Goal: Task Accomplishment & Management: Manage account settings

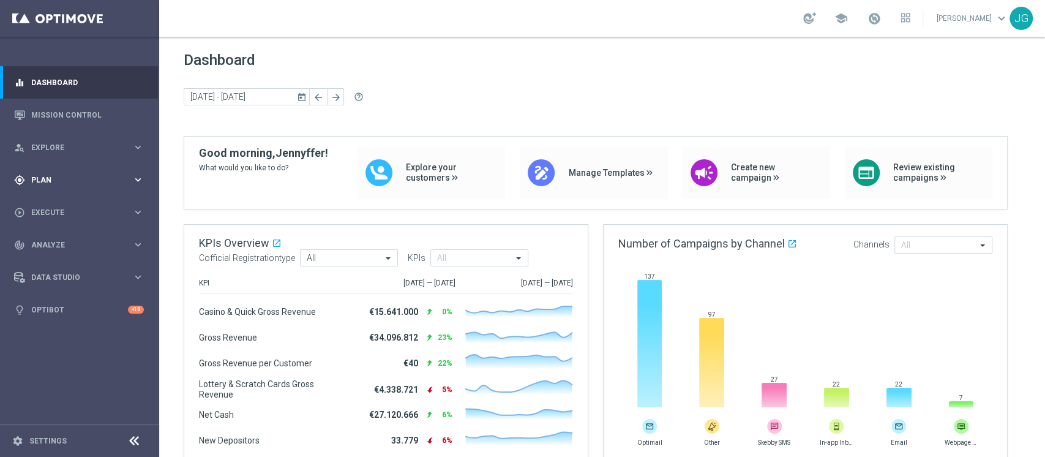
click at [95, 180] on span "Plan" at bounding box center [81, 179] width 101 height 7
click at [53, 207] on link "Target Groups" at bounding box center [79, 205] width 95 height 10
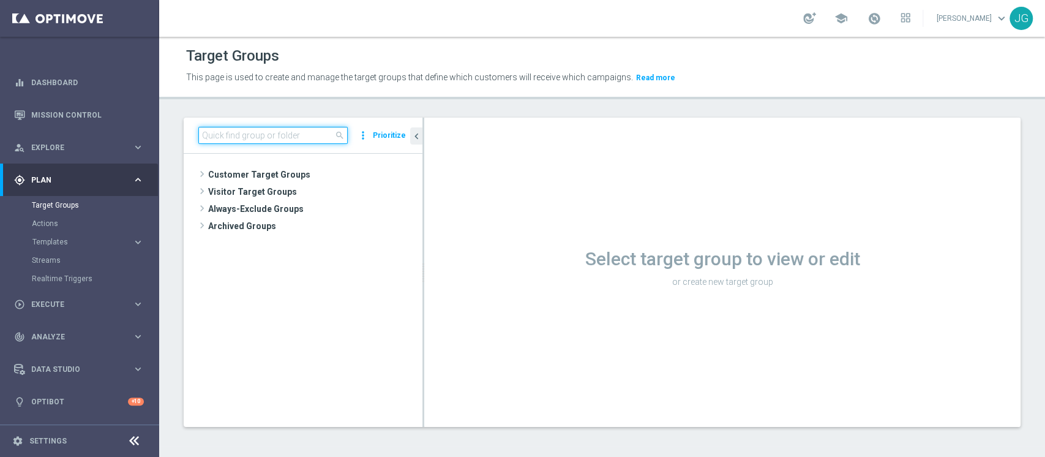
click at [274, 137] on input at bounding box center [272, 135] width 149 height 17
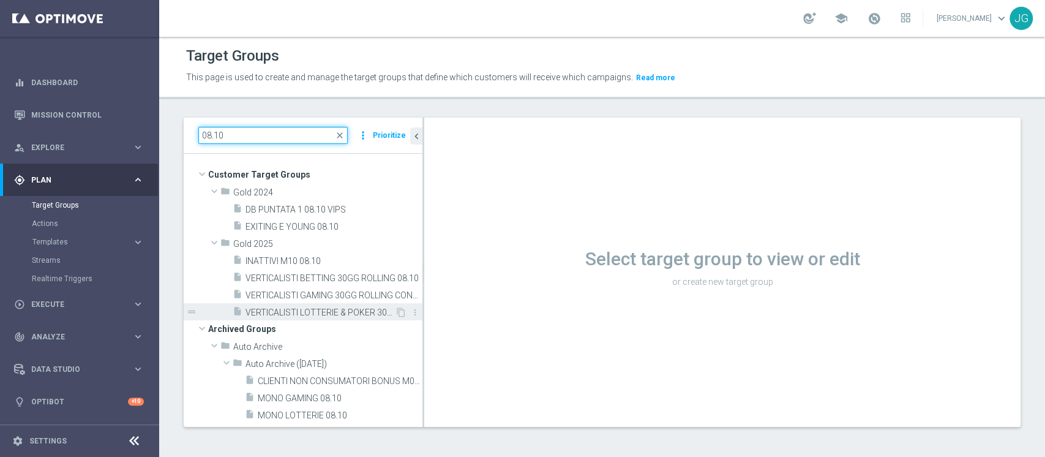
type input "08.10"
click at [341, 311] on span "VERTICALISTI LOTTERIE & POKER 30GG ROLLING CONTATTABILI E NON 08.10" at bounding box center [319, 312] width 149 height 10
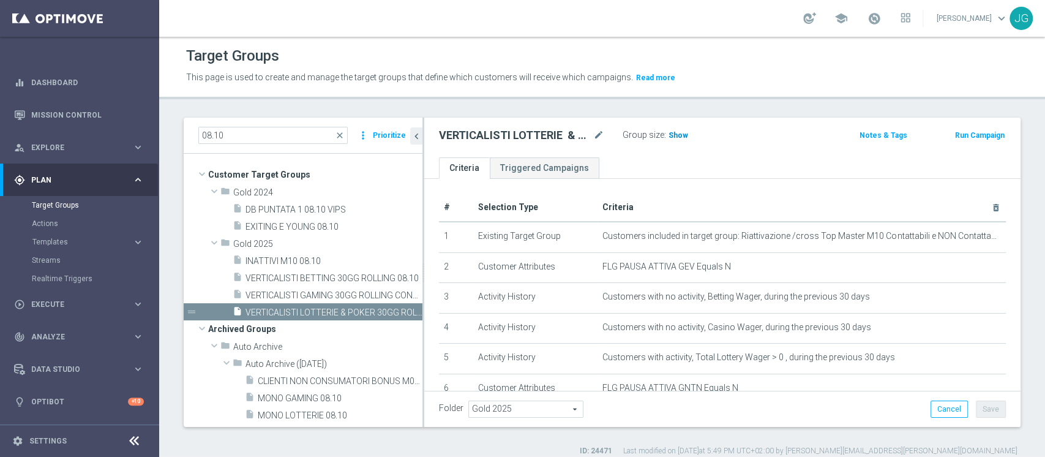
click at [676, 136] on span "Show" at bounding box center [678, 135] width 20 height 9
click at [867, 21] on span at bounding box center [873, 18] width 13 height 13
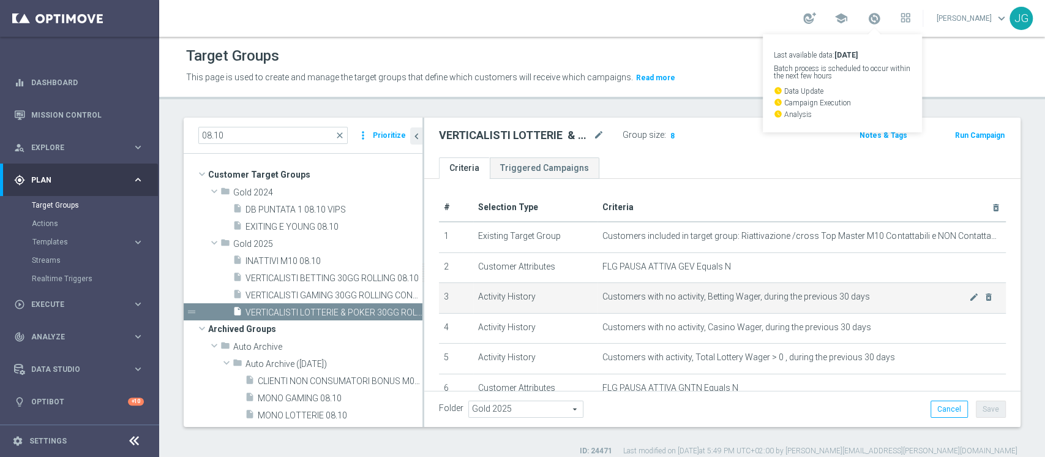
scroll to position [177, 0]
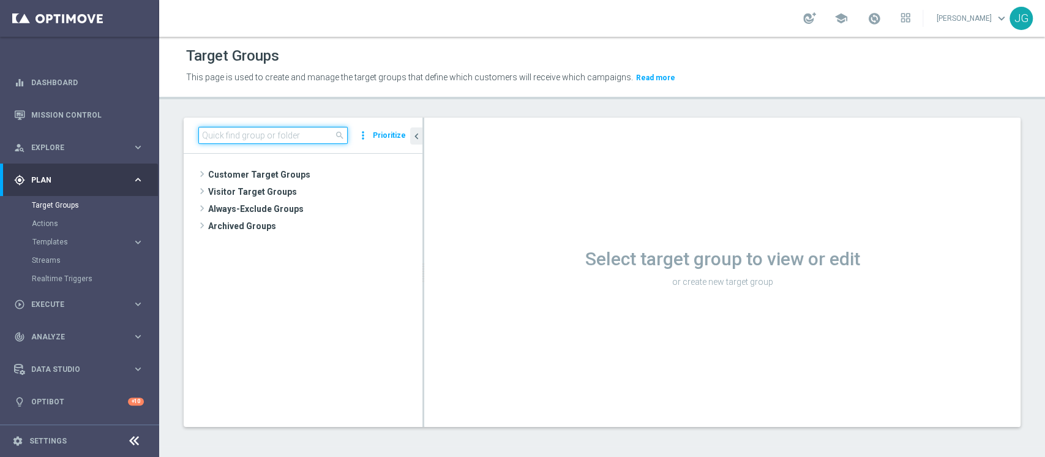
click at [290, 135] on input at bounding box center [272, 135] width 149 height 17
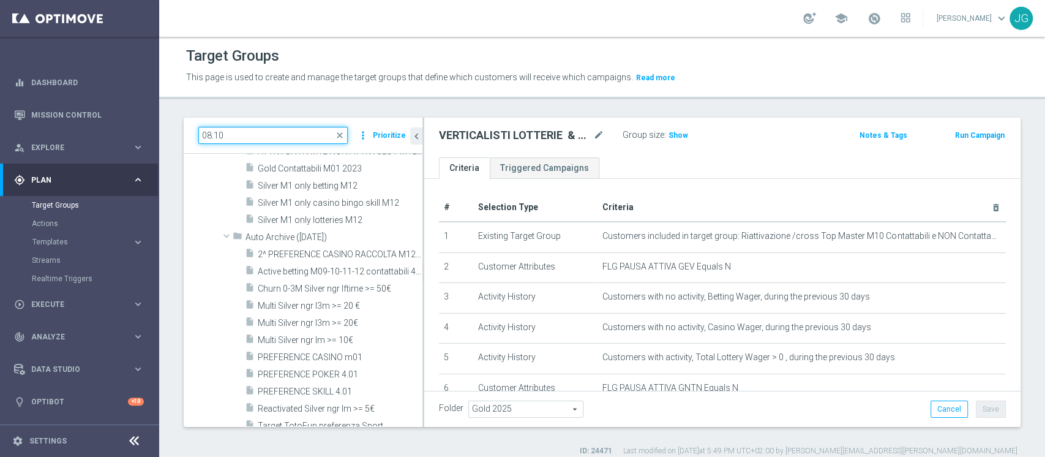
scroll to position [343, 0]
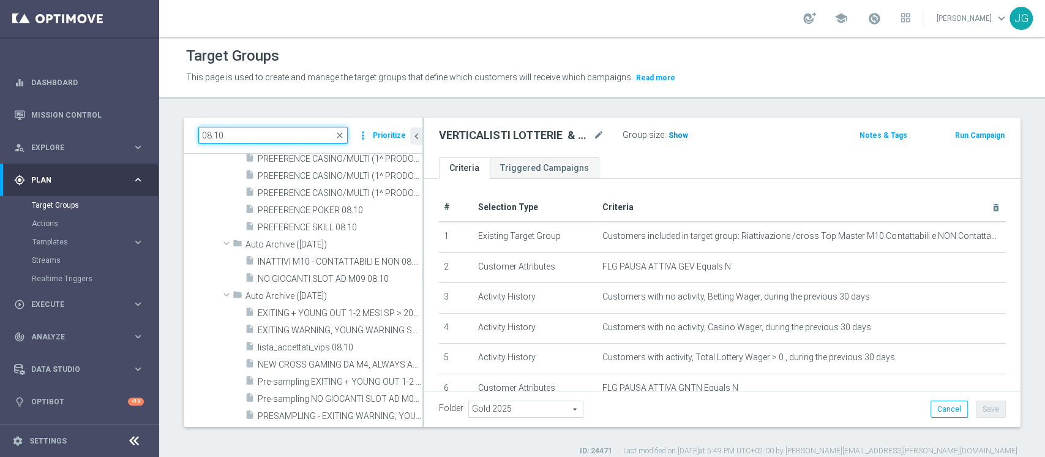
type input "08.10"
click at [680, 135] on span "Show" at bounding box center [678, 135] width 20 height 9
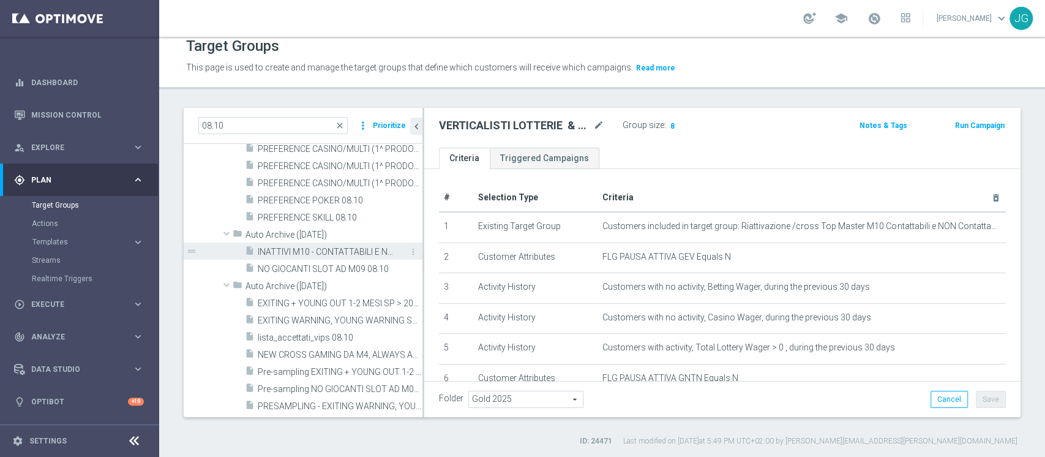
scroll to position [0, 0]
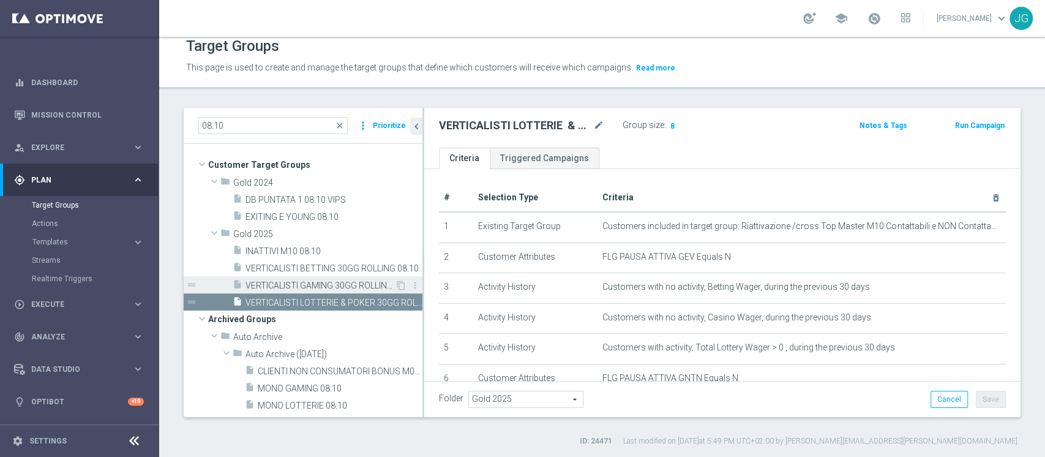
click at [296, 281] on span "VERTICALISTI GAMING 30GG ROLLING CONTATTABILI E NON 08.10" at bounding box center [319, 285] width 149 height 10
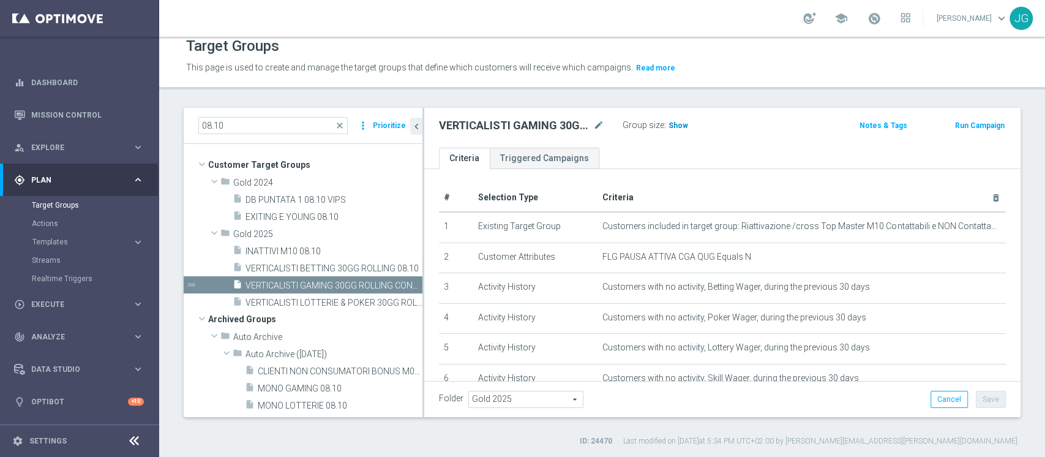
click at [673, 123] on span "Show" at bounding box center [678, 125] width 20 height 9
click at [323, 266] on span "VERTICALISTI BETTING 30GG ROLLING 08.10" at bounding box center [319, 268] width 149 height 10
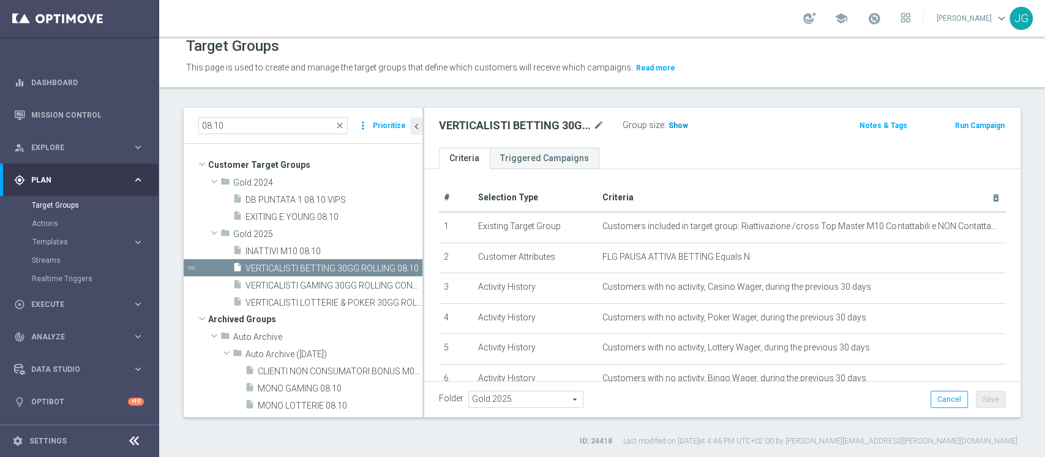
click at [668, 128] on span "Show" at bounding box center [678, 125] width 20 height 9
click at [329, 293] on div "insert_drive_file VERTICALISTI LOTTERIE & POKER 30GG ROLLING CONTATTABILI E NON…" at bounding box center [314, 301] width 162 height 17
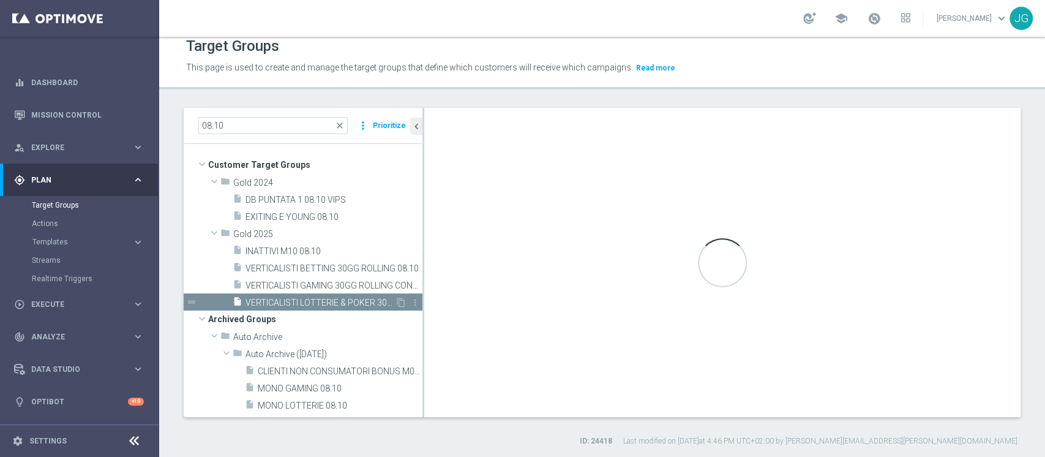
type textarea "(1 and 2 and 3 and 4 and 5 and 6 and 7 and 8 AND 9)"
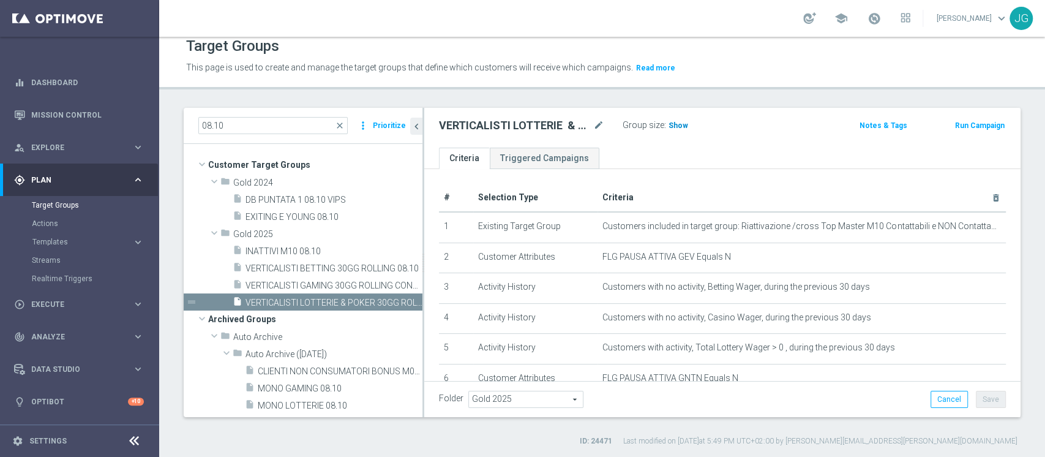
click at [673, 125] on span "Show" at bounding box center [678, 125] width 20 height 9
click at [325, 282] on span "VERTICALISTI GAMING 30GG ROLLING CONTATTABILI E NON 08.10" at bounding box center [319, 285] width 149 height 10
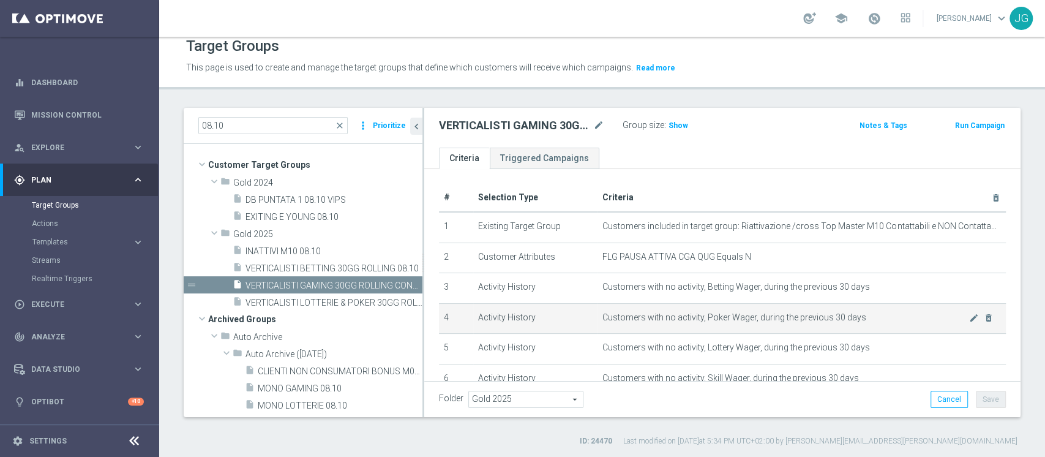
scroll to position [177, 0]
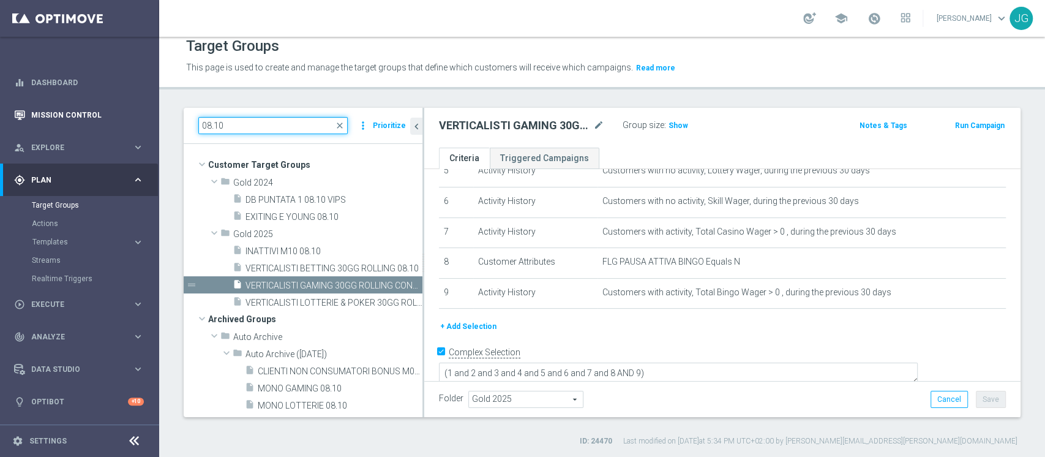
drag, startPoint x: 265, startPoint y: 123, endPoint x: 98, endPoint y: 122, distance: 167.1
click at [98, 122] on main "equalizer Dashboard Mission Control" at bounding box center [522, 228] width 1045 height 457
paste input "ACTIVE VIRTUAL CON GGR>550 30GG ROLLING"
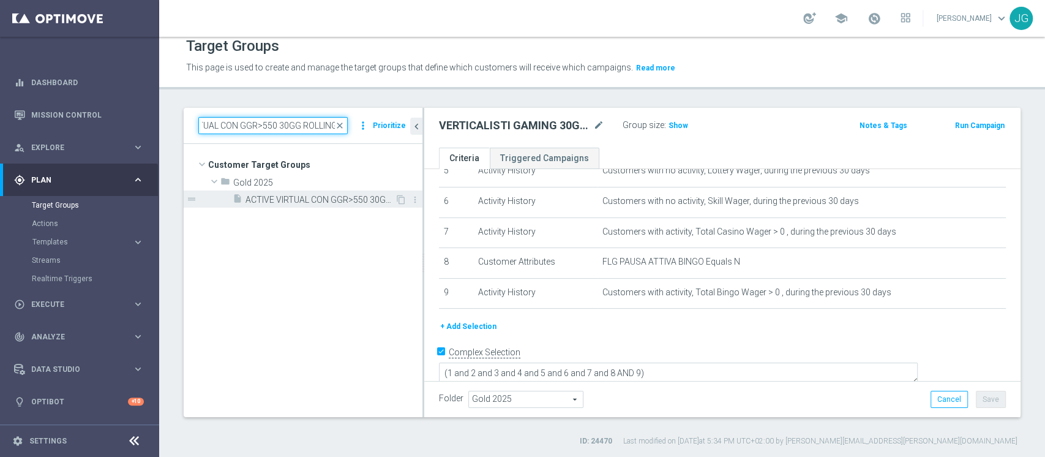
type input "ACTIVE VIRTUAL CON GGR>550 30GG ROLLING"
click at [299, 197] on span "ACTIVE VIRTUAL CON GGR>550 30GG ROLLING 07.10" at bounding box center [319, 200] width 149 height 10
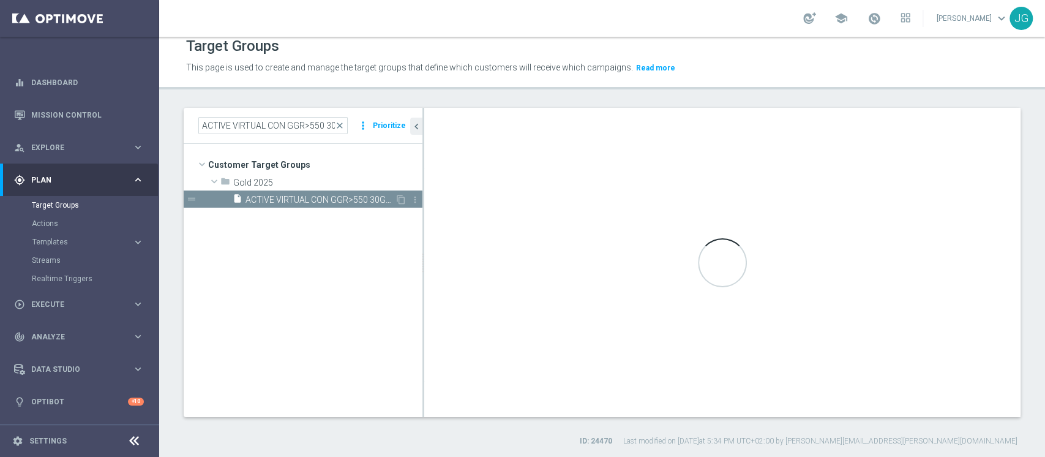
type textarea "(1 AND 2 AND 4 AND 5 and 6 ) or 3"
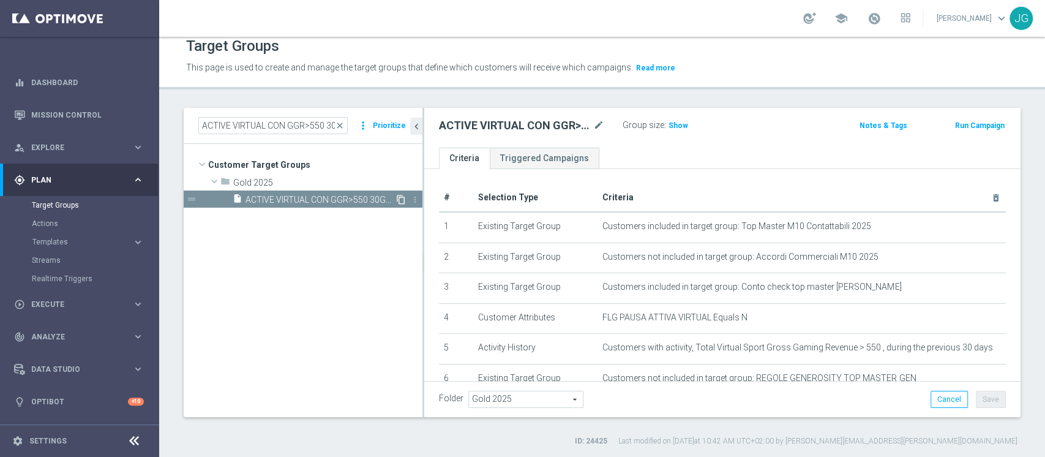
click at [399, 199] on icon "content_copy" at bounding box center [401, 200] width 10 height 10
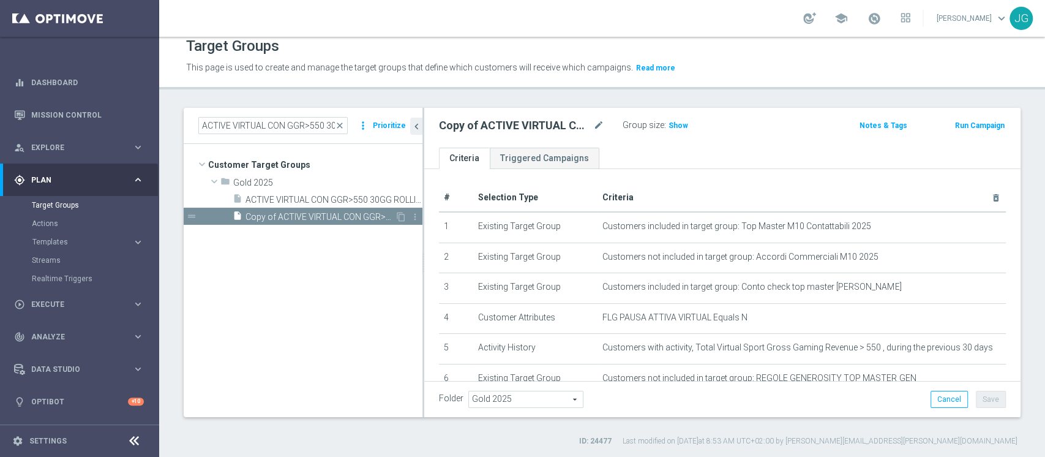
click at [324, 212] on span "Copy of ACTIVE VIRTUAL CON GGR>550 30GG ROLLING 07.10" at bounding box center [319, 217] width 149 height 10
click at [602, 121] on icon "mode_edit" at bounding box center [598, 125] width 11 height 15
click at [471, 130] on input "Copy of ACTIVE VIRTUAL CON GGR>550 30GG ROLLING 07.10" at bounding box center [521, 126] width 165 height 17
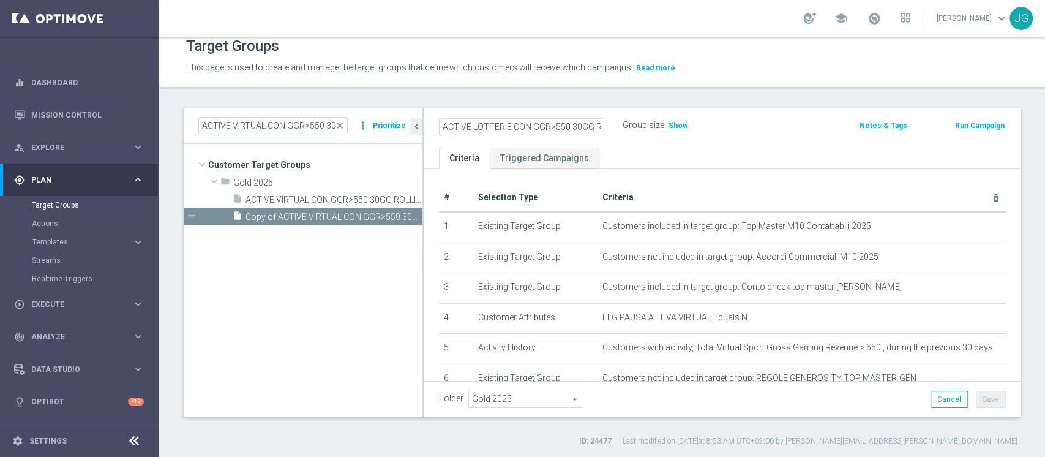
type input "ACTIVE LOTTERIE CON GGR>550 30GG ROLLING 07.10"
click at [665, 147] on ul "Criteria Triggered Campaigns" at bounding box center [722, 157] width 596 height 21
click at [975, 398] on button "Save" at bounding box center [990, 398] width 30 height 17
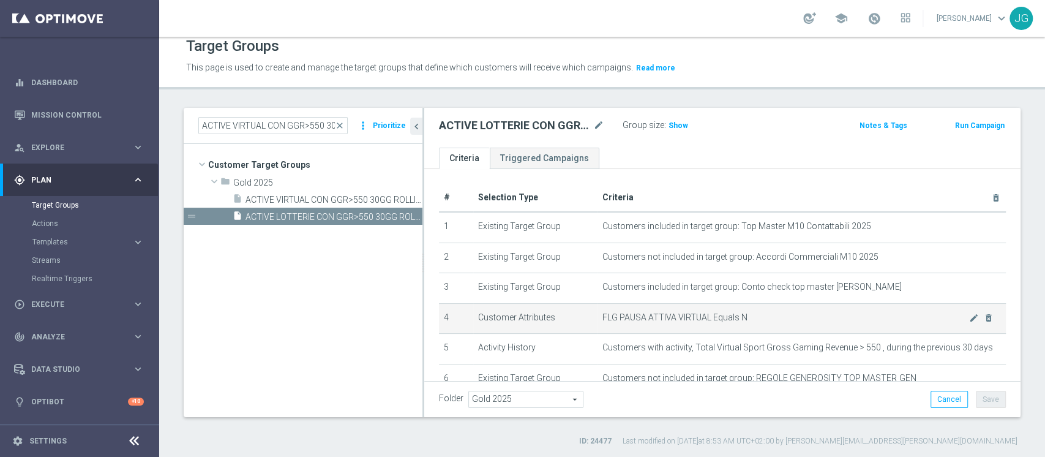
scroll to position [20, 0]
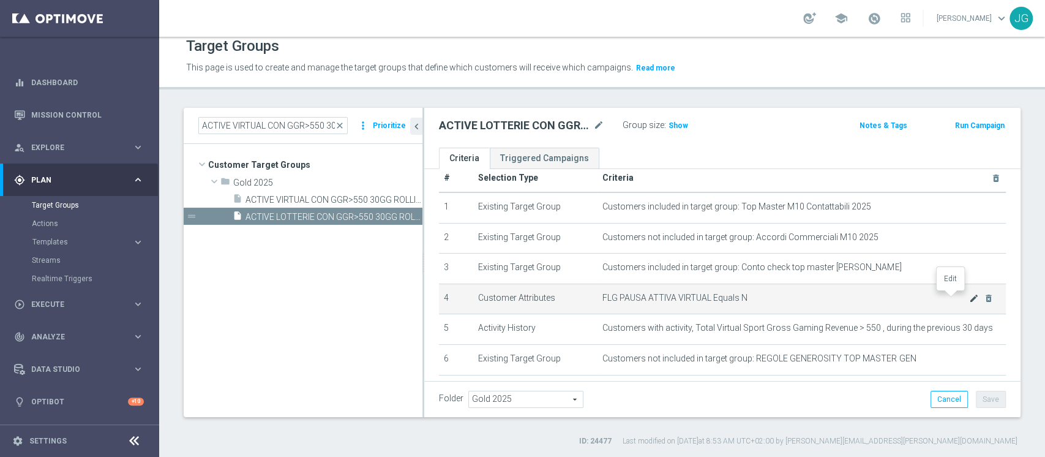
click at [969, 299] on icon "mode_edit" at bounding box center [974, 298] width 10 height 10
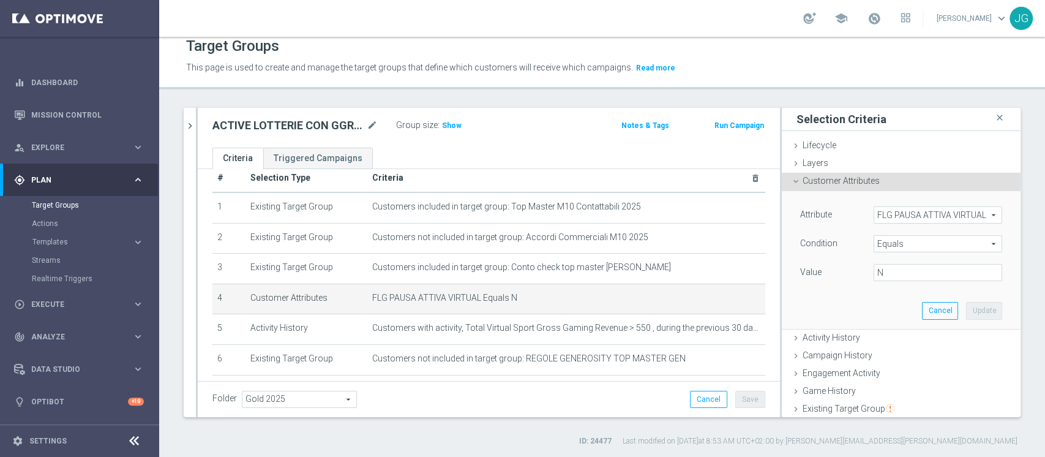
click at [900, 214] on span "FLG PAUSA ATTIVA VIRTUAL" at bounding box center [937, 215] width 127 height 16
click at [0, 0] on input "search" at bounding box center [0, 0] width 0 height 0
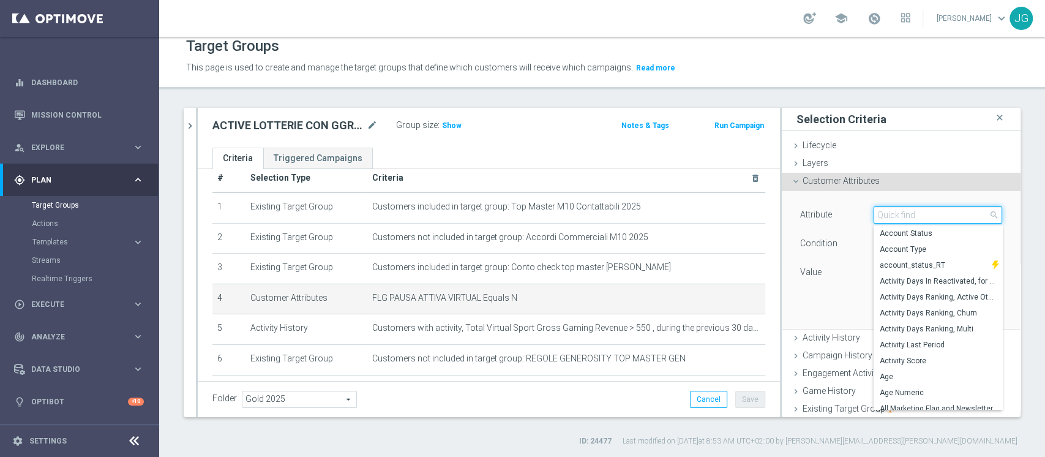
click at [900, 214] on input "search" at bounding box center [937, 214] width 129 height 17
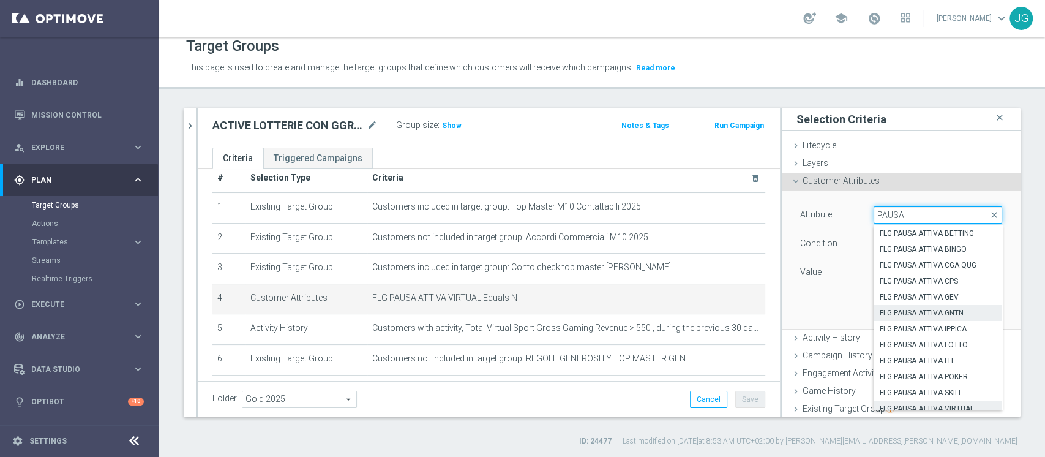
scroll to position [7, 0]
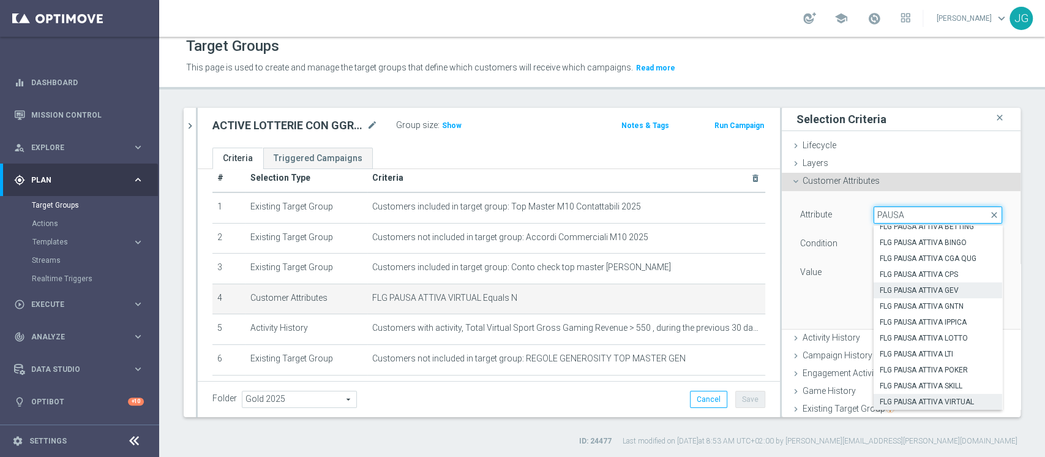
type input "PAUSA"
click at [937, 285] on span "FLG PAUSA ATTIVA GEV" at bounding box center [937, 290] width 116 height 10
type input "FLG PAUSA ATTIVA GEV"
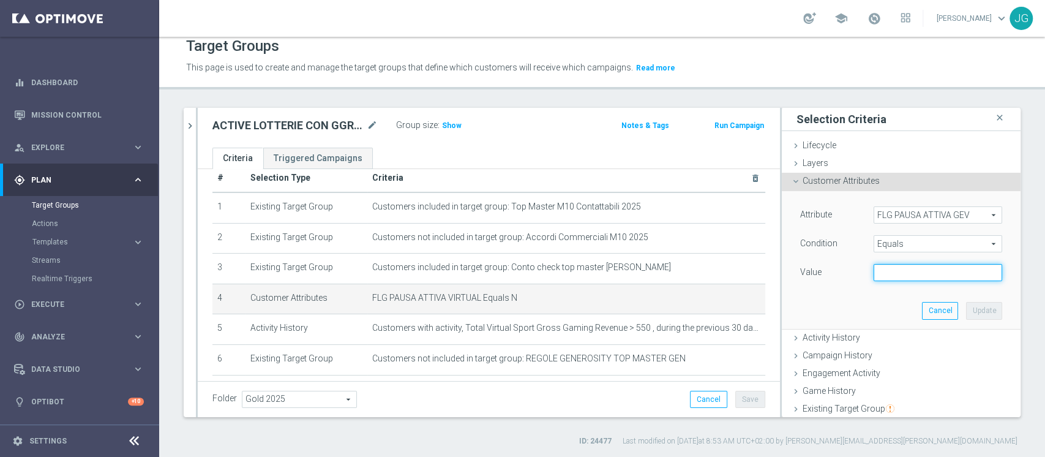
click at [896, 273] on input "text" at bounding box center [937, 272] width 129 height 17
type input "N"
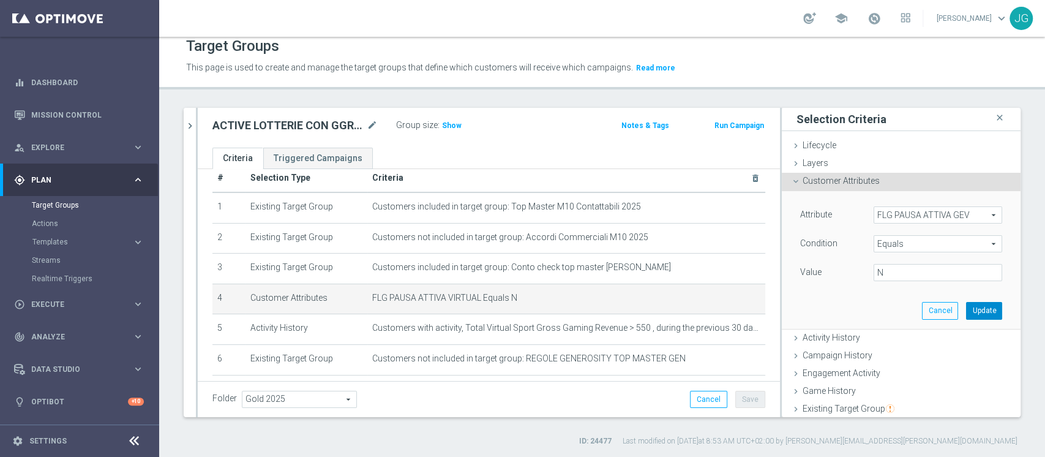
click at [966, 312] on button "Update" at bounding box center [984, 310] width 36 height 17
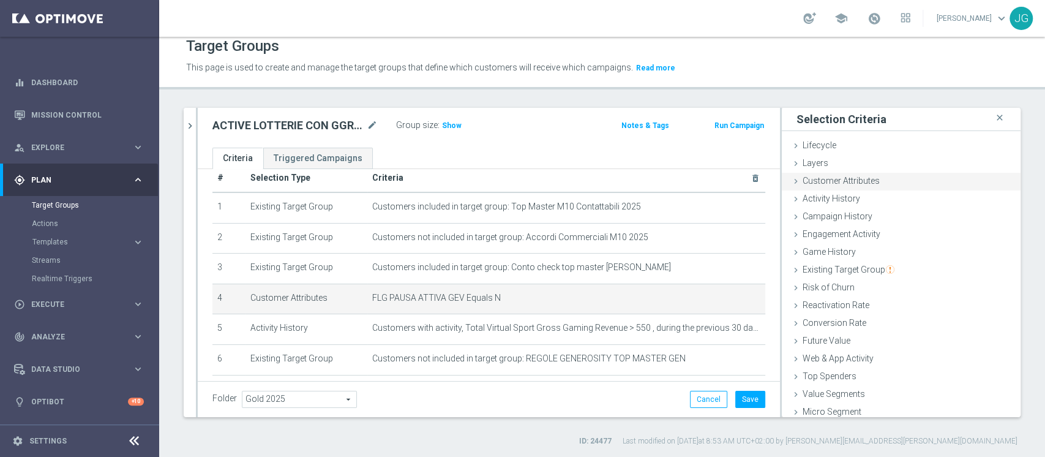
click at [853, 184] on span "Customer Attributes" at bounding box center [840, 181] width 77 height 10
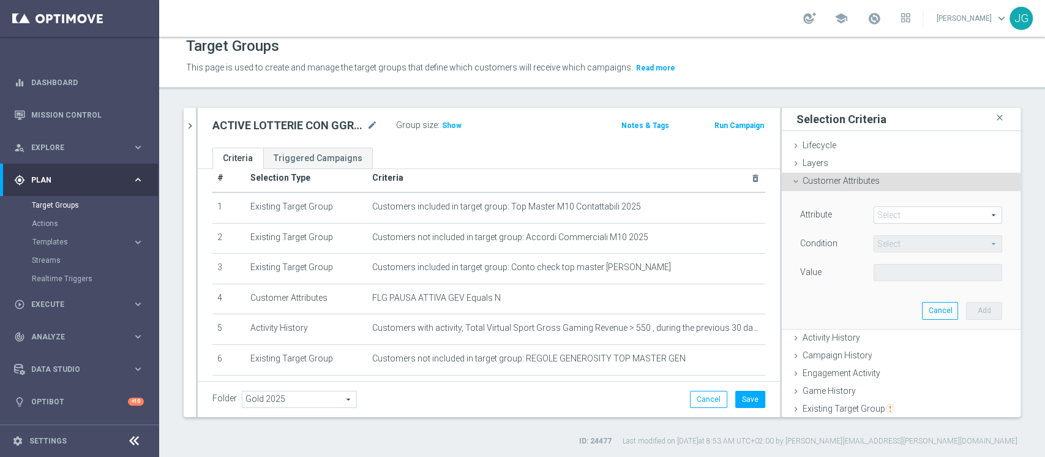
click at [896, 213] on span at bounding box center [937, 215] width 127 height 16
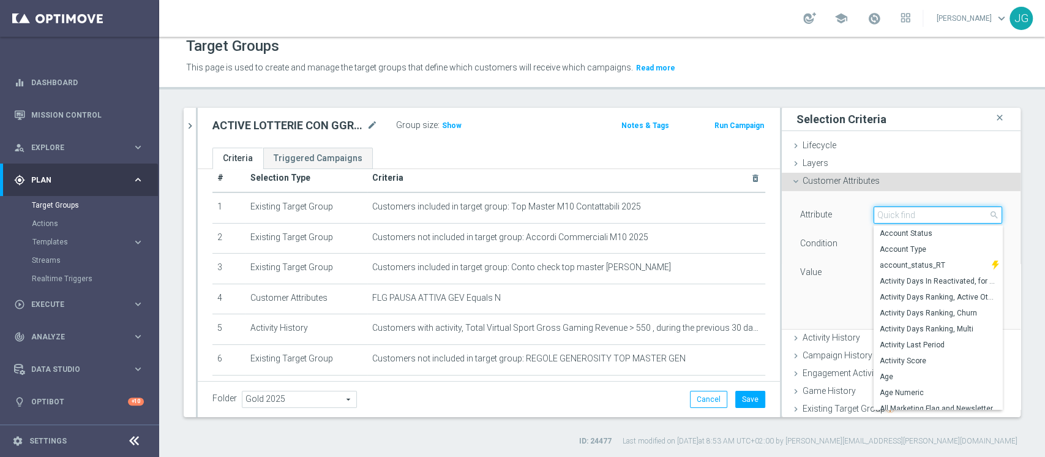
click at [896, 213] on input "search" at bounding box center [937, 214] width 129 height 17
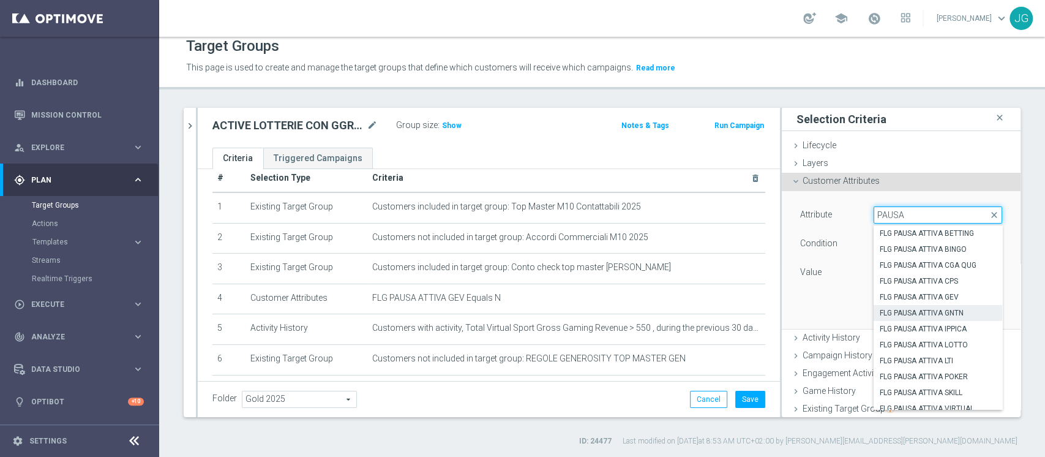
type input "PAUSA"
click at [931, 309] on span "FLG PAUSA ATTIVA GNTN" at bounding box center [937, 313] width 116 height 10
type input "FLG PAUSA ATTIVA GNTN"
type input "Equals"
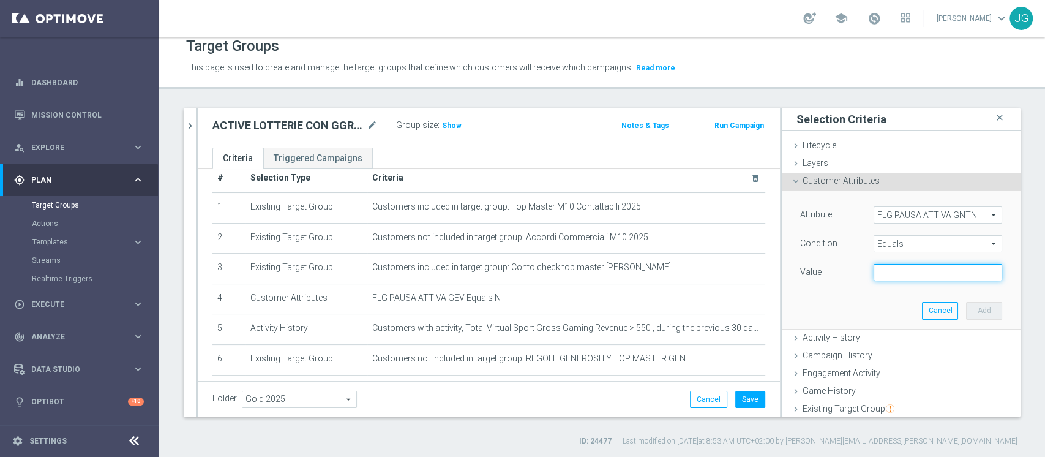
click at [906, 275] on input "text" at bounding box center [937, 272] width 129 height 17
type input "N"
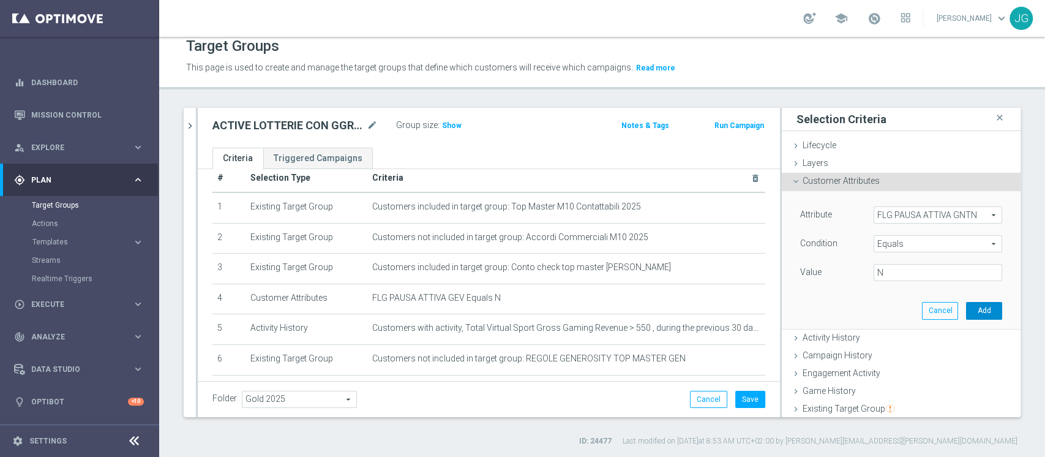
click at [966, 316] on button "Add" at bounding box center [984, 310] width 36 height 17
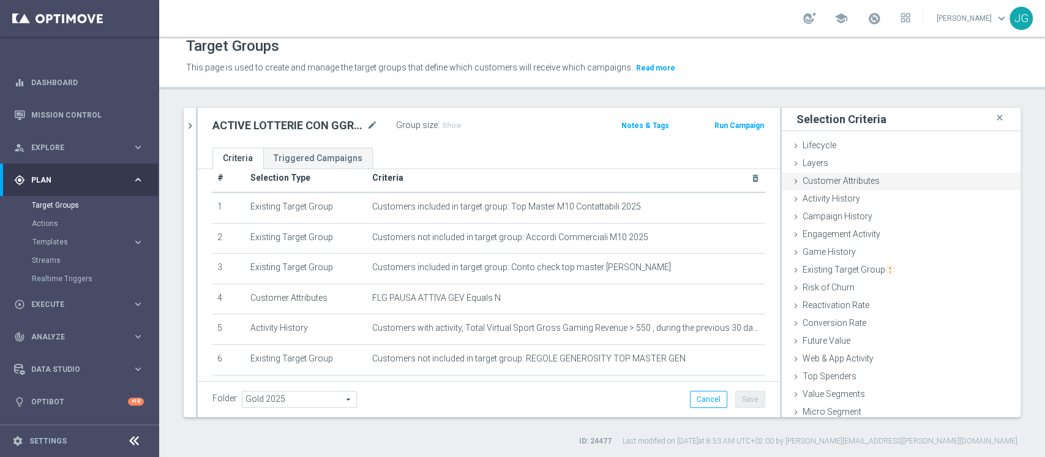
click at [840, 178] on span "Customer Attributes" at bounding box center [840, 181] width 77 height 10
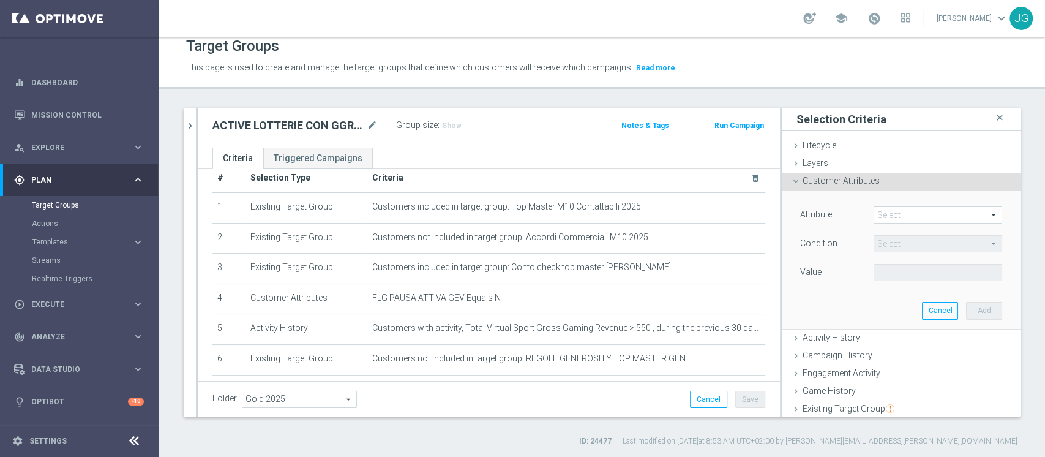
click at [903, 219] on span at bounding box center [937, 215] width 127 height 16
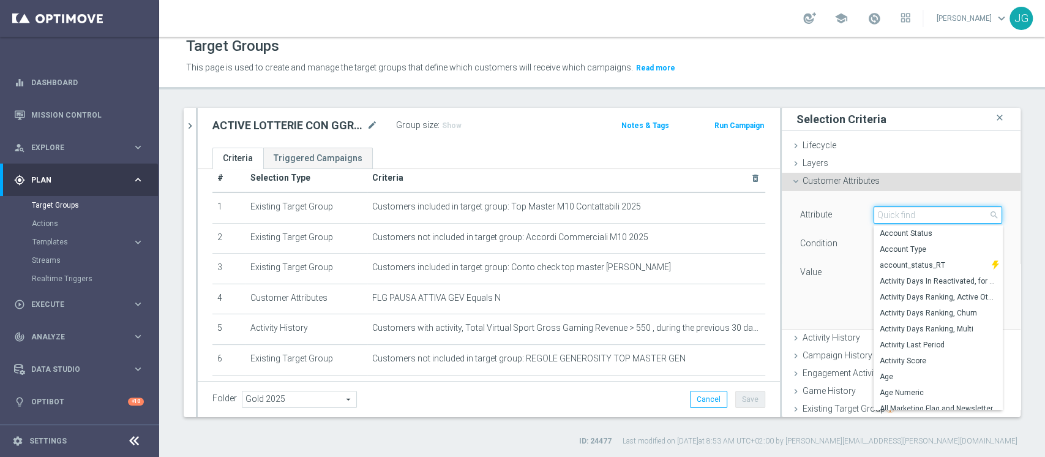
click at [904, 216] on input "search" at bounding box center [937, 214] width 129 height 17
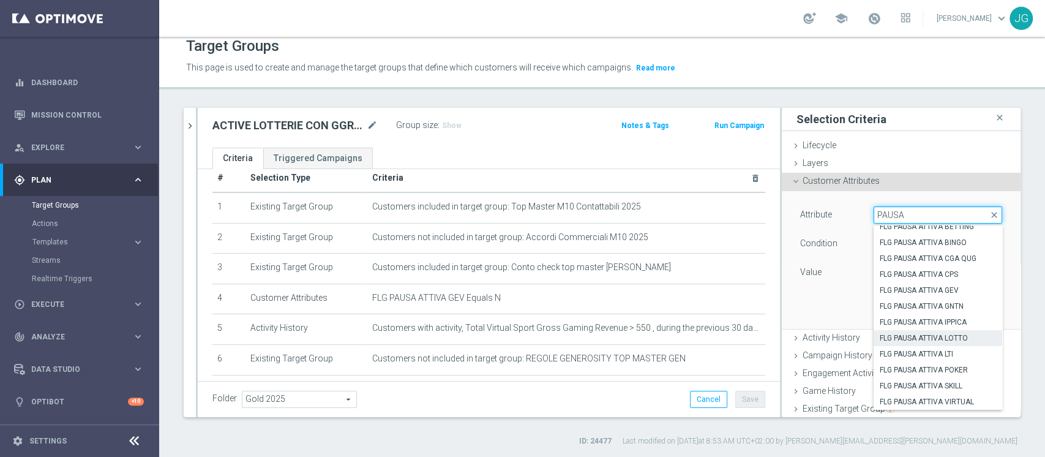
type input "PAUSA"
click at [942, 337] on span "FLG PAUSA ATTIVA LOTTO" at bounding box center [937, 338] width 116 height 10
type input "FLG PAUSA ATTIVA LOTTO"
type input "Equals"
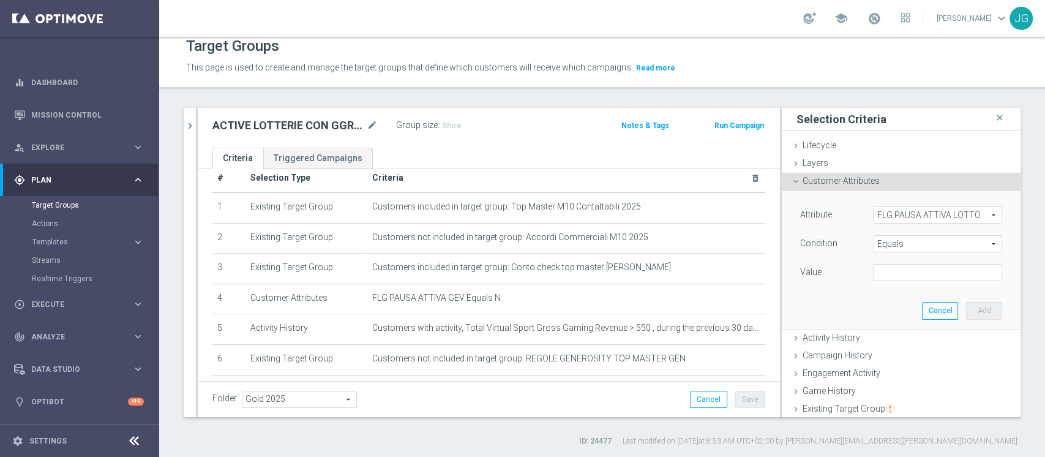
click at [924, 285] on div "Attribute FLG PAUSA ATTIVA LOTTO FLG PAUSA ATTIVA LOTTO arrow_drop_down search …" at bounding box center [901, 259] width 220 height 137
click at [919, 275] on input "text" at bounding box center [937, 272] width 129 height 17
type input "N"
click at [968, 315] on button "Add" at bounding box center [984, 310] width 36 height 17
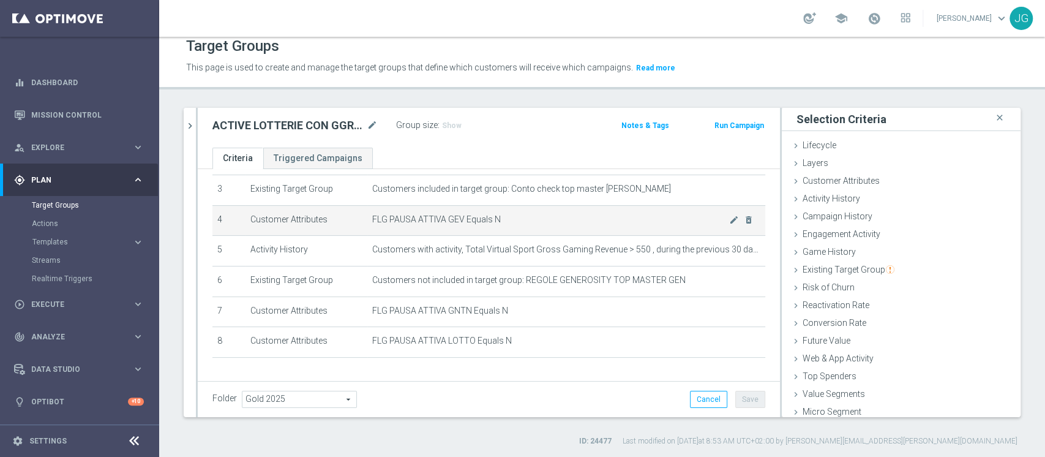
scroll to position [102, 0]
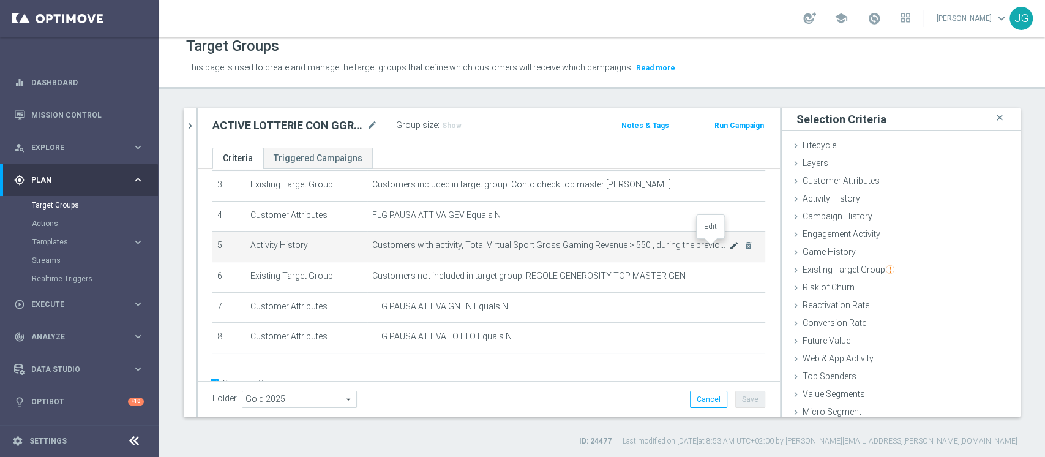
click at [729, 243] on icon "mode_edit" at bounding box center [734, 245] width 10 height 10
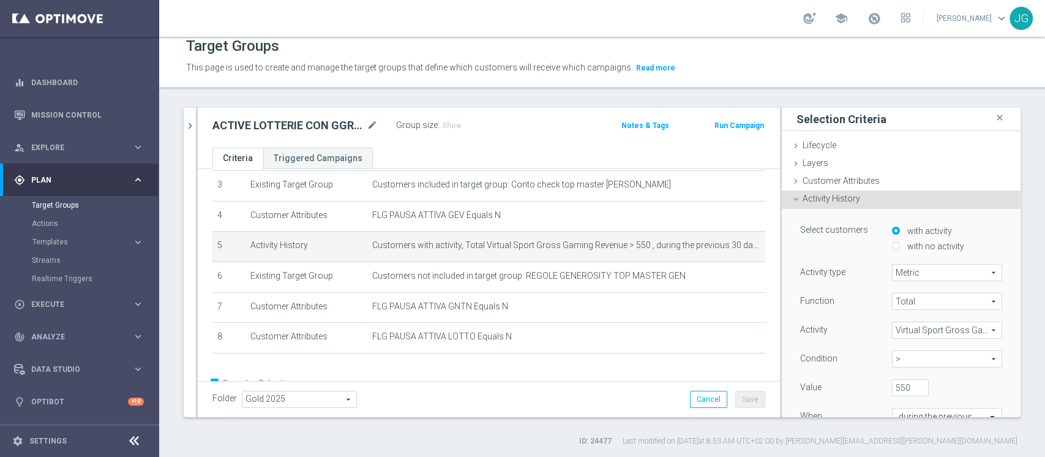
click at [901, 328] on span "Virtual Sport Gross Gaming Revenue" at bounding box center [946, 330] width 109 height 16
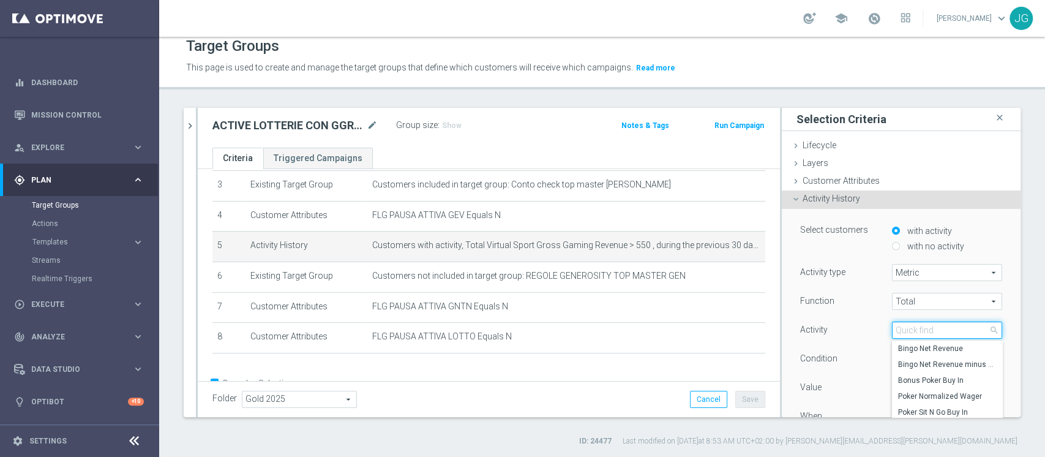
click at [901, 328] on input "search" at bounding box center [947, 329] width 110 height 17
type input "lOTTE"
click at [912, 404] on label "Lottery Wager" at bounding box center [947, 412] width 110 height 16
type input "Lottery Wager"
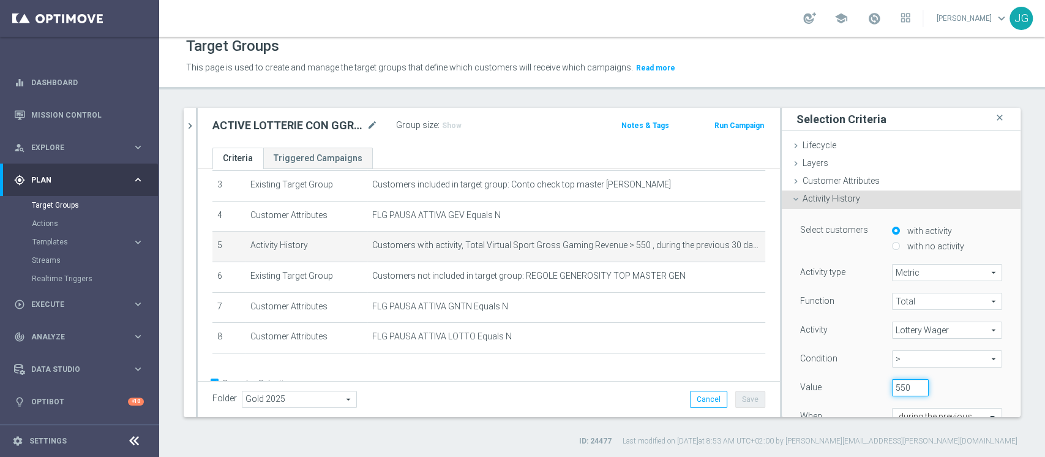
click at [892, 383] on input "550" at bounding box center [910, 387] width 37 height 17
type input "5"
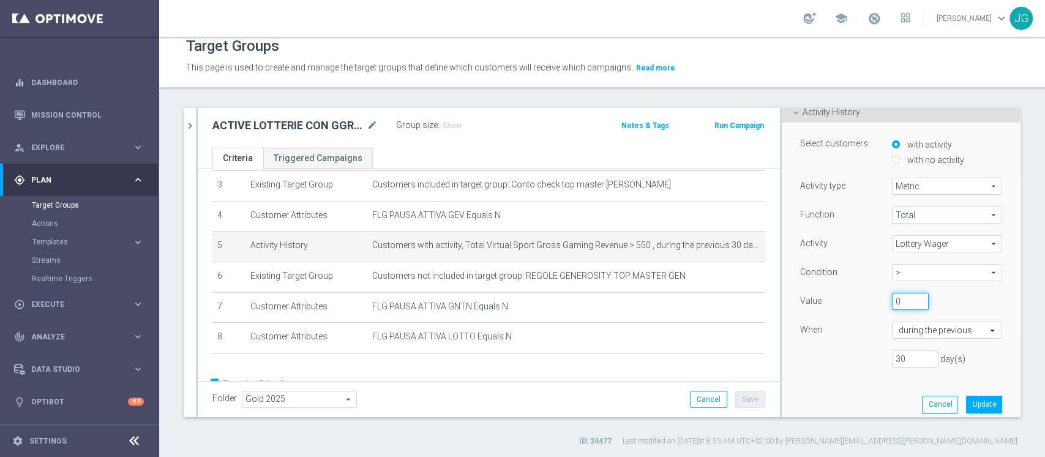
scroll to position [97, 0]
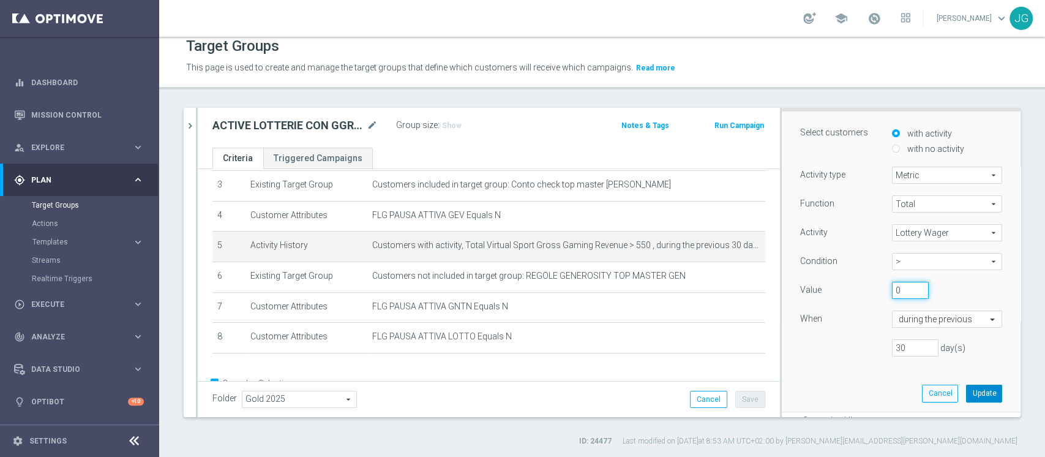
type input "0"
click at [966, 392] on button "Update" at bounding box center [984, 392] width 36 height 17
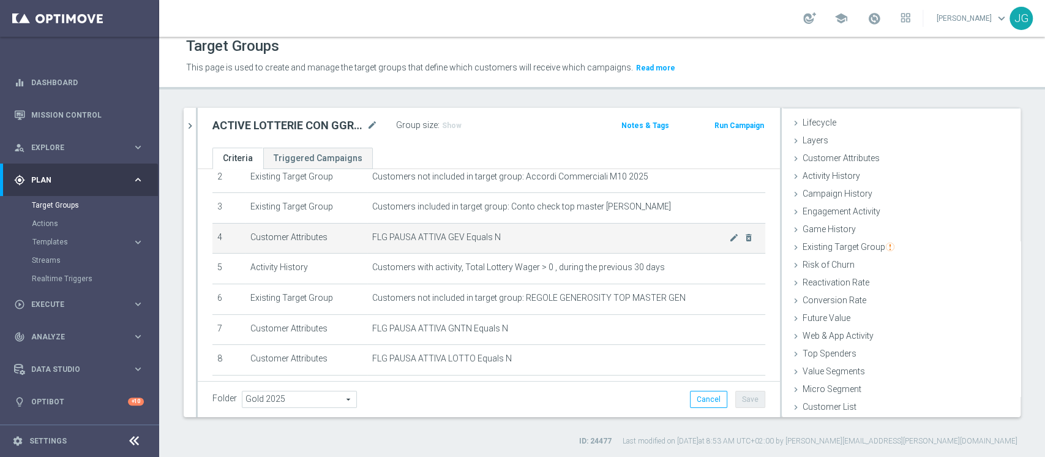
scroll to position [135, 0]
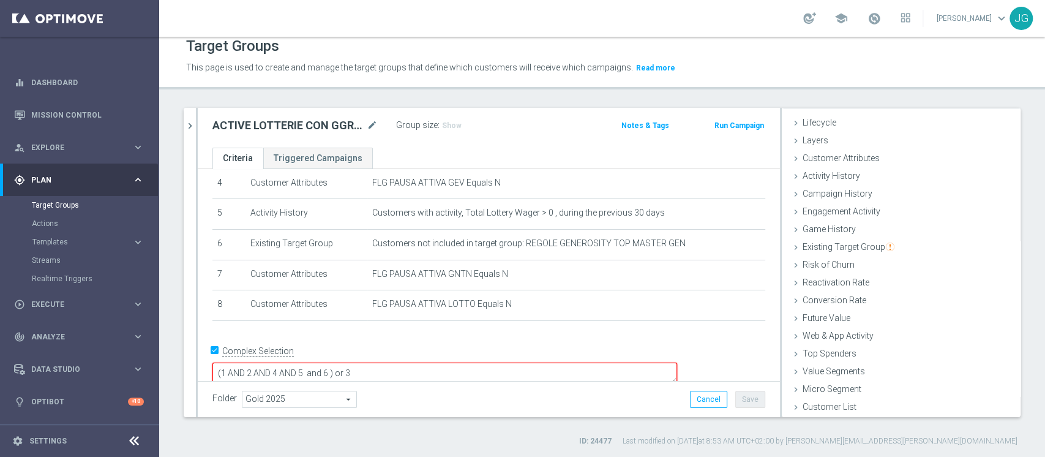
click at [420, 362] on textarea "(1 AND 2 AND 4 AND 5 and 6 ) or 3" at bounding box center [444, 372] width 464 height 21
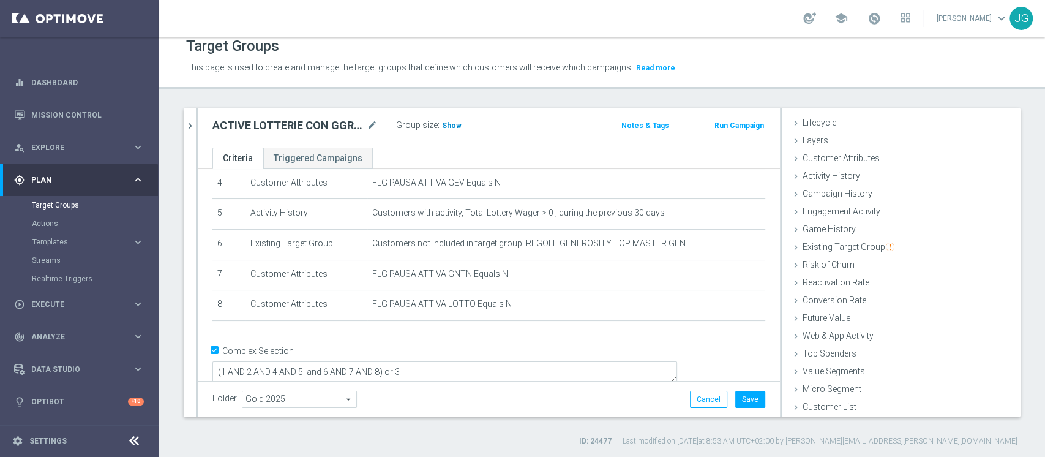
click at [450, 122] on span "Show" at bounding box center [452, 125] width 20 height 9
click at [746, 404] on button "Save" at bounding box center [750, 398] width 30 height 17
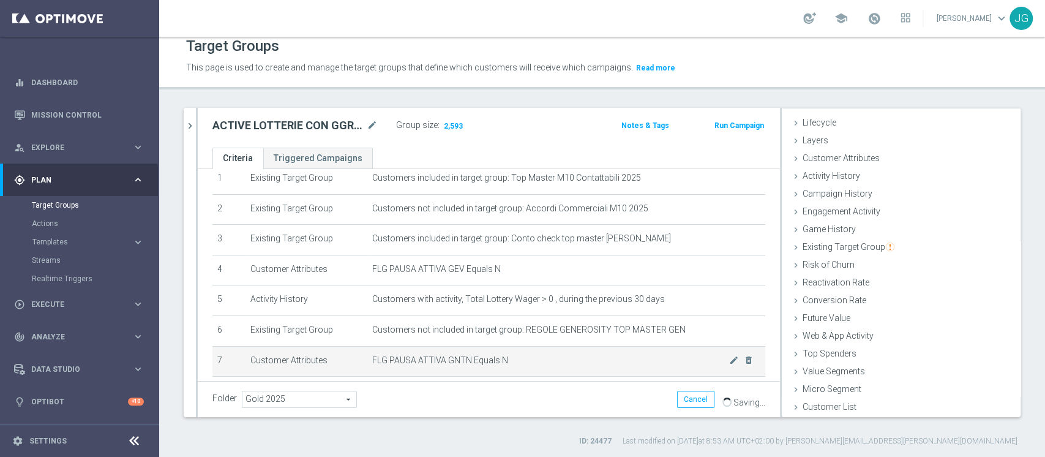
scroll to position [42, 0]
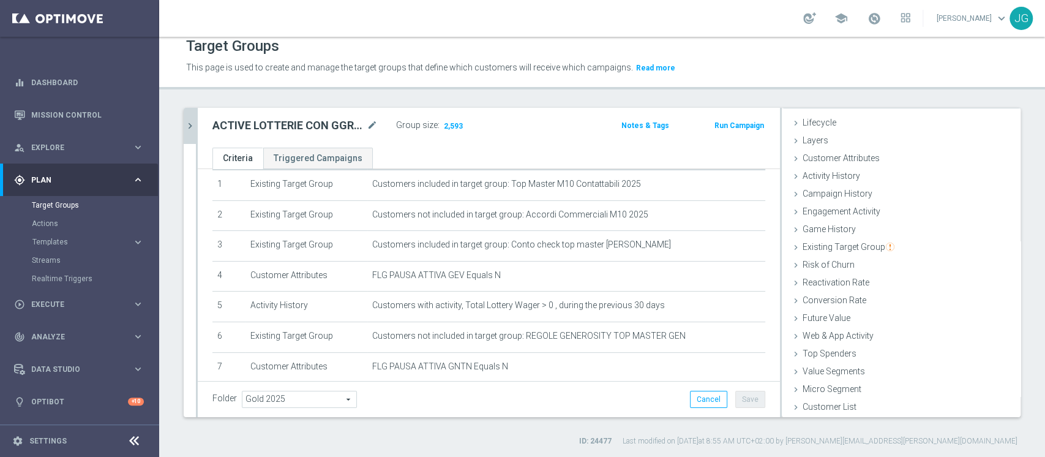
click at [189, 127] on icon "chevron_right" at bounding box center [190, 126] width 12 height 12
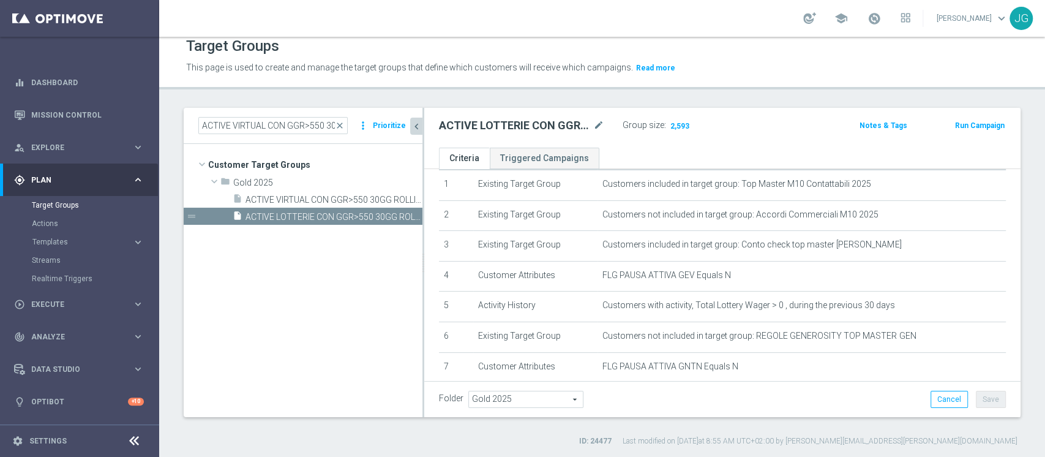
scroll to position [46, 0]
click at [345, 200] on span "ACTIVE VIRTUAL CON GGR>550 30GG ROLLING 07.10" at bounding box center [319, 200] width 149 height 10
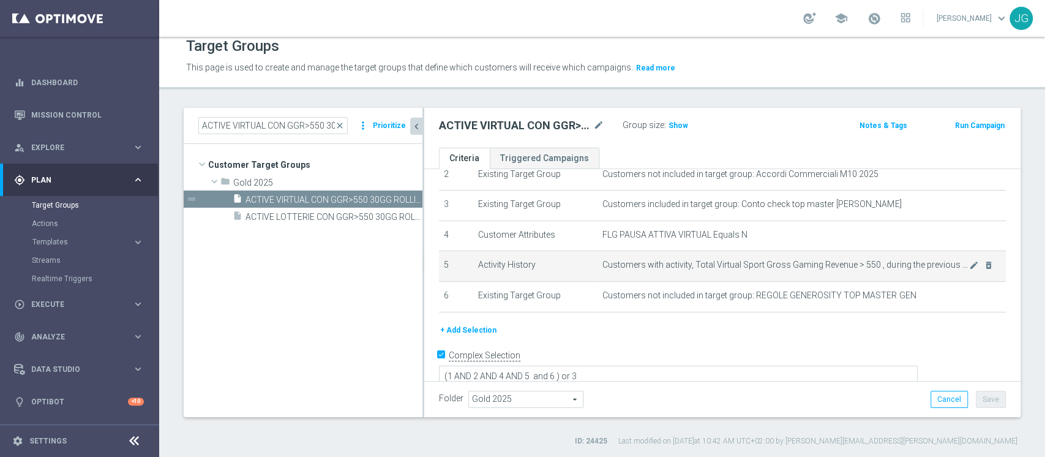
scroll to position [83, 0]
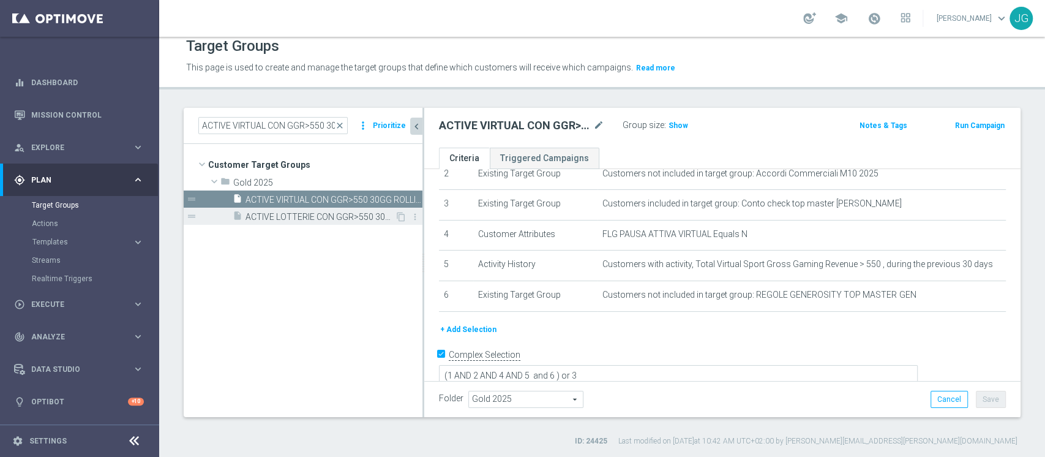
click at [288, 213] on span "ACTIVE LOTTERIE CON GGR>550 30GG ROLLING 07.10" at bounding box center [319, 217] width 149 height 10
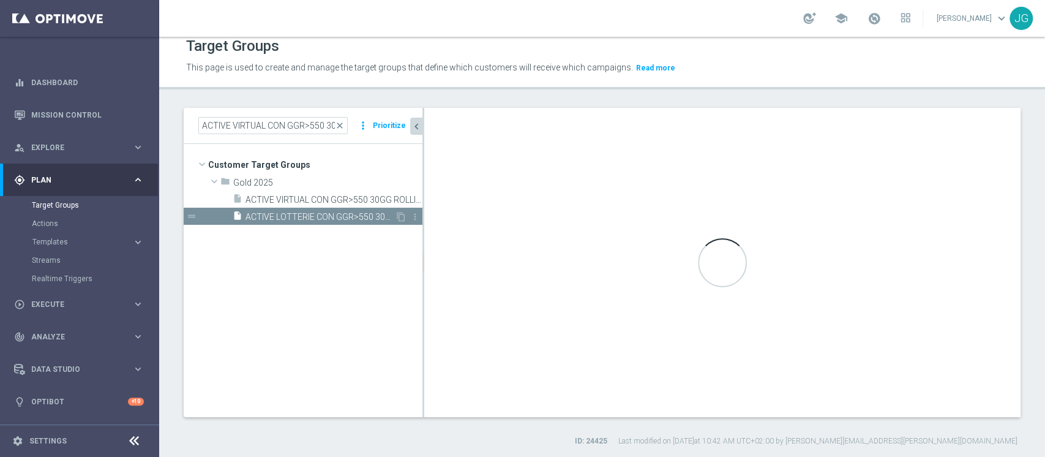
type textarea "(1 AND 2 AND 4 AND 5 and 6 AND 7 AND 8) or 3"
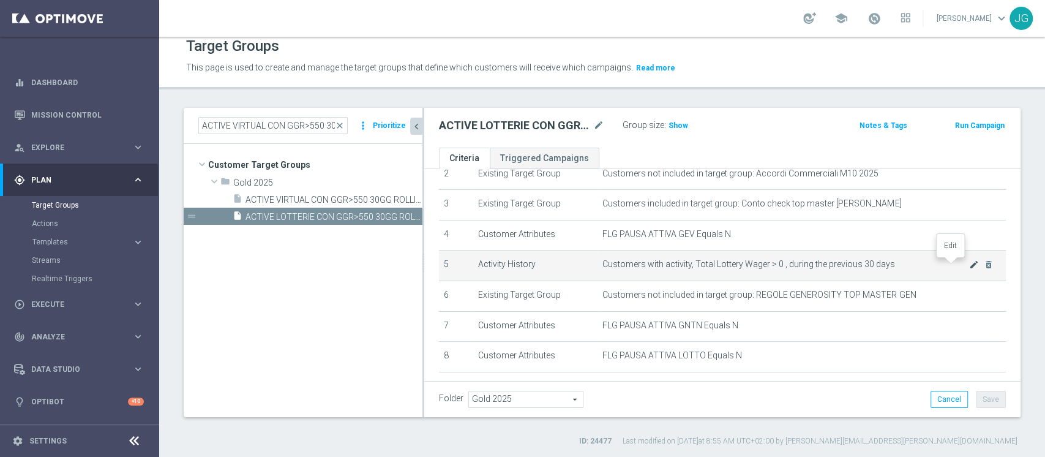
click at [969, 263] on icon "mode_edit" at bounding box center [974, 264] width 10 height 10
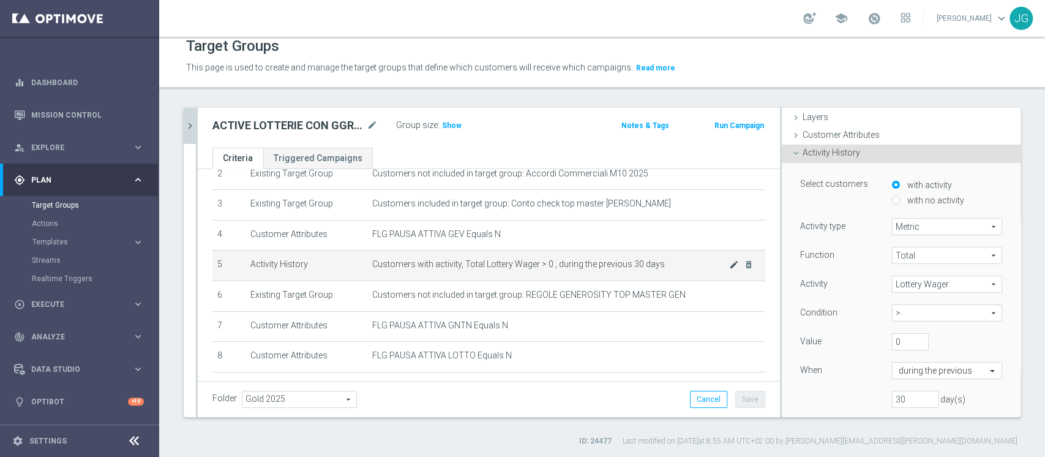
scroll to position [97, 0]
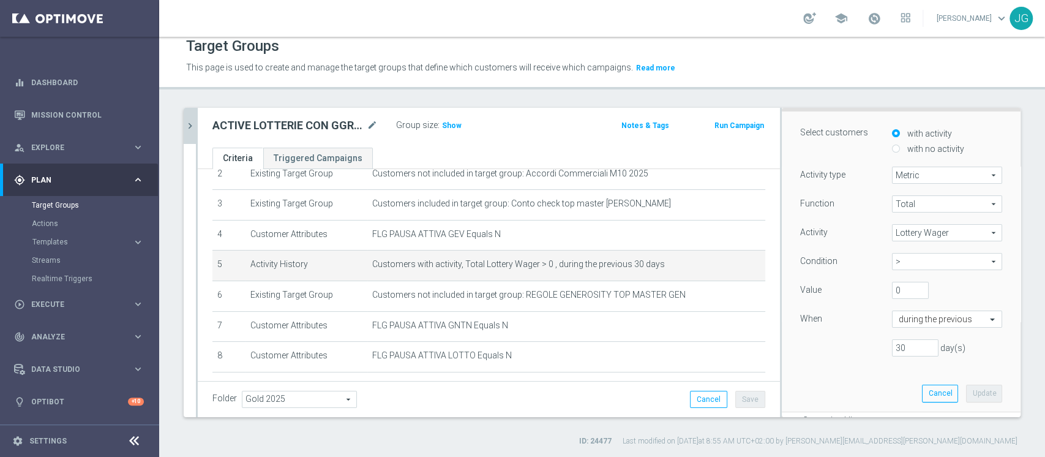
click at [908, 229] on span "Lottery Wager" at bounding box center [946, 233] width 109 height 16
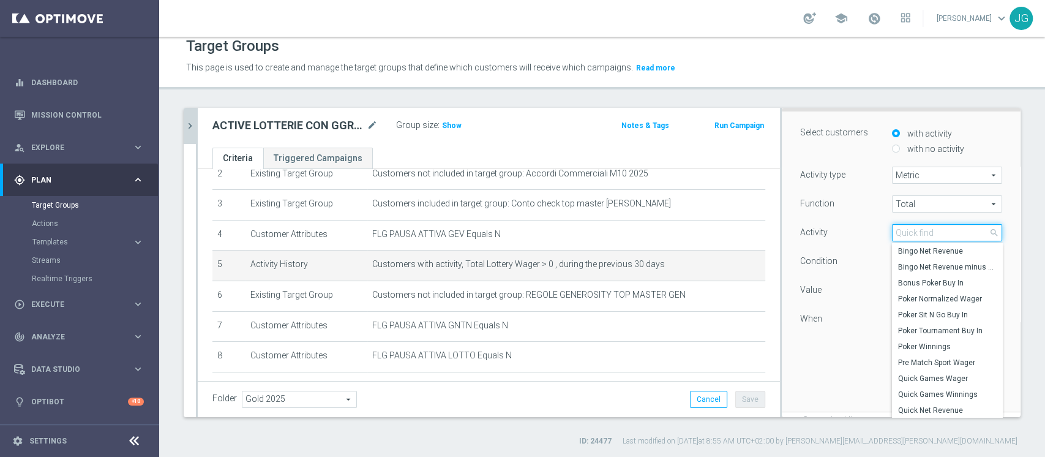
click at [908, 229] on input "search" at bounding box center [947, 232] width 110 height 17
type input "GROSS"
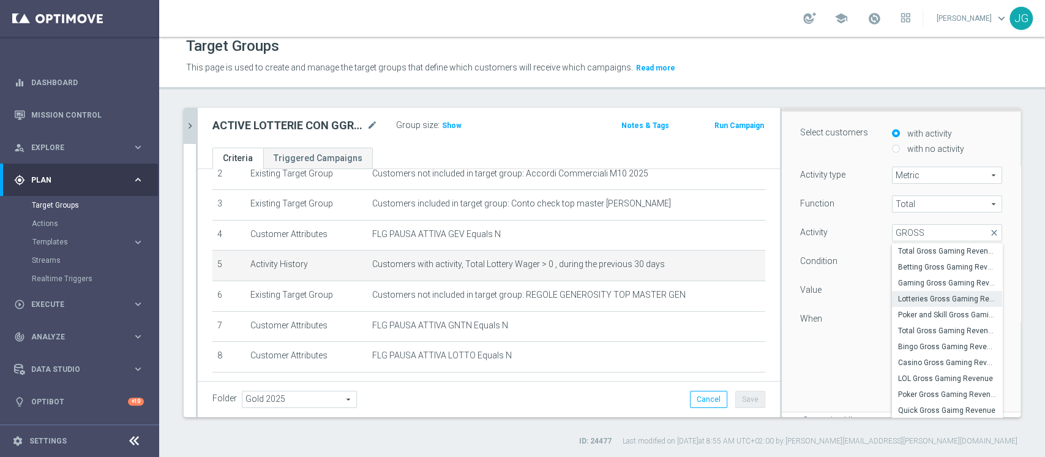
click at [911, 294] on span "Lotteries Gross Gaming Revenue" at bounding box center [947, 299] width 98 height 10
type input "Lotteries Gross Gaming Revenue"
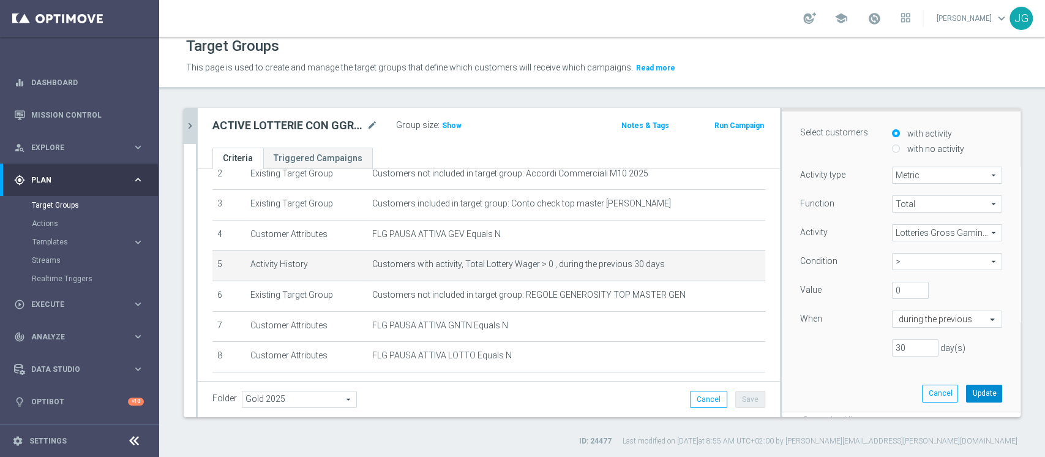
click at [966, 393] on button "Update" at bounding box center [984, 392] width 36 height 17
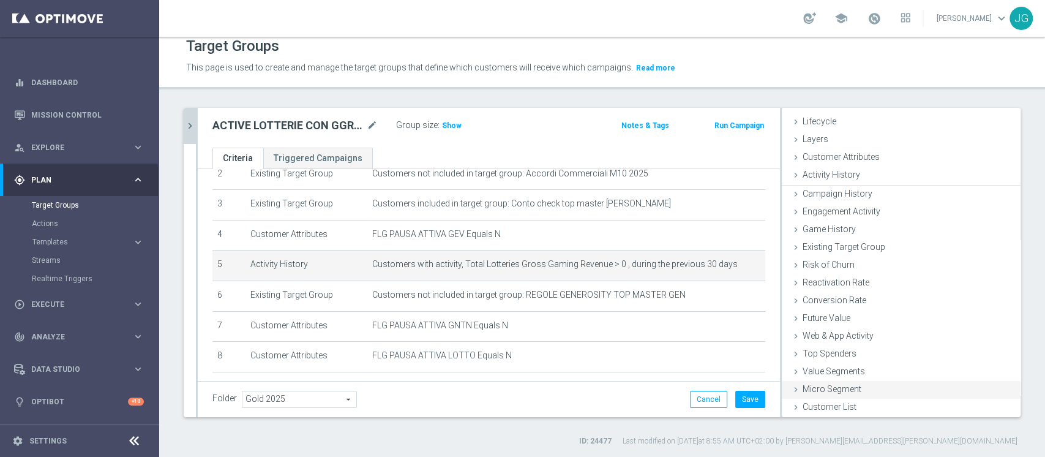
scroll to position [23, 0]
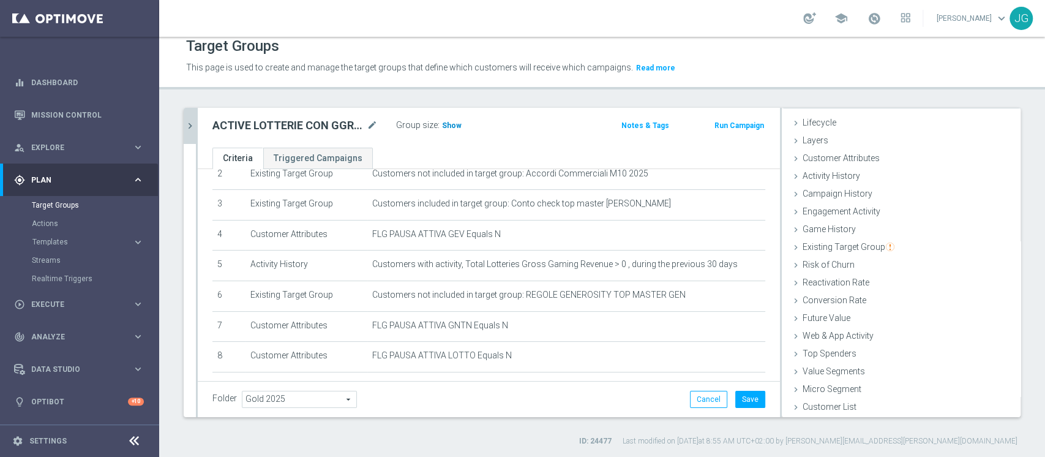
click at [448, 123] on span "Show" at bounding box center [452, 125] width 20 height 9
click at [371, 121] on icon "mode_edit" at bounding box center [372, 125] width 11 height 15
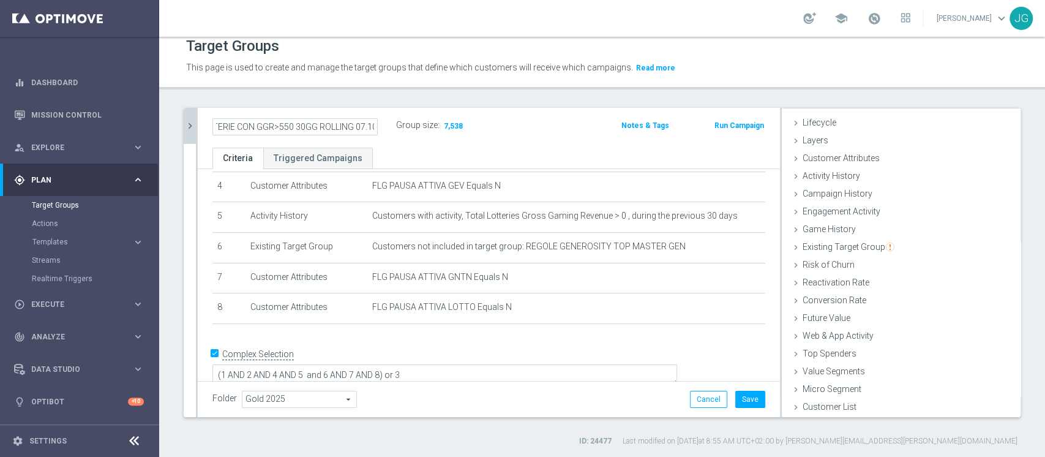
scroll to position [0, 0]
click at [190, 124] on icon "chevron_right" at bounding box center [190, 126] width 12 height 12
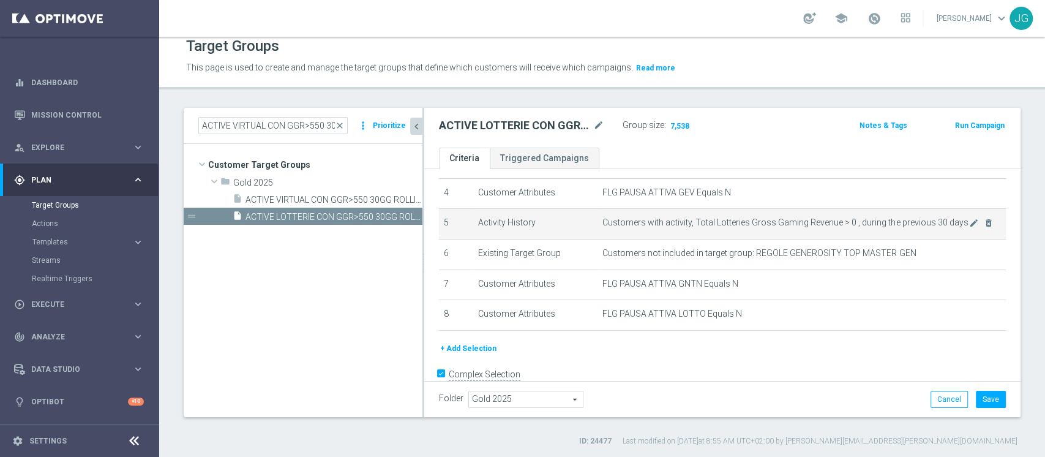
scroll to position [122, 0]
click at [969, 225] on icon "mode_edit" at bounding box center [974, 226] width 10 height 10
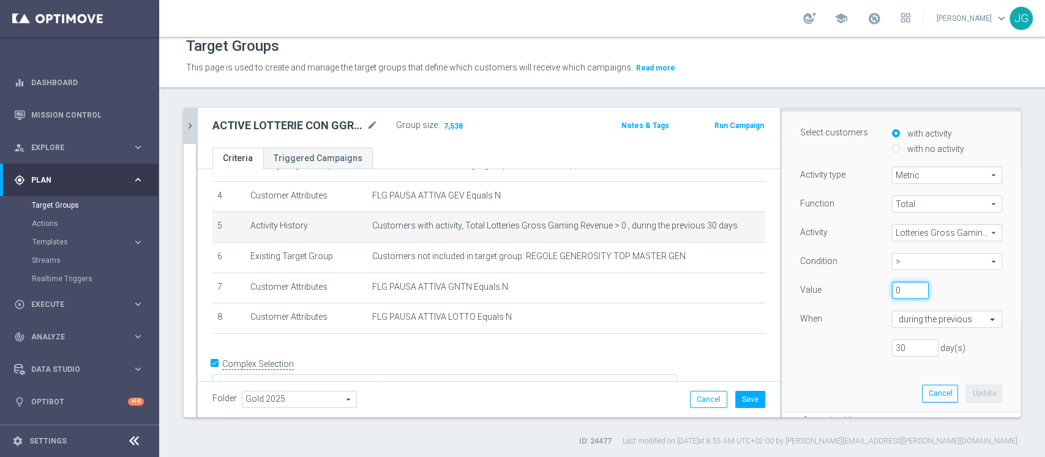
click at [892, 289] on input "0" at bounding box center [910, 289] width 37 height 17
type input "1000"
click at [966, 395] on button "Update" at bounding box center [984, 392] width 36 height 17
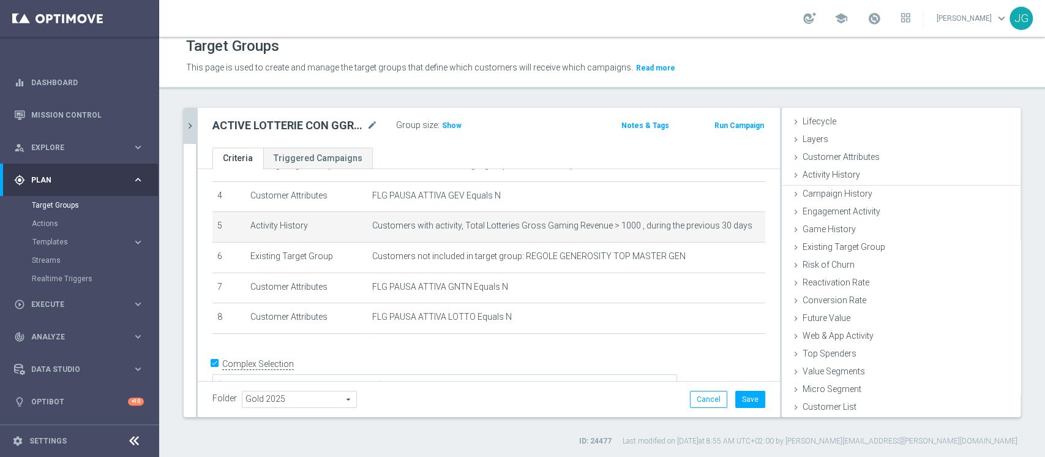
scroll to position [23, 0]
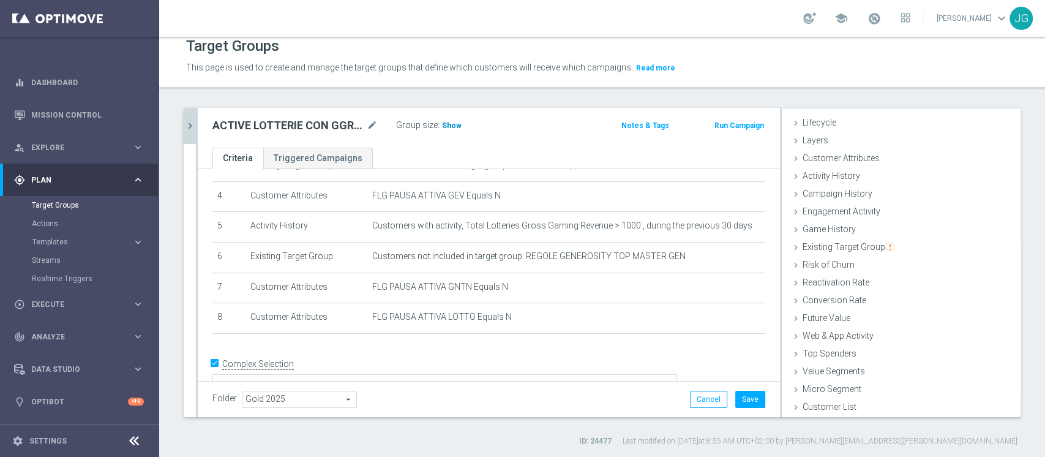
click at [452, 125] on span "Show" at bounding box center [452, 125] width 20 height 9
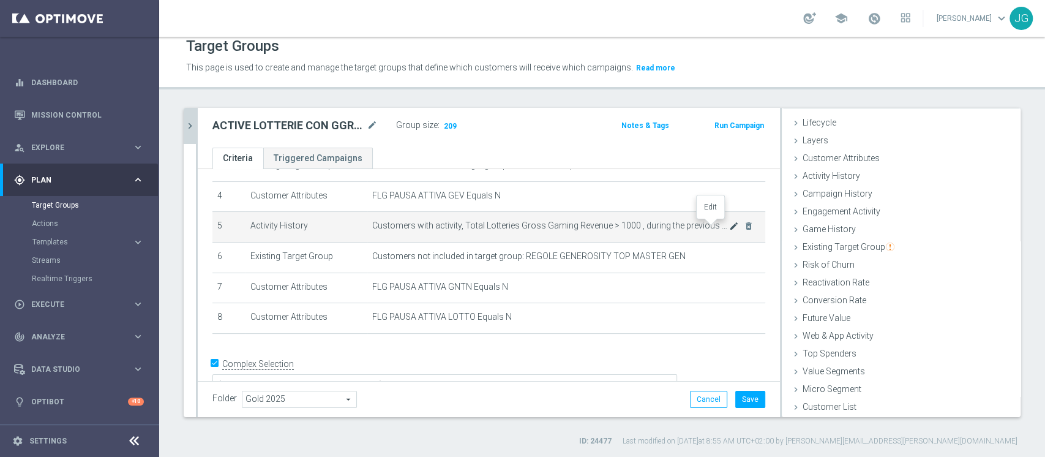
click at [729, 227] on icon "mode_edit" at bounding box center [734, 226] width 10 height 10
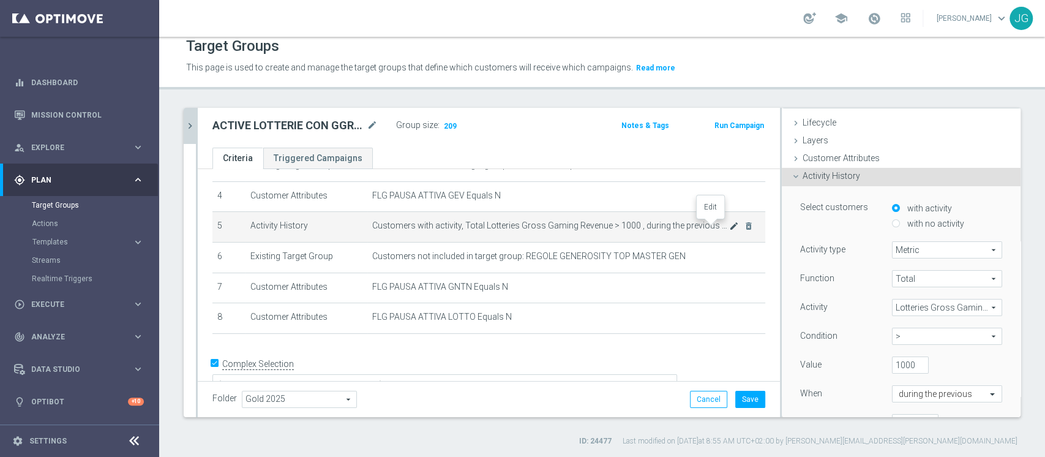
scroll to position [97, 0]
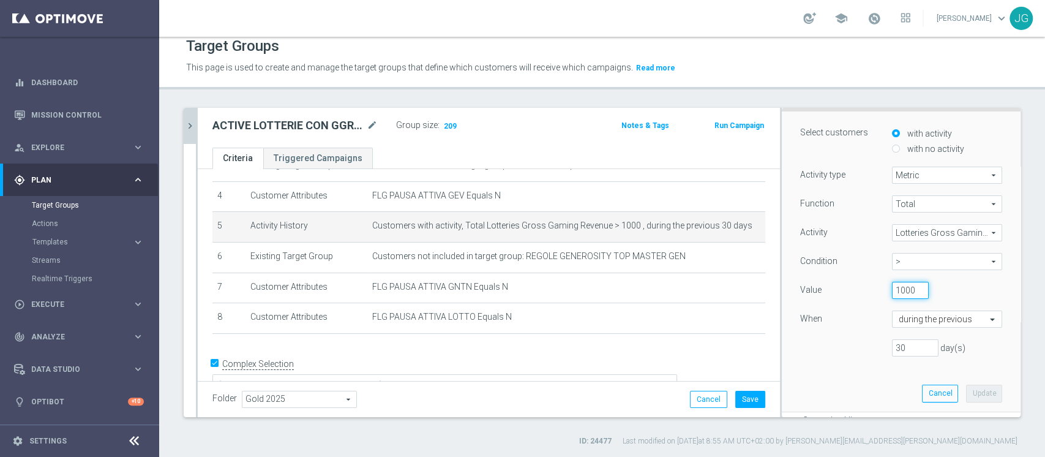
click at [892, 288] on input "1000" at bounding box center [910, 289] width 37 height 17
type input "800"
click at [966, 394] on button "Update" at bounding box center [984, 392] width 36 height 17
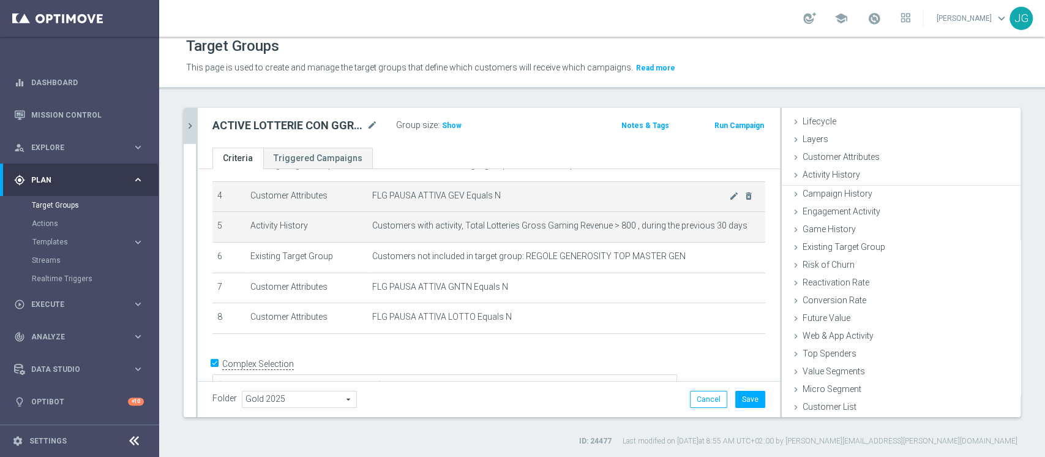
scroll to position [23, 0]
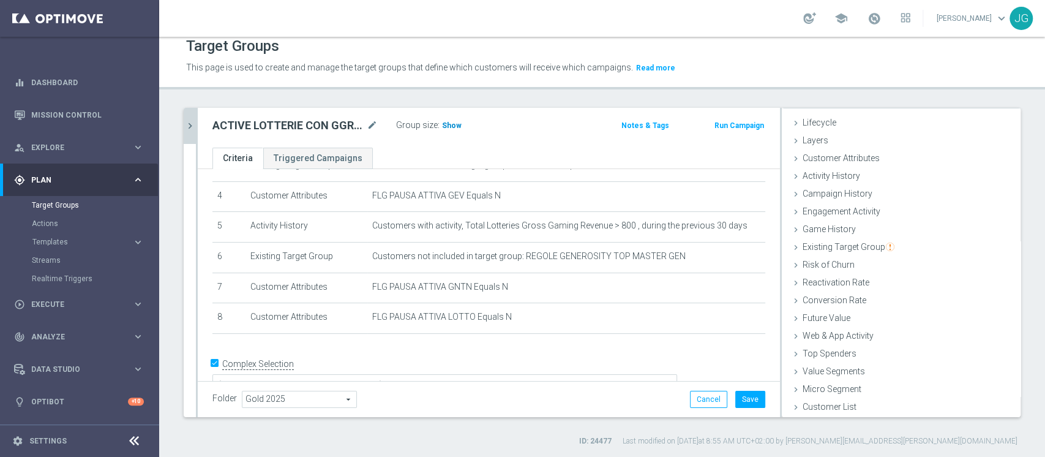
click at [447, 125] on span "Show" at bounding box center [452, 125] width 20 height 9
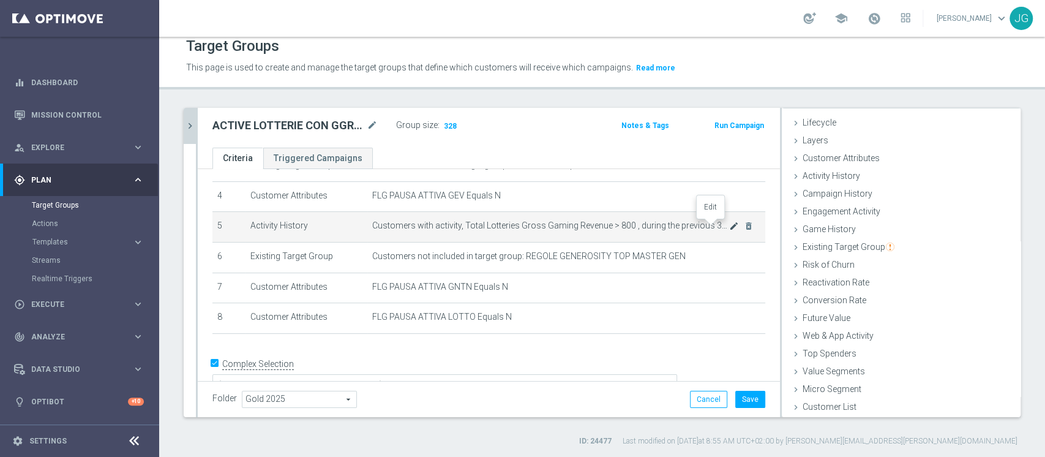
click at [729, 225] on icon "mode_edit" at bounding box center [734, 226] width 10 height 10
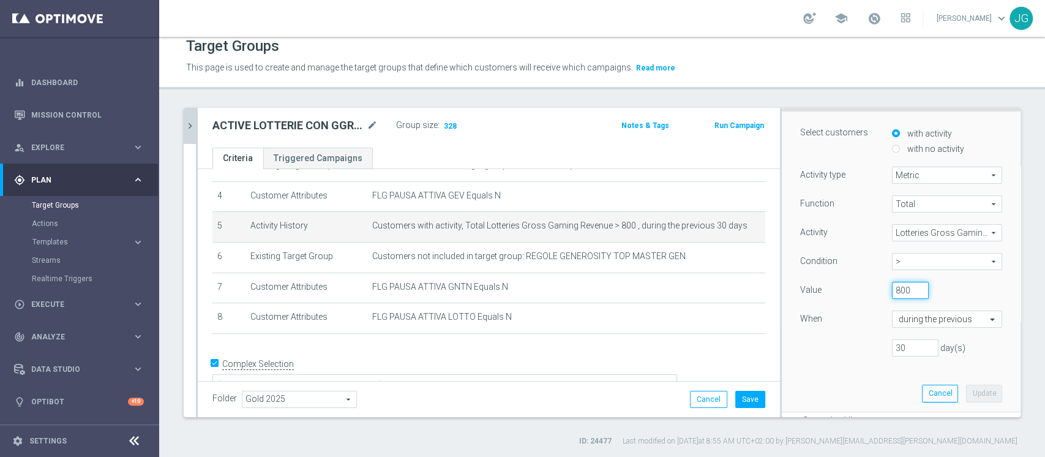
click at [892, 289] on input "800" at bounding box center [910, 289] width 37 height 17
type input "8"
type input "500"
click at [966, 389] on button "Update" at bounding box center [984, 392] width 36 height 17
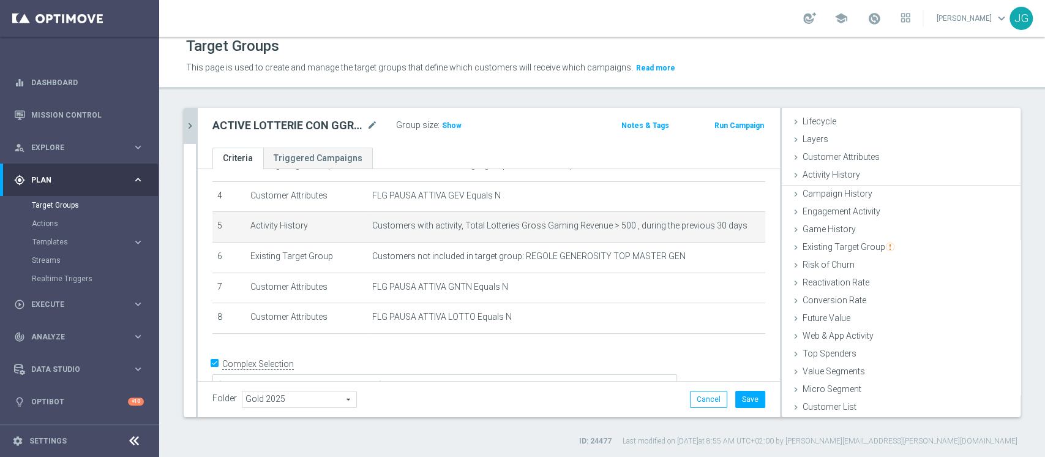
scroll to position [23, 0]
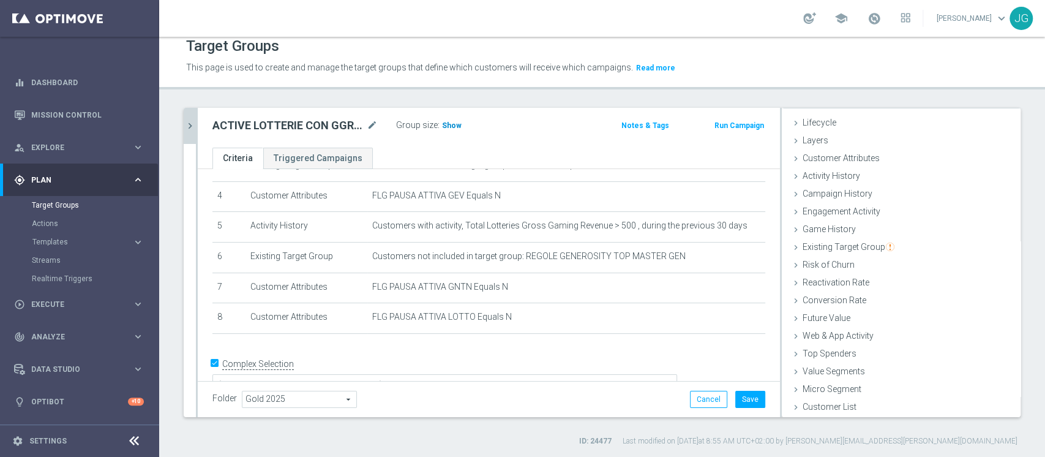
click at [452, 125] on span "Show" at bounding box center [452, 125] width 20 height 9
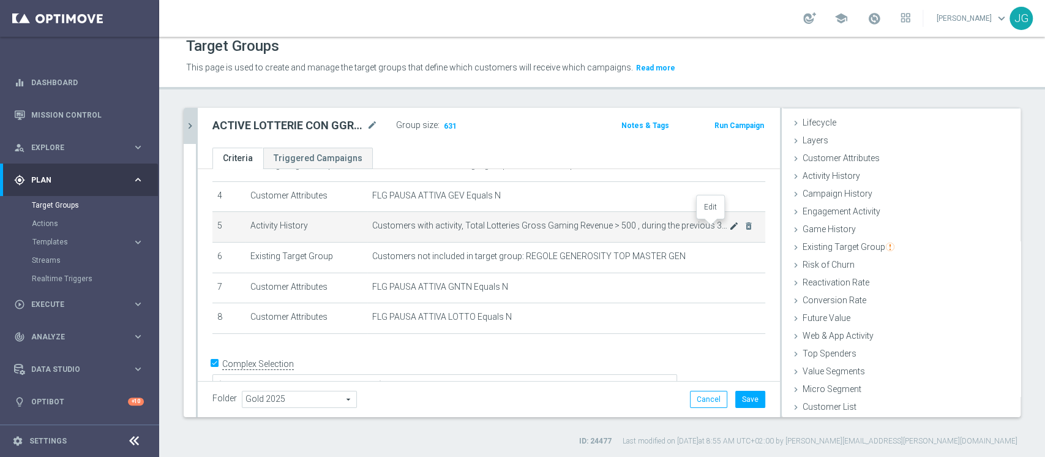
click at [729, 228] on icon "mode_edit" at bounding box center [734, 226] width 10 height 10
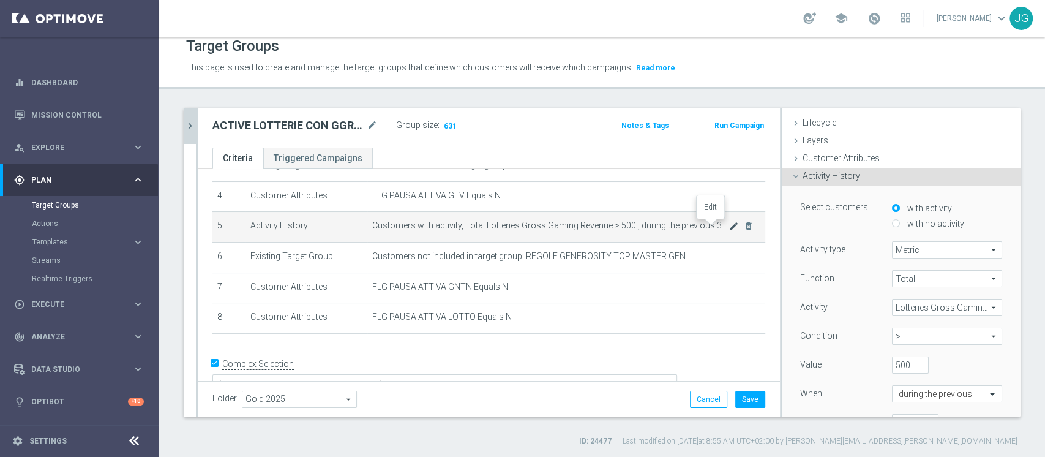
scroll to position [97, 0]
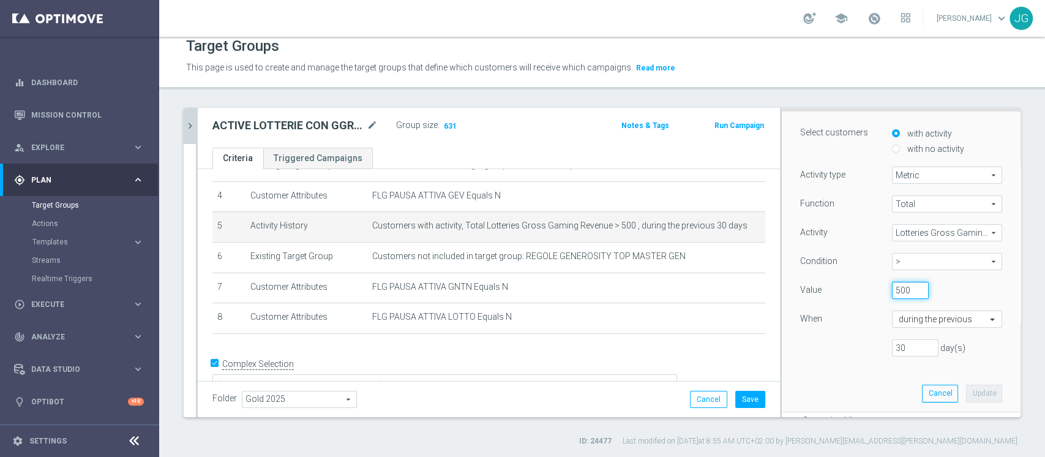
click at [892, 286] on input "500" at bounding box center [910, 289] width 37 height 17
click at [839, 368] on div "Select customers with activity with no activity Activity type Metric Metric arr…" at bounding box center [901, 260] width 220 height 299
click at [739, 404] on button "Save" at bounding box center [750, 398] width 30 height 17
click at [368, 126] on icon "mode_edit" at bounding box center [372, 125] width 11 height 15
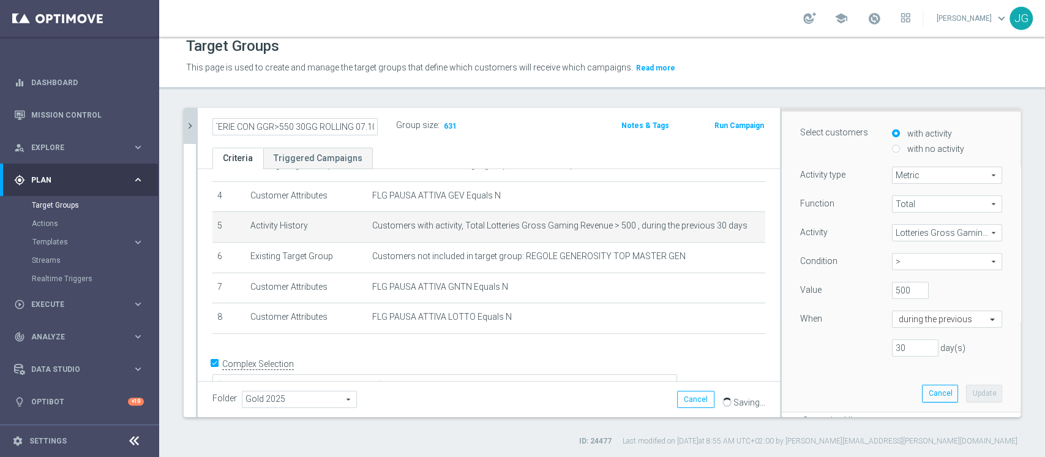
click at [286, 124] on input "ACTIVE LOTTERIE CON GGR>550 30GG ROLLING 07.10" at bounding box center [294, 126] width 165 height 17
type input "ACTIVE LOTTERIE CON GGR>500 30GG ROLLING 07.10"
click at [553, 404] on div "Folder Gold 2025 Gold 2025 arrow_drop_down search Cancel Save Saving..." at bounding box center [488, 398] width 553 height 17
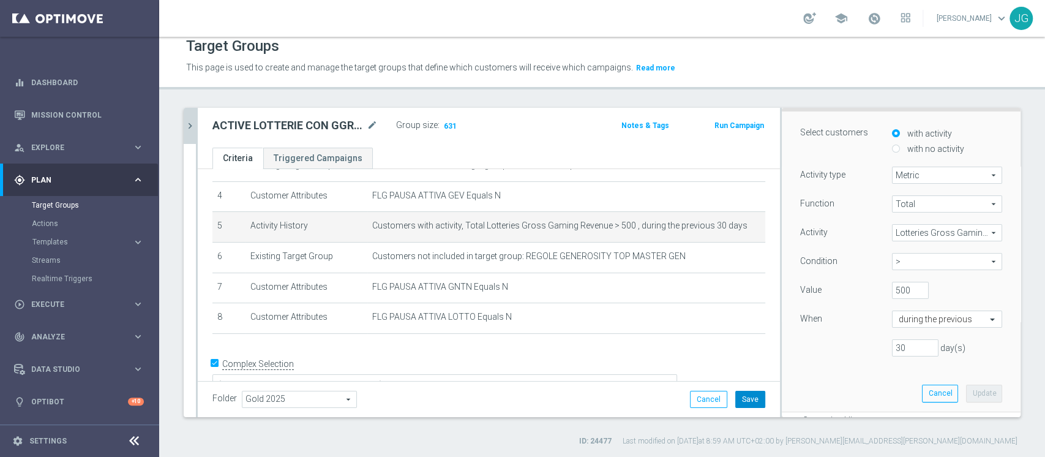
click at [740, 398] on button "Save" at bounding box center [750, 398] width 30 height 17
click at [191, 129] on icon "chevron_right" at bounding box center [190, 126] width 12 height 12
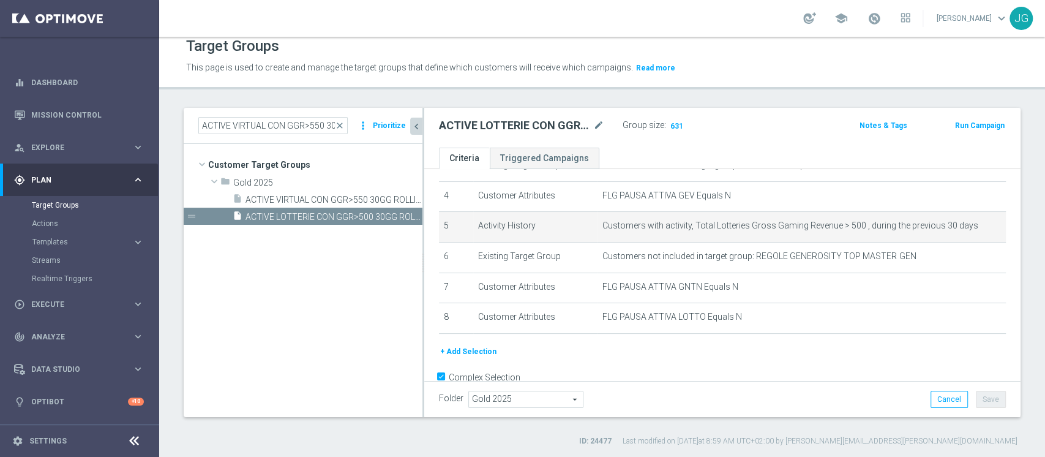
scroll to position [46, 0]
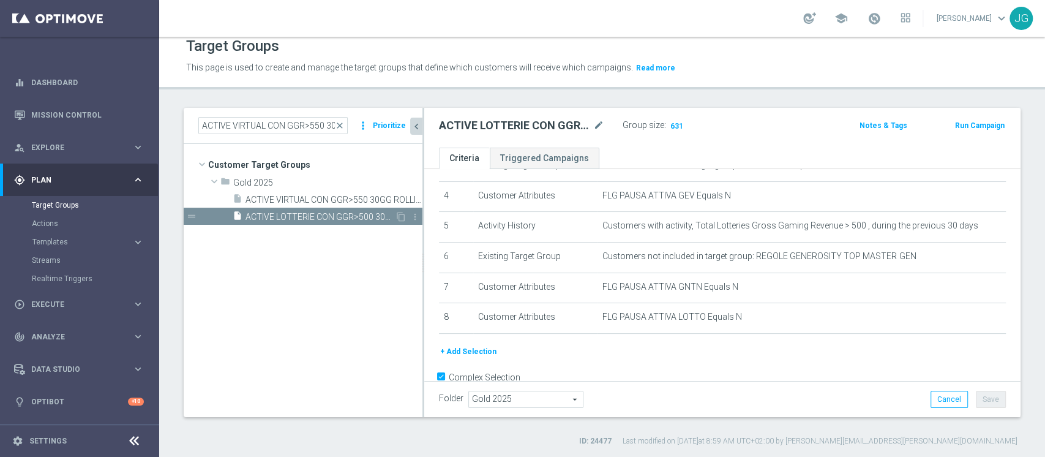
click at [313, 217] on span "ACTIVE LOTTERIE CON GGR>500 30GG ROLLING 07.10" at bounding box center [319, 217] width 149 height 10
click at [400, 214] on icon "content_copy" at bounding box center [401, 217] width 10 height 10
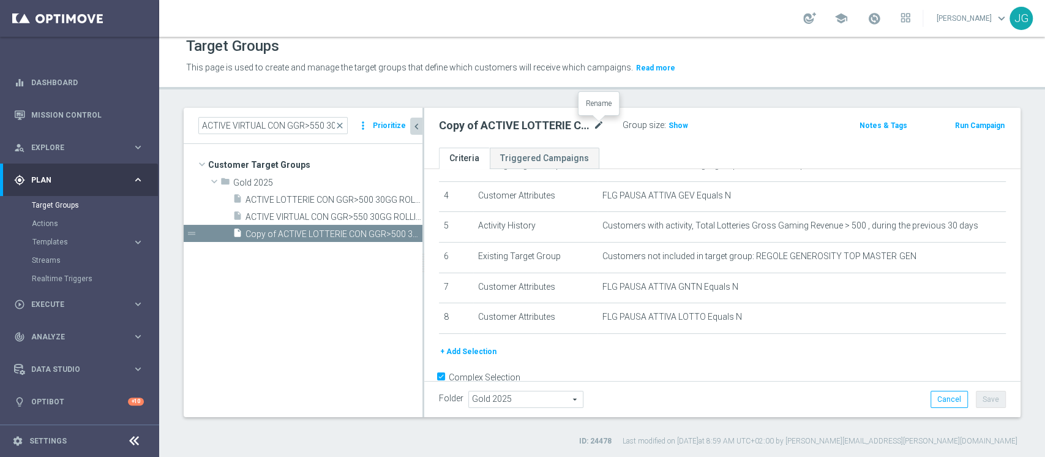
click at [602, 122] on icon "mode_edit" at bounding box center [598, 125] width 11 height 15
click at [453, 127] on input "Copy of ACTIVE LOTTERIE CON GGR>500 30GG ROLLING 07.10" at bounding box center [521, 126] width 165 height 17
click at [561, 127] on input "ACTIVE LOTTERIE CON GGR>500 30GG ROLLING 07.10" at bounding box center [521, 126] width 165 height 17
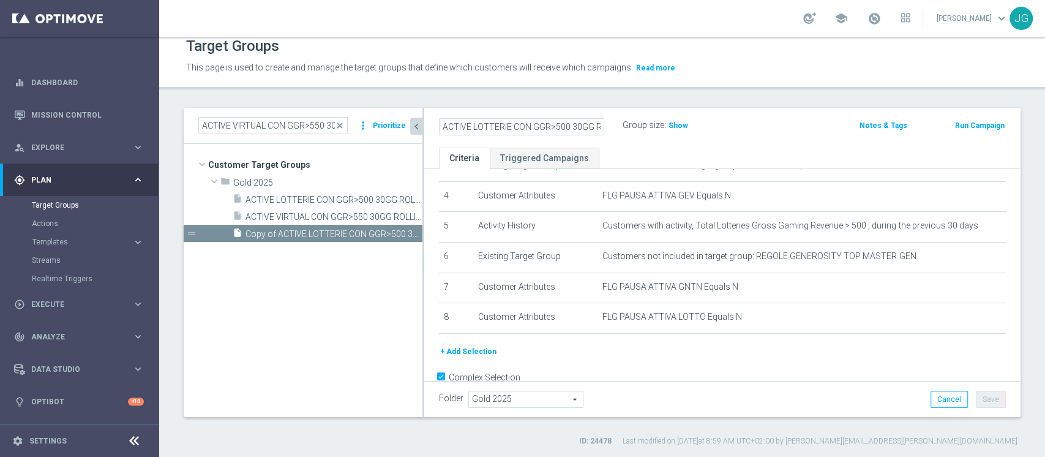
click at [570, 125] on input "ACTIVE LOTTERIE CON GGR>500 30GG ROLLING 07.10" at bounding box center [521, 126] width 165 height 17
type input "ACTIVE LOTTERIE CON GGR TRA 200 E 500 30GG ROLLING 09.10"
click at [663, 153] on ul "Criteria Triggered Campaigns" at bounding box center [722, 157] width 596 height 21
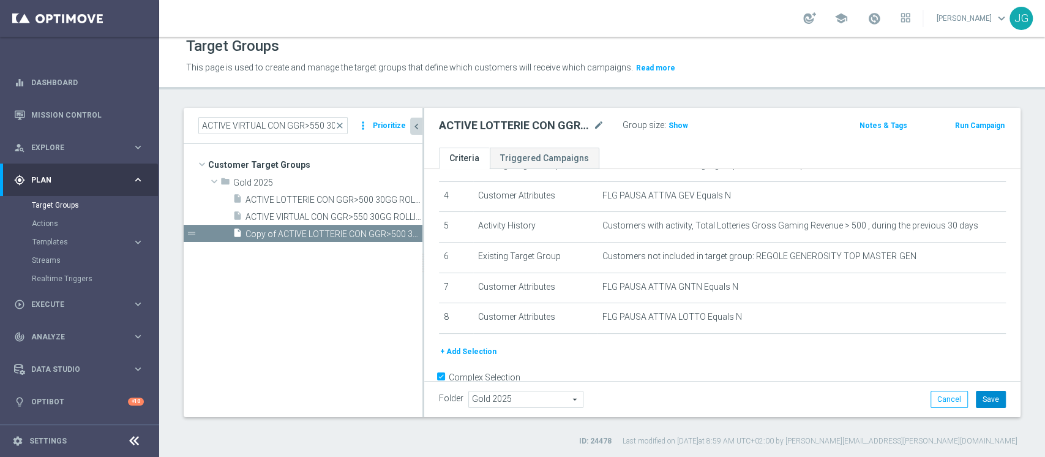
click at [975, 399] on button "Save" at bounding box center [990, 398] width 30 height 17
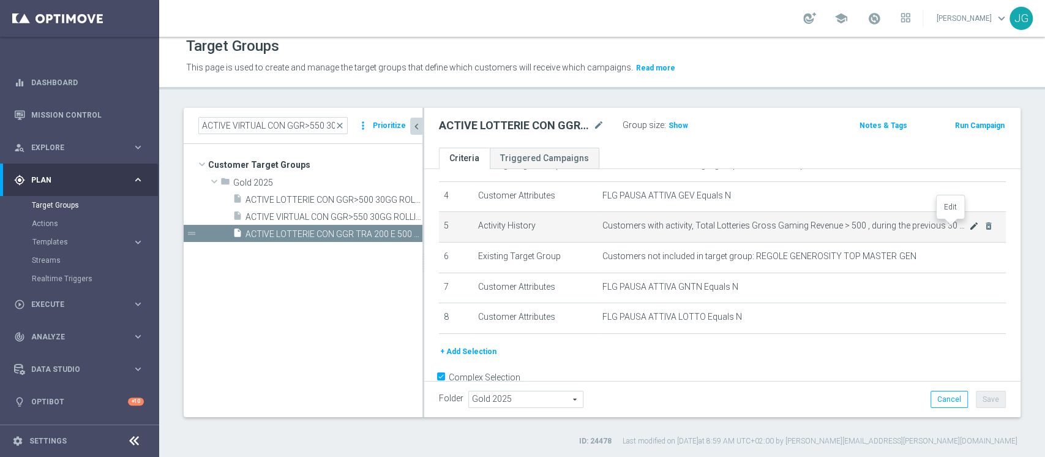
click at [969, 226] on icon "mode_edit" at bounding box center [974, 226] width 10 height 10
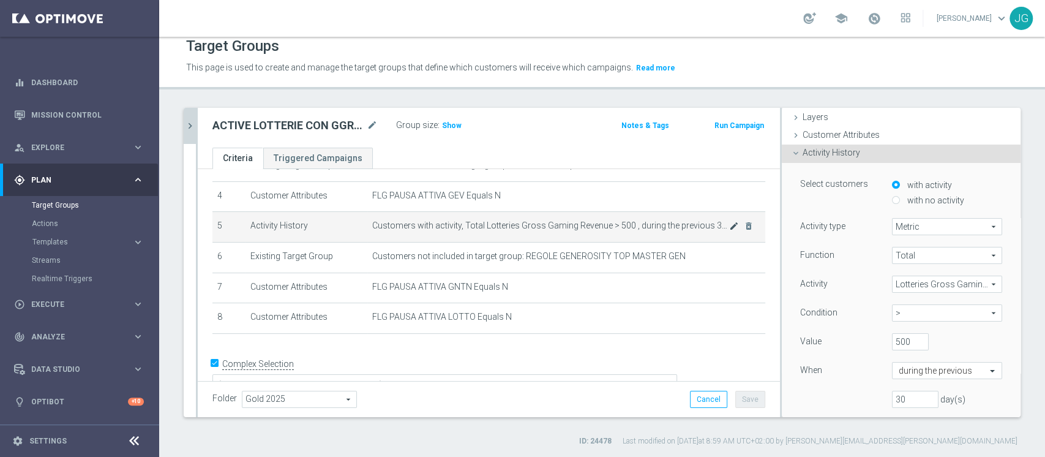
scroll to position [97, 0]
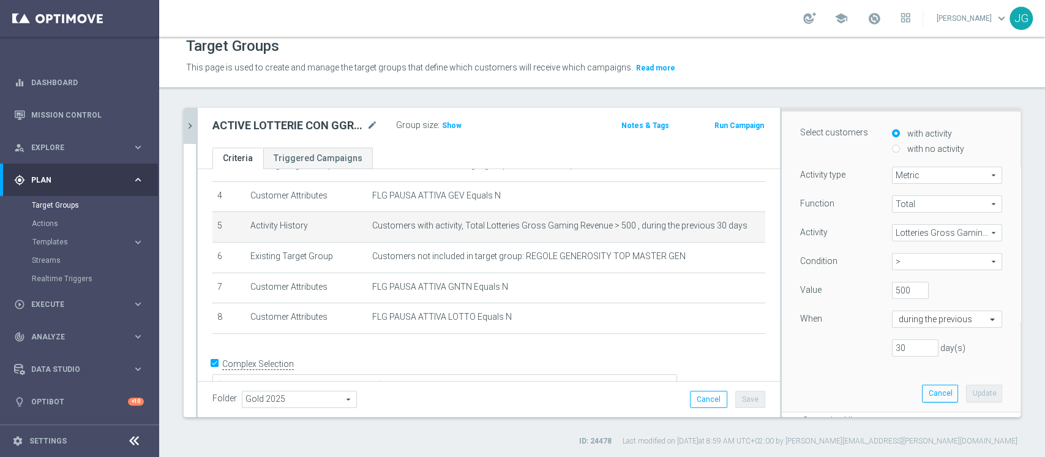
click at [925, 261] on span ">" at bounding box center [946, 261] width 109 height 16
click at [898, 373] on span "between" at bounding box center [947, 375] width 98 height 10
type input "between"
click at [898, 290] on input "500" at bounding box center [910, 289] width 37 height 17
type input "200"
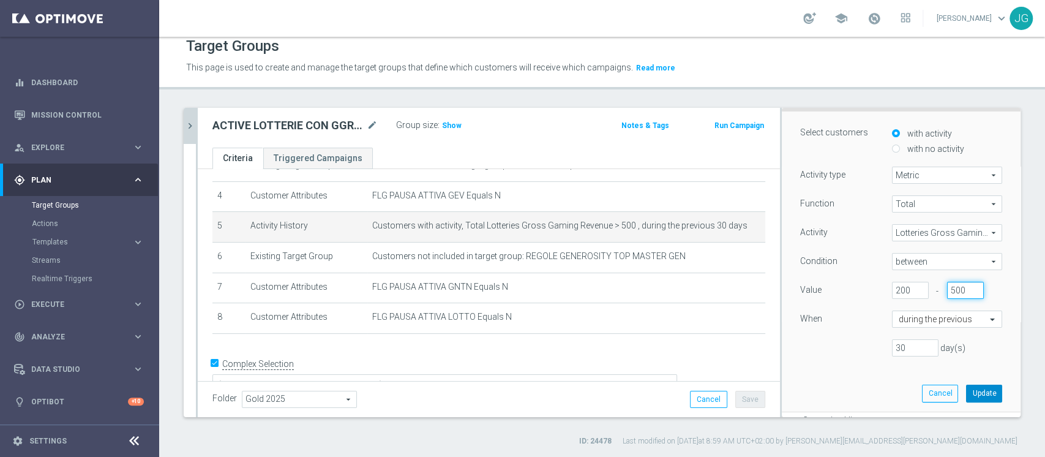
type input "500"
click at [966, 395] on button "Update" at bounding box center [984, 392] width 36 height 17
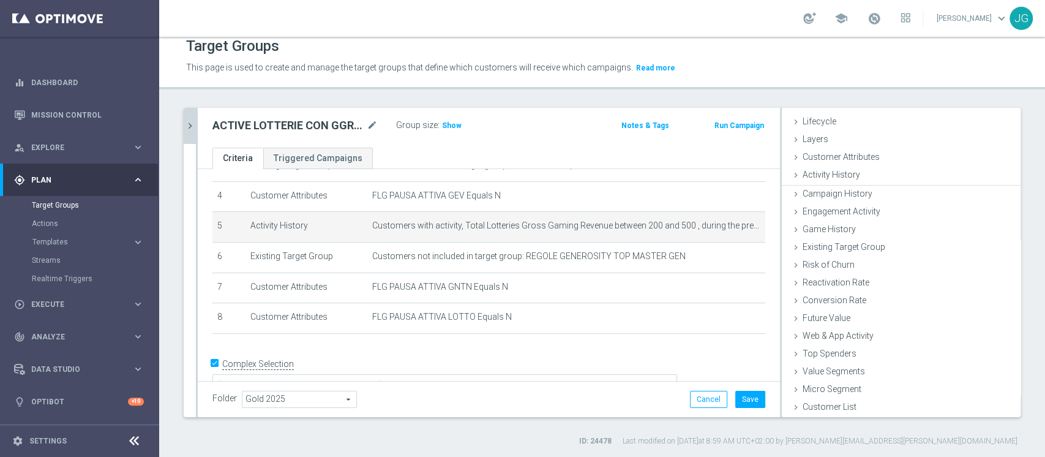
scroll to position [23, 0]
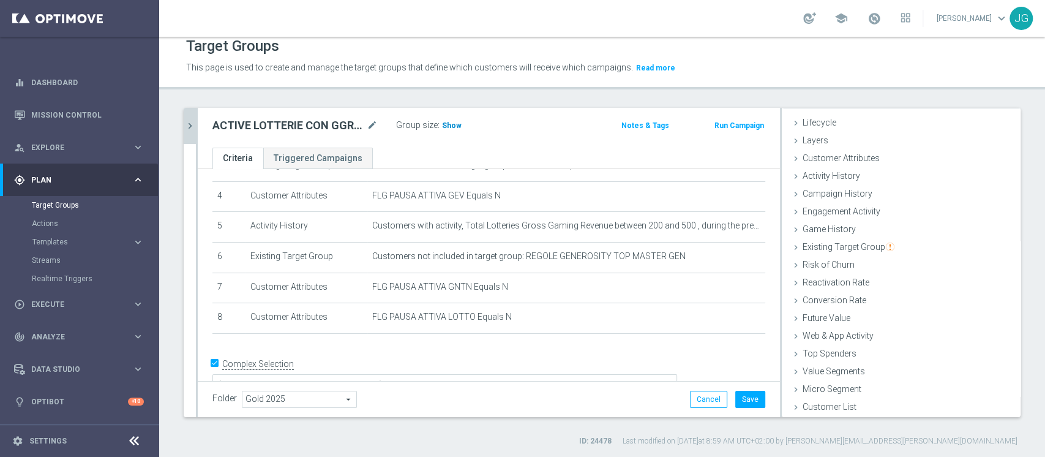
click at [453, 127] on span "Show" at bounding box center [452, 125] width 20 height 9
click at [188, 120] on icon "chevron_right" at bounding box center [190, 126] width 12 height 12
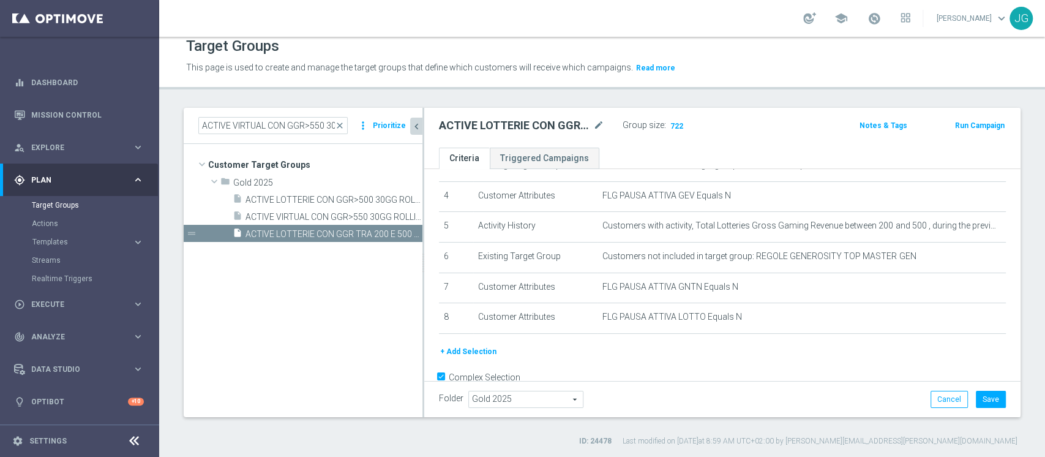
scroll to position [46, 0]
click at [312, 212] on span "ACTIVE VIRTUAL CON GGR>550 30GG ROLLING 07.10" at bounding box center [319, 217] width 149 height 10
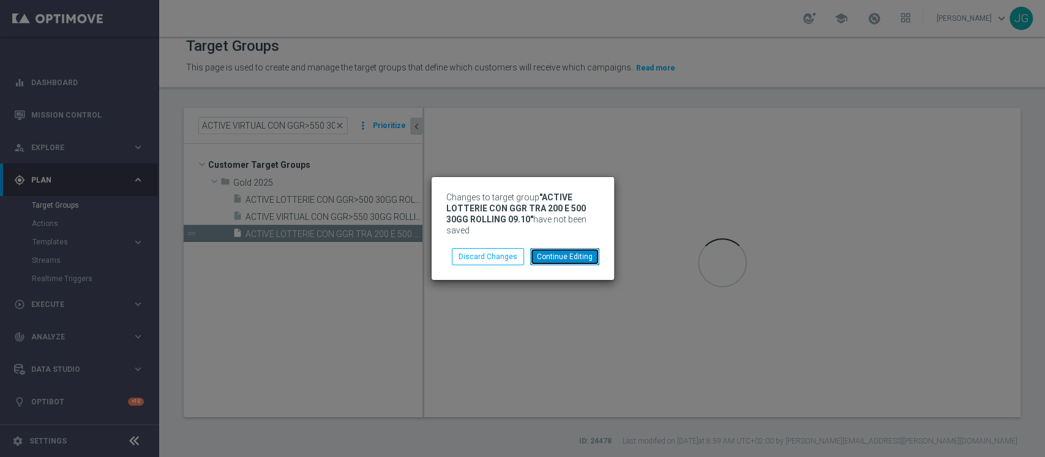
click at [575, 258] on button "Continue Editing" at bounding box center [564, 256] width 69 height 17
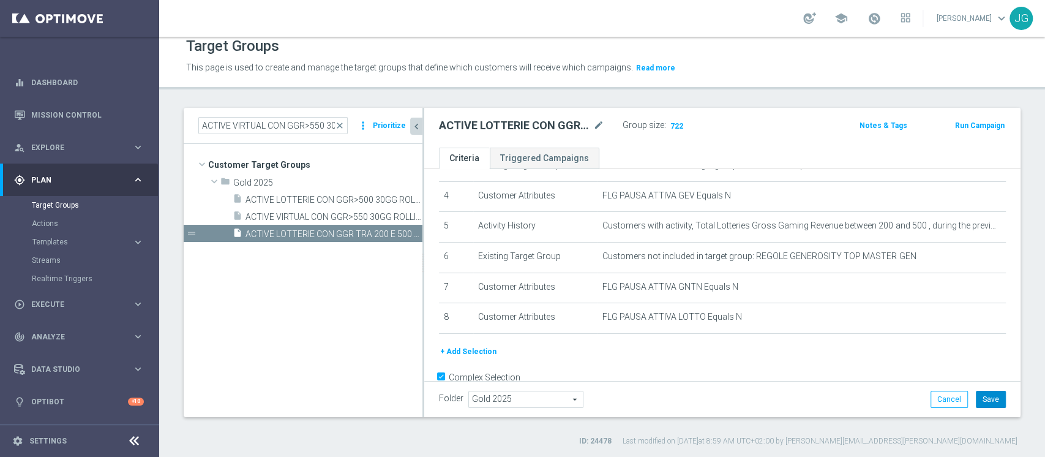
click at [979, 395] on button "Save" at bounding box center [990, 398] width 30 height 17
click at [345, 214] on span "ACTIVE VIRTUAL CON GGR>550 30GG ROLLING 07.10" at bounding box center [319, 217] width 149 height 10
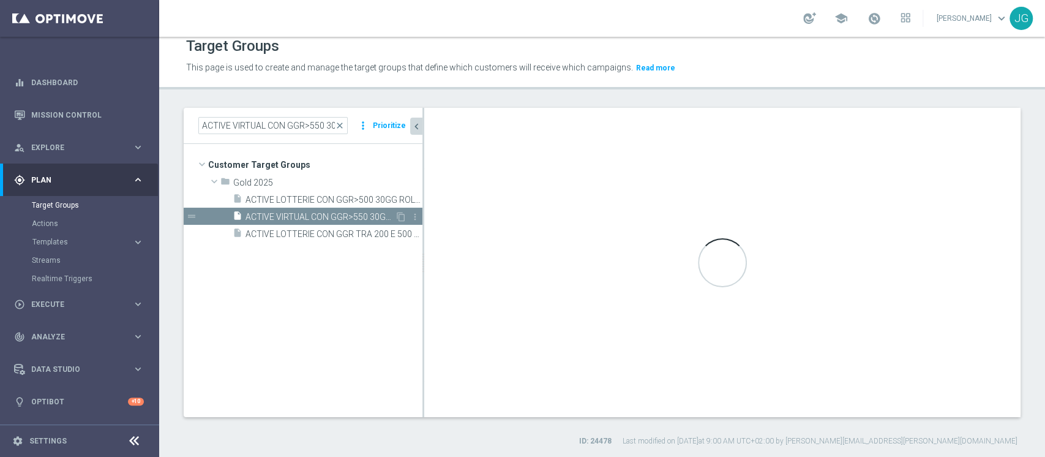
type textarea "(1 AND 2 AND 4 AND 5 and 6 ) or 3"
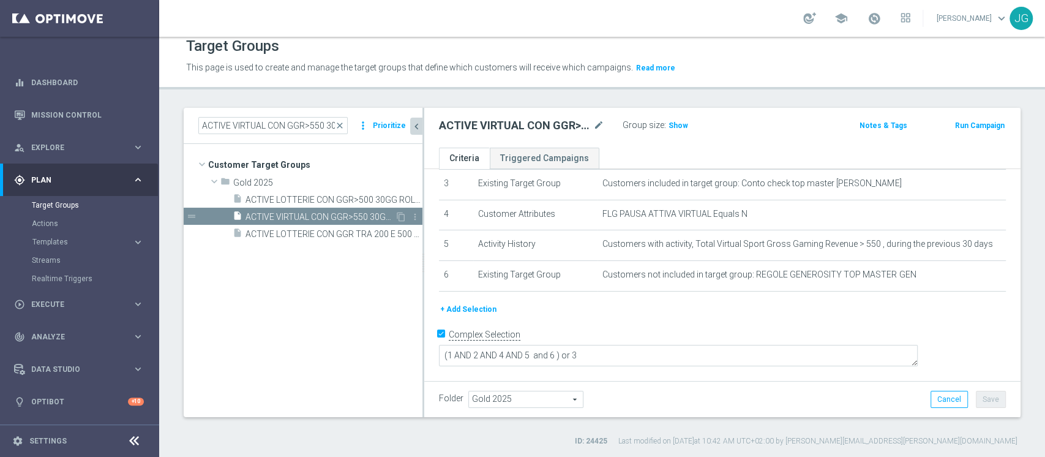
scroll to position [85, 0]
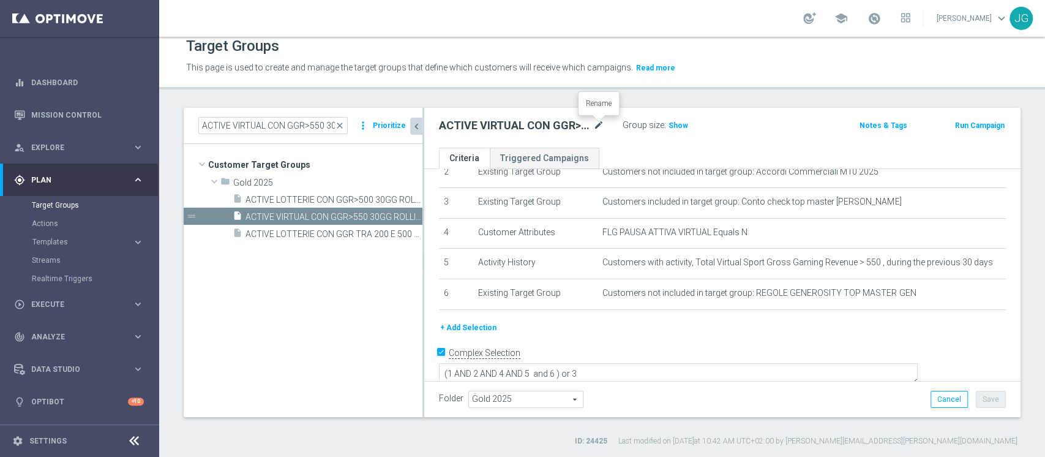
click at [597, 124] on icon "mode_edit" at bounding box center [598, 125] width 11 height 15
click at [588, 125] on input "ACTIVE VIRTUAL CON GGR>550 30GG ROLLING 07.10" at bounding box center [521, 126] width 165 height 17
type input "ACTIVE VIRTUAL CON GGR>550 30GG ROLLING 09.10"
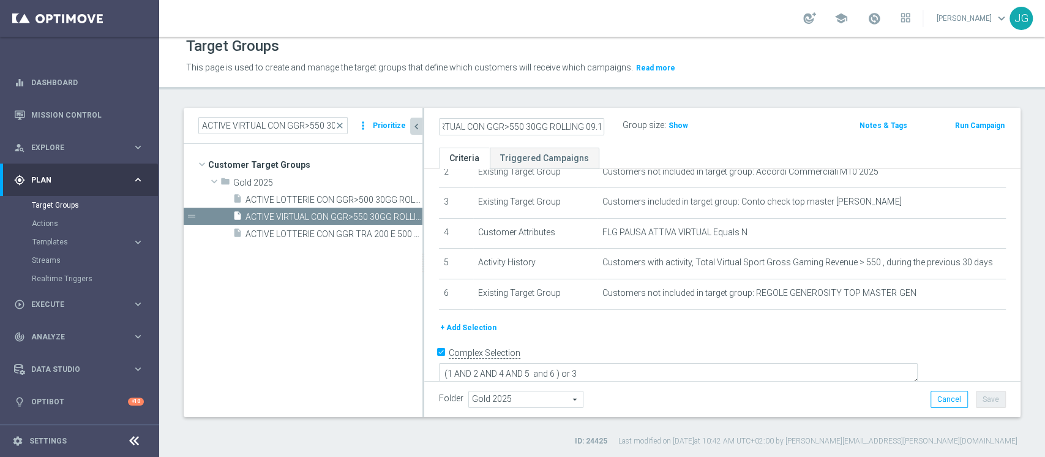
click at [712, 145] on div "ACTIVE VIRTUAL CON GGR>550 30GG ROLLING 09.10 Group size : Show Notes & Tags Ru…" at bounding box center [722, 128] width 596 height 40
click at [985, 404] on button "Save" at bounding box center [990, 398] width 30 height 17
click at [307, 233] on span "ACTIVE LOTTERIE CON GGR TRA 200 E 500 30GG ROLLING 09.10" at bounding box center [319, 234] width 149 height 10
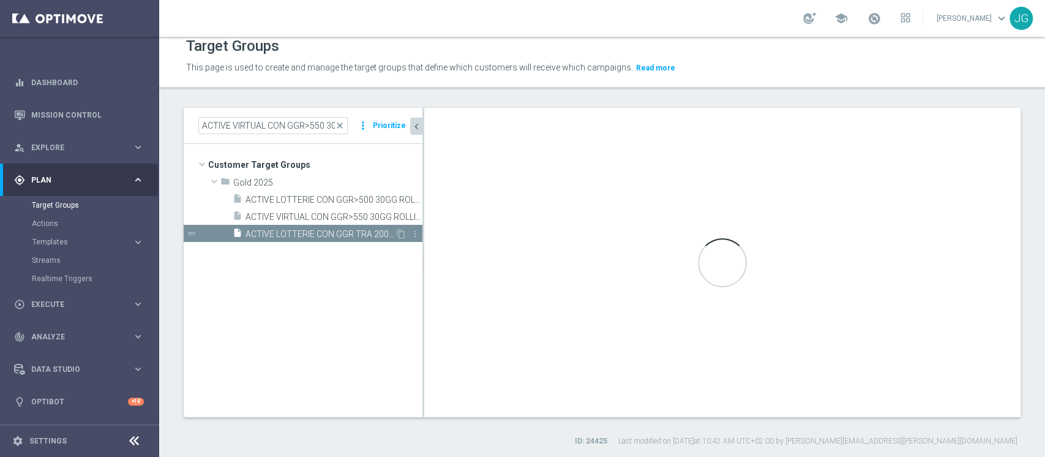
scroll to position [122, 0]
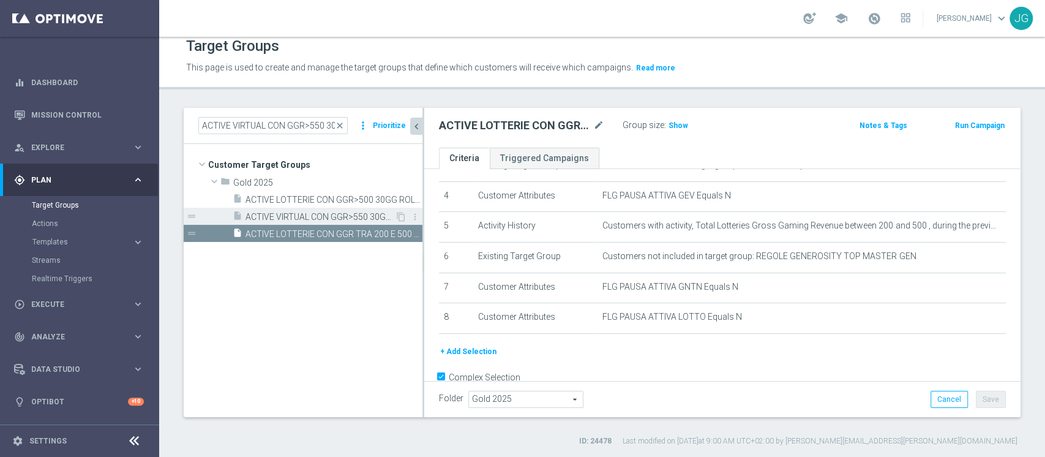
click at [346, 214] on span "ACTIVE VIRTUAL CON GGR>550 30GG ROLLING 09.10" at bounding box center [319, 217] width 149 height 10
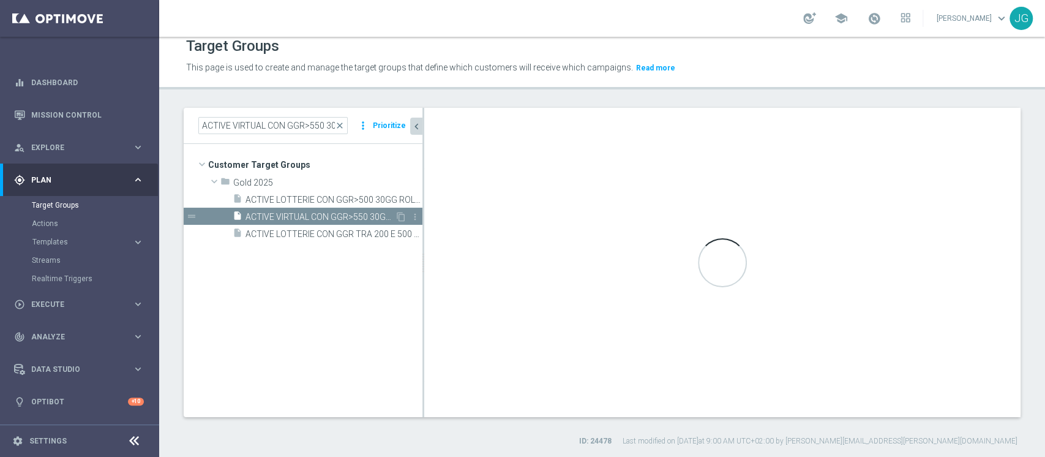
type textarea "(1 AND 2 AND 4 AND 5 and 6 ) or 3"
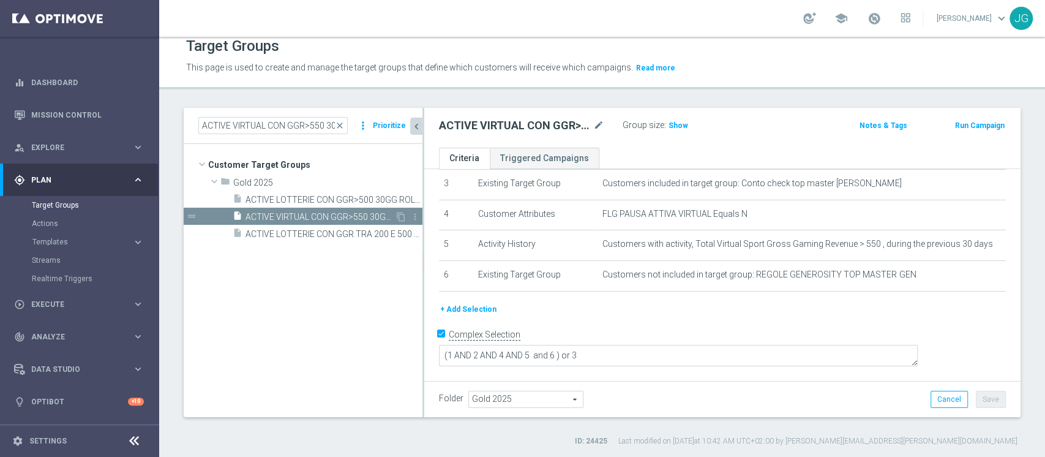
scroll to position [85, 0]
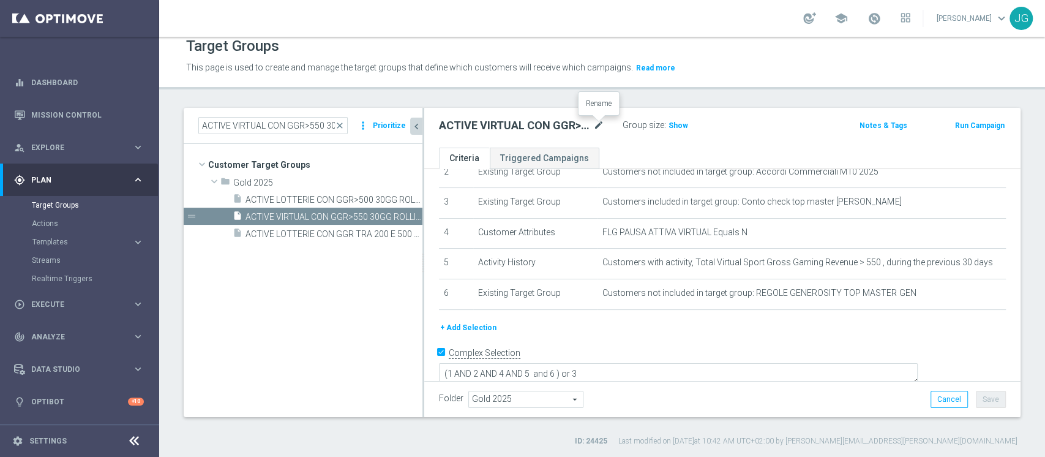
click at [597, 122] on icon "mode_edit" at bounding box center [598, 125] width 11 height 15
click at [586, 124] on input "ACTIVE VIRTUAL CON GGR>550 30GG ROLLING 09.10" at bounding box center [521, 126] width 165 height 17
type input "ACTIVE VIRTUAL CON GGR>550 30GG ROLLING 07.10"
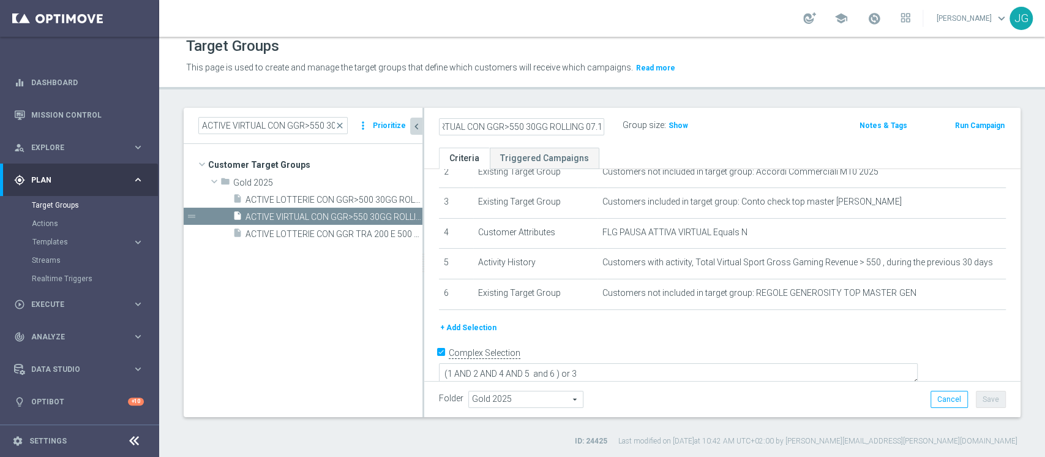
click at [810, 397] on div "Folder Gold 2025 Gold 2025 arrow_drop_down search Cancel Save Saving..." at bounding box center [722, 398] width 567 height 17
click at [986, 395] on button "Save" at bounding box center [990, 398] width 30 height 17
click at [299, 197] on span "ACTIVE LOTTERIE CON GGR>500 30GG ROLLING 07.10" at bounding box center [319, 200] width 149 height 10
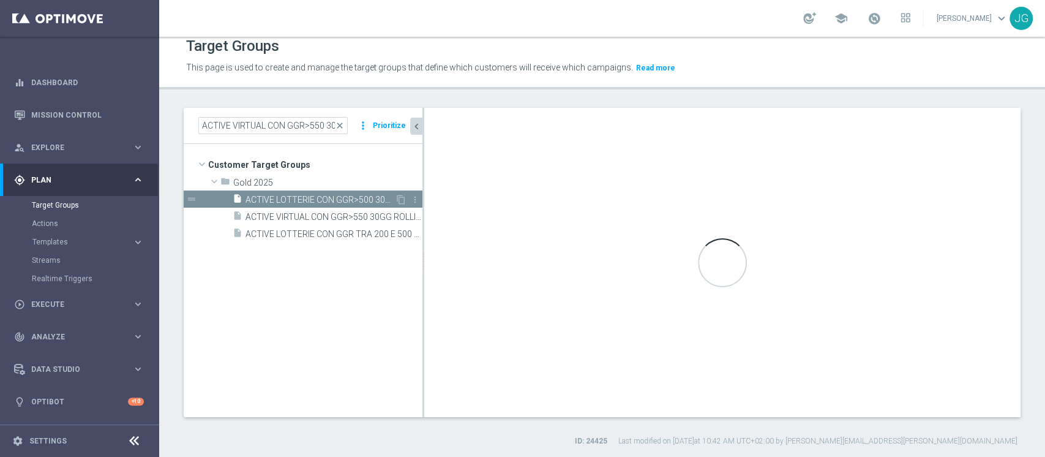
type textarea "(1 AND 2 AND 4 AND 5 and 6 AND 7 AND 8) or 3"
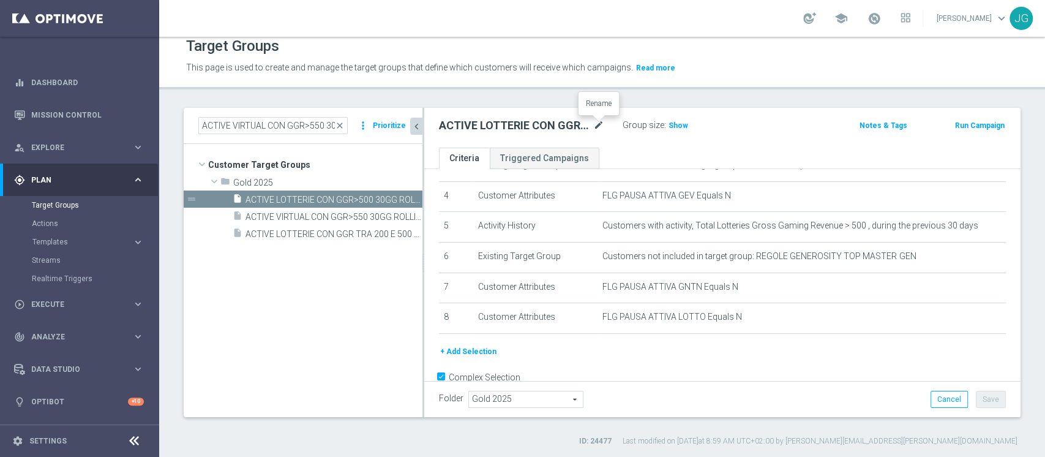
click at [603, 125] on icon "mode_edit" at bounding box center [598, 125] width 11 height 15
click at [583, 125] on input "ACTIVE LOTTERIE CON GGR>500 30GG ROLLING 07.10" at bounding box center [521, 126] width 165 height 17
type input "ACTIVE LOTTERIE CON GGR>500 30GG ROLLING 09.10"
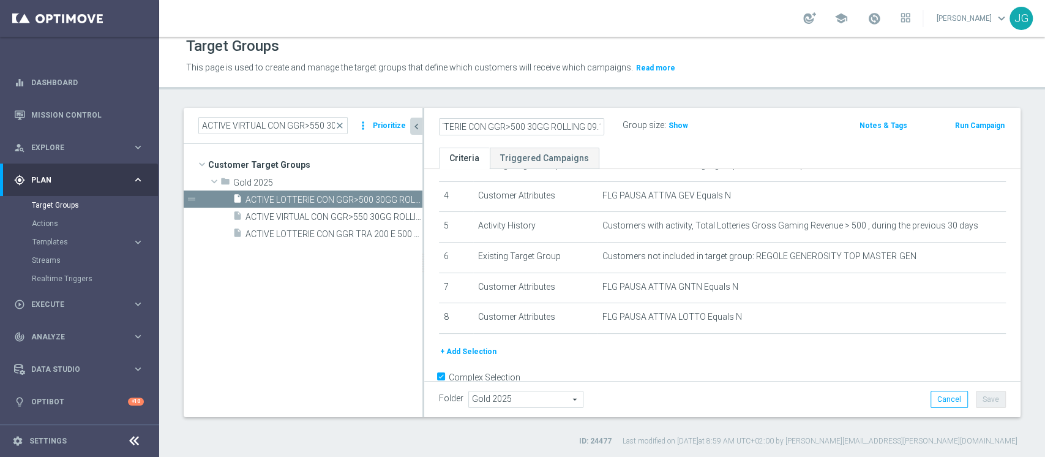
click at [785, 121] on div "ACTIVE LOTTERIE CON GGR>500 30GG ROLLING 09.10 Group size : Show" at bounding box center [625, 126] width 390 height 18
click at [980, 393] on button "Save" at bounding box center [990, 398] width 30 height 17
click at [307, 233] on span "ACTIVE LOTTERIE CON GGR TRA 200 E 500 30GG ROLLING 09.10" at bounding box center [319, 234] width 149 height 10
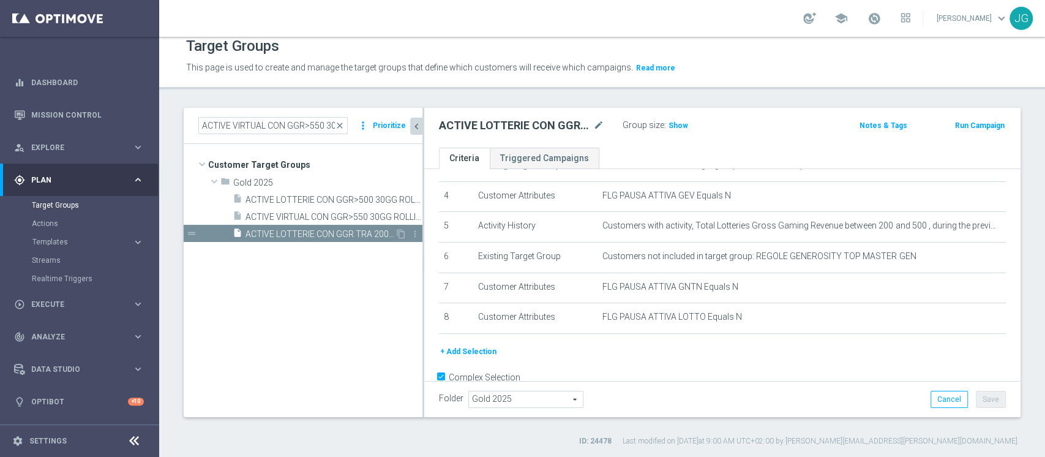
click at [307, 233] on span "ACTIVE LOTTERIE CON GGR TRA 200 E 500 30GG ROLLING 09.10" at bounding box center [319, 234] width 149 height 10
click at [403, 233] on icon "content_copy" at bounding box center [401, 234] width 10 height 10
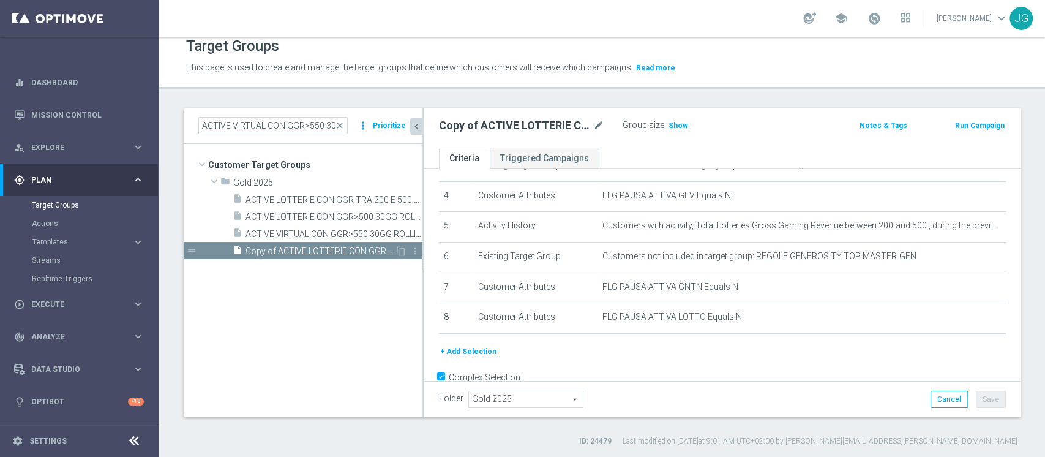
click at [323, 254] on span "Copy of ACTIVE LOTTERIE CON GGR TRA 200 E 500 30GG ROLLING 09.10" at bounding box center [319, 251] width 149 height 10
click at [597, 122] on icon "mode_edit" at bounding box center [598, 125] width 11 height 15
click at [469, 129] on input "Copy of ACTIVE LOTTERIE CON GGR TRA 200 E 500 30GG ROLLING 09.10" at bounding box center [521, 126] width 165 height 17
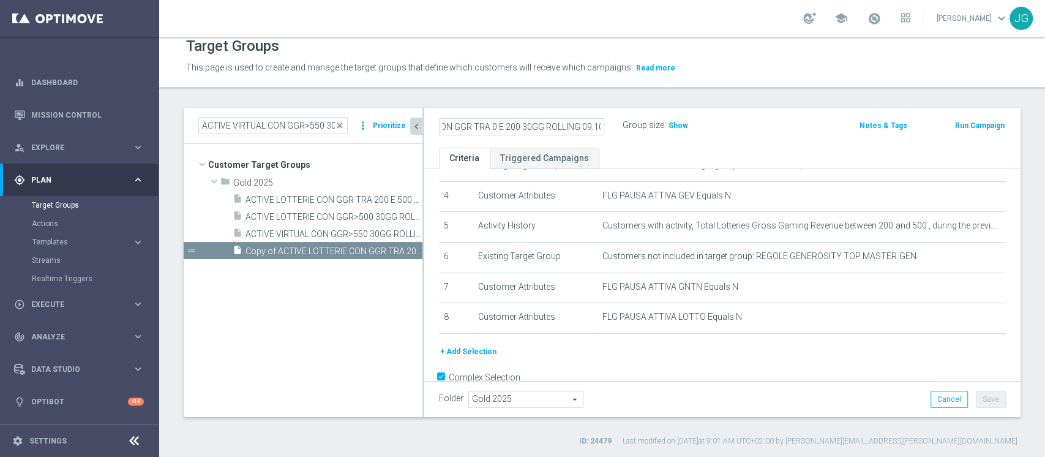
type input "ACTIVE LOTTERIE CON GGR TRA 0 E 200 30GG ROLLING 09.10"
click at [769, 149] on ul "Criteria Triggered Campaigns" at bounding box center [722, 157] width 596 height 21
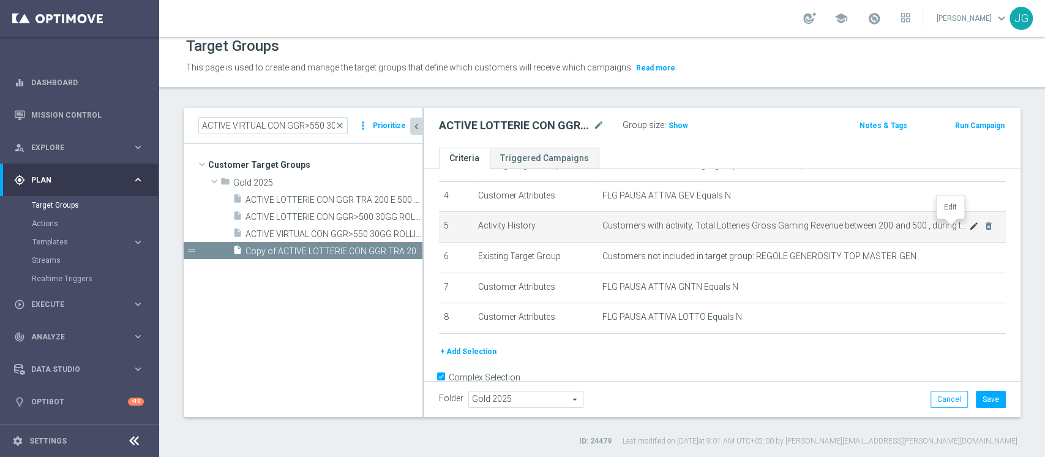
click at [969, 227] on icon "mode_edit" at bounding box center [974, 226] width 10 height 10
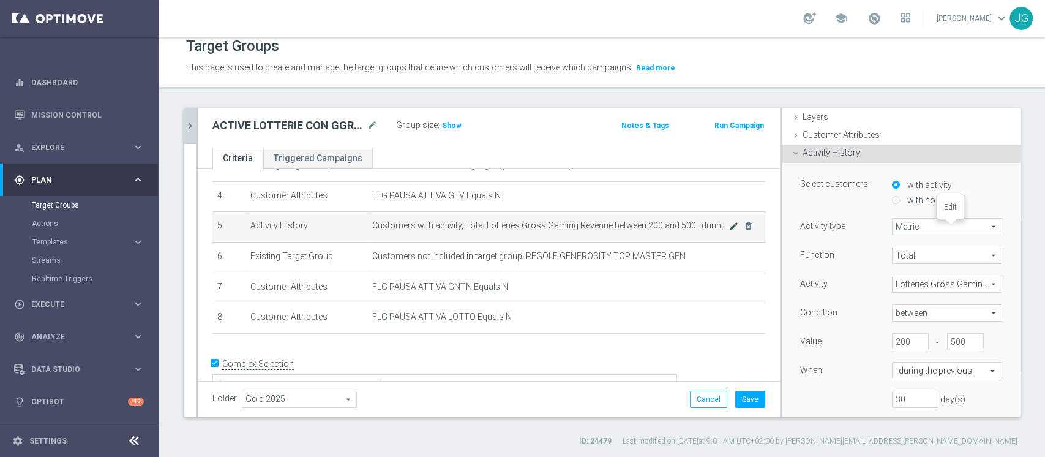
scroll to position [97, 0]
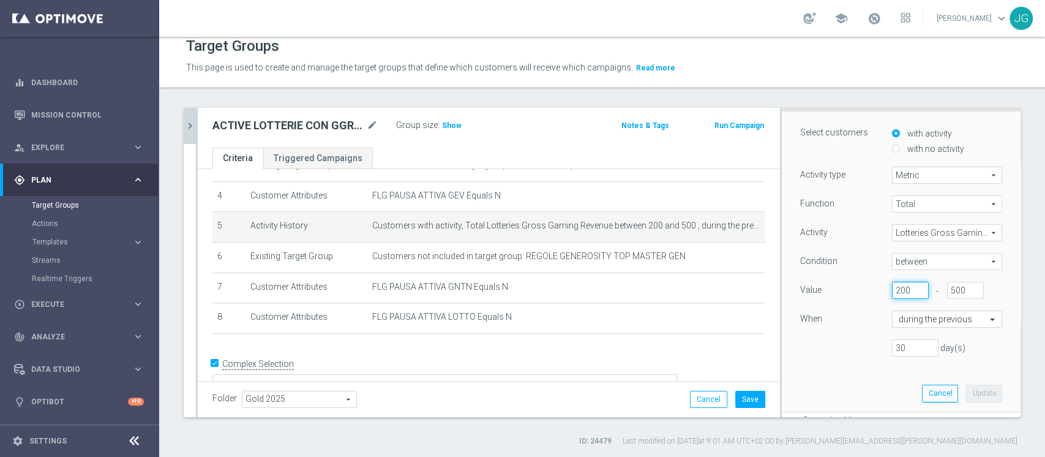
click at [892, 291] on input "200" at bounding box center [910, 289] width 37 height 17
type input "2"
type input "0"
type input "200"
click at [966, 397] on button "Update" at bounding box center [984, 392] width 36 height 17
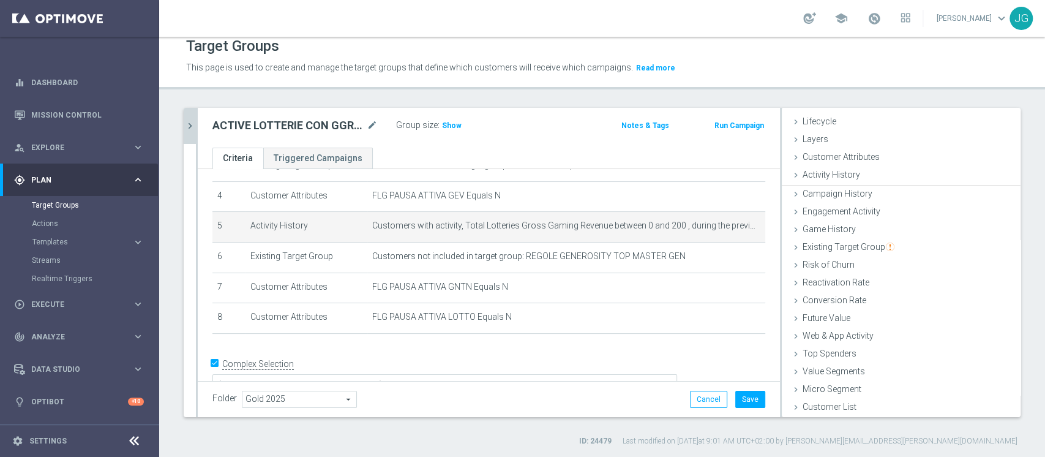
scroll to position [23, 0]
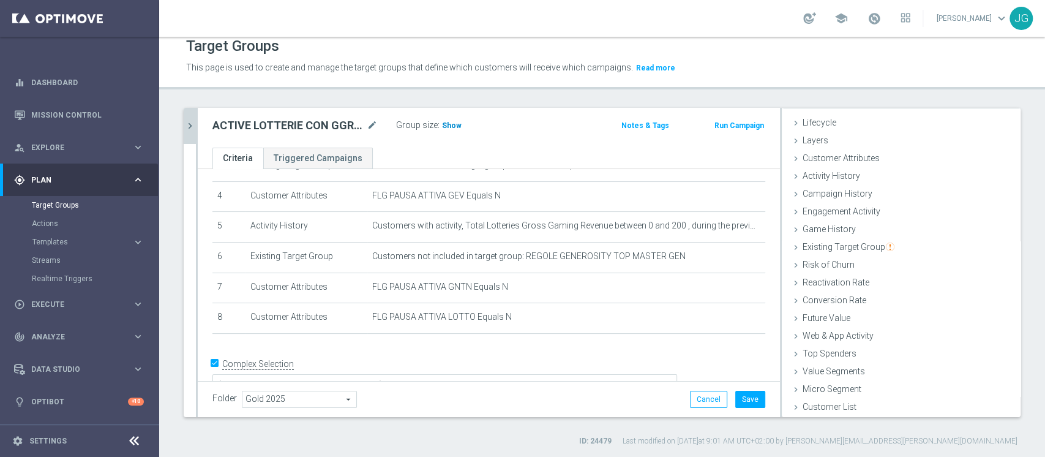
click at [443, 125] on span "Show" at bounding box center [452, 125] width 20 height 9
click at [186, 127] on icon "chevron_right" at bounding box center [190, 126] width 12 height 12
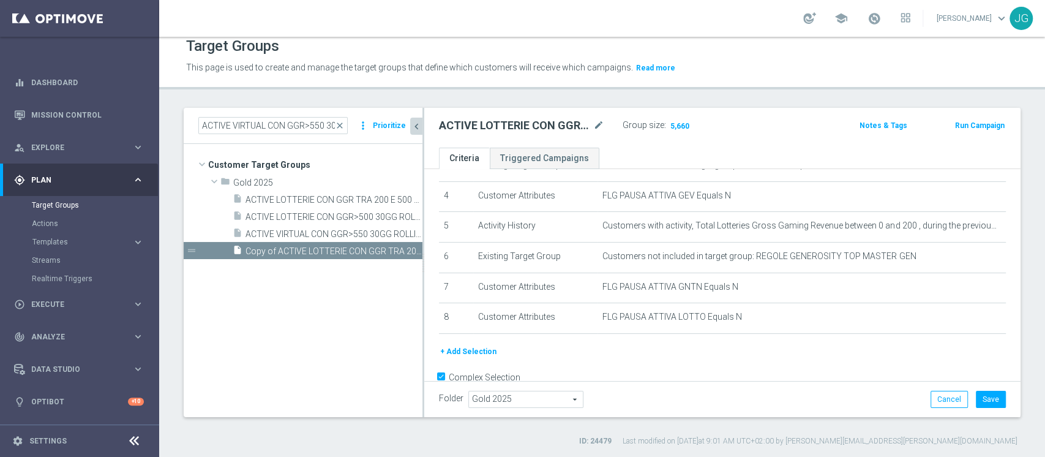
scroll to position [46, 0]
click at [984, 394] on button "Save" at bounding box center [990, 398] width 30 height 17
click at [329, 220] on span "ACTIVE LOTTERIE CON GGR>500 30GG ROLLING 09.10" at bounding box center [319, 217] width 149 height 10
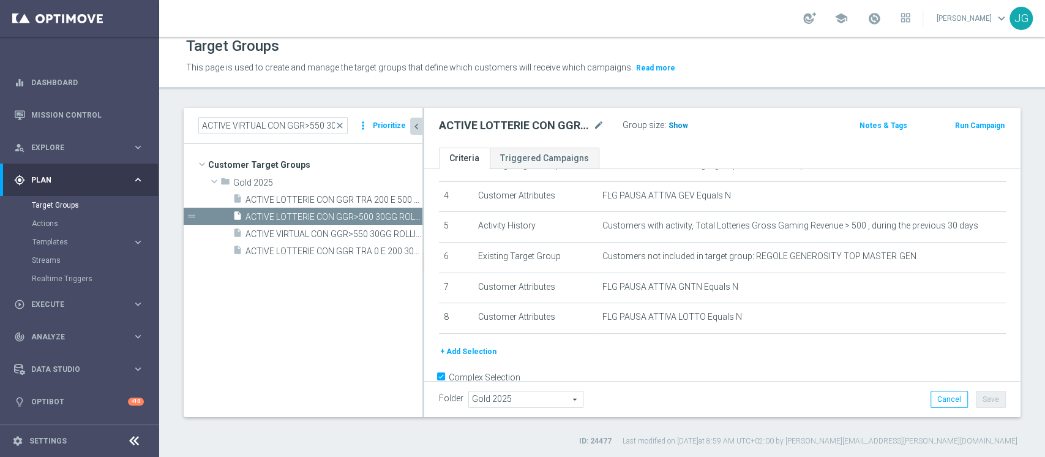
click at [678, 124] on span "Show" at bounding box center [678, 125] width 20 height 9
click at [604, 125] on div "ACTIVE LOTTERIE CON GGR>500 30GG ROLLING 09.10 mode_edit" at bounding box center [531, 125] width 184 height 17
click at [596, 121] on icon "mode_edit" at bounding box center [598, 125] width 11 height 15
click at [679, 155] on ul "Criteria Triggered Campaigns" at bounding box center [722, 157] width 596 height 21
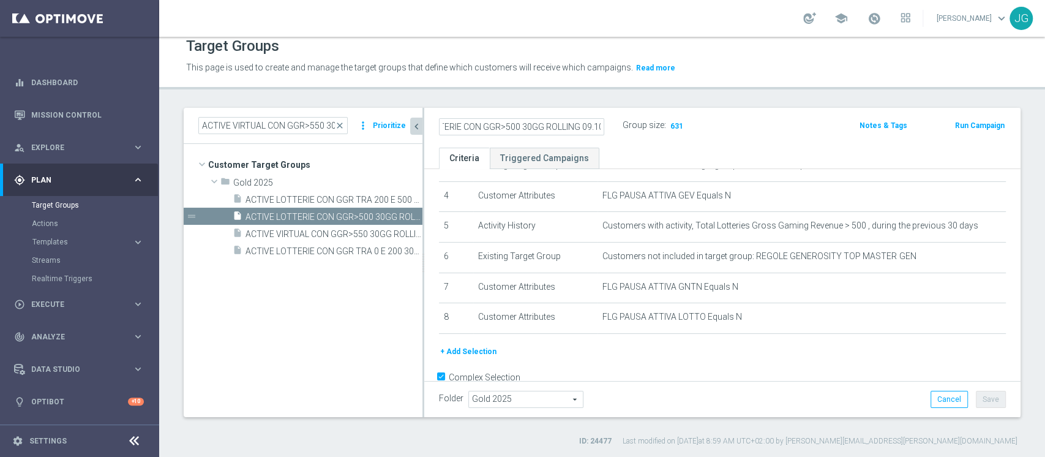
scroll to position [0, 0]
click at [600, 121] on icon "mode_edit" at bounding box center [598, 125] width 11 height 15
click at [312, 231] on span "ACTIVE VIRTUAL CON GGR>550 30GG ROLLING 07.10" at bounding box center [319, 234] width 149 height 10
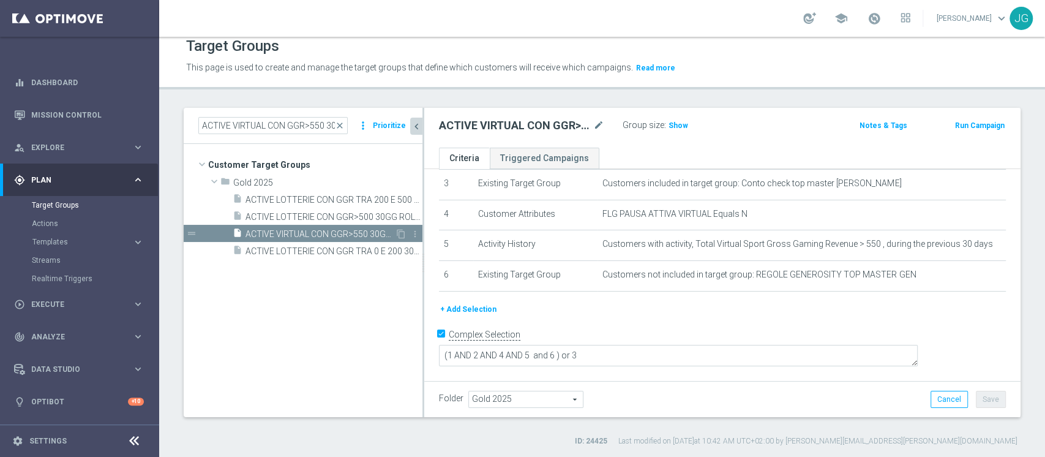
scroll to position [85, 0]
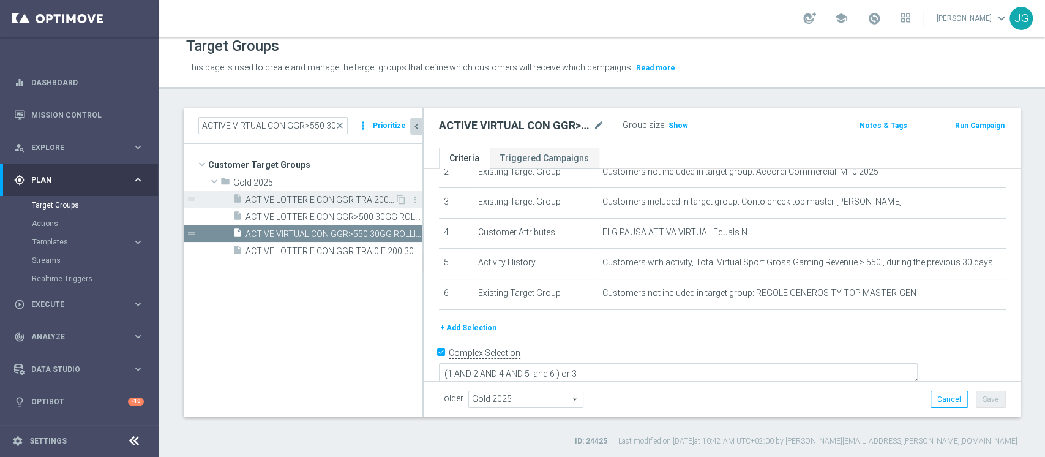
click at [327, 198] on span "ACTIVE LOTTERIE CON GGR TRA 200 E 500 30GG ROLLING 09.10" at bounding box center [319, 200] width 149 height 10
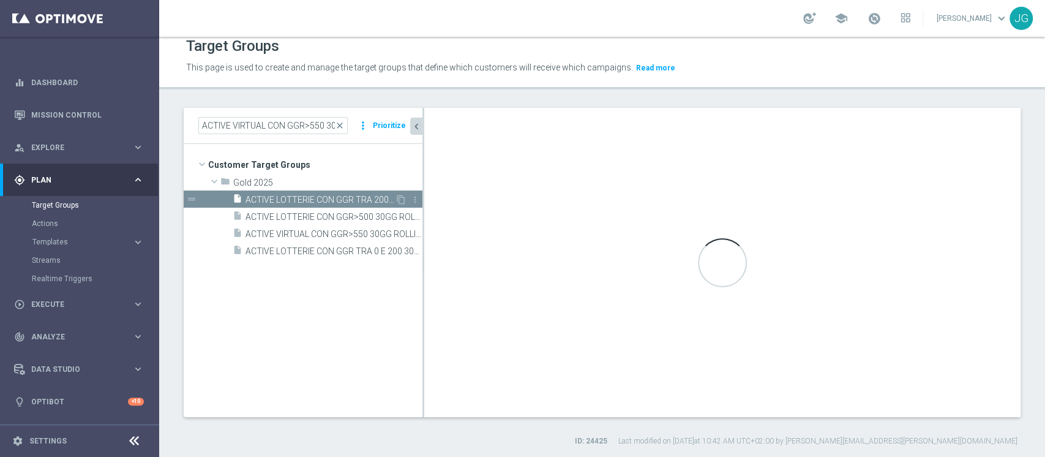
type textarea "(1 AND 2 AND 4 AND 5 and 6 AND 7 AND 8) or 3"
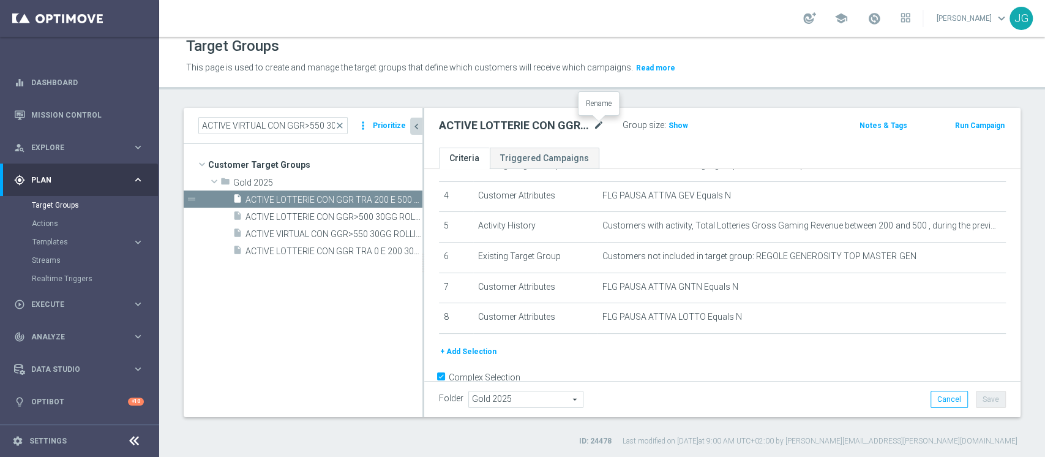
click at [603, 121] on icon "mode_edit" at bounding box center [598, 125] width 11 height 15
click at [676, 122] on span "Show" at bounding box center [678, 125] width 20 height 9
click at [313, 246] on span "ACTIVE LOTTERIE CON GGR TRA 0 E 200 30GG ROLLING 09.10" at bounding box center [319, 251] width 149 height 10
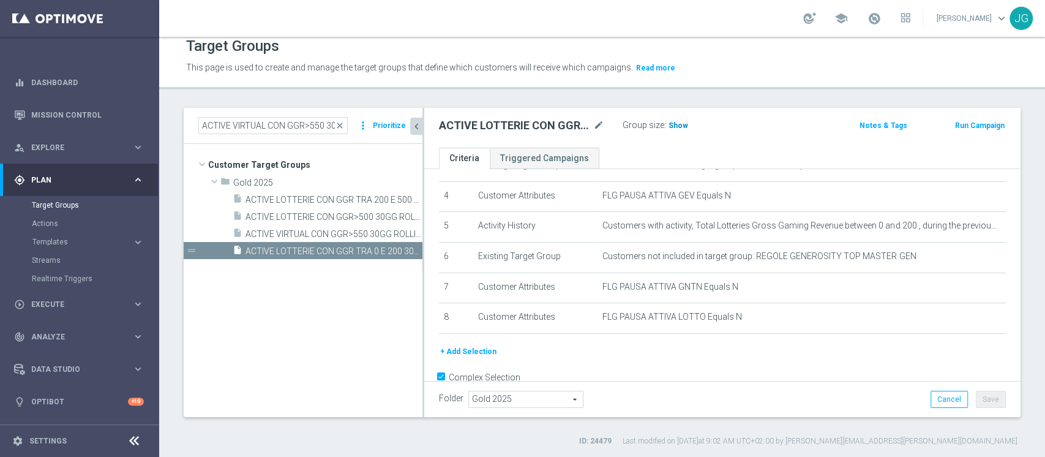
click at [678, 124] on span "Show" at bounding box center [678, 125] width 20 height 9
click at [595, 125] on icon "mode_edit" at bounding box center [598, 125] width 11 height 15
click at [308, 302] on tree-viewport "Customer Target Groups library_add create_new_folder folder" at bounding box center [303, 280] width 239 height 272
click at [338, 126] on span "close" at bounding box center [340, 126] width 10 height 10
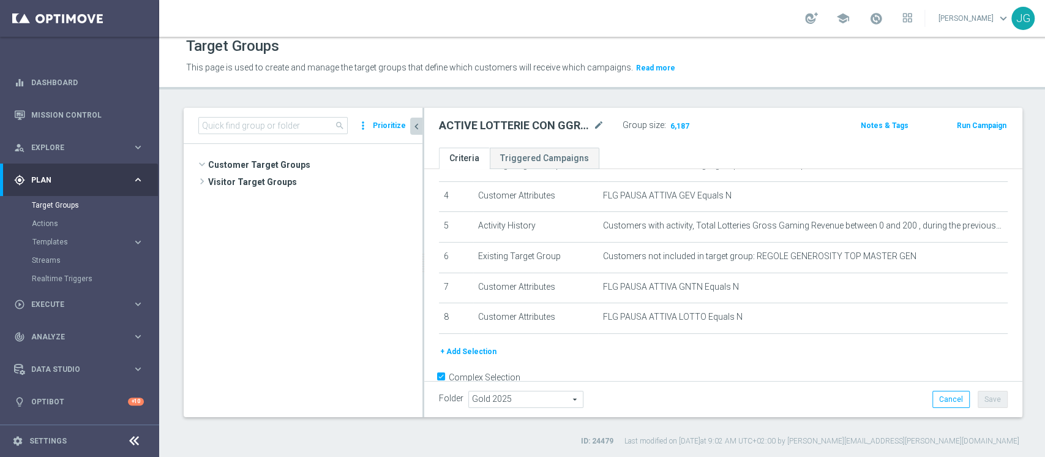
scroll to position [25384, 0]
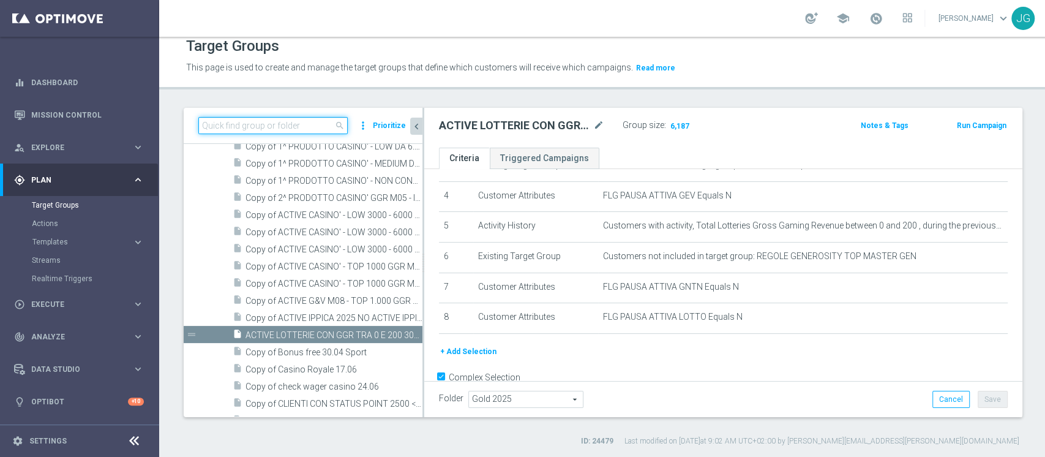
click at [304, 125] on input at bounding box center [272, 125] width 149 height 17
click at [284, 127] on input at bounding box center [272, 125] width 149 height 17
paste input "ACTIVE VIRTUAL LOW MASTER 30GG ROLLING"
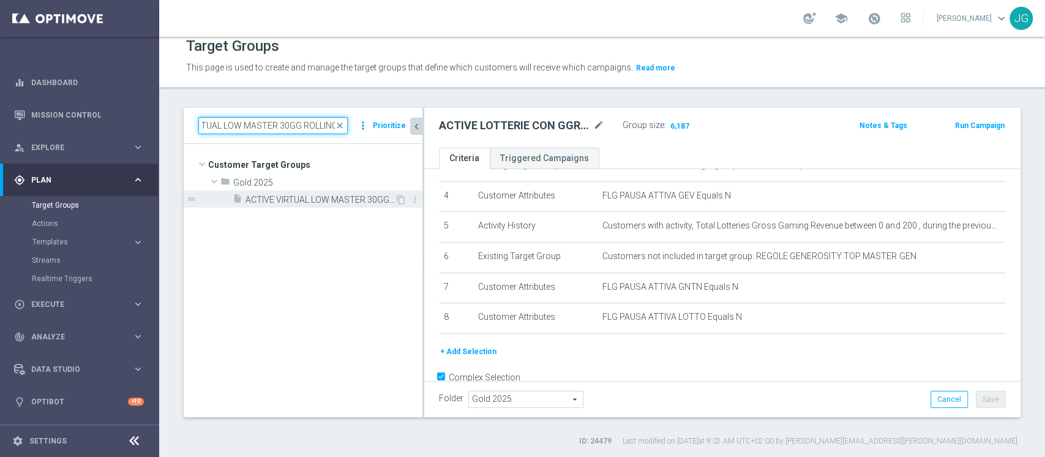
type input "ACTIVE VIRTUAL LOW MASTER 30GG ROLLING"
click at [300, 196] on span "ACTIVE VIRTUAL LOW MASTER 30GG ROLLING 07.10" at bounding box center [319, 200] width 149 height 10
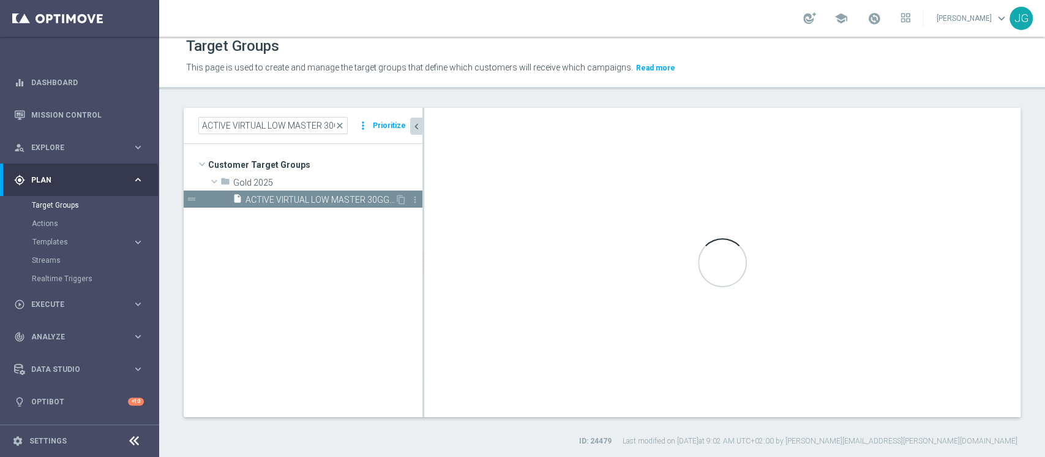
type textarea "(1 and 2 and 3 and 4 and 5 and 6 and 7 and 8 and 9 AND 10 AND 11 and 12 and 13)"
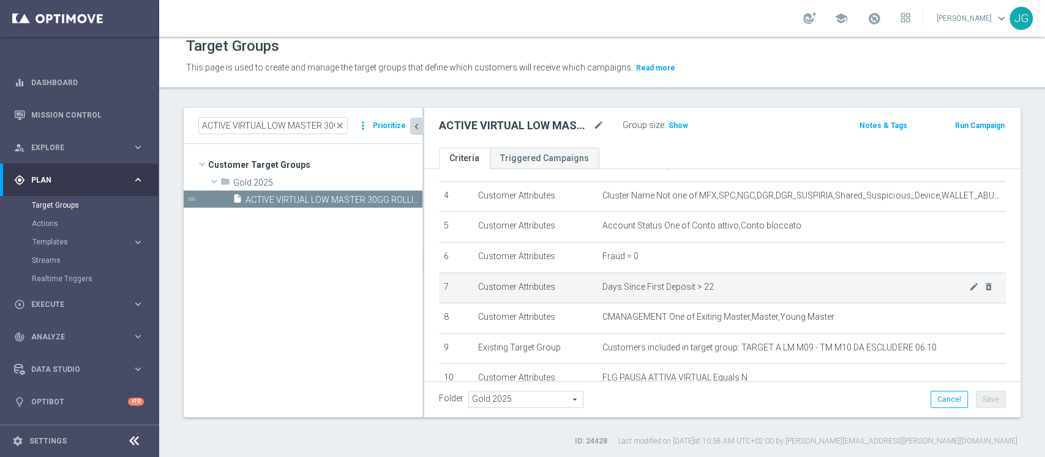
scroll to position [299, 0]
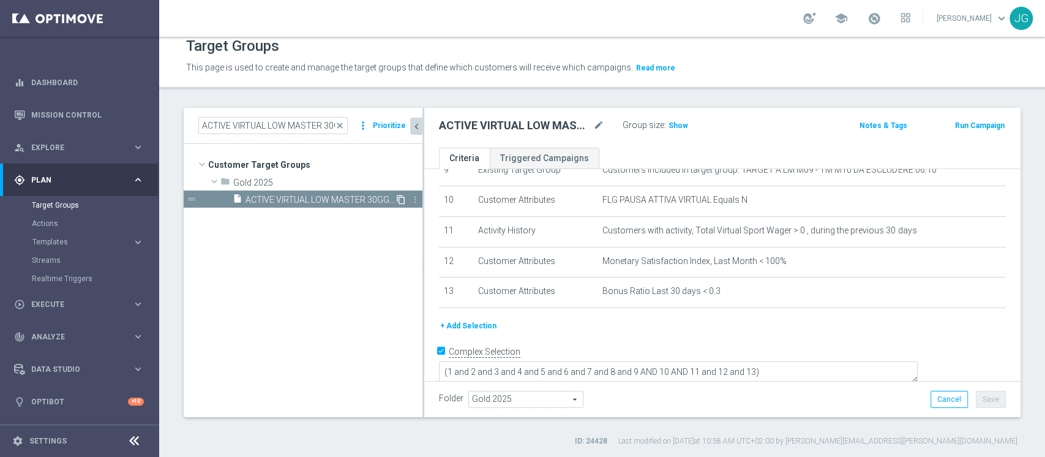
click at [401, 200] on icon "content_copy" at bounding box center [401, 200] width 10 height 10
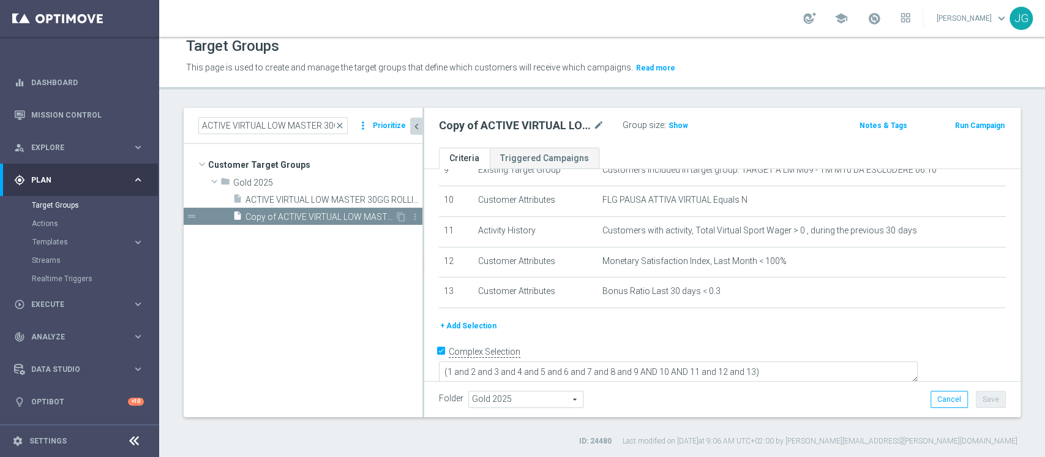
click at [326, 214] on span "Copy of ACTIVE VIRTUAL LOW MASTER 30GG ROLLING 07.10" at bounding box center [319, 217] width 149 height 10
click at [602, 122] on icon "mode_edit" at bounding box center [598, 125] width 11 height 15
click at [455, 119] on input "Copy of ACTIVE VIRTUAL LOW MASTER 30GG ROLLING 07.10" at bounding box center [521, 126] width 165 height 17
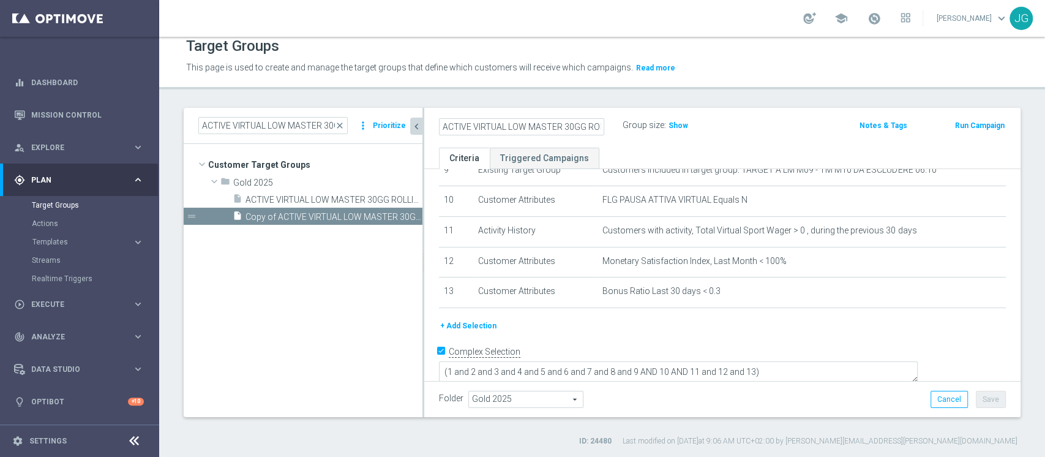
click at [640, 148] on ul "Criteria Triggered Campaigns" at bounding box center [722, 157] width 596 height 21
click at [493, 127] on input "ACTIVE VIRTUAL LOW MASTER 30GG ROLLING 07.10" at bounding box center [521, 126] width 165 height 17
click at [501, 125] on input "ACTIVE VIRTUAL LOW MASTER 30GG ROLLING 07.10" at bounding box center [521, 126] width 165 height 17
type input "ACTIVE LOTTERIE LOW MASTER 30GG ROLLING 09.10"
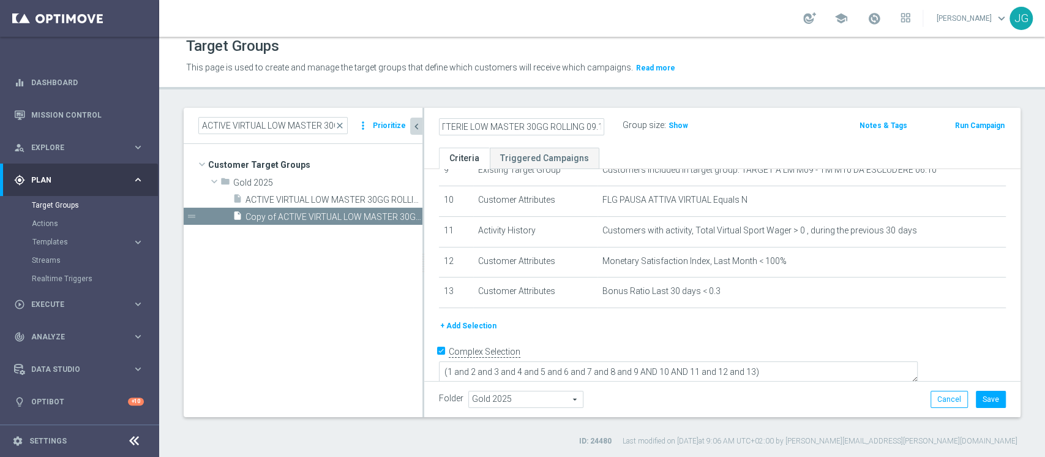
click at [650, 149] on ul "Criteria Triggered Campaigns" at bounding box center [722, 157] width 596 height 21
click at [975, 393] on button "Save" at bounding box center [990, 398] width 30 height 17
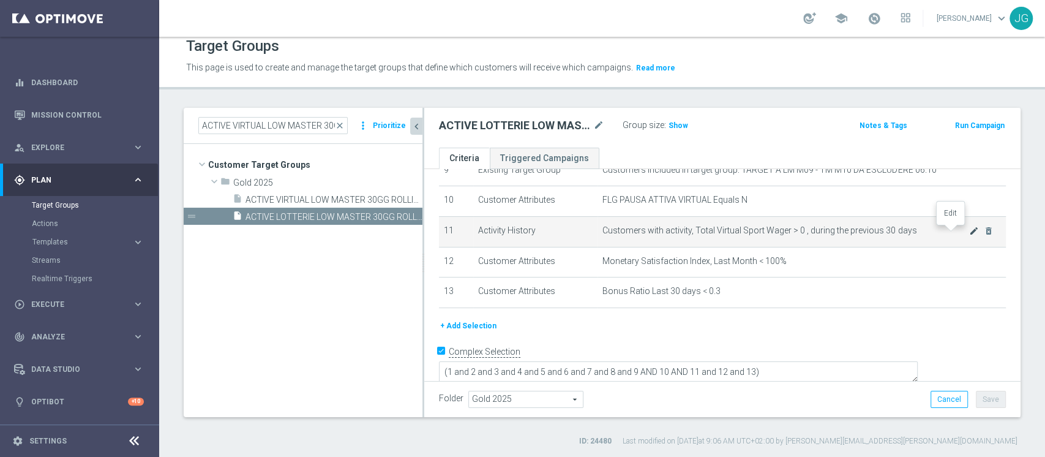
click at [969, 229] on icon "mode_edit" at bounding box center [974, 231] width 10 height 10
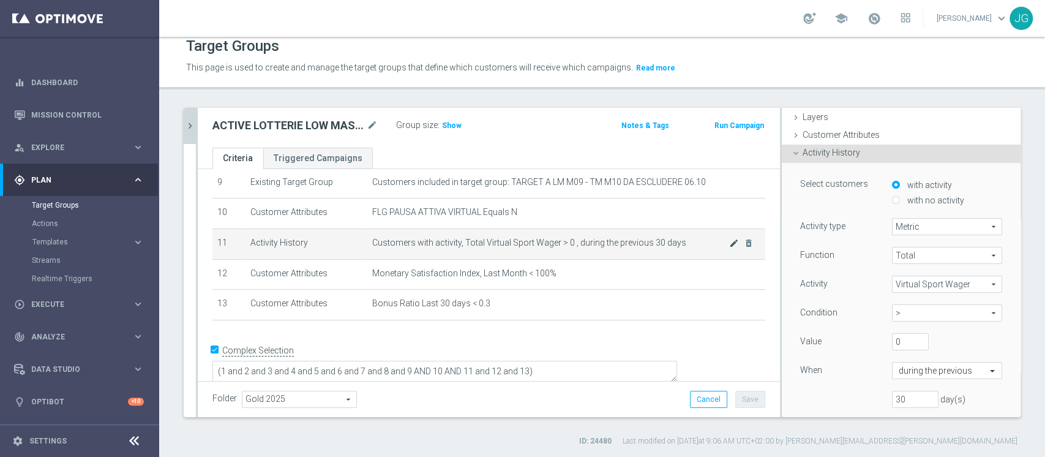
scroll to position [97, 0]
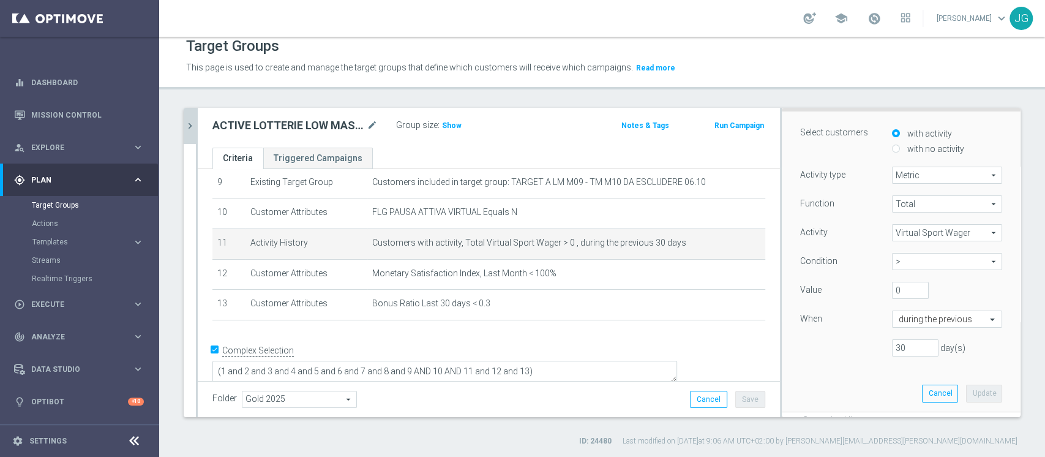
click at [923, 225] on span "Virtual Sport Wager" at bounding box center [946, 233] width 109 height 16
click at [0, 0] on input "search" at bounding box center [0, 0] width 0 height 0
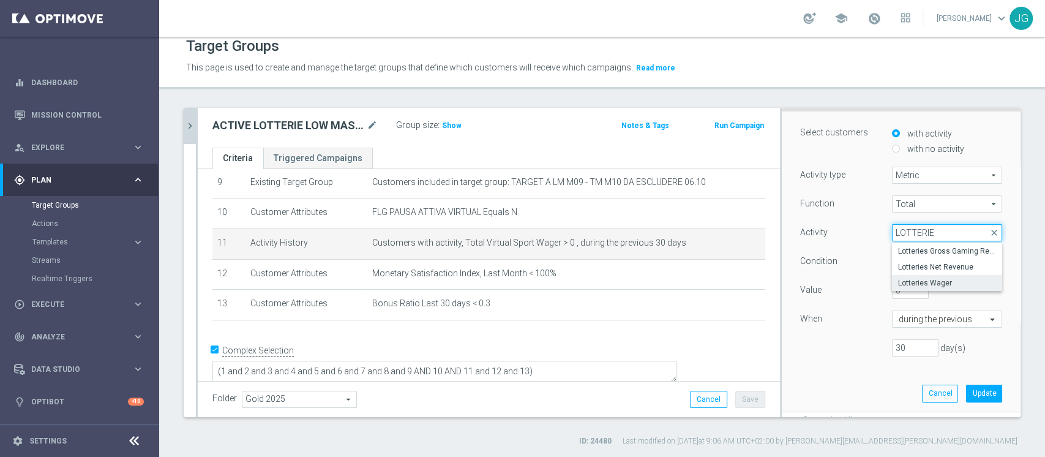
type input "LOTTERIE"
click at [912, 278] on span "Lotteries Wager" at bounding box center [947, 283] width 98 height 10
type input "Lotteries Wager"
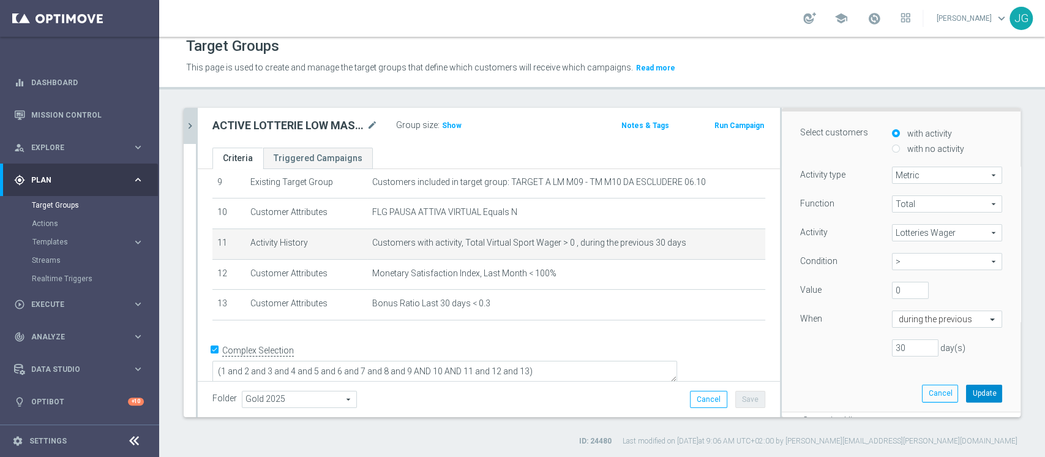
click at [966, 394] on button "Update" at bounding box center [984, 392] width 36 height 17
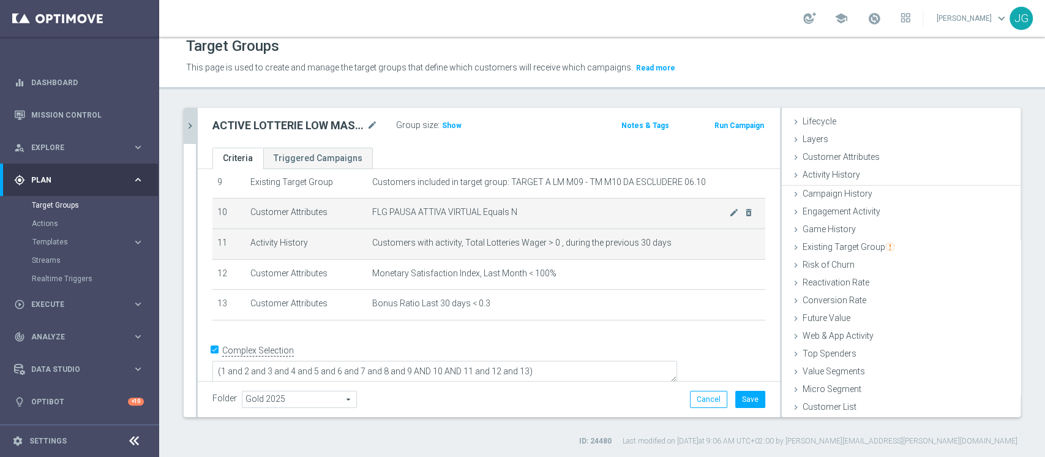
scroll to position [23, 0]
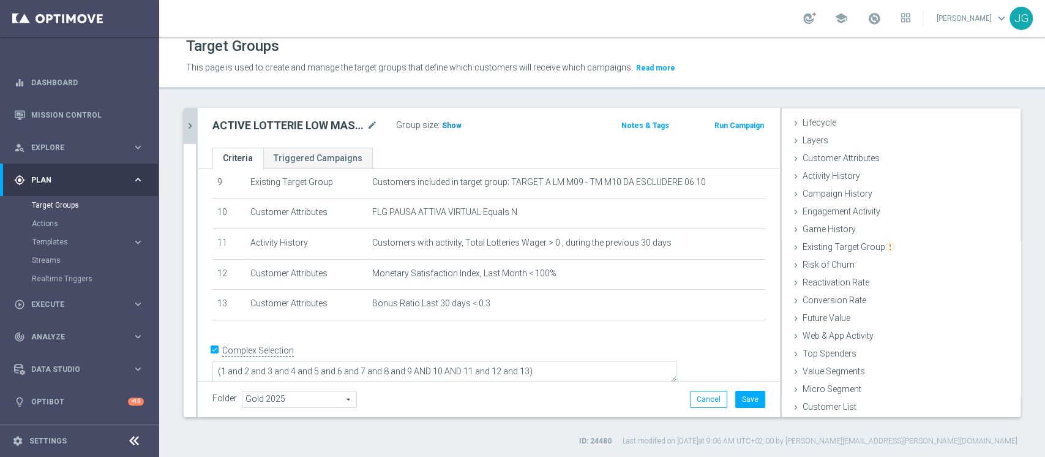
click at [449, 121] on span "Show" at bounding box center [452, 125] width 20 height 9
click at [742, 398] on button "Save" at bounding box center [750, 398] width 30 height 17
click at [190, 130] on icon "chevron_right" at bounding box center [190, 126] width 12 height 12
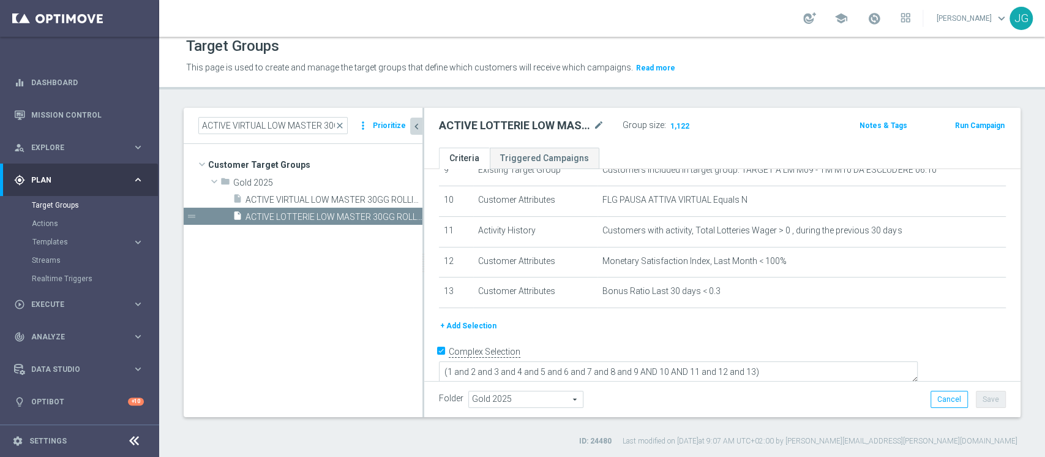
scroll to position [46, 0]
click at [345, 124] on span "close" at bounding box center [340, 126] width 10 height 10
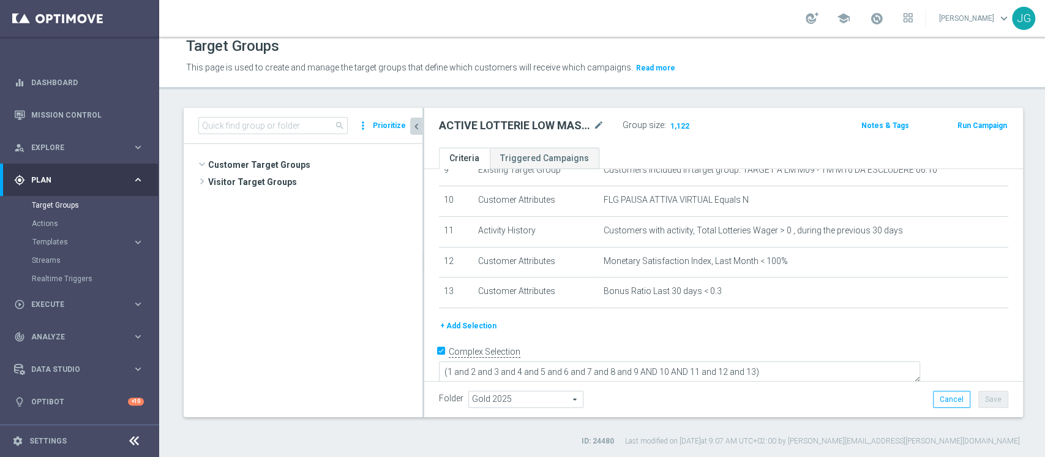
scroll to position [25400, 0]
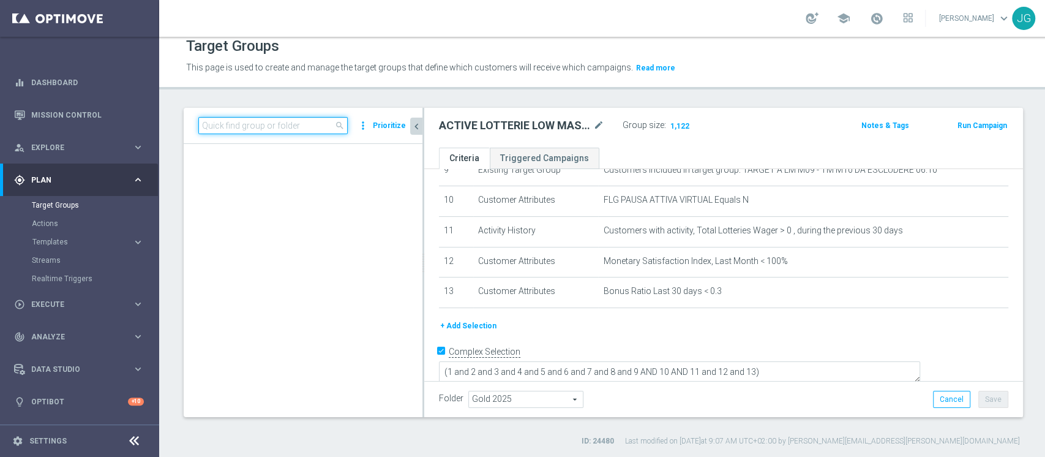
click at [323, 125] on input at bounding box center [272, 125] width 149 height 17
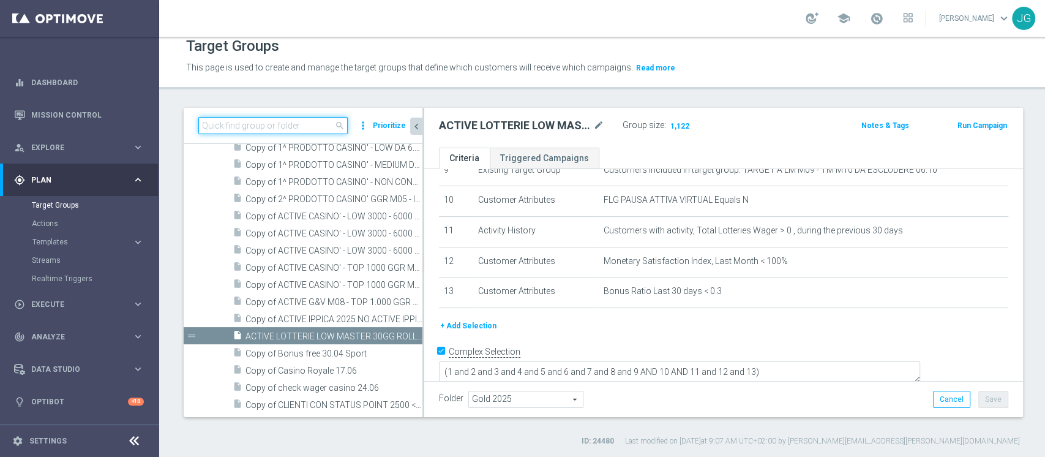
paste input "ACTIVE VIRTUAL STAR 30GG ROLLING"
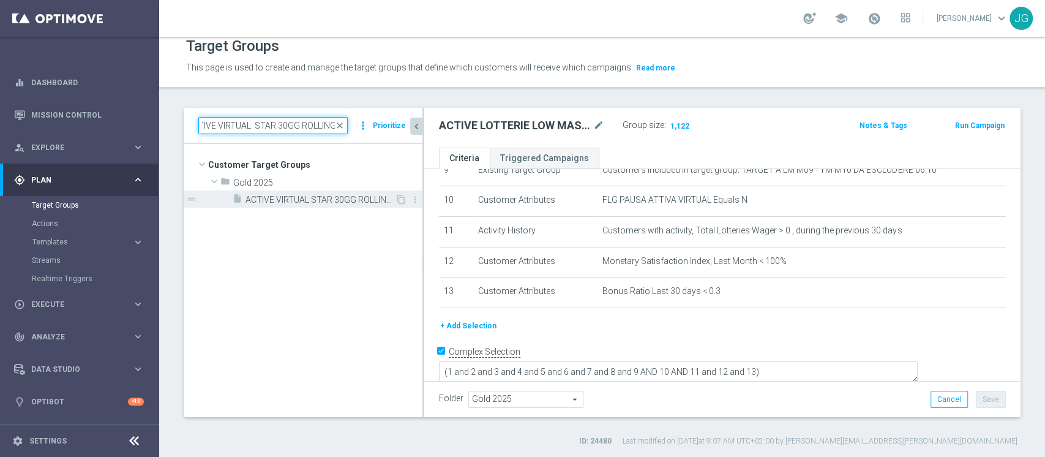
type input "ACTIVE VIRTUAL STAR 30GG ROLLING"
click at [335, 192] on div "insert_drive_file ACTIVE VIRTUAL STAR 30GG ROLLING 07.10" at bounding box center [314, 198] width 162 height 17
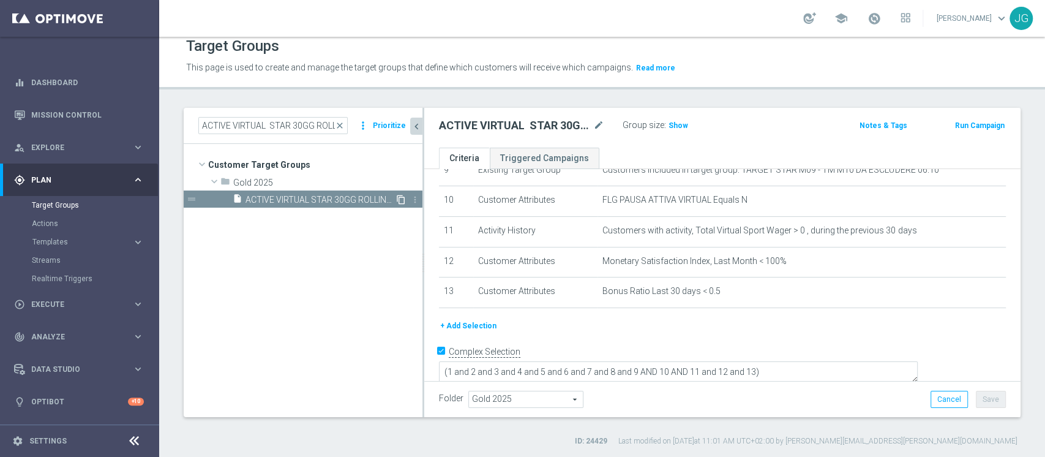
click at [399, 198] on icon "content_copy" at bounding box center [401, 200] width 10 height 10
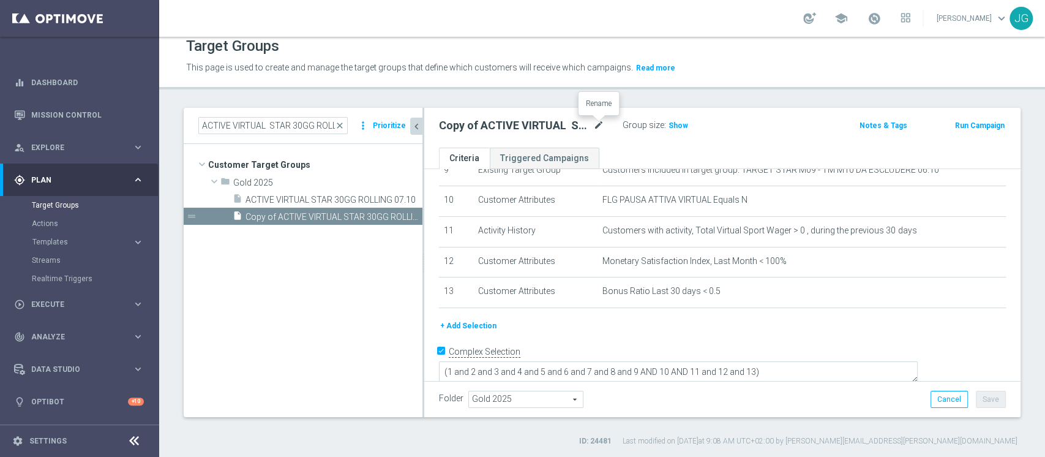
click at [593, 119] on icon "mode_edit" at bounding box center [598, 125] width 11 height 15
click at [474, 126] on input "Copy of ACTIVE VIRTUAL STAR 30GG ROLLING 07.10" at bounding box center [521, 126] width 165 height 17
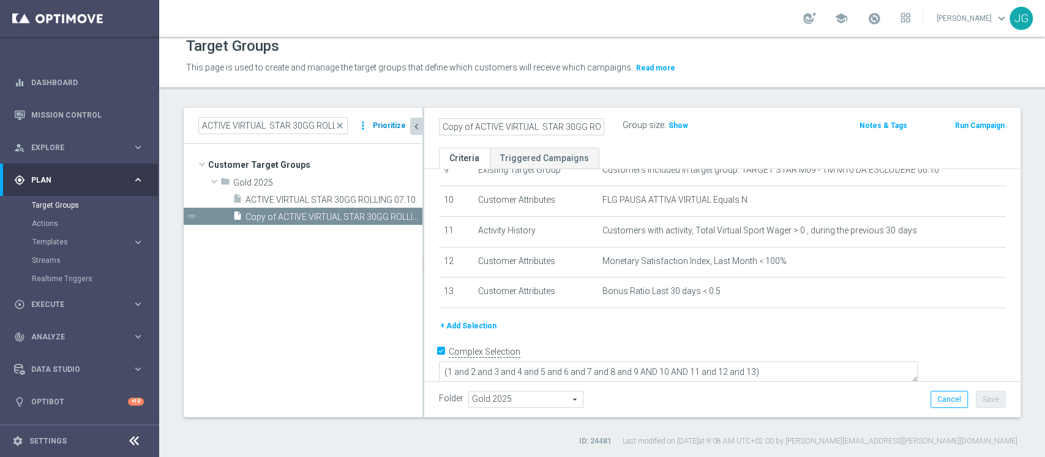
drag, startPoint x: 474, startPoint y: 126, endPoint x: 385, endPoint y: 119, distance: 89.6
click at [377, 119] on as-split "ACTIVE VIRTUAL STAR 30GG ROLLING close more_vert Prioritize Customer Target Gro…" at bounding box center [602, 262] width 837 height 309
click at [474, 125] on input "Copy of ACTIVE VIRTUAL STAR 30GG ROLLING 07.10" at bounding box center [521, 126] width 165 height 17
drag, startPoint x: 474, startPoint y: 125, endPoint x: 381, endPoint y: 116, distance: 93.5
click at [381, 116] on as-split "ACTIVE VIRTUAL STAR 30GG ROLLING close more_vert Prioritize Customer Target Gro…" at bounding box center [602, 262] width 837 height 309
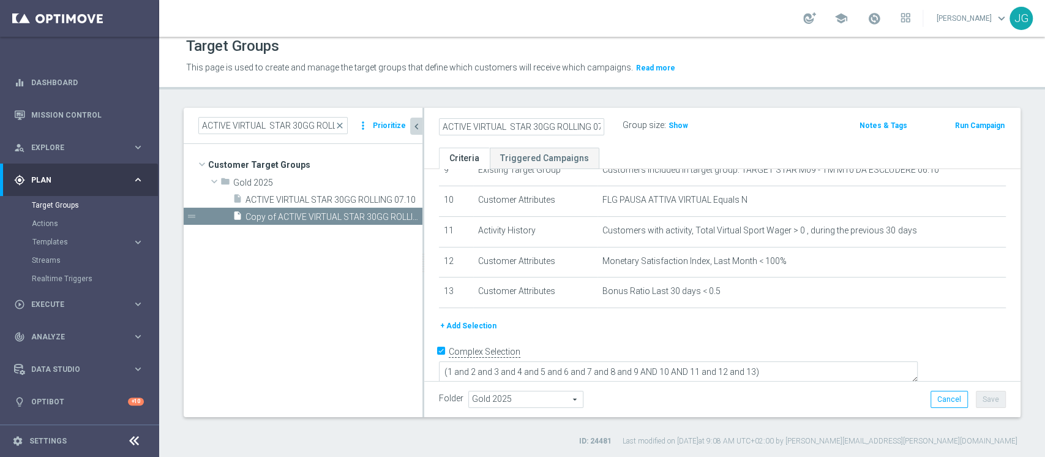
click at [507, 126] on input "ACTIVE VIRTUAL STAR 30GG ROLLING 07.10" at bounding box center [521, 126] width 165 height 17
type input "ACTIVE LOTTERIE STAR 30GG ROLLING 09.10"
click at [680, 149] on ul "Criteria Triggered Campaigns" at bounding box center [722, 157] width 596 height 21
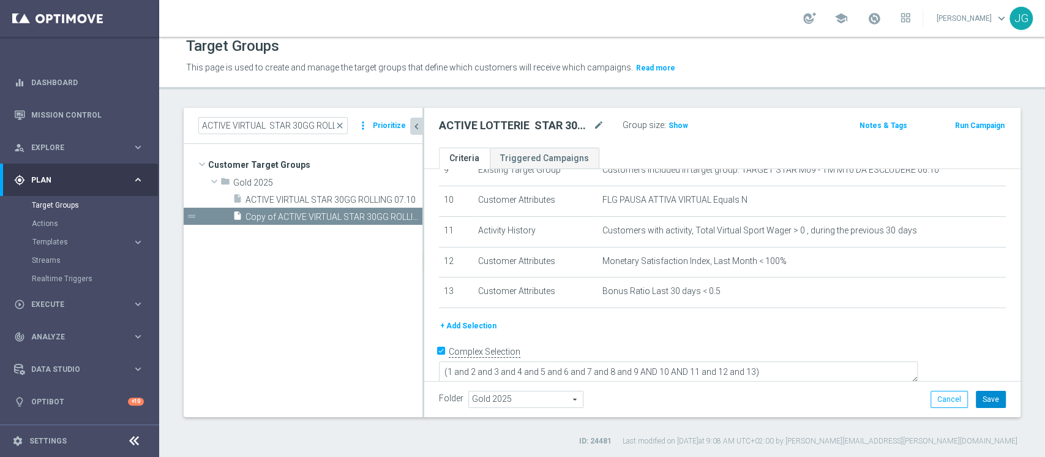
click at [980, 404] on button "Save" at bounding box center [990, 398] width 30 height 17
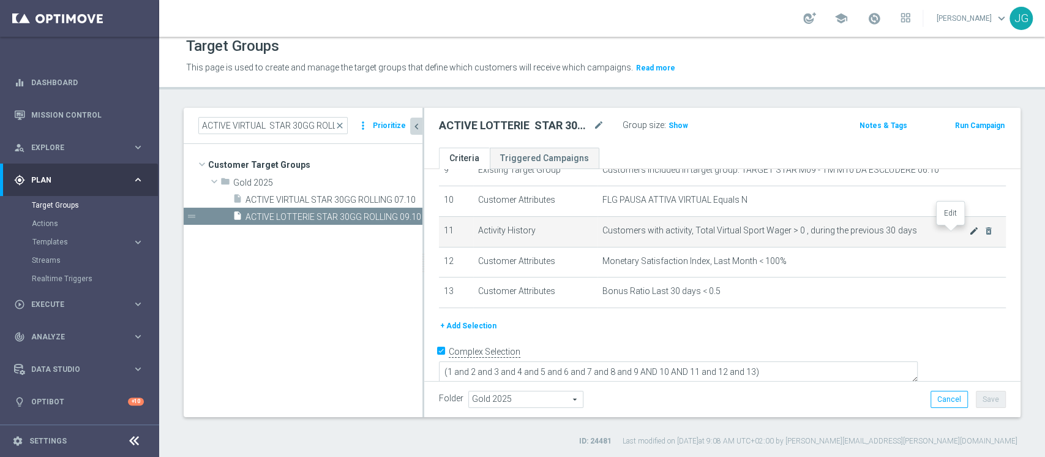
click at [969, 232] on icon "mode_edit" at bounding box center [974, 231] width 10 height 10
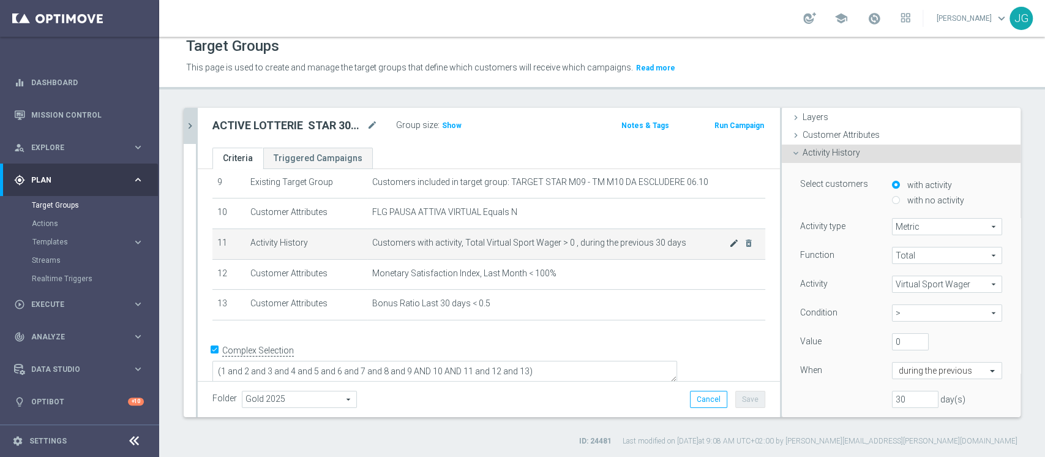
scroll to position [97, 0]
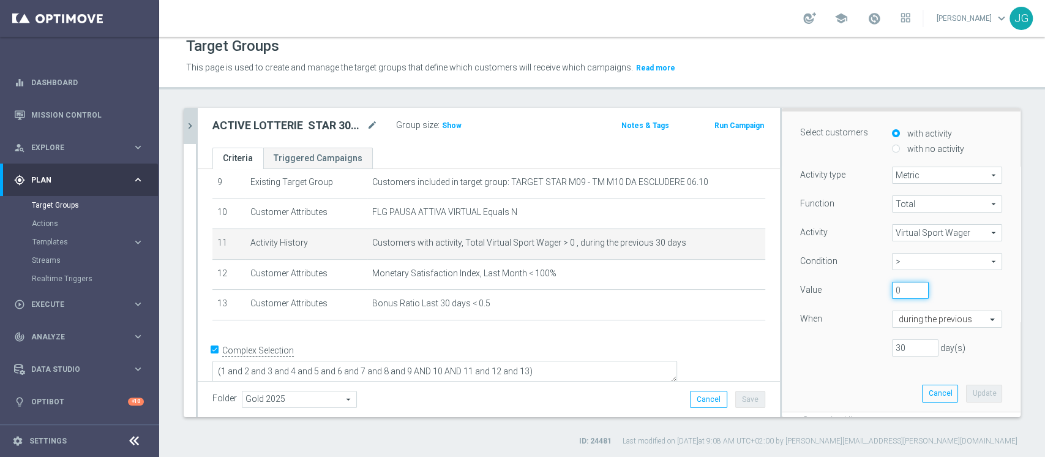
click at [892, 287] on input "0" at bounding box center [910, 289] width 37 height 17
click at [911, 233] on span "Virtual Sport Wager" at bounding box center [946, 233] width 109 height 16
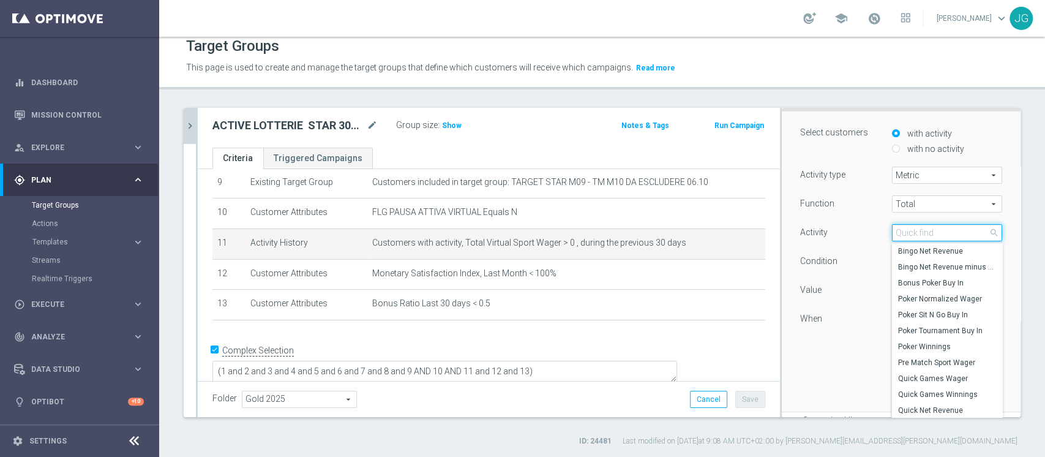
click at [896, 231] on input "search" at bounding box center [947, 232] width 110 height 17
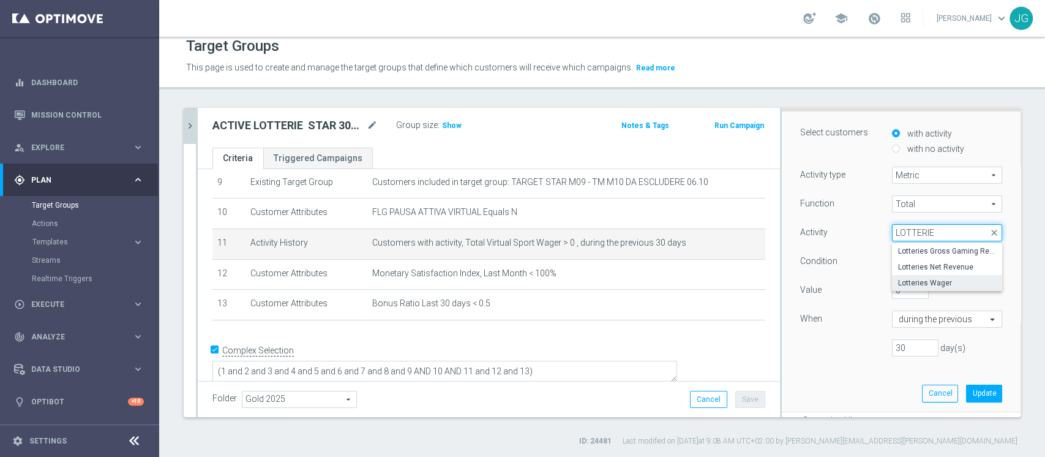
type input "LOTTERIE"
click at [937, 284] on span "Lotteries Wager" at bounding box center [947, 283] width 98 height 10
type input "Lotteries Wager"
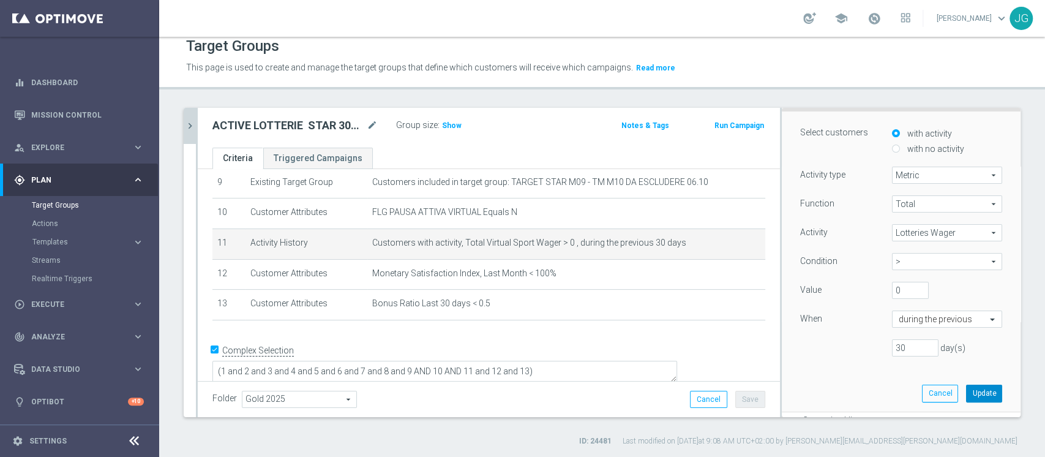
click at [966, 392] on button "Update" at bounding box center [984, 392] width 36 height 17
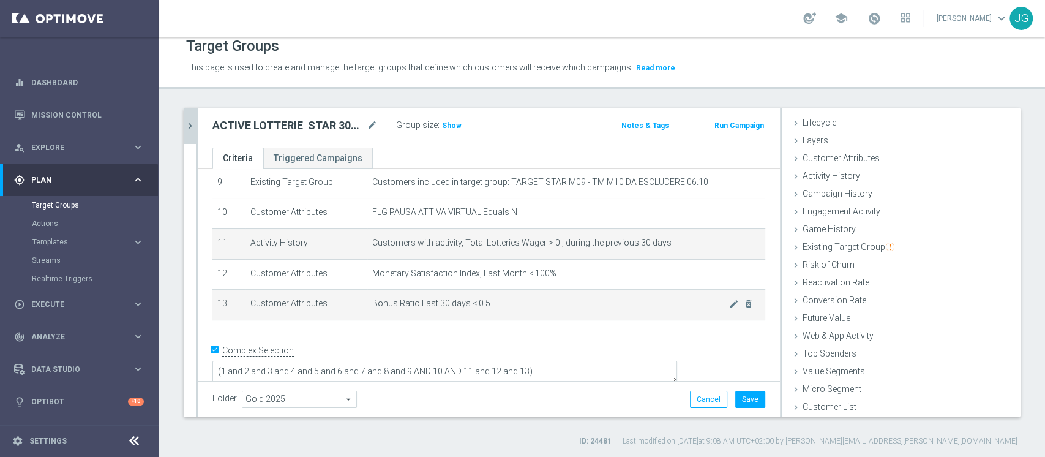
scroll to position [23, 0]
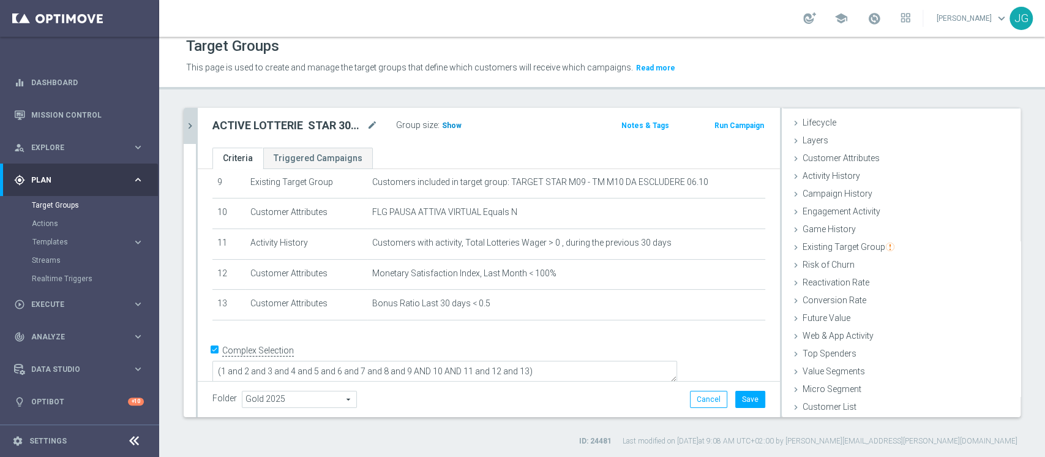
click at [451, 121] on span "Show" at bounding box center [452, 125] width 20 height 9
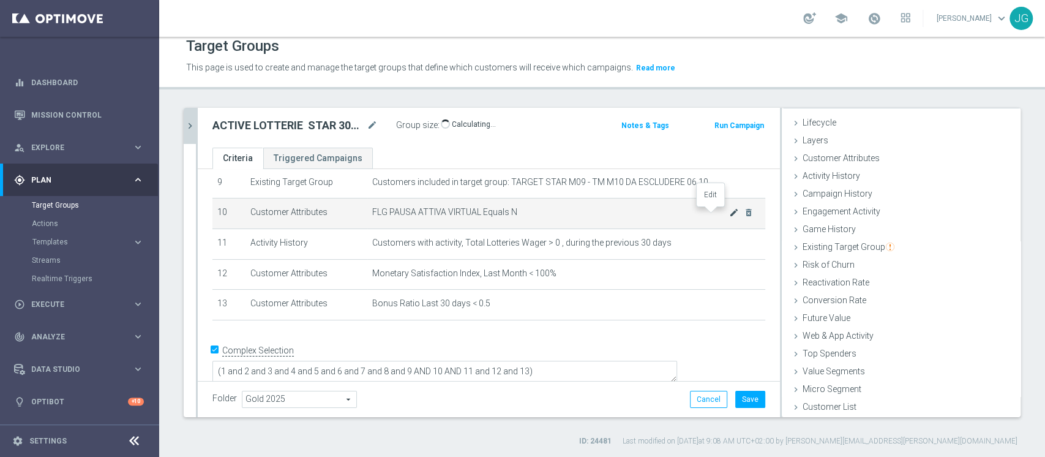
click at [729, 215] on icon "mode_edit" at bounding box center [734, 212] width 10 height 10
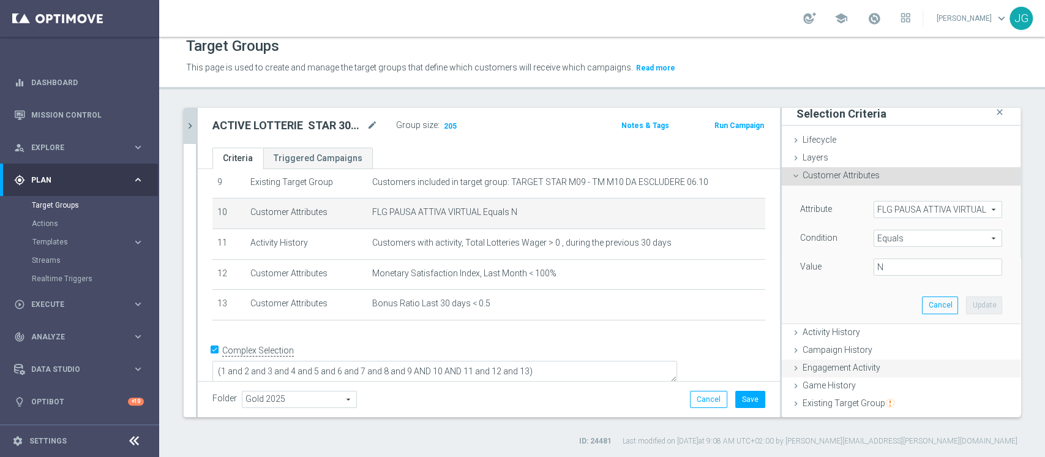
scroll to position [1, 0]
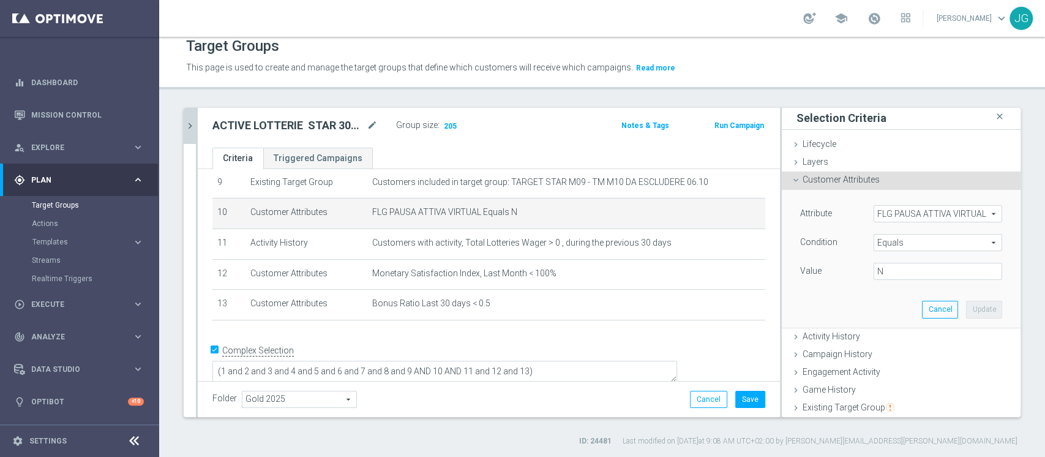
click at [902, 210] on span "FLG PAUSA ATTIVA VIRTUAL" at bounding box center [937, 214] width 127 height 16
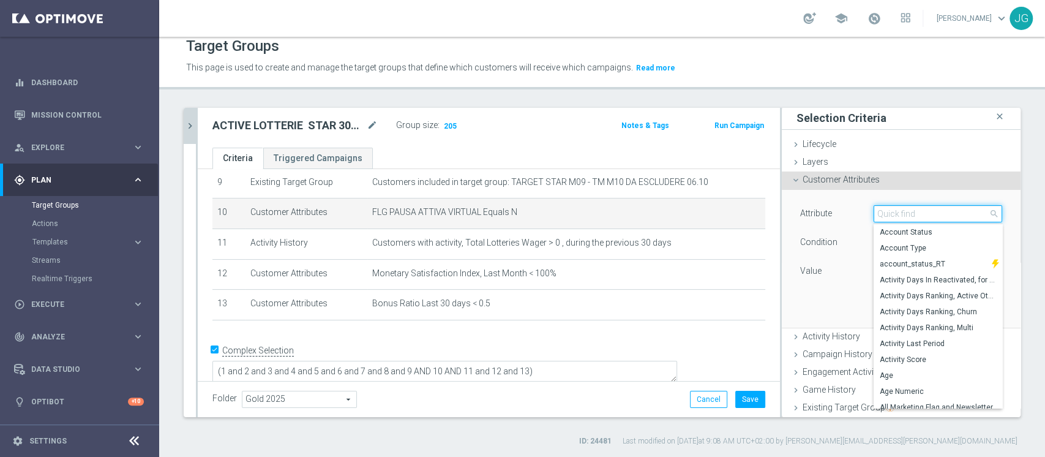
click at [901, 214] on input "search" at bounding box center [937, 213] width 129 height 17
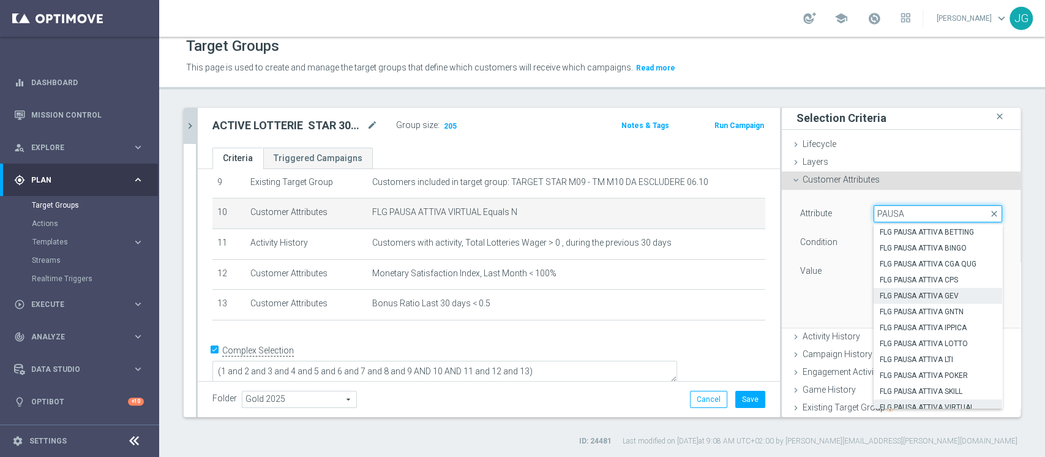
type input "PAUSA"
click at [914, 291] on span "FLG PAUSA ATTIVA GEV" at bounding box center [937, 296] width 116 height 10
type input "FLG PAUSA ATTIVA GEV"
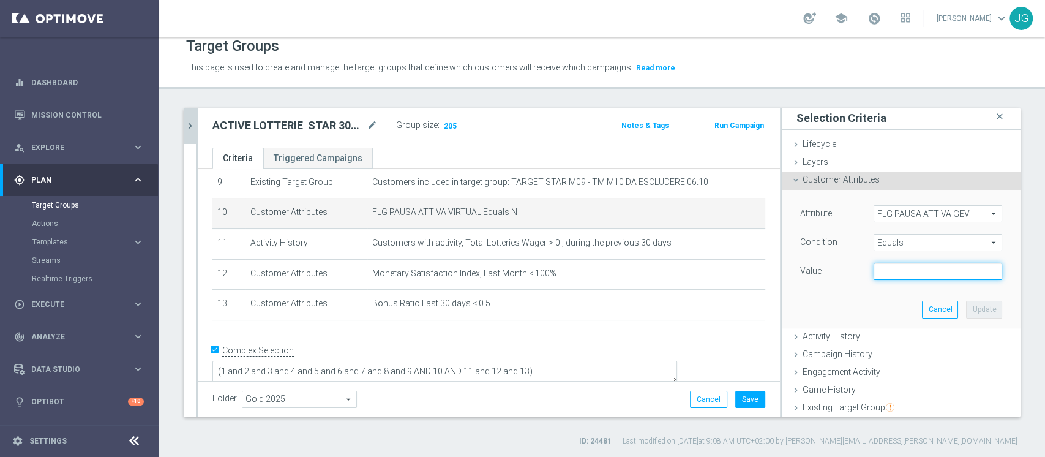
click at [914, 274] on input "text" at bounding box center [937, 271] width 129 height 17
type input "N"
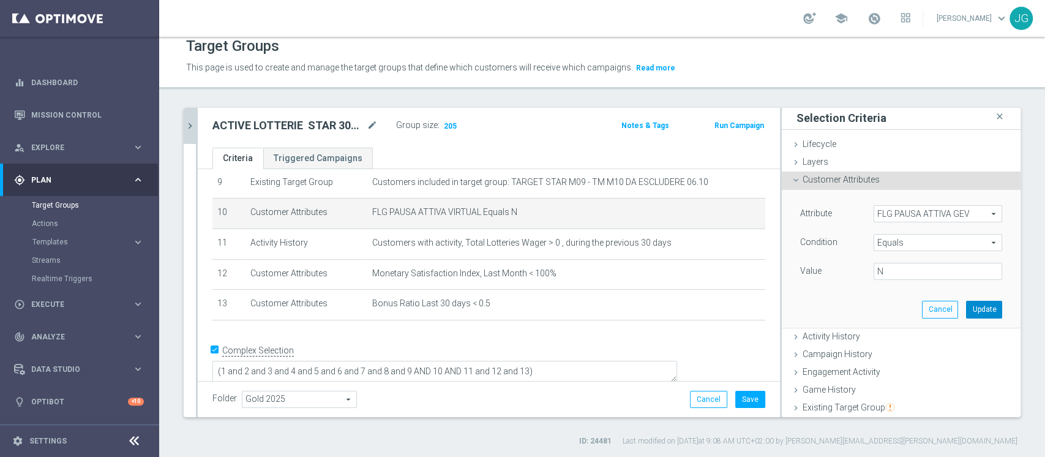
click at [966, 311] on button "Update" at bounding box center [984, 308] width 36 height 17
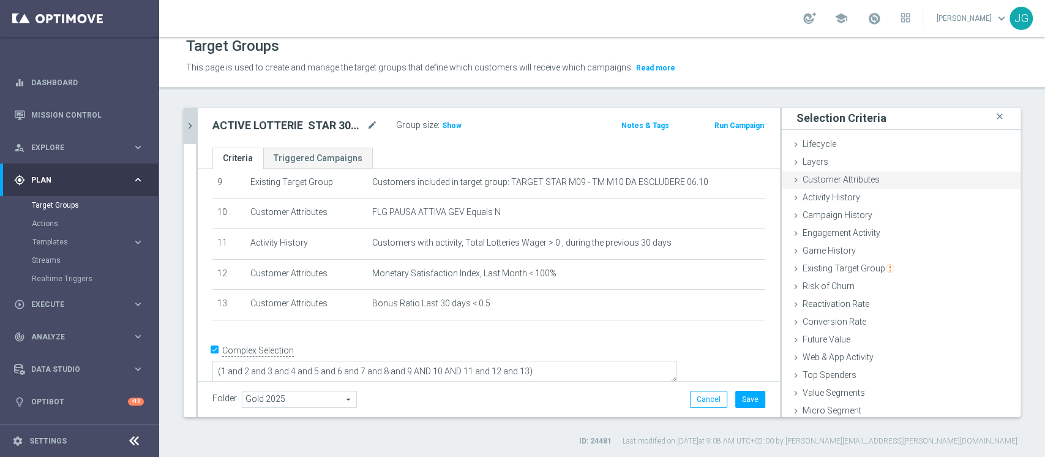
click at [837, 178] on span "Customer Attributes" at bounding box center [840, 179] width 77 height 10
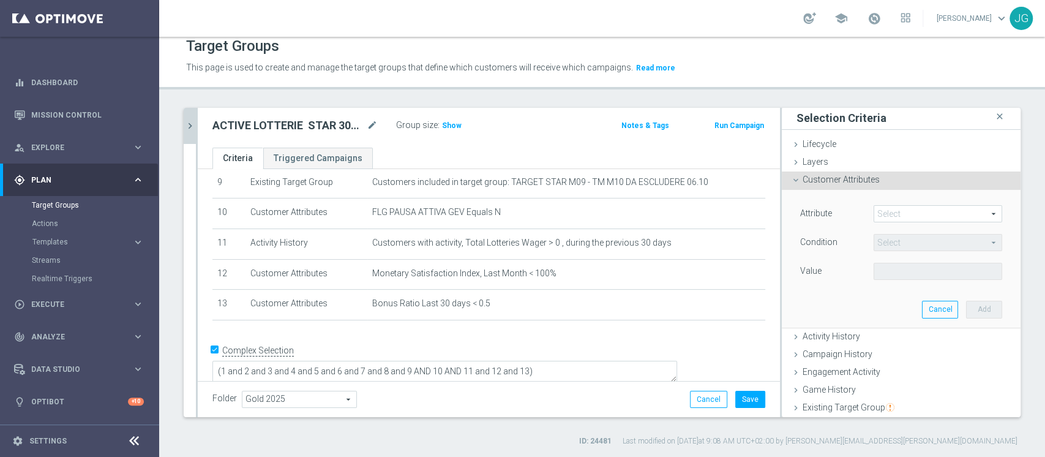
click at [884, 206] on span at bounding box center [937, 214] width 127 height 16
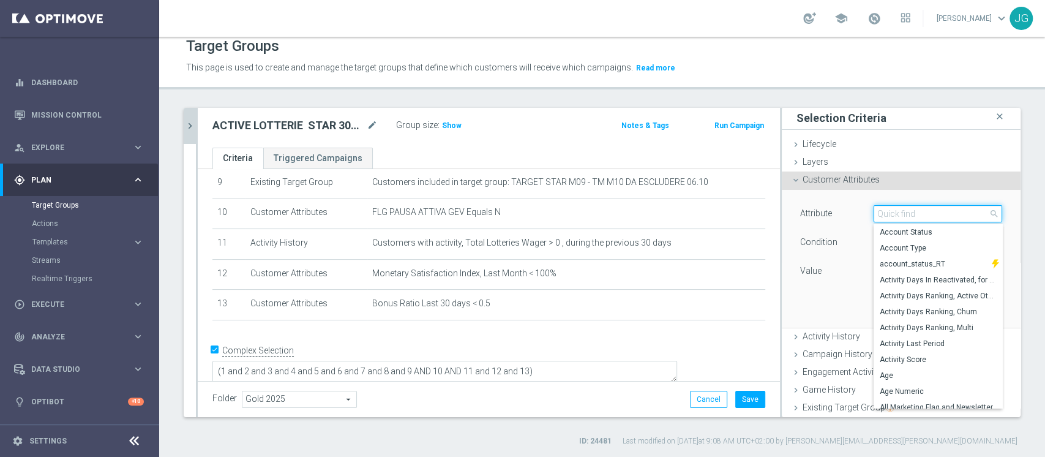
click at [884, 206] on input "search" at bounding box center [937, 213] width 129 height 17
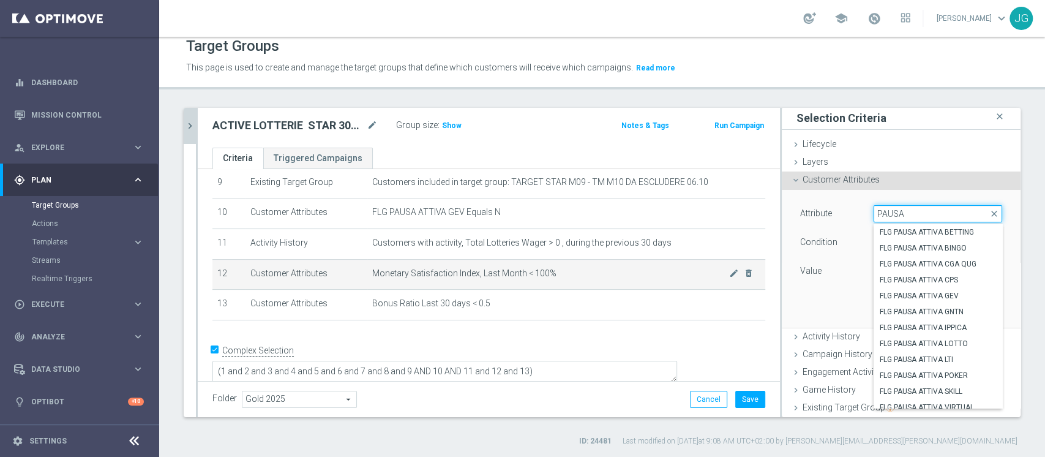
scroll to position [286, 0]
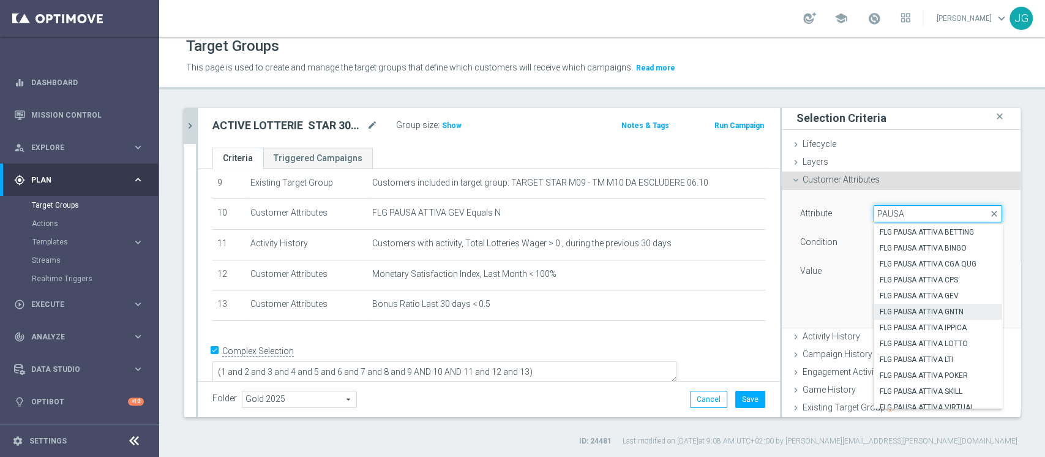
type input "PAUSA"
click at [925, 308] on span "FLG PAUSA ATTIVA GNTN" at bounding box center [937, 312] width 116 height 10
type input "FLG PAUSA ATTIVA GNTN"
type input "Equals"
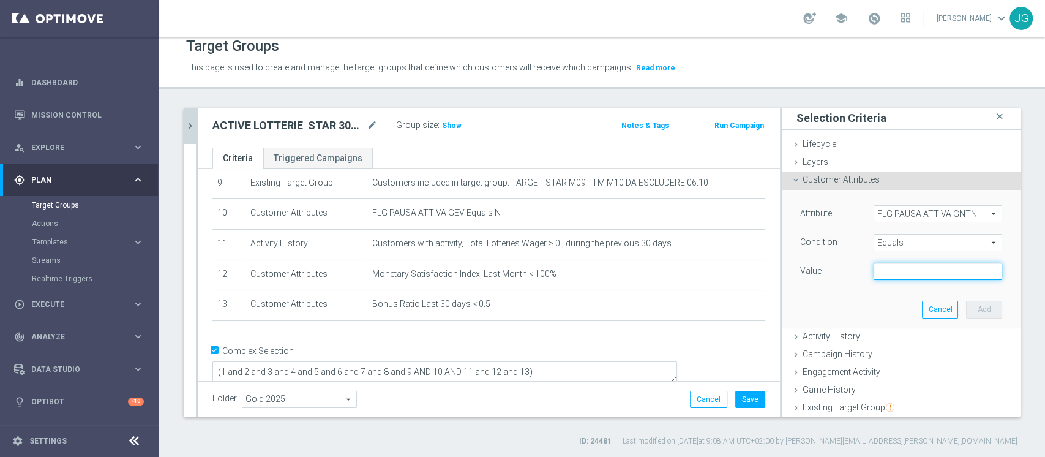
click at [890, 263] on input "text" at bounding box center [937, 271] width 129 height 17
type input "N"
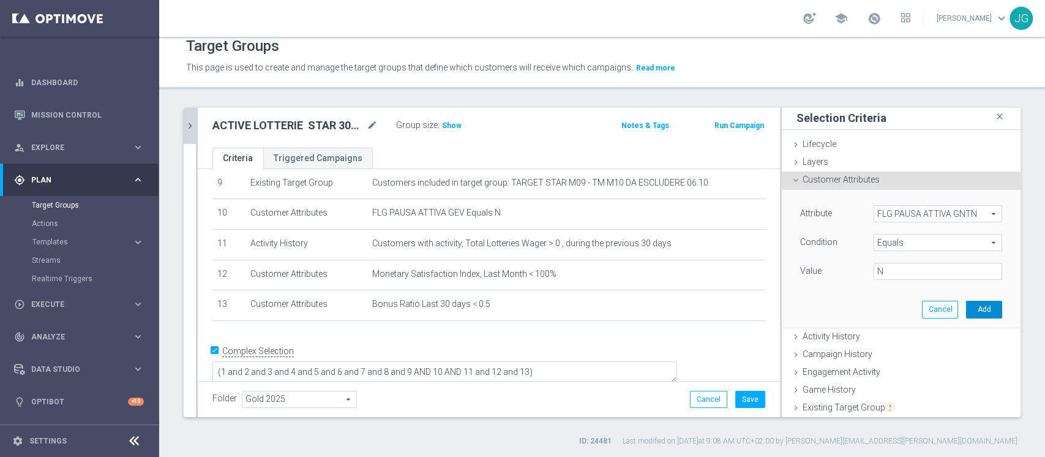
click at [966, 311] on button "Add" at bounding box center [984, 308] width 36 height 17
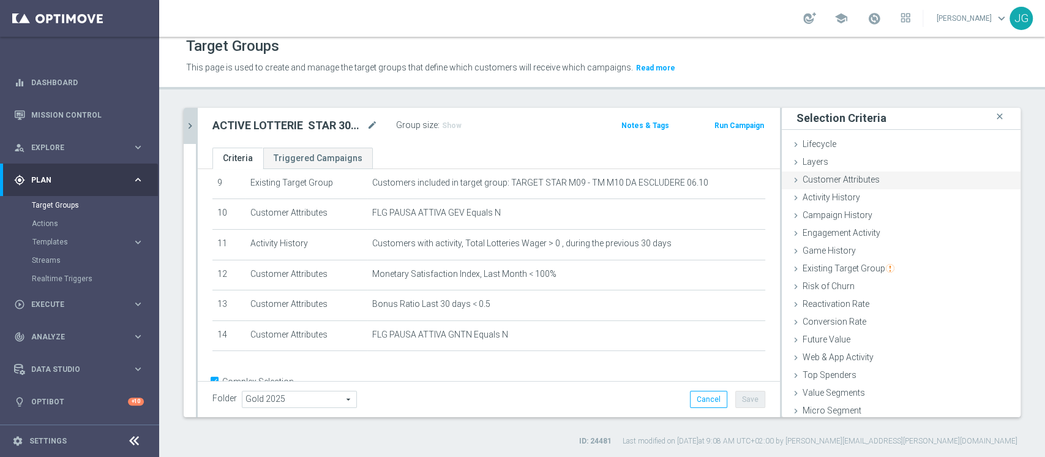
click at [832, 171] on div "Customer Attributes done selection saved" at bounding box center [900, 180] width 239 height 18
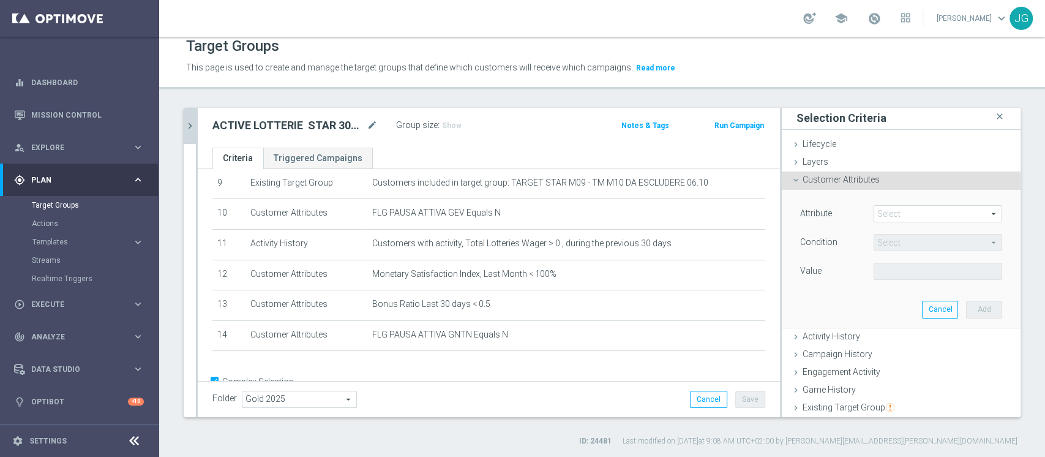
click at [879, 212] on span at bounding box center [937, 214] width 127 height 16
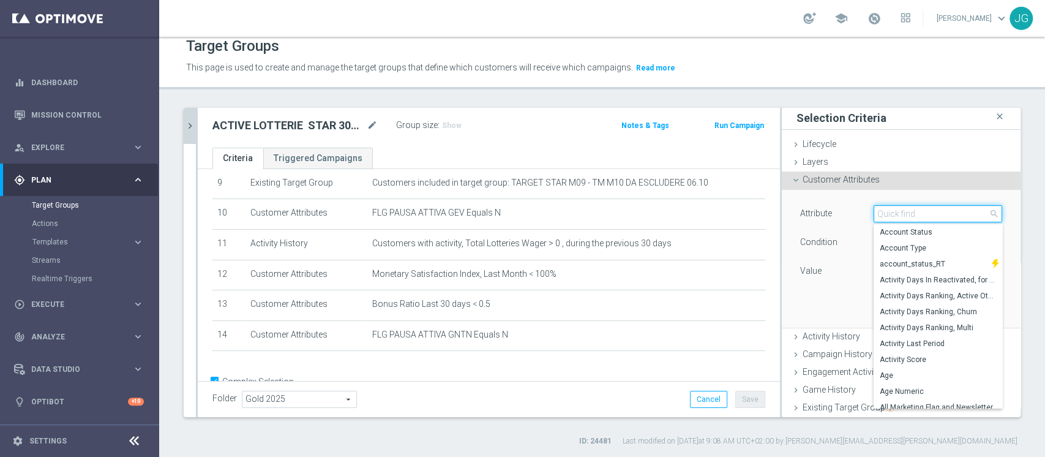
click at [879, 212] on input "search" at bounding box center [937, 213] width 129 height 17
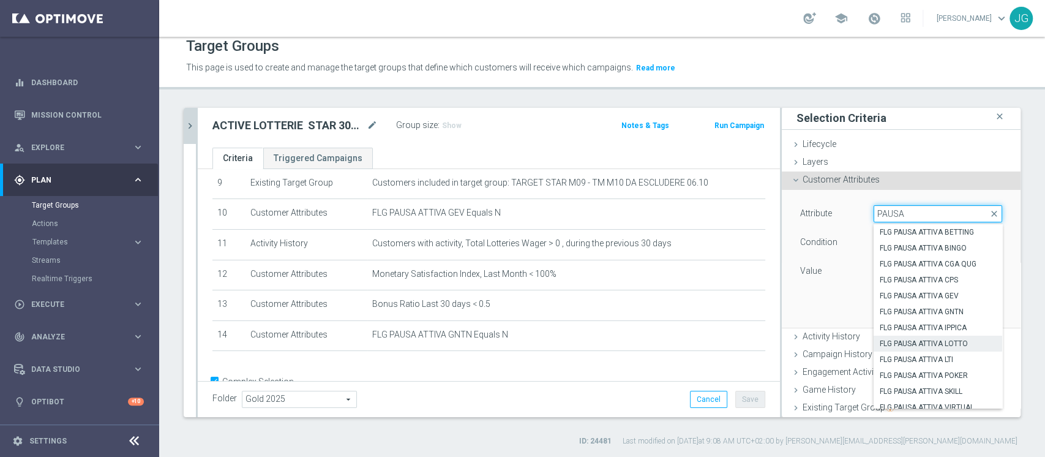
type input "PAUSA"
click at [919, 340] on span "FLG PAUSA ATTIVA LOTTO" at bounding box center [937, 343] width 116 height 10
type input "FLG PAUSA ATTIVA LOTTO"
type input "Equals"
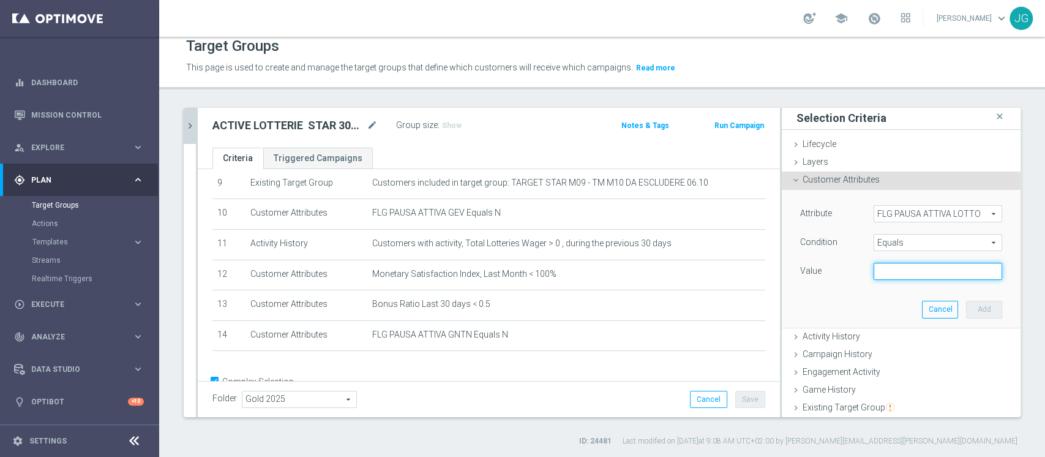
click at [903, 263] on input "text" at bounding box center [937, 271] width 129 height 17
type input "N"
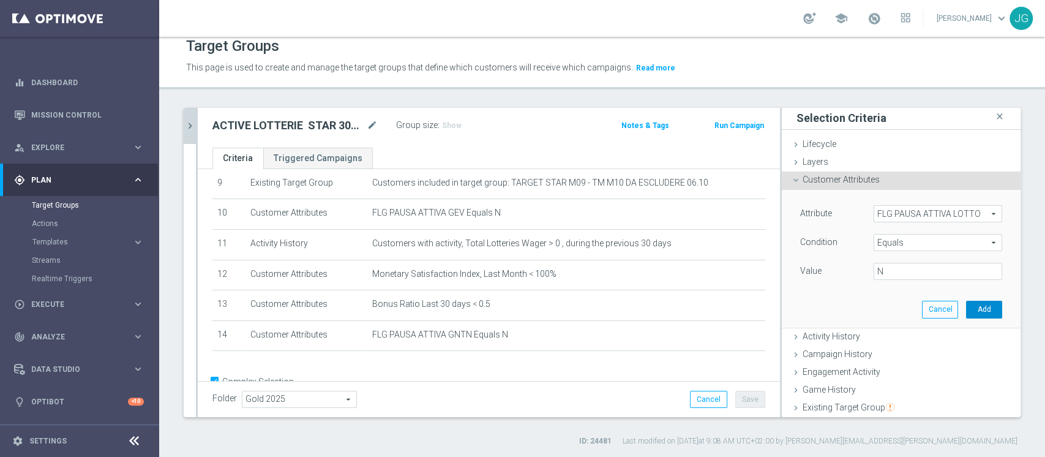
click at [966, 309] on button "Add" at bounding box center [984, 308] width 36 height 17
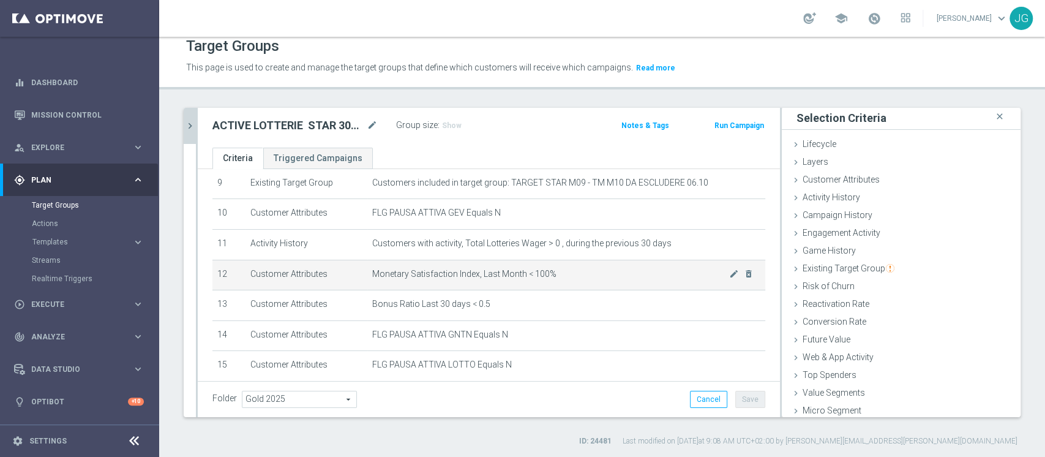
scroll to position [349, 0]
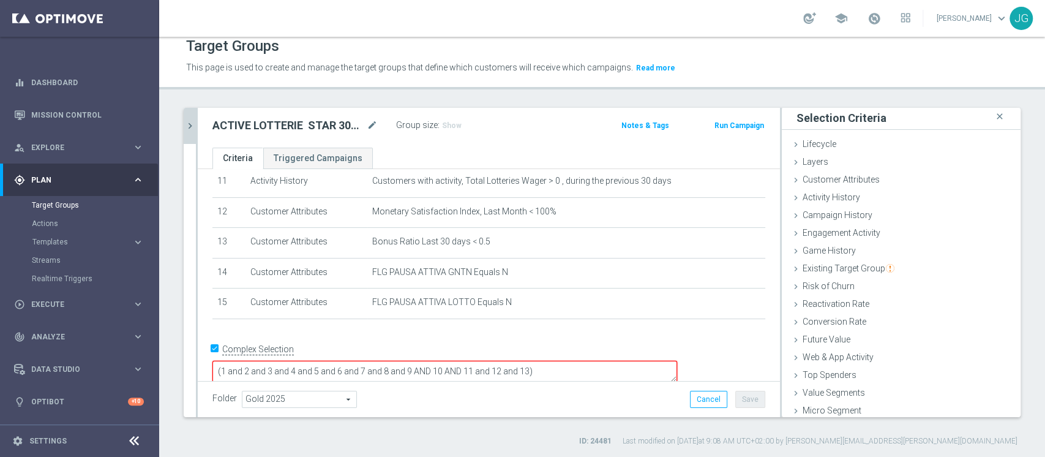
click at [613, 360] on textarea "(1 and 2 and 3 and 4 and 5 and 6 and 7 and 8 and 9 AND 10 AND 11 and 12 and 13)" at bounding box center [444, 370] width 464 height 21
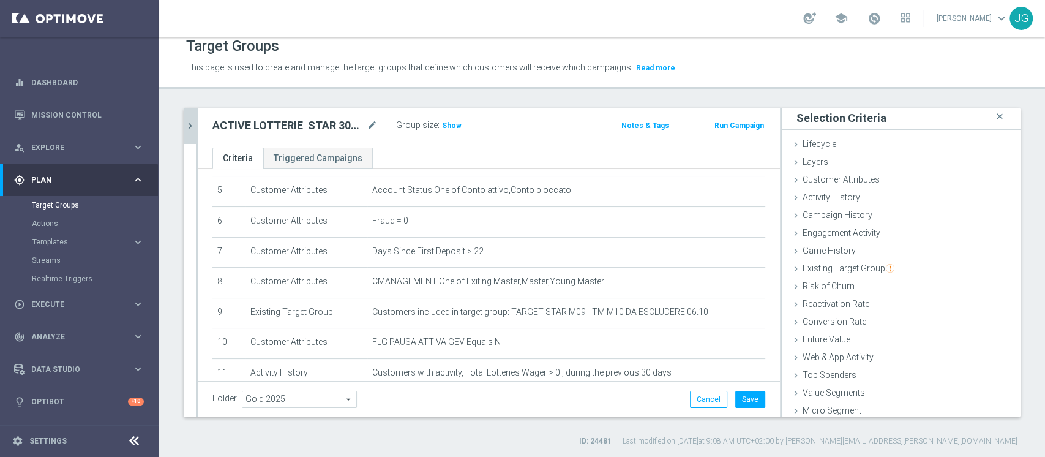
scroll to position [130, 0]
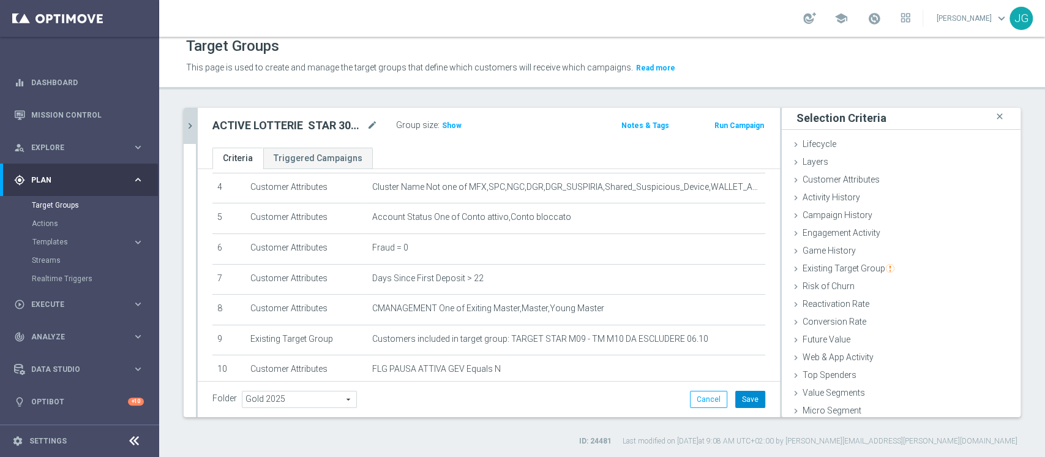
click at [739, 401] on button "Save" at bounding box center [750, 398] width 30 height 17
click at [450, 121] on span "Show" at bounding box center [452, 125] width 20 height 9
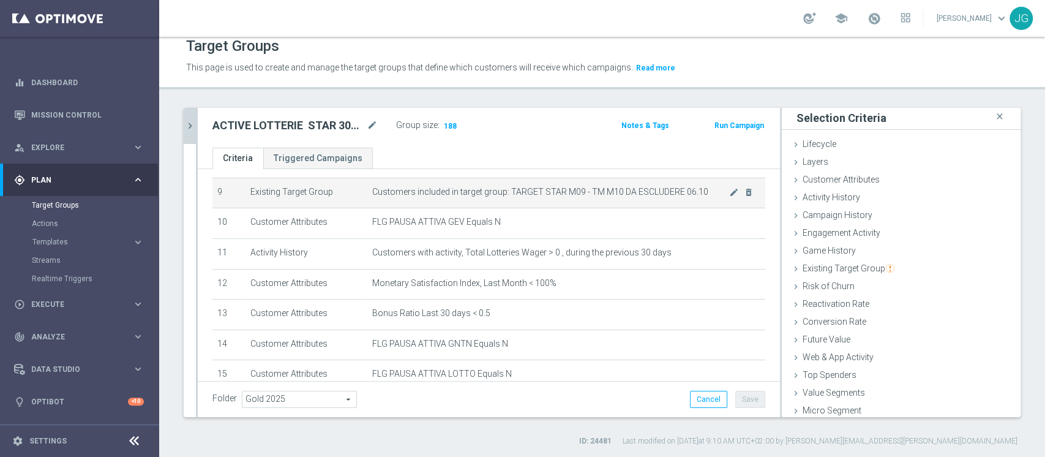
scroll to position [348, 0]
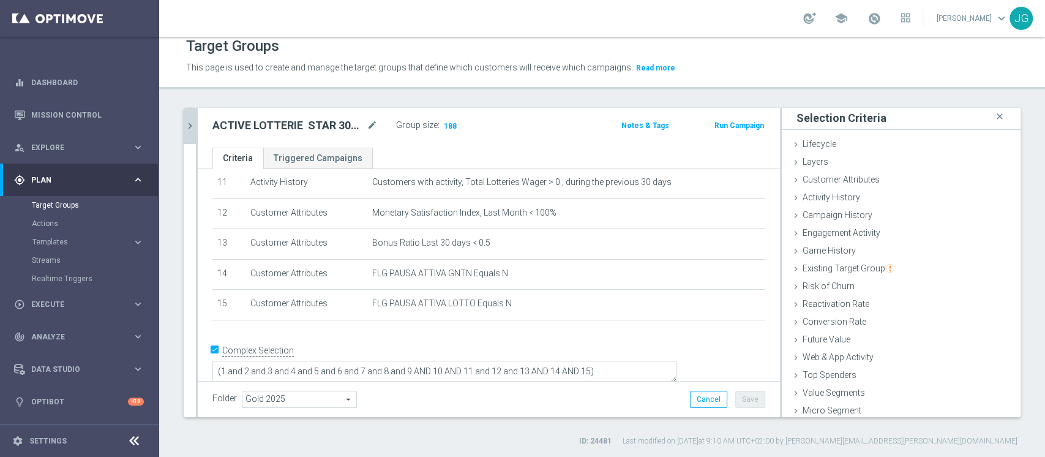
click at [193, 126] on icon "chevron_right" at bounding box center [190, 126] width 12 height 12
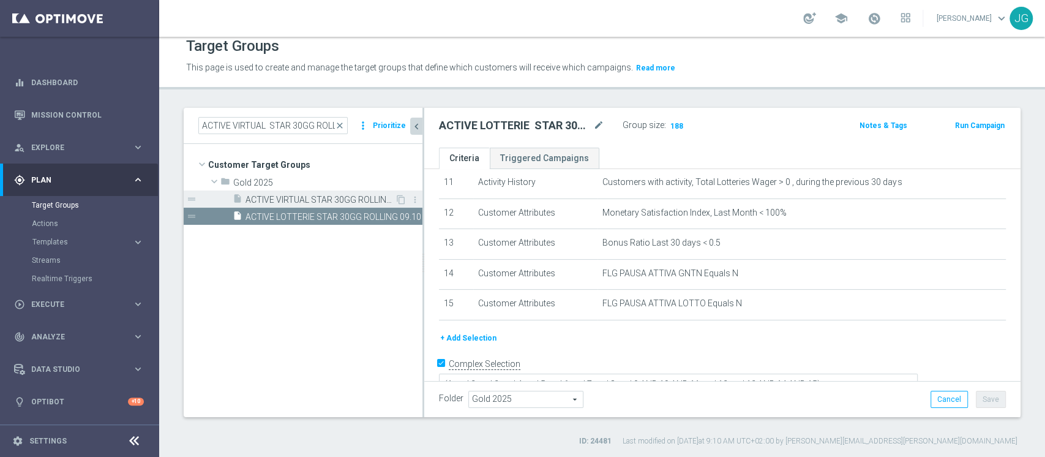
click at [322, 200] on span "ACTIVE VIRTUAL STAR 30GG ROLLING 07.10" at bounding box center [319, 200] width 149 height 10
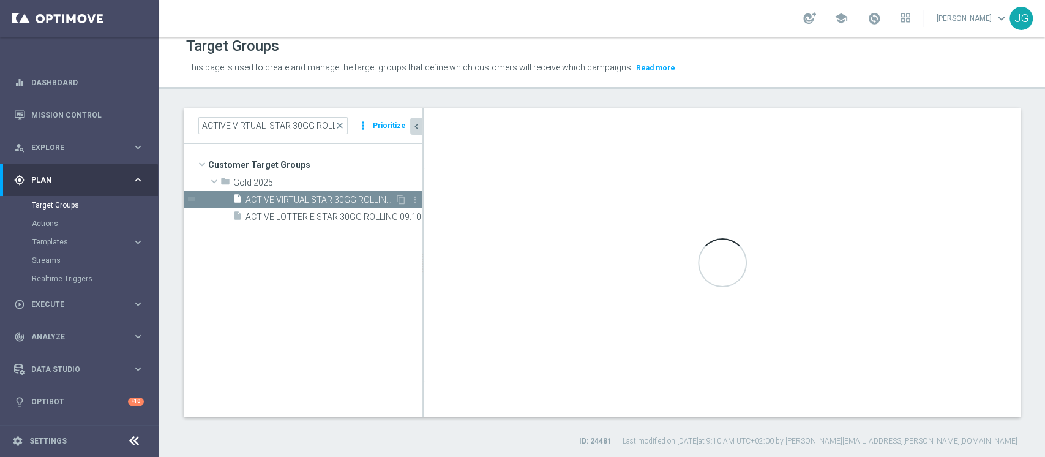
type textarea "(1 and 2 and 3 and 4 and 5 and 6 and 7 and 8 and 9 AND 10 AND 11 and 12 and 13)"
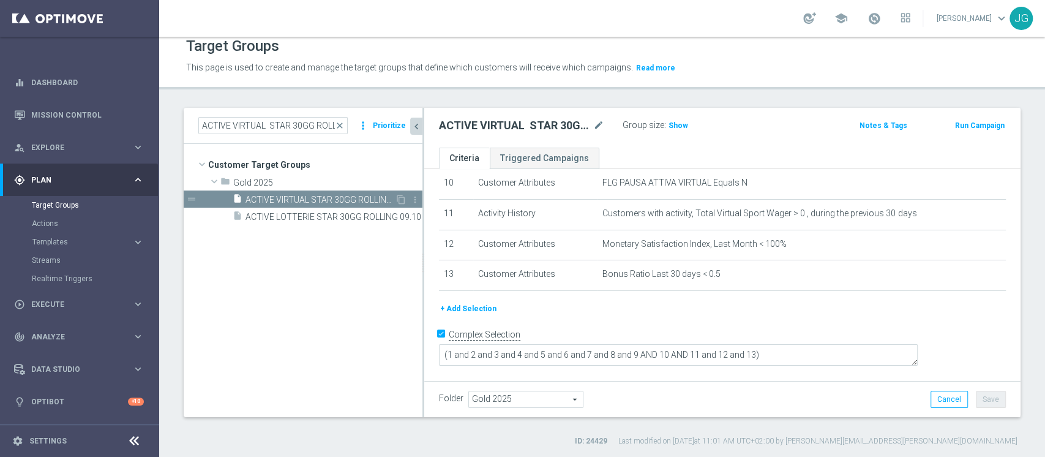
scroll to position [299, 0]
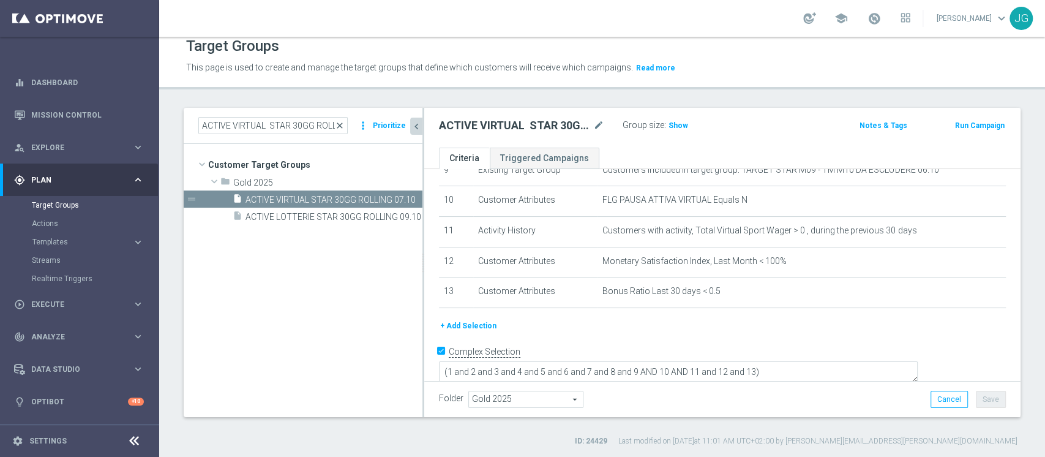
click at [341, 124] on span "close" at bounding box center [340, 126] width 10 height 10
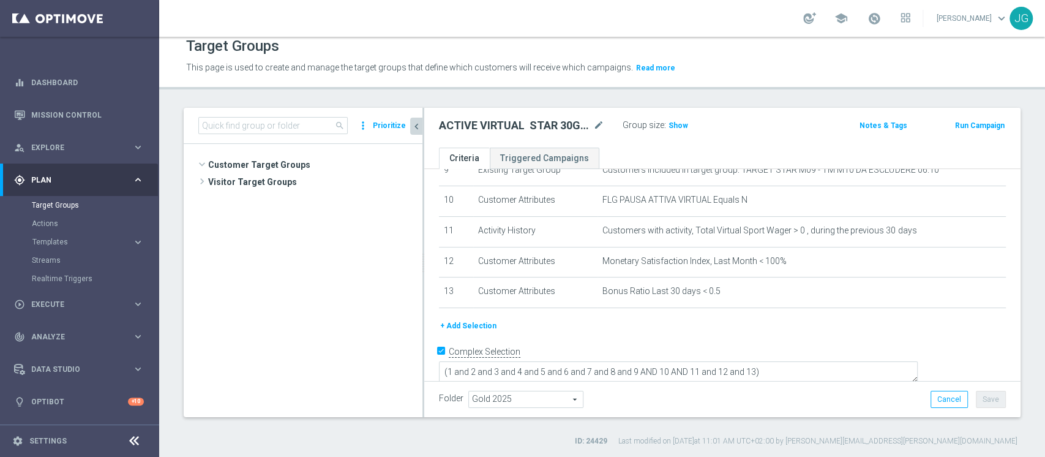
scroll to position [24000, 0]
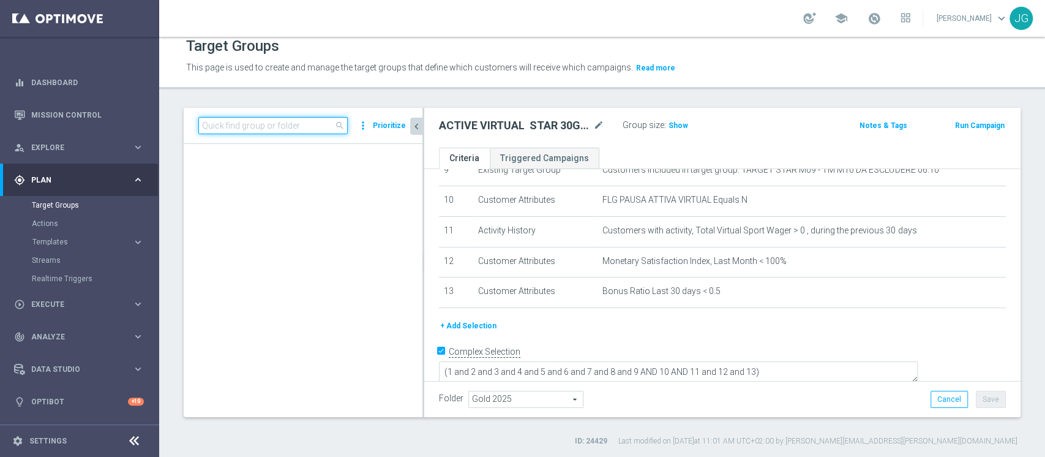
click at [304, 125] on input at bounding box center [272, 125] width 149 height 17
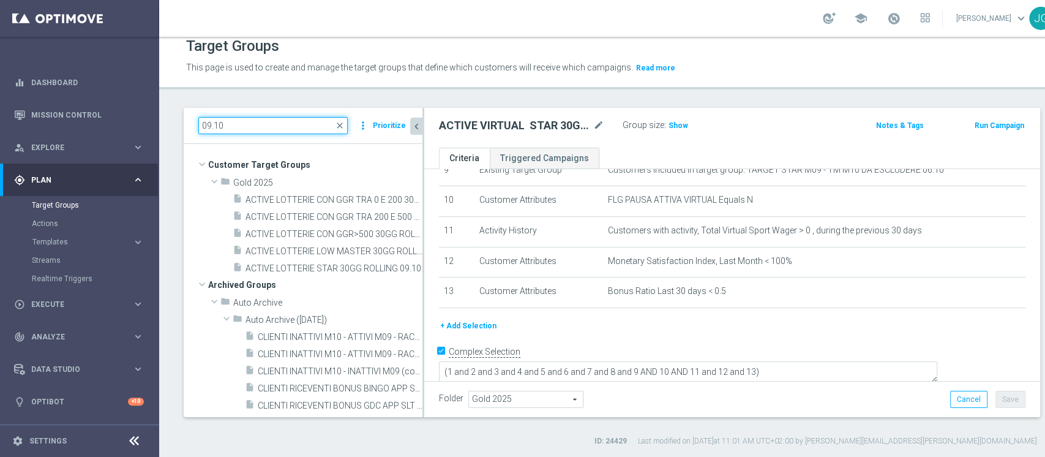
scroll to position [0, 0]
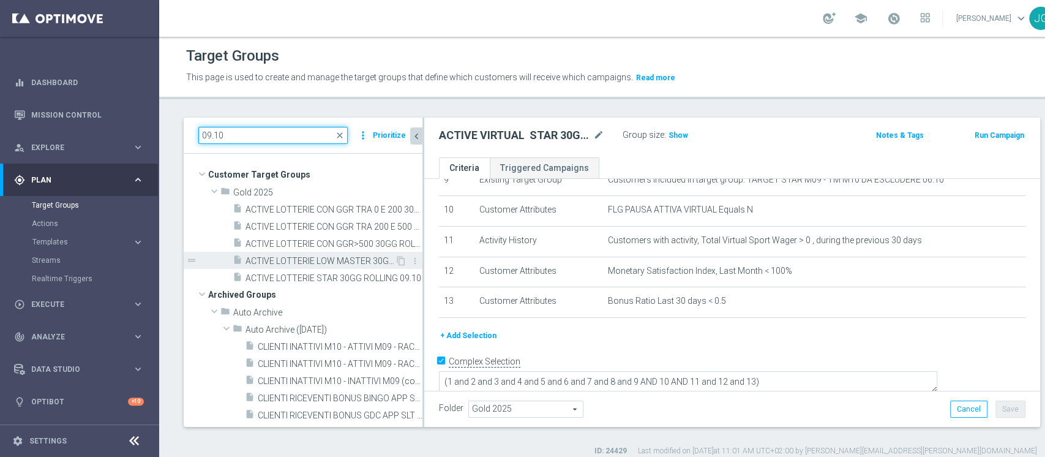
type input "09.10"
click at [327, 258] on span "ACTIVE LOTTERIE LOW MASTER 30GG ROLLING 09.10" at bounding box center [319, 261] width 149 height 10
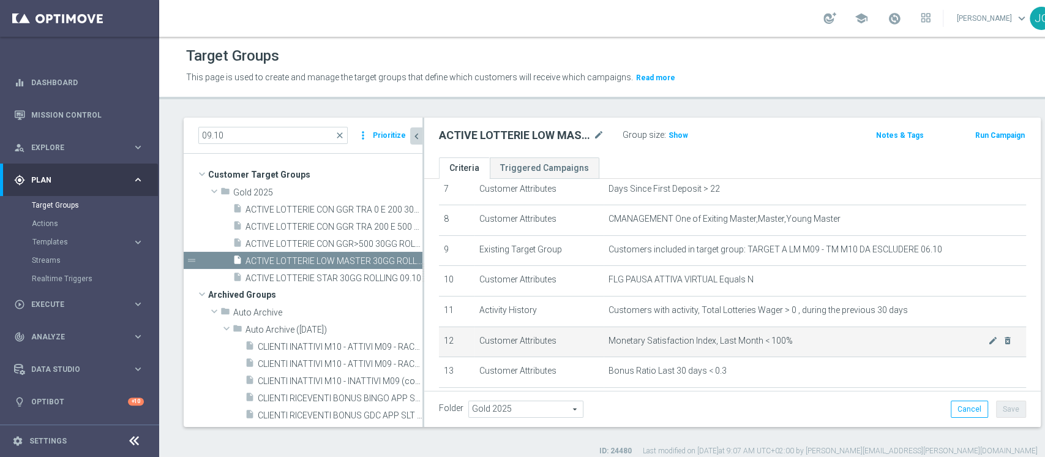
scroll to position [226, 0]
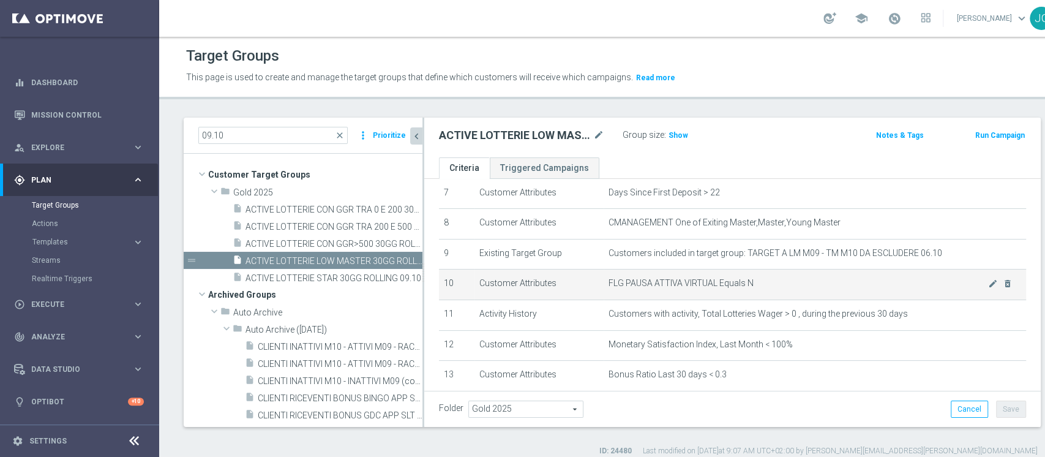
click at [988, 284] on icon "mode_edit" at bounding box center [993, 283] width 10 height 10
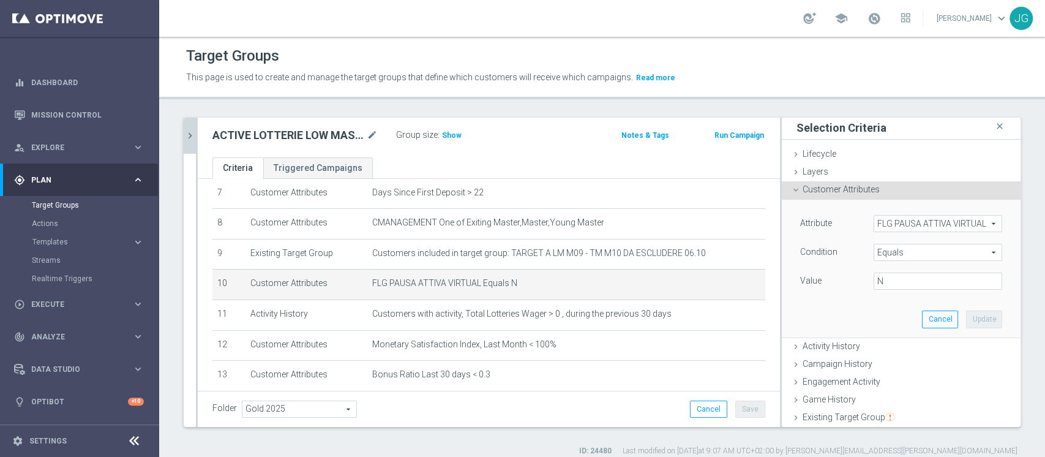
click at [888, 228] on span "FLG PAUSA ATTIVA VIRTUAL" at bounding box center [937, 223] width 127 height 16
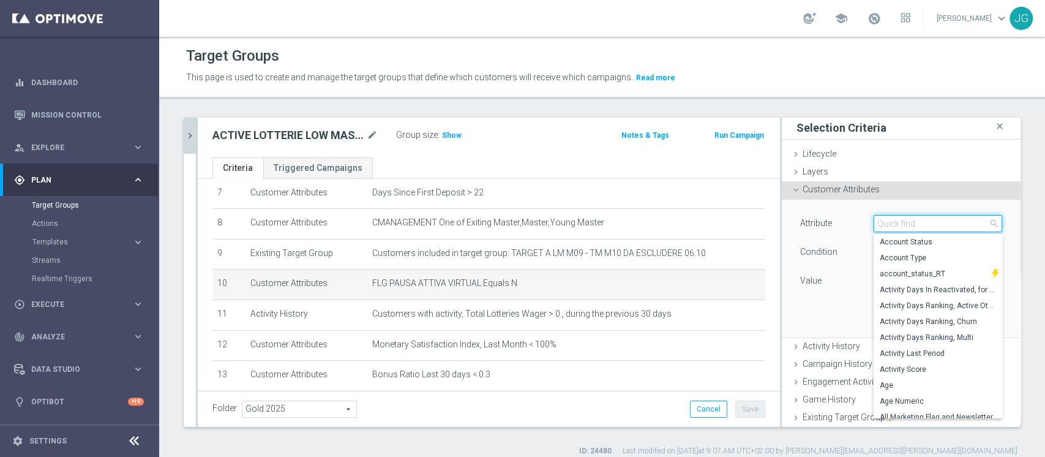
click at [888, 228] on input "search" at bounding box center [937, 223] width 129 height 17
type input "PAUSA"
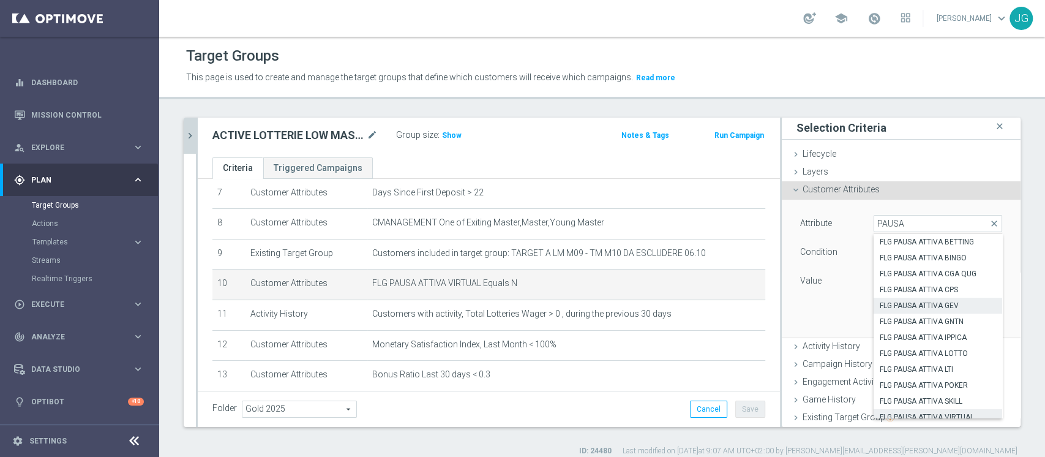
click at [920, 304] on span "FLG PAUSA ATTIVA GEV" at bounding box center [937, 305] width 116 height 10
type input "FLG PAUSA ATTIVA GEV"
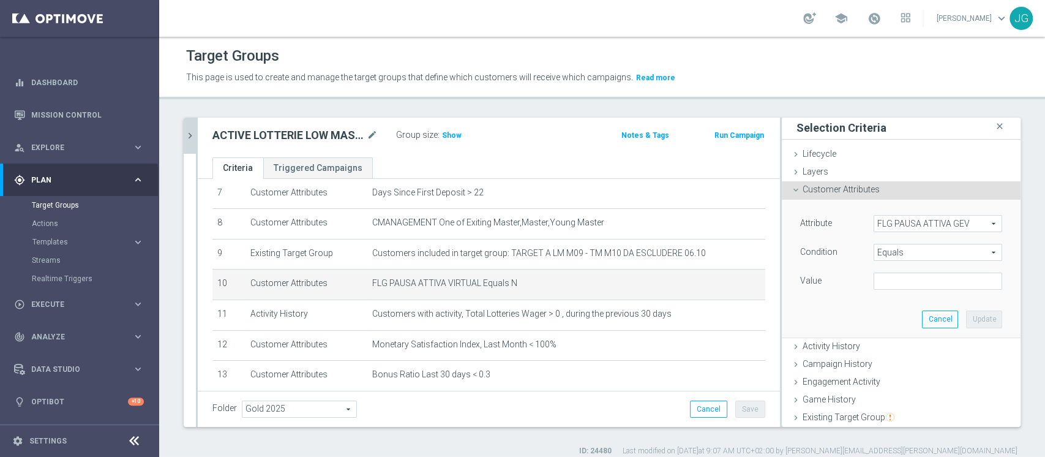
click at [920, 304] on div "Attribute FLG PAUSA ATTIVA GEV FLG PAUSA ATTIVA GEV arrow_drop_down PAUSA close…" at bounding box center [901, 267] width 220 height 137
click at [896, 283] on input "text" at bounding box center [937, 280] width 129 height 17
type input "N"
click at [966, 316] on button "Update" at bounding box center [984, 318] width 36 height 17
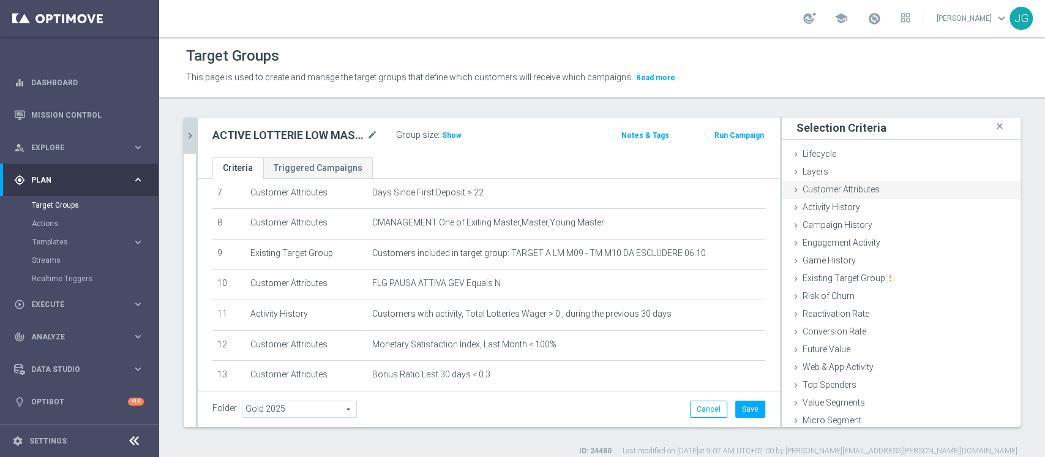
click at [836, 188] on span "Customer Attributes" at bounding box center [840, 189] width 77 height 10
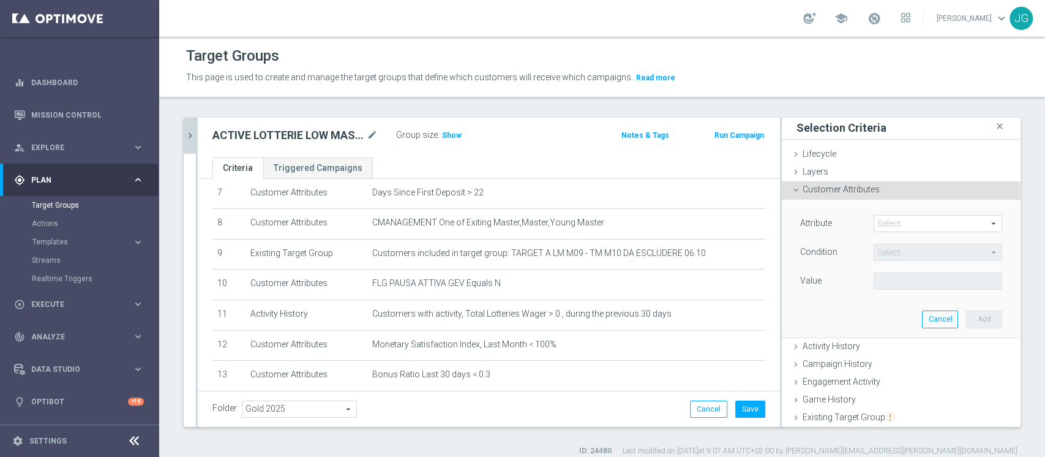
click at [896, 227] on span at bounding box center [937, 223] width 127 height 16
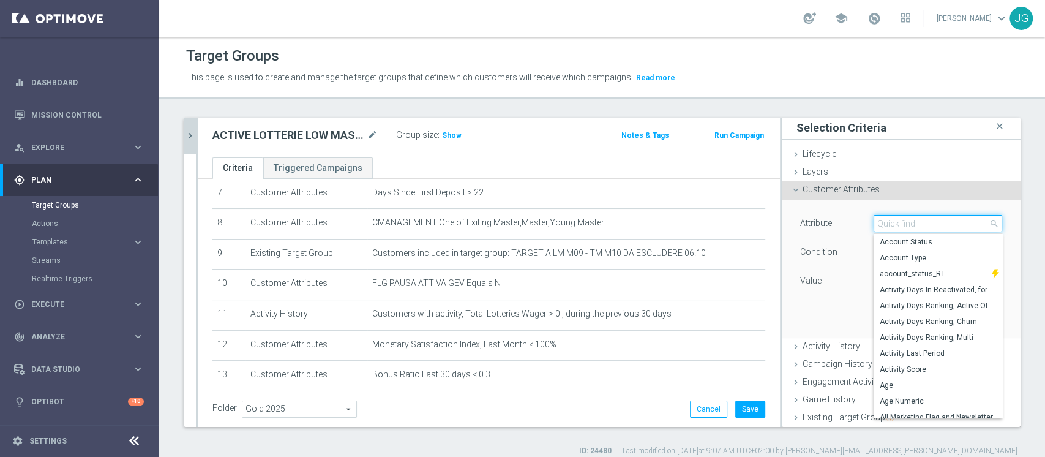
click at [896, 227] on input "search" at bounding box center [937, 223] width 129 height 17
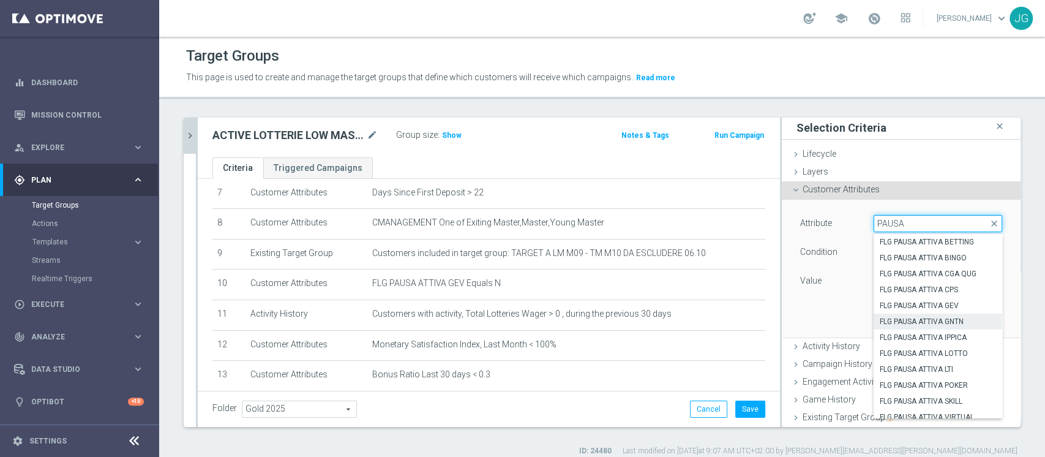
type input "PAUSA"
click at [906, 321] on span "FLG PAUSA ATTIVA GNTN" at bounding box center [937, 321] width 116 height 10
type input "FLG PAUSA ATTIVA GNTN"
type input "Equals"
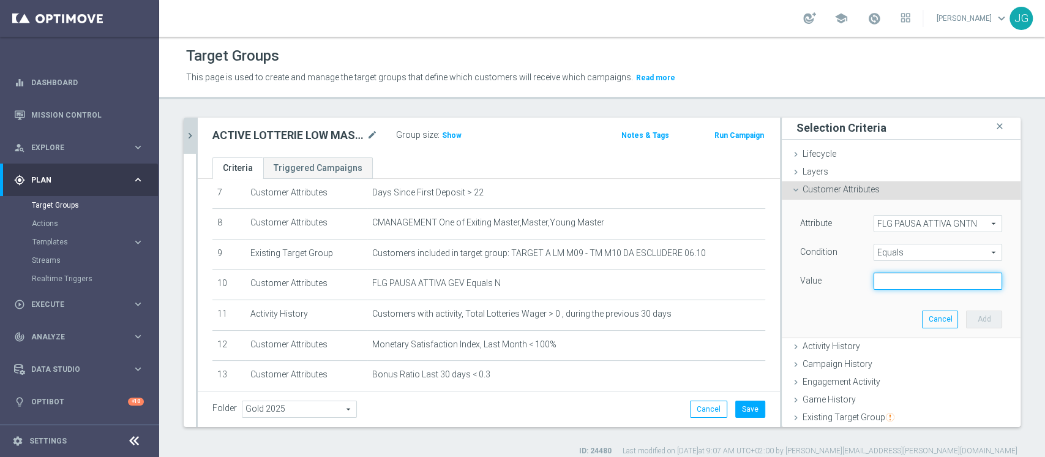
click at [909, 276] on input "text" at bounding box center [937, 280] width 129 height 17
type input "N"
click at [966, 317] on button "Add" at bounding box center [984, 318] width 36 height 17
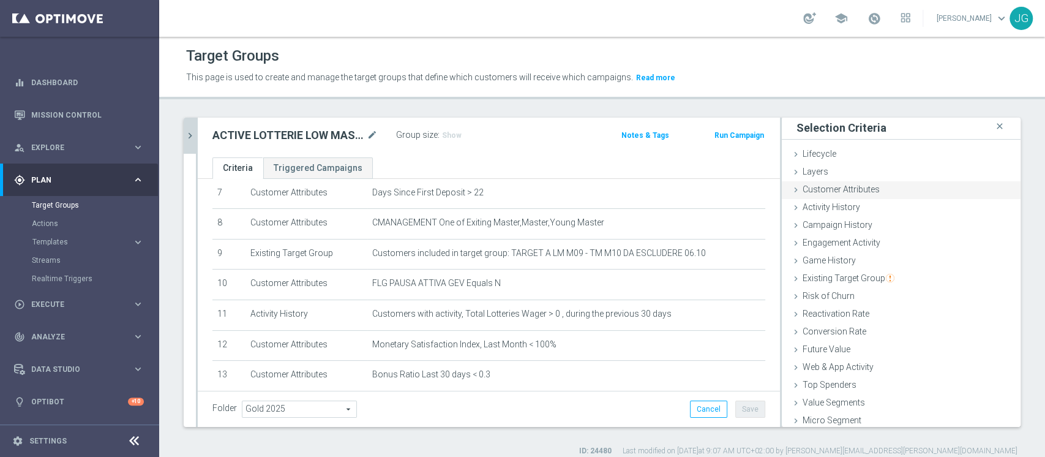
click at [873, 188] on div "Customer Attributes done selection saved" at bounding box center [900, 190] width 239 height 18
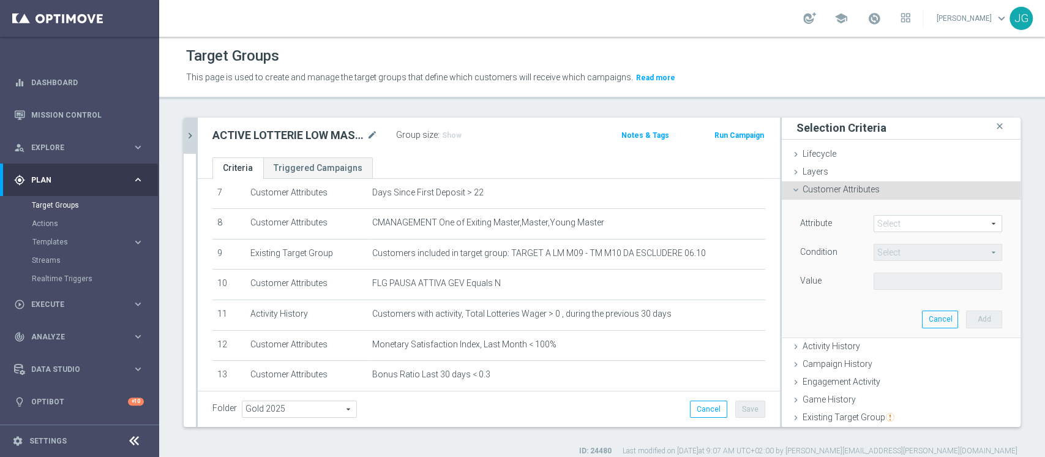
click at [874, 218] on span at bounding box center [937, 223] width 127 height 16
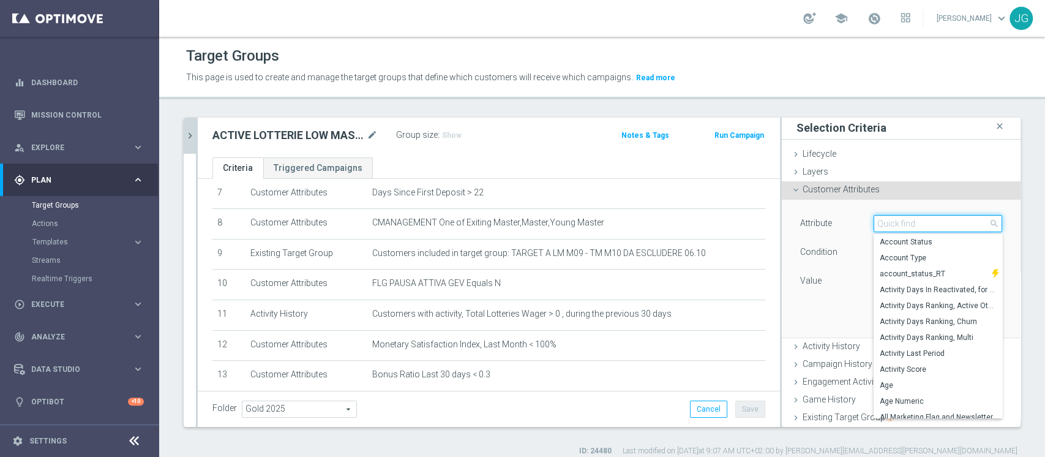
click at [873, 218] on input "search" at bounding box center [937, 223] width 129 height 17
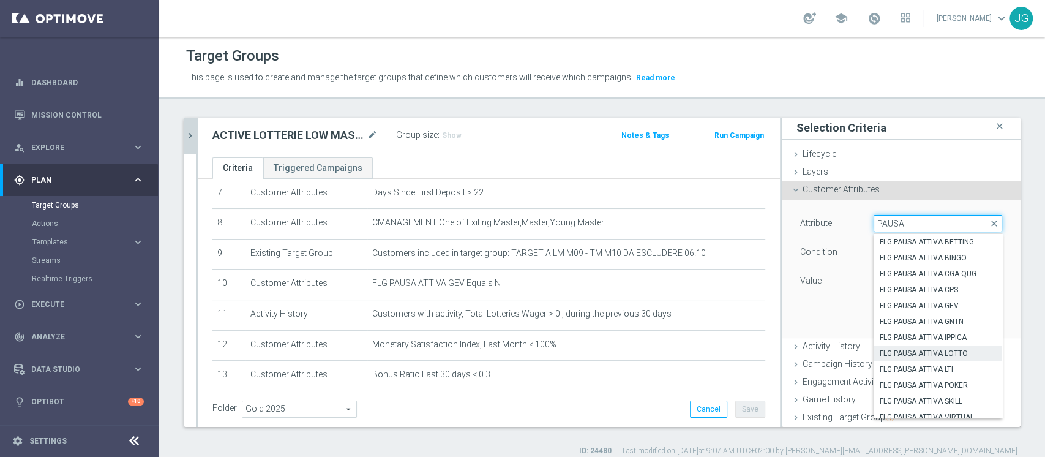
type input "PAUSA"
click at [921, 358] on label "FLG PAUSA ATTIVA LOTTO" at bounding box center [937, 353] width 129 height 16
type input "FLG PAUSA ATTIVA LOTTO"
type input "Equals"
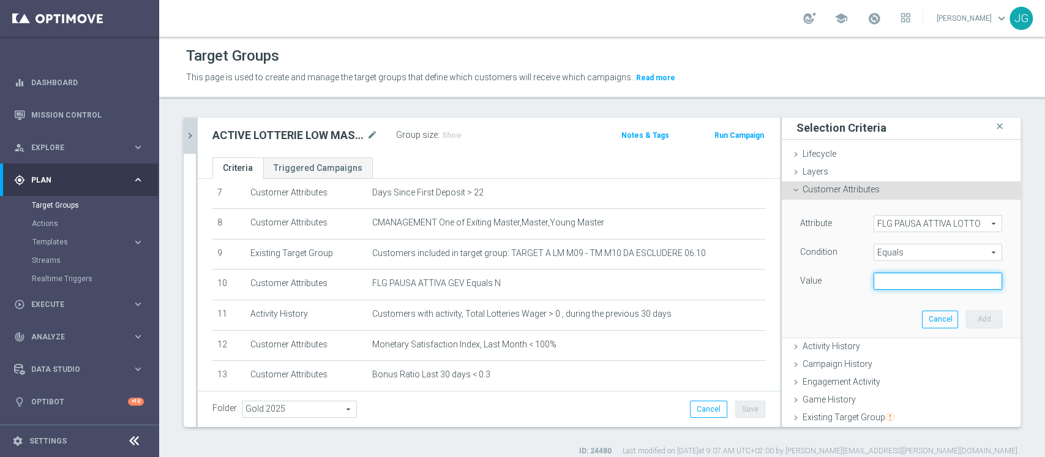
click at [925, 281] on input "text" at bounding box center [937, 280] width 129 height 17
type input "N"
click at [966, 321] on button "Add" at bounding box center [984, 318] width 36 height 17
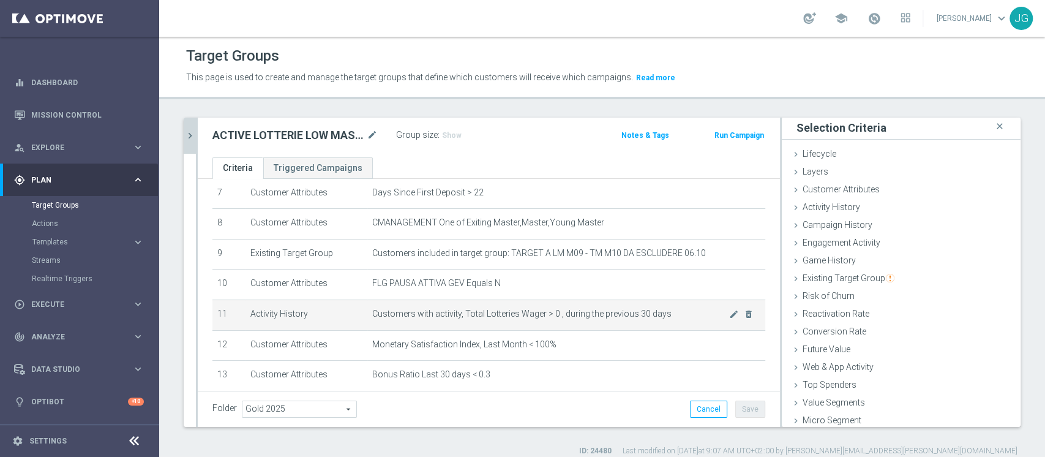
scroll to position [349, 0]
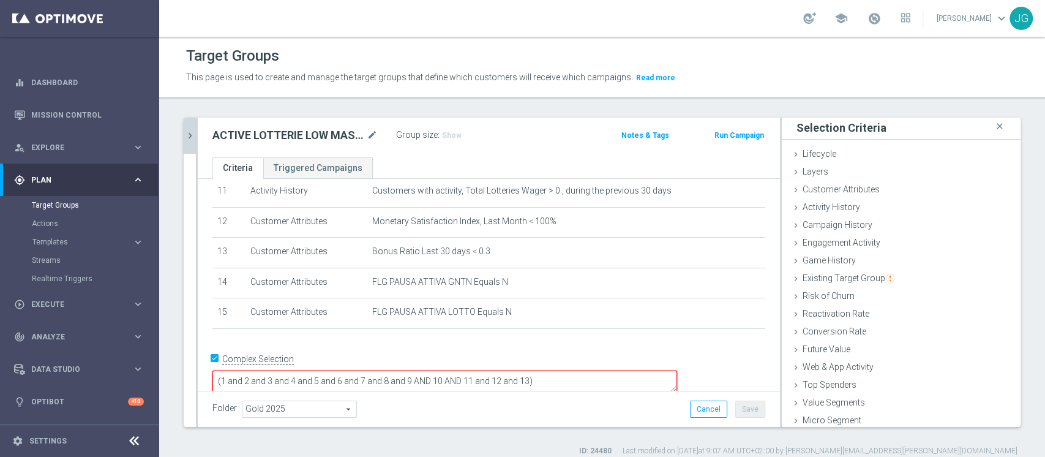
click at [613, 370] on textarea "(1 and 2 and 3 and 4 and 5 and 6 and 7 and 8 and 9 AND 10 AND 11 and 12 and 13)" at bounding box center [444, 380] width 464 height 21
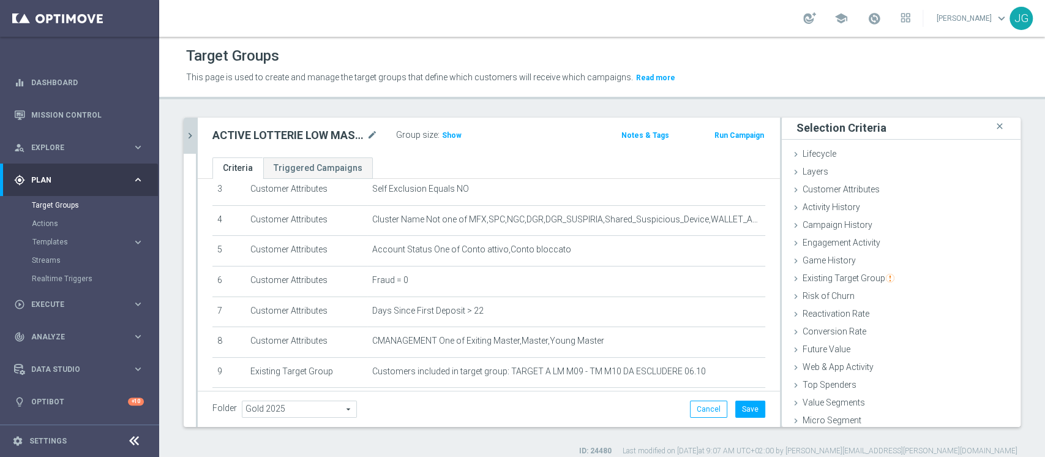
scroll to position [0, 0]
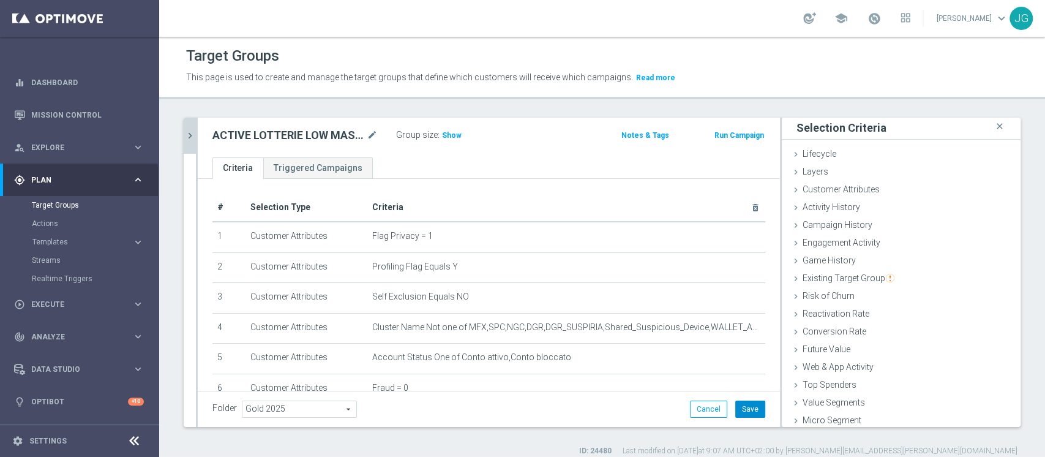
type textarea "(1 and 2 and 3 and 4 and 5 and 6 and 7 and 8 and 9 AND 10 AND 11 and 12 and 13 …"
click at [745, 401] on button "Save" at bounding box center [750, 408] width 30 height 17
click at [447, 130] on h3 "Show" at bounding box center [452, 135] width 22 height 13
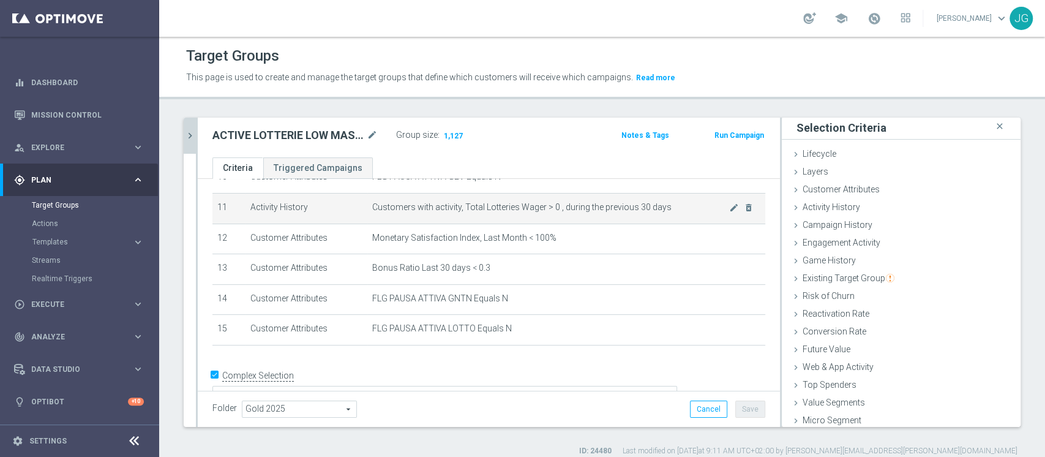
scroll to position [333, 0]
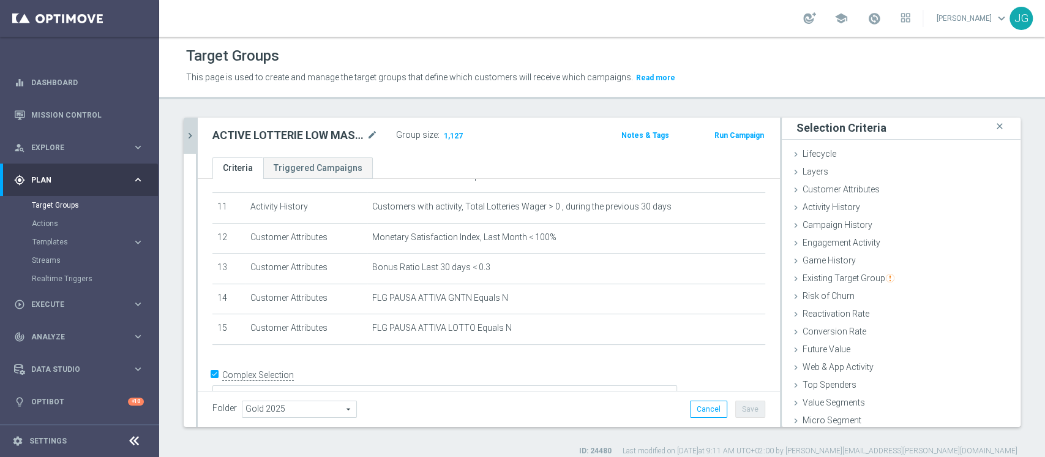
click at [188, 131] on icon "chevron_right" at bounding box center [190, 136] width 12 height 12
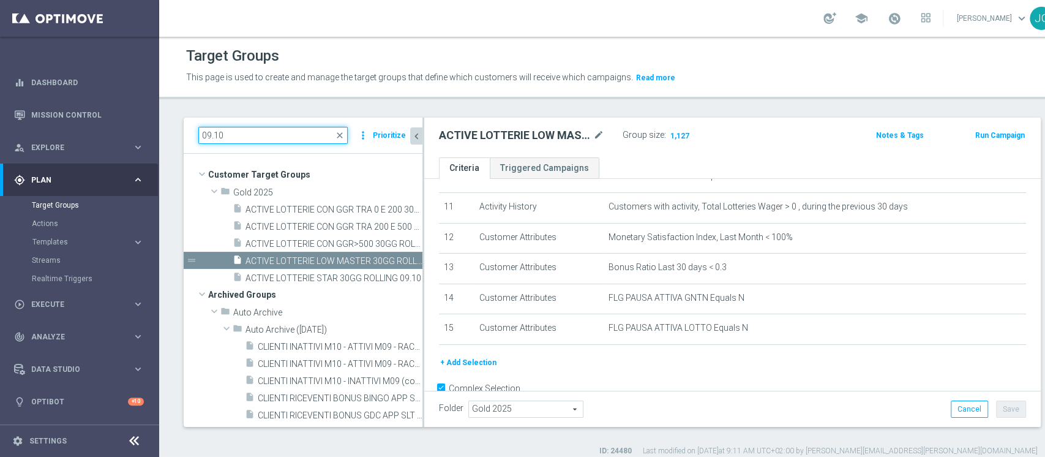
drag, startPoint x: 250, startPoint y: 135, endPoint x: 187, endPoint y: 135, distance: 63.6
click at [187, 135] on div "09.10 close more_vert Prioritize" at bounding box center [303, 135] width 239 height 36
paste input "INATTIVI ASSOLUTI M10 CONTATTABILI E NON"
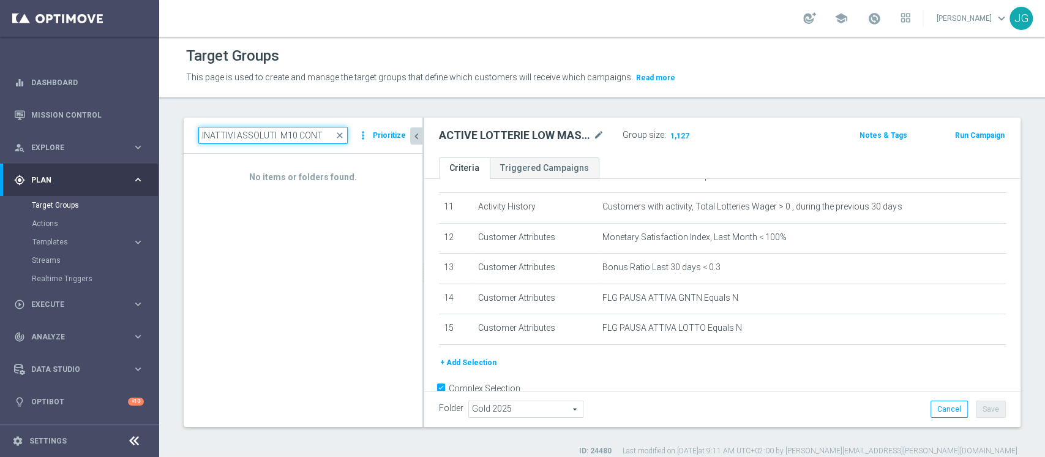
scroll to position [0, 0]
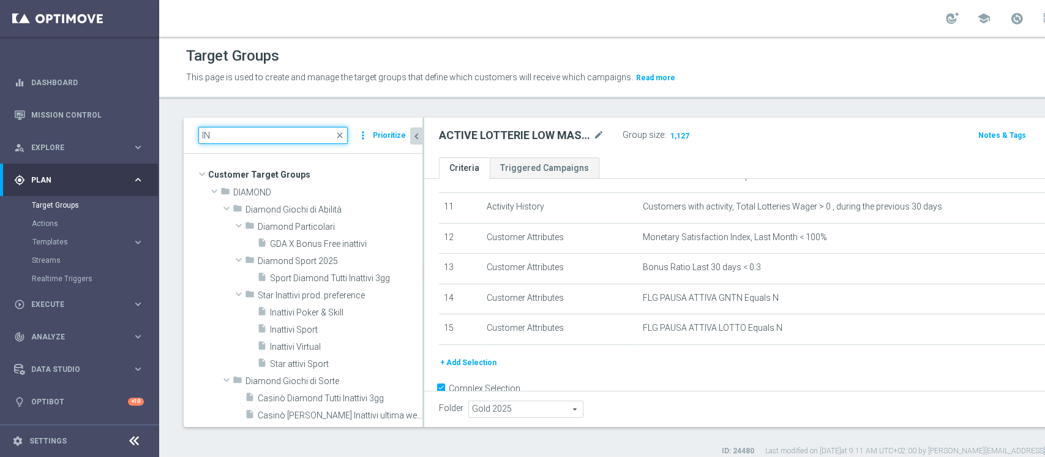
type input "I"
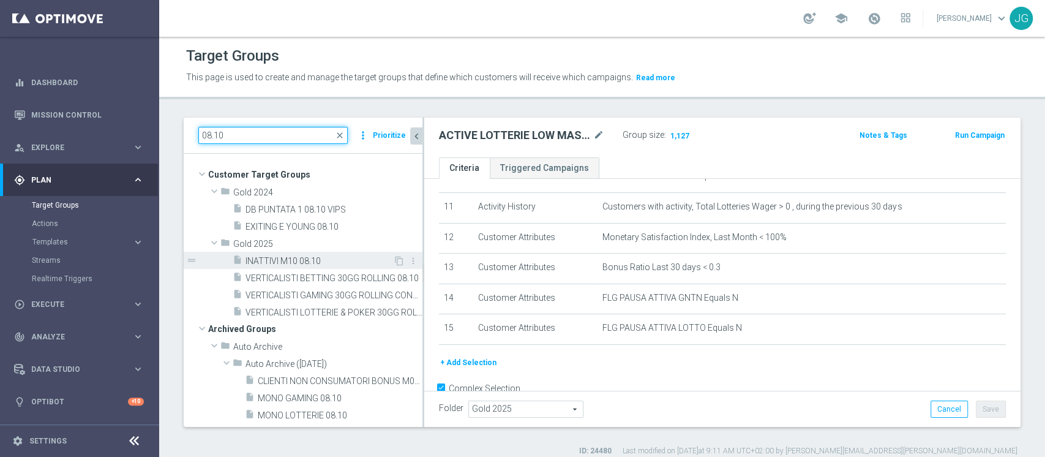
type input "08.10"
click at [294, 258] on span "INATTIVI M10 08.10" at bounding box center [318, 261] width 147 height 10
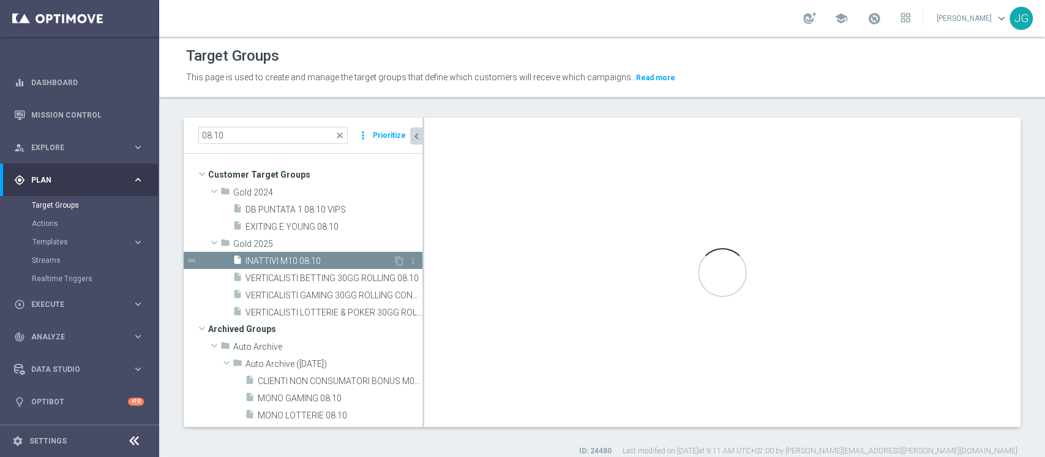
type textarea "(1 AND 2 AND 3)"
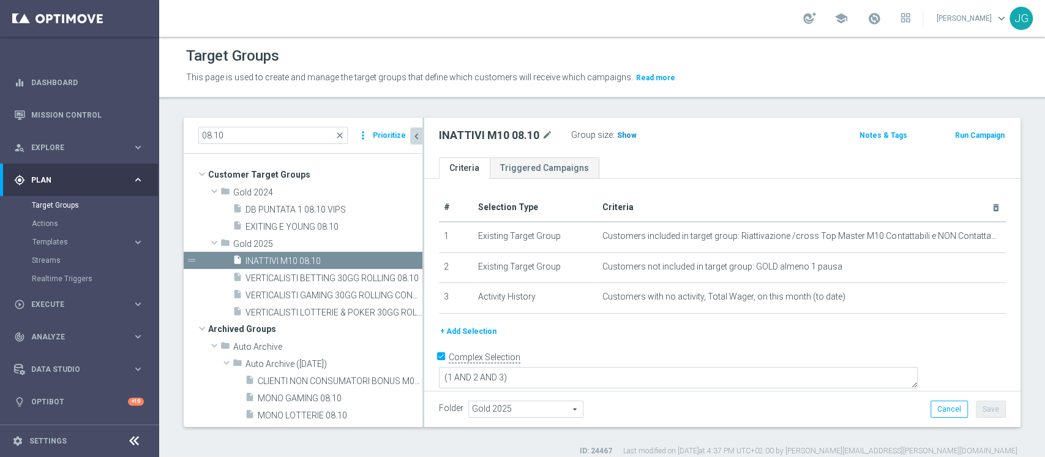
click at [627, 133] on span "Show" at bounding box center [627, 135] width 20 height 9
click at [671, 345] on div "+ Add Selection" at bounding box center [722, 335] width 585 height 23
click at [565, 341] on div "+ Add Selection" at bounding box center [722, 335] width 585 height 23
click at [250, 130] on input "08.10" at bounding box center [272, 135] width 149 height 17
type input "0"
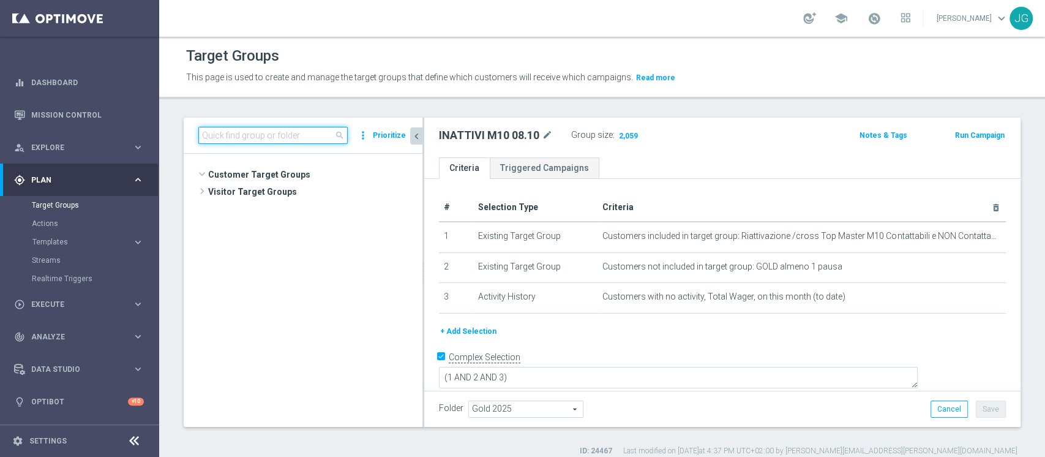
scroll to position [37588, 0]
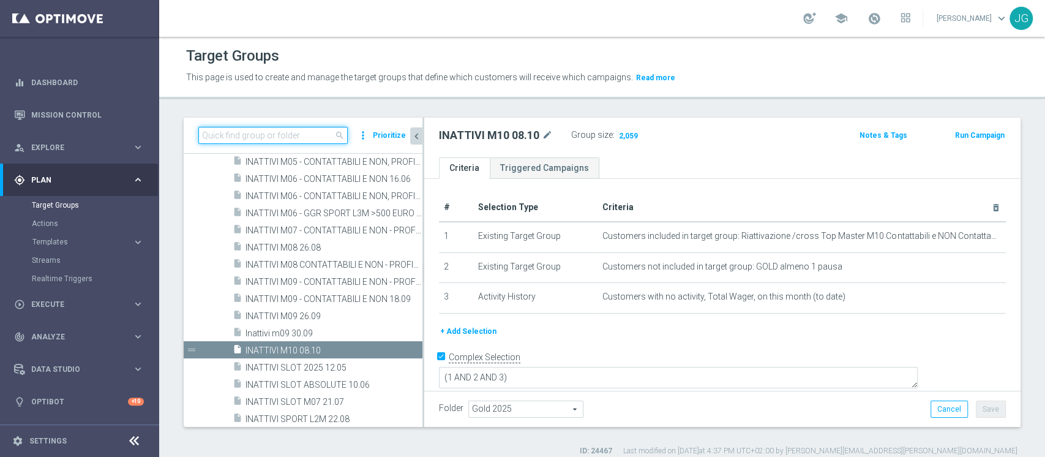
paste input "VERTICALISTI BETTING 30GG ROLLING CONTATTABILI E NON"
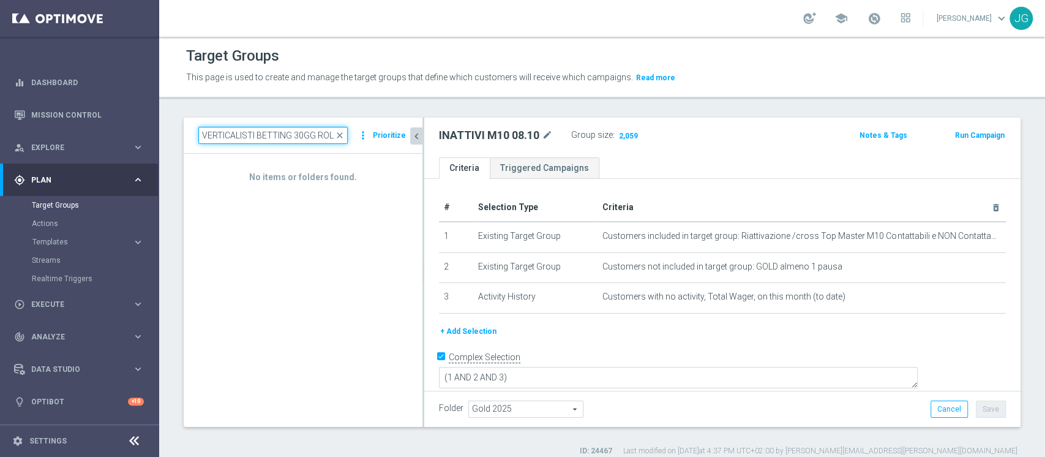
scroll to position [0, 0]
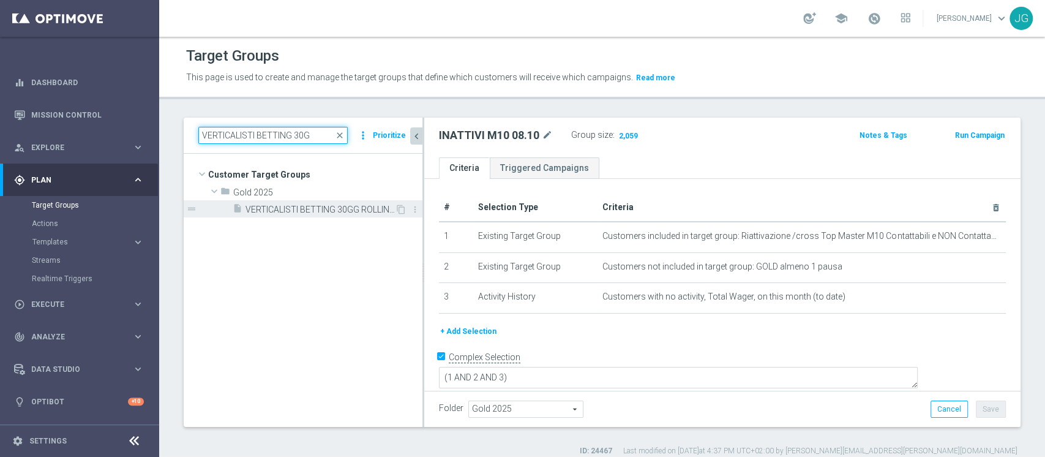
type input "VERTICALISTI BETTING 30G"
click at [322, 208] on span "VERTICALISTI BETTING 30GG ROLLING 08.10" at bounding box center [319, 209] width 149 height 10
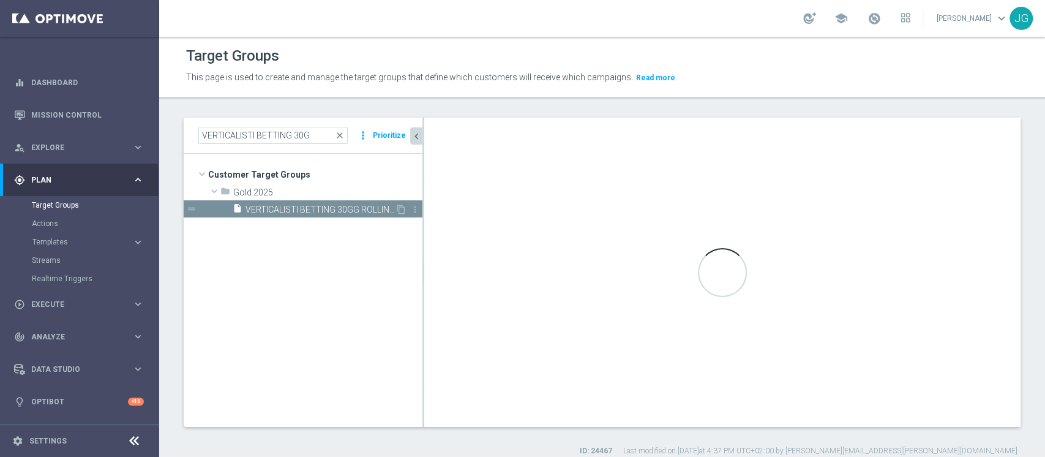
type textarea "(1 and 2 and 3 and 4 and 5 and 6 and 7 and 8 )"
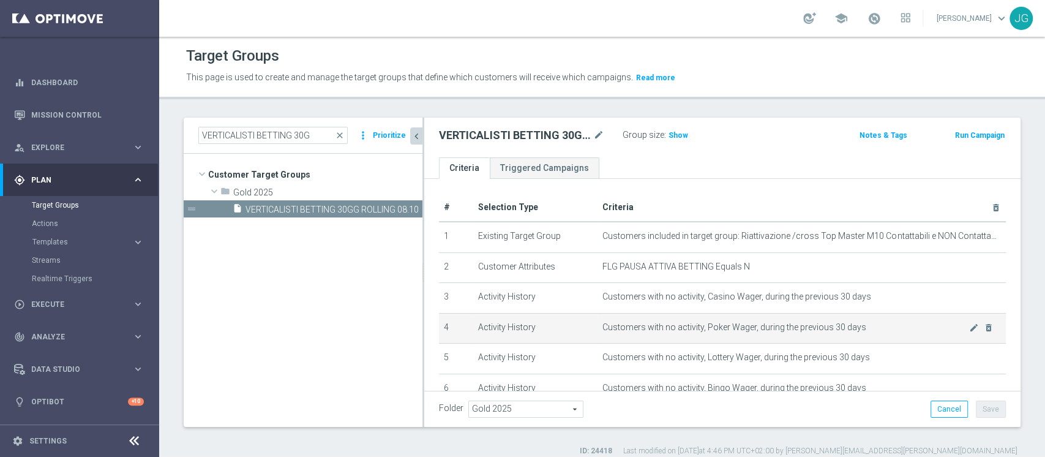
scroll to position [147, 0]
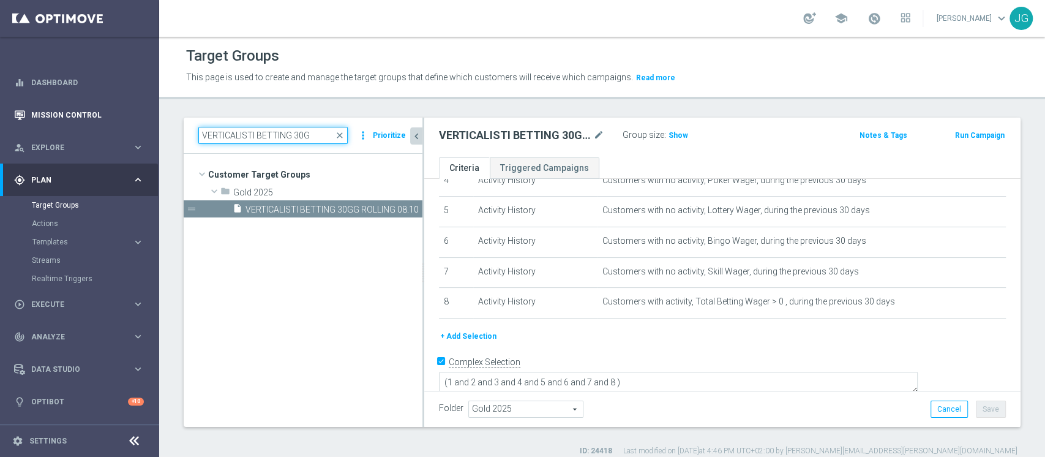
drag, startPoint x: 311, startPoint y: 129, endPoint x: 117, endPoint y: 121, distance: 194.1
click at [117, 121] on main "equalizer Dashboard Mission Control" at bounding box center [522, 228] width 1045 height 457
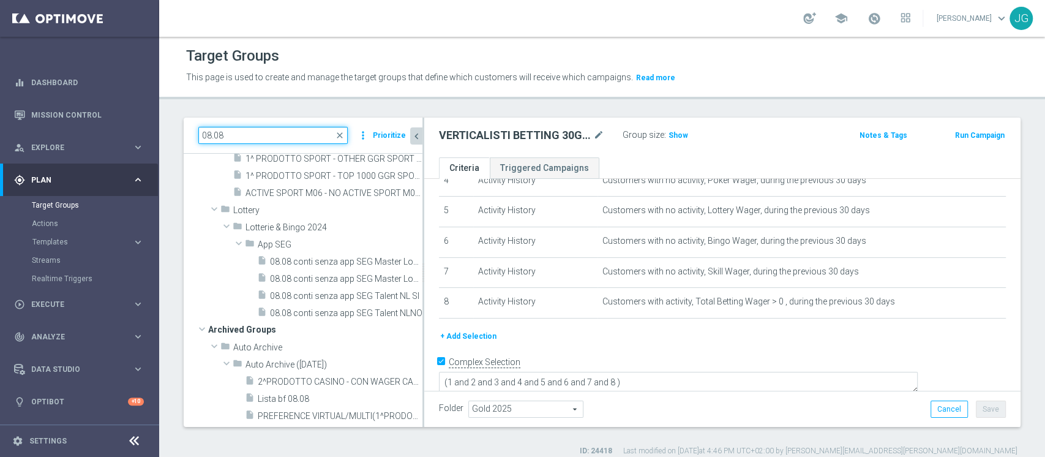
type input "08.08"
click at [308, 147] on span "1^ PRODOTTO SPORT - MEDIUM 1001 - 3000 GGR SPORT M07 - CONTATTABILI E NON 08.08" at bounding box center [319, 141] width 149 height 10
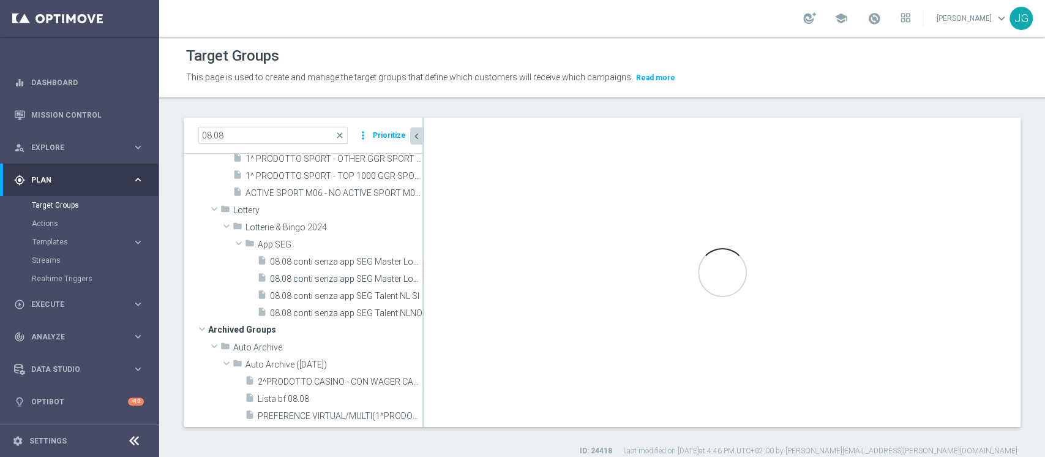
type textarea "(1 AND 2 AND 3 AND 5 and 6 AND 7) or 4"
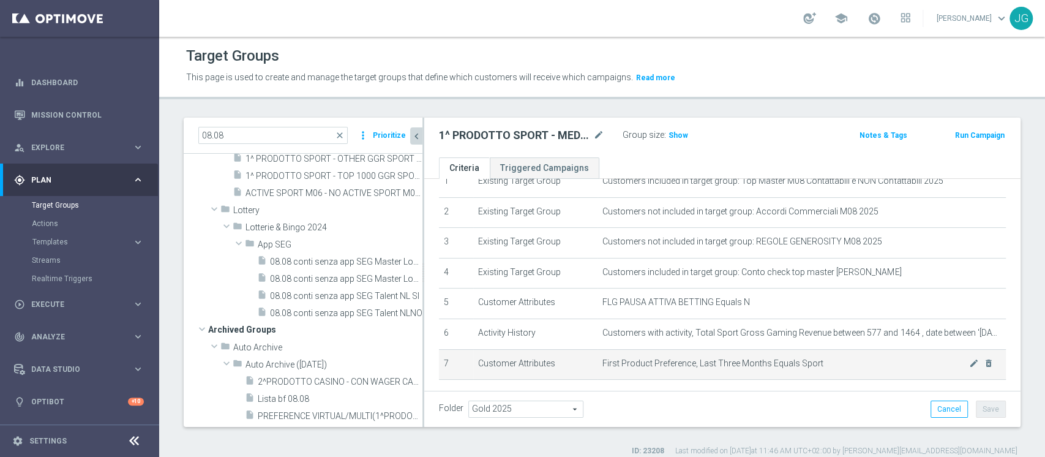
scroll to position [116, 0]
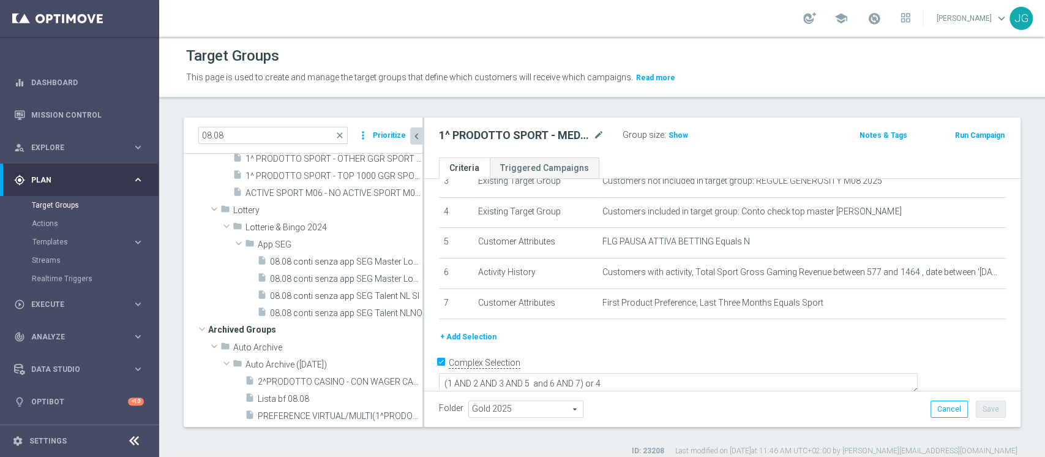
click at [396, 146] on icon "content_copy" at bounding box center [401, 141] width 10 height 10
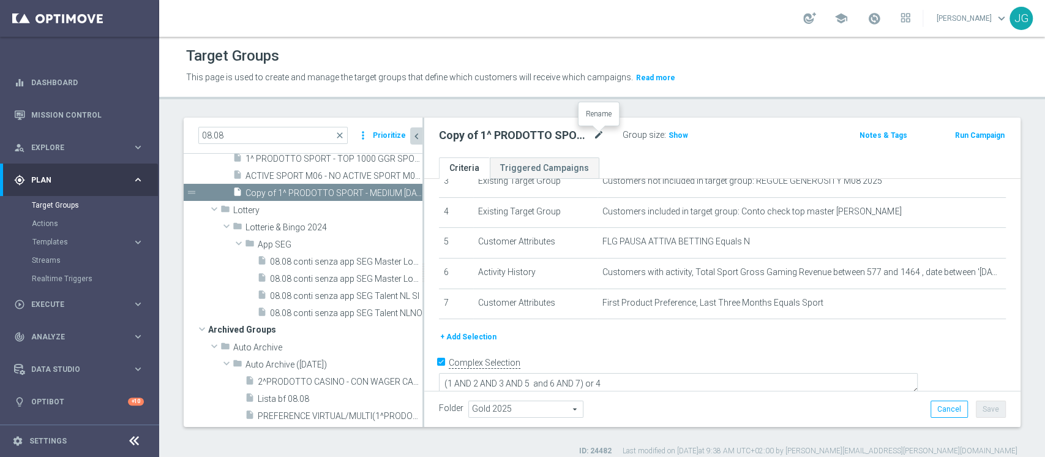
click at [595, 132] on icon "mode_edit" at bounding box center [598, 135] width 11 height 15
click at [488, 137] on input "Copy of 1^ PRODOTTO SPORT - MEDIUM 1001 - 3000 GGR SPORT M07 - CONTATTABILI E N…" at bounding box center [521, 136] width 165 height 17
click at [598, 135] on input "1^ PRODOTTO SPORT - MEDIUM 1001 - 3000 GGR SPORT M07 - CONTATTABILI E NON 08.08" at bounding box center [521, 136] width 165 height 17
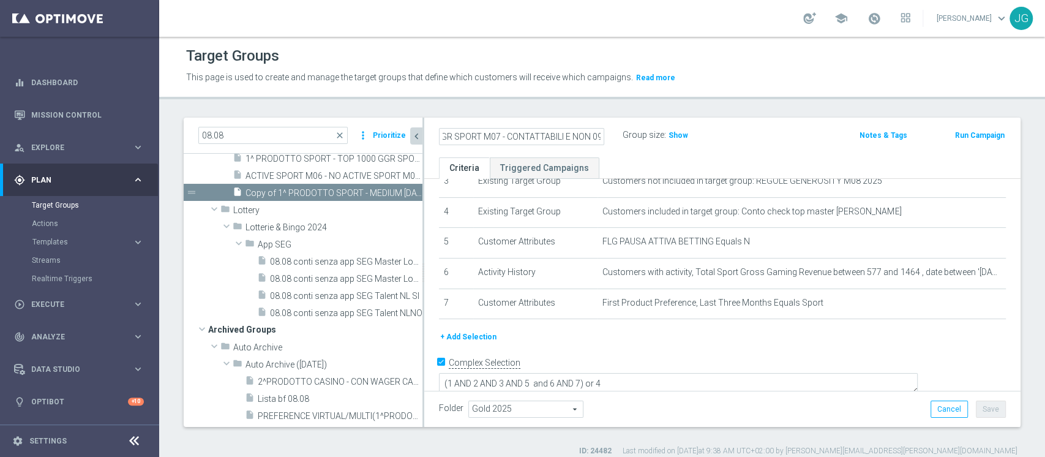
scroll to position [0, 186]
click at [539, 137] on input "1^ PRODOTTO SPORT - MEDIUM 1001 - 3000 GGR SPORT M07 - CONTATTABILI E NON 09.10" at bounding box center [521, 136] width 165 height 17
type input "1^ PRODOTTO BETTING M10 - CONTATTABILI E NON 09.10"
click at [666, 163] on ul "Criteria Triggered Campaigns" at bounding box center [722, 167] width 596 height 21
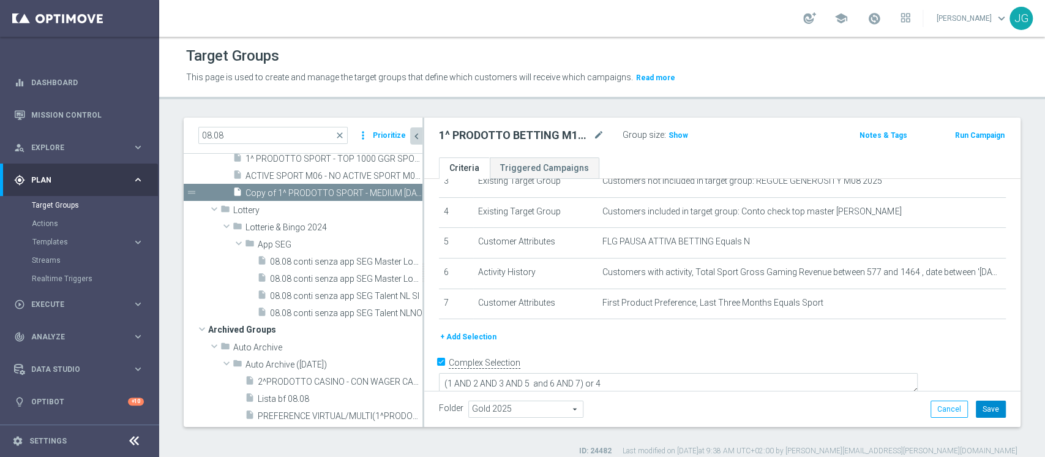
click at [975, 404] on button "Save" at bounding box center [990, 408] width 30 height 17
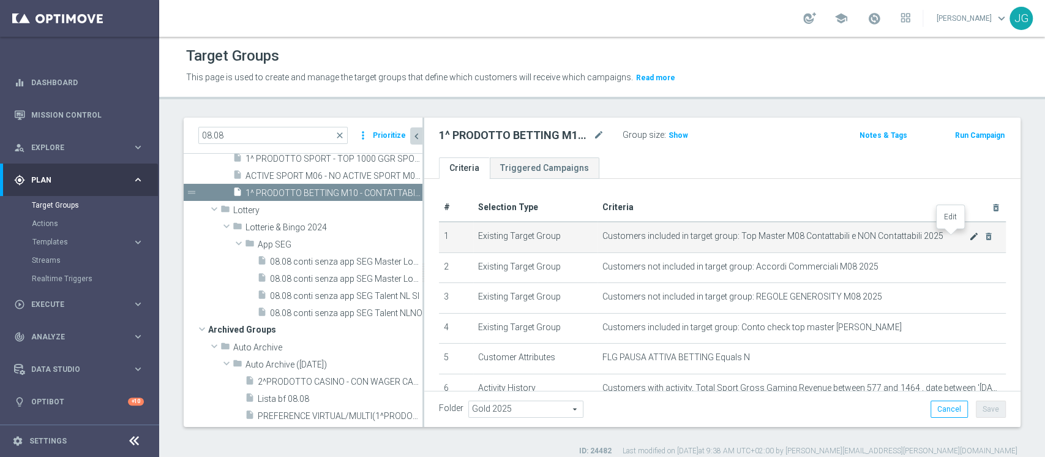
click at [969, 234] on icon "mode_edit" at bounding box center [974, 236] width 10 height 10
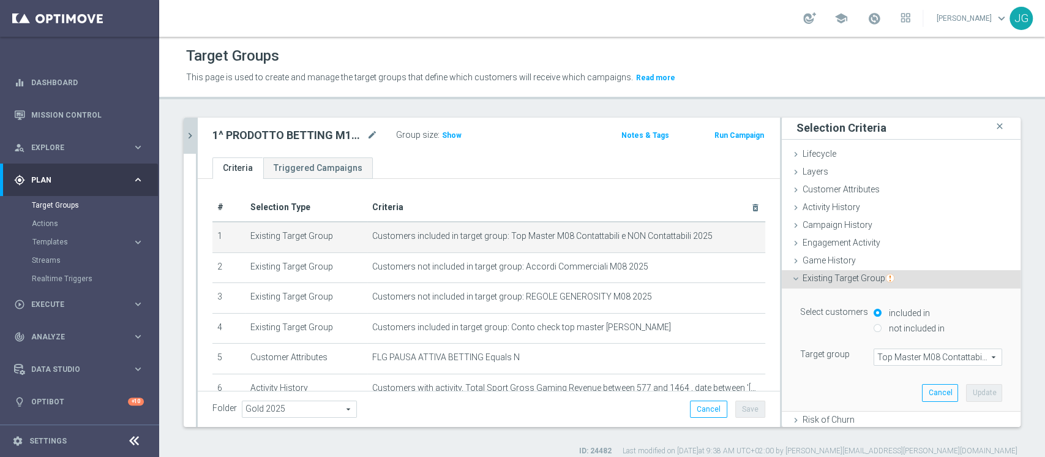
click at [874, 357] on span "Top Master M08 Contattabili e NON Contattabili 2025" at bounding box center [937, 357] width 127 height 16
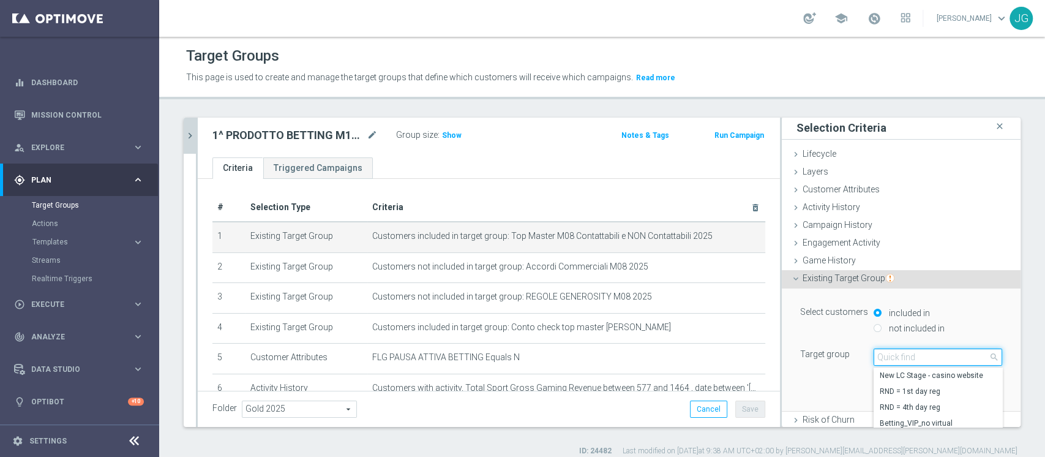
click at [873, 357] on input "search" at bounding box center [937, 356] width 129 height 17
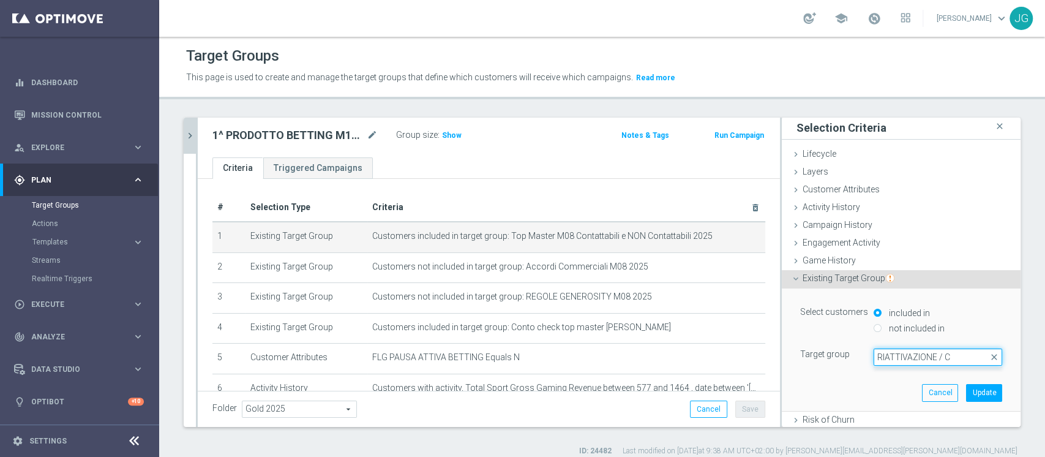
click at [923, 356] on input "RIATTIVAZIONE / C" at bounding box center [937, 356] width 129 height 17
click at [949, 355] on input "RIATTIVAZIONE / C" at bounding box center [937, 356] width 129 height 17
type input "RIATTIVAZIONE /"
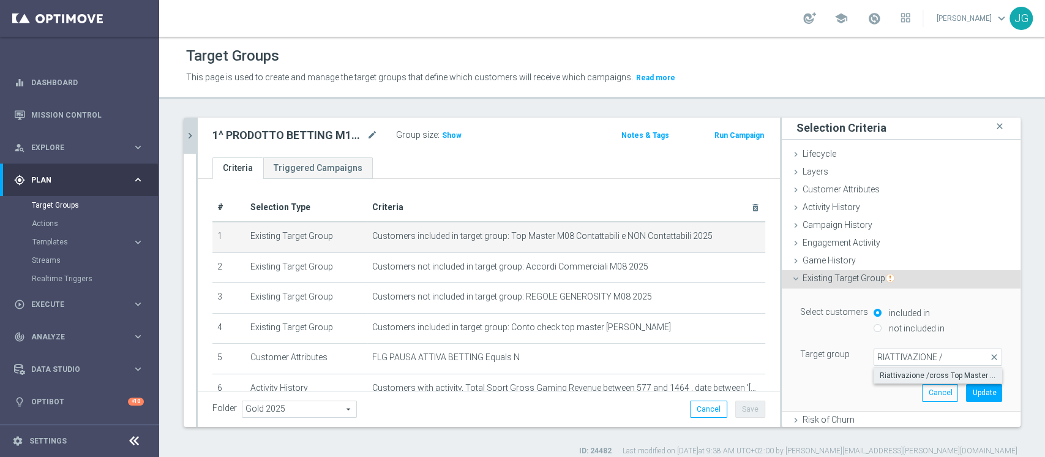
click at [924, 373] on span "Riattivazione /cross Top Master M10 Contattabili e NON Contattabili 2025" at bounding box center [937, 375] width 116 height 10
type input "Riattivazione /cross Top Master M10 Contattabili e NON Contattabili 2025"
click at [969, 393] on button "Update" at bounding box center [984, 392] width 36 height 17
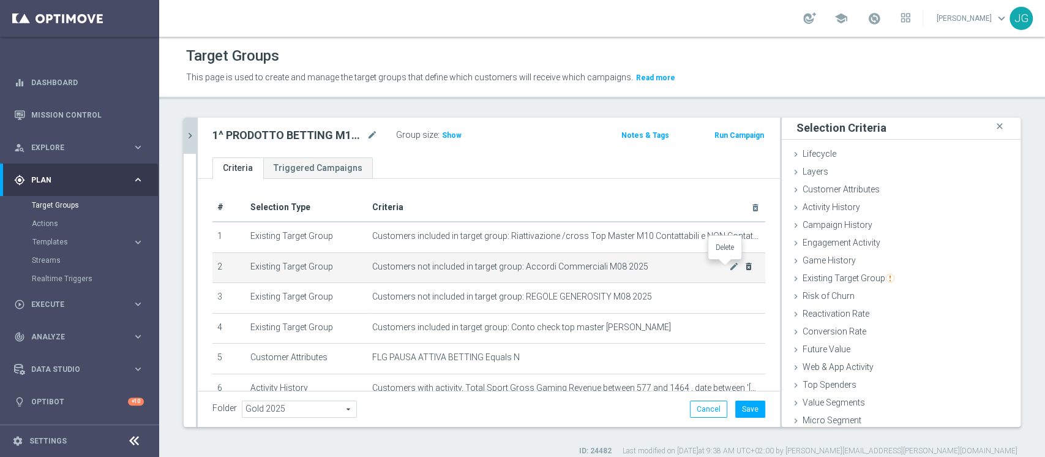
click at [744, 264] on icon "delete_forever" at bounding box center [749, 266] width 10 height 10
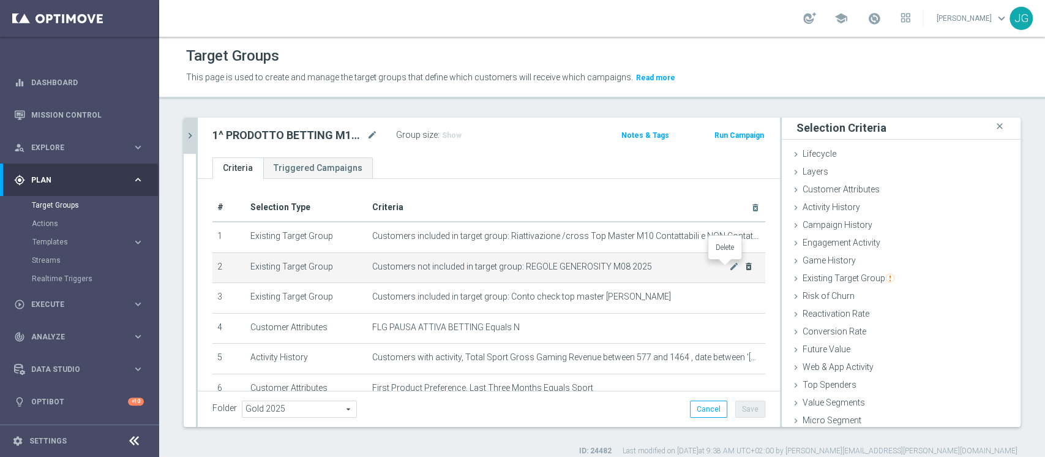
click at [744, 264] on icon "delete_forever" at bounding box center [749, 266] width 10 height 10
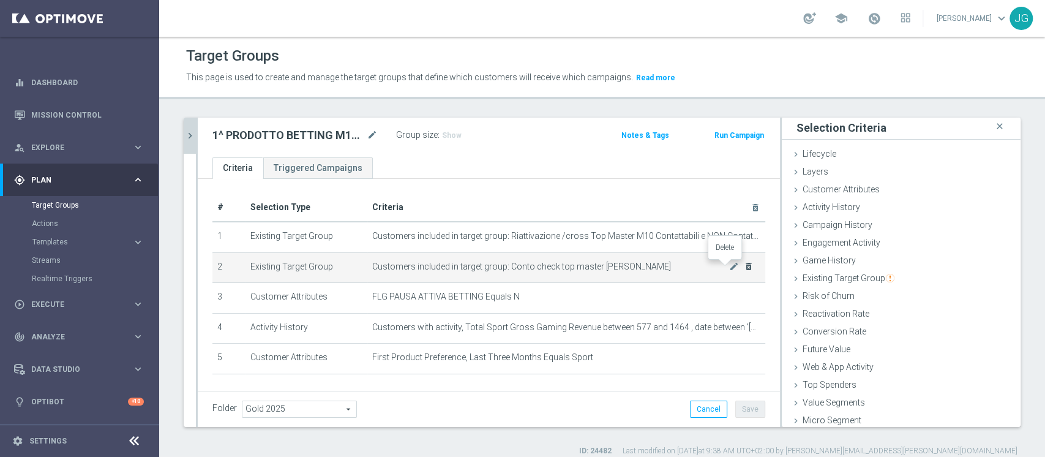
click at [744, 264] on icon "delete_forever" at bounding box center [749, 266] width 10 height 10
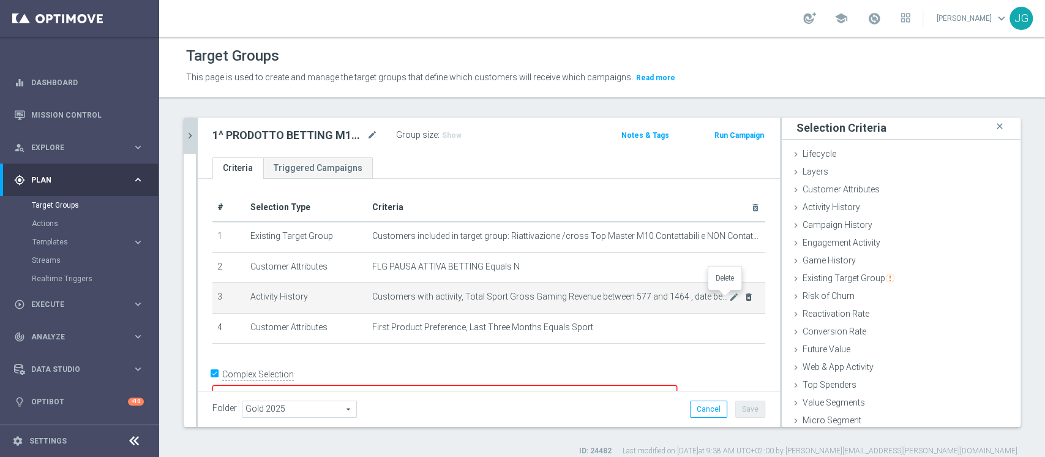
click at [744, 299] on icon "delete_forever" at bounding box center [749, 297] width 10 height 10
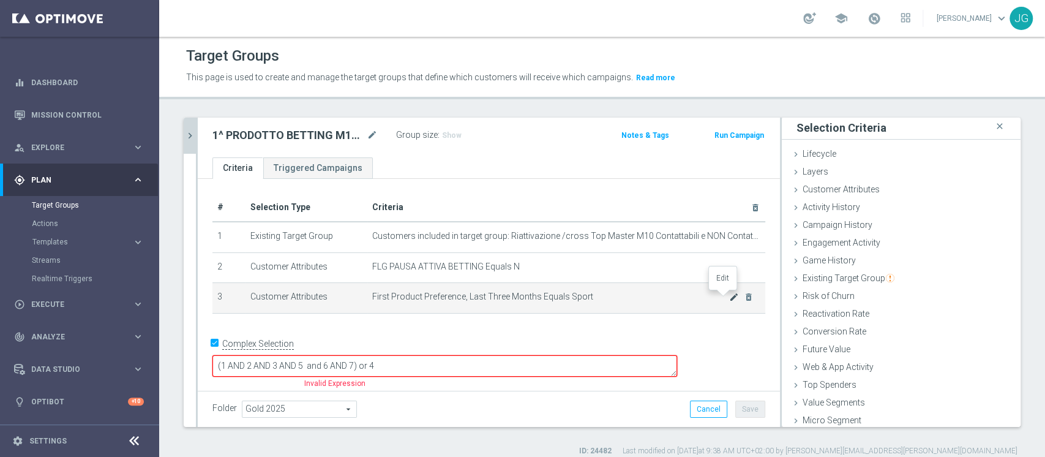
click at [729, 297] on icon "mode_edit" at bounding box center [734, 297] width 10 height 10
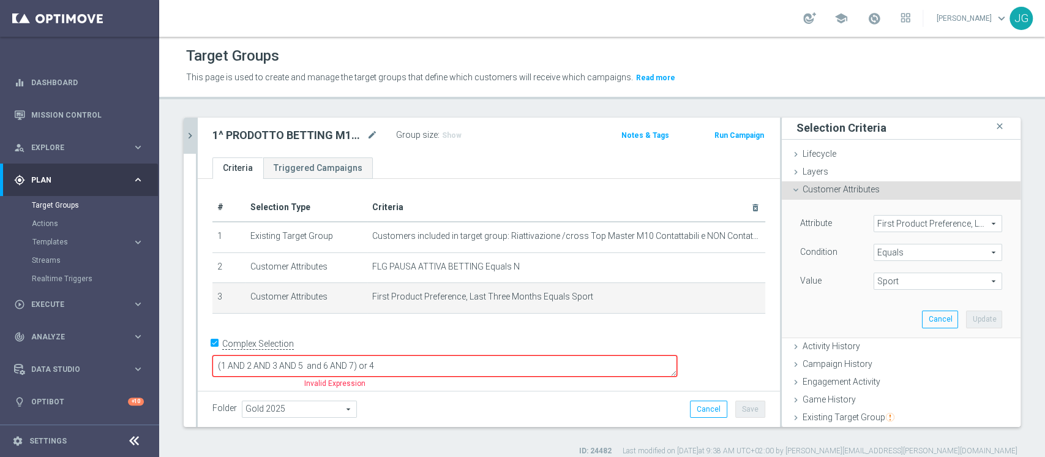
click at [906, 225] on span "First Product Preference, Last Three Months" at bounding box center [937, 223] width 127 height 16
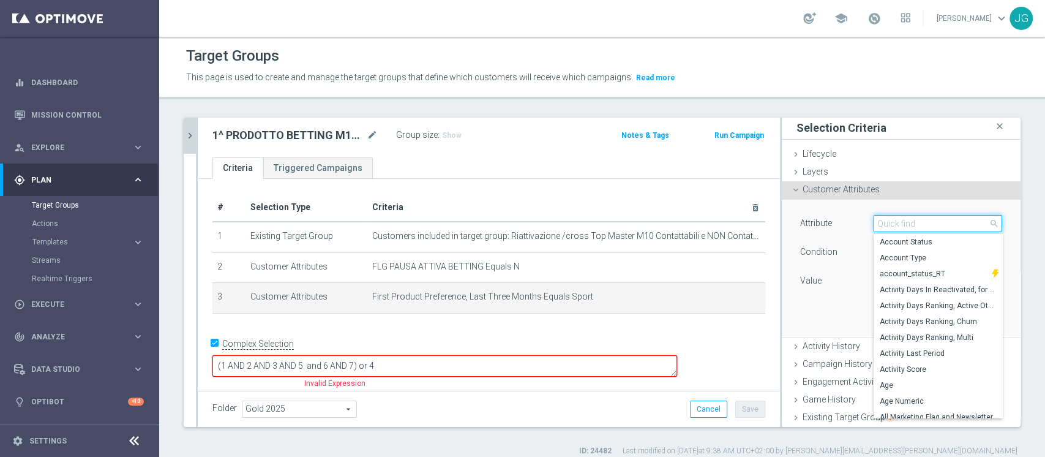
click at [906, 225] on input "search" at bounding box center [937, 223] width 129 height 17
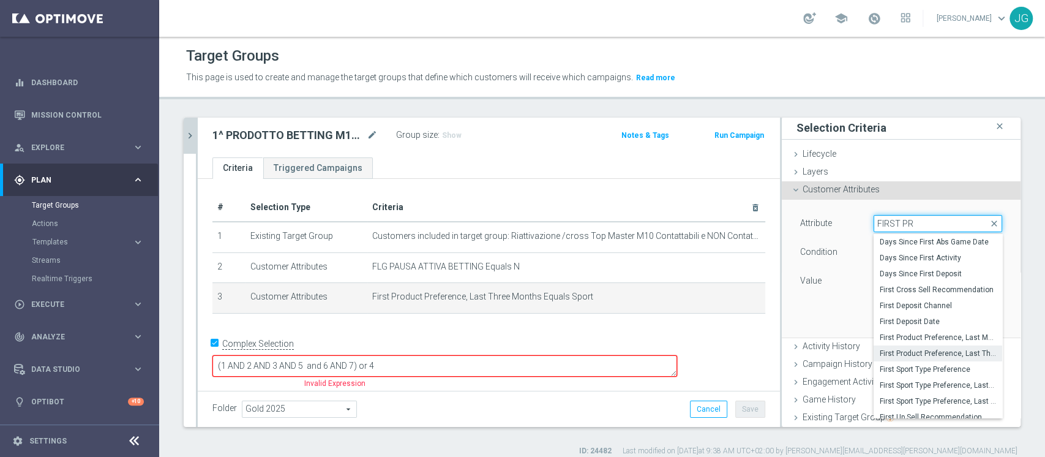
type input "FIRST PRO"
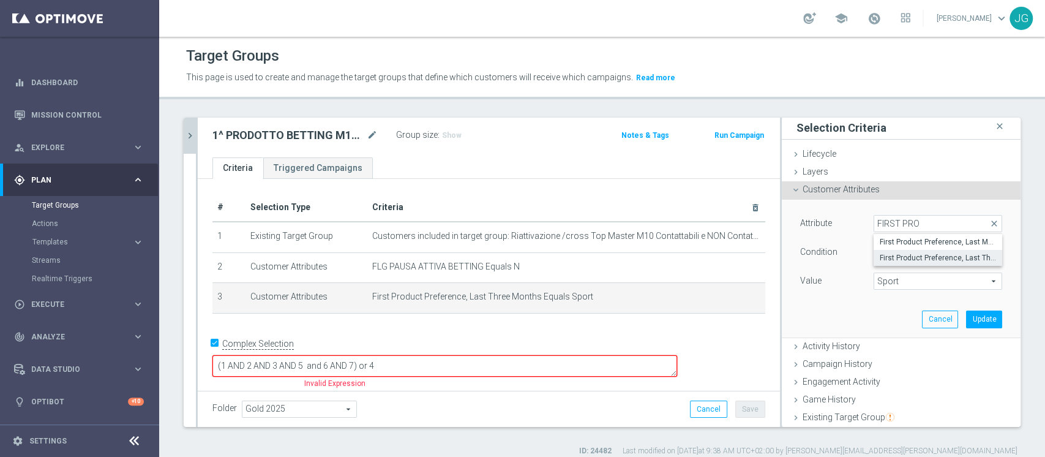
click at [922, 255] on span "First Product Preference, Last Three Months" at bounding box center [937, 258] width 116 height 10
click at [896, 286] on span "Sport" at bounding box center [937, 281] width 127 height 16
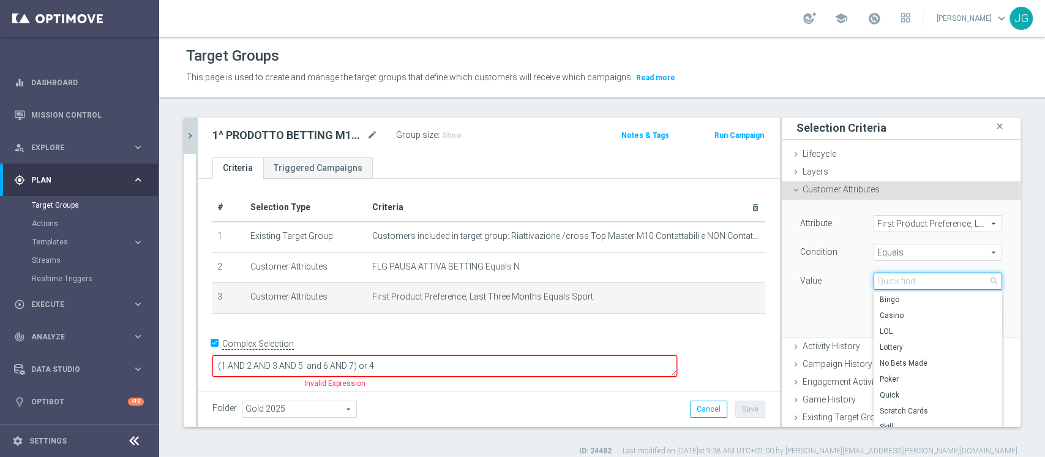
click at [896, 286] on input "search" at bounding box center [937, 280] width 129 height 17
type input "B"
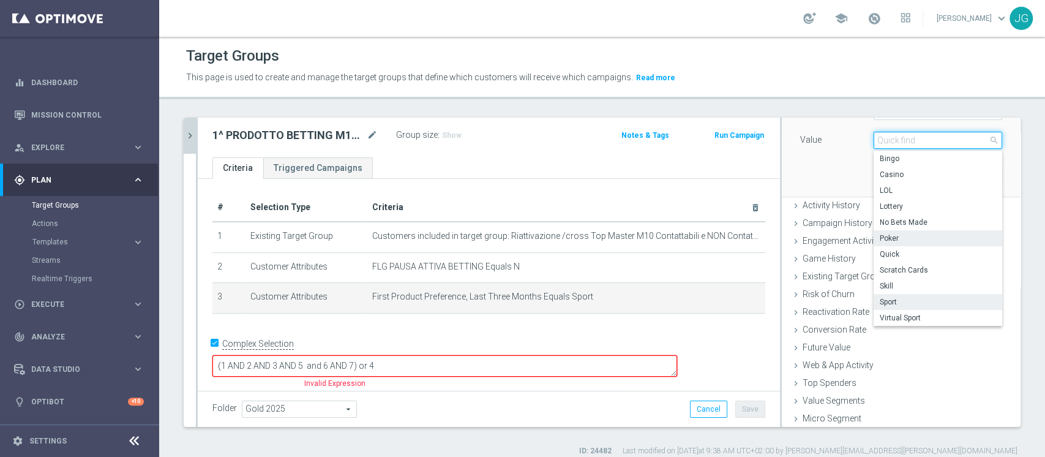
scroll to position [158, 0]
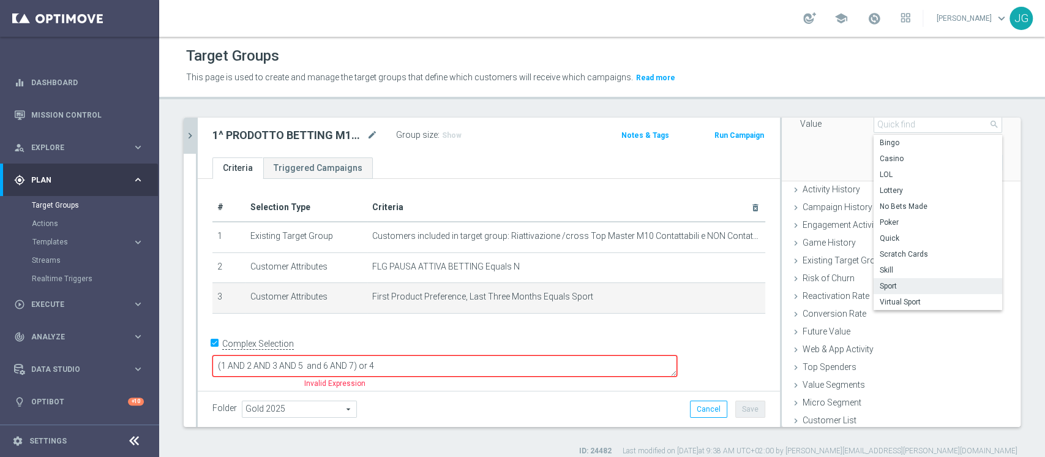
click at [911, 288] on span "Sport" at bounding box center [937, 286] width 116 height 10
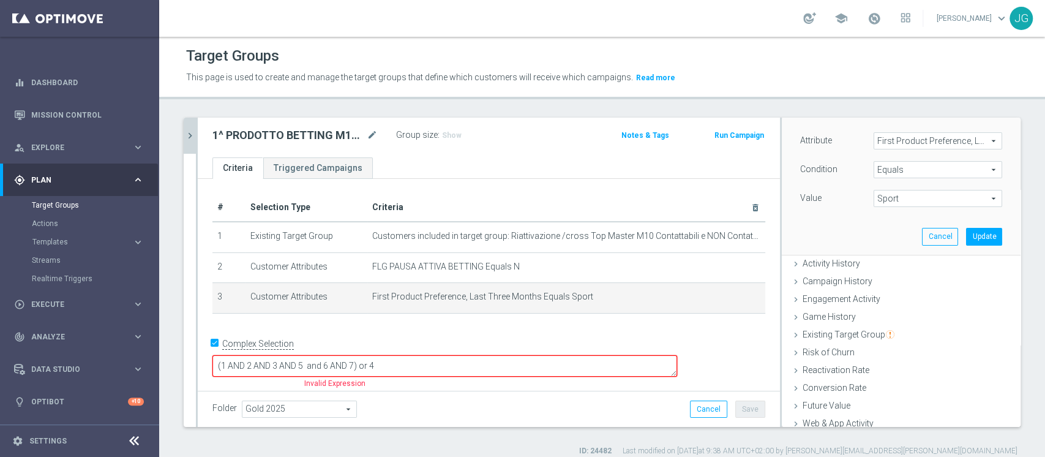
scroll to position [83, 0]
click at [966, 234] on button "Update" at bounding box center [984, 236] width 36 height 17
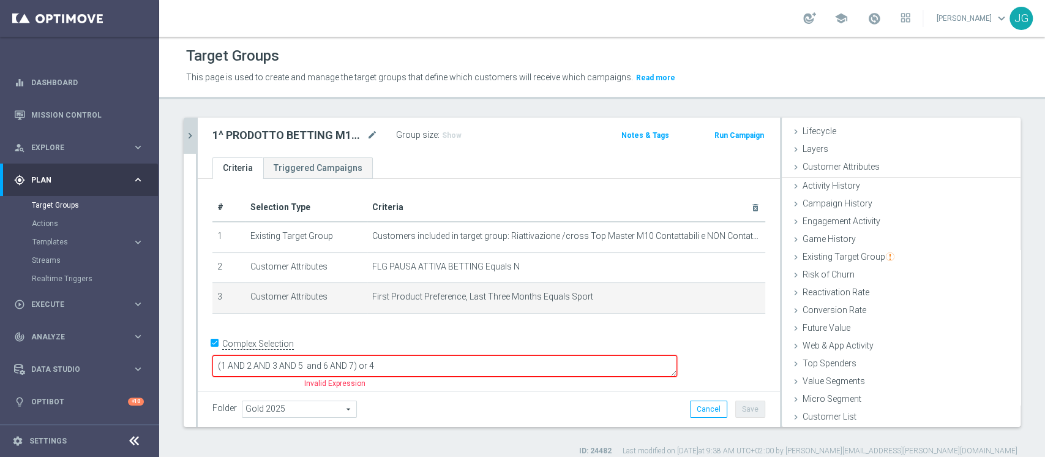
scroll to position [23, 0]
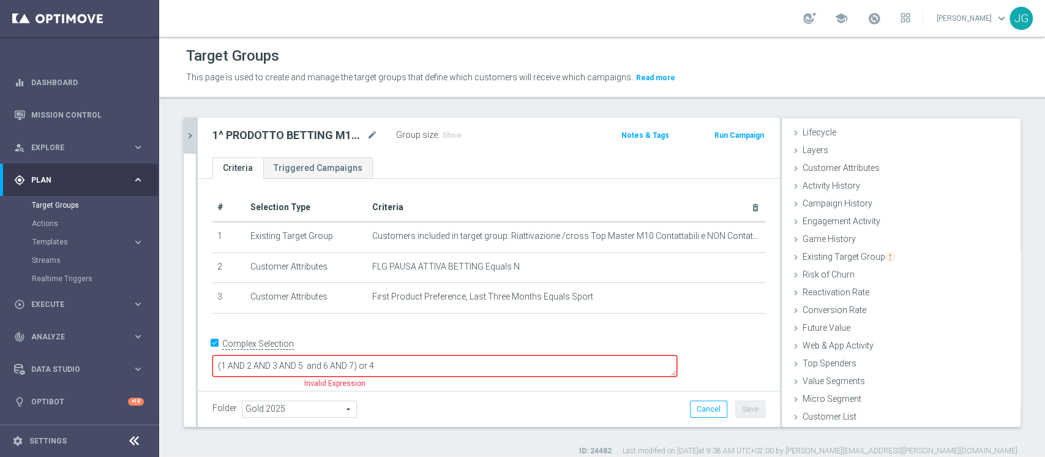
click at [474, 365] on textarea "(1 AND 2 AND 3 AND 5 and 6 AND 7) or 4" at bounding box center [444, 365] width 464 height 21
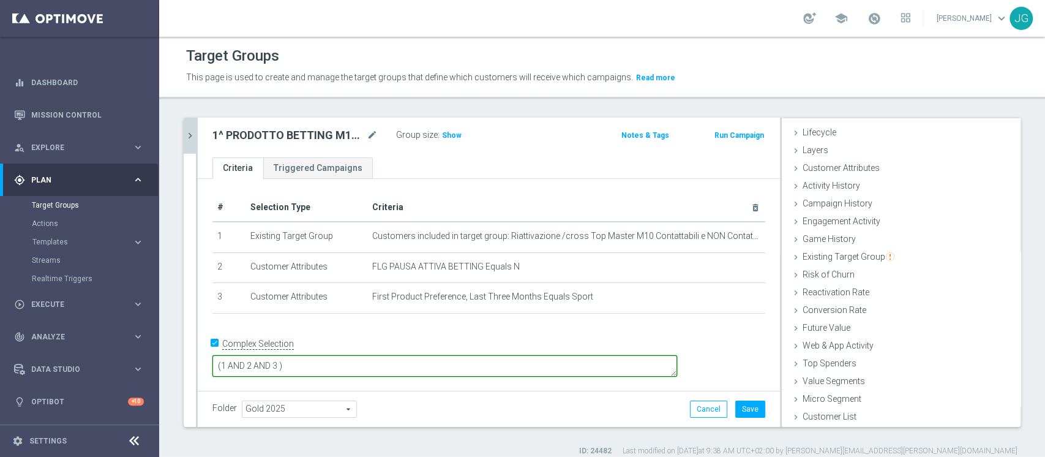
type textarea "(1 AND 2 AND 3 )"
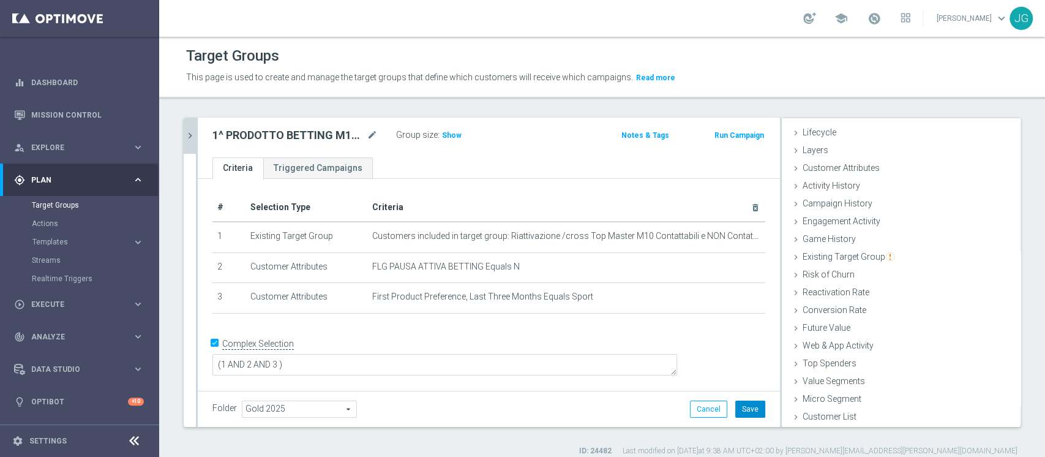
click at [735, 411] on button "Save" at bounding box center [750, 408] width 30 height 17
click at [452, 135] on span "Show" at bounding box center [452, 135] width 20 height 9
click at [823, 170] on span "Customer Attributes" at bounding box center [840, 168] width 77 height 10
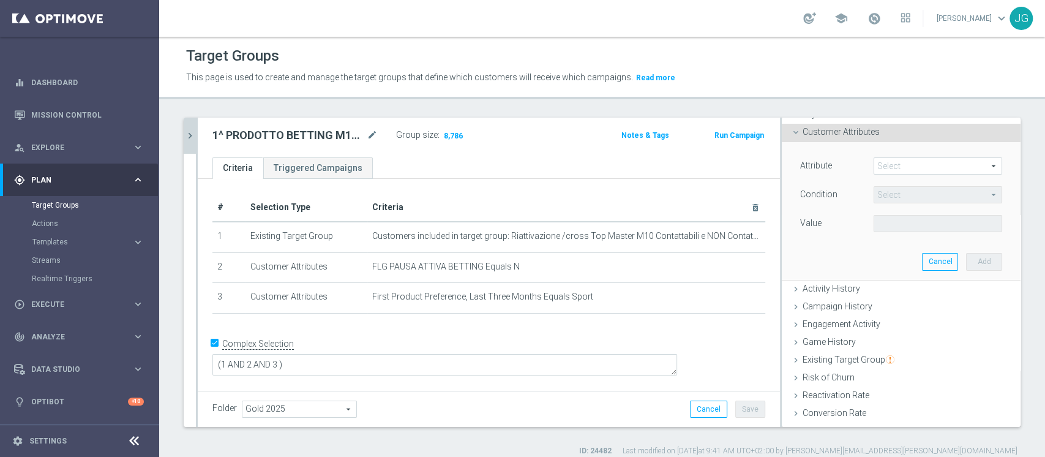
scroll to position [58, 0]
click at [876, 165] on span at bounding box center [937, 166] width 127 height 16
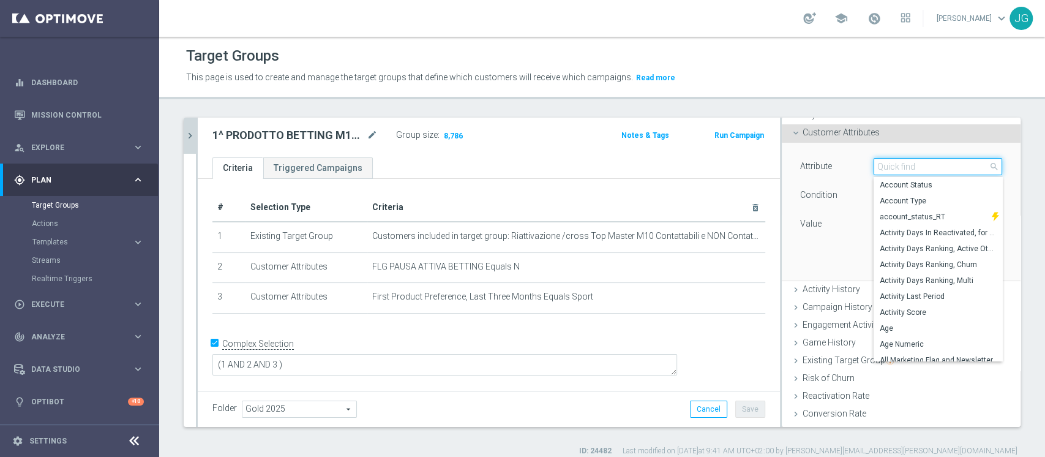
click at [876, 165] on input "search" at bounding box center [937, 166] width 129 height 17
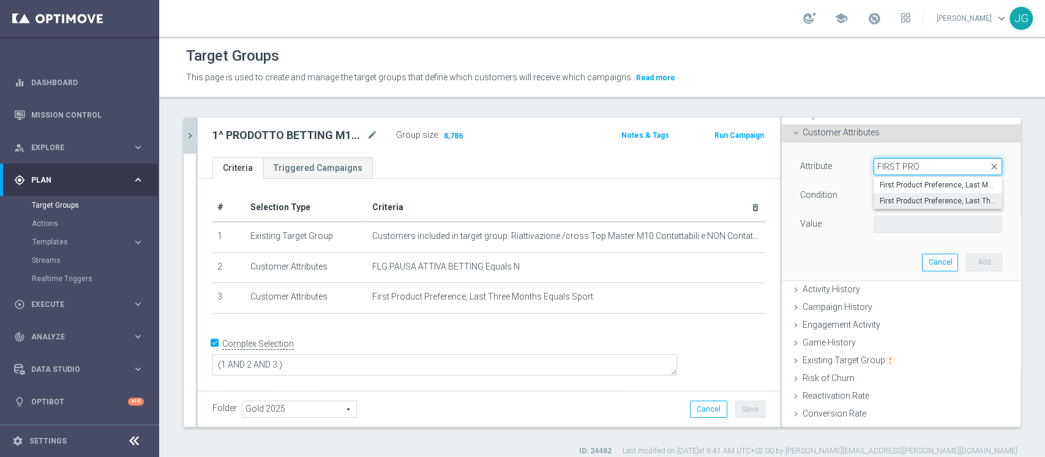
type input "FIRST PRO"
click at [916, 200] on span "First Product Preference, Last Three Months" at bounding box center [937, 201] width 116 height 10
type input "First Product Preference, Last Three Months"
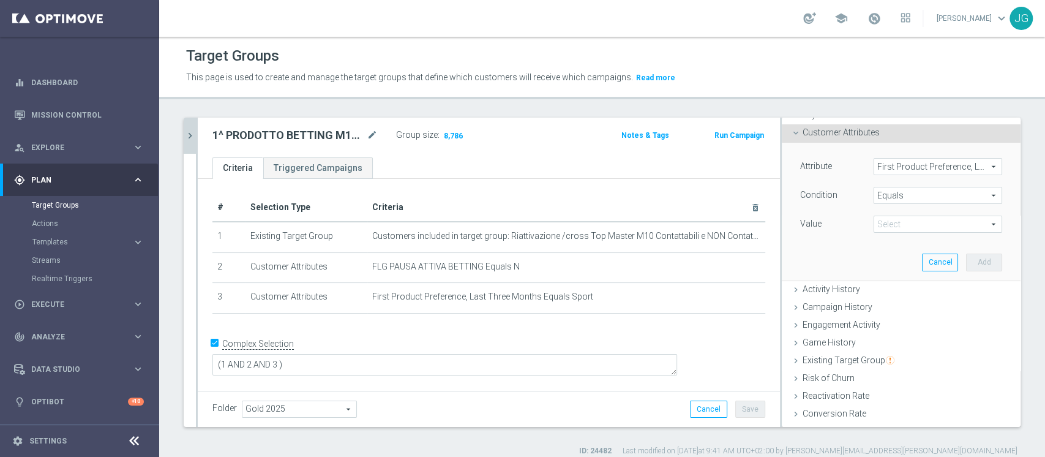
click at [898, 237] on div "Attribute First Product Preference, Last Three Months First Product Preference,…" at bounding box center [901, 211] width 220 height 137
click at [920, 226] on span at bounding box center [937, 224] width 127 height 16
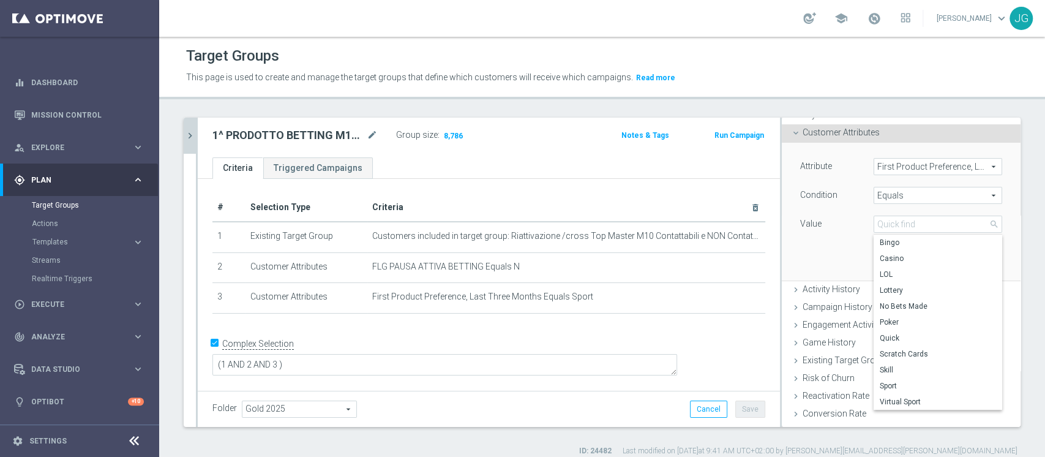
click at [907, 198] on span "Equals" at bounding box center [937, 195] width 127 height 16
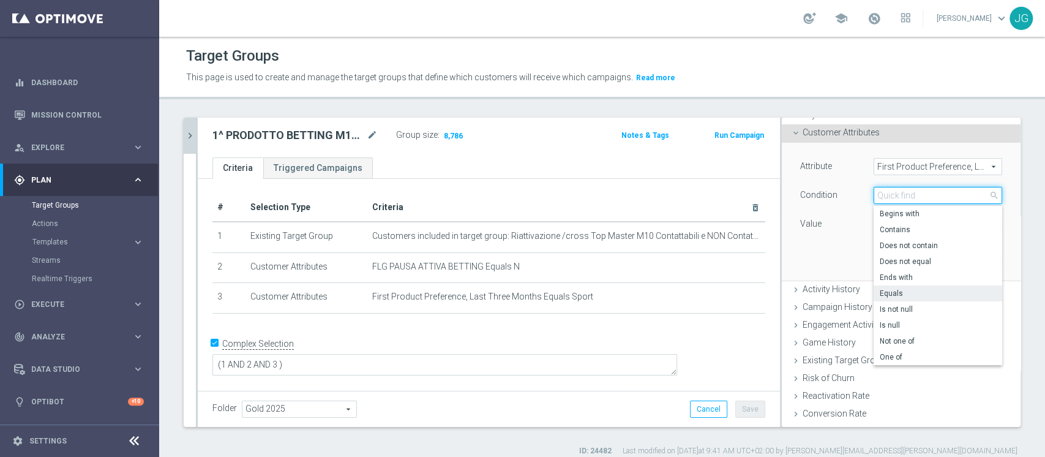
click at [907, 198] on input "search" at bounding box center [937, 195] width 129 height 17
click at [890, 356] on span "One of" at bounding box center [937, 357] width 116 height 10
type input "One of"
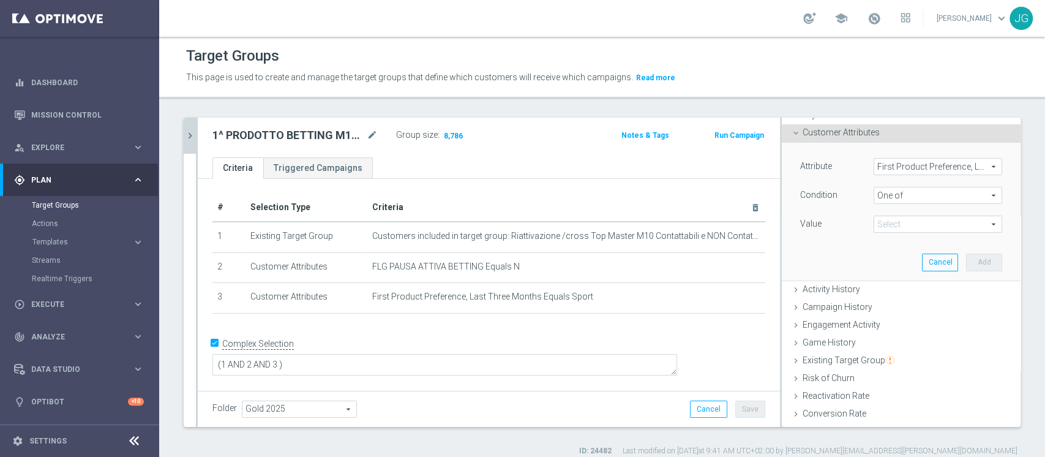
click at [920, 212] on div "Attribute First Product Preference, Last Three Months First Product Preference,…" at bounding box center [901, 196] width 202 height 77
click at [920, 222] on span at bounding box center [937, 224] width 127 height 16
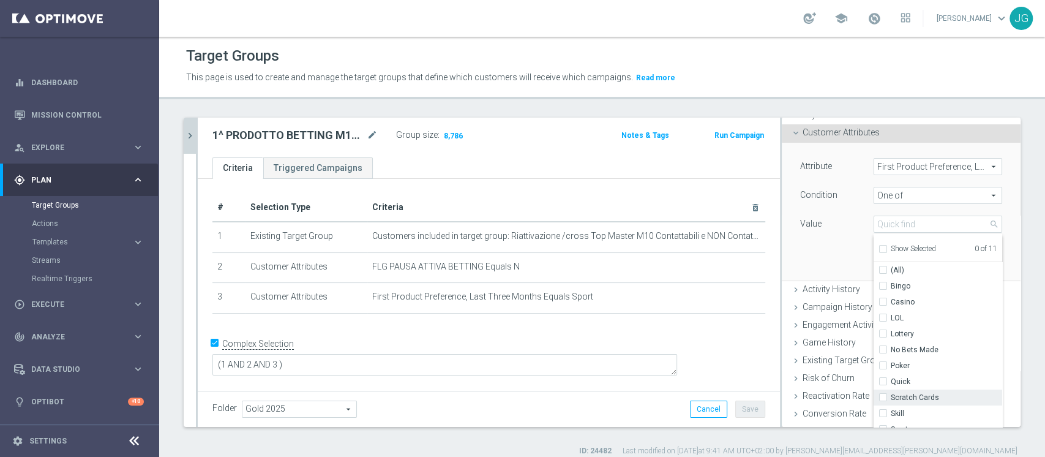
scroll to position [7, 0]
click at [882, 423] on input "Sport" at bounding box center [886, 423] width 8 height 8
checkbox input "true"
type input "Sport"
click at [816, 252] on div "Attribute First Product Preference, Last Three Months First Product Preference,…" at bounding box center [901, 211] width 220 height 137
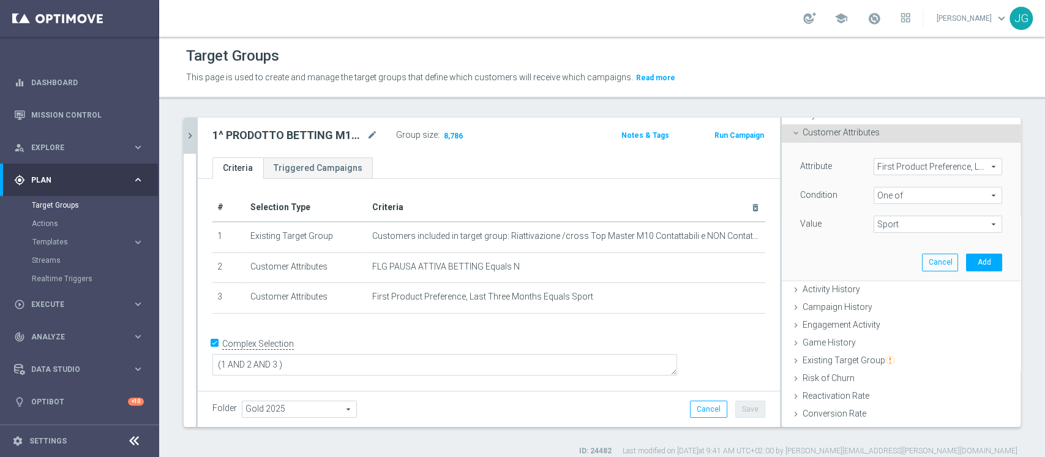
click at [901, 221] on span "Sport" at bounding box center [937, 224] width 127 height 16
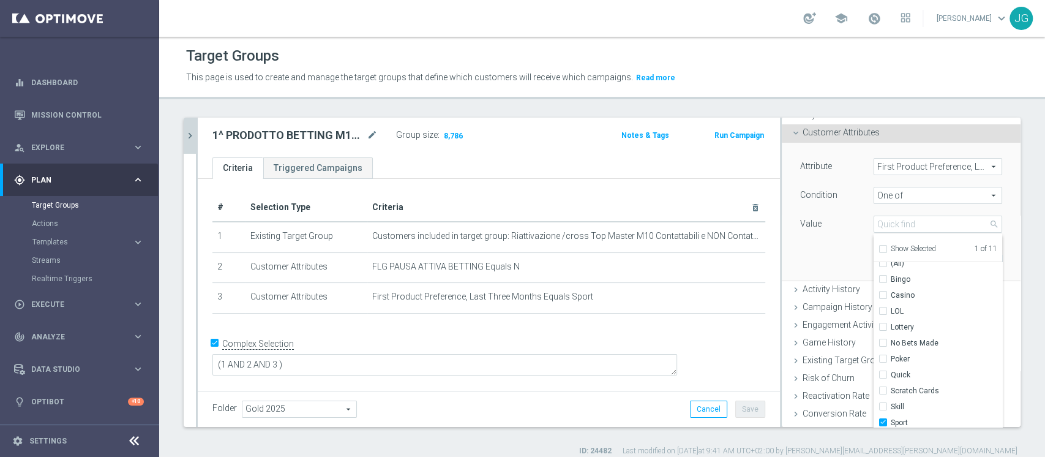
click at [807, 259] on div "Attribute First Product Preference, Last Three Months First Product Preference,…" at bounding box center [901, 211] width 220 height 137
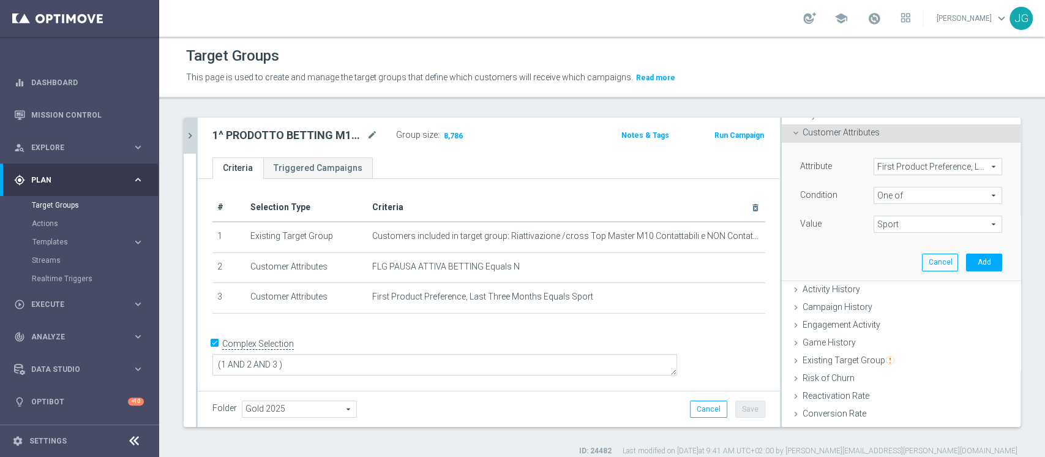
click at [896, 164] on span "First Product Preference, Last Three Months" at bounding box center [937, 166] width 127 height 16
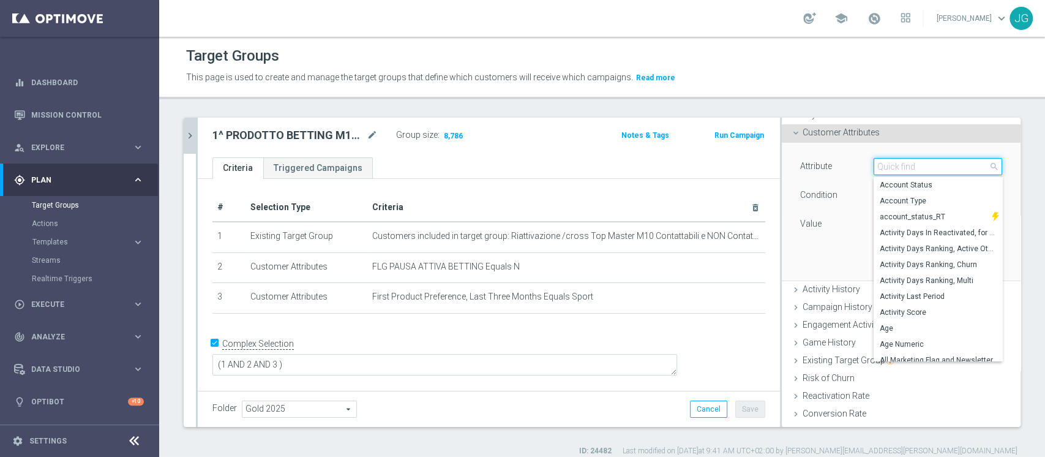
click at [892, 171] on input "search" at bounding box center [937, 166] width 129 height 17
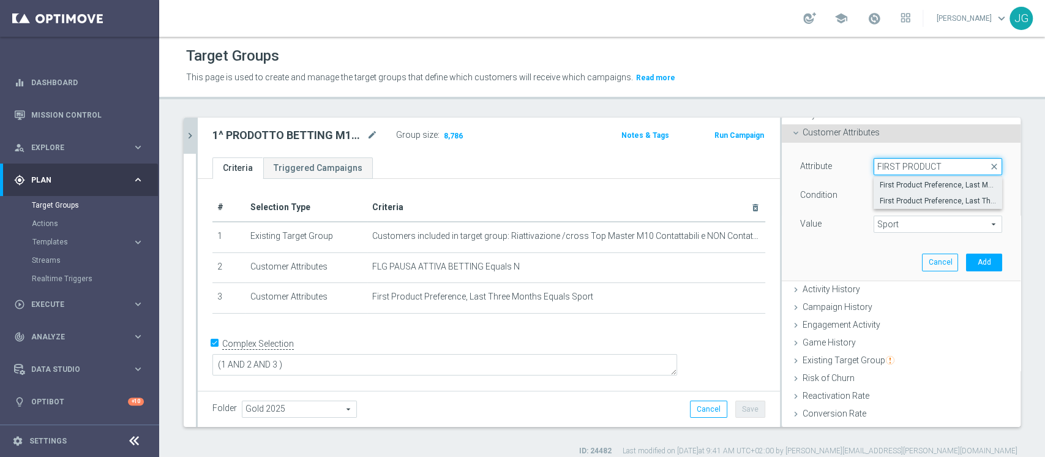
type input "FIRST PRODUCT"
click at [909, 182] on span "First Product Preference, Last Month" at bounding box center [937, 185] width 116 height 10
type input "First Product Preference, Last Month"
type input "Equals"
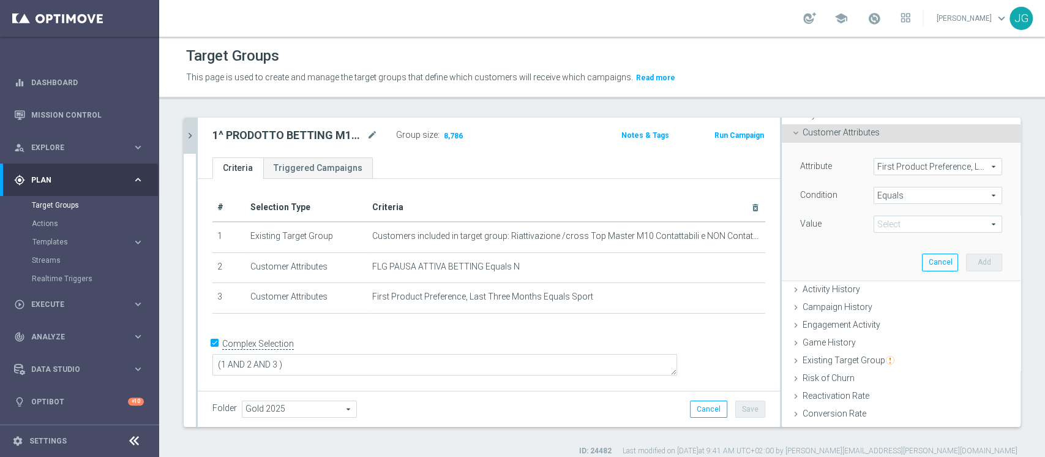
click at [923, 223] on span at bounding box center [937, 224] width 127 height 16
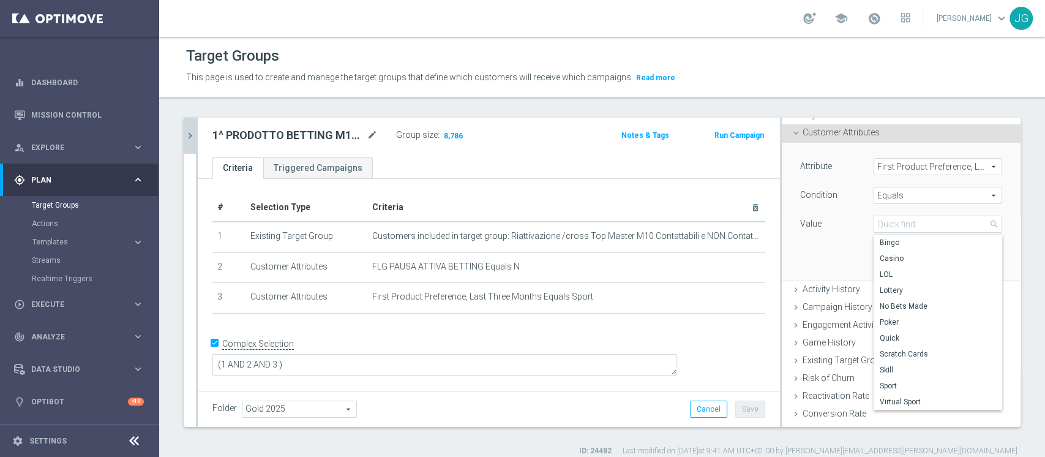
click at [829, 223] on div "Value" at bounding box center [827, 225] width 73 height 20
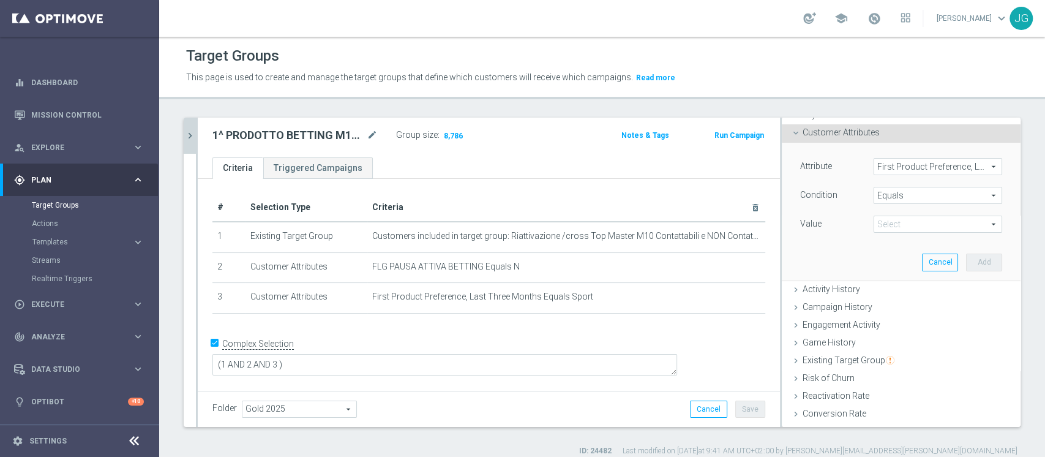
click at [912, 160] on span "First Product Preference, Last Month" at bounding box center [937, 166] width 127 height 16
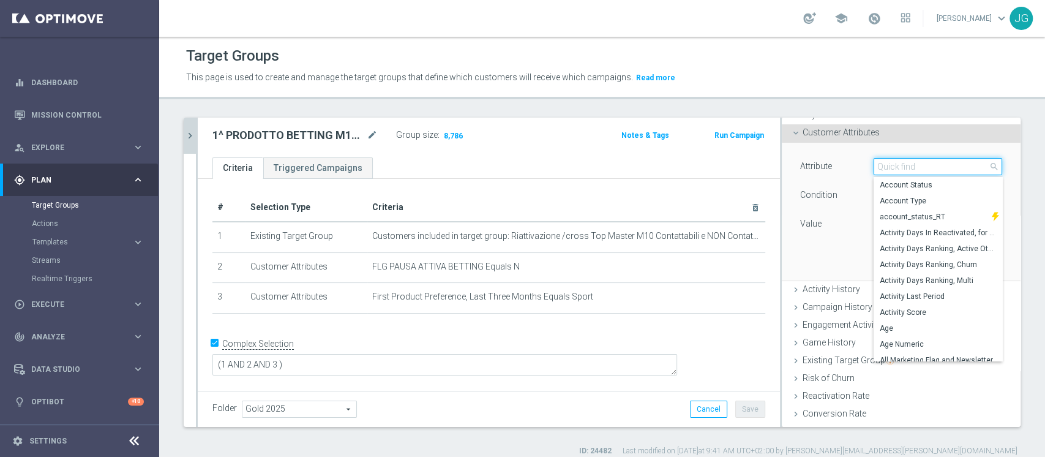
click at [892, 170] on input "search" at bounding box center [937, 166] width 129 height 17
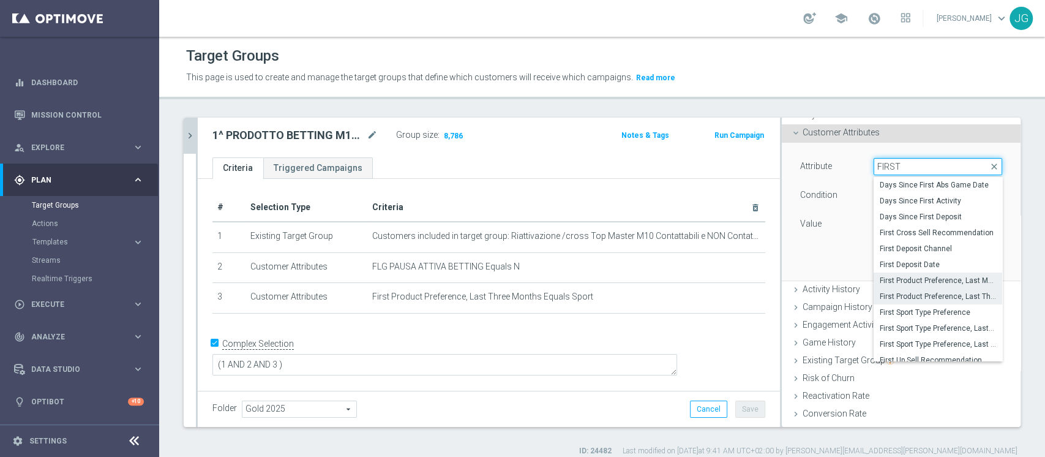
type input "FIRST"
click at [899, 290] on label "First Product Preference, Last Three Months" at bounding box center [937, 296] width 129 height 16
type input "First Product Preference, Last Three Months"
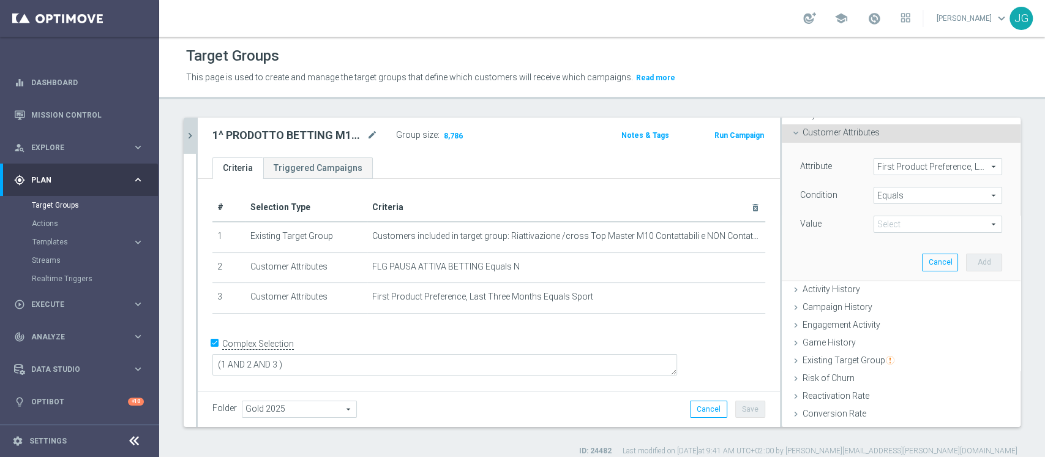
click at [900, 228] on span at bounding box center [937, 224] width 127 height 16
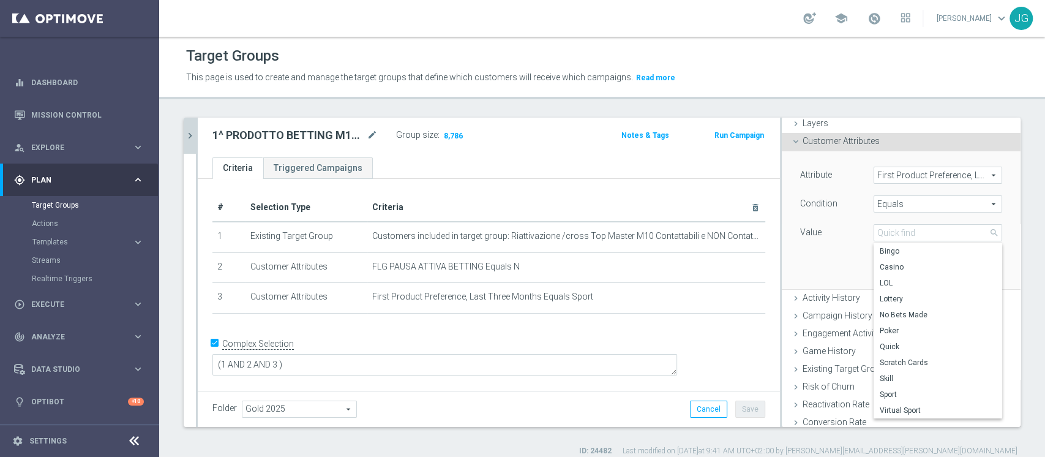
scroll to position [48, 0]
click at [896, 207] on span "Equals" at bounding box center [937, 205] width 127 height 16
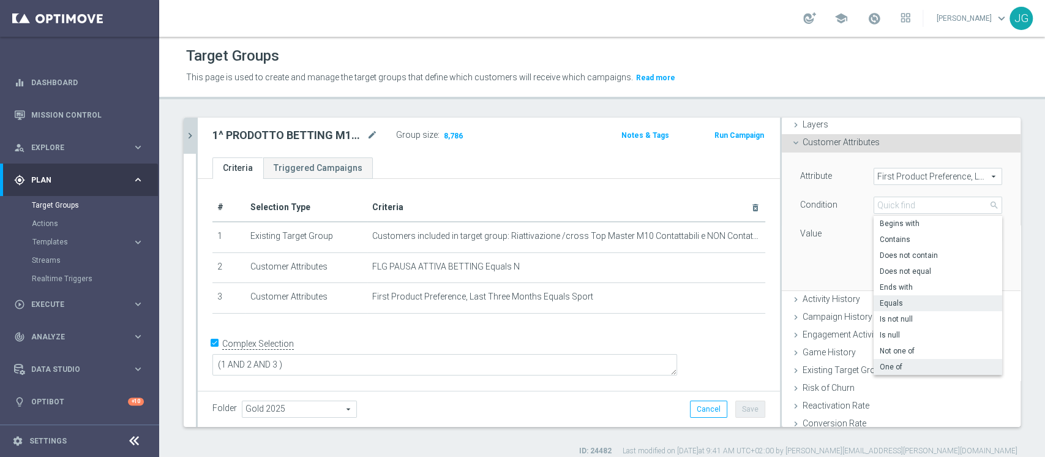
click at [894, 360] on label "One of" at bounding box center [937, 367] width 129 height 16
type input "One of"
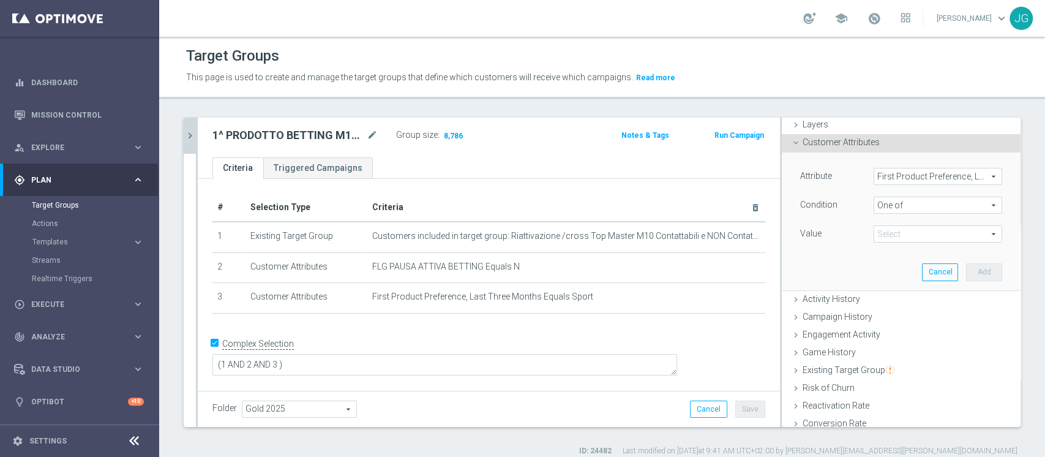
click at [915, 226] on span at bounding box center [937, 234] width 127 height 16
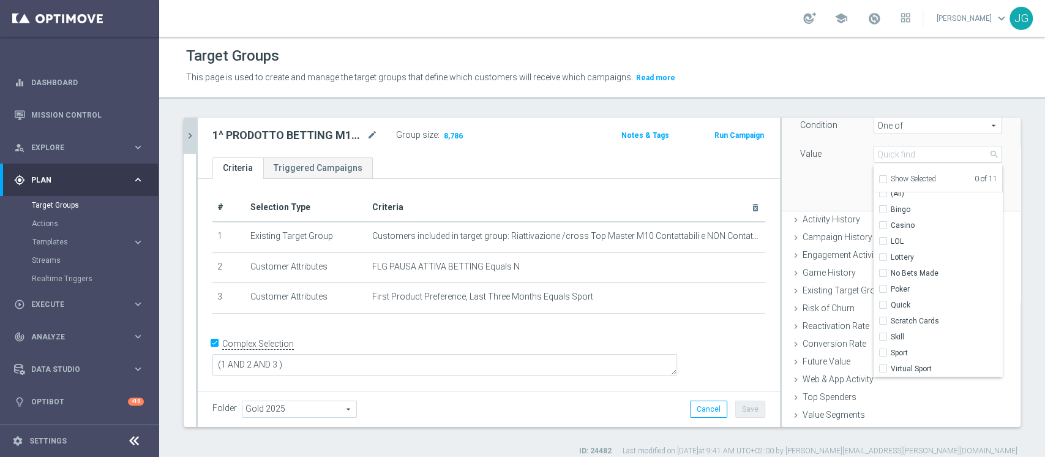
scroll to position [161, 0]
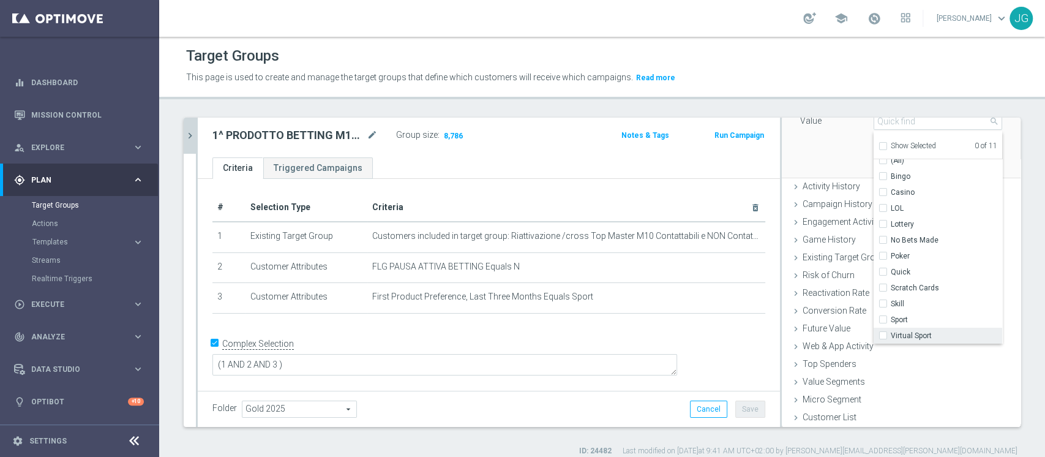
click at [896, 330] on span "Virtual Sport" at bounding box center [945, 335] width 111 height 10
click at [890, 332] on input "Virtual Sport" at bounding box center [886, 336] width 8 height 8
checkbox input "true"
type input "Virtual Sport"
click at [890, 321] on span "Sport" at bounding box center [945, 320] width 111 height 10
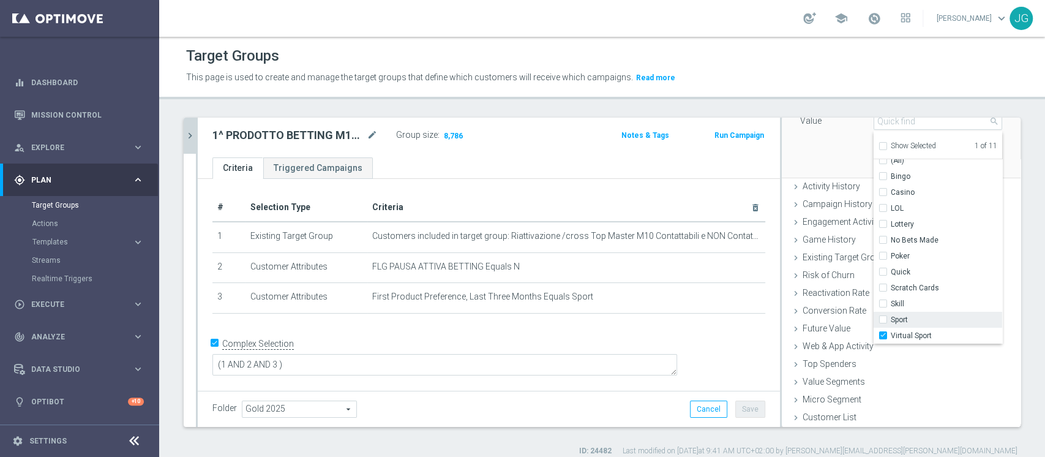
click at [887, 321] on input "Sport" at bounding box center [886, 320] width 8 height 8
checkbox input "true"
type input "Selected 2 of 11"
click at [824, 151] on div "Attribute First Product Preference, Last Three Months First Product Preference,…" at bounding box center [901, 108] width 220 height 137
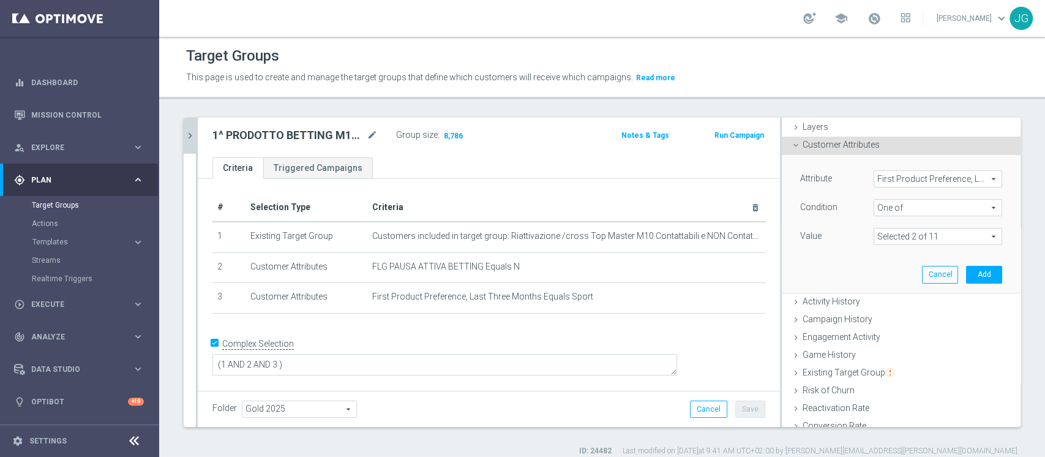
scroll to position [43, 0]
click at [966, 276] on button "Add" at bounding box center [984, 277] width 36 height 17
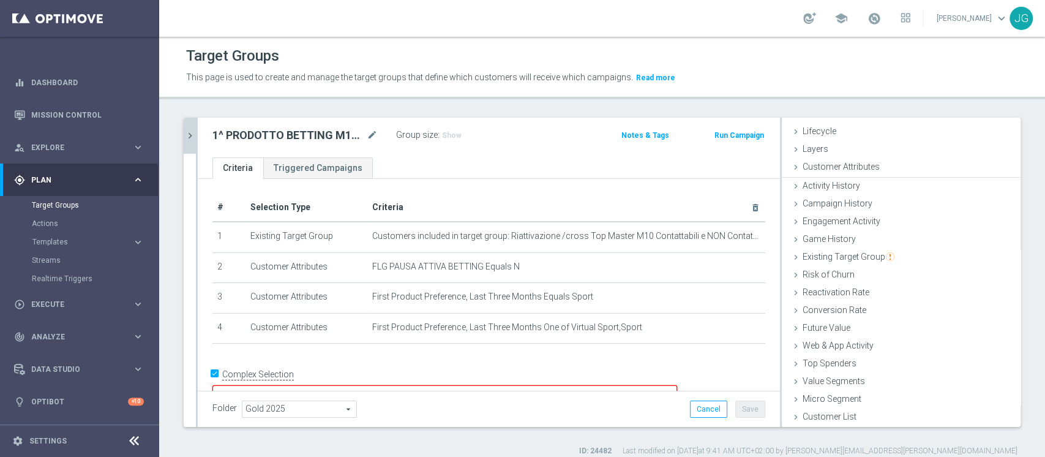
scroll to position [23, 0]
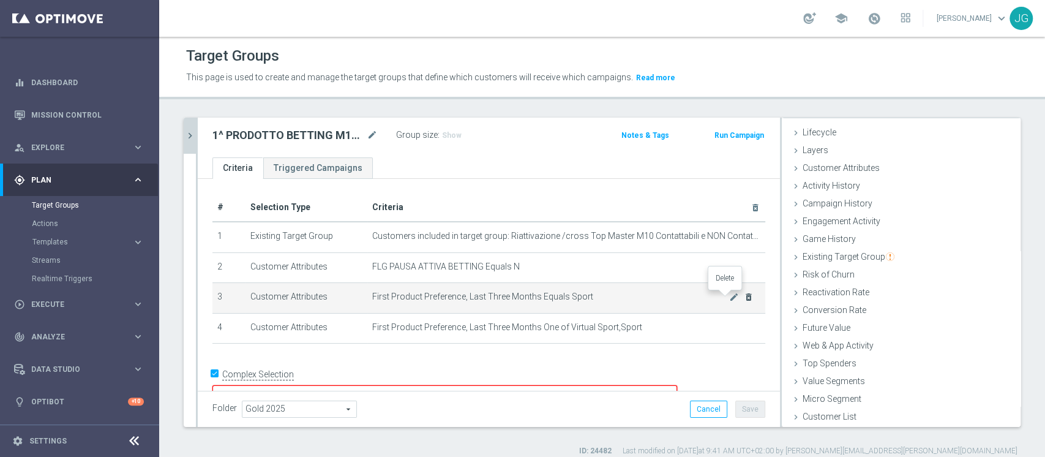
click at [744, 296] on icon "delete_forever" at bounding box center [749, 297] width 10 height 10
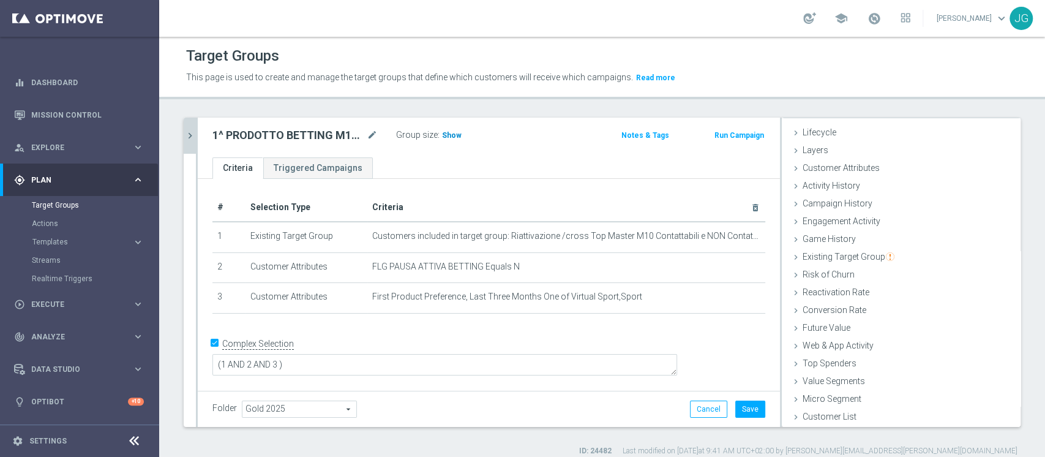
click at [451, 137] on span "Show" at bounding box center [452, 135] width 20 height 9
click at [741, 405] on button "Save" at bounding box center [750, 408] width 30 height 17
click at [454, 135] on span "10,917" at bounding box center [455, 137] width 26 height 12
click at [190, 135] on icon "chevron_right" at bounding box center [190, 136] width 12 height 12
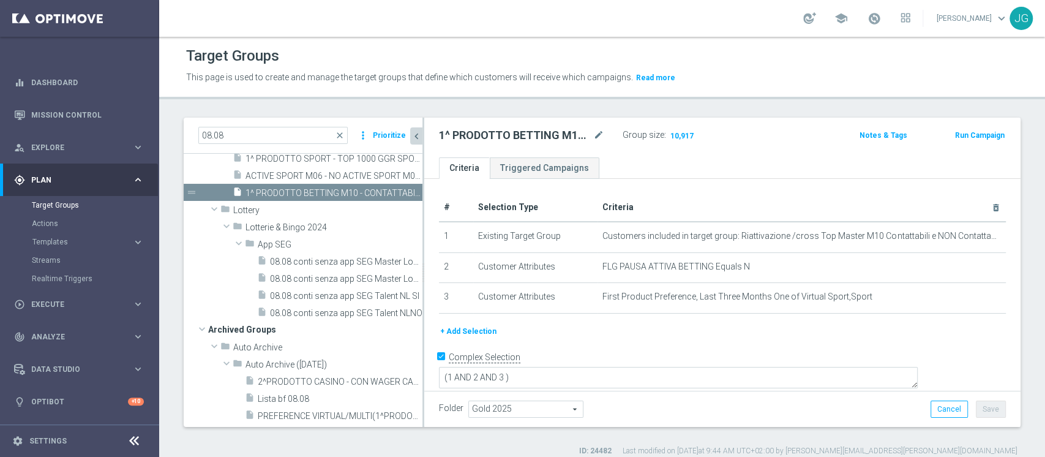
scroll to position [46, 0]
click at [396, 198] on icon "content_copy" at bounding box center [401, 193] width 10 height 10
click at [606, 135] on div "Copy of 1^ PRODOTTO BETTING M10 - CONTATTABILI E NON 09.10 mode_edit" at bounding box center [531, 135] width 184 height 17
click at [595, 135] on icon "mode_edit" at bounding box center [598, 135] width 11 height 15
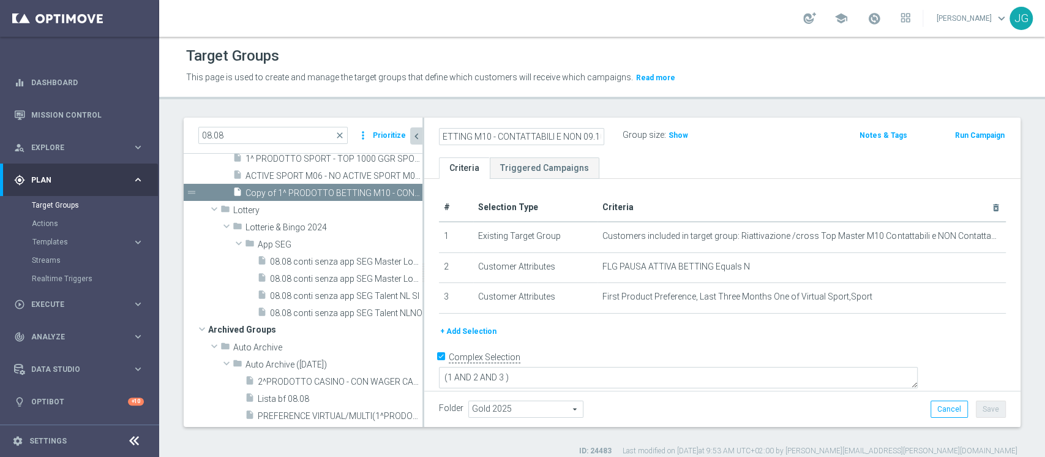
click at [470, 133] on input "Copy of 1^ PRODOTTO BETTING M10 - CONTATTABILI E NON 09.10" at bounding box center [521, 136] width 165 height 17
type input "1^ PRODOTTO GAMING M10 - CONTATTABILI E NON 09.10"
click at [658, 169] on ul "Criteria Triggered Campaigns" at bounding box center [722, 167] width 596 height 21
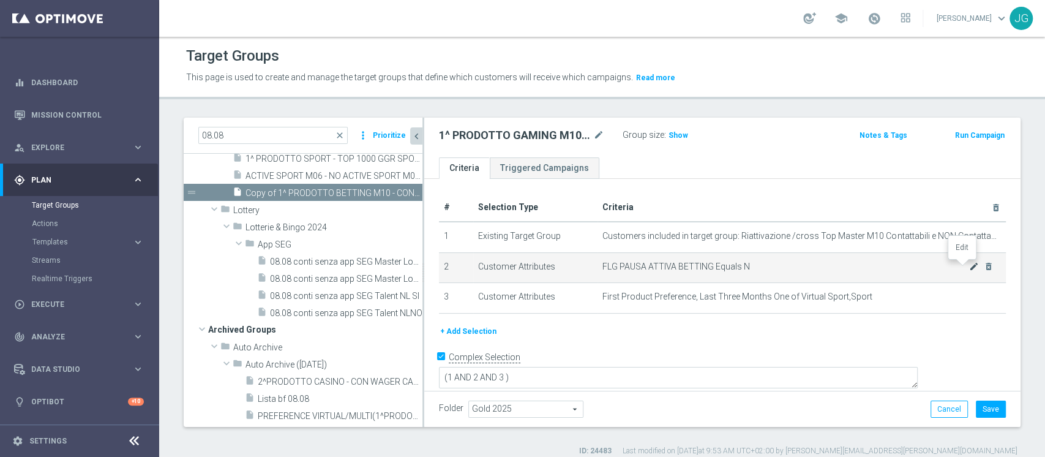
click at [969, 267] on icon "mode_edit" at bounding box center [974, 266] width 10 height 10
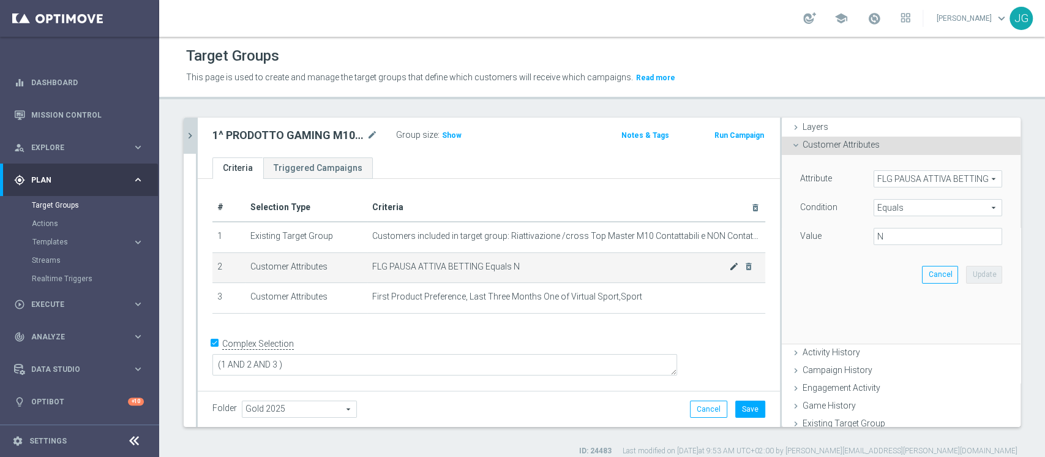
scroll to position [43, 0]
click at [921, 177] on span "FLG PAUSA ATTIVA BETTING" at bounding box center [937, 182] width 127 height 16
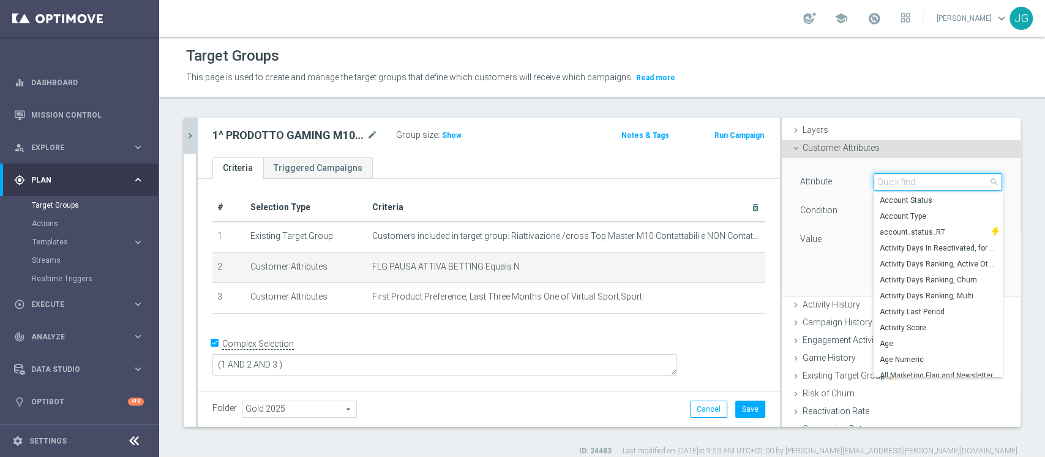
click at [921, 177] on input "search" at bounding box center [937, 181] width 129 height 17
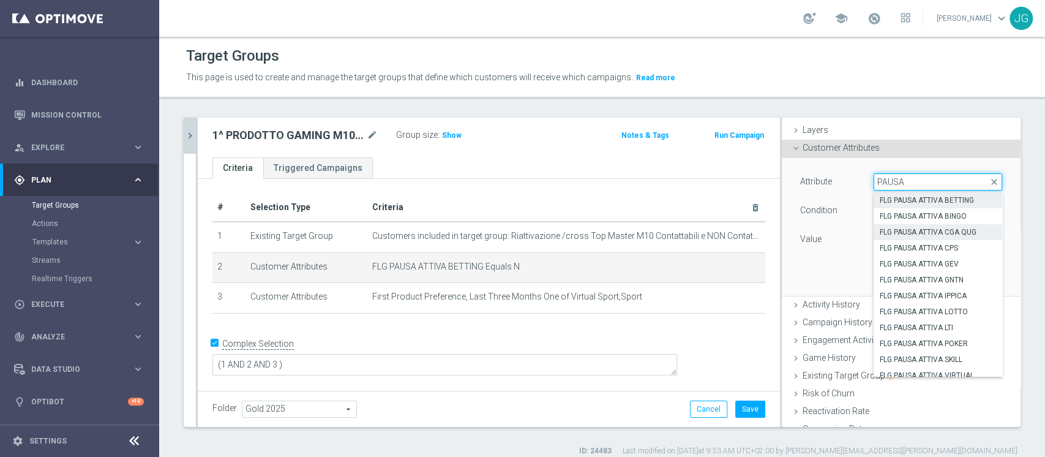
type input "PAUSA"
click at [919, 231] on span "FLG PAUSA ATTIVA CGA QUG" at bounding box center [937, 232] width 116 height 10
type input "FLG PAUSA ATTIVA CGA QUG"
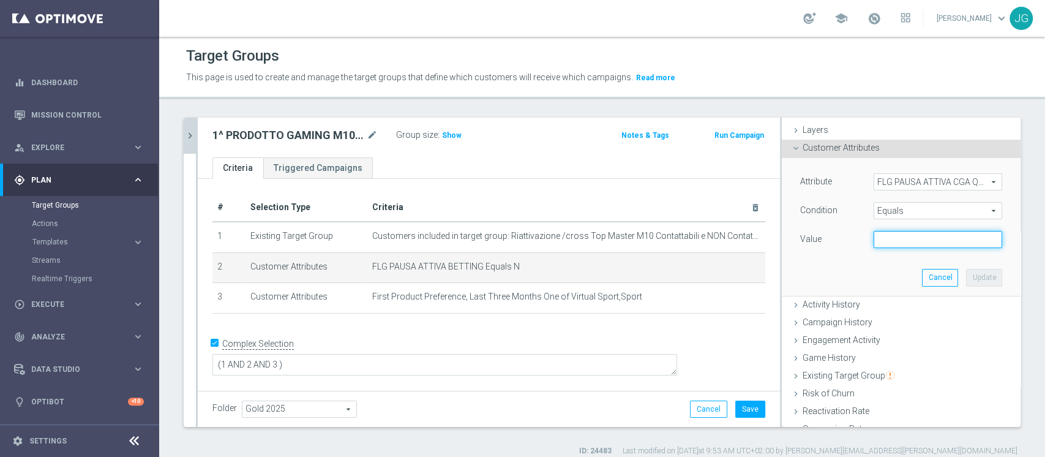
click at [912, 239] on input "text" at bounding box center [937, 239] width 129 height 17
type input "N"
click at [966, 281] on button "Update" at bounding box center [984, 277] width 36 height 17
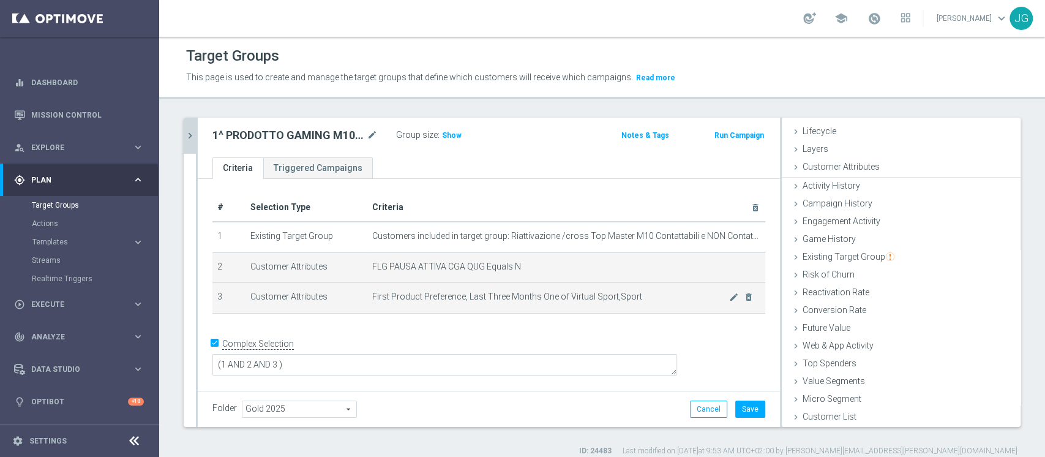
scroll to position [23, 0]
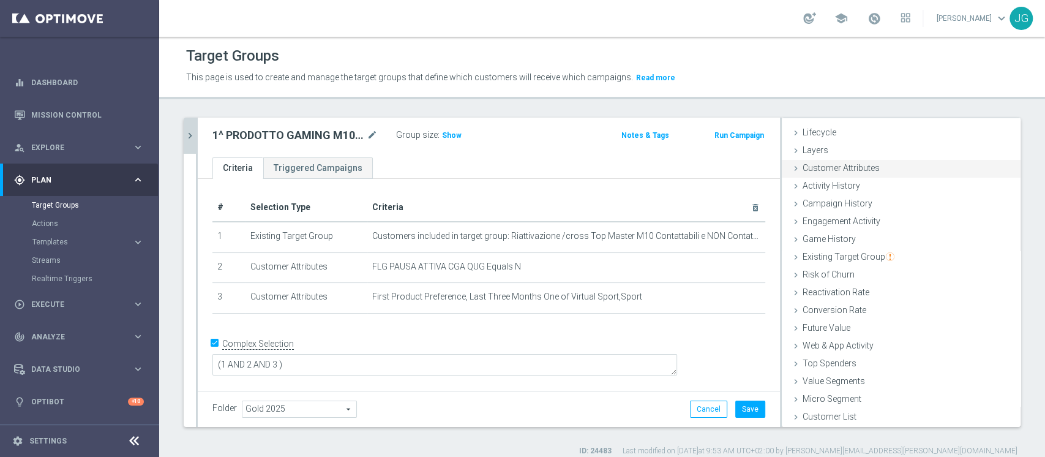
click at [846, 169] on span "Customer Attributes" at bounding box center [840, 168] width 77 height 10
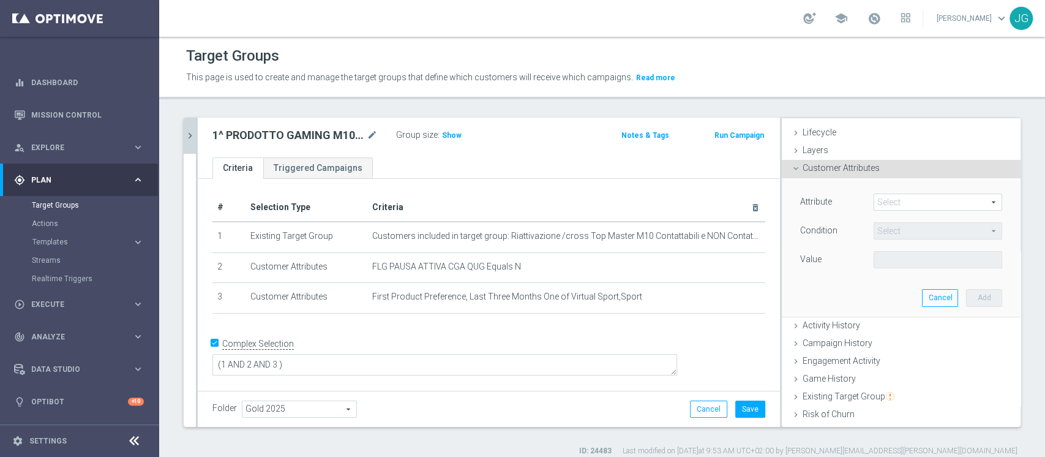
scroll to position [43, 0]
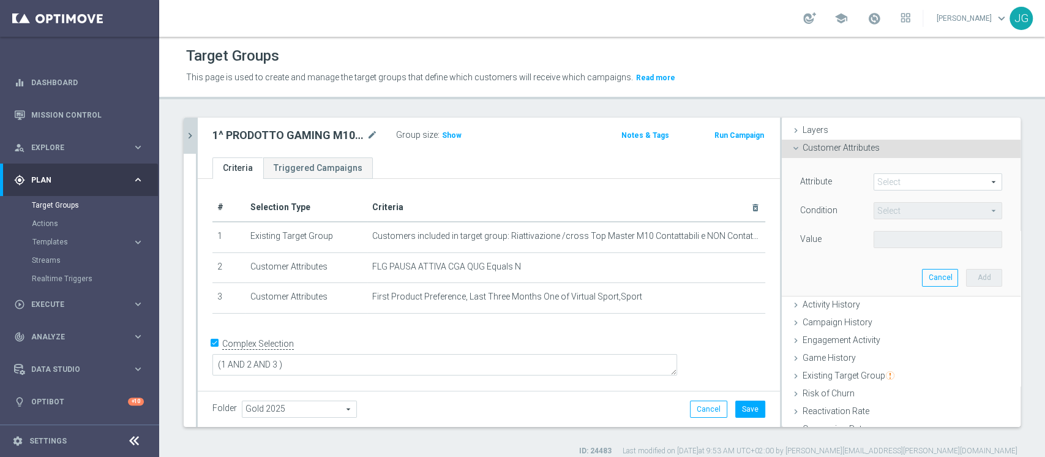
click at [884, 182] on span at bounding box center [937, 182] width 127 height 16
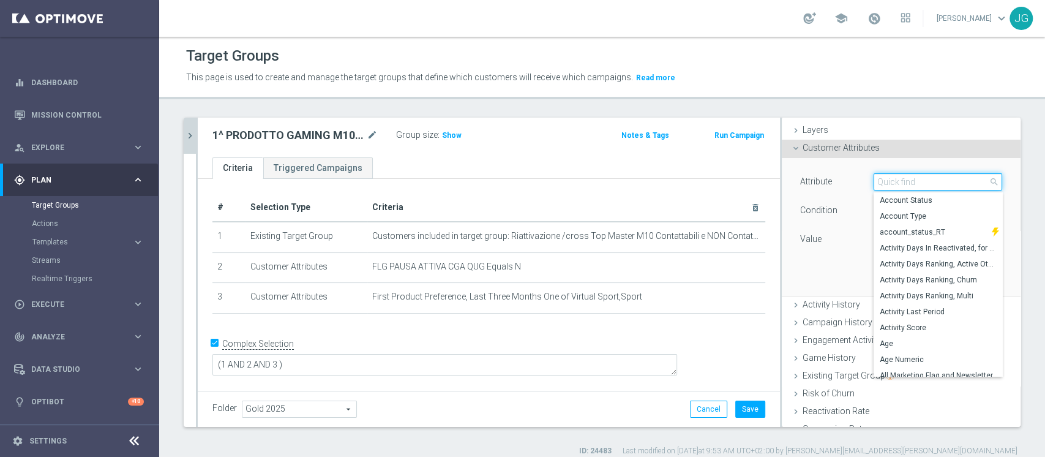
click at [884, 182] on input "search" at bounding box center [937, 181] width 129 height 17
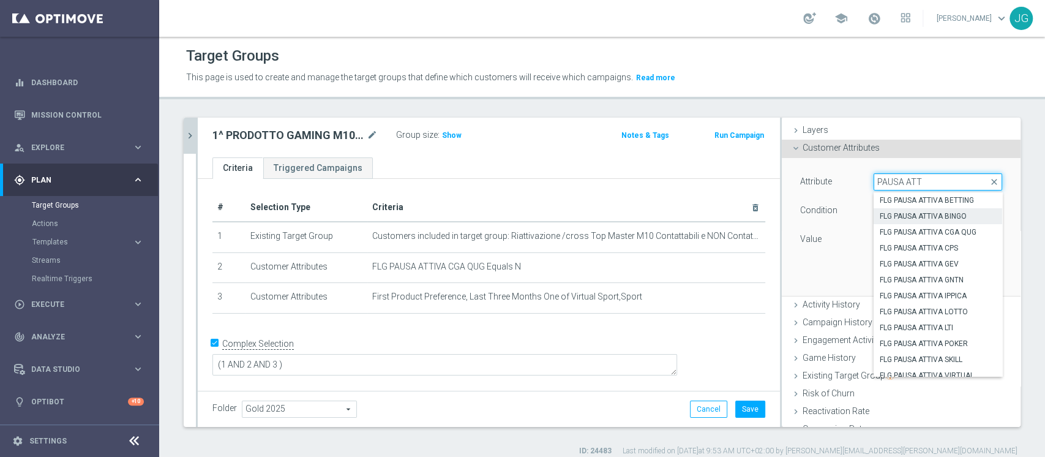
type input "PAUSA ATT"
click at [932, 215] on span "FLG PAUSA ATTIVA BINGO" at bounding box center [937, 216] width 116 height 10
type input "FLG PAUSA ATTIVA BINGO"
type input "Equals"
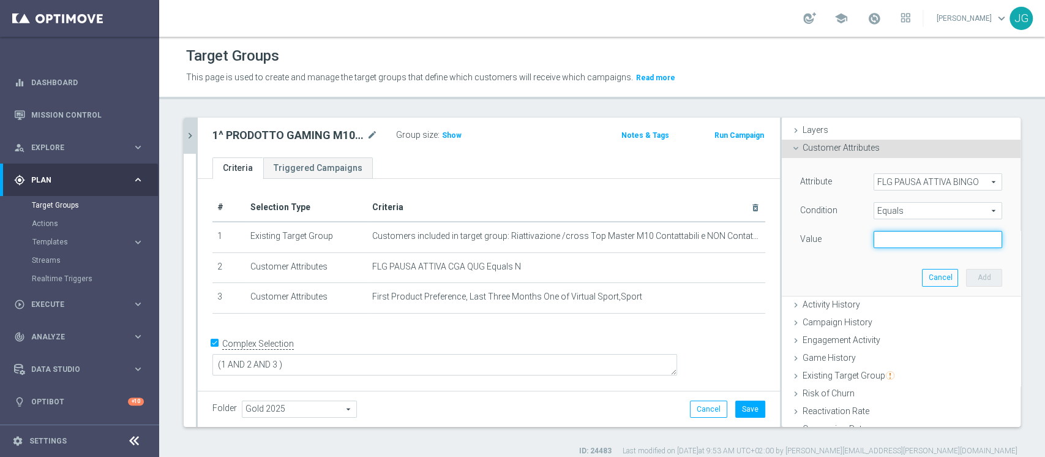
click at [900, 240] on input "text" at bounding box center [937, 239] width 129 height 17
type input "N"
click at [966, 278] on button "Add" at bounding box center [984, 277] width 36 height 17
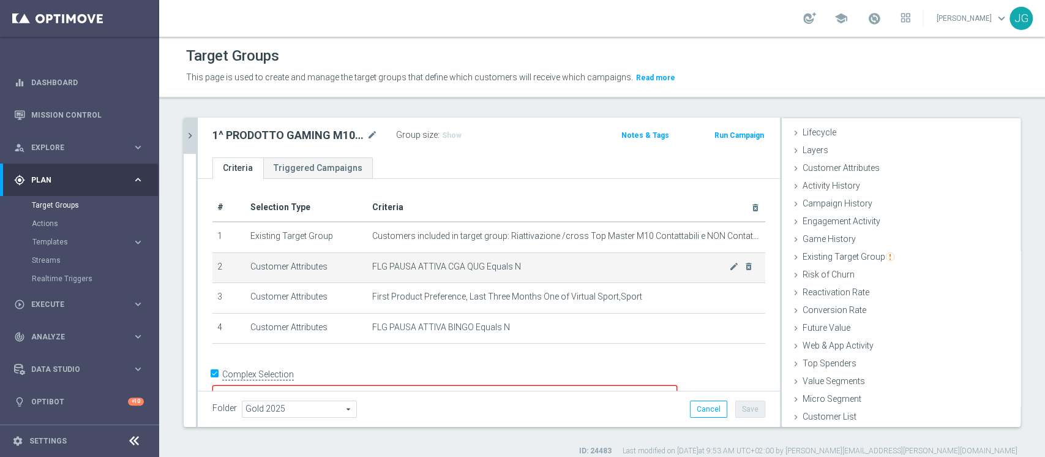
scroll to position [12, 0]
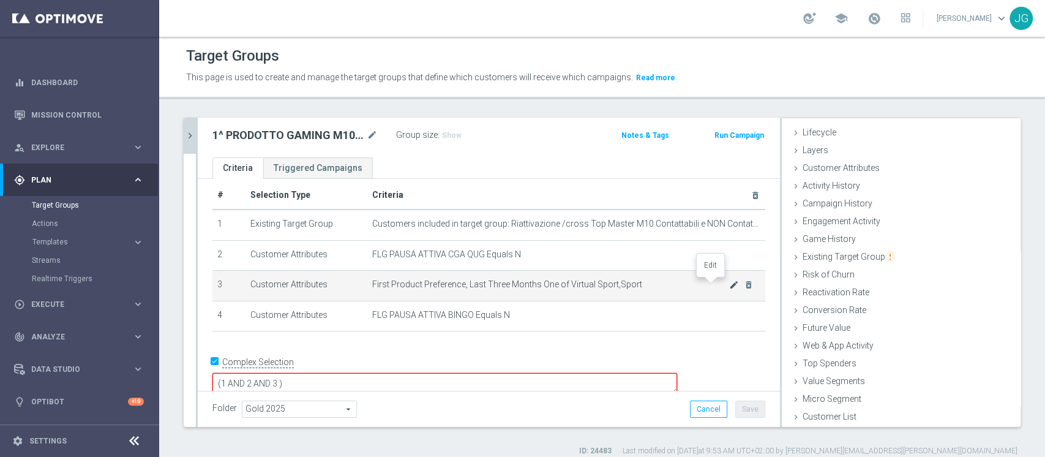
click at [729, 284] on icon "mode_edit" at bounding box center [734, 285] width 10 height 10
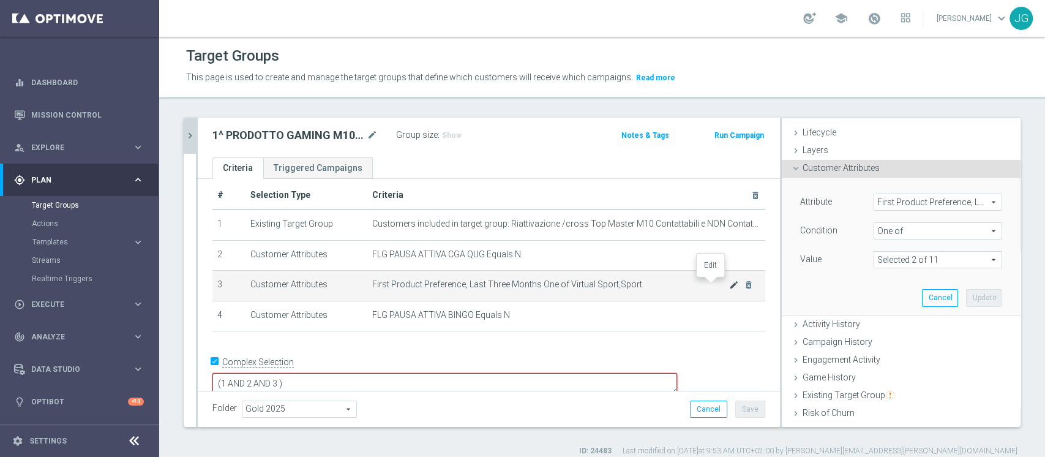
scroll to position [43, 0]
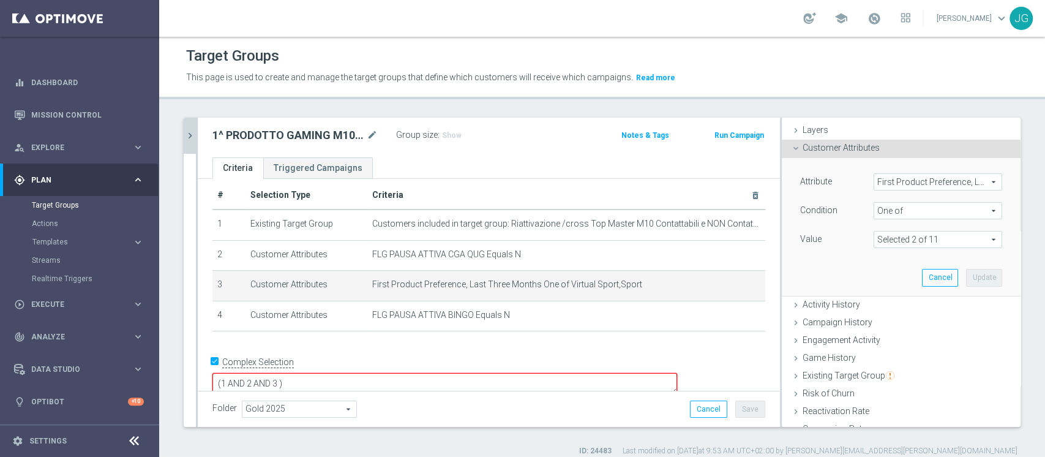
click at [900, 240] on span at bounding box center [937, 239] width 127 height 16
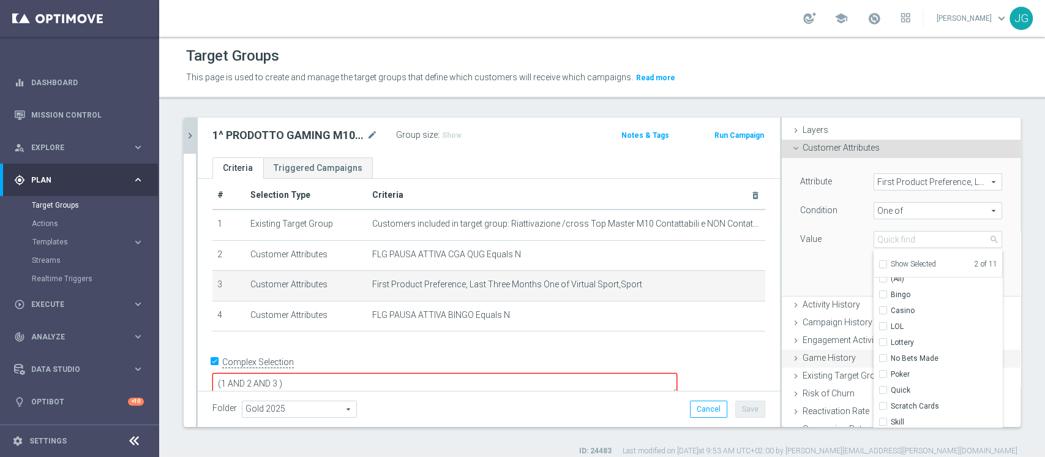
scroll to position [161, 0]
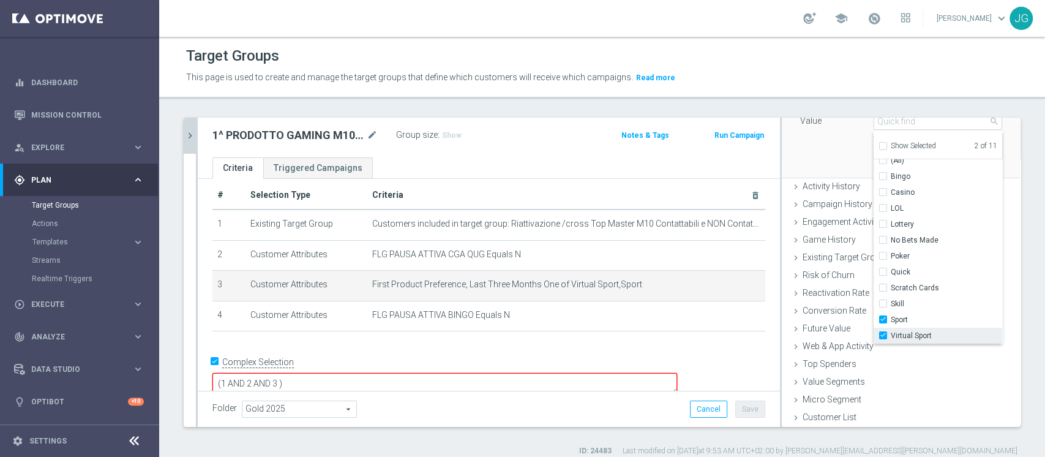
click at [882, 332] on input "Virtual Sport" at bounding box center [886, 336] width 8 height 8
checkbox input "false"
type input "Sport"
click at [882, 319] on input "Sport" at bounding box center [886, 320] width 8 height 8
checkbox input "false"
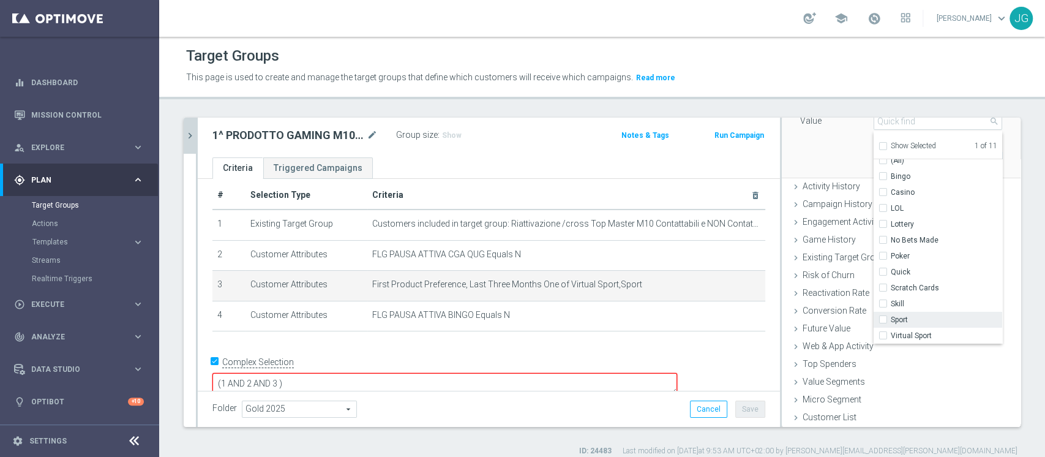
type input "Select"
click at [890, 190] on label "Casino" at bounding box center [945, 192] width 111 height 16
click at [882, 190] on input "Casino" at bounding box center [886, 192] width 8 height 8
checkbox input "true"
type input "Casino"
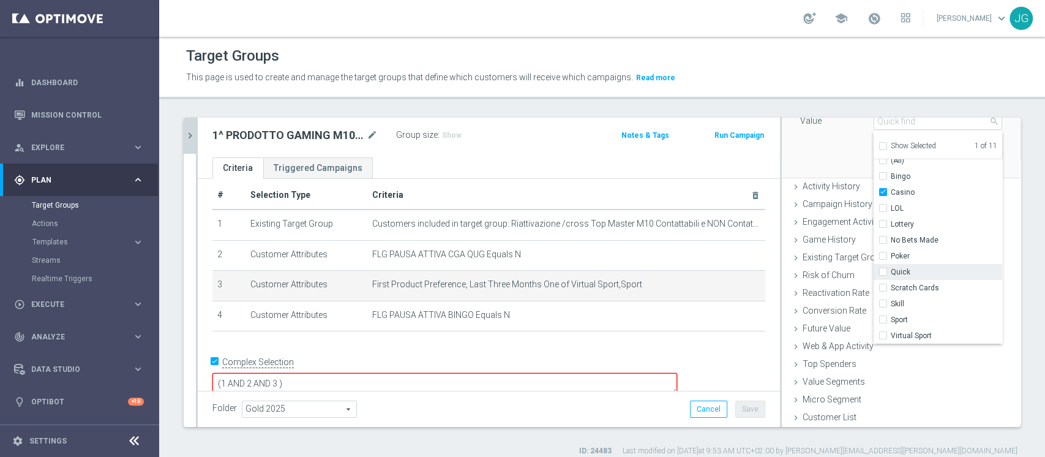
click at [882, 270] on input "Quick" at bounding box center [886, 272] width 8 height 8
checkbox input "true"
type input "Selected 2 of 11"
click at [882, 174] on input "Bingo" at bounding box center [886, 177] width 8 height 8
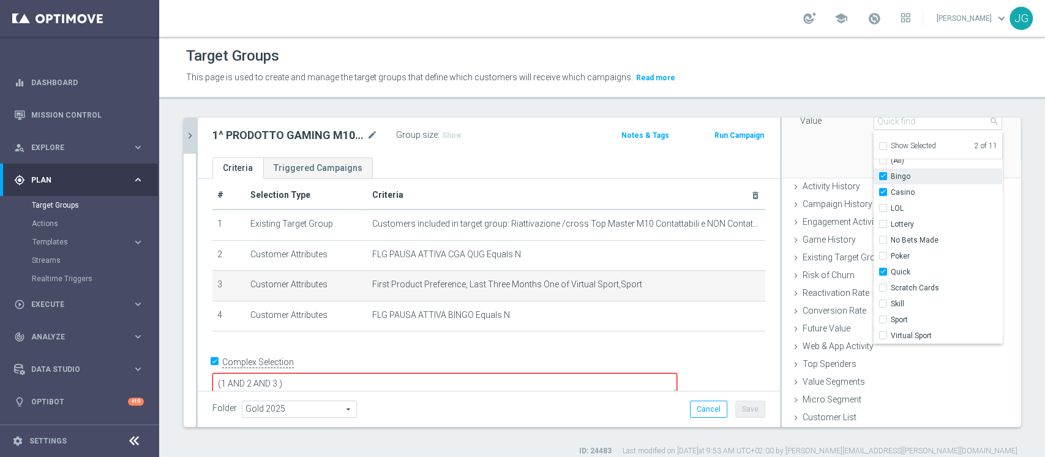
checkbox input "true"
type input "Selected 3 of 11"
click at [824, 149] on div "Attribute First Product Preference, Last Three Months First Product Preference,…" at bounding box center [901, 108] width 220 height 137
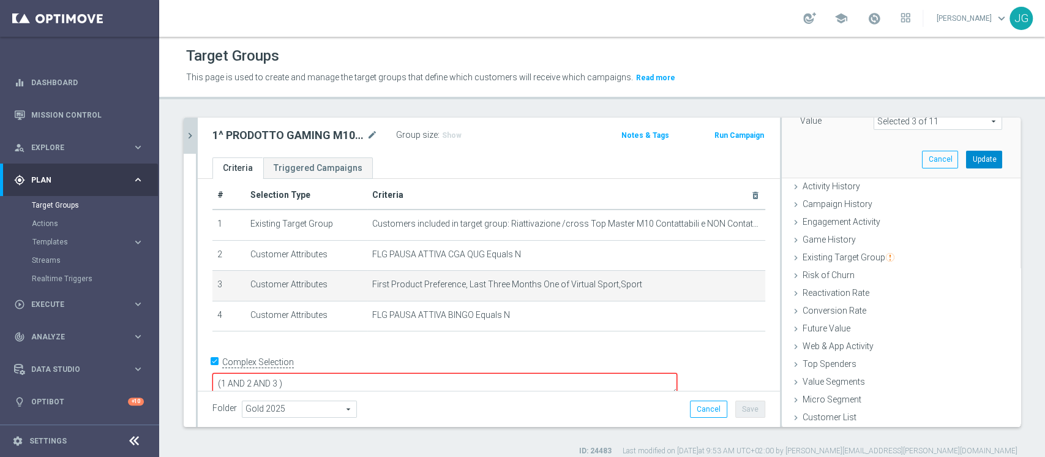
click at [966, 157] on button "Update" at bounding box center [984, 159] width 36 height 17
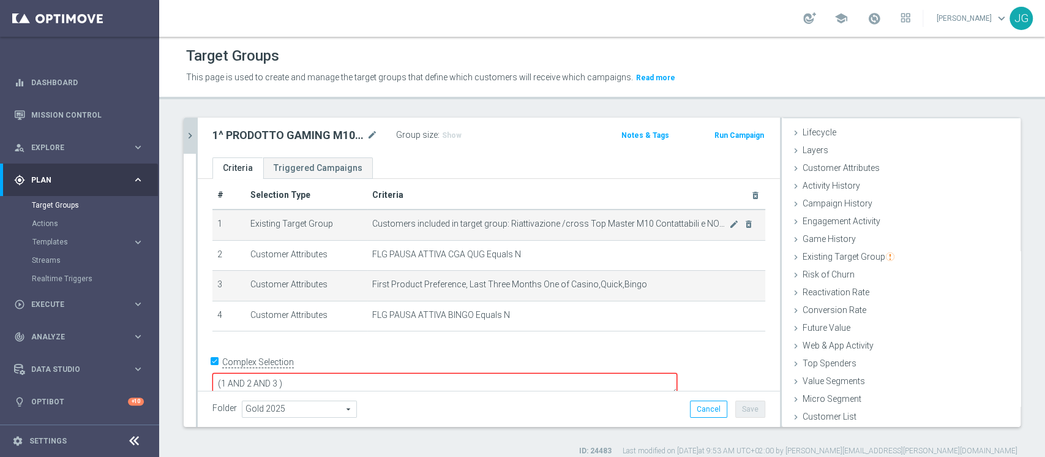
scroll to position [23, 0]
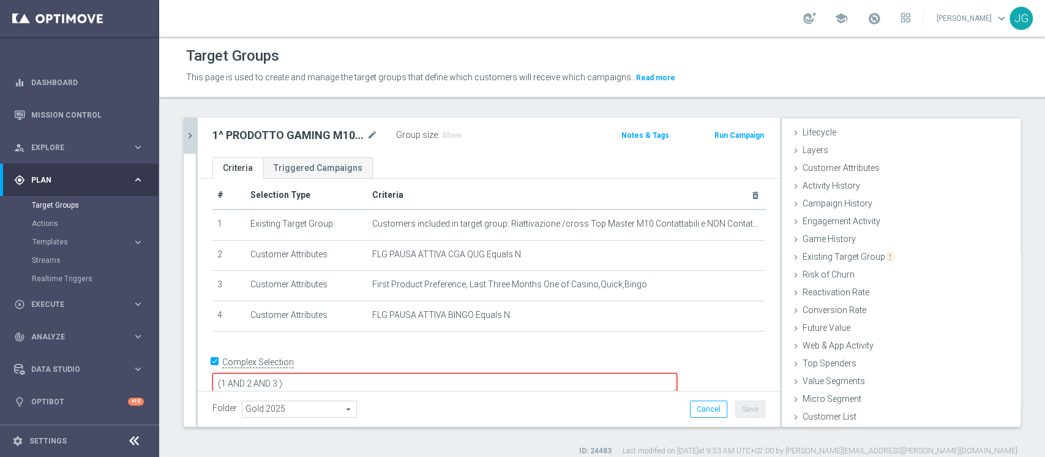
click at [365, 373] on textarea "(1 AND 2 AND 3 )" at bounding box center [444, 383] width 464 height 21
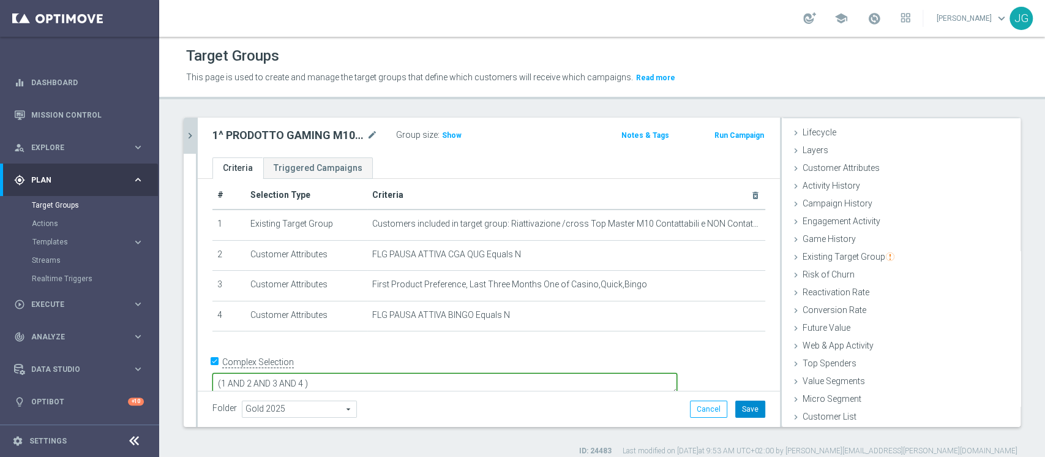
type textarea "(1 AND 2 AND 3 AND 4 )"
click at [735, 410] on button "Save" at bounding box center [750, 408] width 30 height 17
click at [450, 133] on span "Show" at bounding box center [452, 135] width 20 height 9
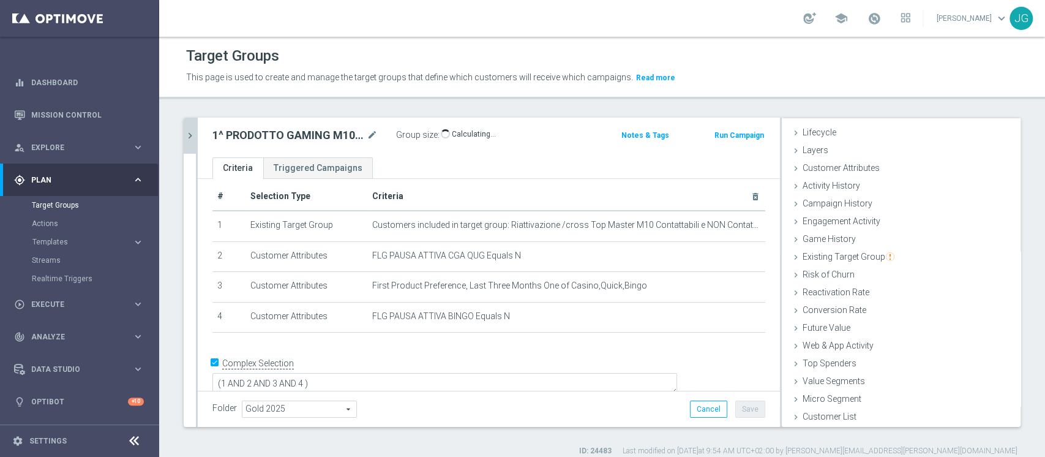
click at [193, 132] on icon "chevron_right" at bounding box center [190, 136] width 12 height 12
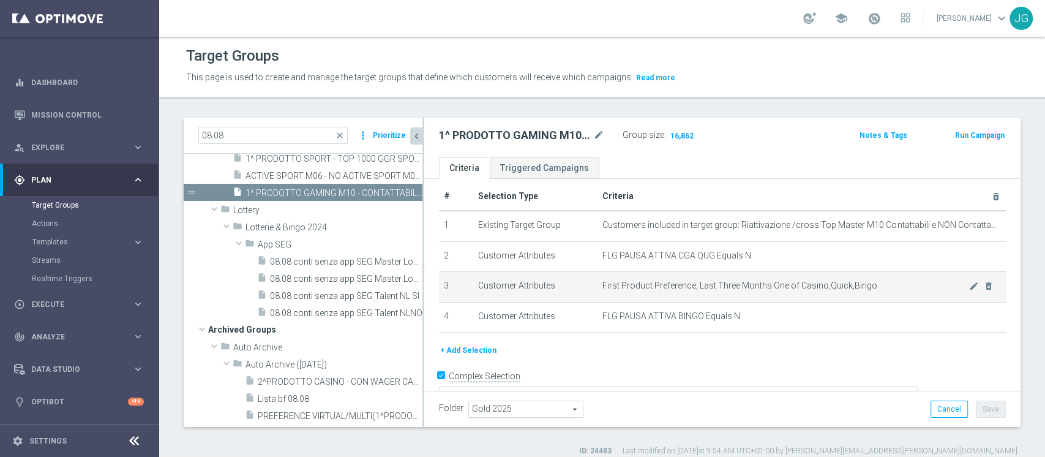
scroll to position [0, 0]
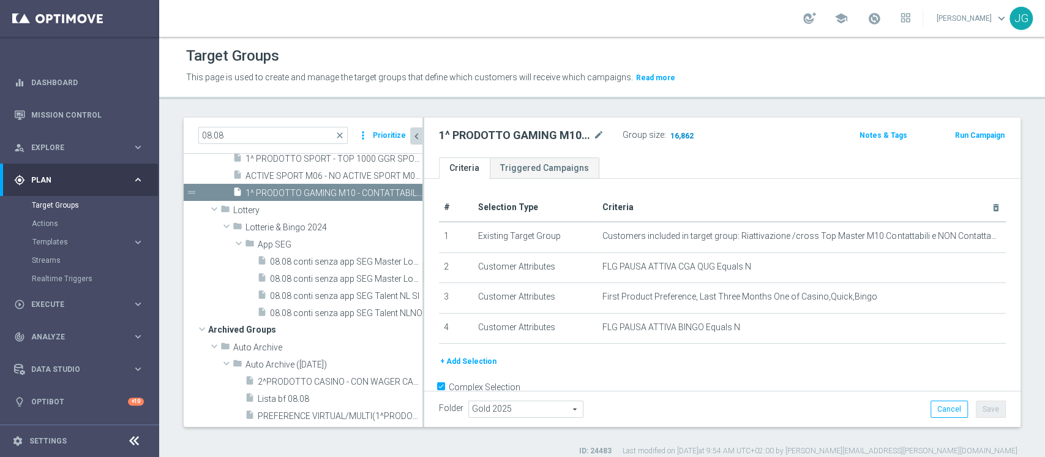
click at [682, 132] on span "16,862" at bounding box center [682, 137] width 26 height 12
click at [313, 198] on span "1^ PRODOTTO GAMING M10 - CONTATTABILI E NON 09.10" at bounding box center [319, 193] width 149 height 10
click at [396, 198] on icon "content_copy" at bounding box center [401, 193] width 10 height 10
click at [602, 133] on icon "mode_edit" at bounding box center [598, 135] width 11 height 15
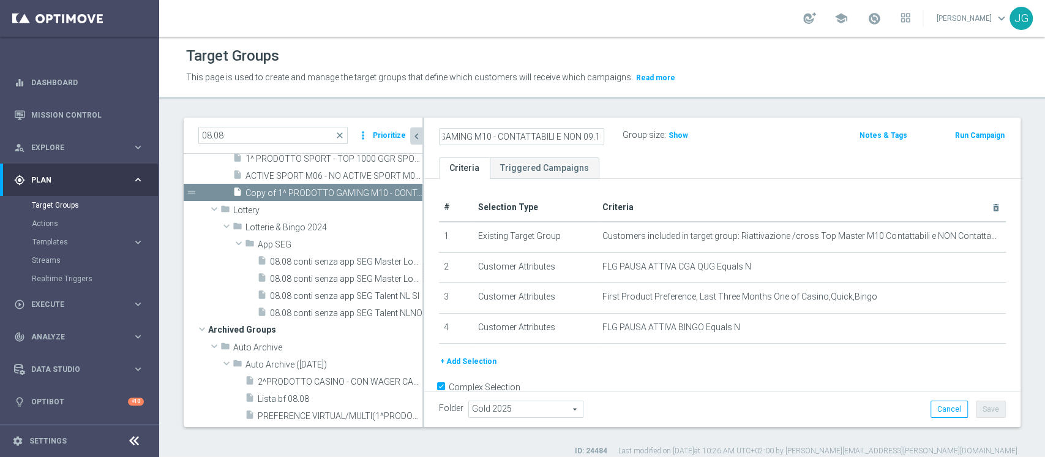
click at [472, 135] on input "Copy of 1^ PRODOTTO GAMING M10 - CONTATTABILI E NON 09.10" at bounding box center [521, 136] width 165 height 17
type input "1^ PRODOTTO LOTTERIE M10 - CONTATTABILI E NON 09.10"
click at [671, 166] on ul "Criteria Triggered Campaigns" at bounding box center [722, 167] width 596 height 21
click at [980, 411] on button "Save" at bounding box center [990, 408] width 30 height 17
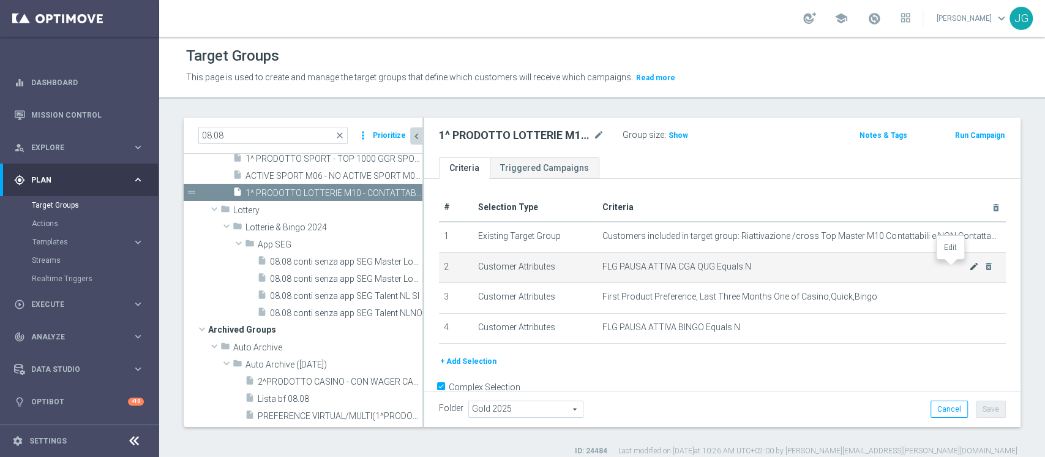
click at [969, 267] on icon "mode_edit" at bounding box center [974, 266] width 10 height 10
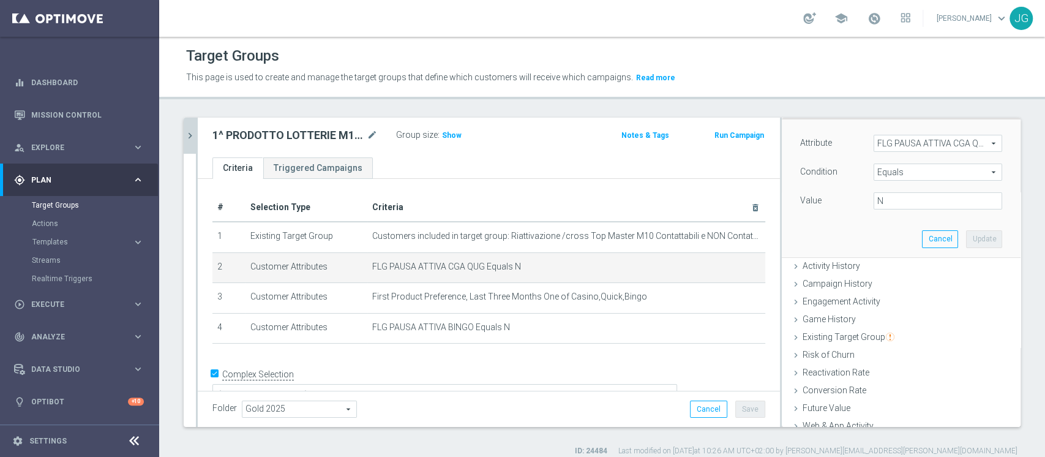
click at [905, 140] on span "FLG PAUSA ATTIVA CGA QUG" at bounding box center [937, 143] width 127 height 16
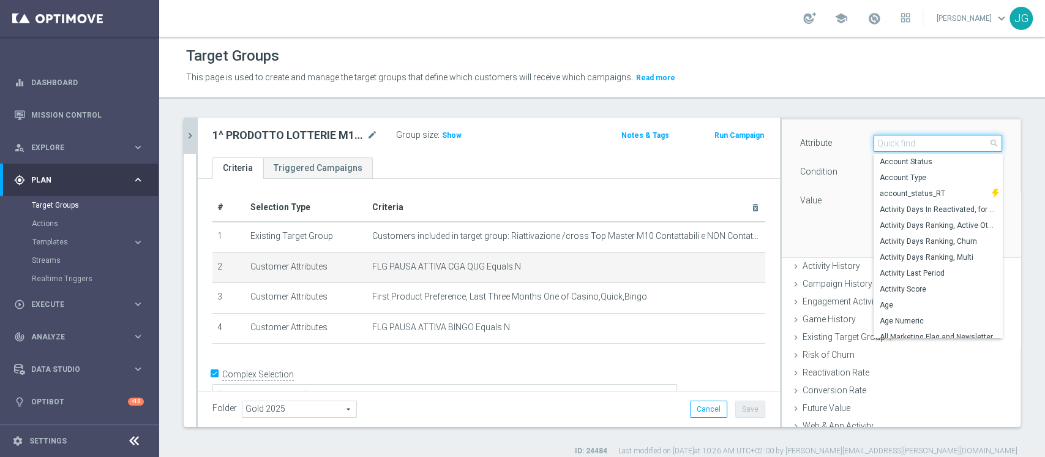
click at [905, 140] on input "search" at bounding box center [937, 143] width 129 height 17
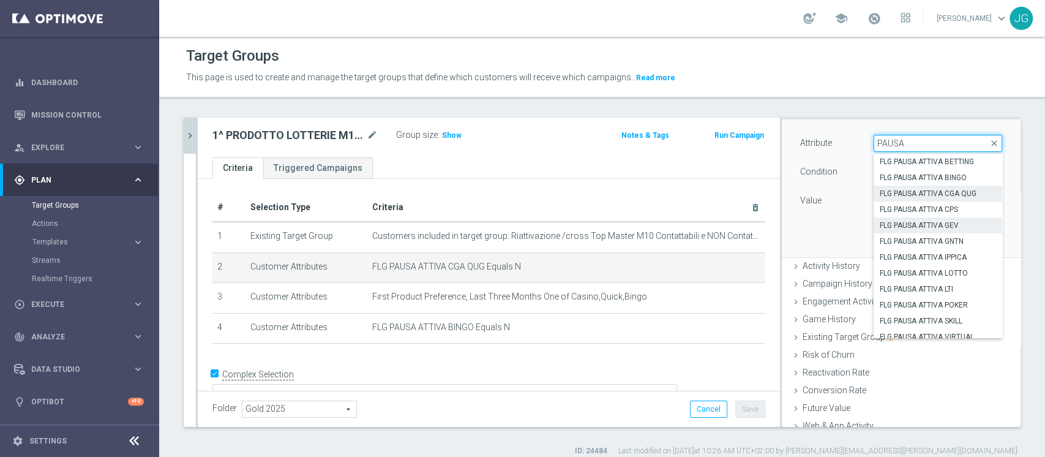
type input "PAUSA"
click at [933, 225] on span "FLG PAUSA ATTIVA GEV" at bounding box center [937, 225] width 116 height 10
type input "FLG PAUSA ATTIVA GEV"
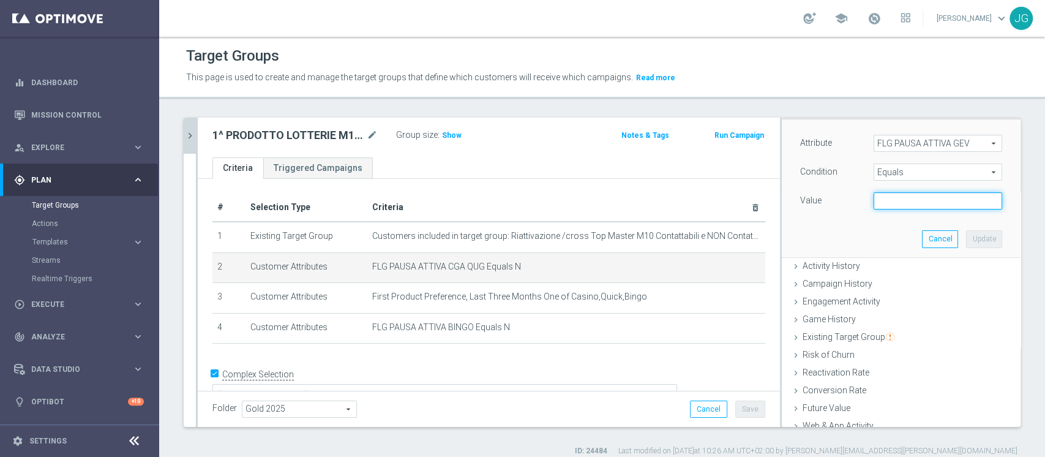
click at [889, 204] on input "text" at bounding box center [937, 200] width 129 height 17
drag, startPoint x: 889, startPoint y: 204, endPoint x: 933, endPoint y: 236, distance: 53.9
click at [933, 236] on div "Attribute FLG PAUSA ATTIVA GEV FLG PAUSA ATTIVA GEV arrow_drop_down search Cond…" at bounding box center [901, 187] width 220 height 137
type input "N"
click at [966, 233] on button "Update" at bounding box center [984, 238] width 36 height 17
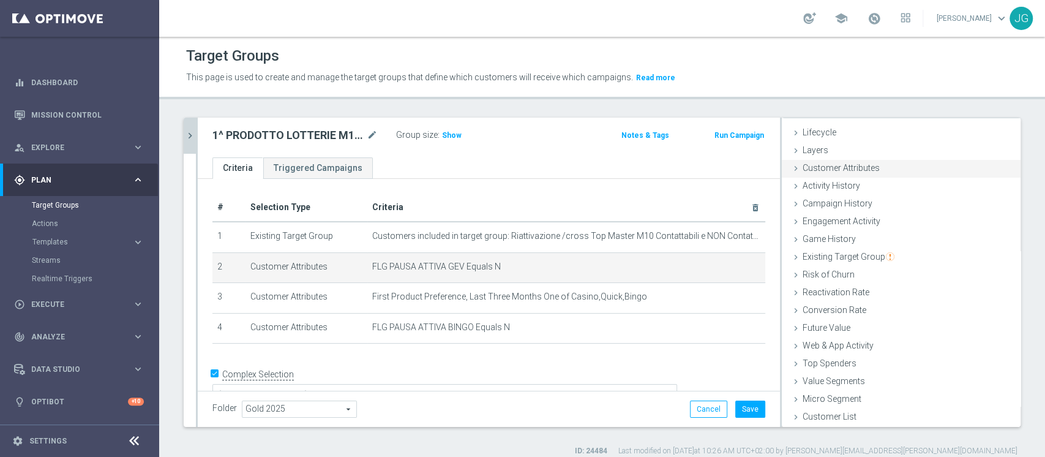
click at [862, 169] on span "Customer Attributes" at bounding box center [840, 168] width 77 height 10
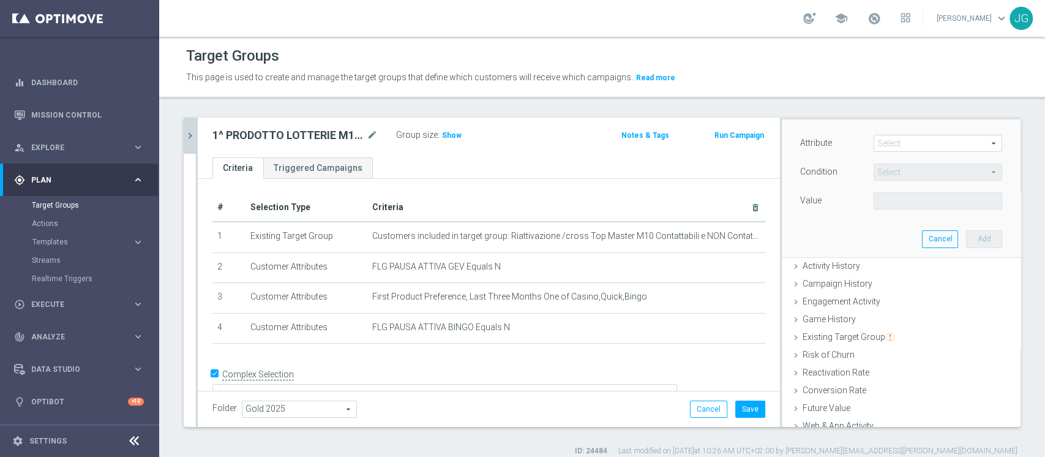
click at [912, 141] on span at bounding box center [937, 143] width 127 height 16
click at [0, 0] on input "search" at bounding box center [0, 0] width 0 height 0
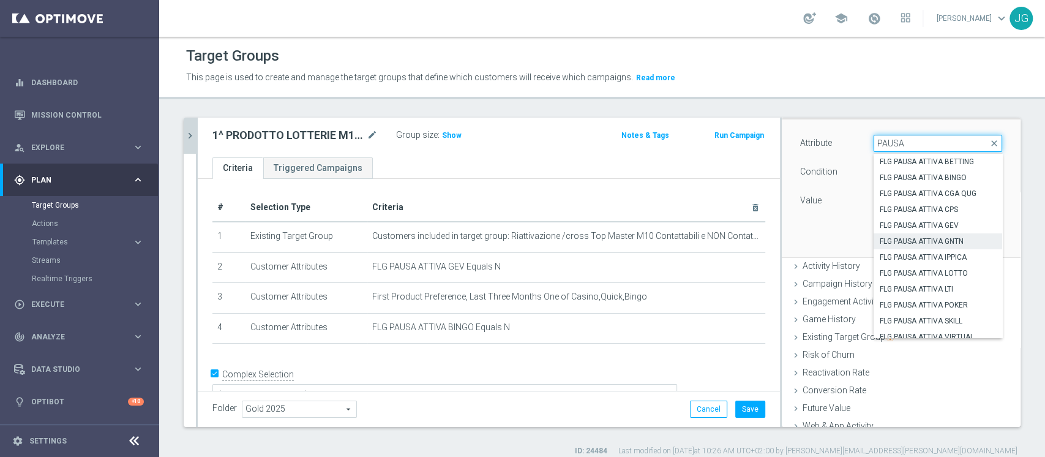
type input "PAUSA"
click at [925, 237] on span "FLG PAUSA ATTIVA GNTN" at bounding box center [937, 241] width 116 height 10
type input "FLG PAUSA ATTIVA GNTN"
type input "Equals"
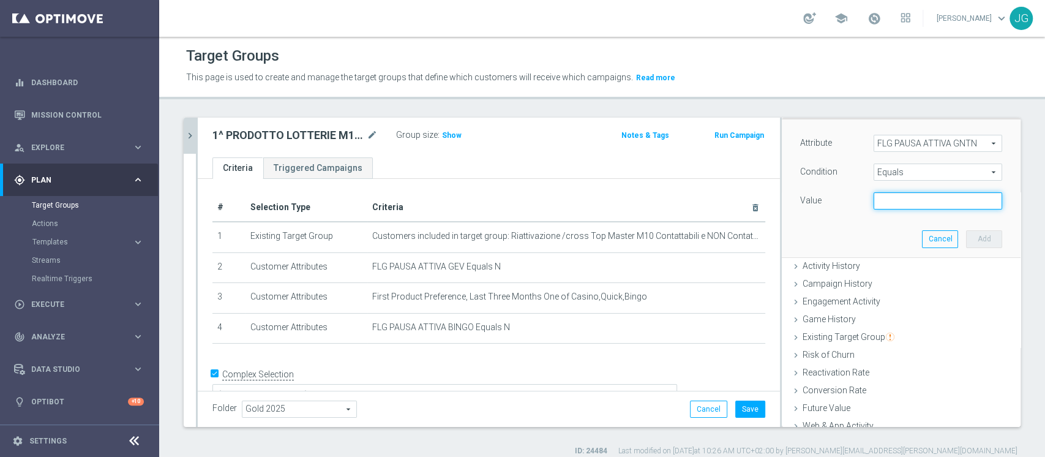
click at [919, 198] on input "text" at bounding box center [937, 200] width 129 height 17
type input "N"
click at [966, 237] on button "Add" at bounding box center [984, 238] width 36 height 17
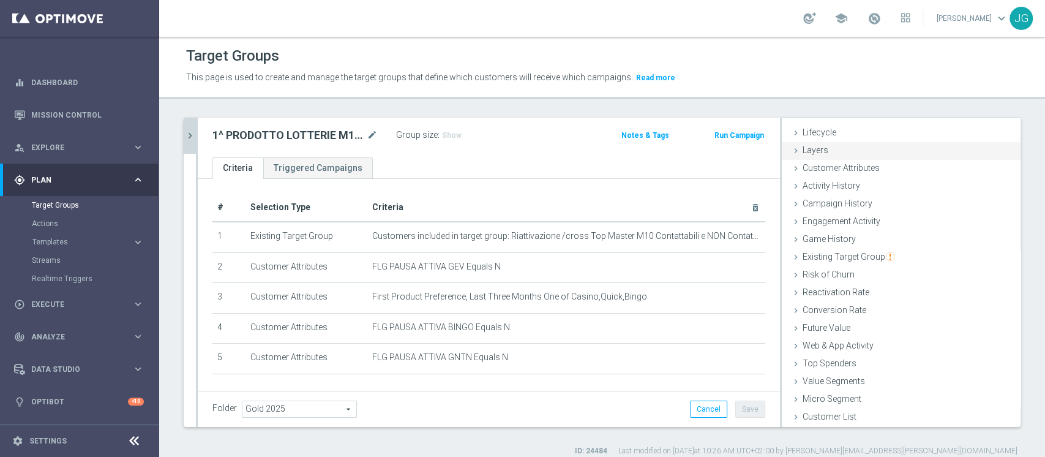
scroll to position [0, 0]
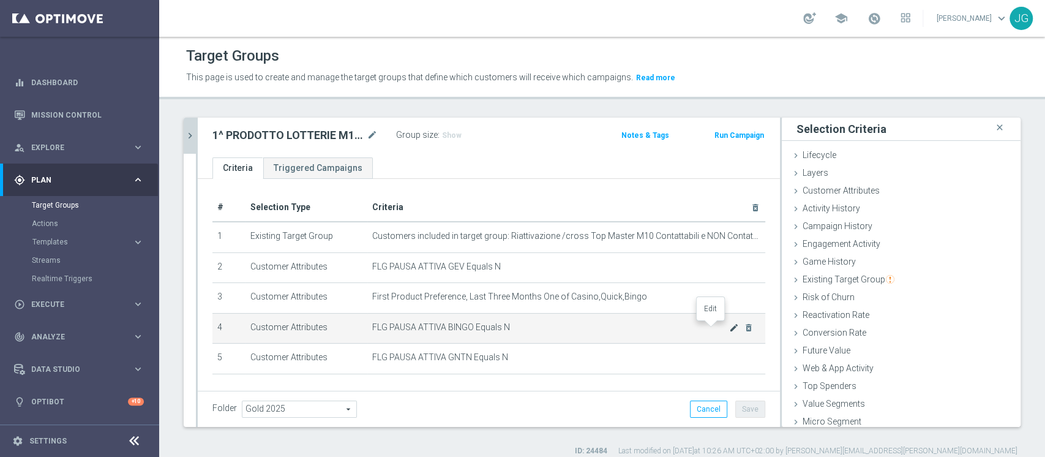
click at [729, 328] on icon "mode_edit" at bounding box center [734, 327] width 10 height 10
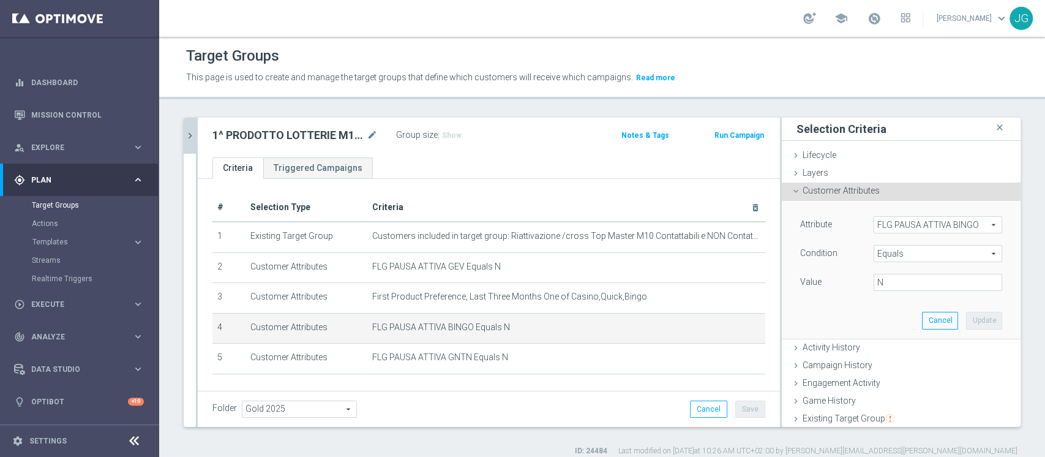
click at [892, 222] on span "FLG PAUSA ATTIVA BINGO" at bounding box center [937, 225] width 127 height 16
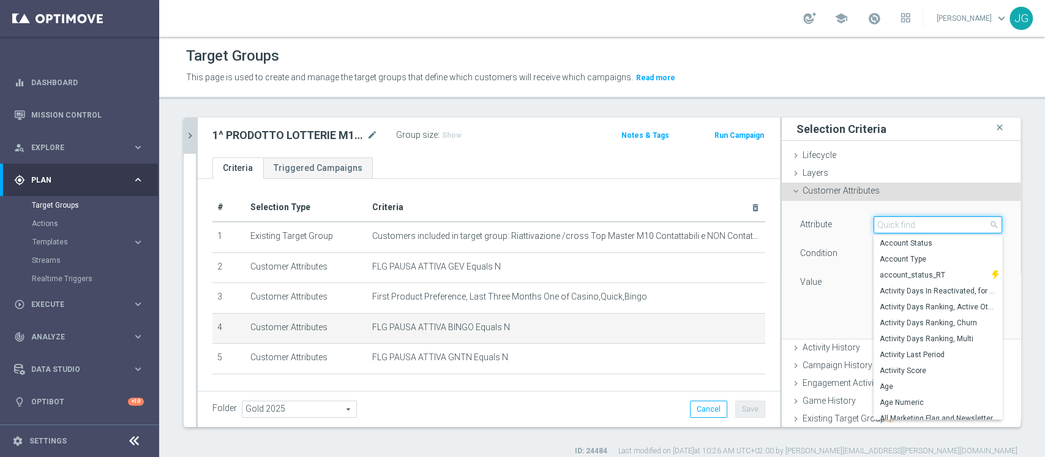
click at [892, 222] on input "search" at bounding box center [937, 224] width 129 height 17
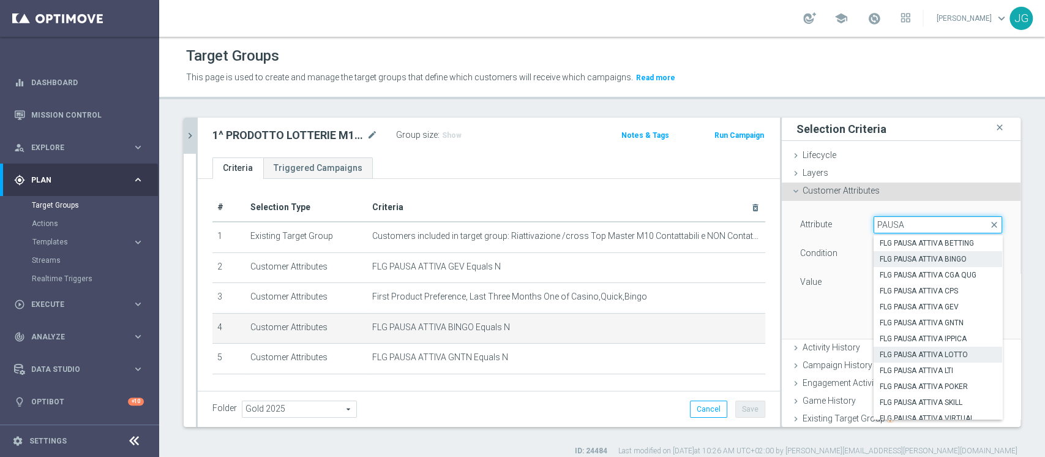
type input "PAUSA"
click at [920, 353] on span "FLG PAUSA ATTIVA LOTTO" at bounding box center [937, 354] width 116 height 10
type input "FLG PAUSA ATTIVA LOTTO"
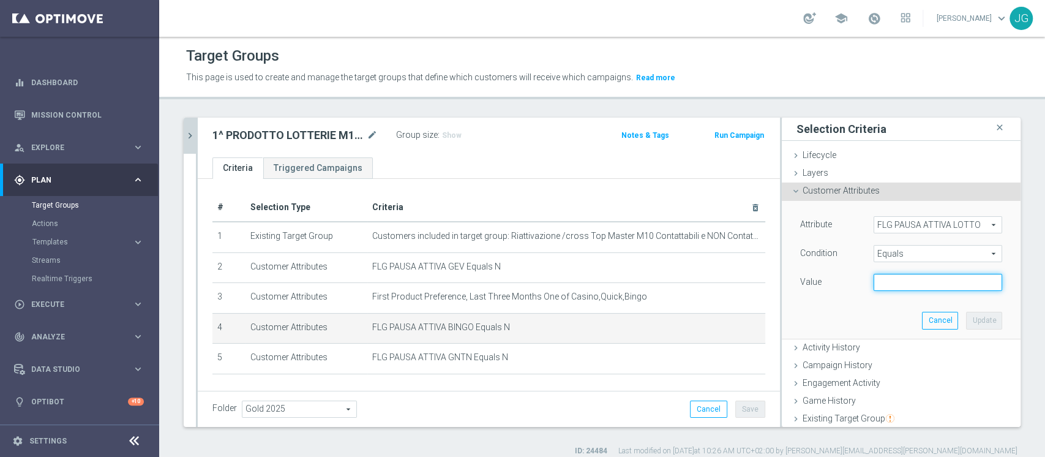
click at [896, 286] on input "text" at bounding box center [937, 282] width 129 height 17
type input "N"
click at [966, 323] on button "Update" at bounding box center [984, 319] width 36 height 17
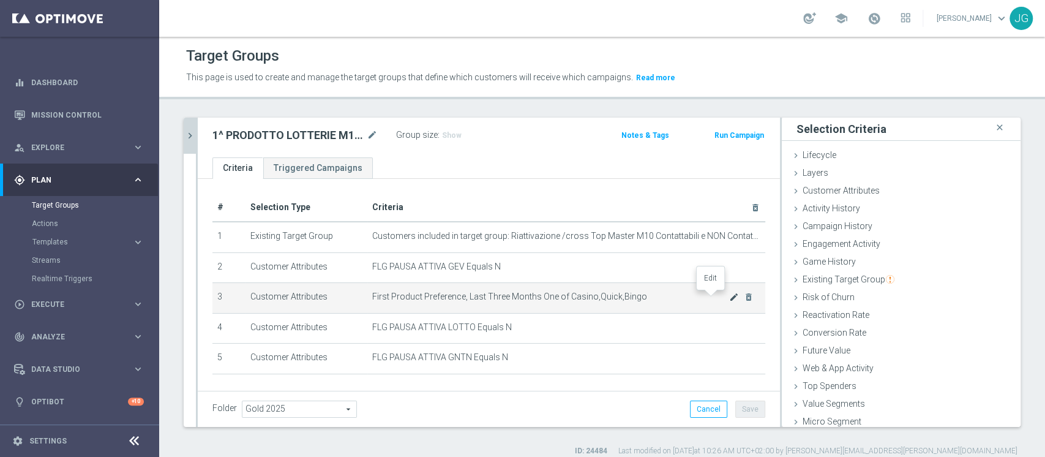
click at [729, 293] on icon "mode_edit" at bounding box center [734, 297] width 10 height 10
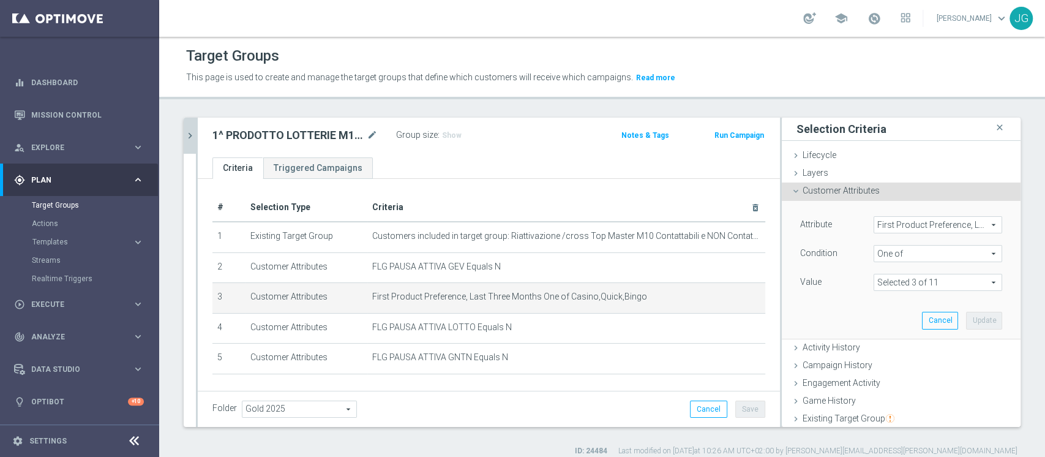
click at [910, 284] on span at bounding box center [937, 282] width 127 height 16
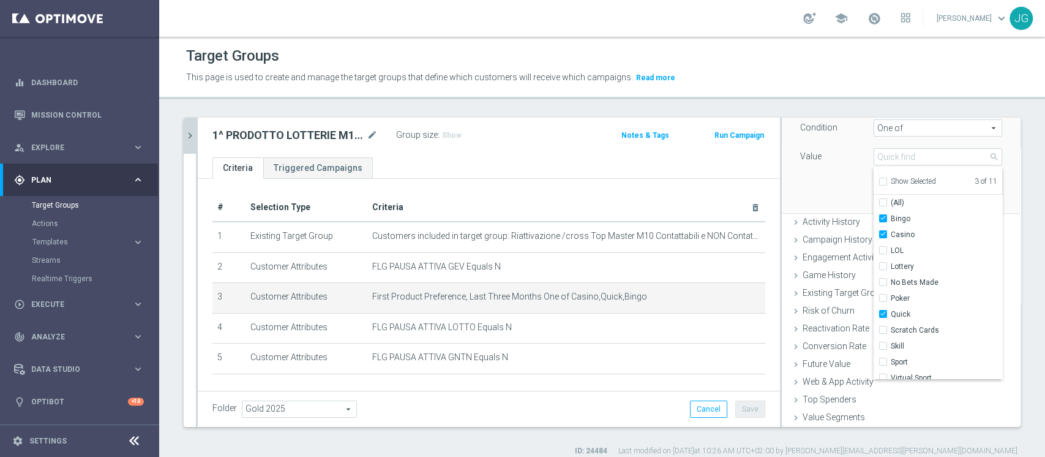
scroll to position [137, 0]
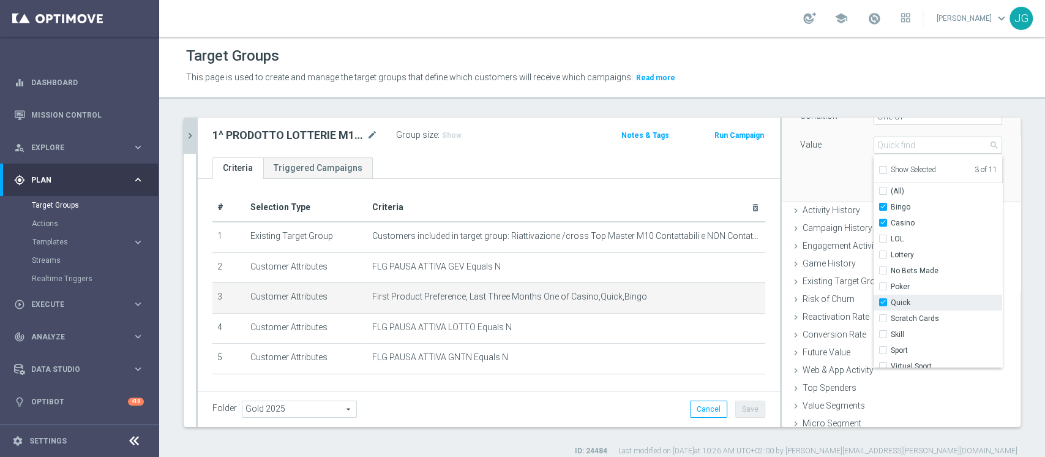
click at [882, 302] on input "Quick" at bounding box center [886, 303] width 8 height 8
checkbox input "false"
type input "Selected 2 of 11"
click at [890, 223] on label "Casino" at bounding box center [945, 223] width 111 height 16
click at [882, 223] on input "Casino" at bounding box center [886, 223] width 8 height 8
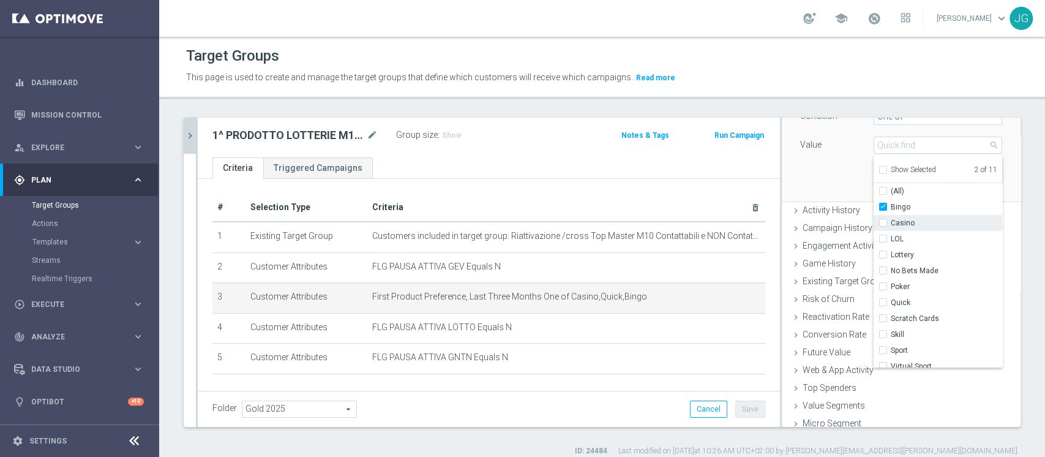
checkbox input "false"
type input "Bingo"
click at [882, 207] on input "Bingo" at bounding box center [886, 207] width 8 height 8
checkbox input "false"
type input "Select"
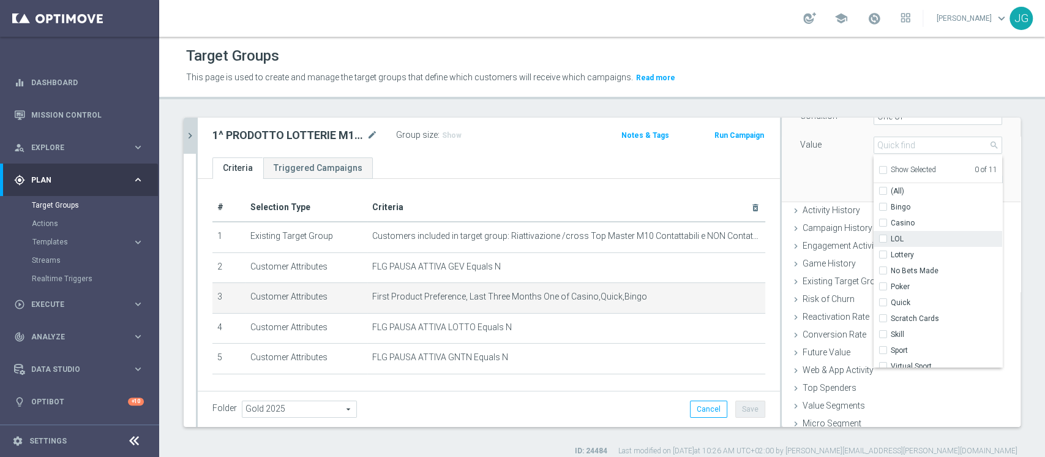
click at [890, 237] on label "LOL" at bounding box center [945, 239] width 111 height 16
click at [882, 237] on input "LOL" at bounding box center [886, 239] width 8 height 8
checkbox input "true"
type input "LOL"
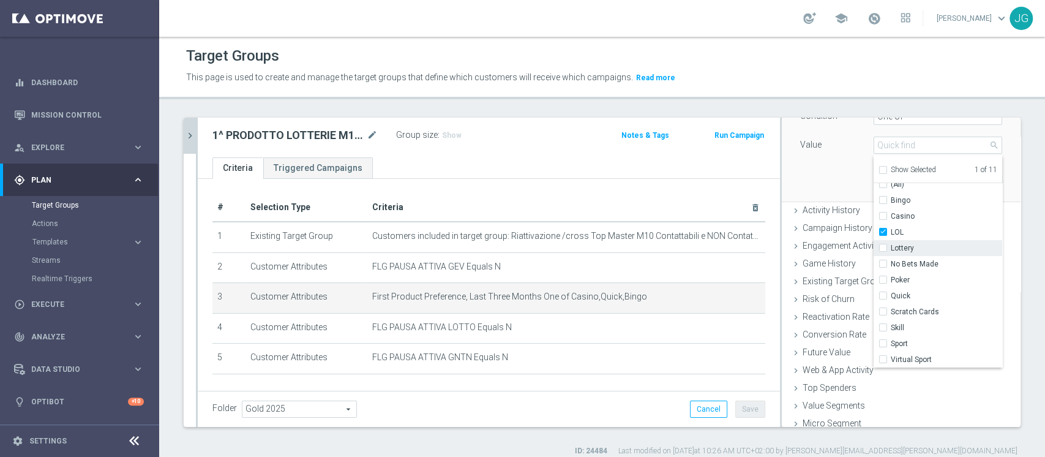
click at [882, 244] on input "Lottery" at bounding box center [886, 248] width 8 height 8
checkbox input "true"
type input "Selected 2 of 11"
click at [818, 169] on div "Attribute First Product Preference, Last Three Months First Product Preference,…" at bounding box center [901, 132] width 220 height 137
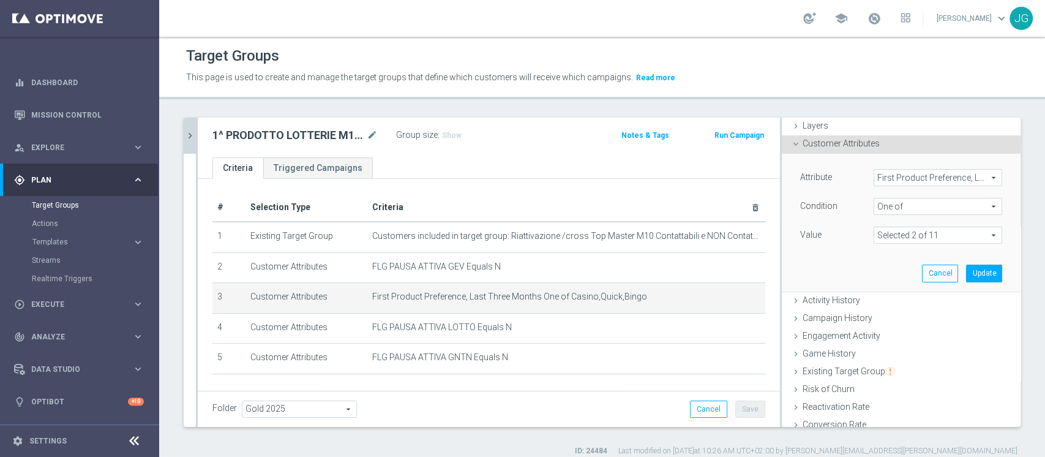
scroll to position [40, 0]
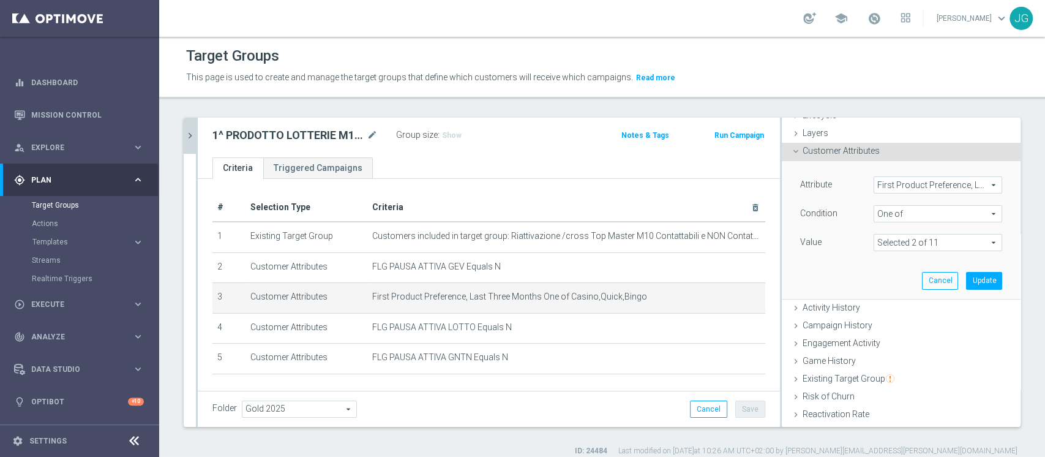
click at [912, 193] on div "Attribute First Product Preference, Last Three Months First Product Preference,…" at bounding box center [901, 186] width 220 height 20
click at [915, 187] on span "First Product Preference, Last Three Months" at bounding box center [937, 185] width 127 height 16
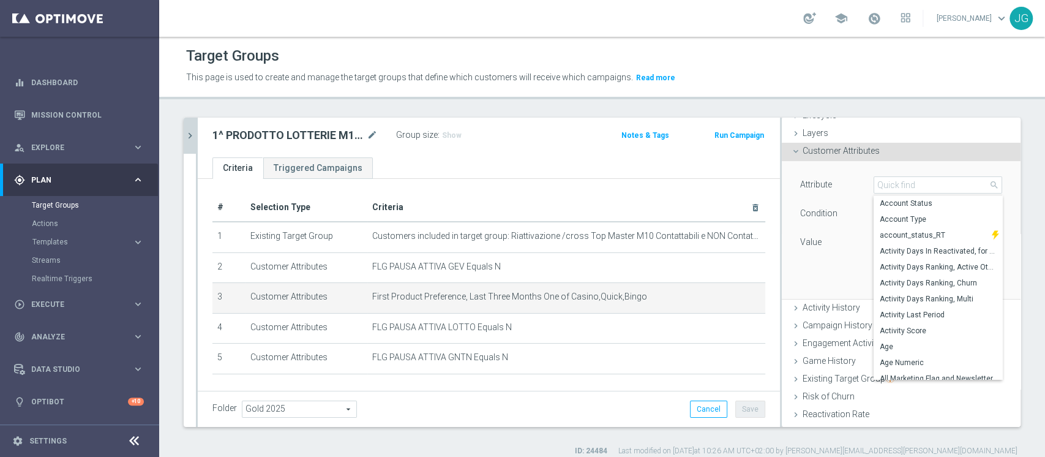
click at [912, 195] on label "Account Status" at bounding box center [937, 203] width 129 height 16
type input "Account Status"
type input "Equals"
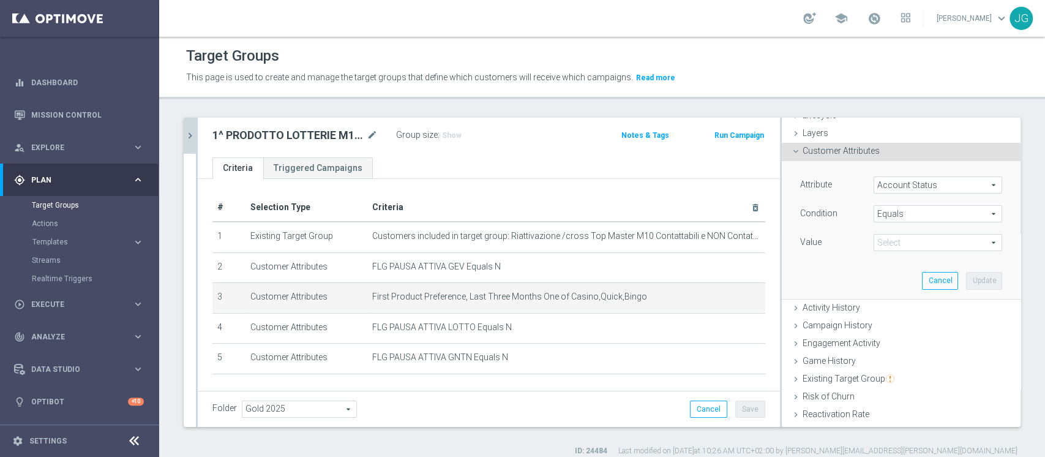
click at [897, 170] on div "Attribute Account Status Account Status arrow_drop_down search Condition Equals…" at bounding box center [901, 229] width 220 height 137
click at [887, 181] on span "Account Status" at bounding box center [937, 185] width 127 height 16
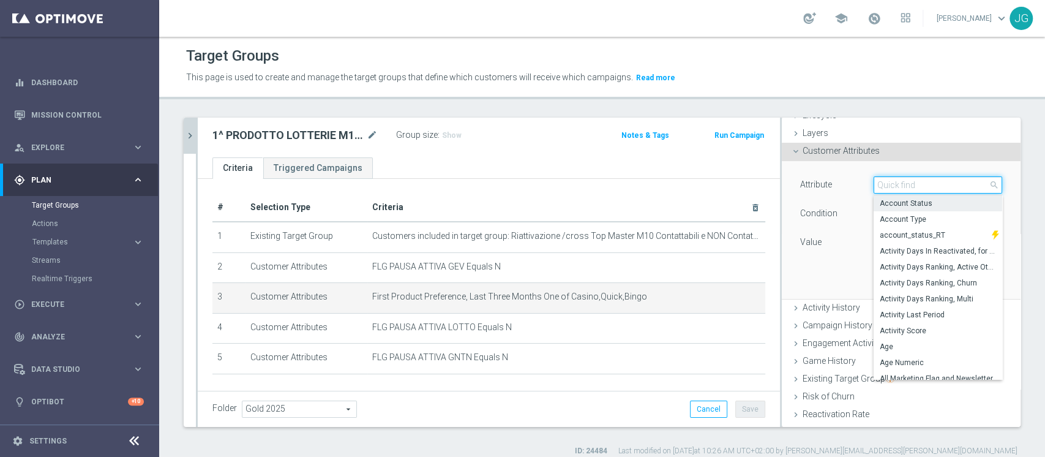
click at [887, 181] on input "search" at bounding box center [937, 184] width 129 height 17
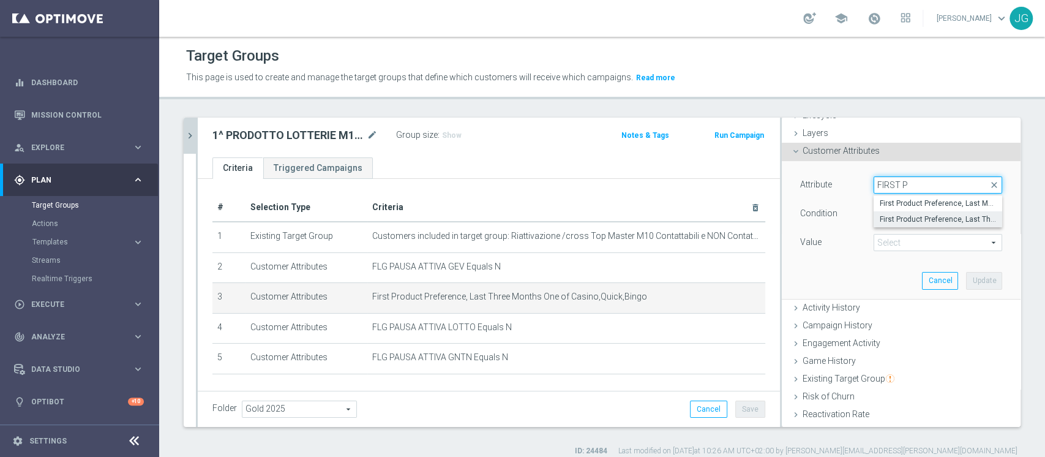
type input "FIRST P"
click at [922, 214] on span "First Product Preference, Last Three Months" at bounding box center [937, 219] width 116 height 10
type input "First Product Preference, Last Three Months"
click at [898, 242] on span at bounding box center [937, 242] width 127 height 16
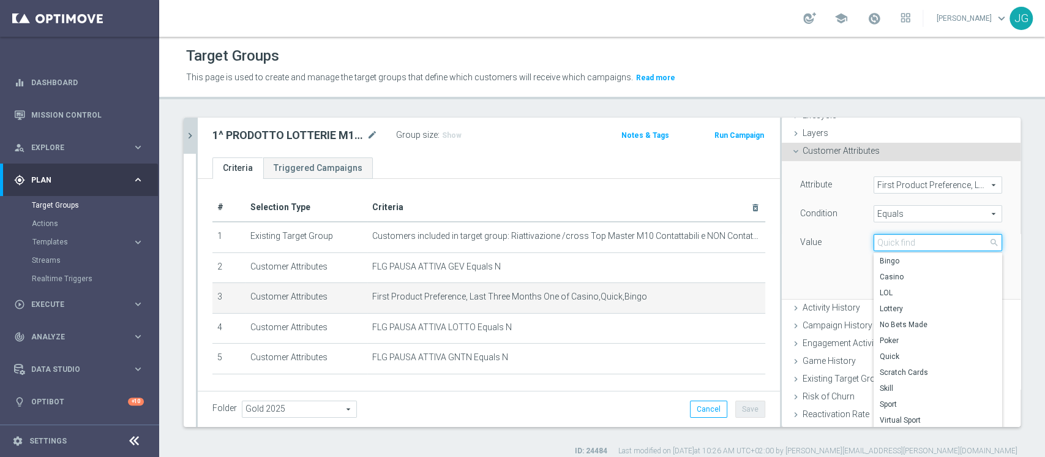
click at [898, 242] on input "search" at bounding box center [937, 242] width 129 height 17
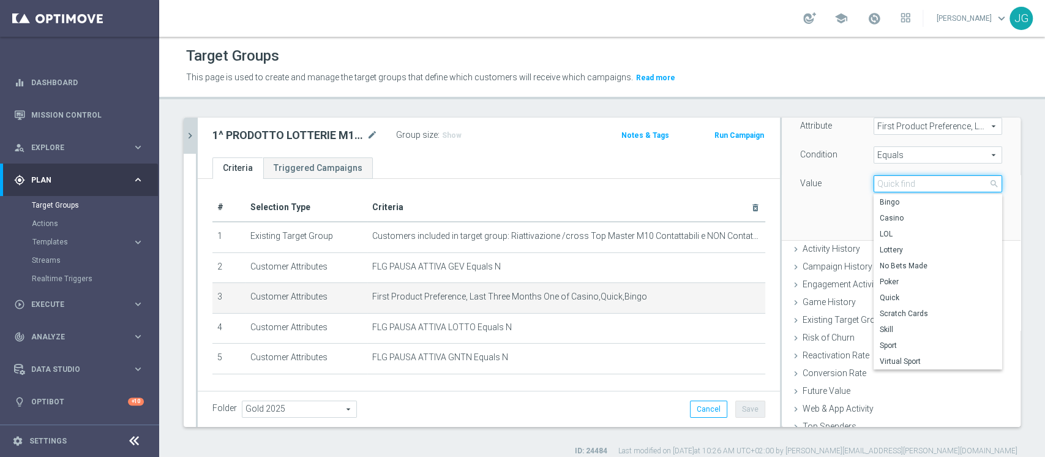
scroll to position [103, 0]
click at [816, 199] on div "Attribute First Product Preference, Last Three Months First Product Preference,…" at bounding box center [901, 166] width 220 height 137
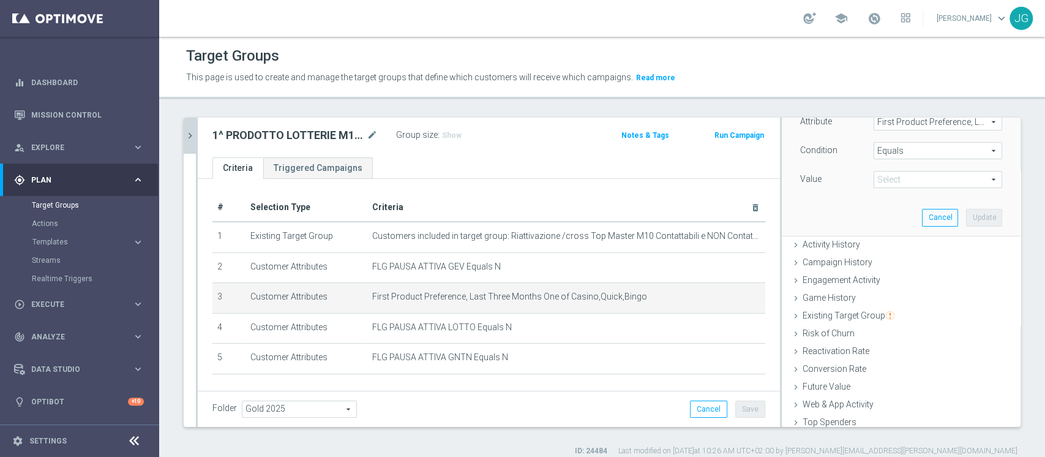
click at [906, 144] on span "Equals" at bounding box center [937, 151] width 127 height 16
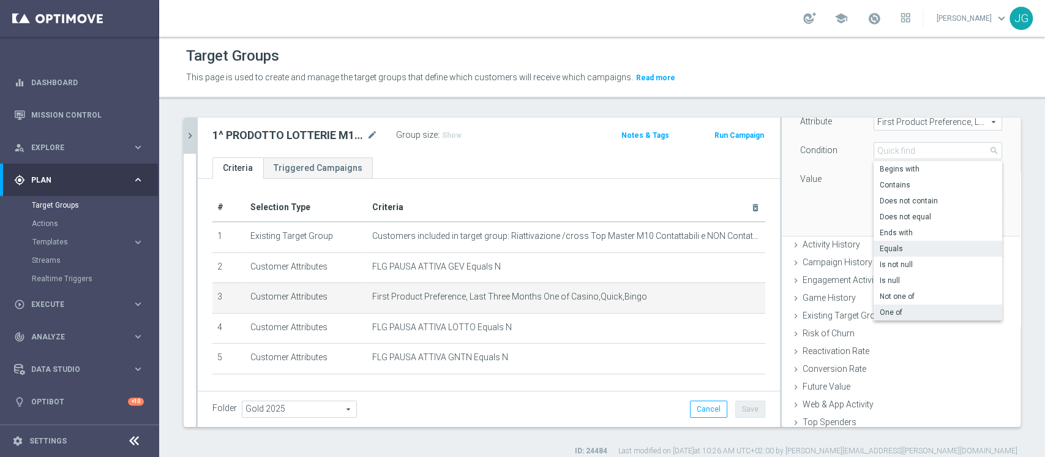
click at [879, 311] on span "One of" at bounding box center [937, 312] width 116 height 10
type input "One of"
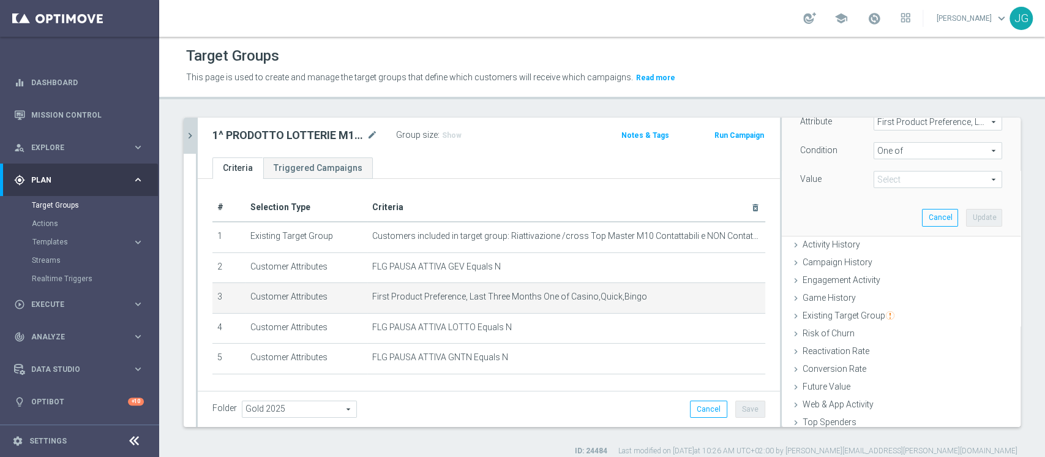
click at [902, 184] on span at bounding box center [937, 179] width 127 height 16
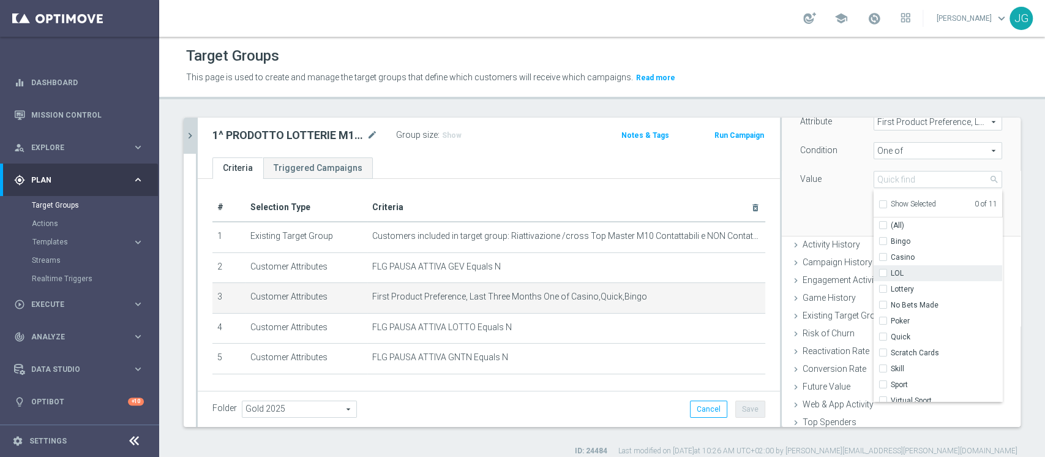
click at [882, 272] on input "LOL" at bounding box center [886, 273] width 8 height 8
checkbox input "true"
type input "LOL"
click at [882, 289] on input "Lottery" at bounding box center [886, 289] width 8 height 8
checkbox input "true"
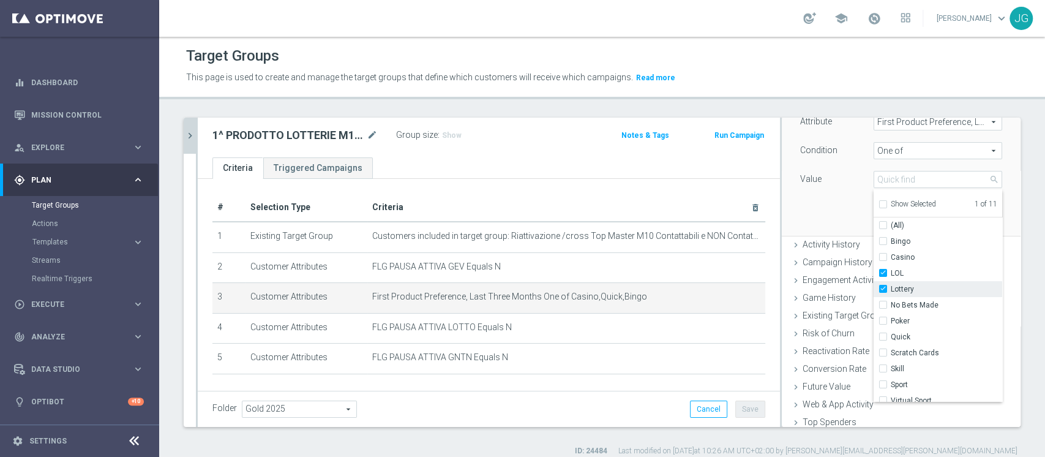
type input "Selected 2 of 11"
click at [813, 214] on div "Attribute First Product Preference, Last Three Months First Product Preference,…" at bounding box center [901, 166] width 220 height 137
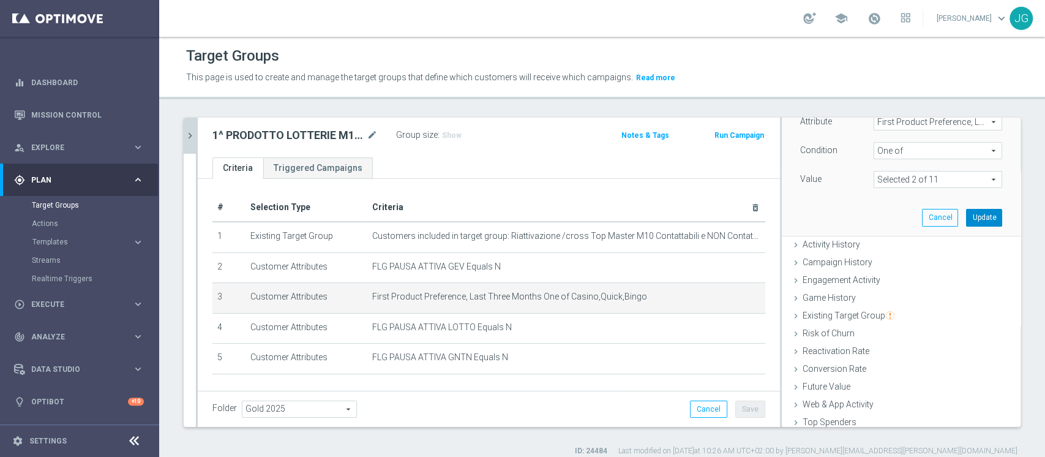
click at [966, 218] on button "Update" at bounding box center [984, 217] width 36 height 17
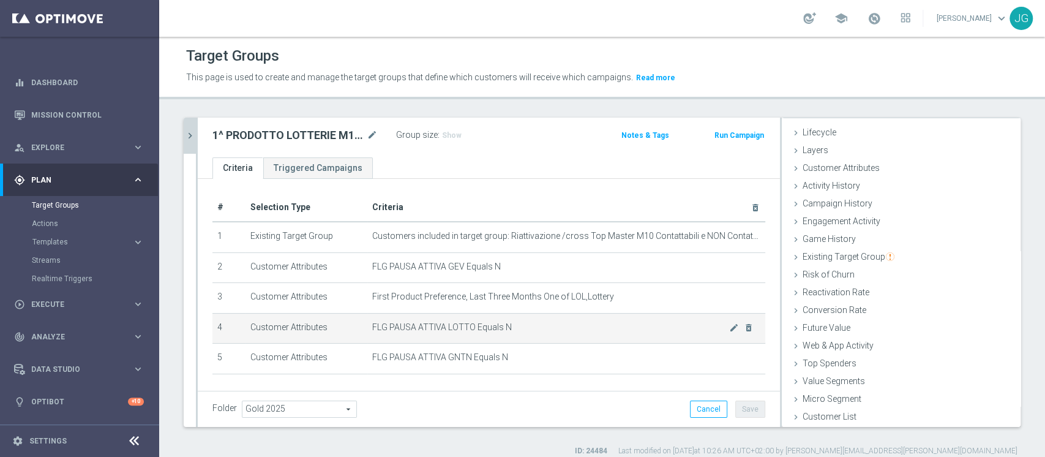
scroll to position [43, 0]
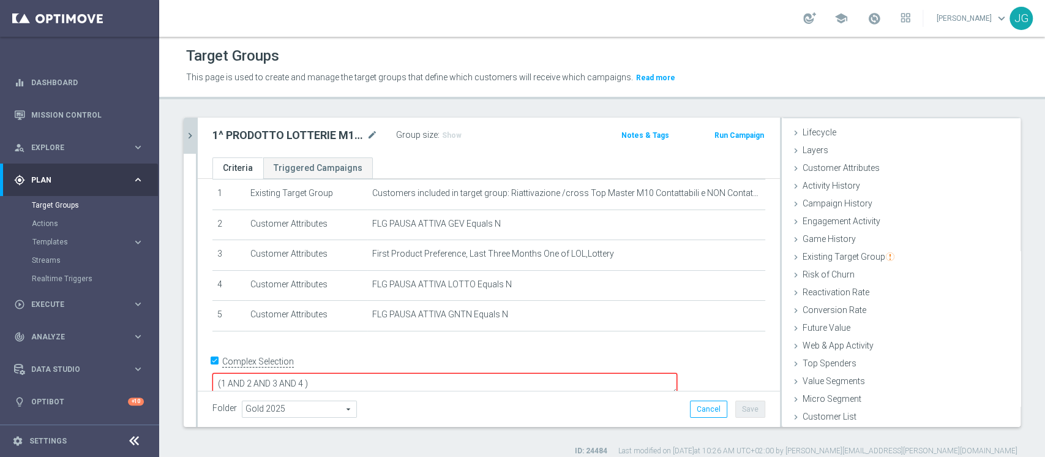
click at [391, 373] on textarea "(1 AND 2 AND 3 AND 4 )" at bounding box center [444, 383] width 464 height 21
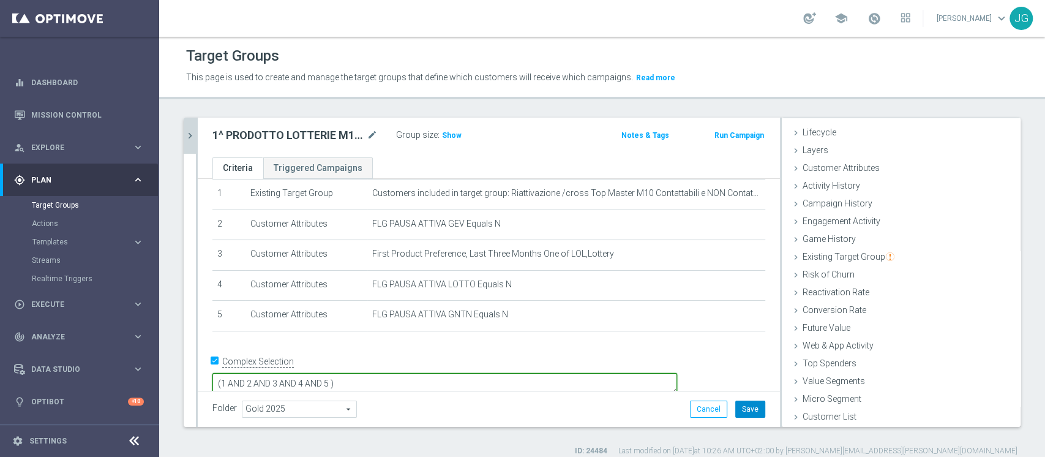
type textarea "(1 AND 2 AND 3 AND 4 AND 5 )"
click at [741, 409] on button "Save" at bounding box center [750, 408] width 30 height 17
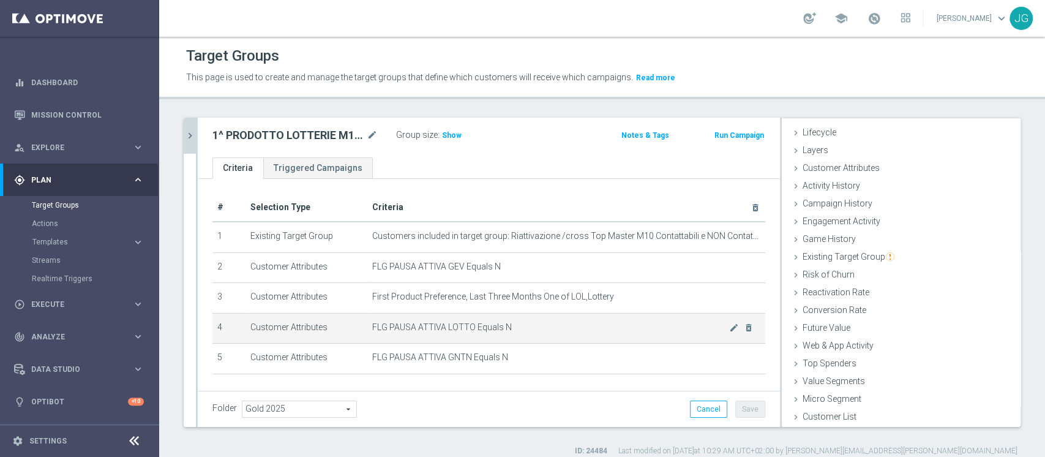
scroll to position [42, 0]
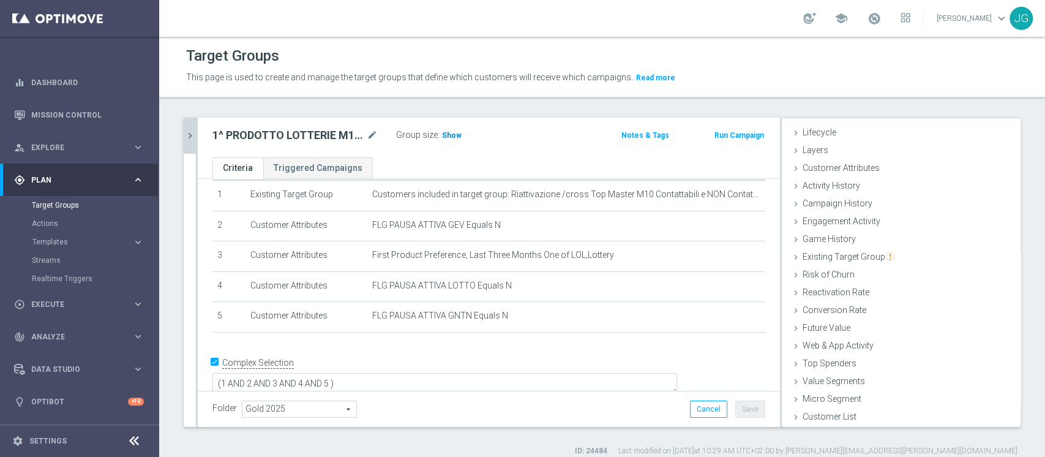
click at [449, 135] on span "Show" at bounding box center [452, 135] width 20 height 9
click at [456, 135] on span "1,348" at bounding box center [452, 137] width 21 height 12
click at [190, 139] on icon "chevron_right" at bounding box center [190, 136] width 12 height 12
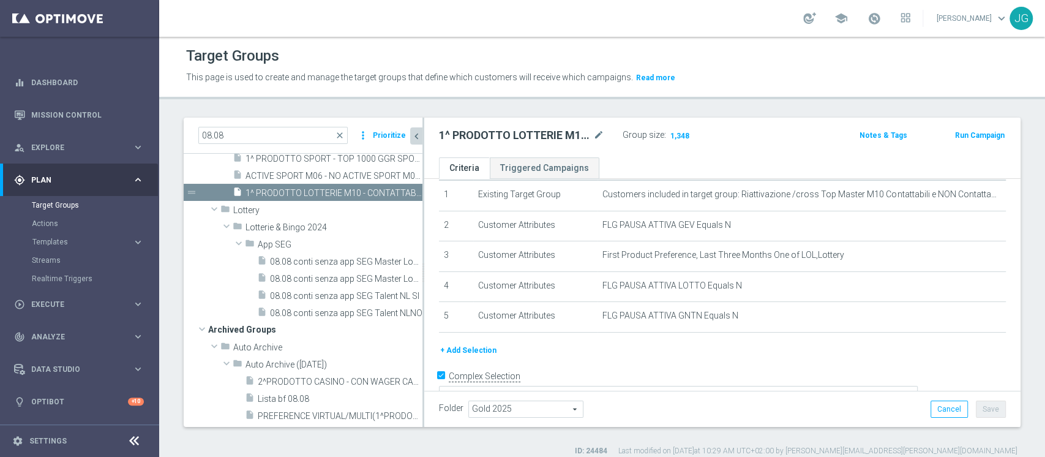
scroll to position [46, 0]
click at [281, 198] on span "1^ PRODOTTO LOTTERIE M10 - CONTATTABILI E NON 09.10" at bounding box center [319, 193] width 149 height 10
click at [329, 198] on span "1^ PRODOTTO LOTTERIE M10 - CONTATTABILI E NON 09.10" at bounding box center [319, 193] width 149 height 10
click at [396, 198] on icon "content_copy" at bounding box center [401, 193] width 10 height 10
click at [598, 134] on icon "mode_edit" at bounding box center [598, 135] width 11 height 15
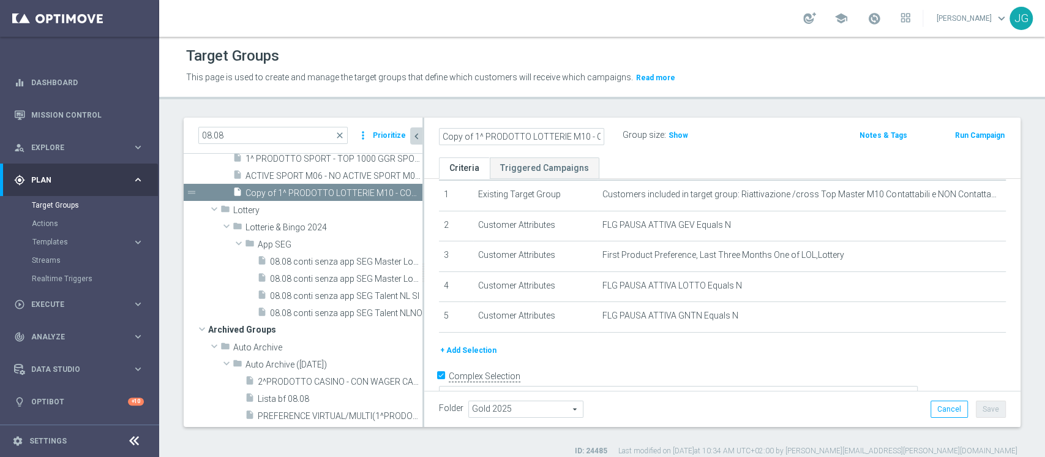
scroll to position [0, 99]
click at [480, 135] on input "Copy of 1^ PRODOTTO LOTTERIE M10 - CONTATTABILI E NON 09.10" at bounding box center [521, 136] width 165 height 17
type input "1^ PRODOTTO POKER & SKILL M10 - CONTATTABILI E NON 09.10"
click at [617, 149] on div "1^ PRODOTTO POKER & SKILL M10 - CONTATTABILI E NON 09.10 Group size : Show Note…" at bounding box center [722, 137] width 596 height 40
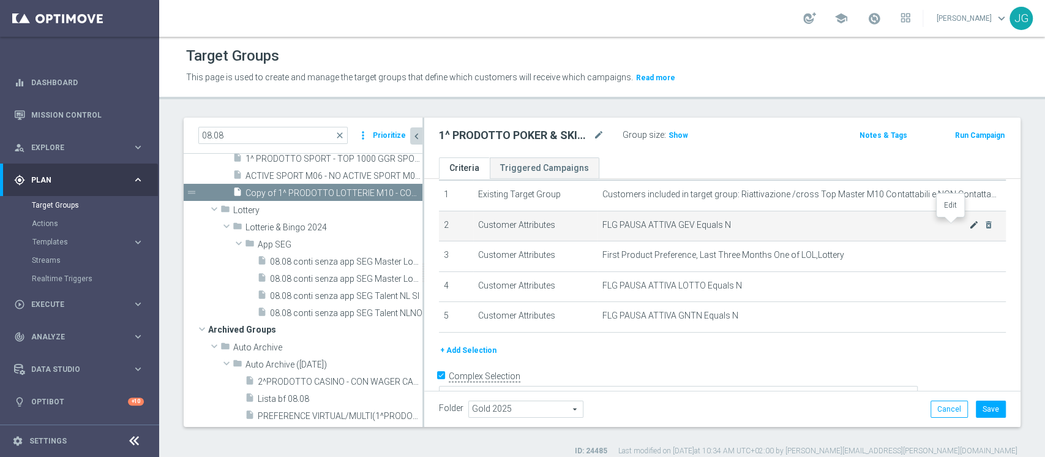
click at [969, 225] on icon "mode_edit" at bounding box center [974, 225] width 10 height 10
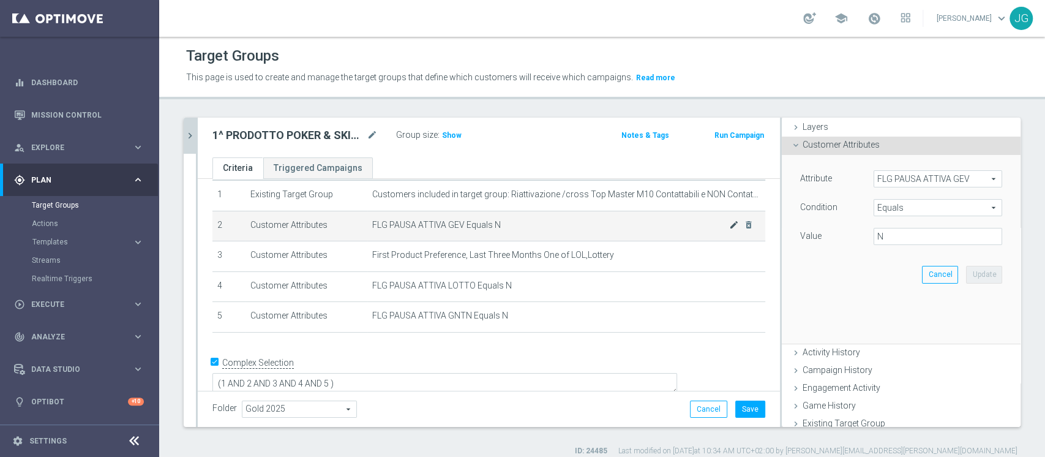
scroll to position [81, 0]
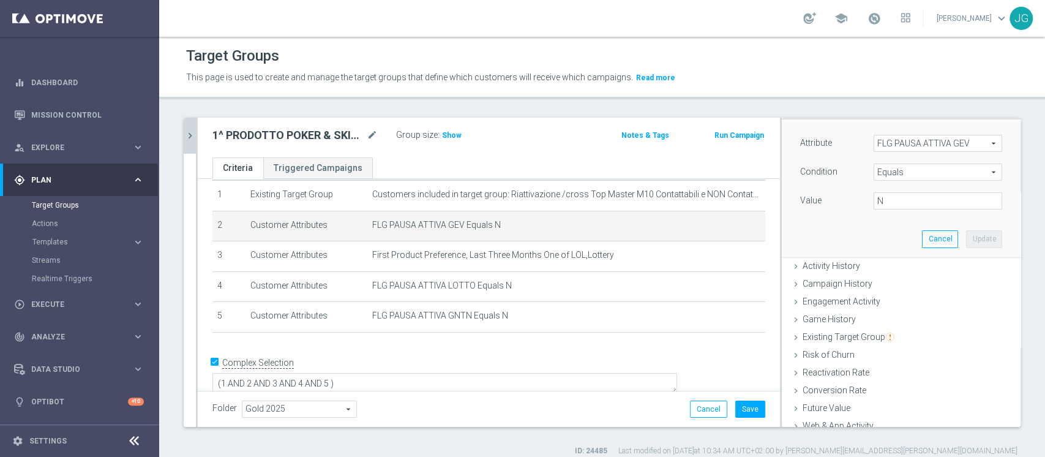
click at [886, 209] on div "Value N" at bounding box center [901, 202] width 220 height 20
click at [908, 144] on span "FLG PAUSA ATTIVA GEV" at bounding box center [937, 143] width 127 height 16
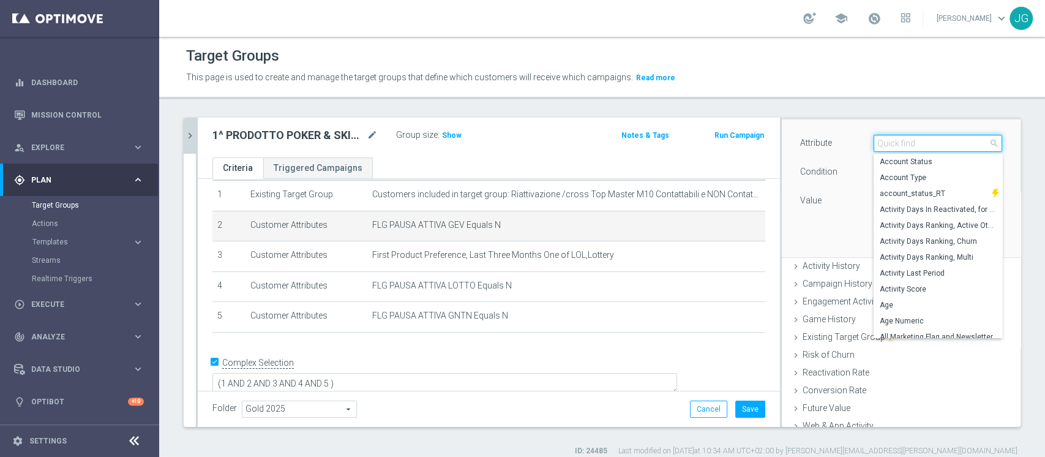
click at [908, 144] on input "search" at bounding box center [937, 143] width 129 height 17
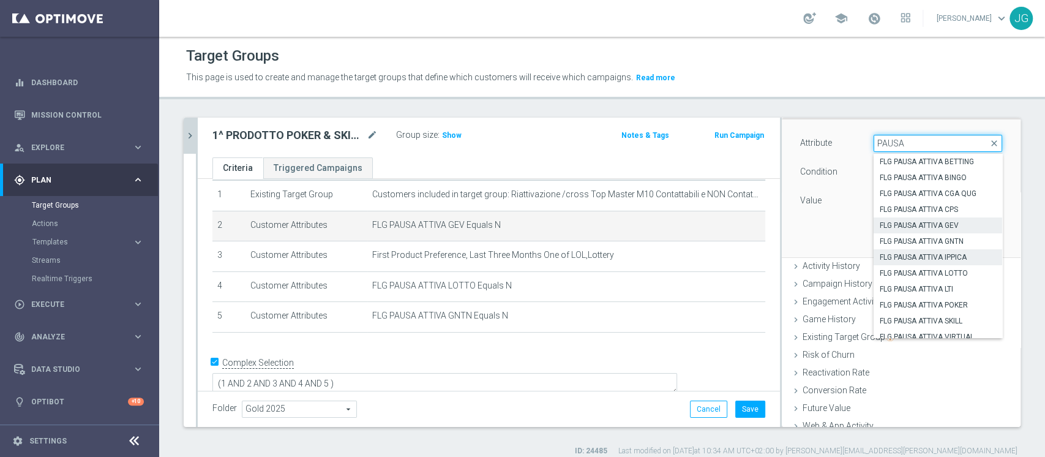
scroll to position [7, 0]
type input "PAUSA"
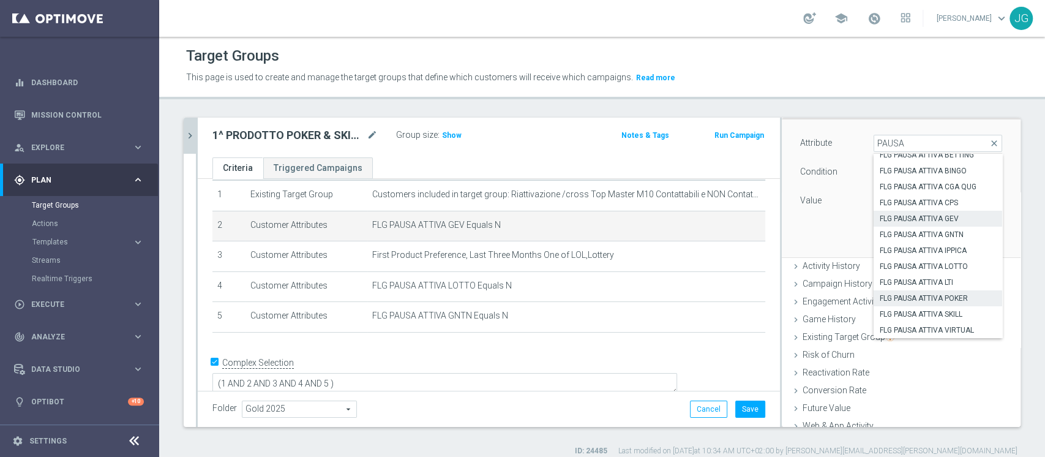
click at [917, 299] on span "FLG PAUSA ATTIVA POKER" at bounding box center [937, 298] width 116 height 10
type input "FLG PAUSA ATTIVA POKER"
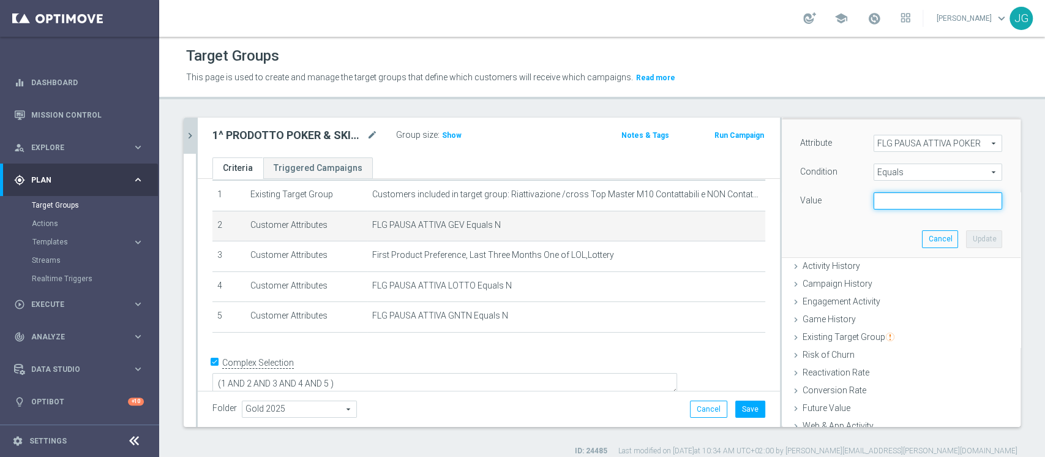
click at [901, 200] on input "text" at bounding box center [937, 200] width 129 height 17
type input "N"
click at [966, 233] on button "Update" at bounding box center [984, 238] width 36 height 17
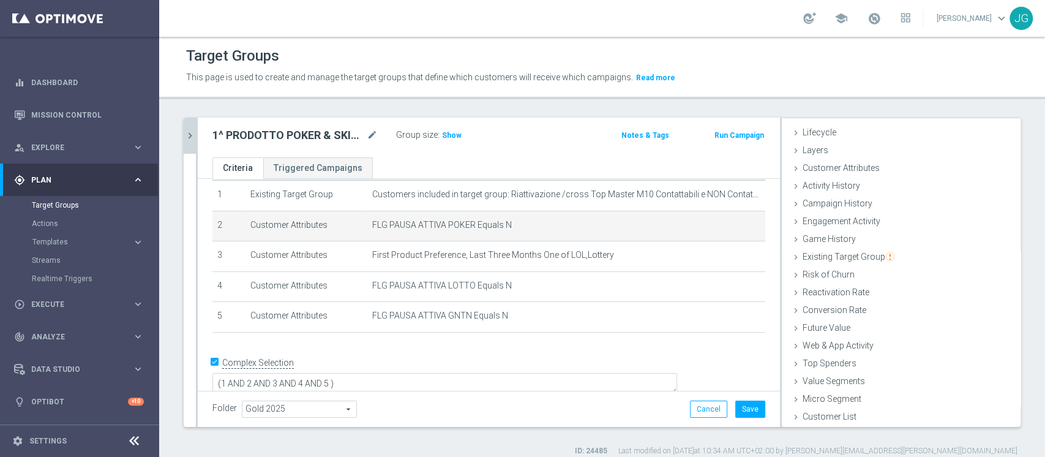
scroll to position [23, 0]
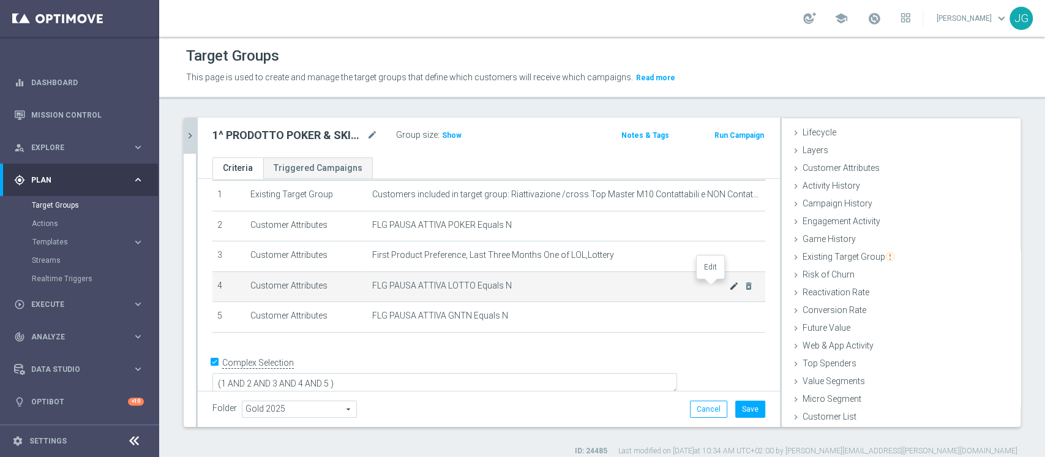
click at [729, 283] on icon "mode_edit" at bounding box center [734, 286] width 10 height 10
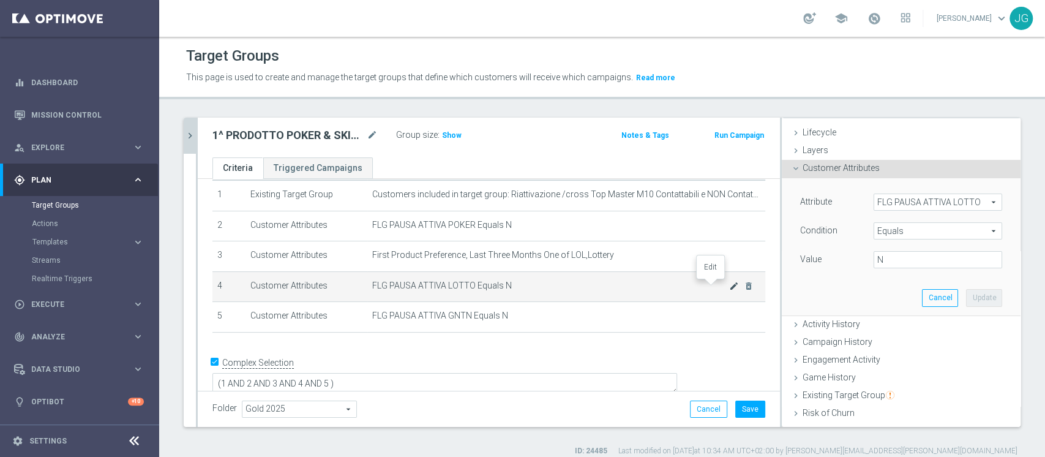
scroll to position [81, 0]
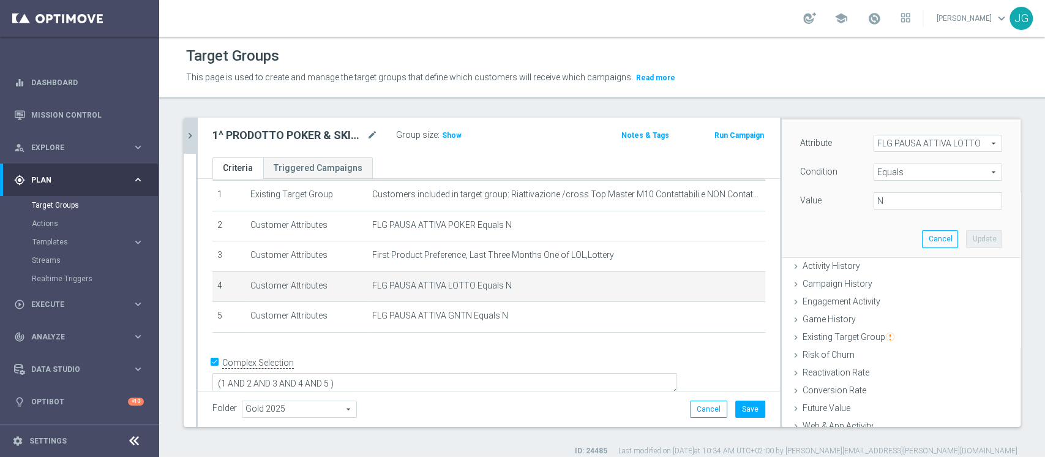
click at [907, 132] on div "Attribute FLG PAUSA ATTIVA LOTTO FLG PAUSA ATTIVA LOTTO arrow_drop_down search …" at bounding box center [901, 187] width 220 height 137
click at [901, 138] on span "FLG PAUSA ATTIVA LOTTO" at bounding box center [937, 143] width 127 height 16
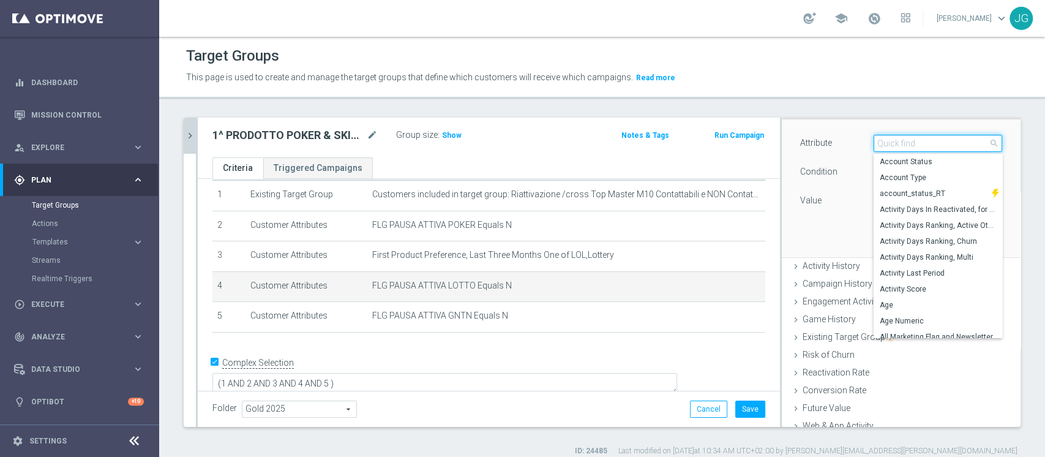
click at [901, 138] on input "search" at bounding box center [937, 143] width 129 height 17
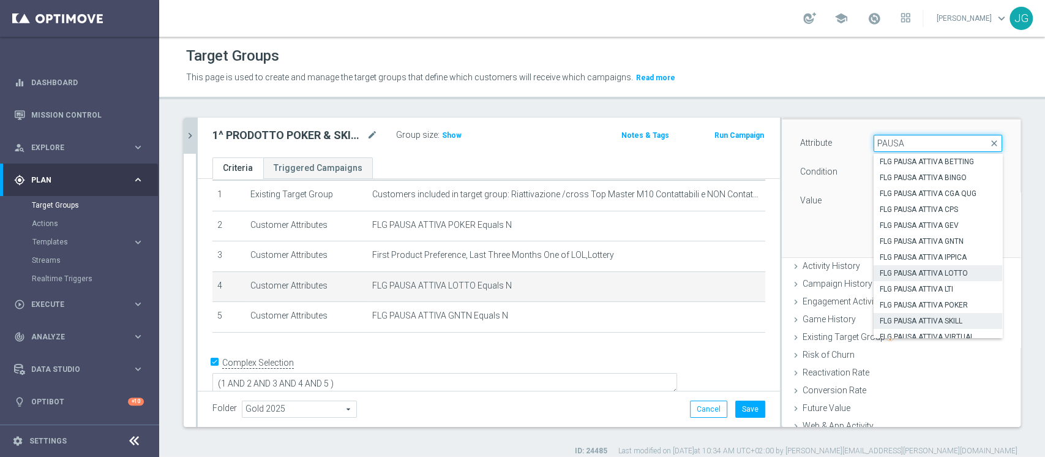
type input "PAUSA"
click at [942, 321] on span "FLG PAUSA ATTIVA SKILL" at bounding box center [937, 321] width 116 height 10
type input "FLG PAUSA ATTIVA SKILL"
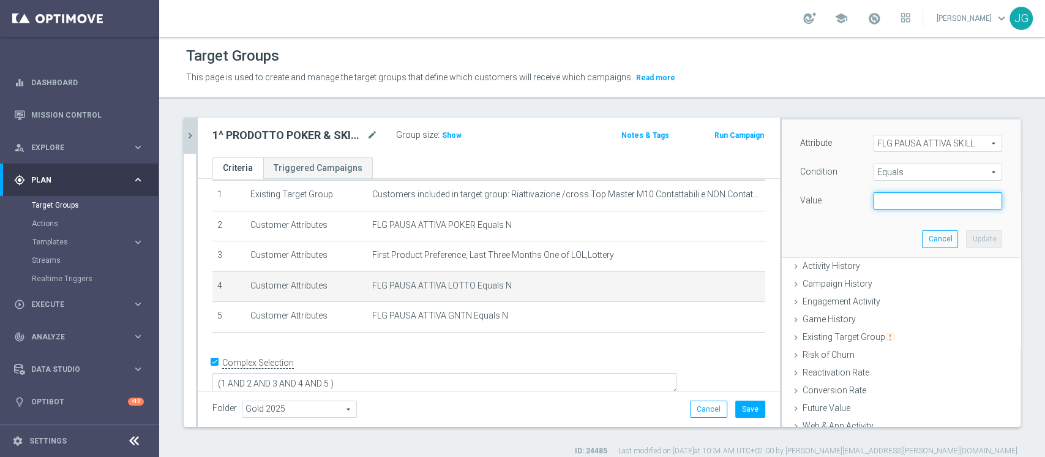
click at [882, 199] on input "text" at bounding box center [937, 200] width 129 height 17
type input "N"
click at [966, 240] on button "Update" at bounding box center [984, 238] width 36 height 17
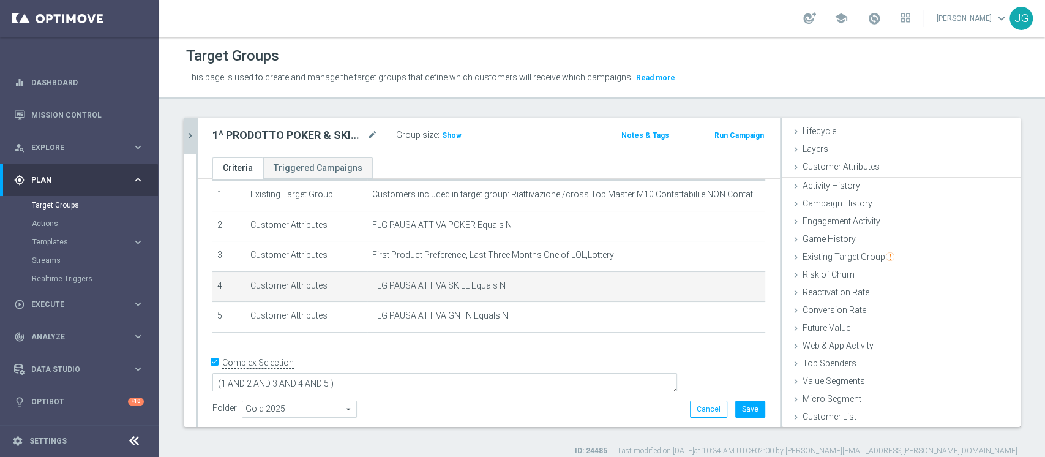
scroll to position [23, 0]
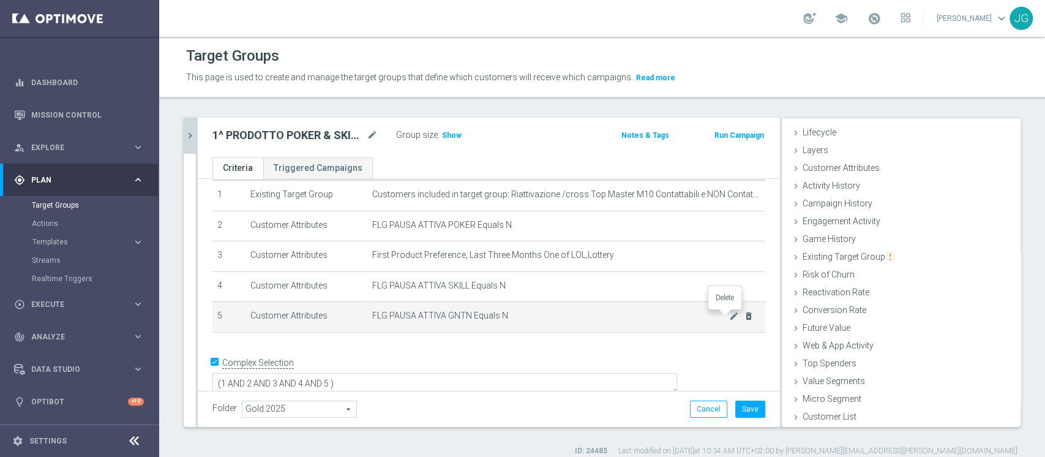
click at [744, 318] on icon "delete_forever" at bounding box center [749, 316] width 10 height 10
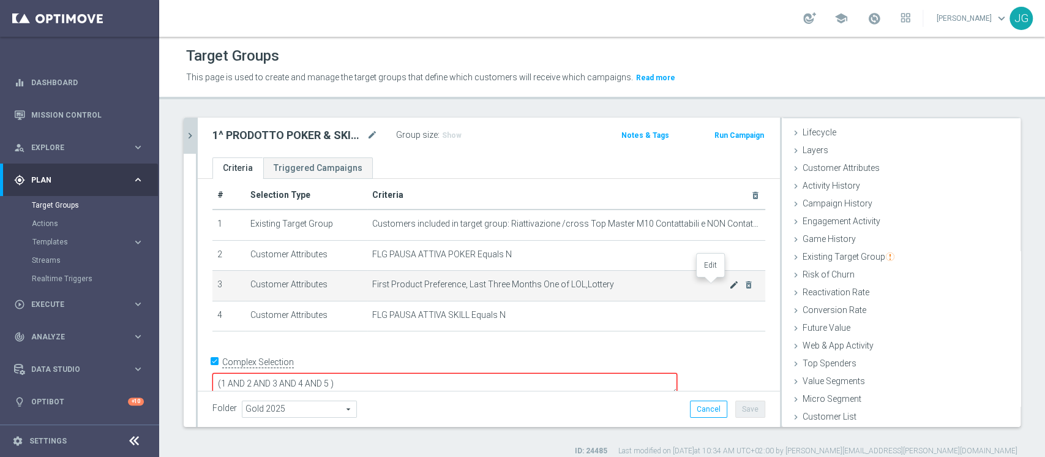
click at [729, 283] on icon "mode_edit" at bounding box center [734, 285] width 10 height 10
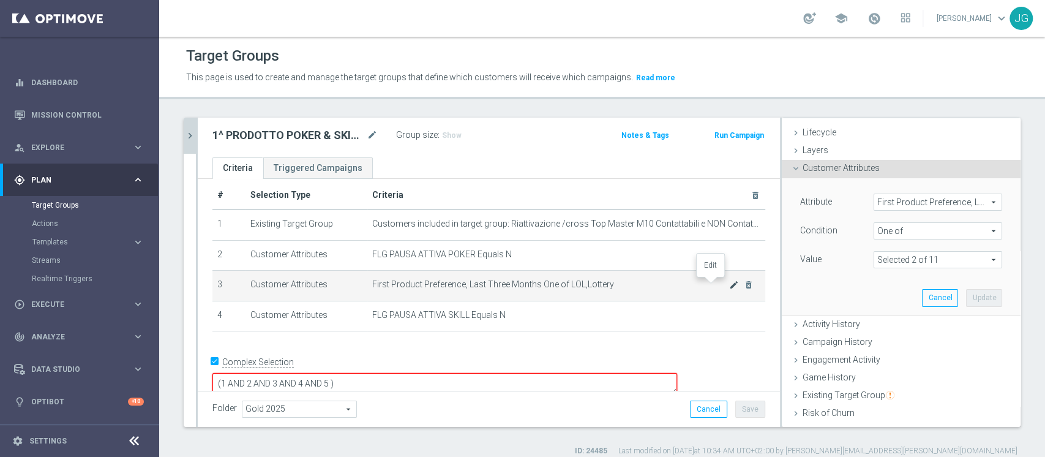
scroll to position [81, 0]
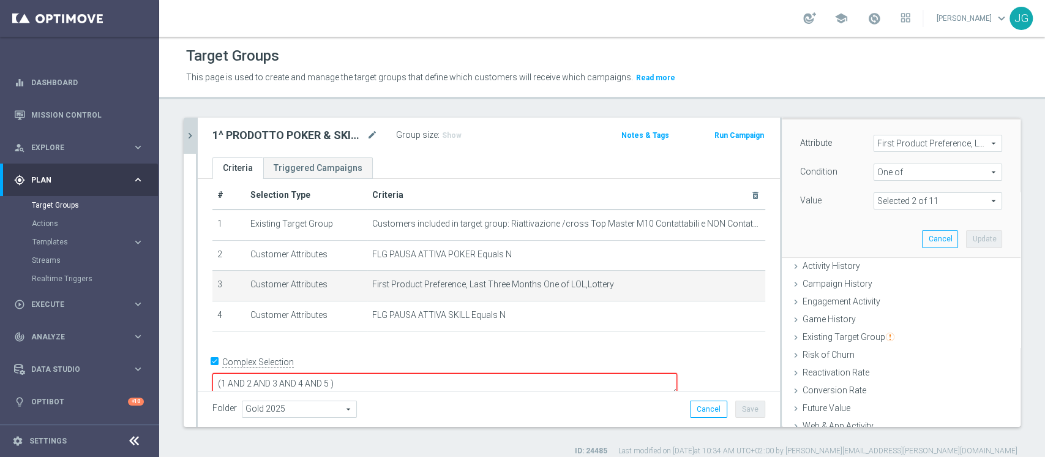
click at [894, 143] on span "First Product Preference, Last Three Months" at bounding box center [937, 143] width 127 height 16
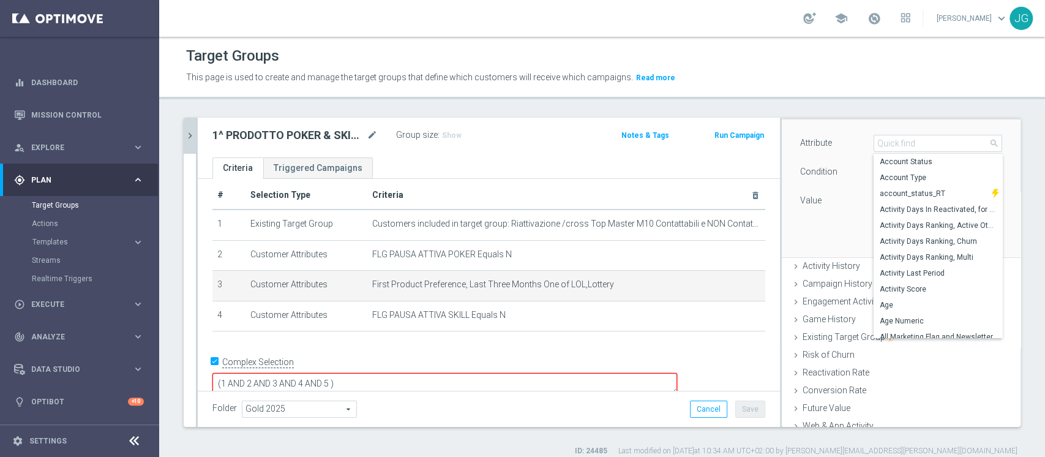
click at [816, 186] on div "Attribute First Product Preference, Last Three Months First Product Preference,…" at bounding box center [901, 173] width 202 height 77
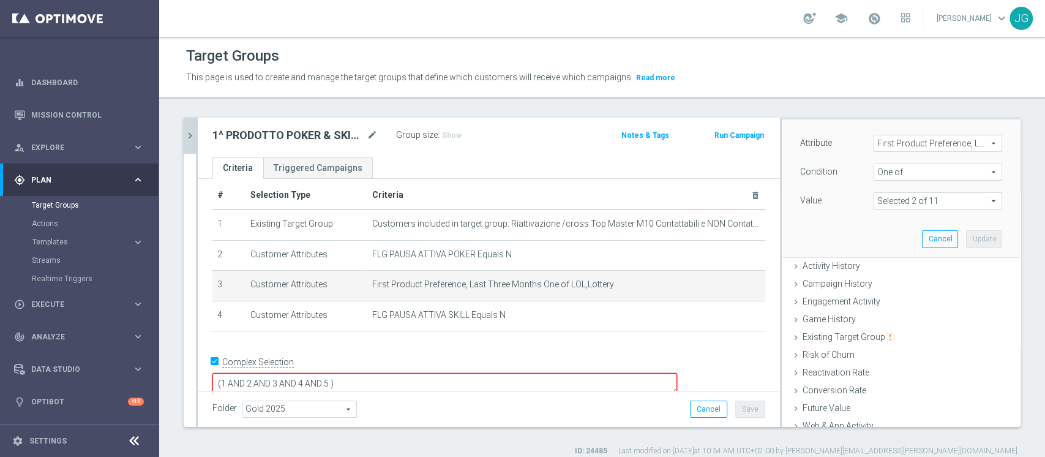
click at [917, 206] on span at bounding box center [937, 201] width 127 height 16
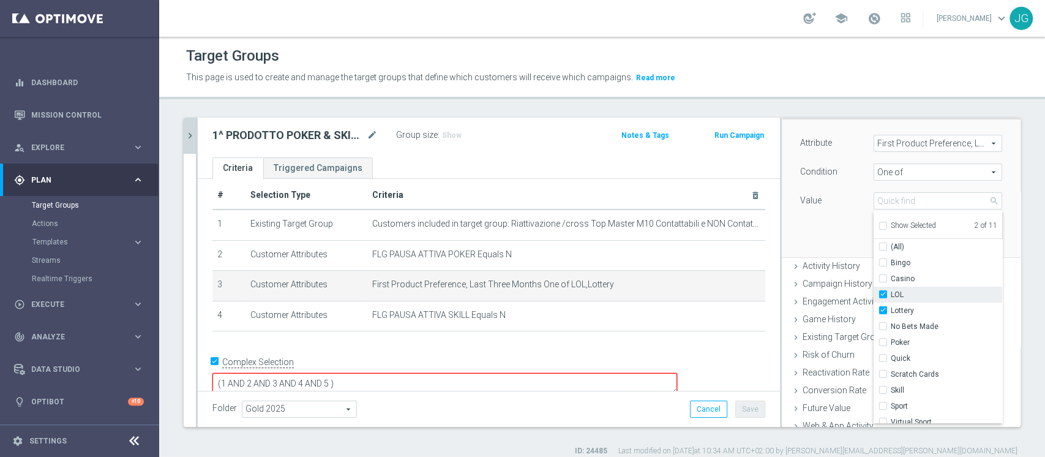
click at [890, 294] on label "LOL" at bounding box center [945, 294] width 111 height 16
click at [882, 294] on input "LOL" at bounding box center [886, 295] width 8 height 8
checkbox input "false"
type input "Lottery"
click at [882, 312] on input "Lottery" at bounding box center [886, 311] width 8 height 8
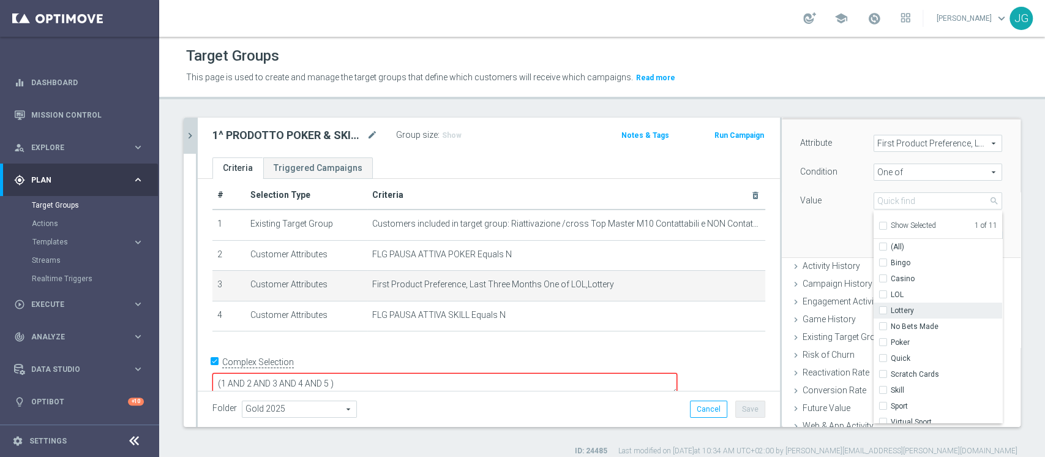
checkbox input "false"
type input "Select"
click at [882, 335] on input "Poker" at bounding box center [886, 336] width 8 height 8
checkbox input "true"
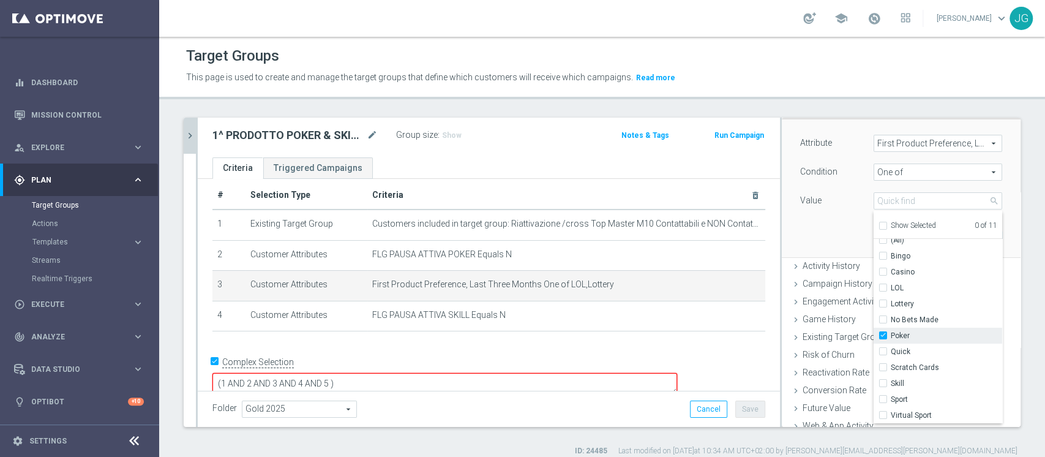
type input "Poker"
click at [882, 381] on input "Skill" at bounding box center [886, 383] width 8 height 8
checkbox input "true"
type input "Selected 2 of 11"
click at [818, 218] on div "Attribute First Product Preference, Last Three Months First Product Preference,…" at bounding box center [901, 187] width 220 height 137
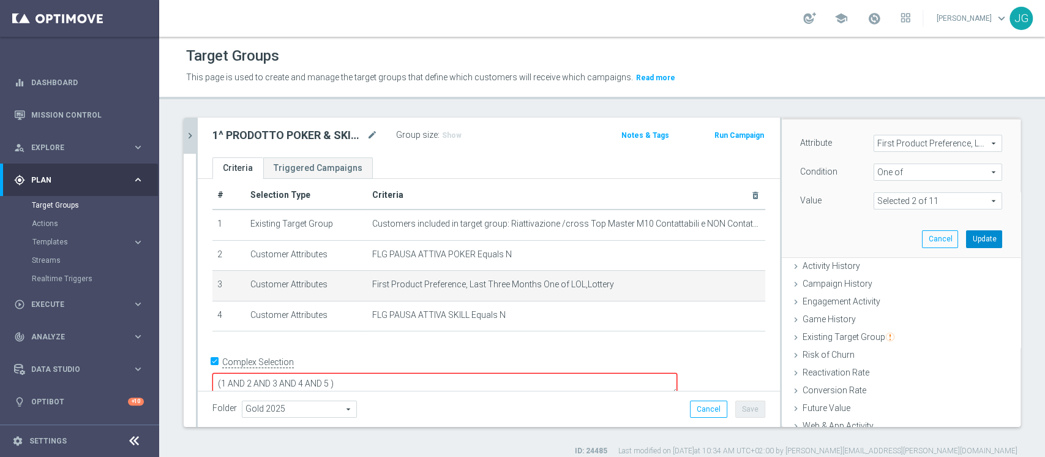
click at [966, 236] on button "Update" at bounding box center [984, 238] width 36 height 17
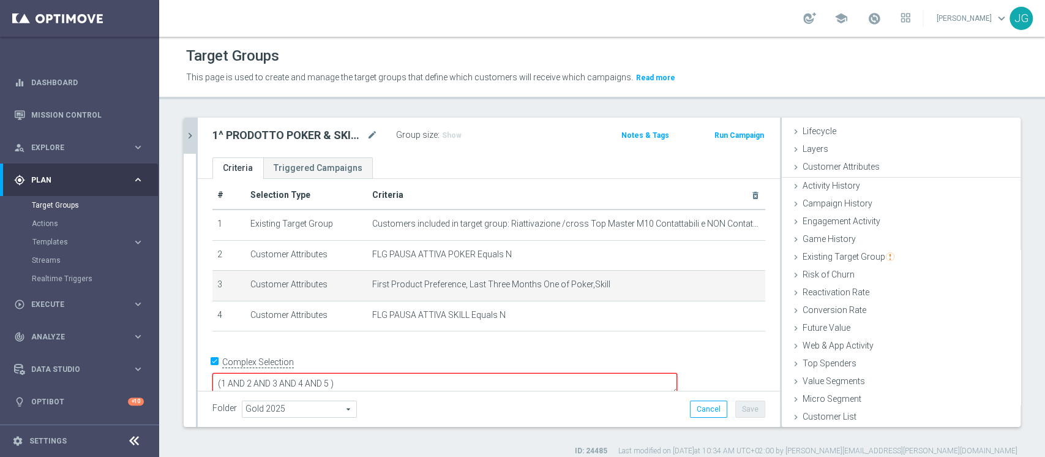
scroll to position [23, 0]
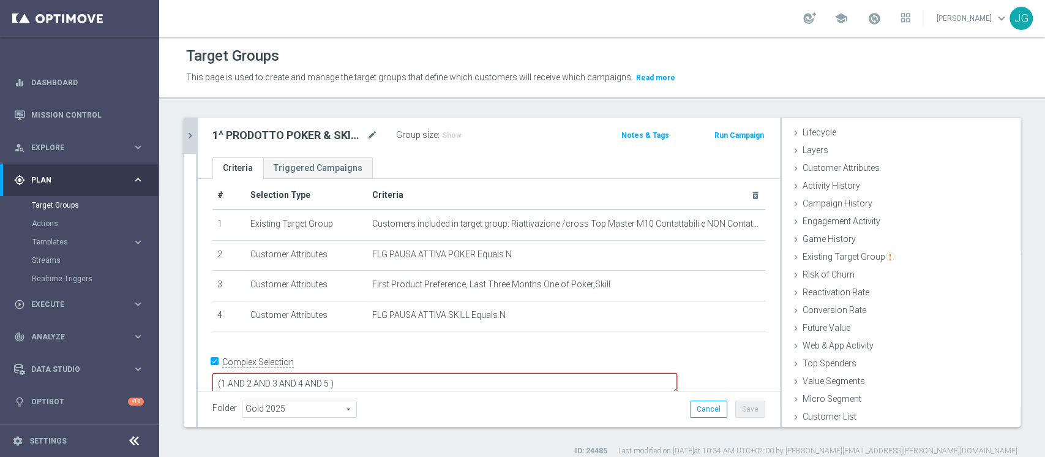
click at [417, 373] on textarea "(1 AND 2 AND 3 AND 4 AND 5 )" at bounding box center [444, 383] width 464 height 21
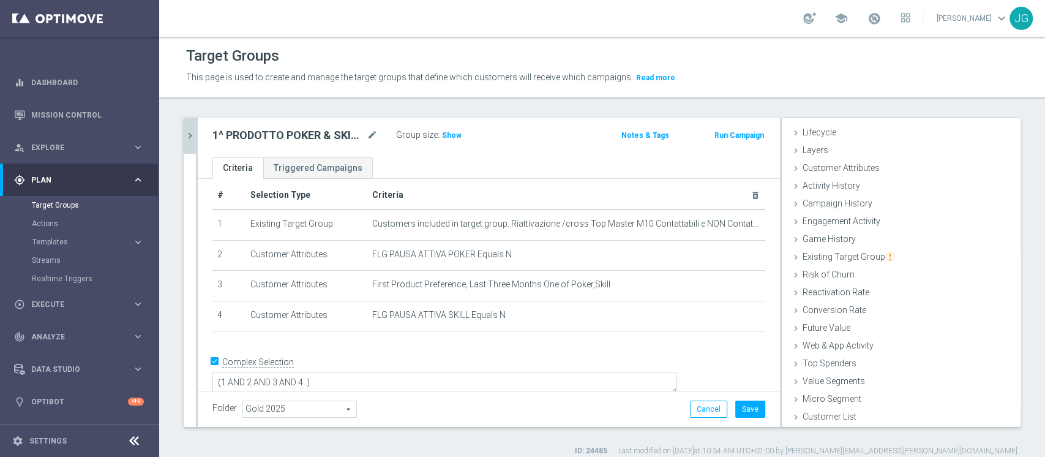
scroll to position [11, 0]
click at [755, 405] on div "Folder Gold 2025 Gold 2025 arrow_drop_down search Cancel Save Saving..." at bounding box center [489, 408] width 582 height 36
click at [736, 409] on button "Save" at bounding box center [750, 408] width 30 height 17
click at [192, 136] on icon "chevron_right" at bounding box center [190, 136] width 12 height 12
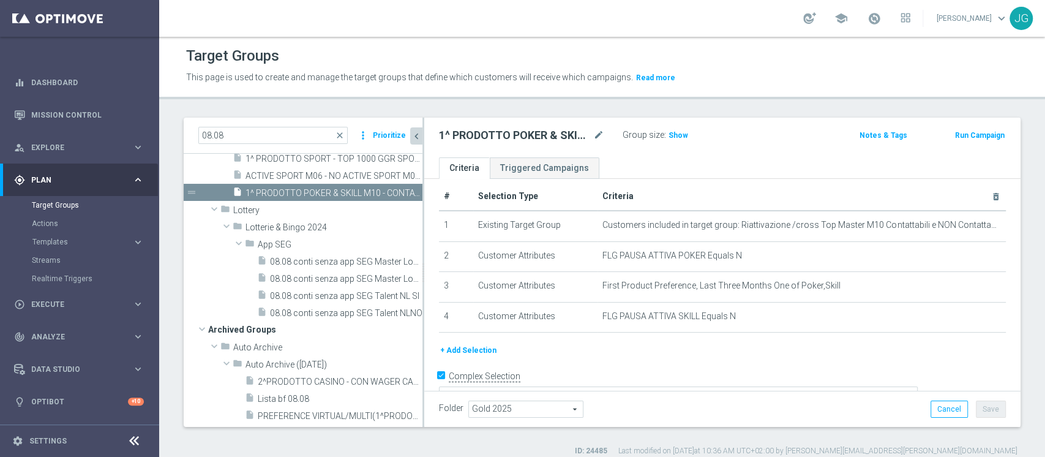
scroll to position [46, 0]
click at [318, 95] on span "1^ PRODOTTO GAMING M10 - CONTATTABILI E NON 09.10" at bounding box center [319, 90] width 149 height 10
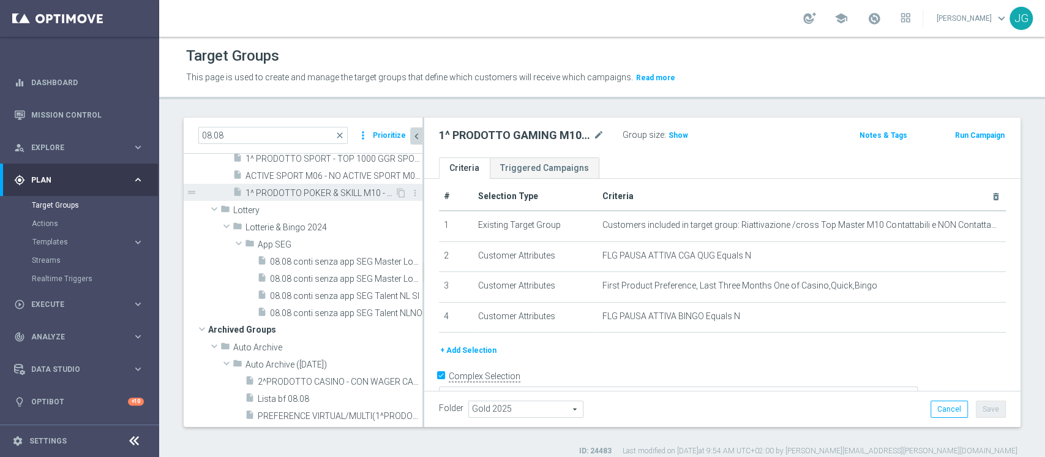
click at [321, 198] on span "1^ PRODOTTO POKER & SKILL M10 - CONTATTABILI E NON 09.10" at bounding box center [319, 193] width 149 height 10
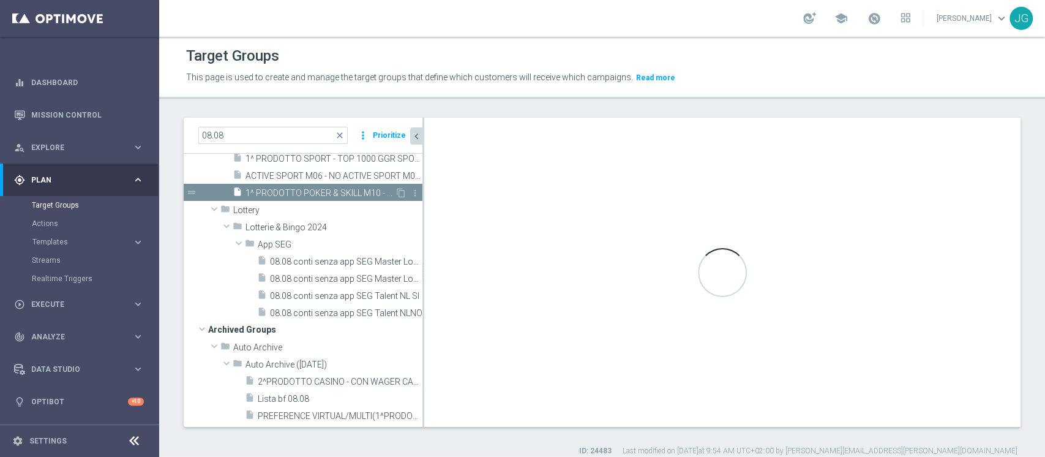
type textarea "(1 AND 2 AND 3 AND 4 )"
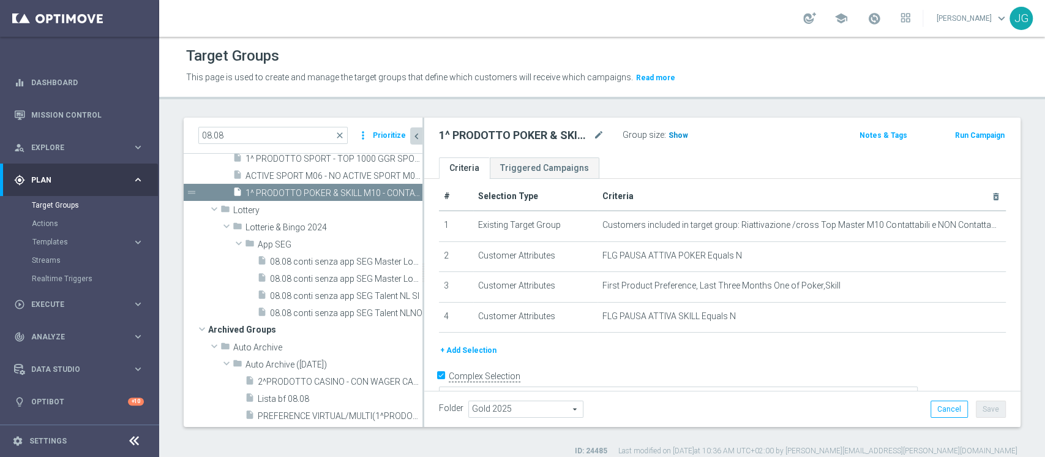
click at [683, 131] on span "Show" at bounding box center [678, 135] width 20 height 9
click at [677, 136] on span "476" at bounding box center [676, 137] width 15 height 12
click at [285, 135] on input "08.08" at bounding box center [272, 135] width 149 height 17
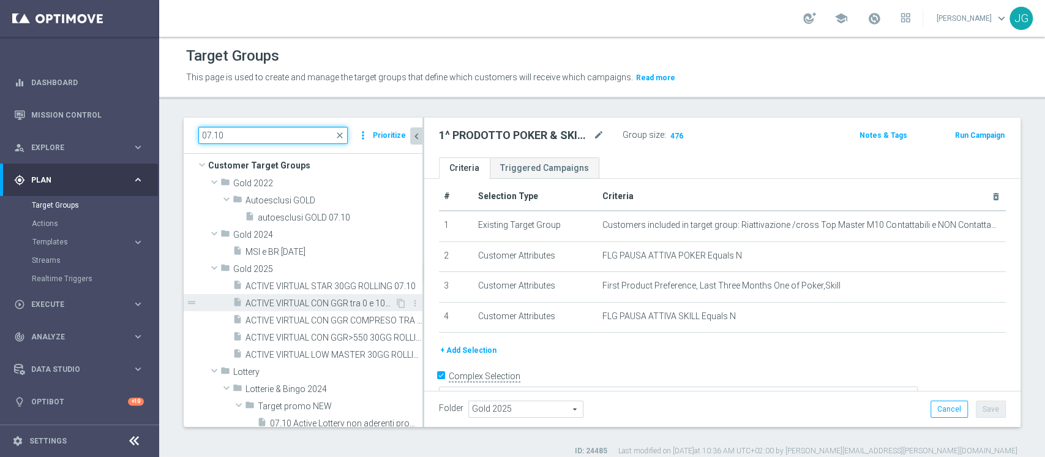
scroll to position [6, 0]
click at [277, 136] on input "07.10" at bounding box center [272, 135] width 149 height 17
type input "0"
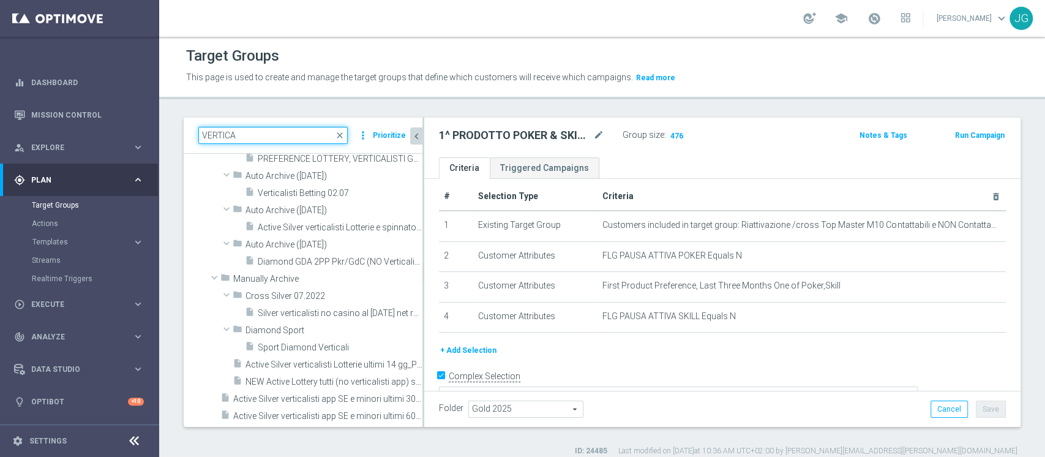
scroll to position [3368, 0]
type input "VERTICA"
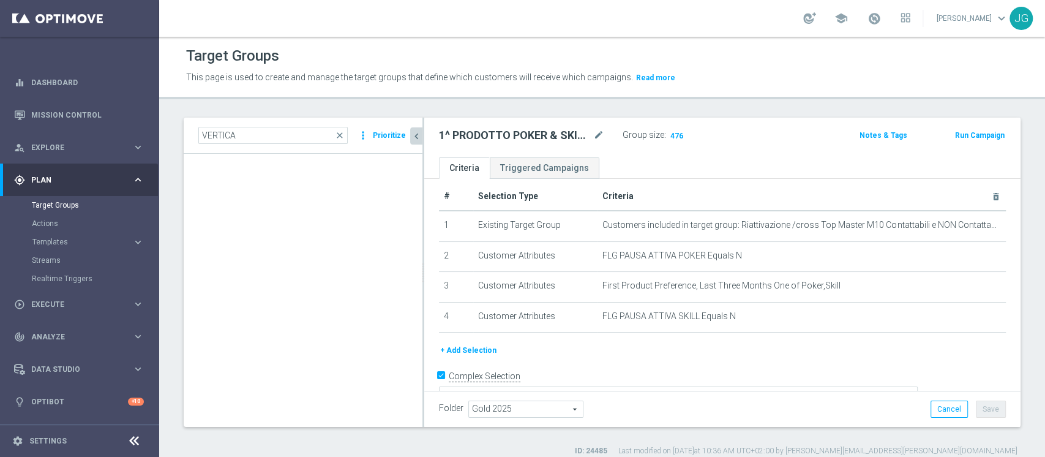
scroll to position [0, 0]
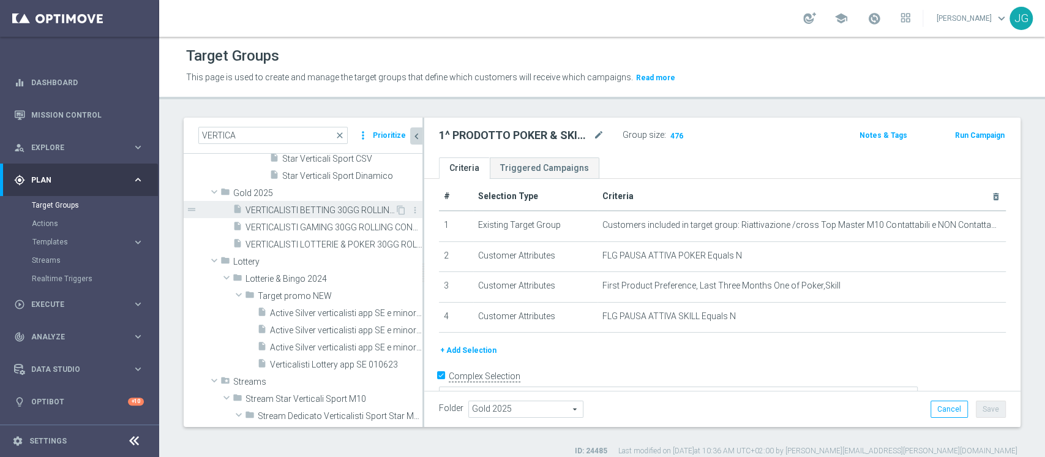
click at [319, 213] on span "VERTICALISTI BETTING 30GG ROLLING 08.10" at bounding box center [319, 210] width 149 height 10
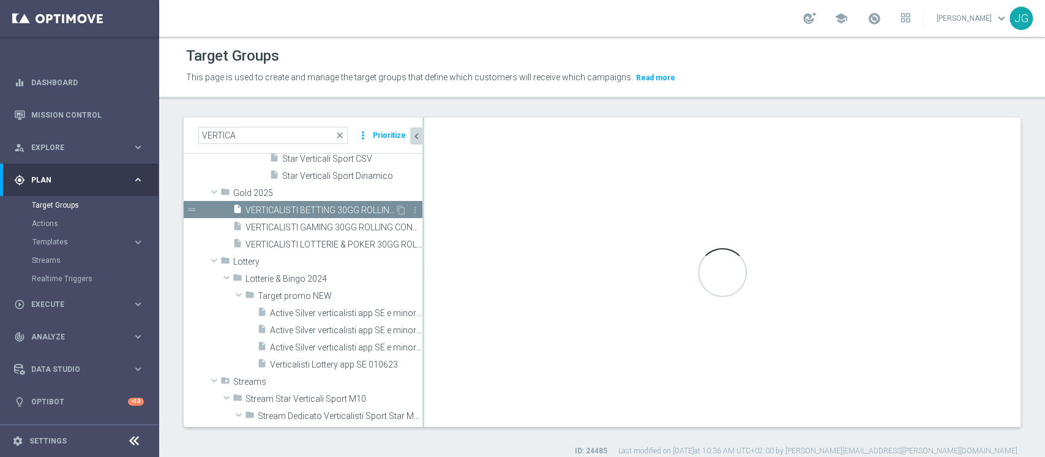
scroll to position [118, 0]
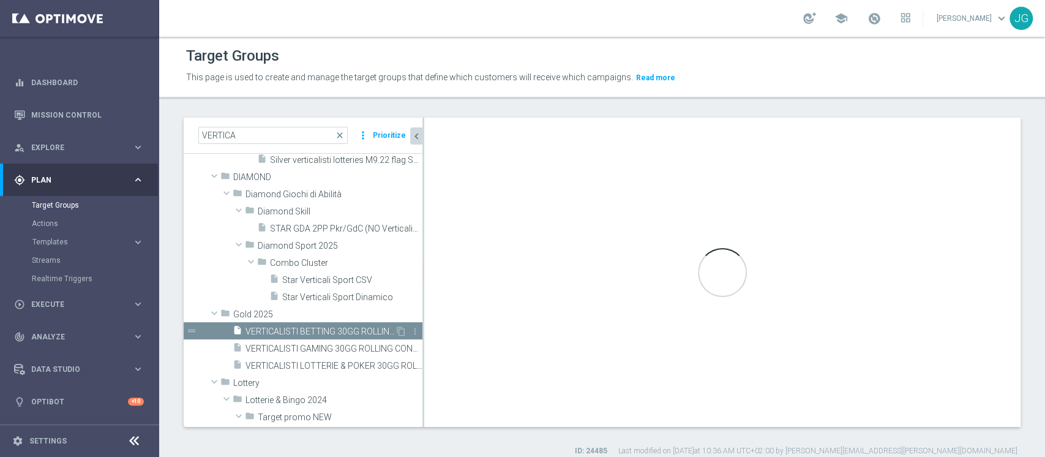
type textarea "(1 and 2 and 3 and 4 and 5 and 6 and 7 and 8 )"
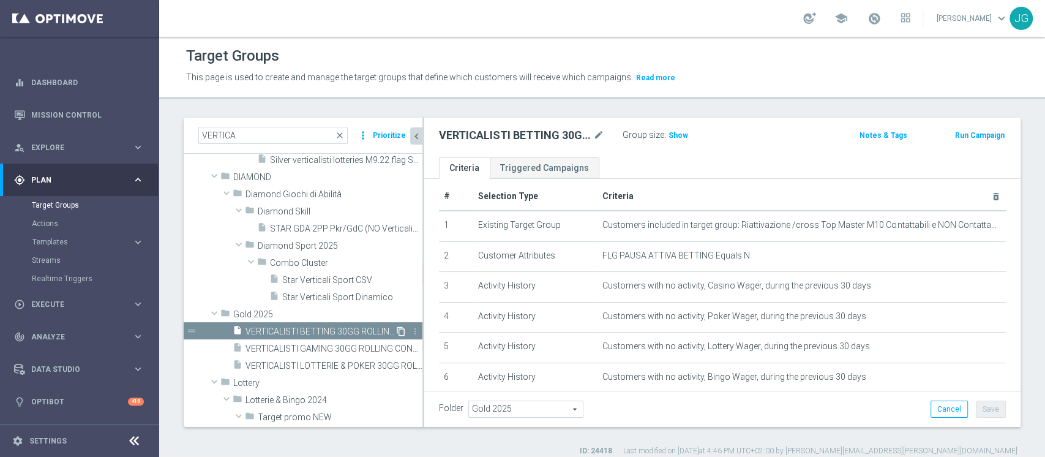
click at [396, 332] on icon "content_copy" at bounding box center [401, 331] width 10 height 10
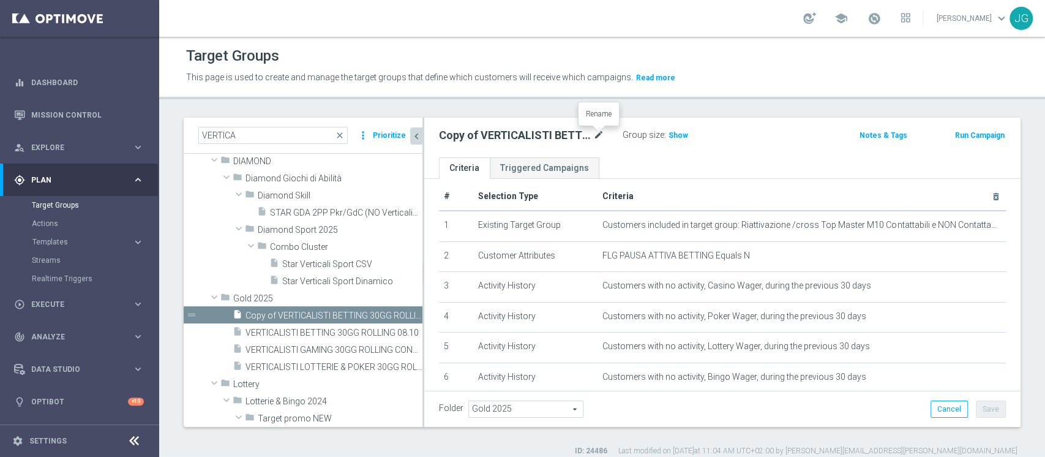
click at [602, 128] on icon "mode_edit" at bounding box center [598, 135] width 11 height 15
click at [465, 135] on input "Copy of VERTICALISTI BETTING 30GG ROLLING 08.10" at bounding box center [521, 136] width 165 height 17
type input "BETTING 30GG ROLLING 08.10"
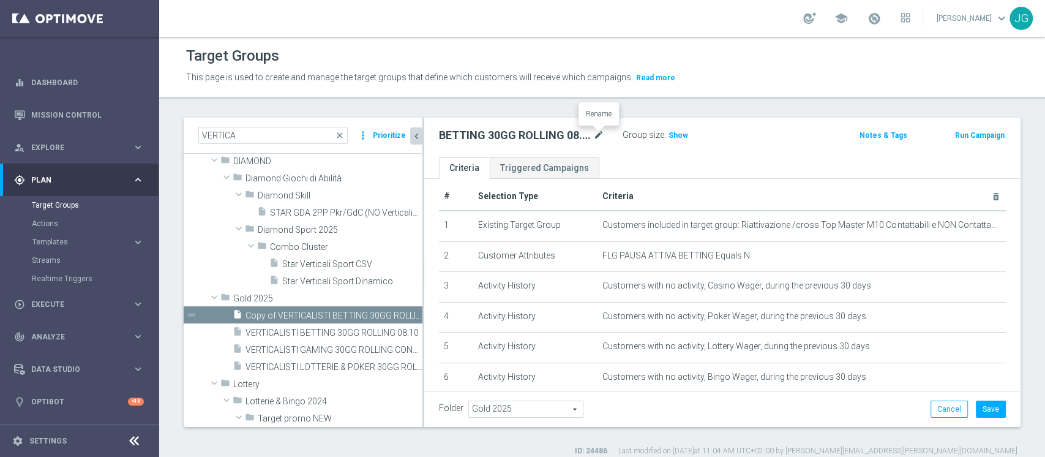
click at [600, 132] on icon "mode_edit" at bounding box center [598, 135] width 11 height 15
type input "MONO BETTING/LOTTERIE/GAMING/POKER&SKILL 30GG ROLLING CONTATTABILI E NON 08.10"
click at [757, 155] on div "MONO BETTING/LOTTERIE/GAMING/POKER&SKILL 30GG ROLLING CONTATTABILI E NON 08.10 …" at bounding box center [722, 137] width 596 height 40
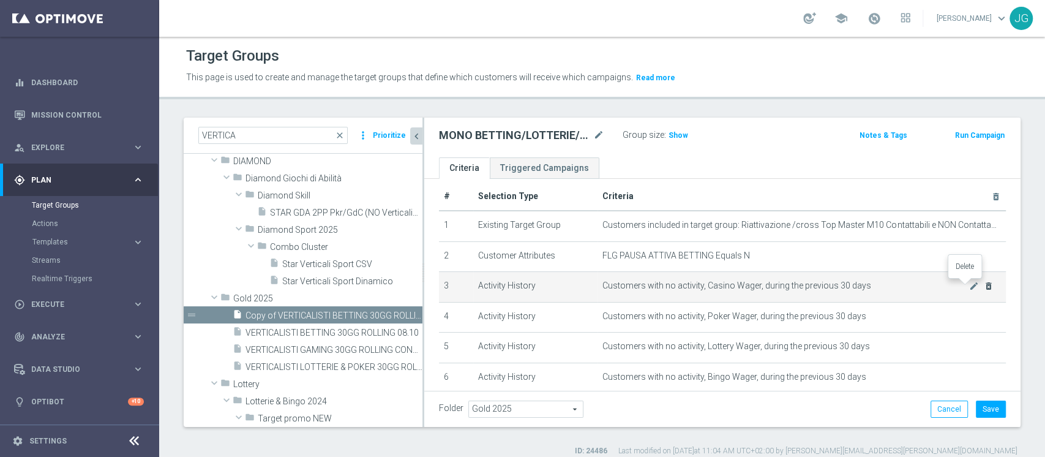
click at [983, 286] on icon "delete_forever" at bounding box center [988, 286] width 10 height 10
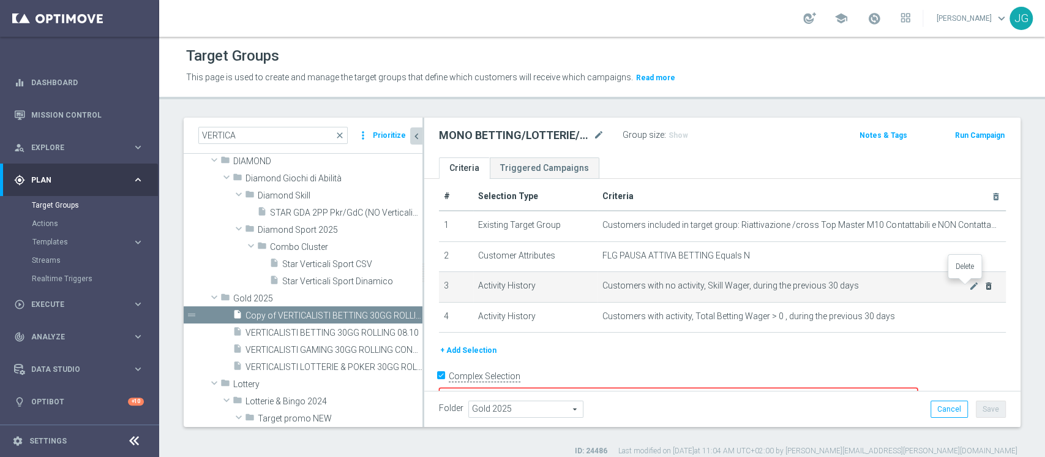
click at [983, 286] on icon "delete_forever" at bounding box center [988, 286] width 10 height 10
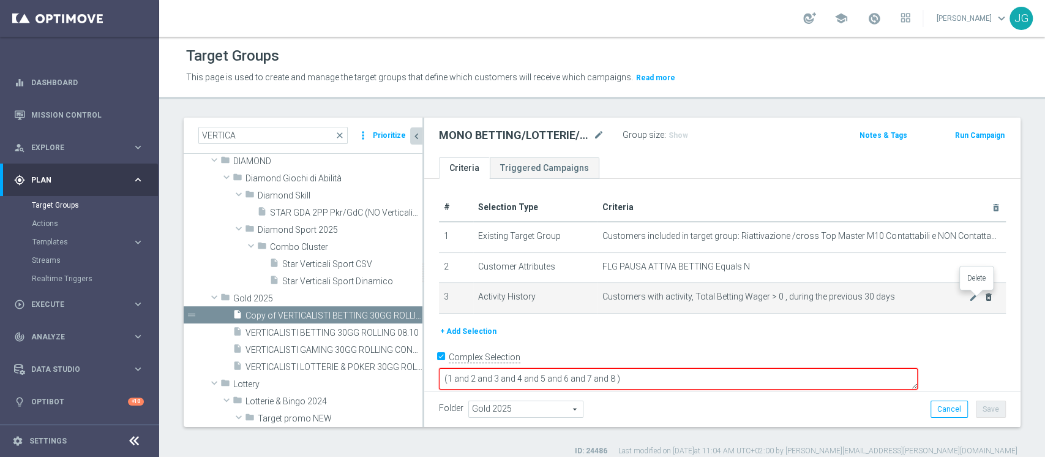
click at [983, 293] on icon "delete_forever" at bounding box center [988, 297] width 10 height 10
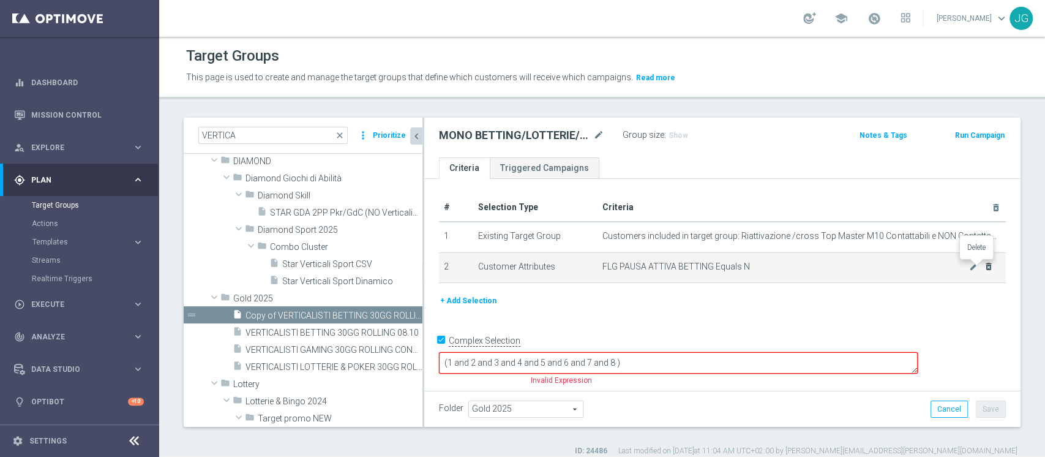
click at [983, 267] on icon "delete_forever" at bounding box center [988, 266] width 10 height 10
checkbox input "false"
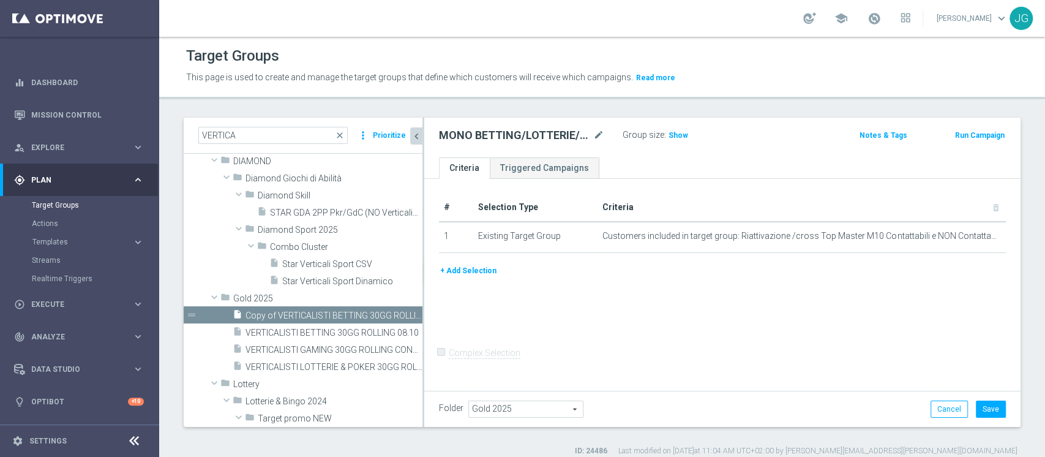
click at [471, 270] on button "+ Add Selection" at bounding box center [468, 270] width 59 height 13
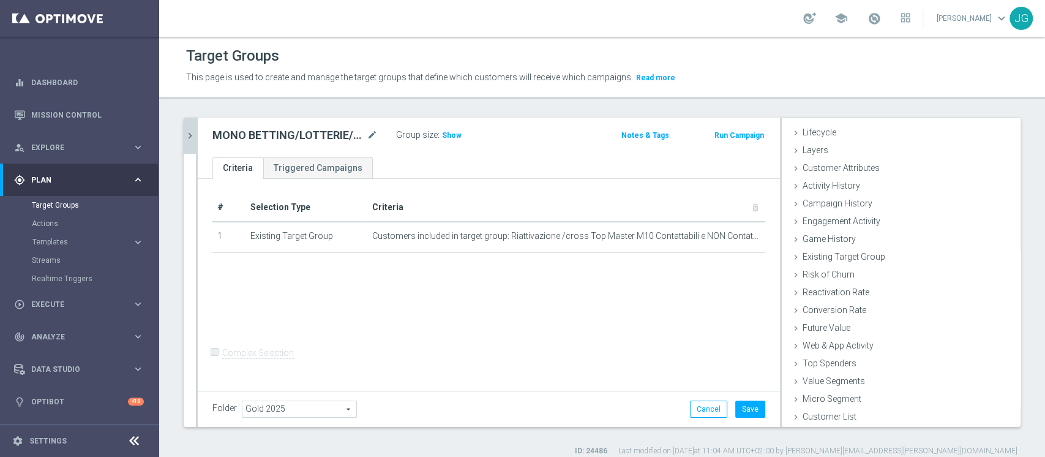
scroll to position [23, 0]
click at [833, 258] on span "Existing Target Group" at bounding box center [848, 257] width 92 height 10
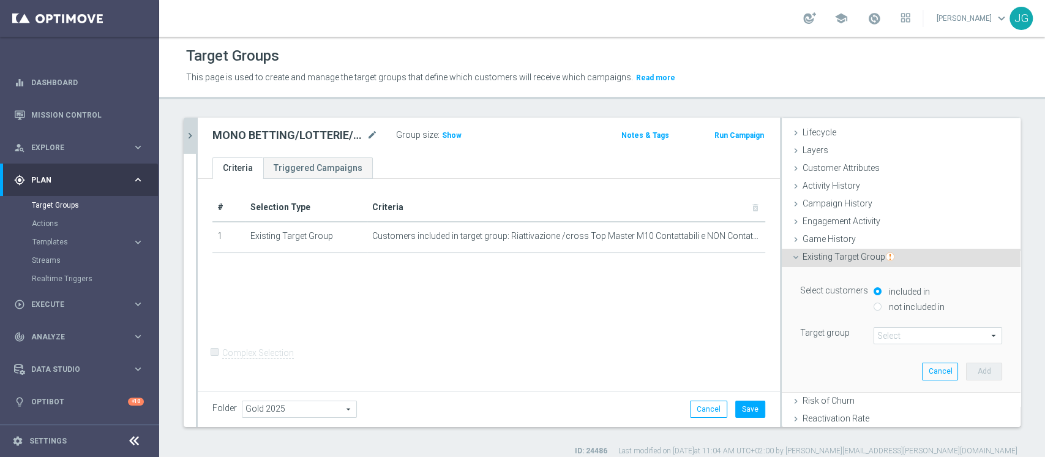
scroll to position [81, 0]
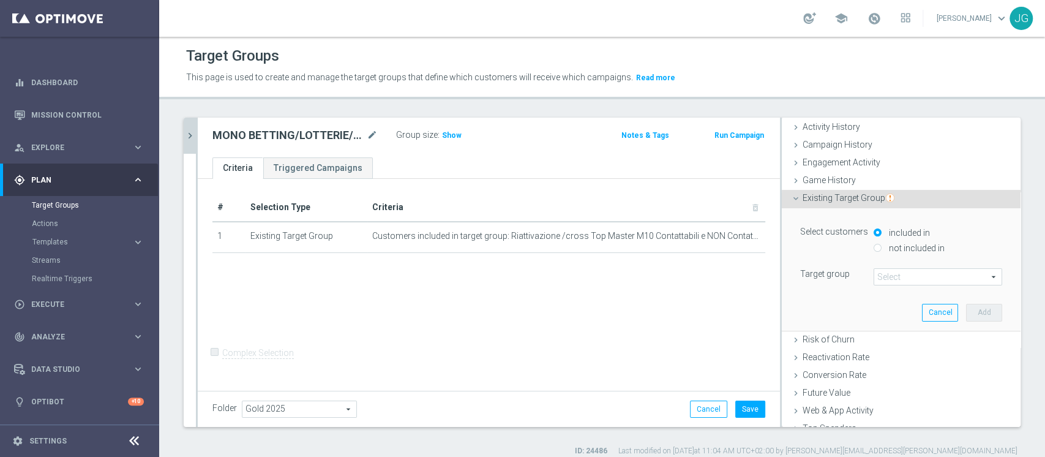
click at [874, 277] on span at bounding box center [937, 277] width 127 height 16
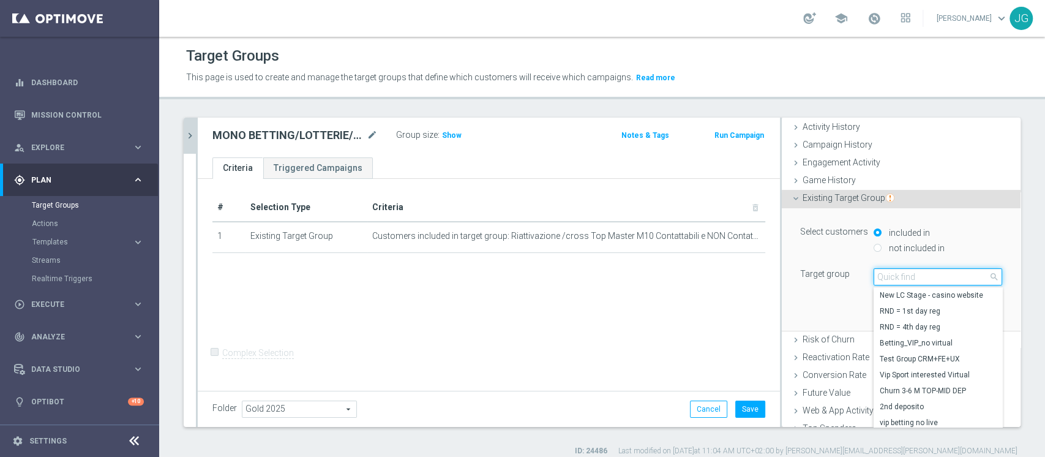
click at [873, 277] on input "search" at bounding box center [937, 276] width 129 height 17
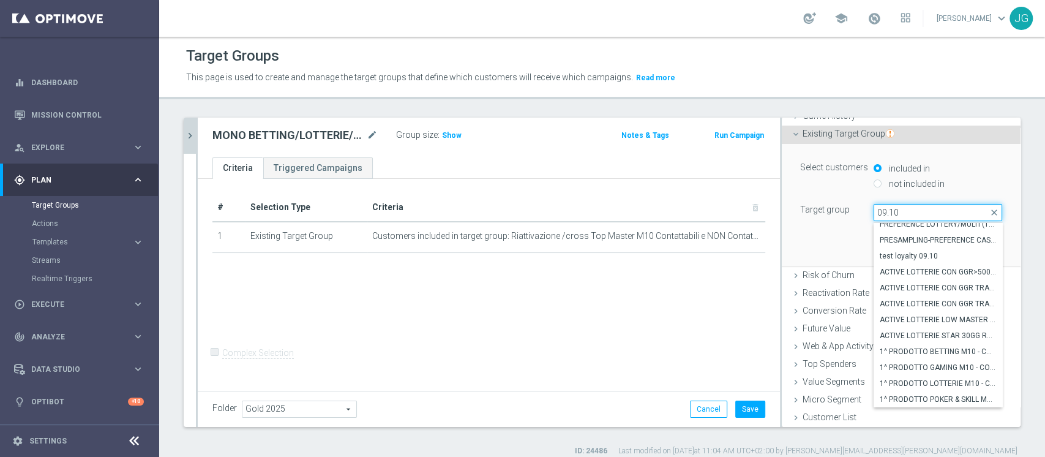
scroll to position [10, 0]
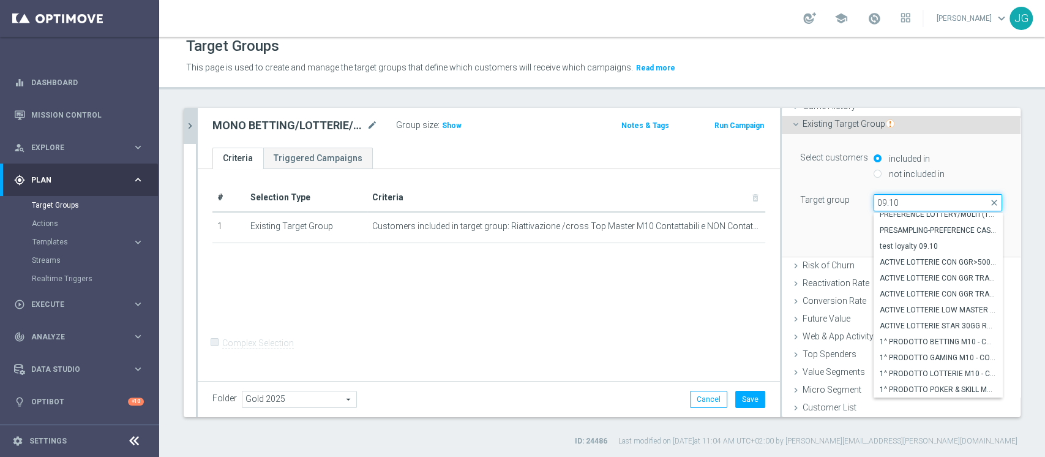
type input "09.10"
click at [187, 128] on icon "chevron_right" at bounding box center [190, 126] width 12 height 12
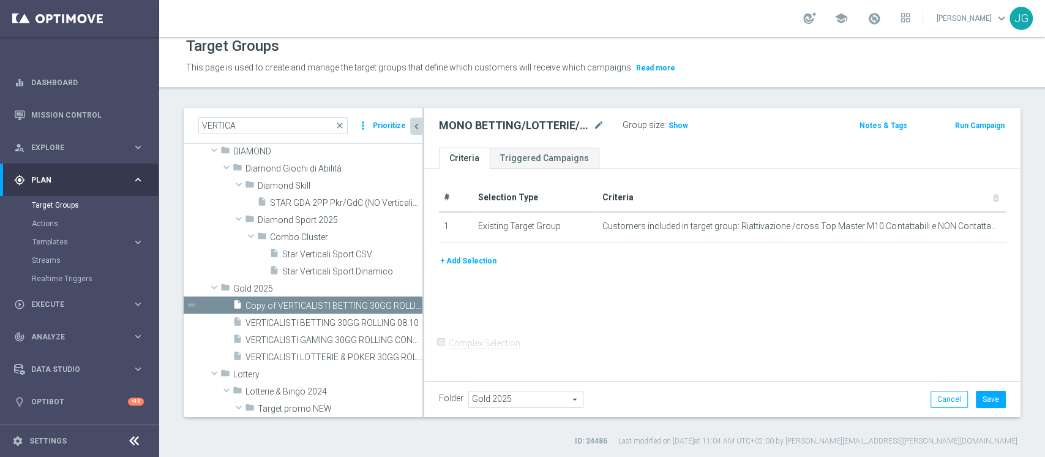
scroll to position [46, 0]
click at [465, 258] on button "+ Add Selection" at bounding box center [468, 260] width 59 height 13
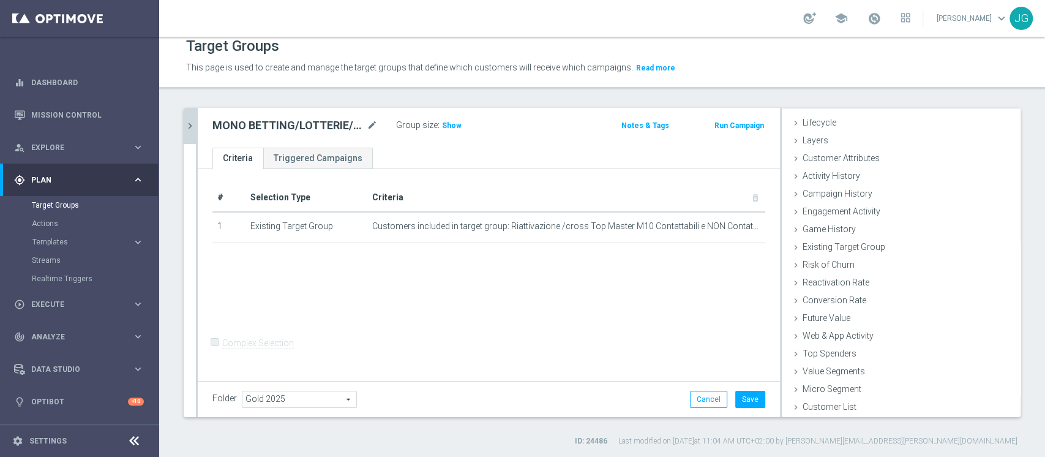
scroll to position [23, 0]
click at [820, 242] on span "Existing Target Group" at bounding box center [848, 247] width 92 height 10
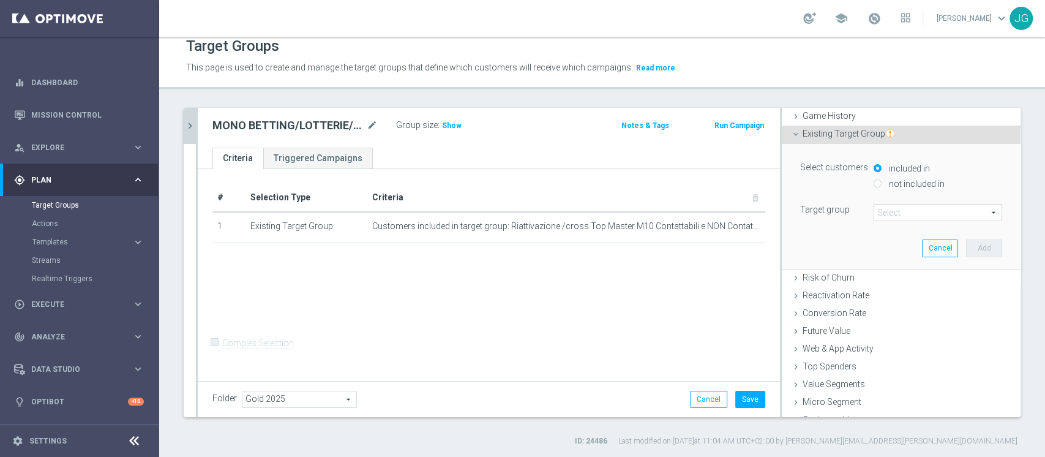
scroll to position [146, 0]
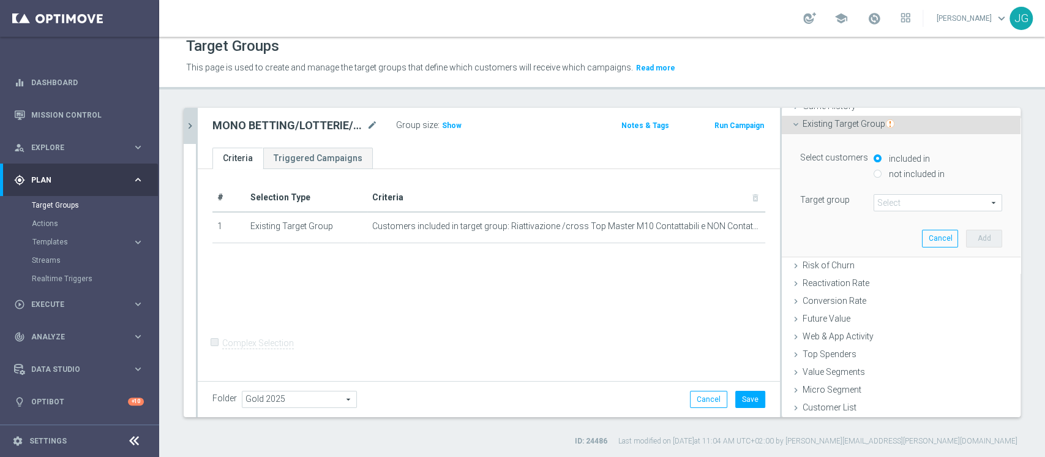
click at [902, 206] on span at bounding box center [937, 203] width 127 height 16
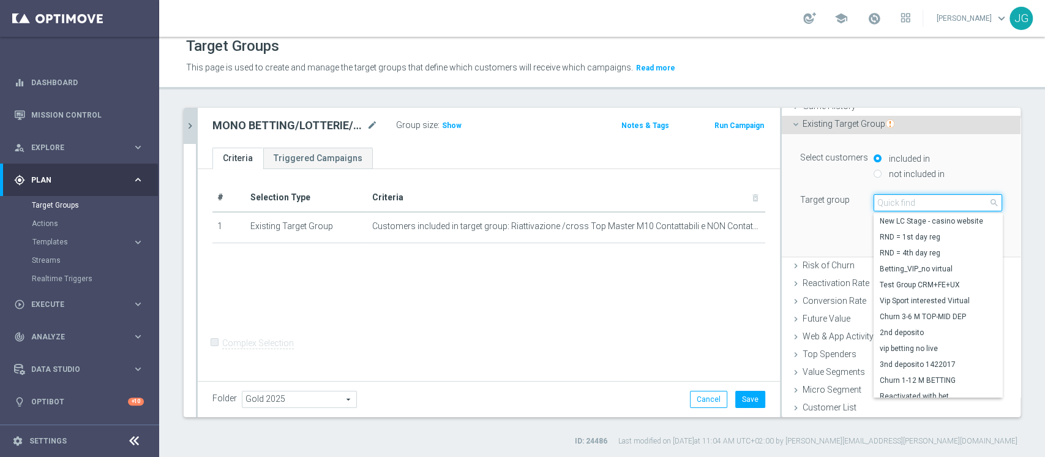
click at [902, 206] on input "search" at bounding box center [937, 202] width 129 height 17
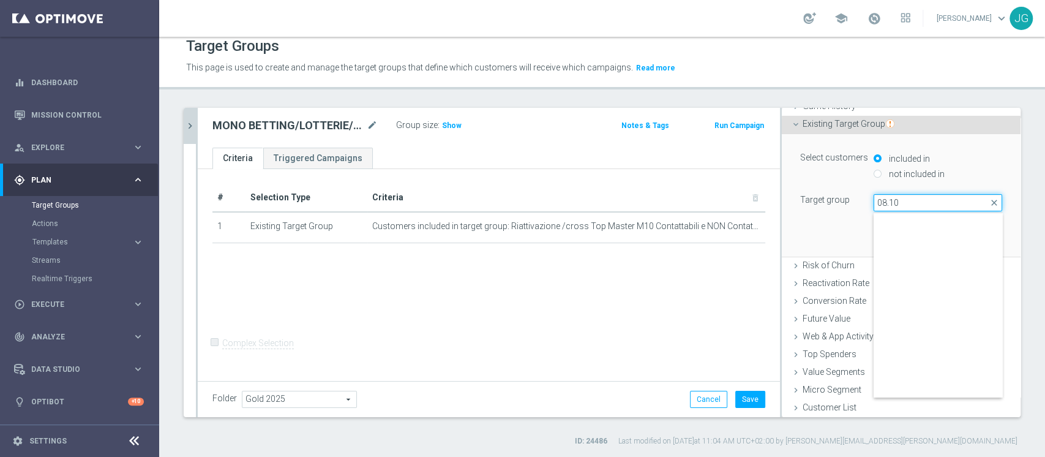
scroll to position [206, 0]
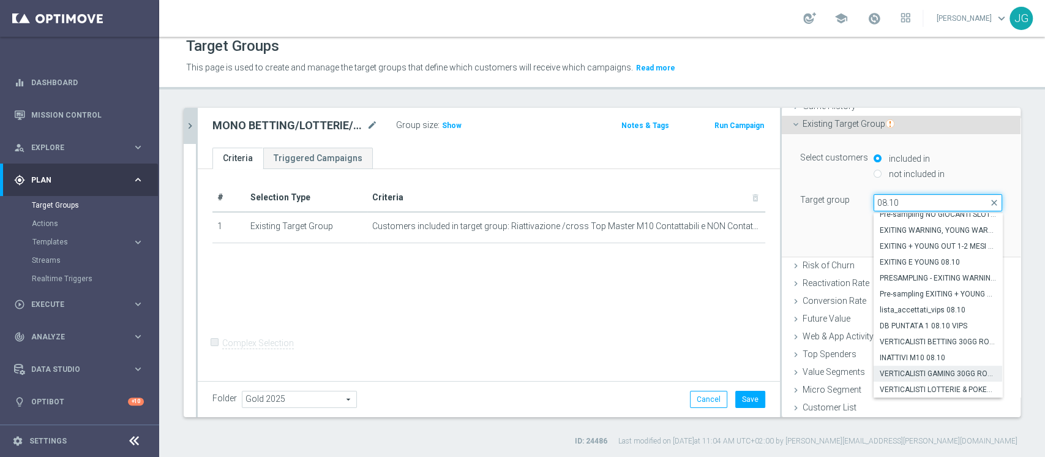
type input "08.10"
click at [909, 371] on span "VERTICALISTI GAMING 30GG ROLLING CONTATTABILI E NON 08.10" at bounding box center [937, 373] width 116 height 10
type input "VERTICALISTI GAMING 30GG ROLLING CONTATTABILI E NON 08.10"
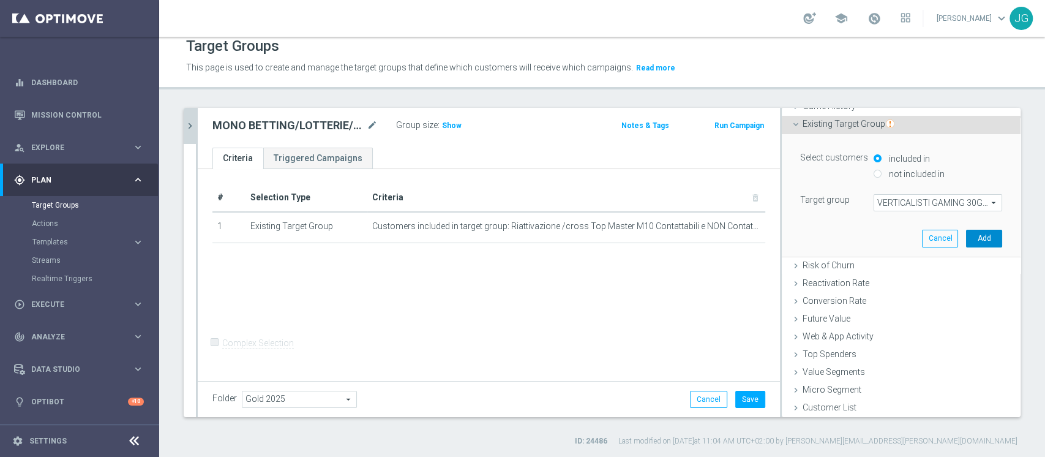
click at [966, 238] on button "Add" at bounding box center [984, 237] width 36 height 17
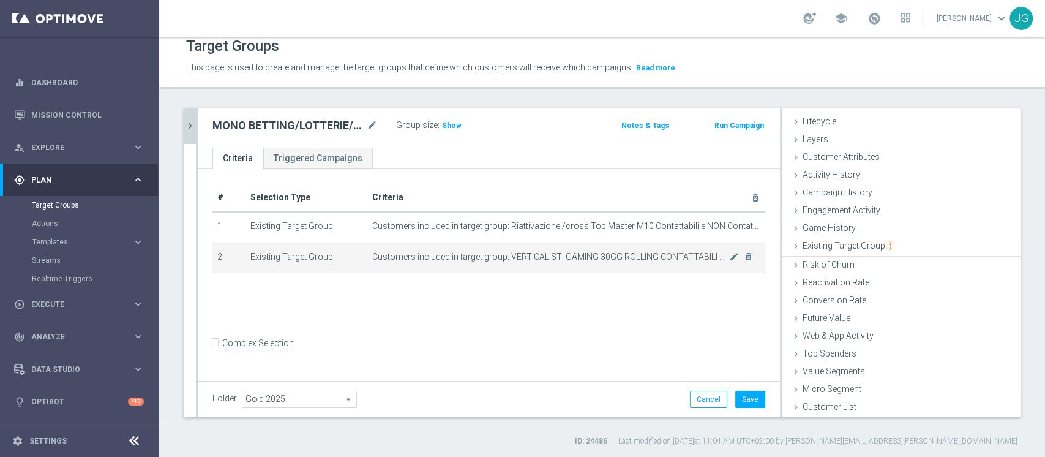
scroll to position [23, 0]
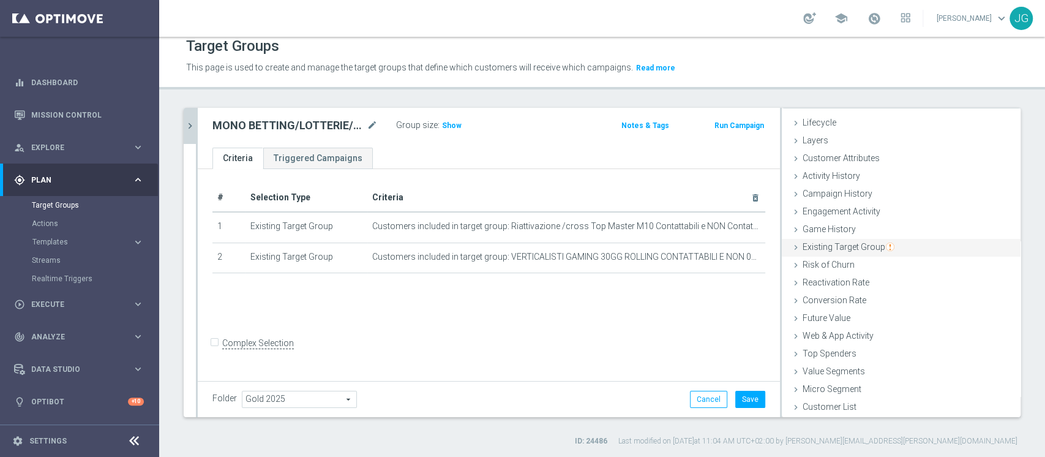
click at [818, 246] on span "Existing Target Group" at bounding box center [848, 247] width 92 height 10
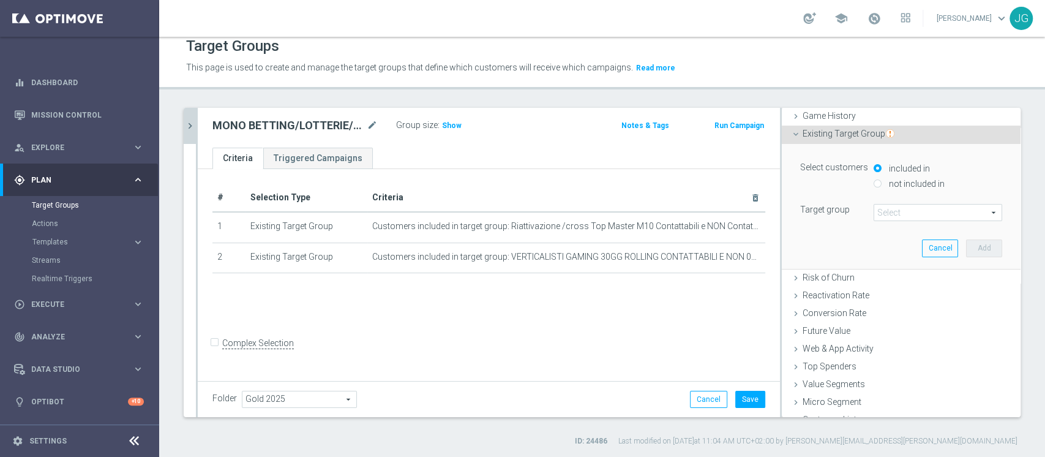
scroll to position [146, 0]
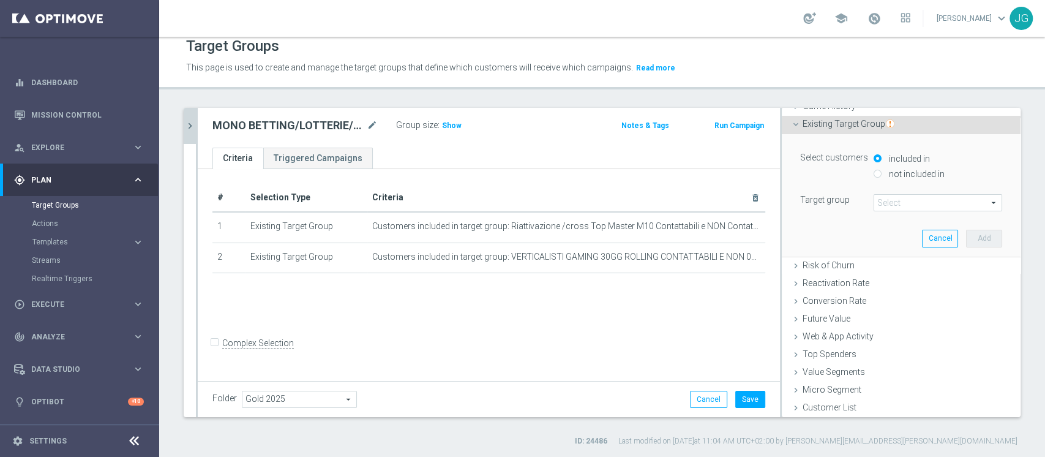
click at [925, 198] on span at bounding box center [937, 203] width 127 height 16
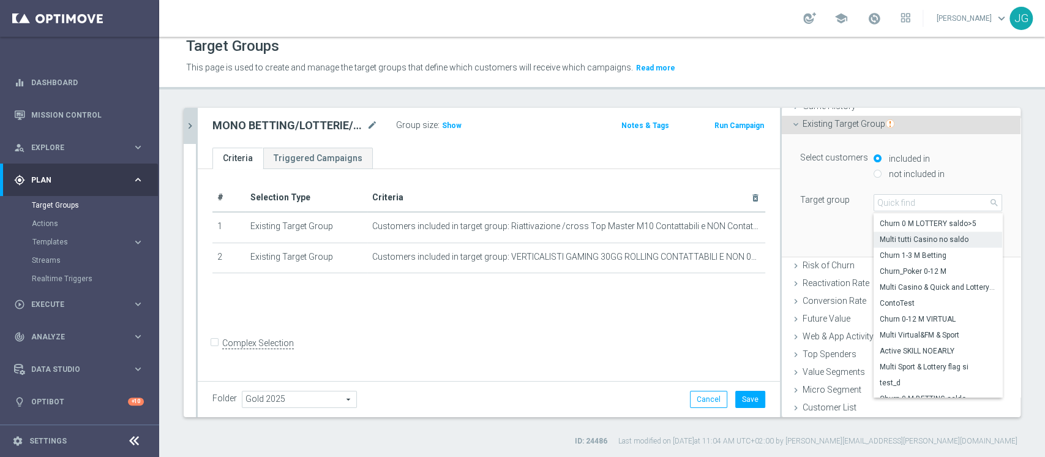
scroll to position [1169, 0]
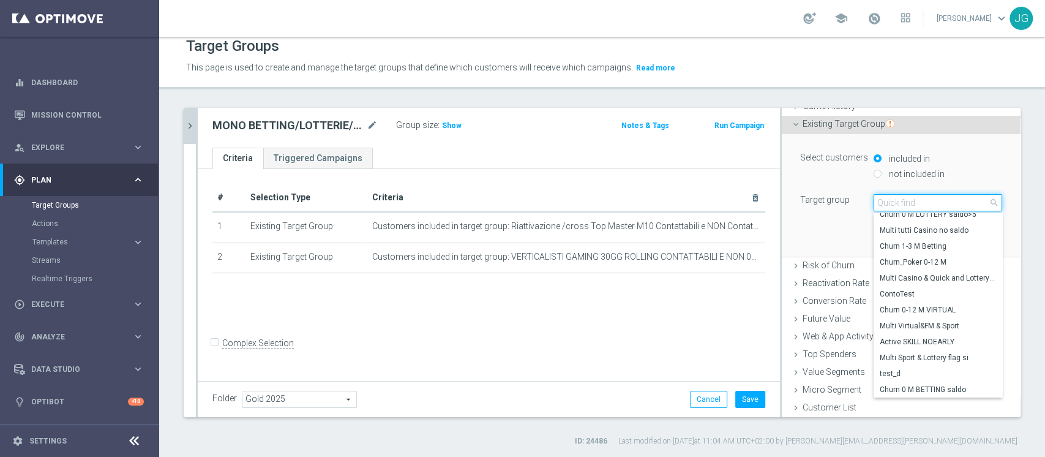
click at [896, 201] on input "search" at bounding box center [937, 202] width 129 height 17
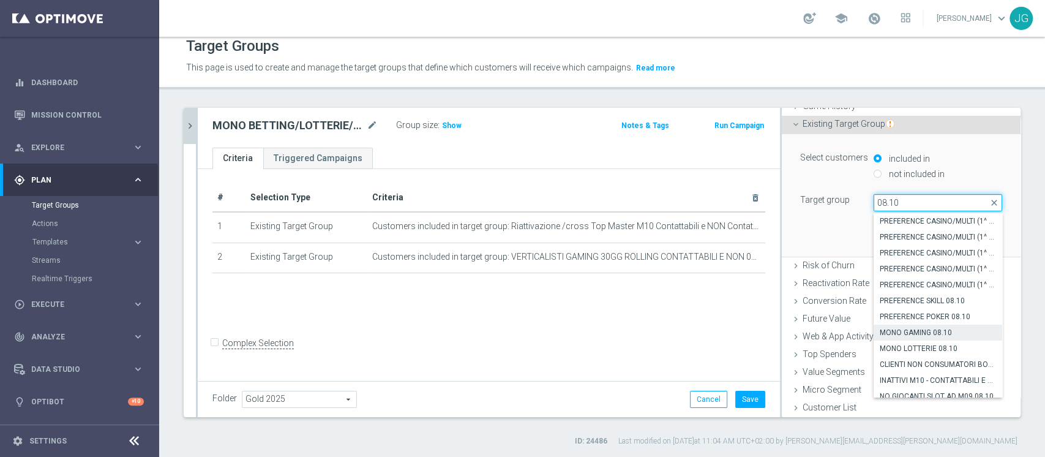
scroll to position [206, 0]
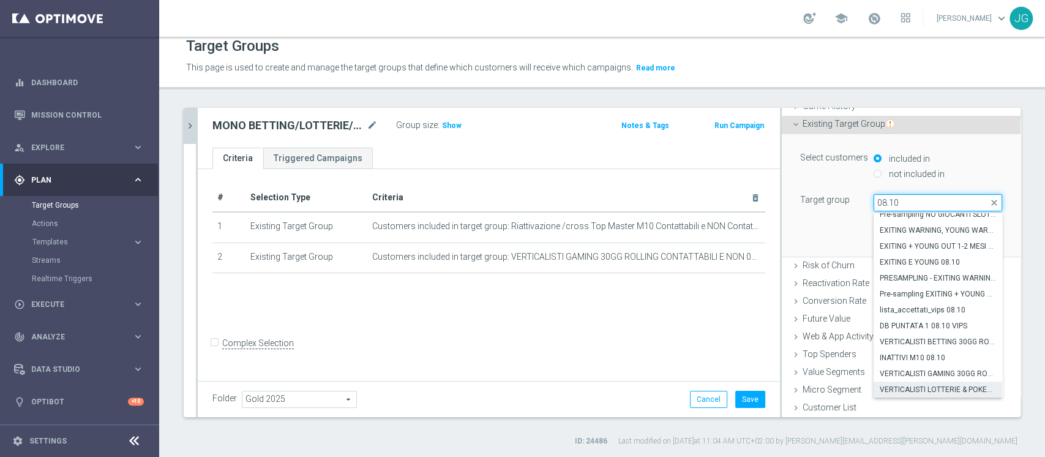
type input "08.10"
click at [915, 389] on span "VERTICALISTI LOTTERIE & POKER 30GG ROLLING CONTATTABILI E NON 08.10" at bounding box center [937, 389] width 116 height 10
type input "VERTICALISTI LOTTERIE & POKER 30GG ROLLING CONTATTABILI E NON 08.10"
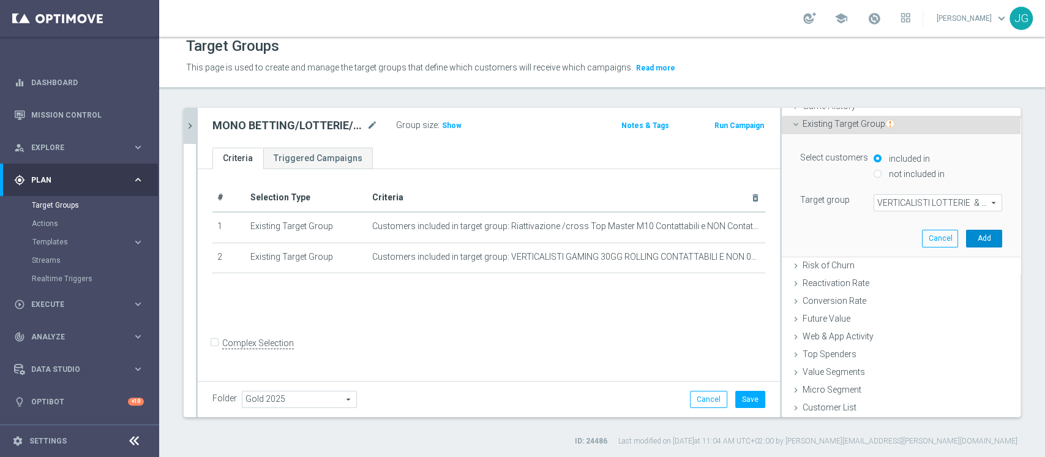
click at [966, 236] on button "Add" at bounding box center [984, 237] width 36 height 17
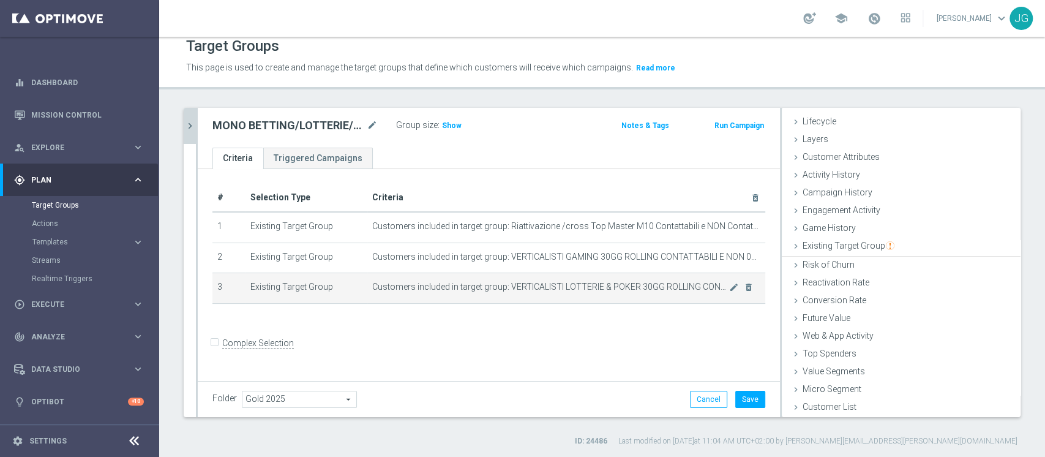
scroll to position [23, 0]
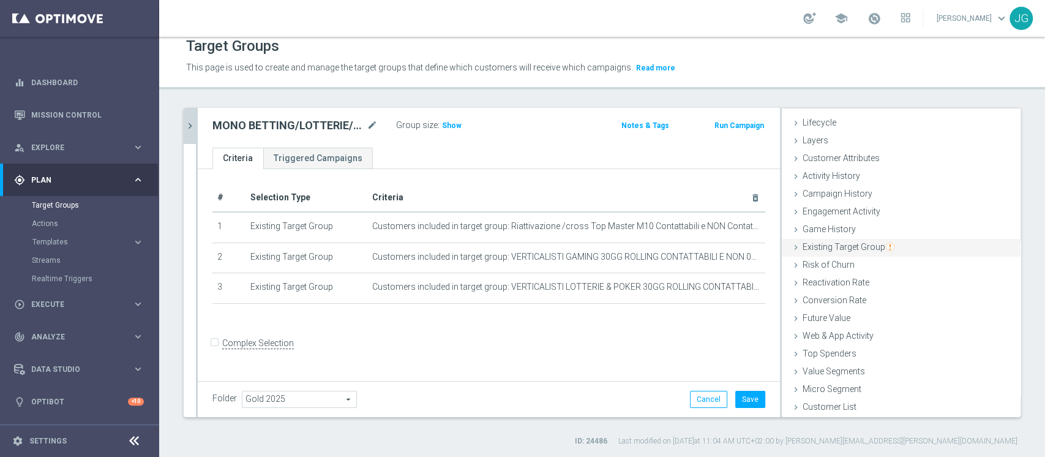
click at [807, 245] on span "Existing Target Group" at bounding box center [848, 247] width 92 height 10
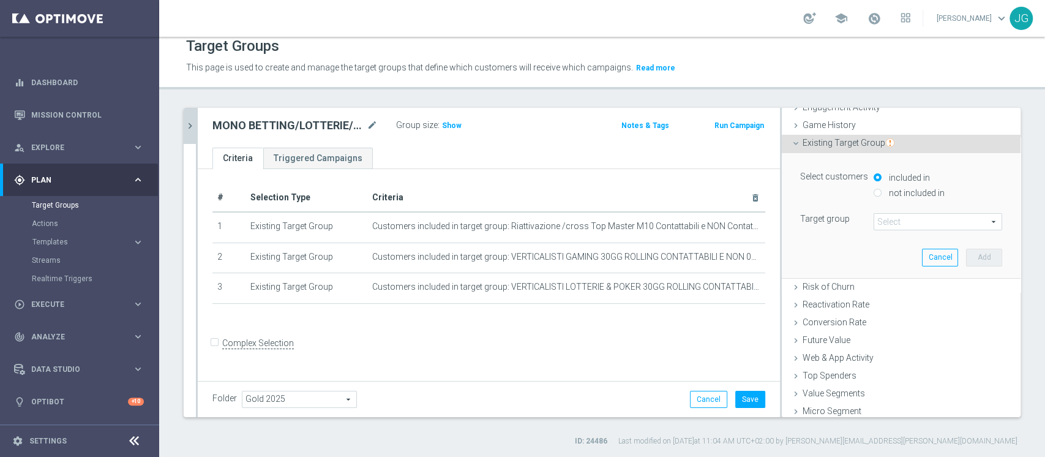
scroll to position [146, 0]
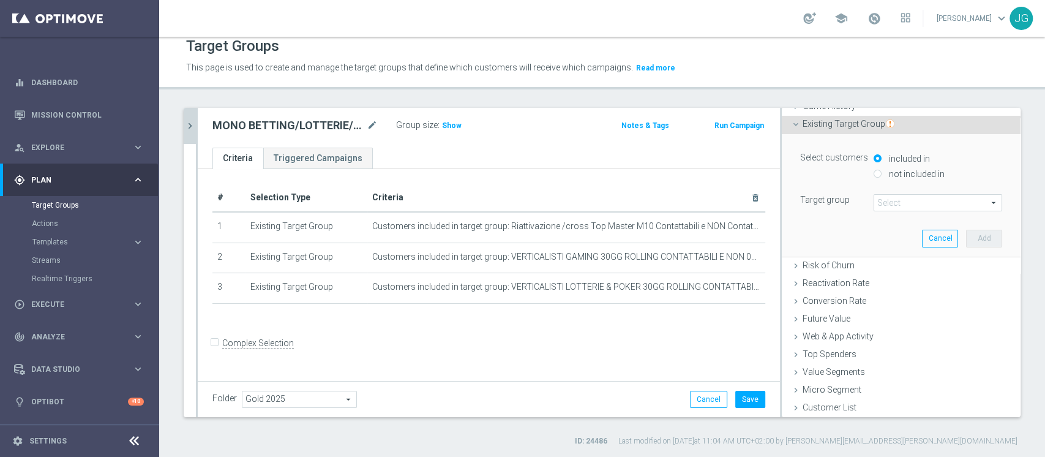
click at [883, 203] on span at bounding box center [937, 203] width 127 height 16
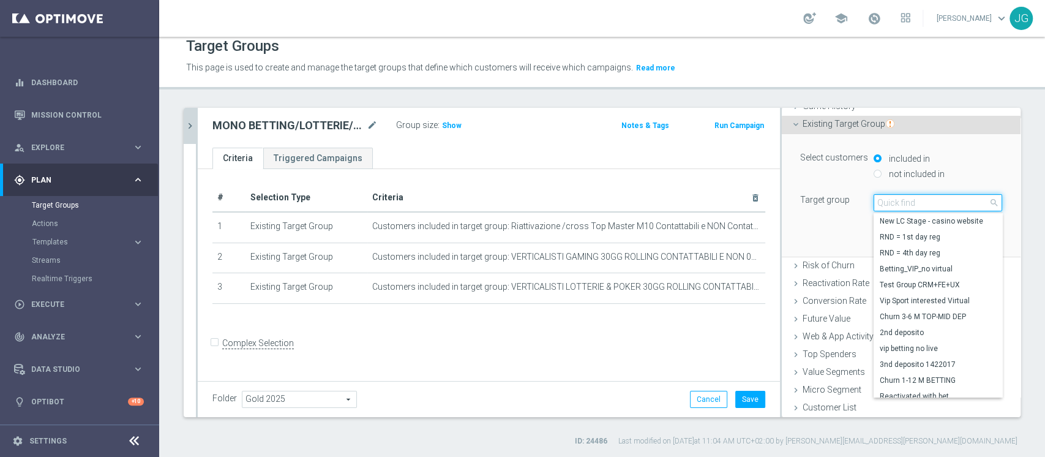
click at [883, 203] on input "search" at bounding box center [937, 202] width 129 height 17
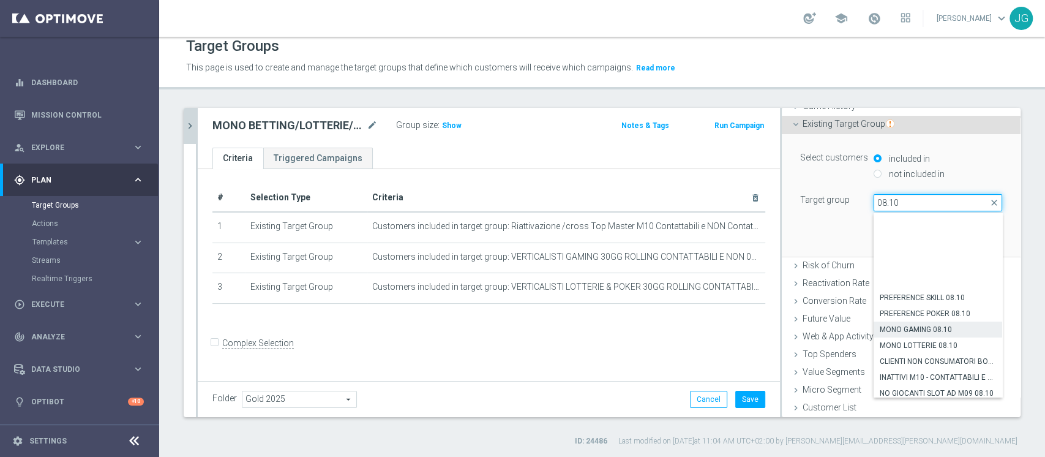
scroll to position [206, 0]
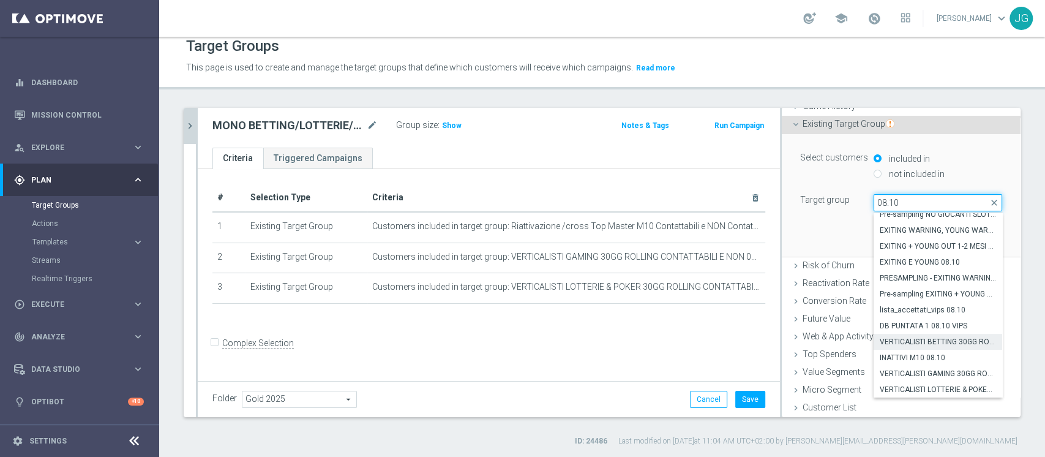
type input "08.10"
click at [917, 338] on span "VERTICALISTI BETTING 30GG ROLLING 08.10" at bounding box center [937, 342] width 116 height 10
type input "VERTICALISTI BETTING 30GG ROLLING 08.10"
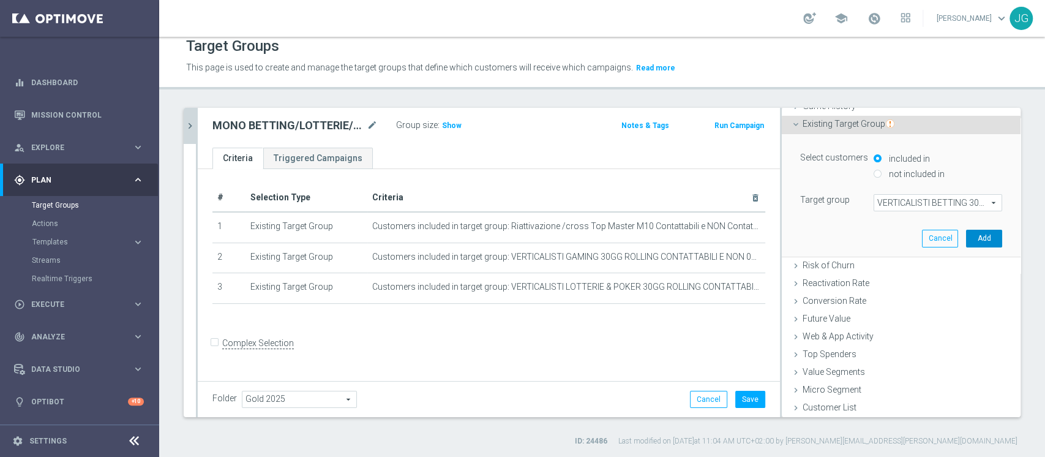
click at [966, 235] on button "Add" at bounding box center [984, 237] width 36 height 17
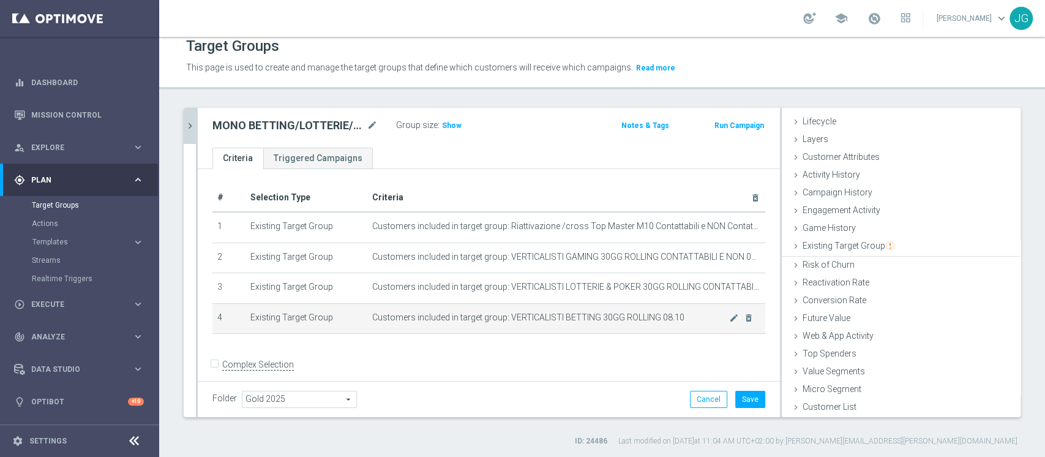
scroll to position [23, 0]
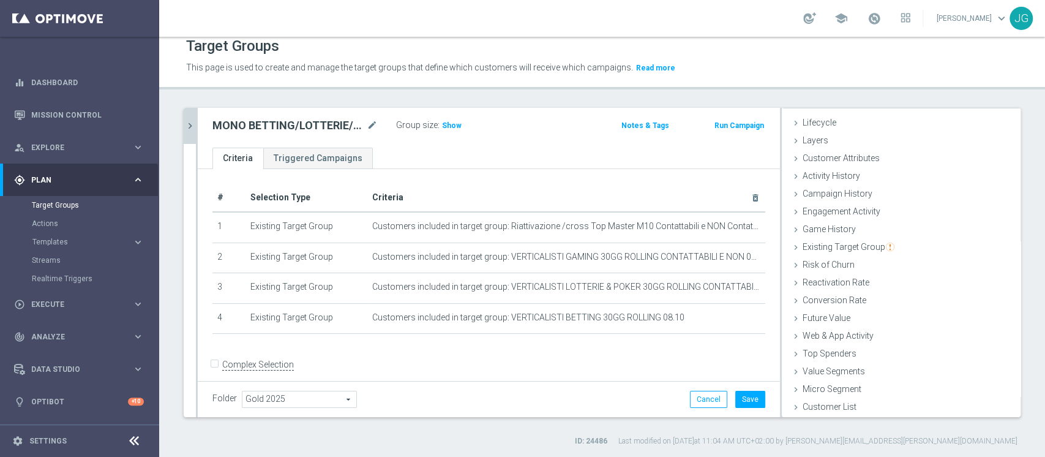
click at [220, 368] on div "Complex Selection" at bounding box center [252, 364] width 81 height 20
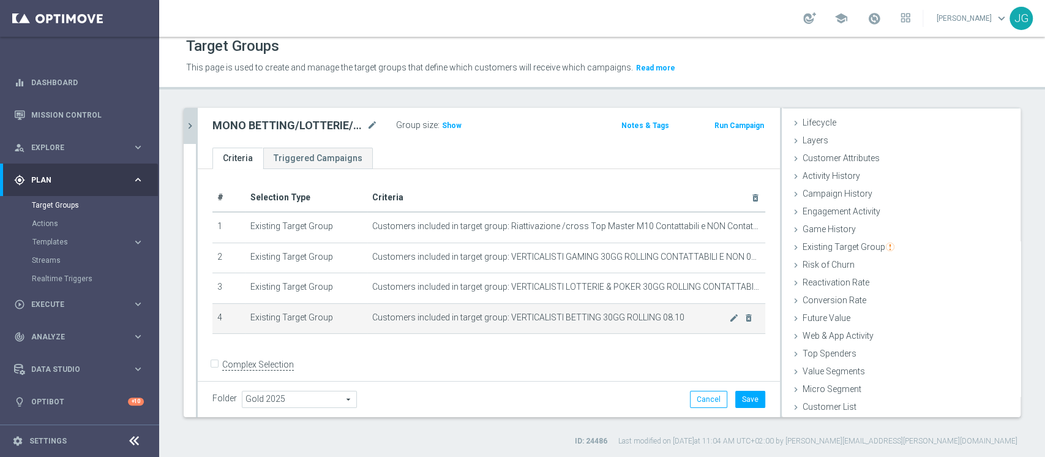
scroll to position [10, 0]
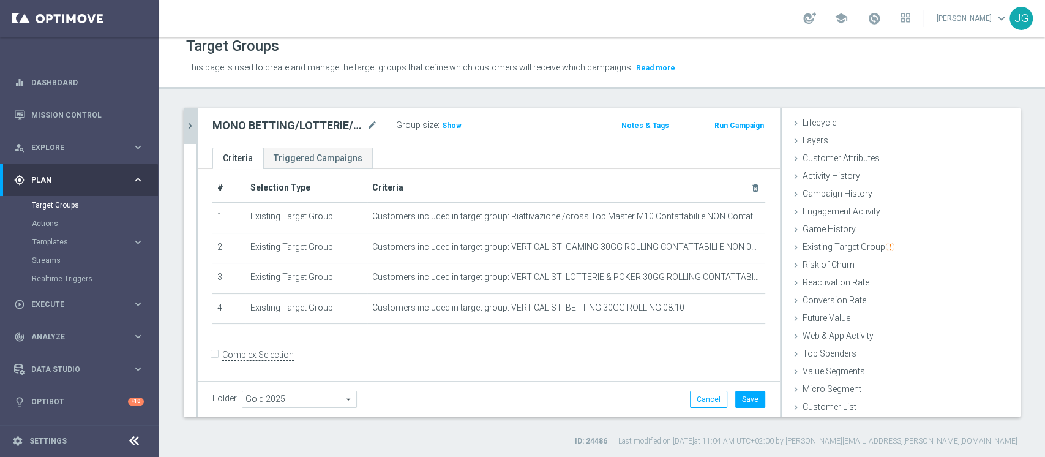
click at [217, 353] on input "Complex Selection" at bounding box center [216, 355] width 8 height 17
checkbox input "true"
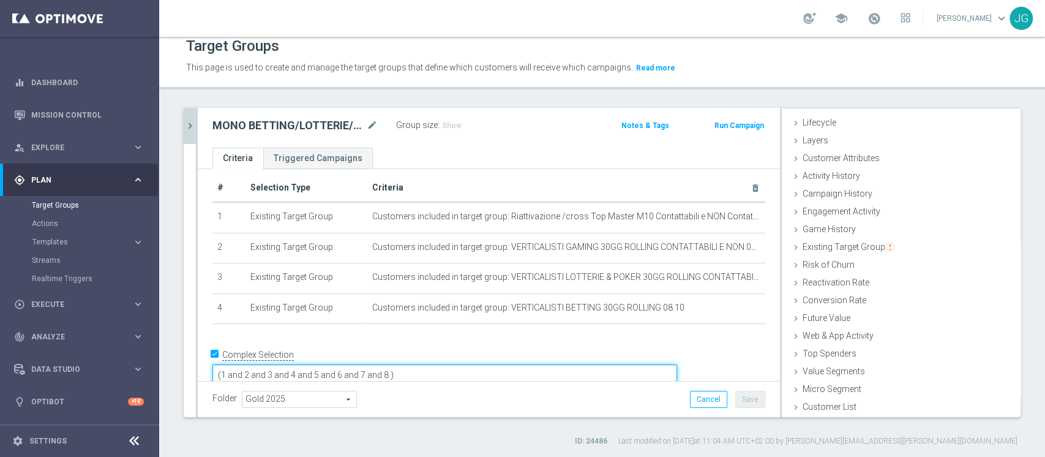
click at [472, 364] on textarea "(1 and 2 and 3 and 4 and 5 and 6 and 7 and 8 )" at bounding box center [444, 374] width 464 height 21
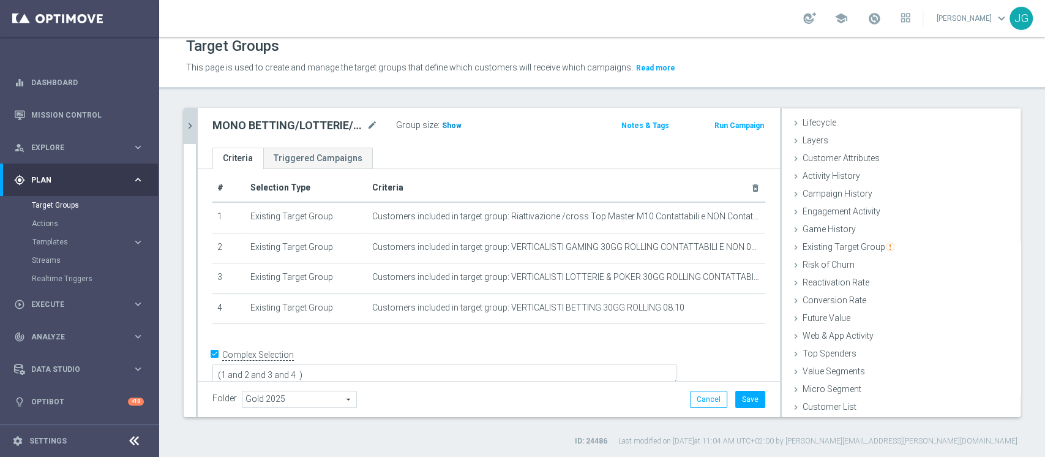
click at [448, 125] on span "Show" at bounding box center [452, 125] width 20 height 9
click at [387, 365] on textarea "(1 and 2 and 3 and 4 )" at bounding box center [444, 375] width 464 height 21
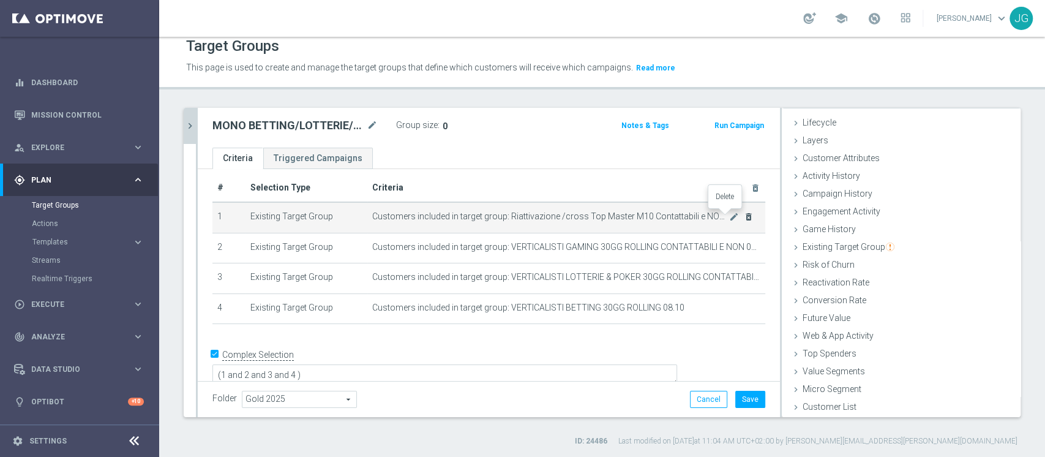
click at [744, 215] on icon "delete_forever" at bounding box center [749, 217] width 10 height 10
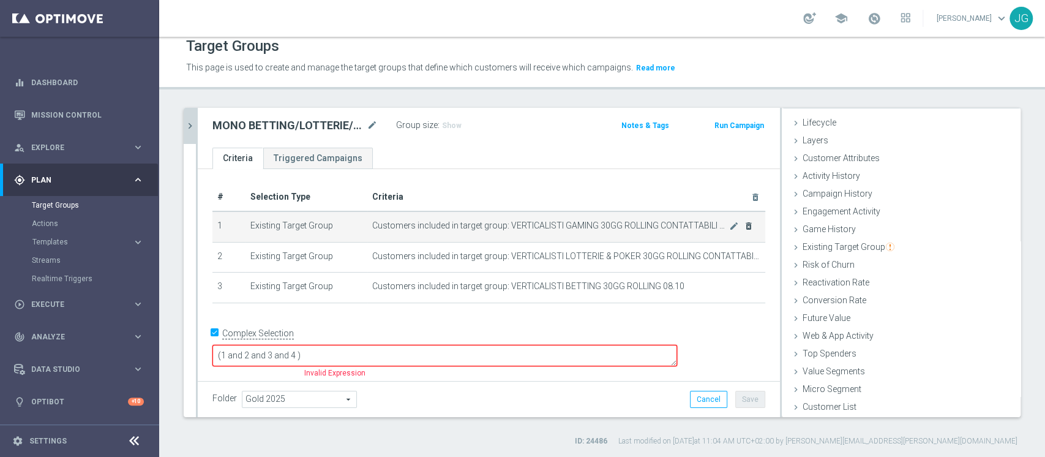
scroll to position [0, 0]
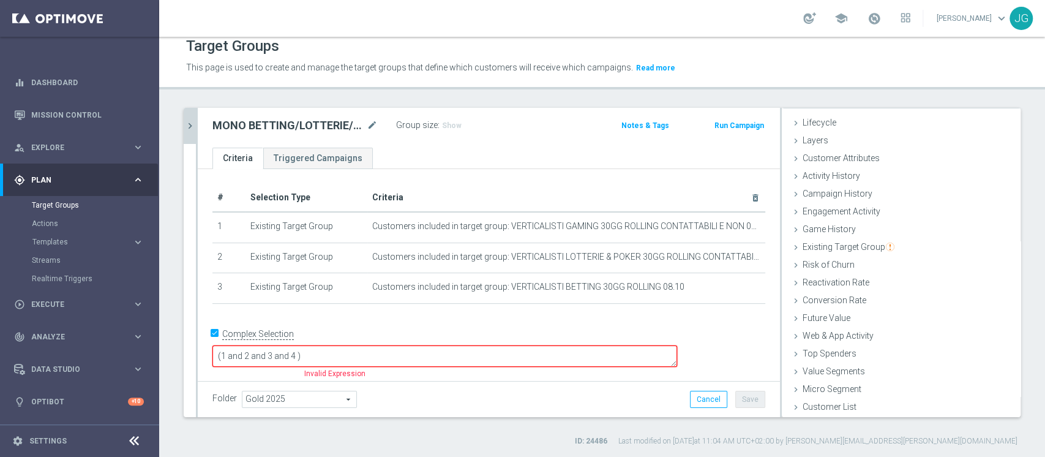
click at [381, 354] on textarea "(1 and 2 and 3 and 4 )" at bounding box center [444, 355] width 464 height 21
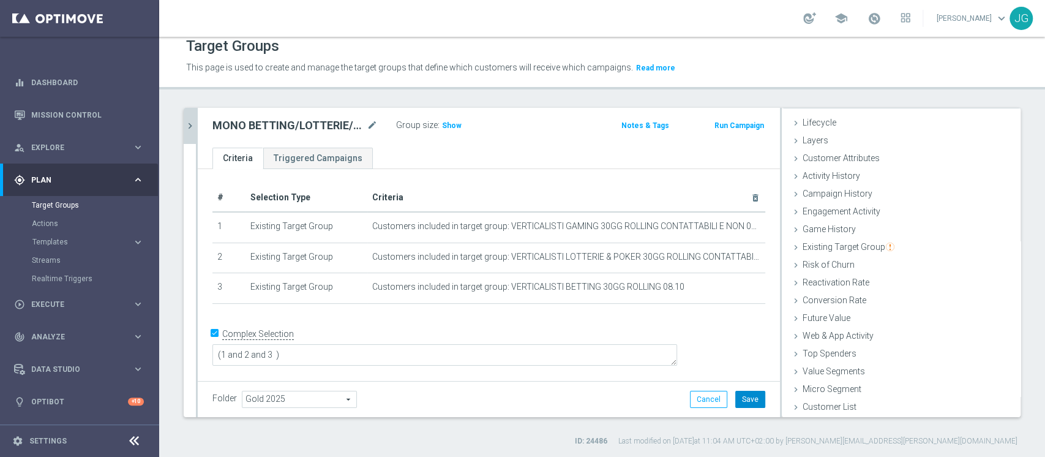
click at [738, 400] on button "Save" at bounding box center [750, 398] width 30 height 17
click at [445, 121] on span "Show" at bounding box center [452, 125] width 20 height 9
click at [867, 19] on span at bounding box center [873, 18] width 13 height 13
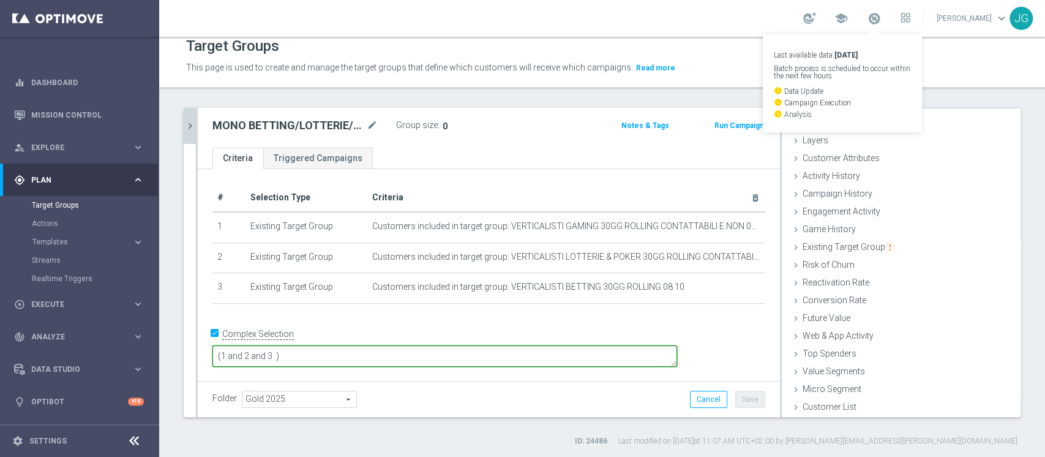
click at [329, 349] on textarea "(1 and 2 and 3 )" at bounding box center [444, 355] width 464 height 21
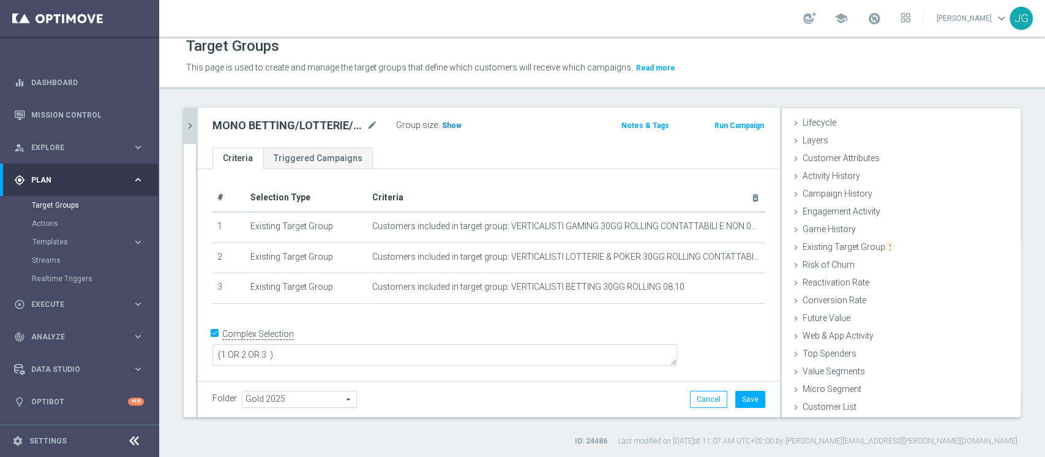
click at [445, 119] on h3 "Show" at bounding box center [452, 125] width 22 height 13
click at [742, 403] on button "Save" at bounding box center [750, 398] width 30 height 17
click at [192, 121] on icon "chevron_right" at bounding box center [190, 126] width 12 height 12
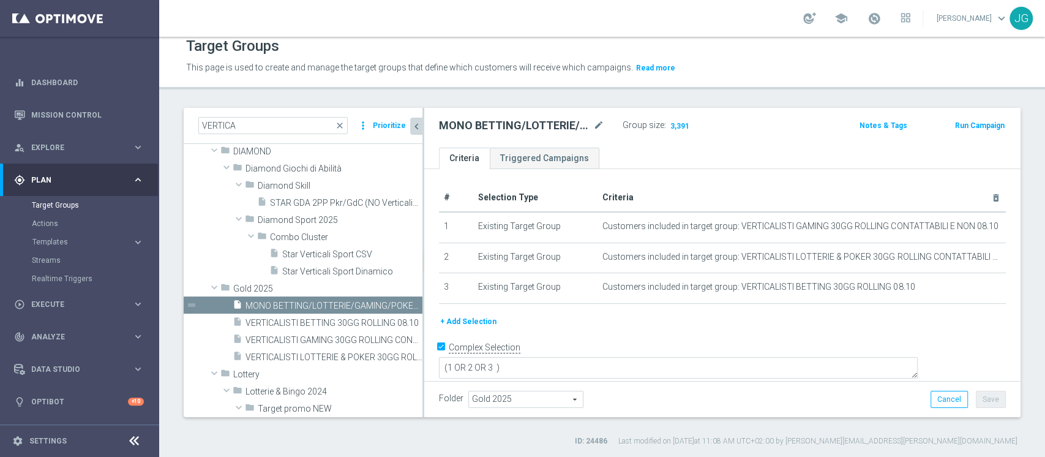
scroll to position [46, 0]
click at [300, 324] on span "VERTICALISTI BETTING 30GG ROLLING 08.10" at bounding box center [319, 323] width 149 height 10
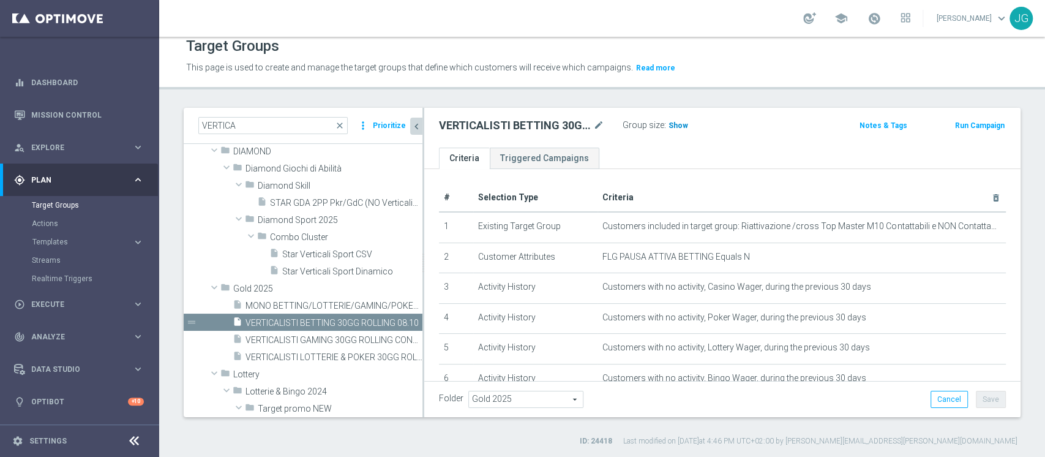
click at [680, 122] on span "Show" at bounding box center [678, 125] width 20 height 9
click at [324, 340] on span "VERTICALISTI GAMING 30GG ROLLING CONTATTABILI E NON 08.10" at bounding box center [319, 340] width 149 height 10
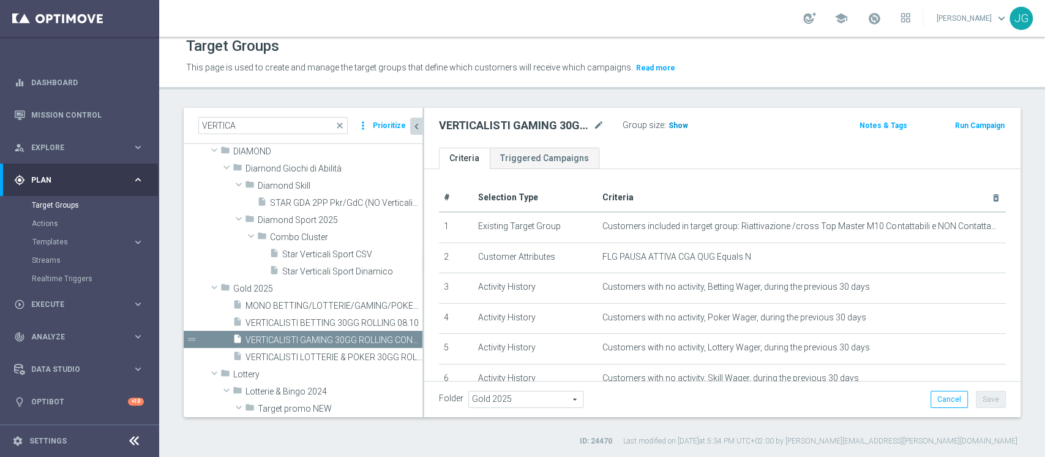
click at [677, 126] on span "Show" at bounding box center [678, 125] width 20 height 9
click at [344, 352] on span "VERTICALISTI LOTTERIE & POKER 30GG ROLLING CONTATTABILI E NON 08.10" at bounding box center [319, 357] width 149 height 10
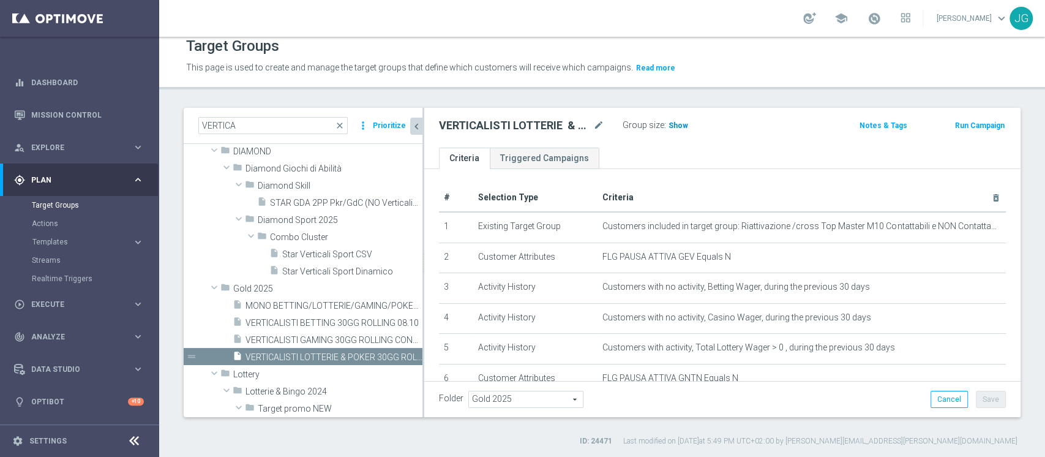
click at [676, 121] on span "Show" at bounding box center [678, 125] width 20 height 9
click at [318, 307] on span "MONO BETTING/LOTTERIE/GAMING/POKER&SKILL 30GG ROLLING CONTATTABILI E NON 08.10" at bounding box center [319, 305] width 149 height 10
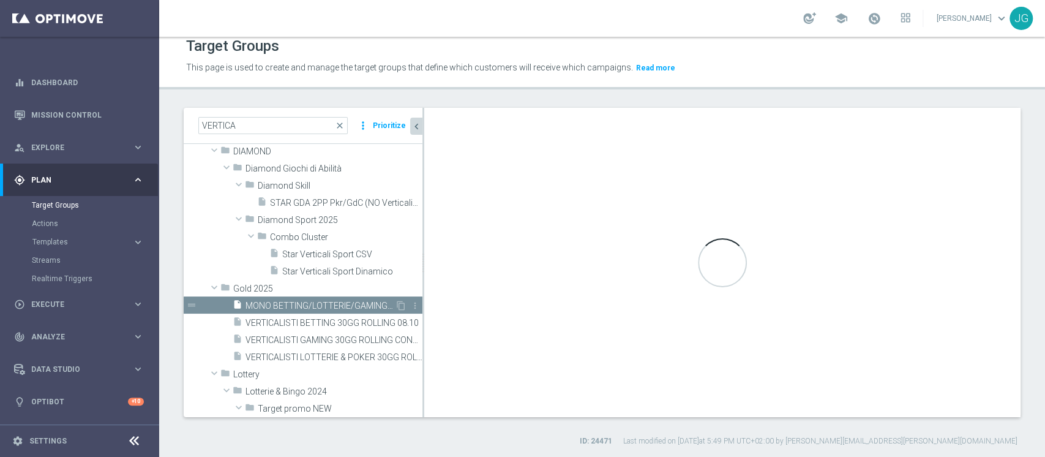
type textarea "(1 OR 2 OR 3 )"
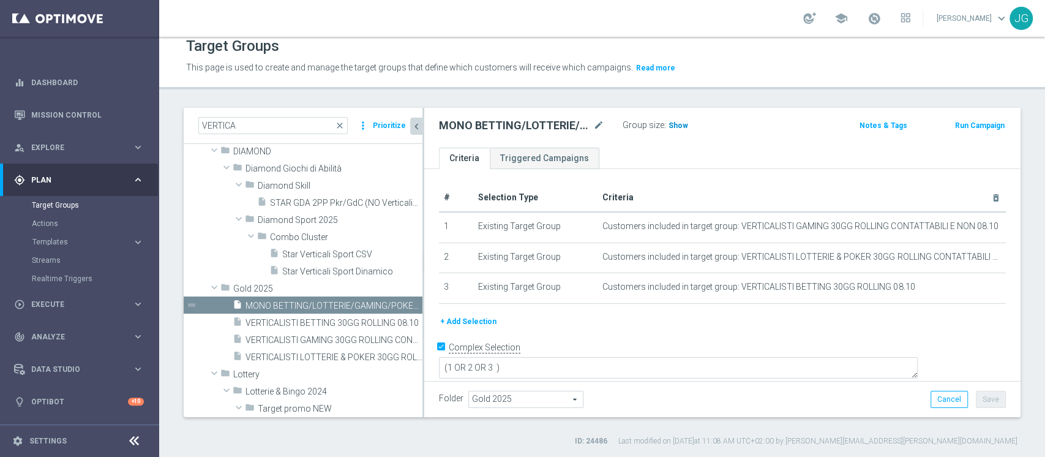
click at [677, 119] on h3 "Show" at bounding box center [678, 125] width 22 height 13
click at [470, 324] on button "+ Add Selection" at bounding box center [468, 321] width 59 height 13
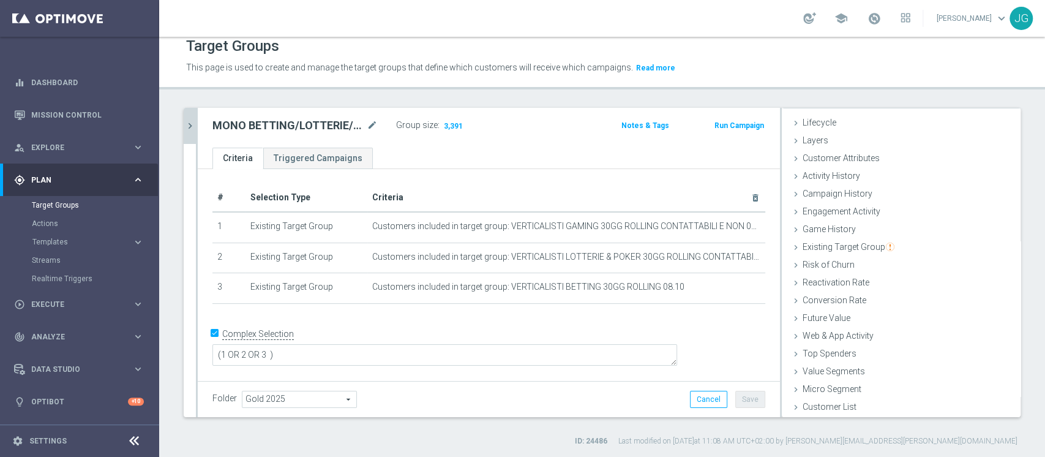
scroll to position [23, 0]
click at [829, 158] on span "Customer Attributes" at bounding box center [840, 158] width 77 height 10
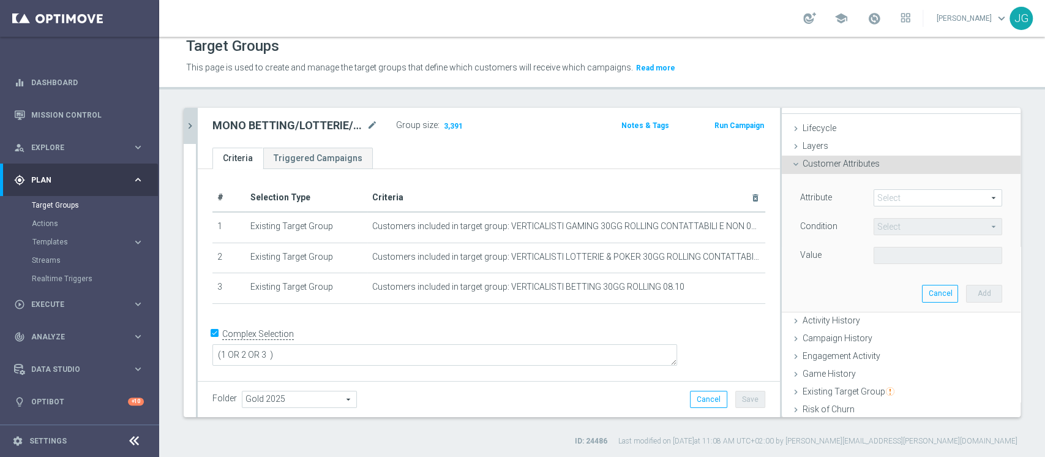
scroll to position [7, 0]
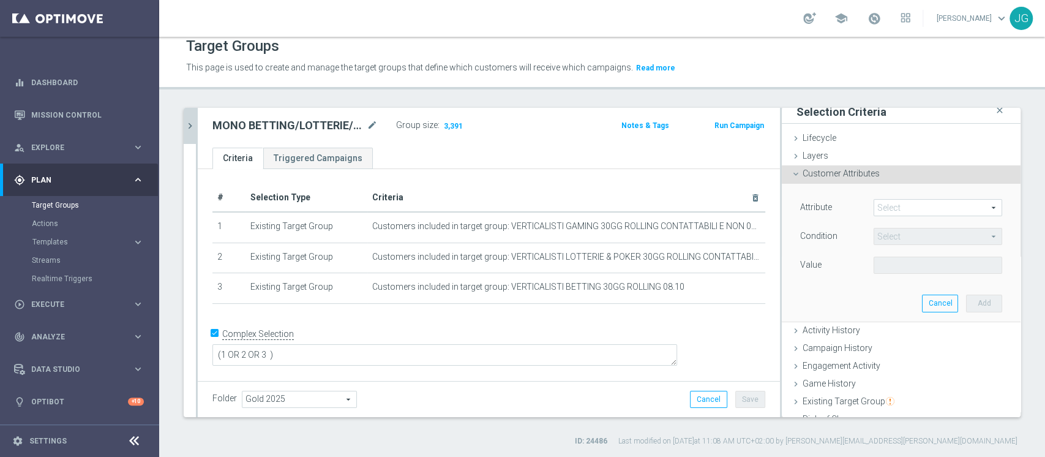
click at [901, 203] on span at bounding box center [937, 207] width 127 height 16
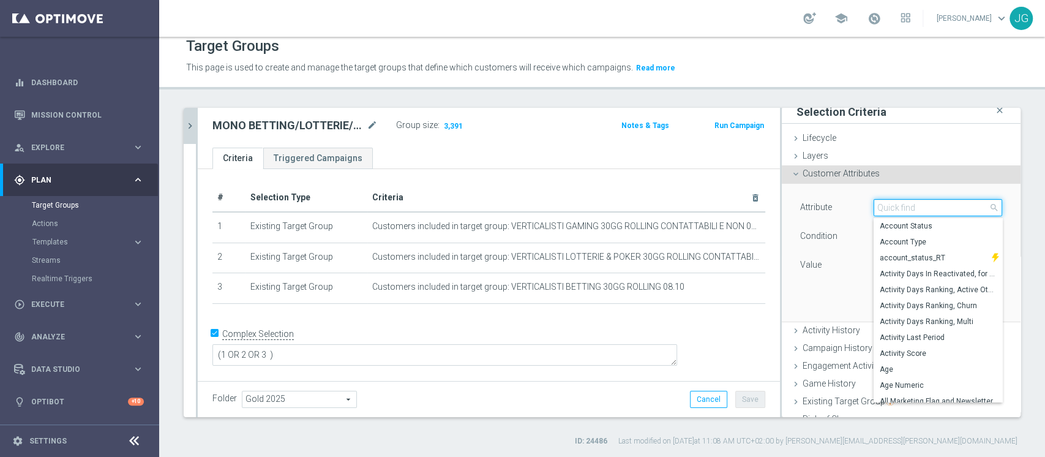
click at [896, 206] on input "search" at bounding box center [937, 207] width 129 height 17
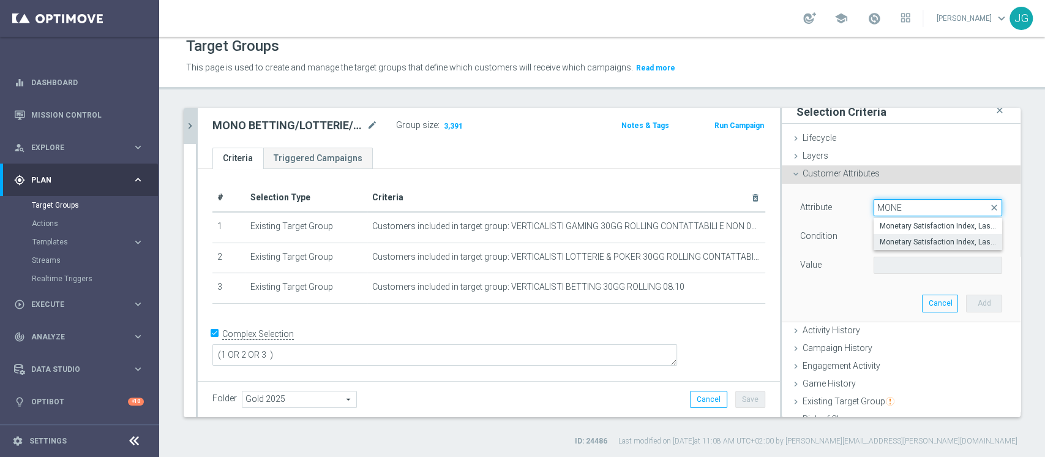
type input "MONE"
click at [916, 247] on label "Monetary Satisfaction Index, Last Three Months" at bounding box center [937, 242] width 129 height 16
type input "Monetary Satisfaction Index, Last Three Months"
type input "="
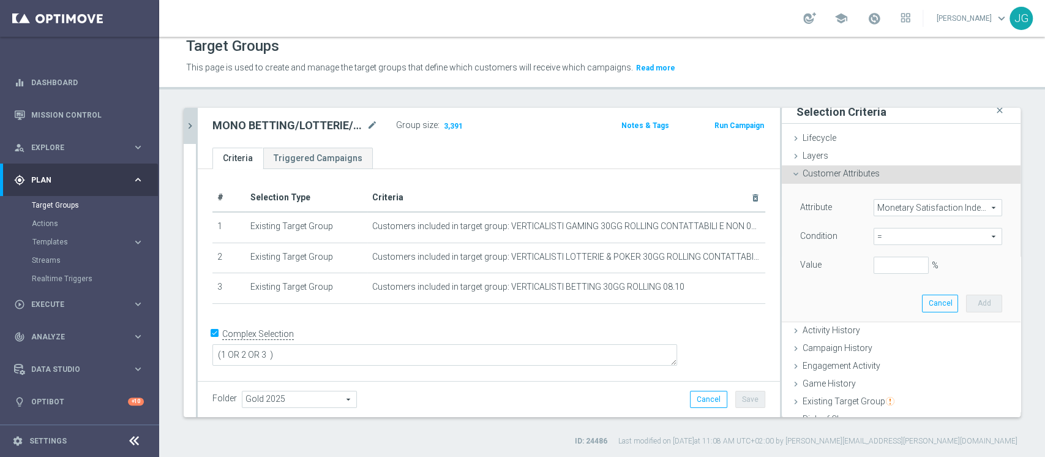
click at [915, 207] on span "Monetary Satisfaction Index, Last Three Months" at bounding box center [937, 207] width 127 height 16
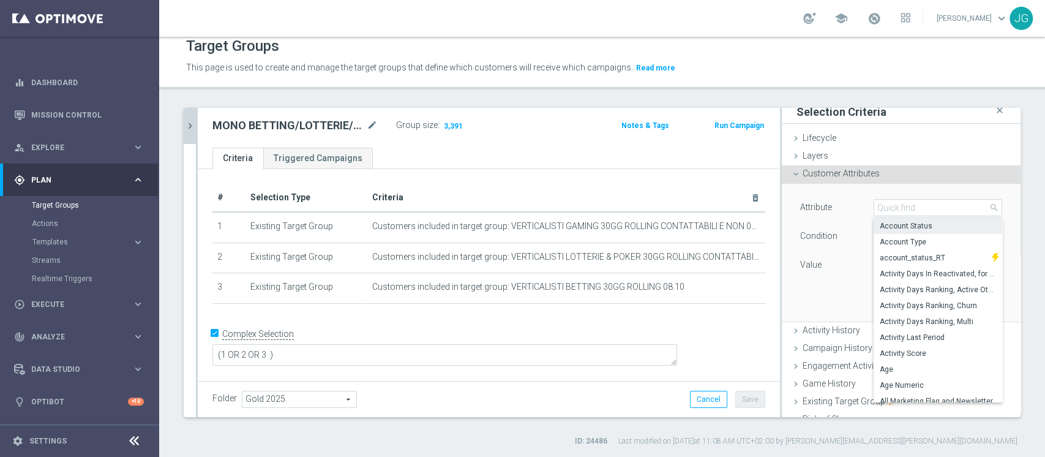
click at [916, 218] on label "Account Status" at bounding box center [937, 226] width 129 height 16
type input "Account Status"
type input "Equals"
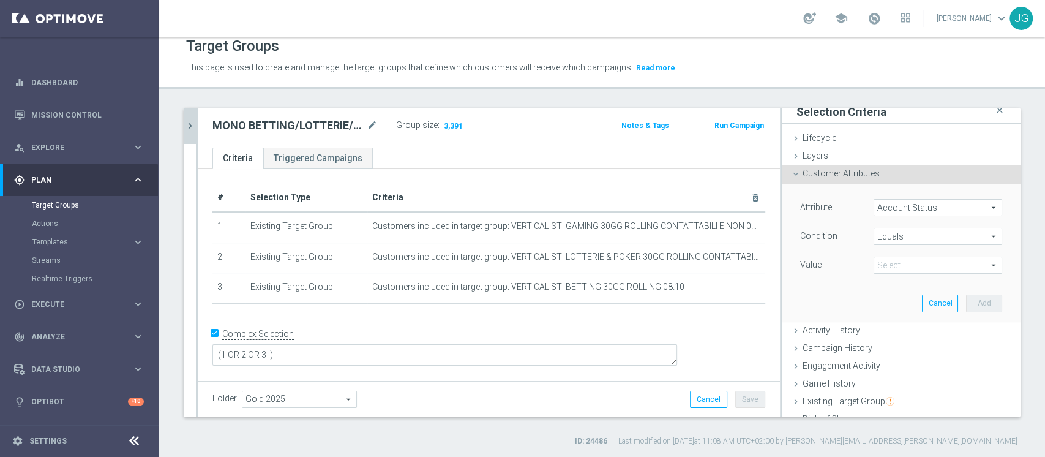
click at [906, 205] on span "Account Status" at bounding box center [937, 207] width 127 height 16
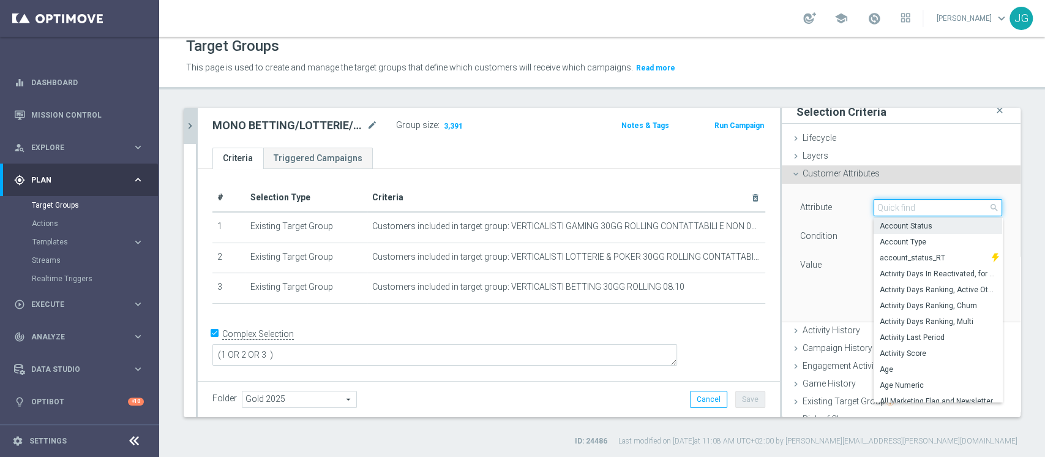
click at [906, 205] on input "search" at bounding box center [937, 207] width 129 height 17
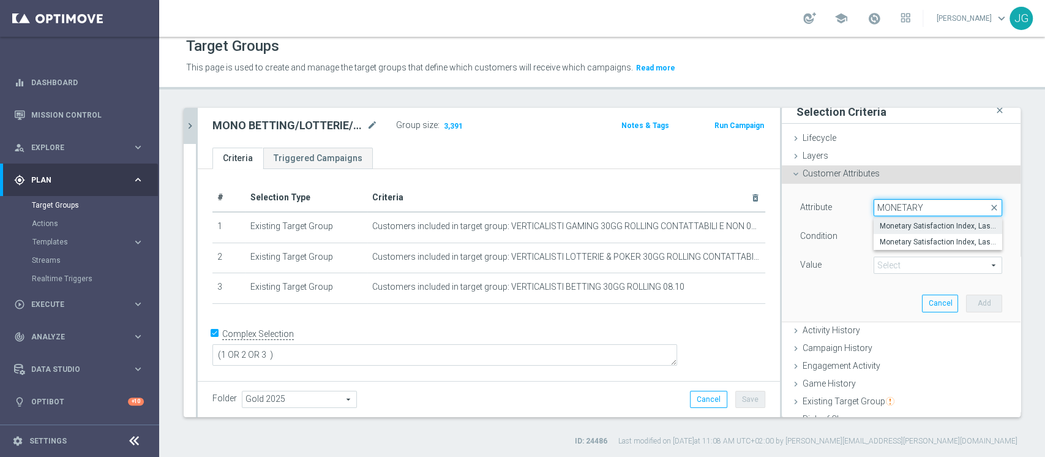
type input "MONETARY"
click at [919, 221] on span "Monetary Satisfaction Index, Last Month" at bounding box center [937, 226] width 116 height 10
type input "Monetary Satisfaction Index, Last Month"
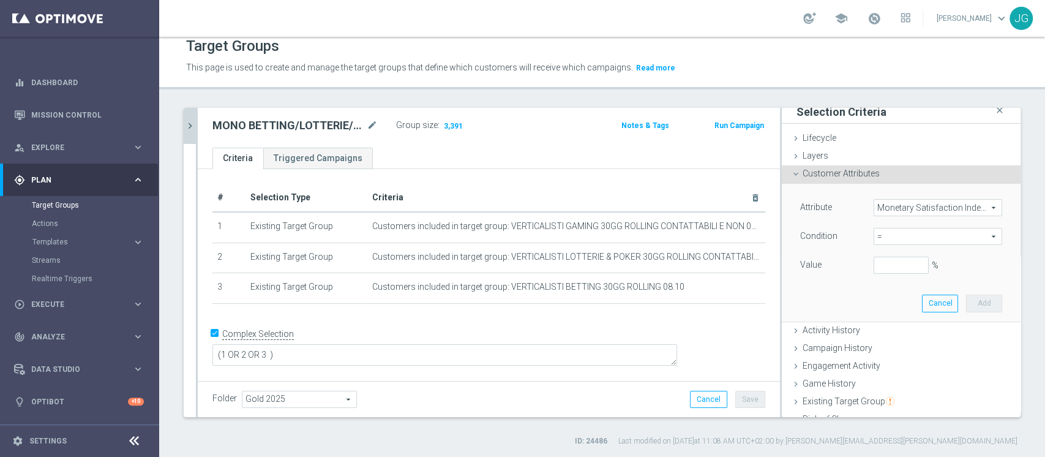
click at [908, 237] on span "=" at bounding box center [937, 236] width 127 height 16
click at [896, 250] on span "<" at bounding box center [937, 255] width 116 height 10
type input "<"
click at [878, 270] on input "%" at bounding box center [900, 264] width 55 height 17
click at [966, 300] on button "Add" at bounding box center [984, 302] width 36 height 17
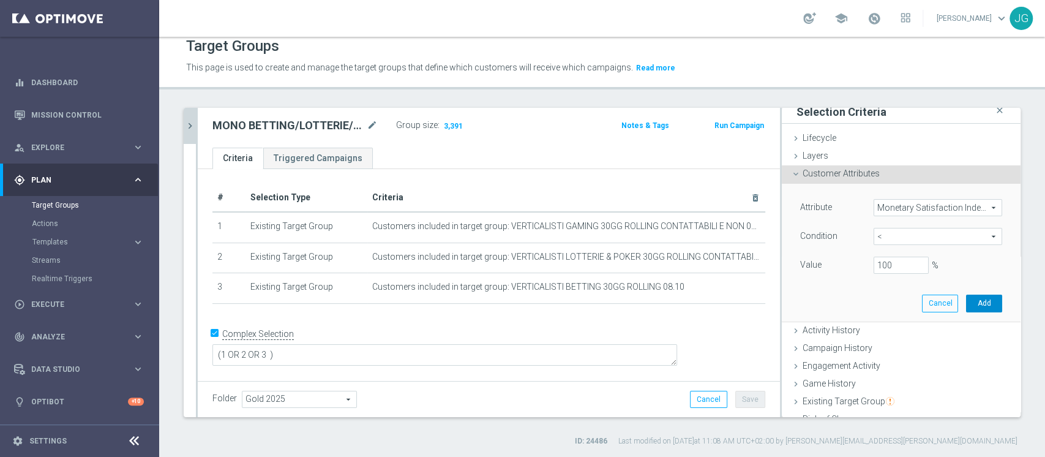
type input "1"
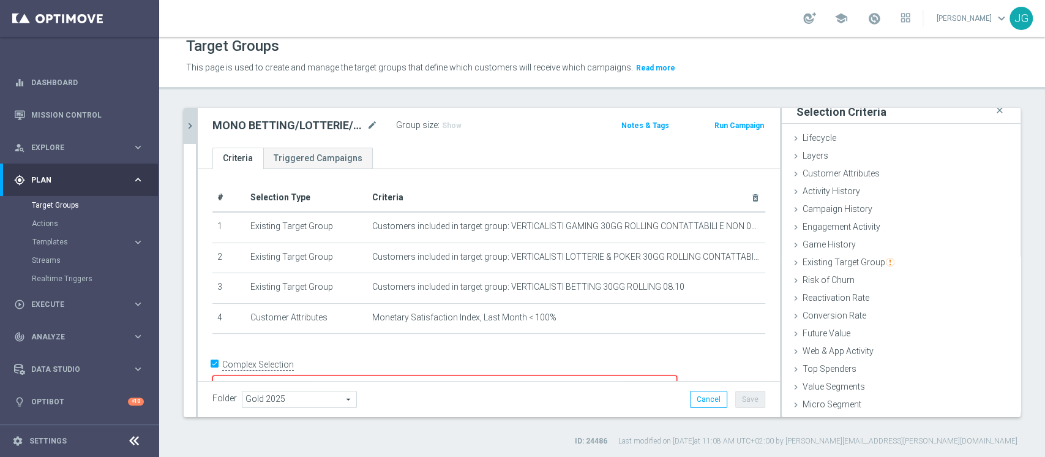
click at [365, 375] on textarea "(1 OR 2 OR 3 )" at bounding box center [444, 385] width 464 height 21
click at [378, 375] on textarea "(1 OR 2 OR 3 )" at bounding box center [444, 385] width 464 height 21
click at [736, 407] on div "Folder Gold 2025 Gold 2025 arrow_drop_down search Cancel Save Saving..." at bounding box center [489, 399] width 582 height 36
click at [452, 121] on span "Show" at bounding box center [452, 125] width 20 height 9
click at [745, 404] on button "Save" at bounding box center [750, 398] width 30 height 17
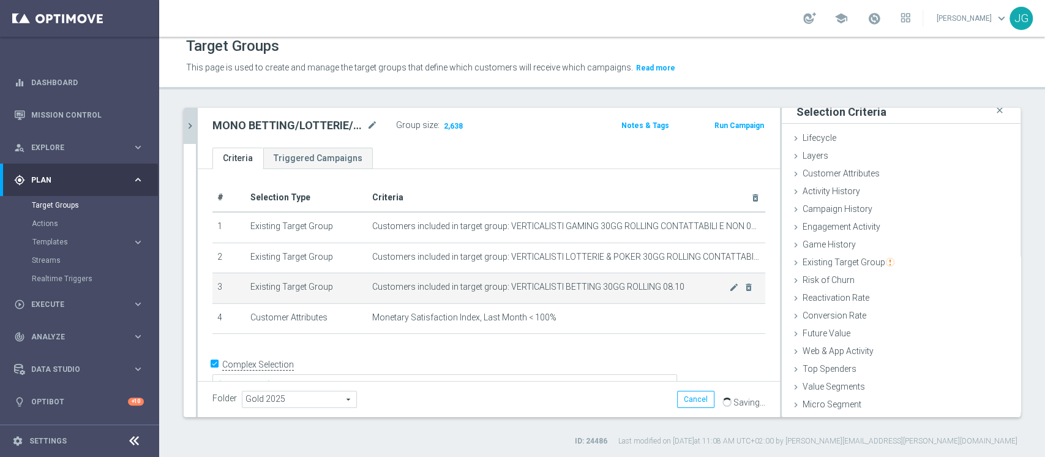
scroll to position [0, 0]
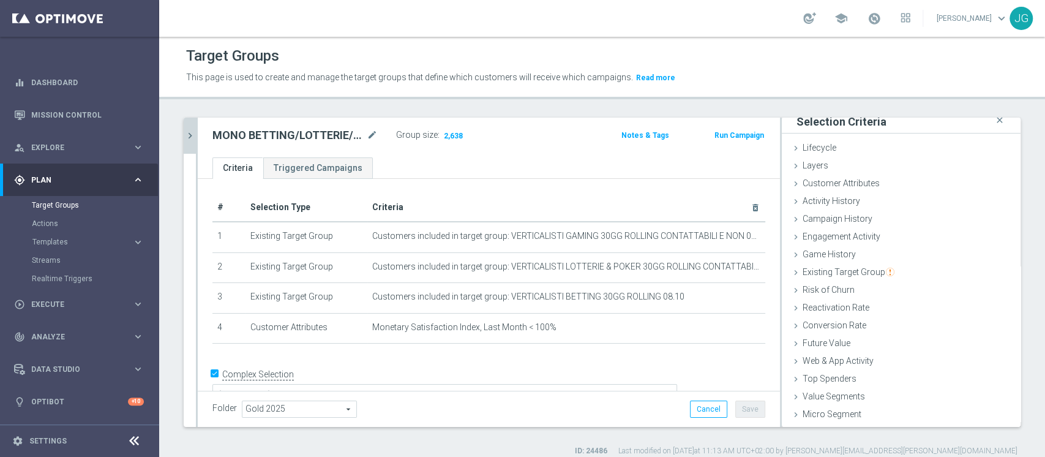
click at [190, 135] on icon "chevron_right" at bounding box center [190, 136] width 12 height 12
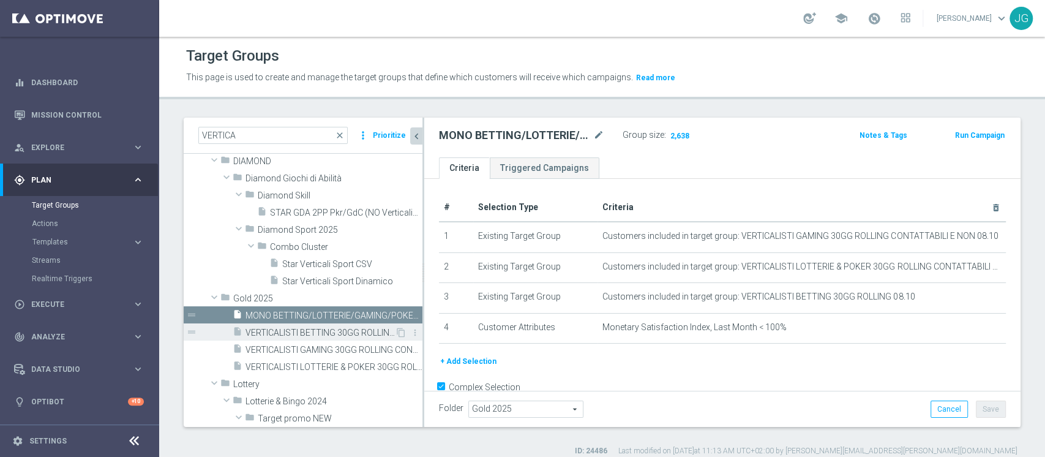
click at [282, 331] on span "VERTICALISTI BETTING 30GG ROLLING 08.10" at bounding box center [319, 332] width 149 height 10
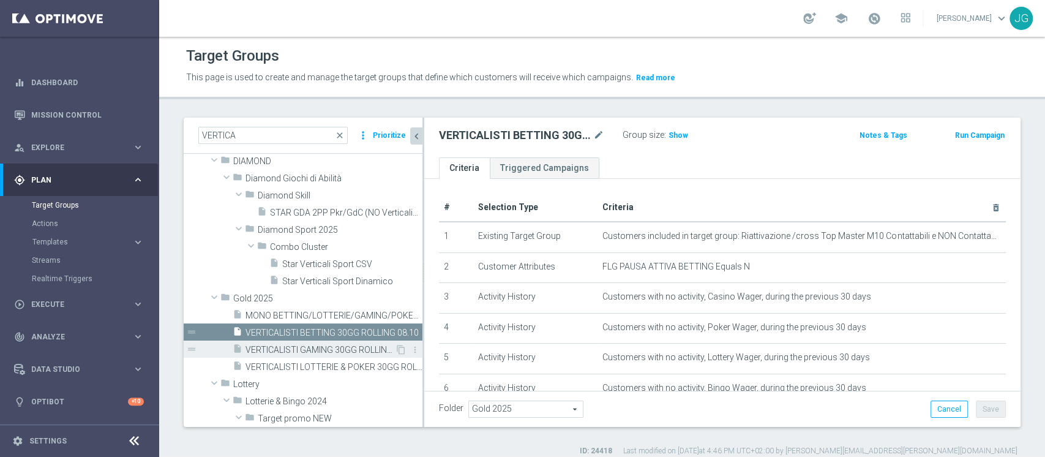
click at [319, 347] on span "VERTICALISTI GAMING 30GG ROLLING CONTATTABILI E NON 08.10" at bounding box center [319, 350] width 149 height 10
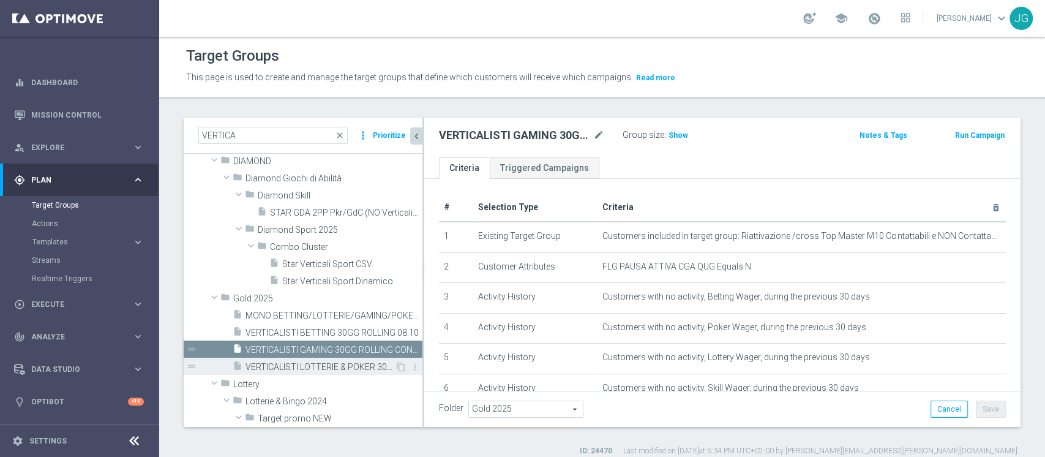
click at [316, 360] on div "insert_drive_file VERTICALISTI LOTTERIE & POKER 30GG ROLLING CONTATTABILI E NON…" at bounding box center [314, 365] width 162 height 17
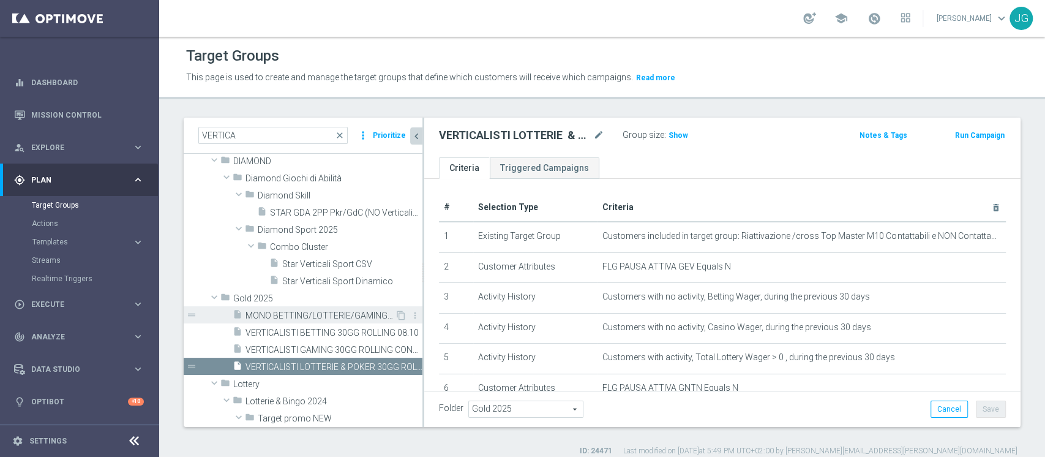
click at [324, 308] on div "insert_drive_file MONO BETTING/LOTTERIE/GAMING/POKER&SKILL 30GG ROLLING CONTATT…" at bounding box center [314, 314] width 162 height 17
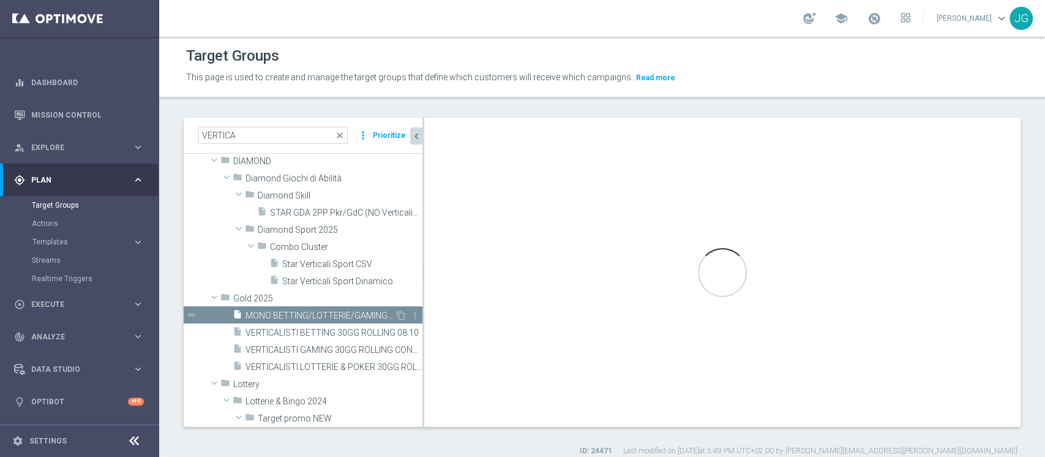
type textarea "(1 OR 2 OR 3 ) AND 4"
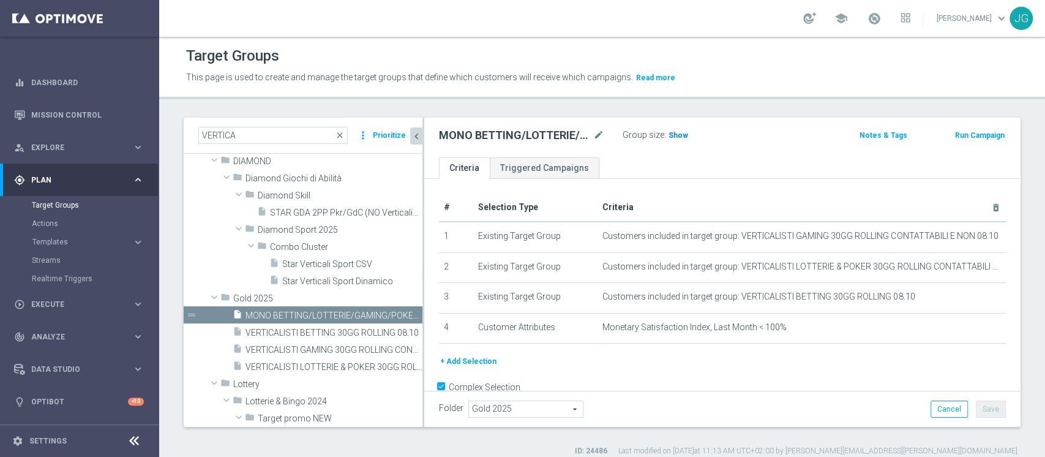
click at [669, 133] on span "Show" at bounding box center [678, 135] width 20 height 9
click at [675, 137] on span "2,638" at bounding box center [679, 137] width 21 height 12
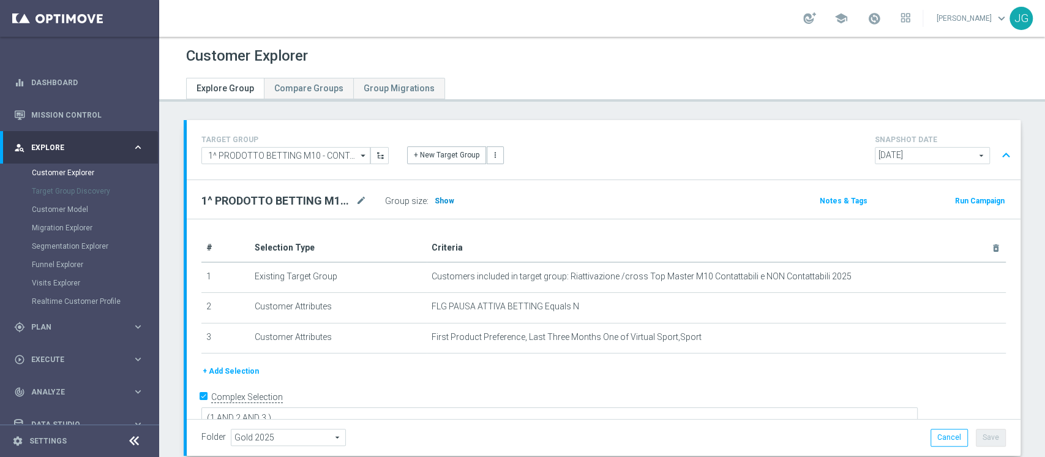
click at [443, 202] on span "Show" at bounding box center [444, 200] width 20 height 9
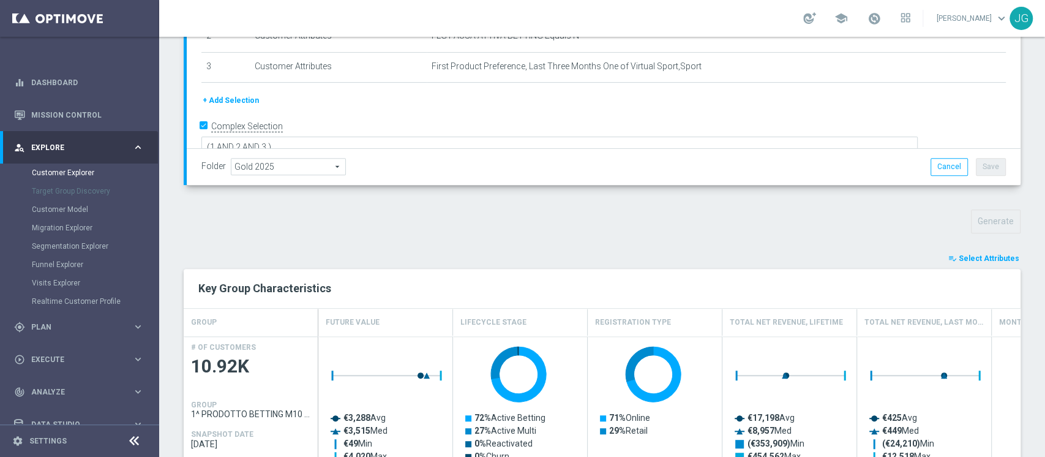
scroll to position [266, 0]
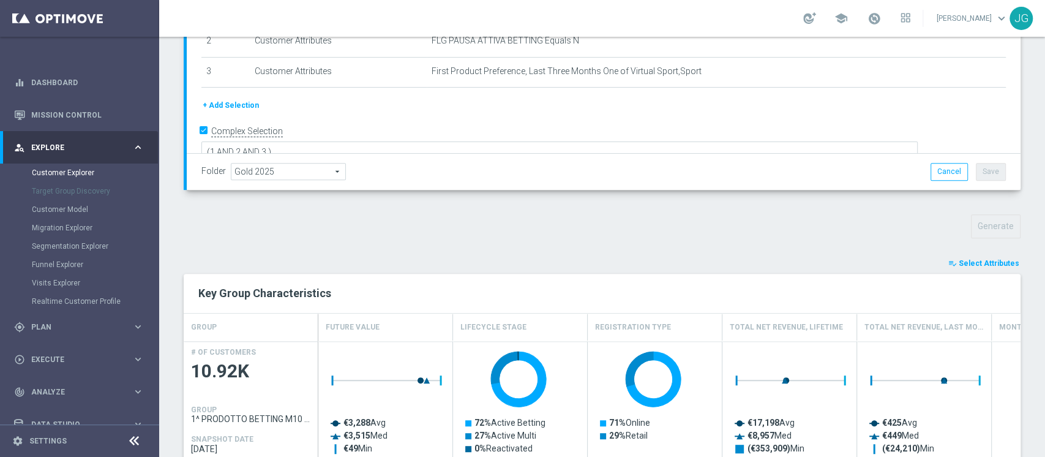
click at [983, 251] on div "TARGET GROUP 1^ PRODOTTO BETTING M10 - CONTATTABILI E NON 09.10 1^ PRODOTTO BET…" at bounding box center [601, 366] width 885 height 1024
click at [975, 256] on button "playlist_add_check Select Attributes" at bounding box center [983, 262] width 73 height 13
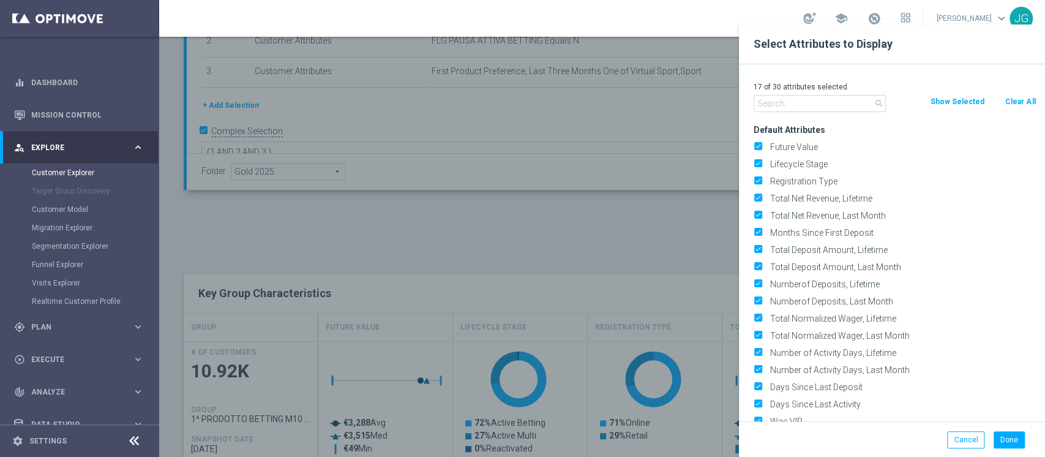
click at [1021, 103] on button "Clear All" at bounding box center [1020, 101] width 32 height 13
checkbox input "false"
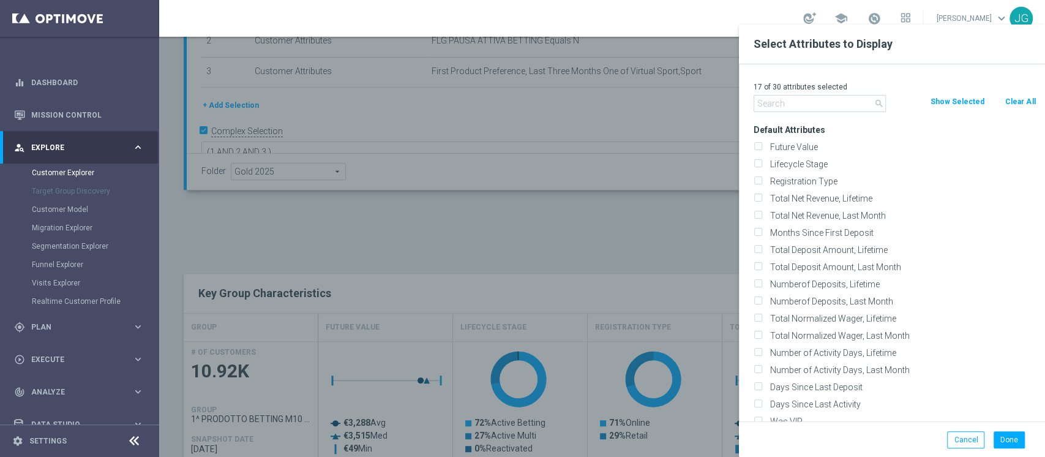
checkbox input "false"
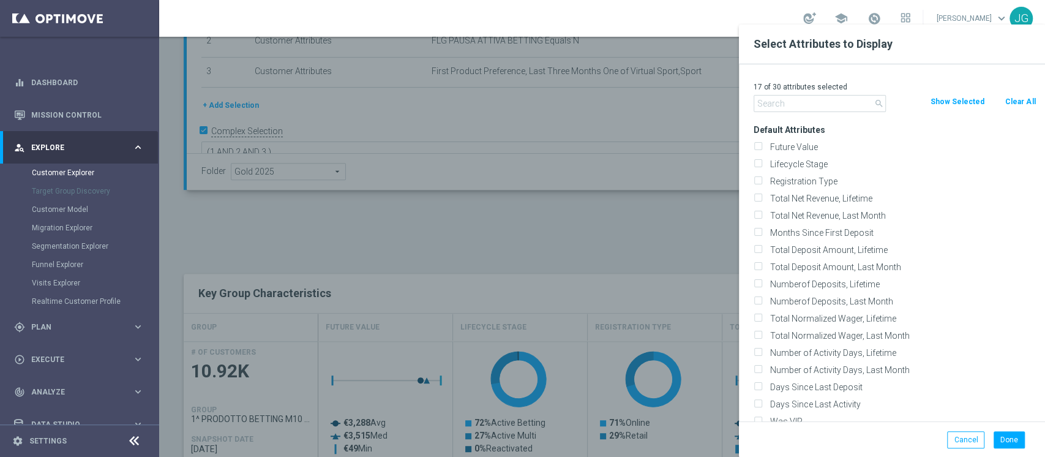
checkbox input "false"
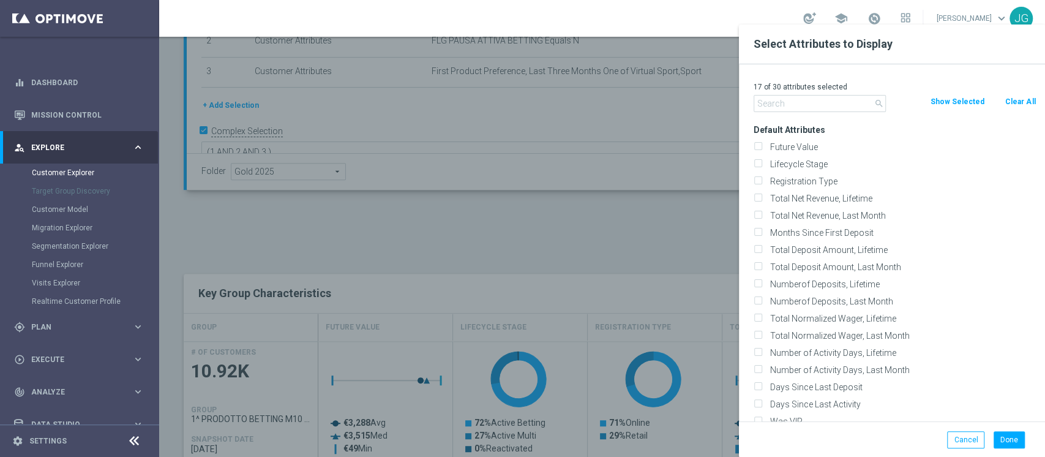
checkbox input "false"
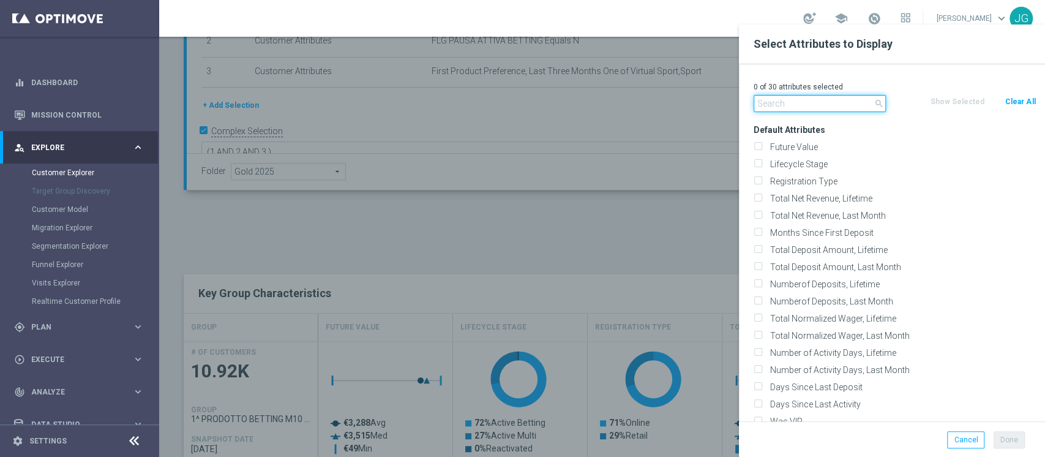
click at [791, 100] on input "text" at bounding box center [819, 103] width 132 height 17
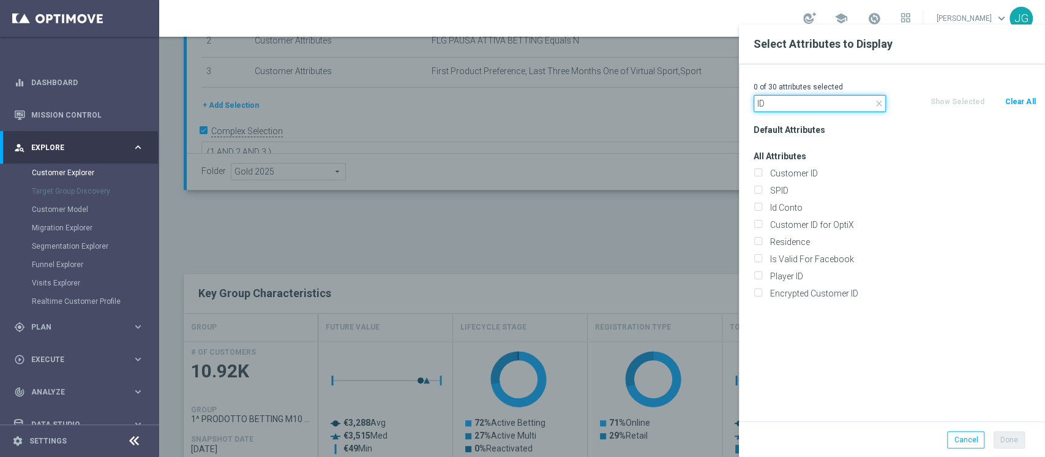
type input "ID"
click at [780, 201] on div "Id Conto" at bounding box center [894, 207] width 300 height 17
click at [762, 204] on div "Id Conto" at bounding box center [894, 207] width 282 height 11
click at [755, 207] on input "Id Conto" at bounding box center [757, 209] width 8 height 8
checkbox input "true"
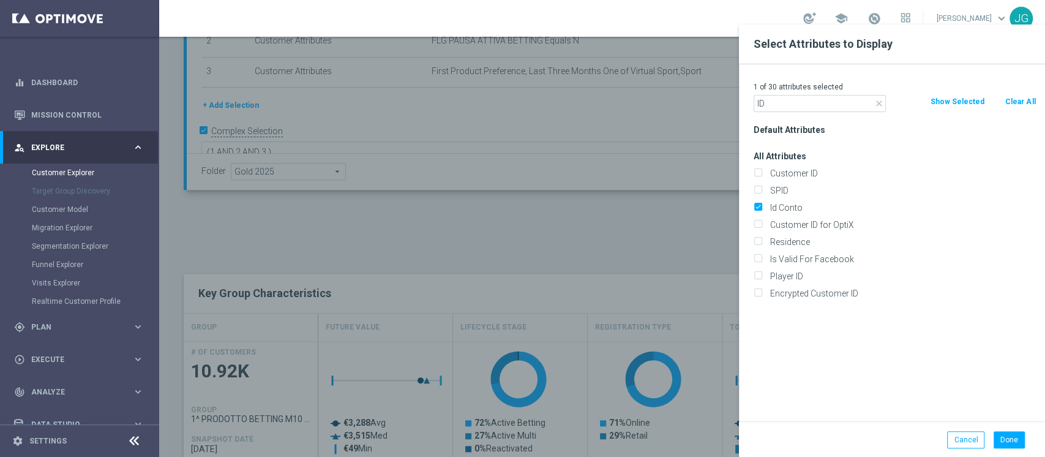
click at [1002, 450] on div "Done Cancel" at bounding box center [892, 439] width 306 height 36
click at [1011, 442] on button "Done" at bounding box center [1008, 439] width 31 height 17
type input "Search"
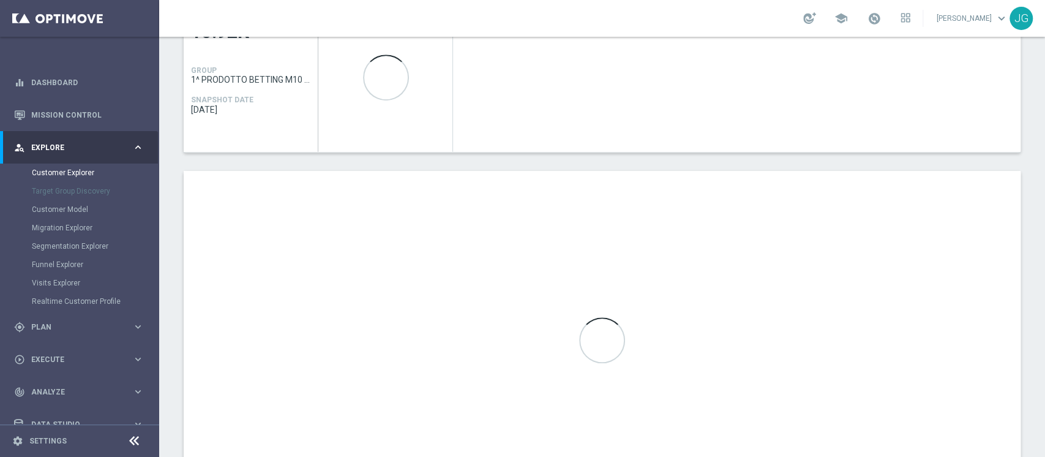
scroll to position [687, 0]
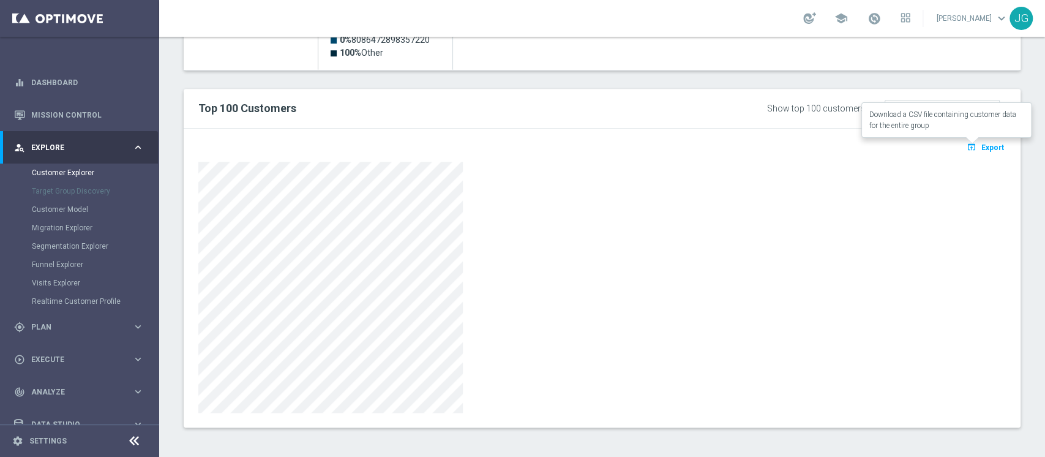
click at [974, 140] on button "open_in_browser Export" at bounding box center [984, 147] width 41 height 16
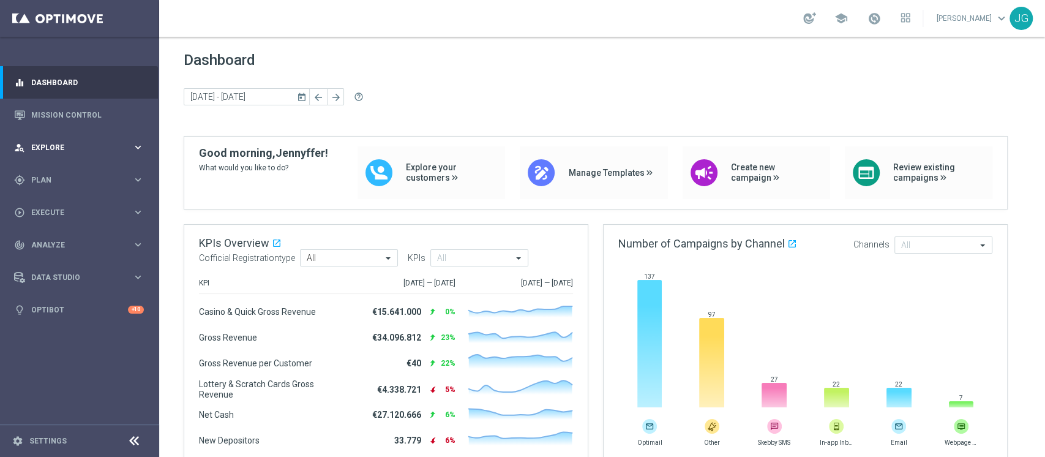
click at [100, 155] on div "person_search Explore keyboard_arrow_right" at bounding box center [79, 147] width 158 height 32
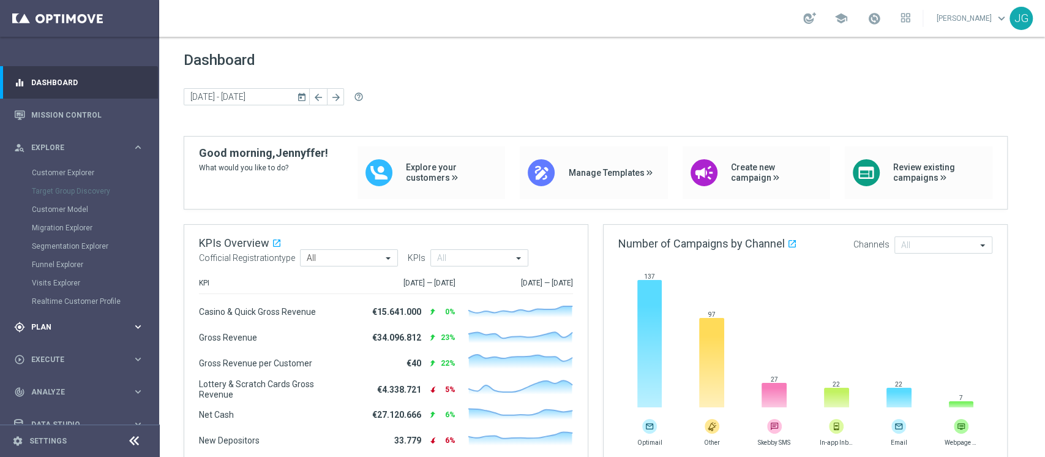
click at [70, 315] on div "gps_fixed Plan keyboard_arrow_right" at bounding box center [79, 326] width 158 height 32
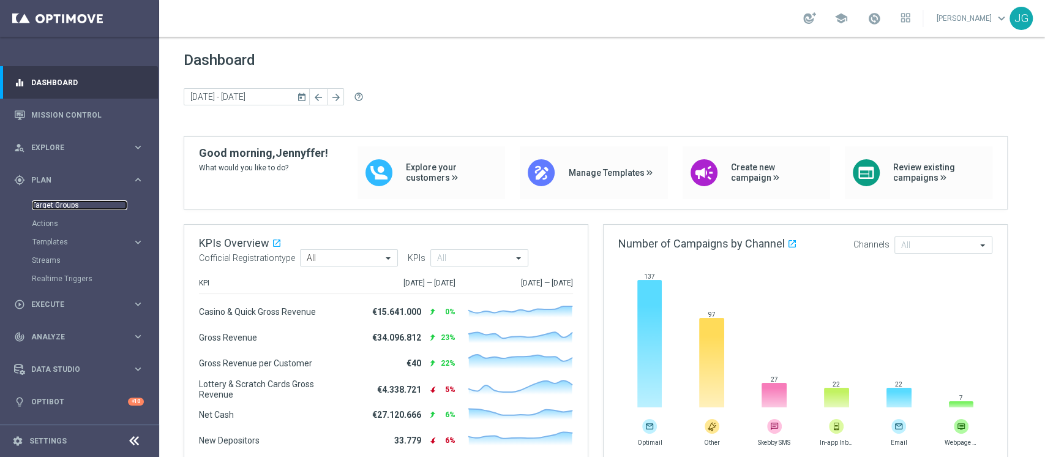
click at [51, 205] on link "Target Groups" at bounding box center [79, 205] width 95 height 10
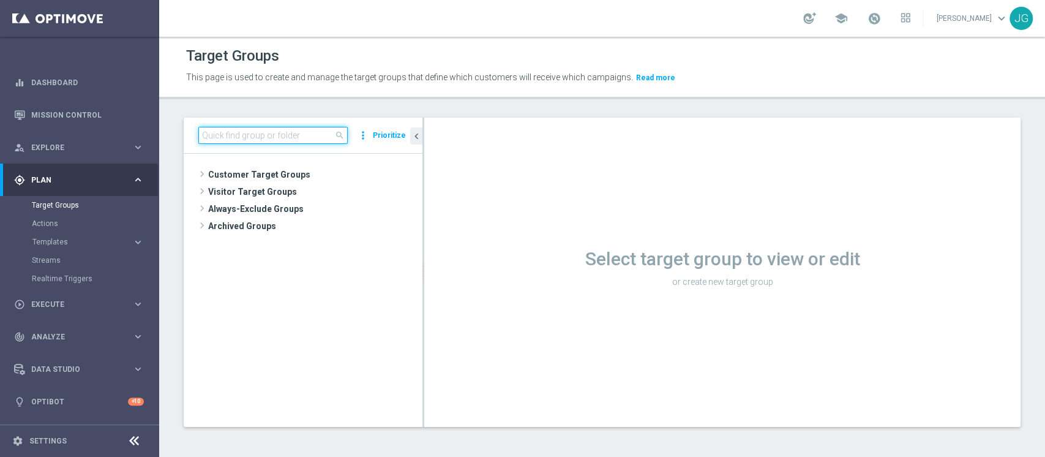
click at [298, 129] on input at bounding box center [272, 135] width 149 height 17
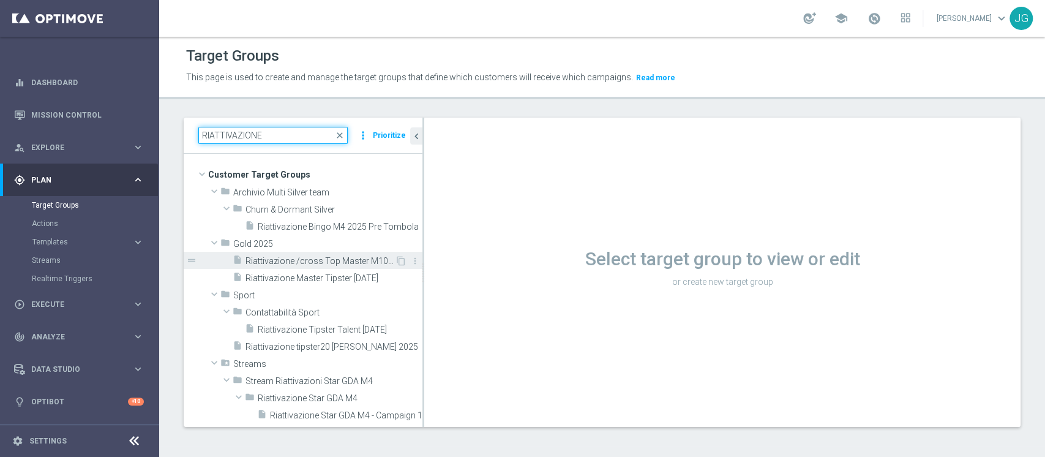
type input "RIATTIVAZIONE"
click at [297, 265] on span "Riattivazione /cross Top Master M10 Contattabili e NON Contattabili 2025" at bounding box center [319, 261] width 149 height 10
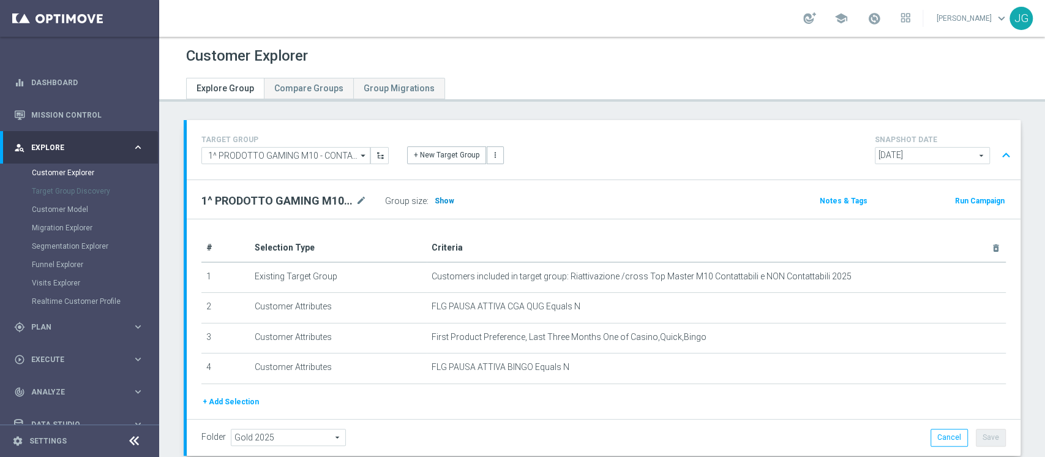
click at [442, 203] on span "Show" at bounding box center [444, 200] width 20 height 9
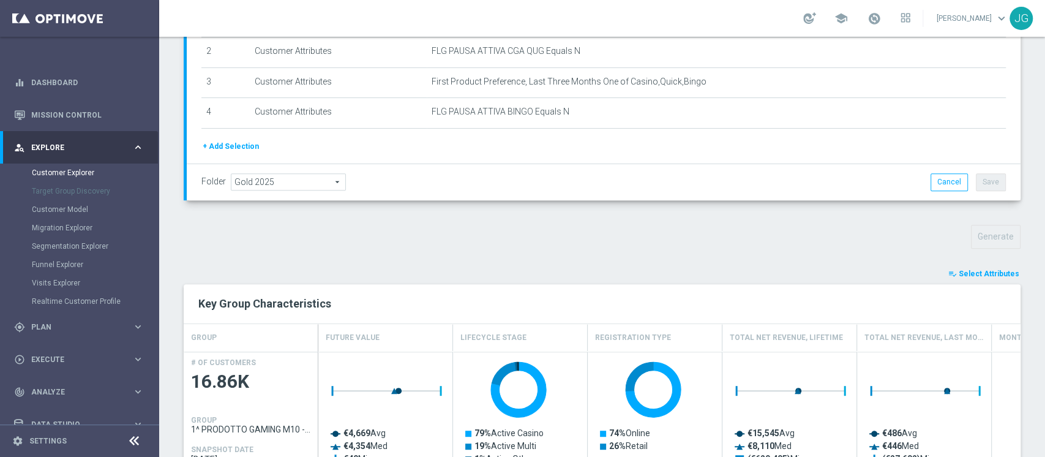
scroll to position [256, 0]
click at [995, 272] on span "Select Attributes" at bounding box center [988, 273] width 61 height 9
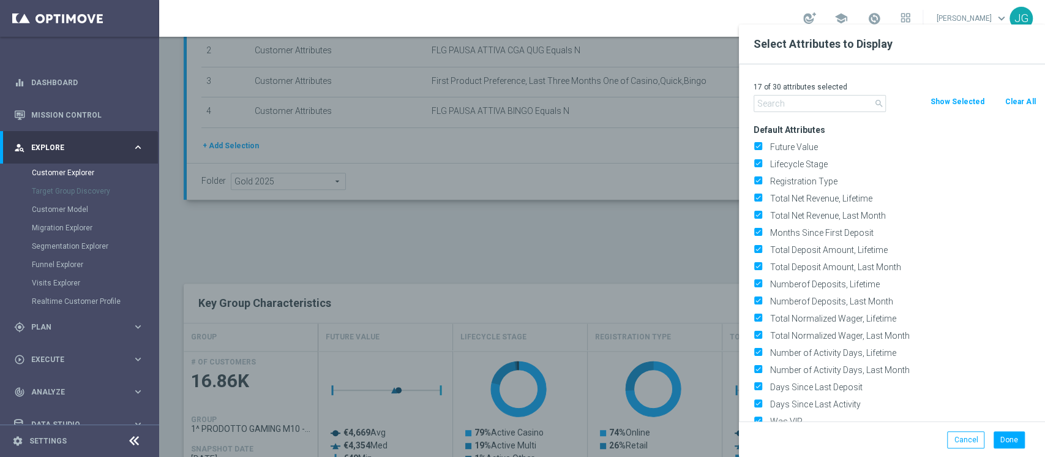
click at [1018, 102] on button "Clear All" at bounding box center [1020, 101] width 32 height 13
checkbox input "false"
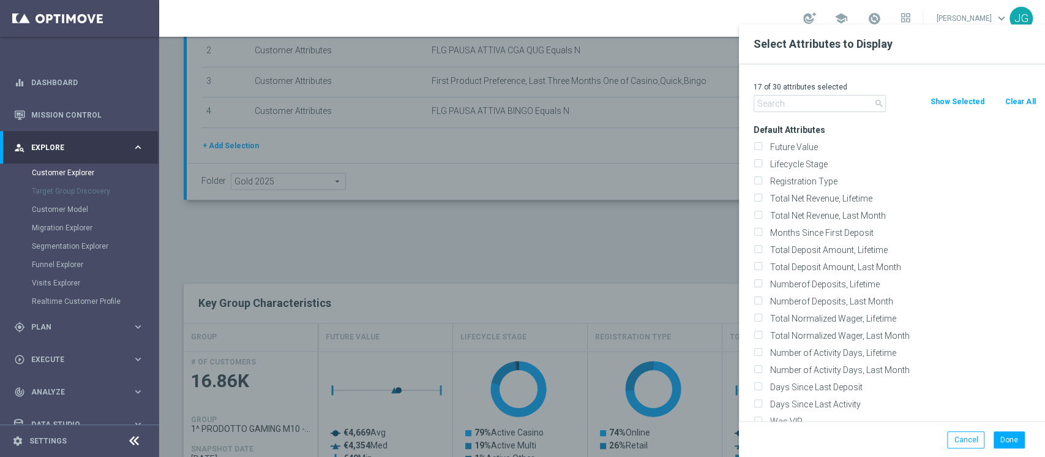
checkbox input "false"
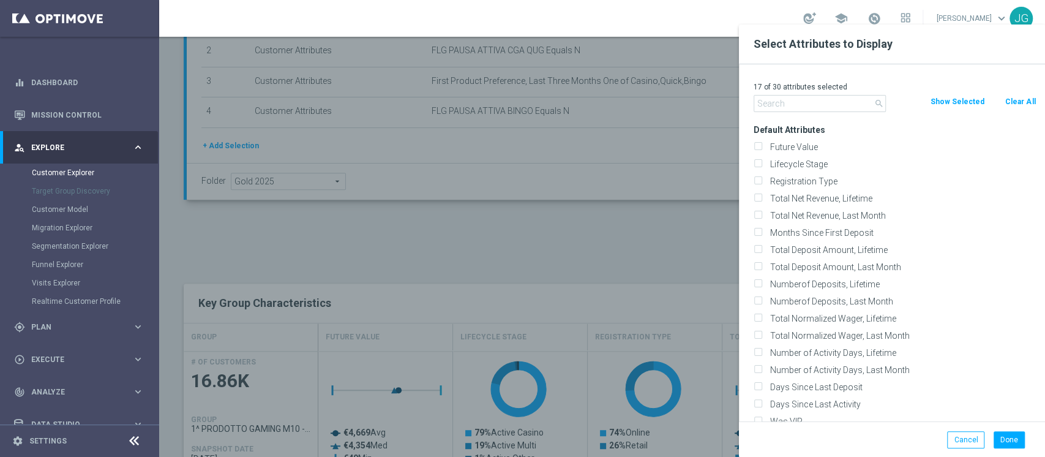
checkbox input "false"
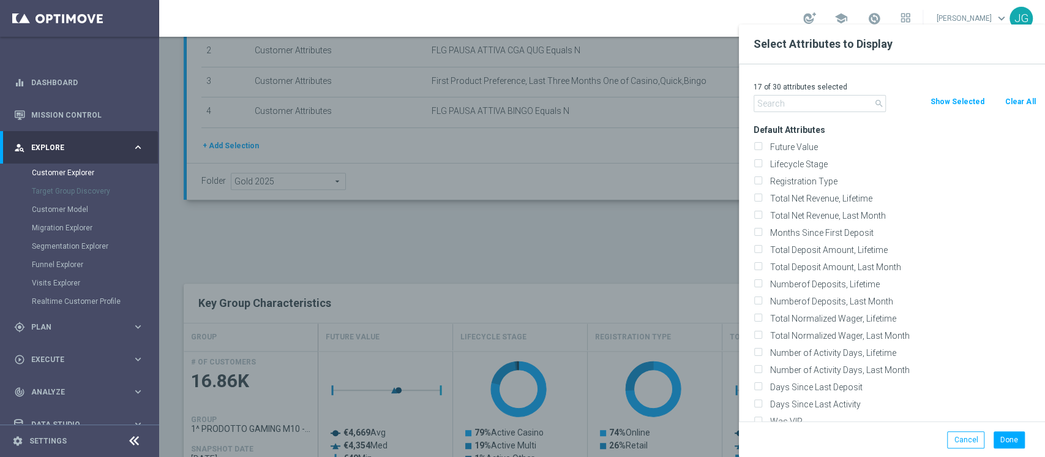
checkbox input "false"
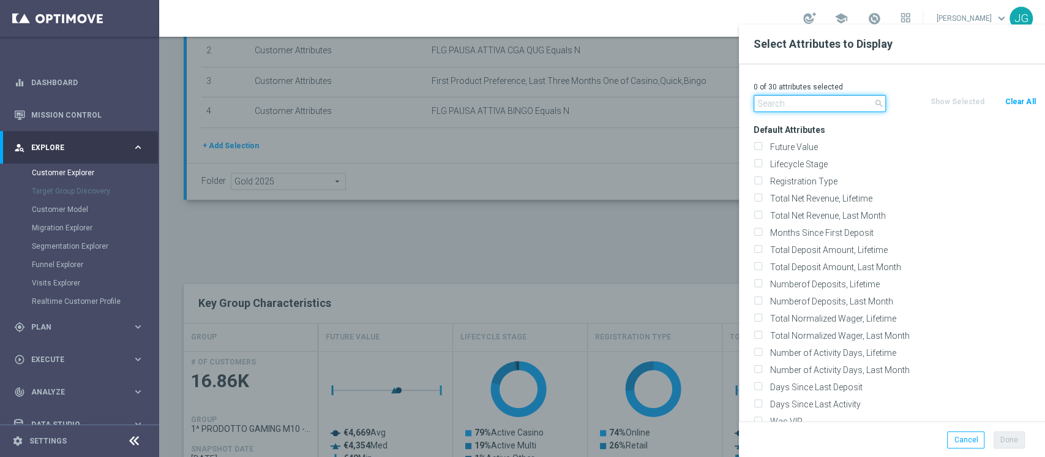
click at [818, 95] on input "text" at bounding box center [819, 103] width 132 height 17
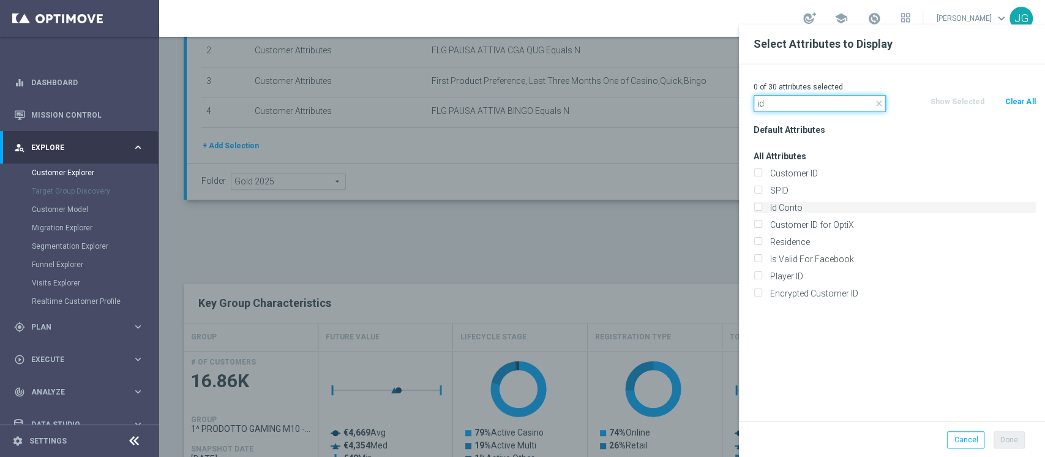
type input "id"
click at [787, 211] on label "Id Conto" at bounding box center [901, 207] width 270 height 11
click at [761, 211] on input "Id Conto" at bounding box center [757, 209] width 8 height 8
checkbox input "true"
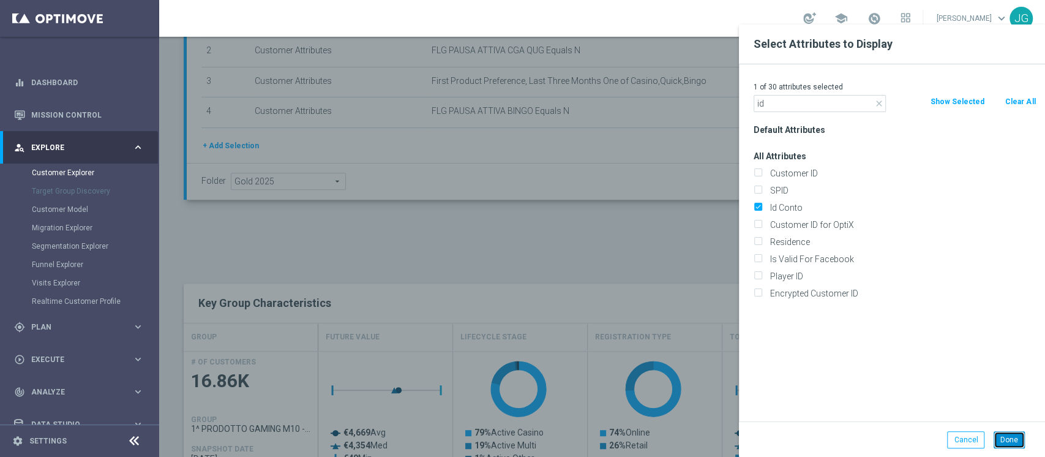
click at [1009, 442] on button "Done" at bounding box center [1008, 439] width 31 height 17
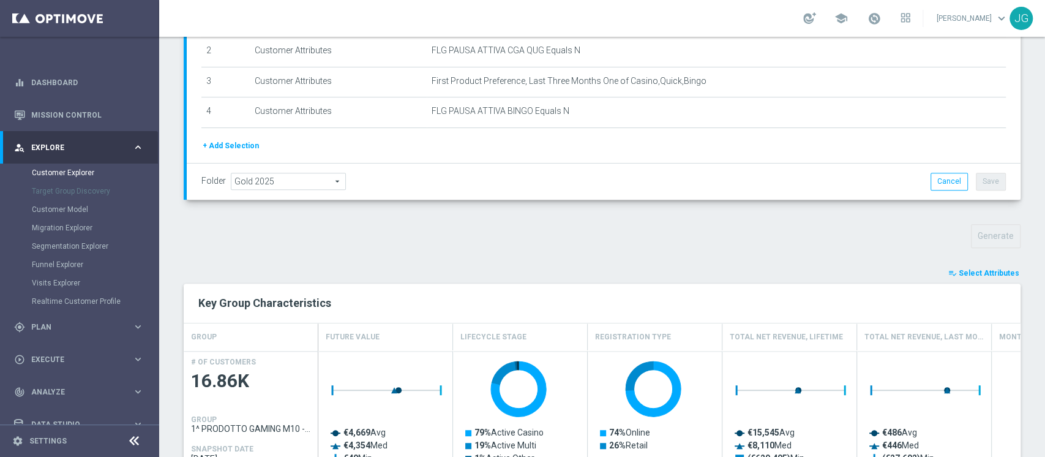
type input "Search"
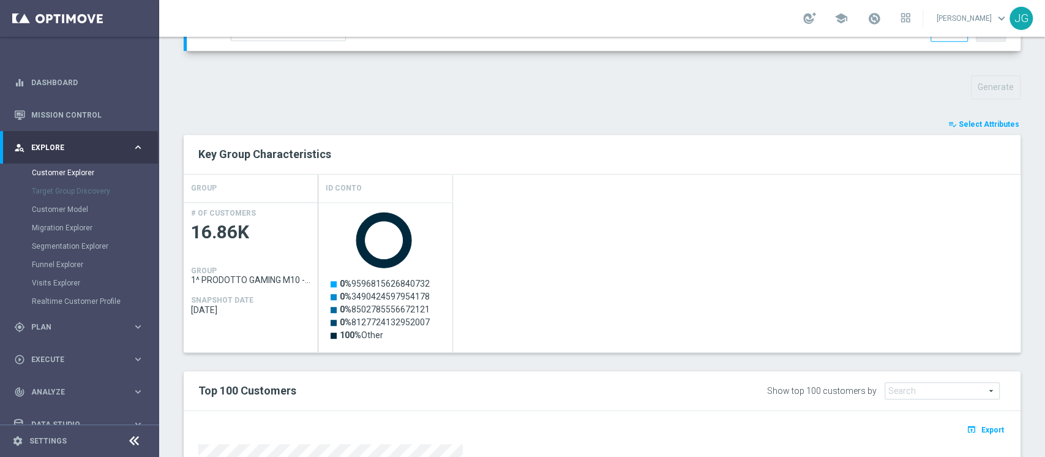
scroll to position [687, 0]
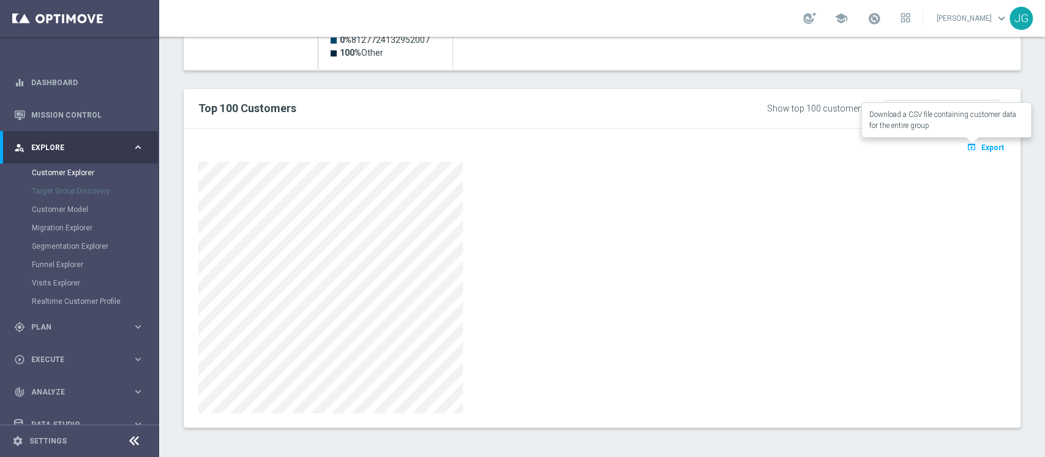
click at [981, 145] on span "Export" at bounding box center [992, 147] width 23 height 9
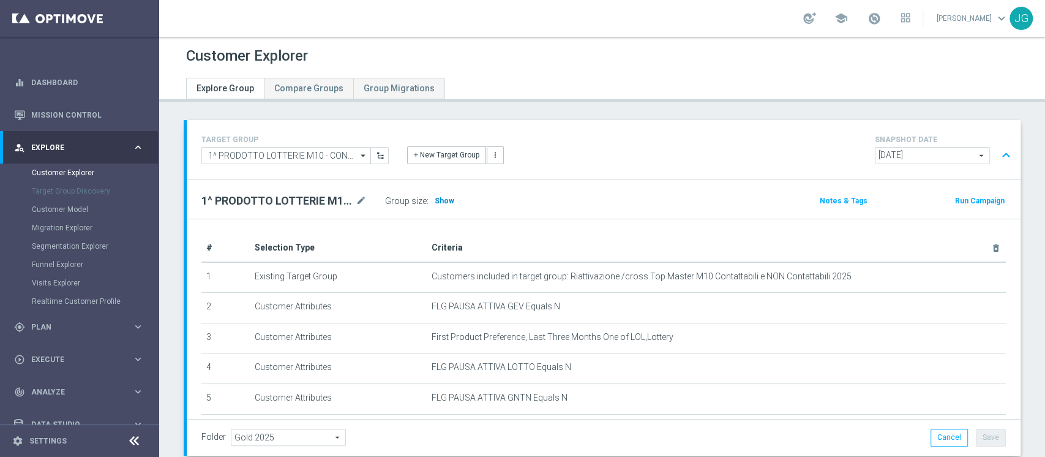
click at [439, 203] on span "Show" at bounding box center [444, 200] width 20 height 9
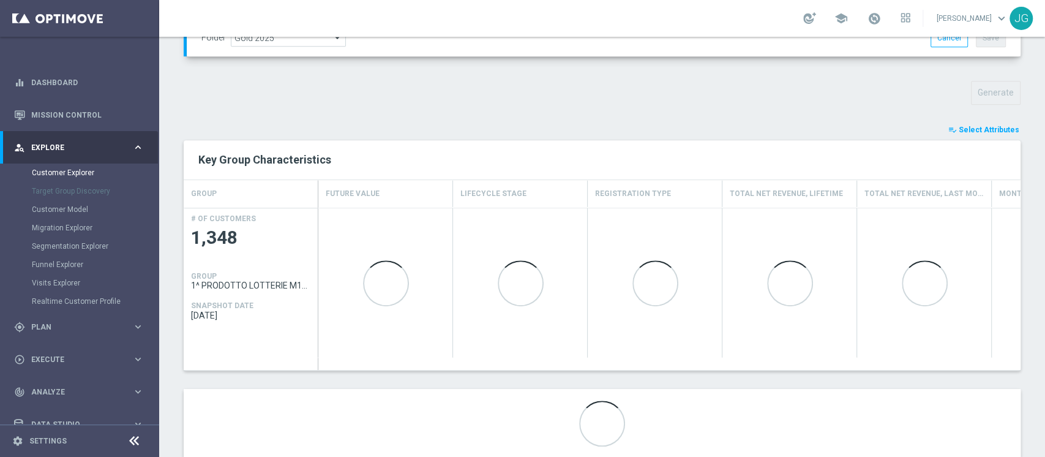
scroll to position [430, 0]
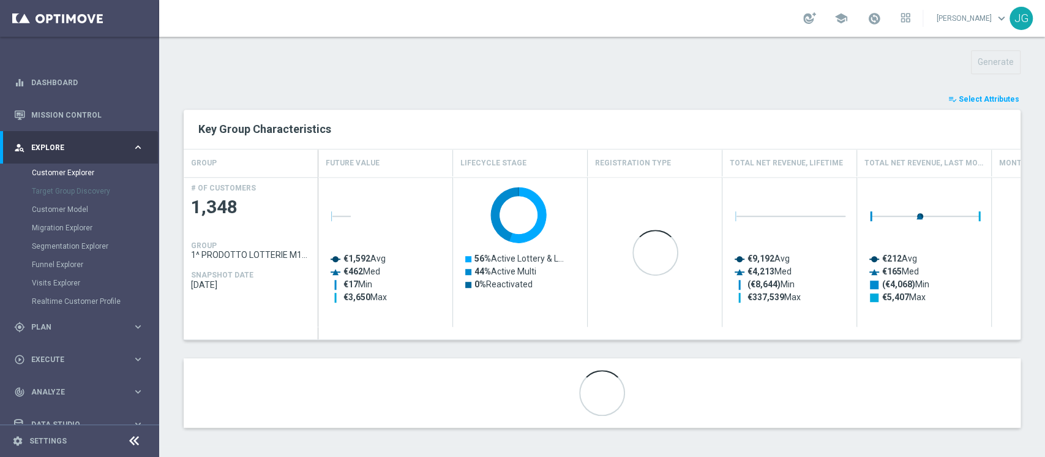
click at [984, 100] on span "Select Attributes" at bounding box center [988, 99] width 61 height 9
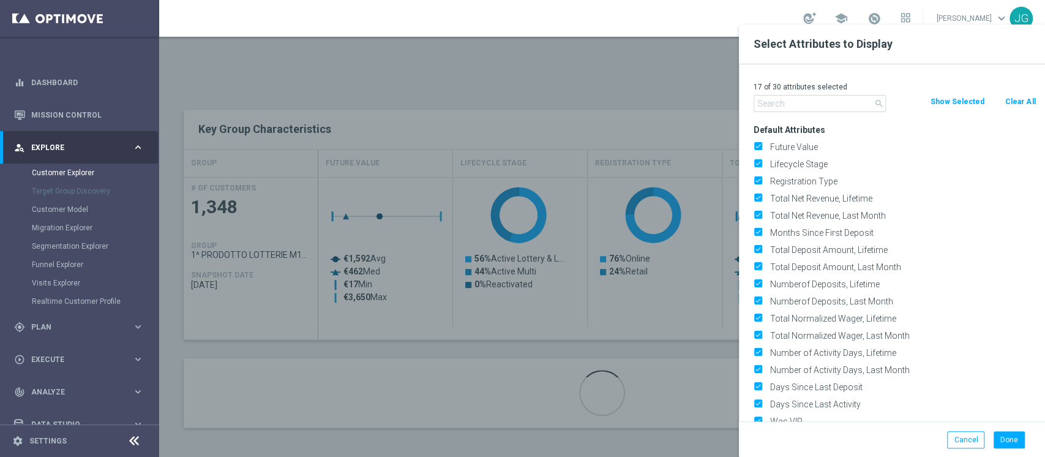
click at [1018, 102] on button "Clear All" at bounding box center [1020, 101] width 32 height 13
checkbox input "false"
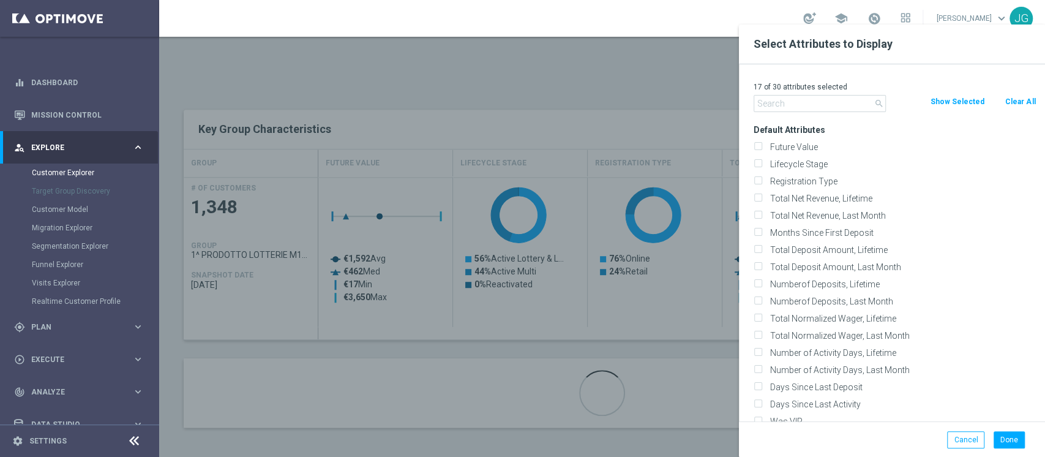
checkbox input "false"
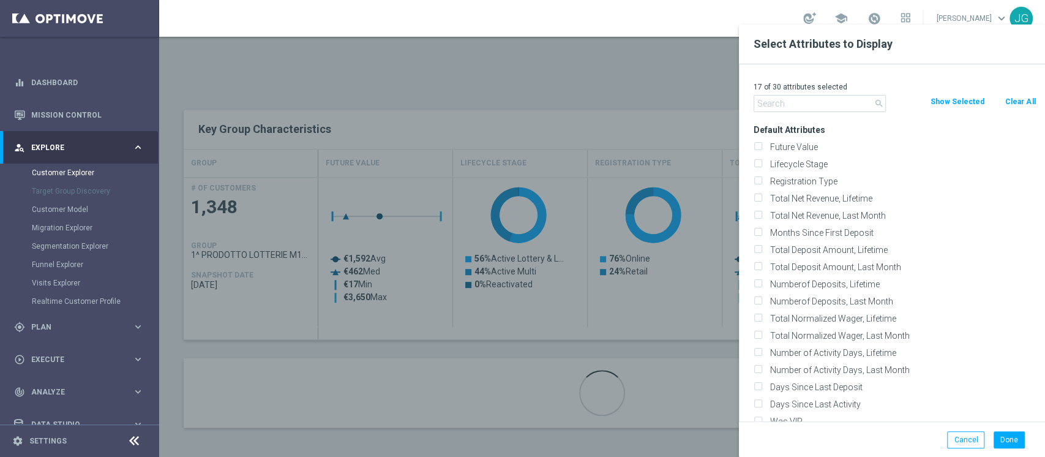
checkbox input "false"
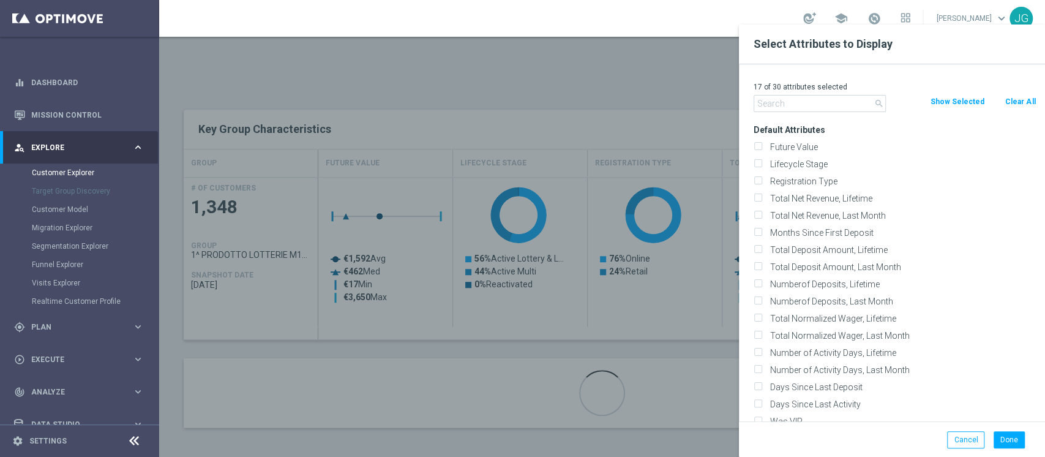
checkbox input "false"
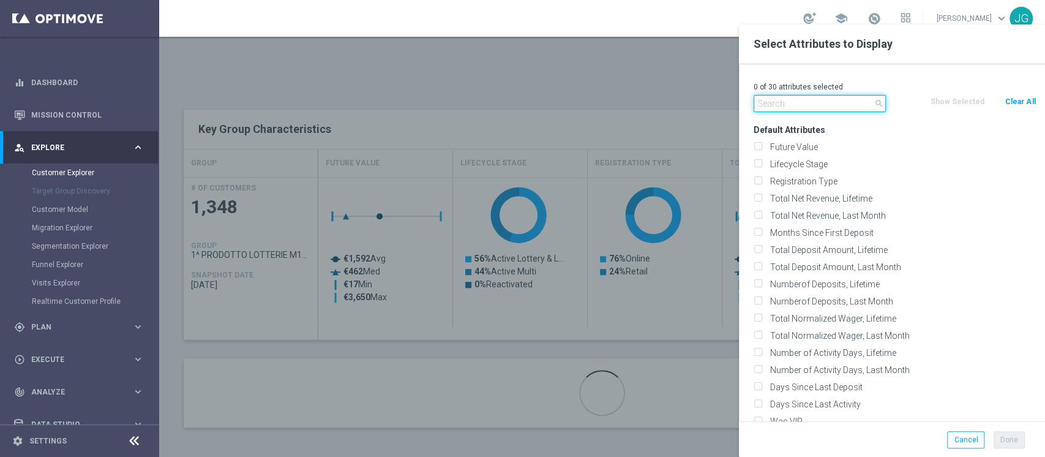
click at [819, 100] on input "text" at bounding box center [819, 103] width 132 height 17
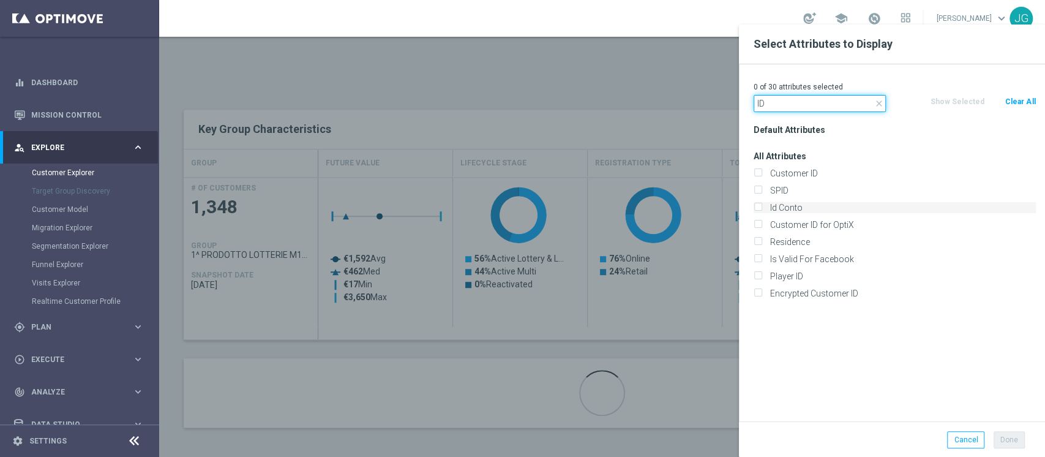
type input "ID"
click at [756, 207] on input "Id Conto" at bounding box center [757, 209] width 8 height 8
checkbox input "true"
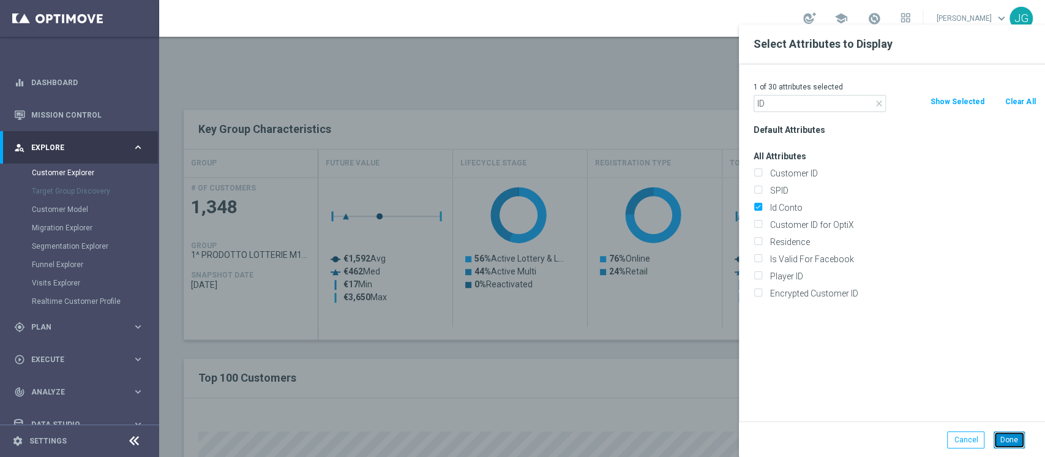
click at [1003, 440] on button "Done" at bounding box center [1008, 439] width 31 height 17
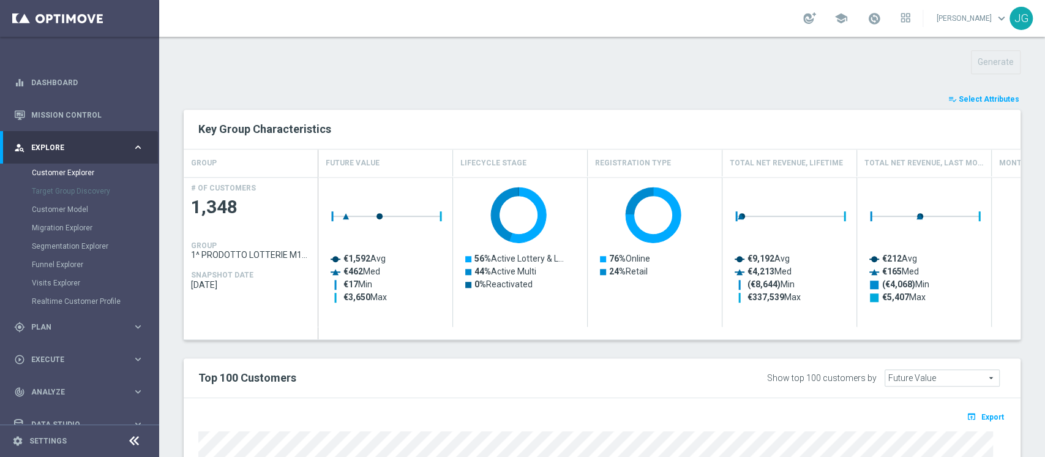
type input "Search"
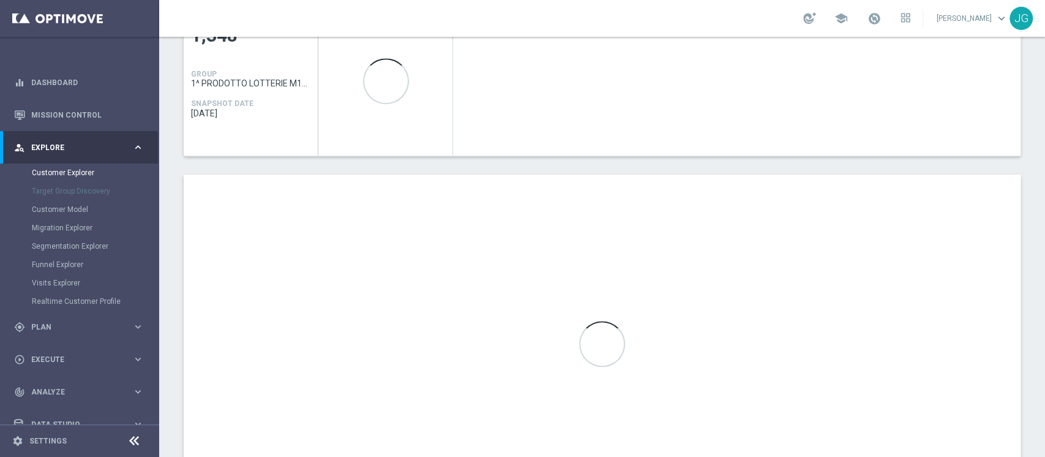
scroll to position [687, 0]
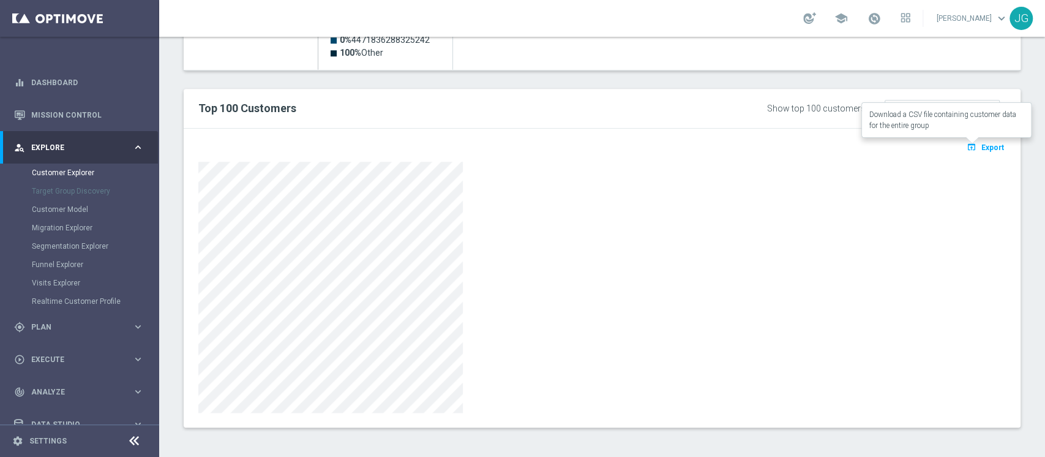
click at [966, 149] on icon "open_in_browser" at bounding box center [972, 147] width 13 height 10
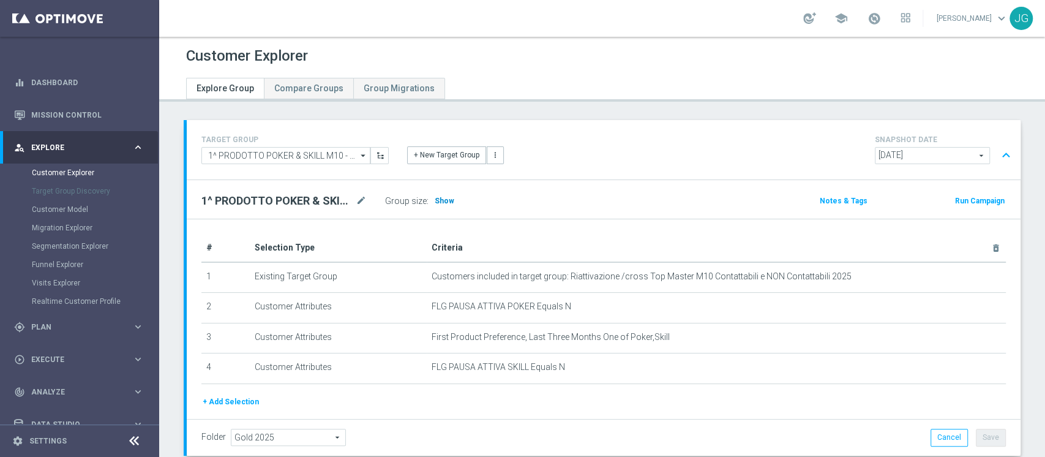
click at [441, 202] on span "Show" at bounding box center [444, 200] width 20 height 9
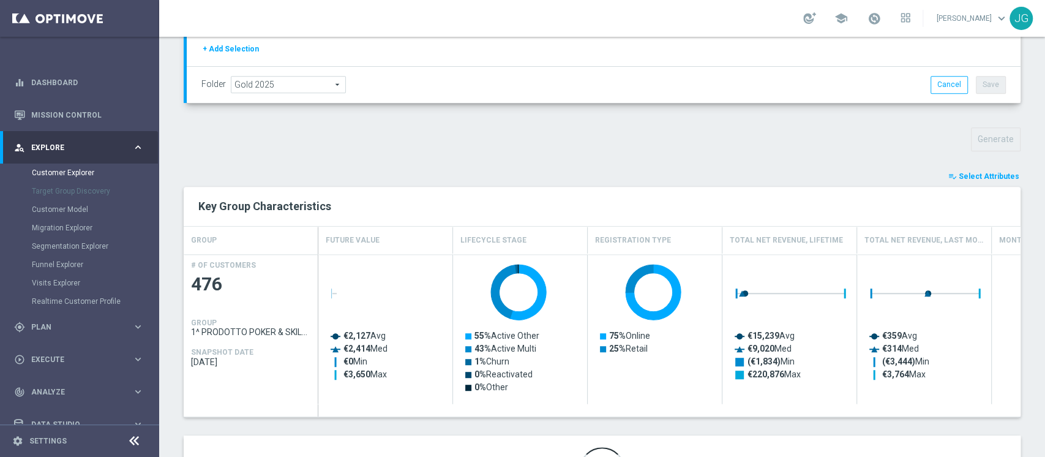
scroll to position [406, 0]
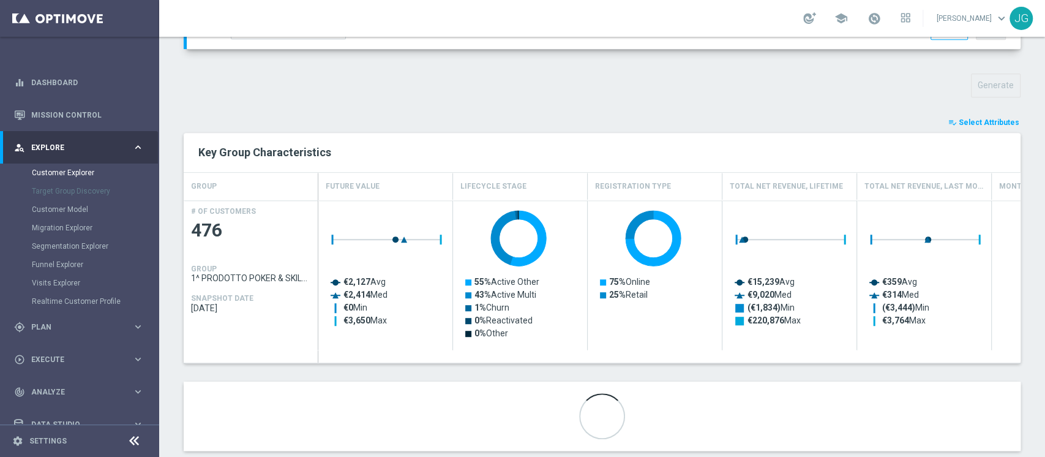
click at [979, 121] on span "Select Attributes" at bounding box center [988, 122] width 61 height 9
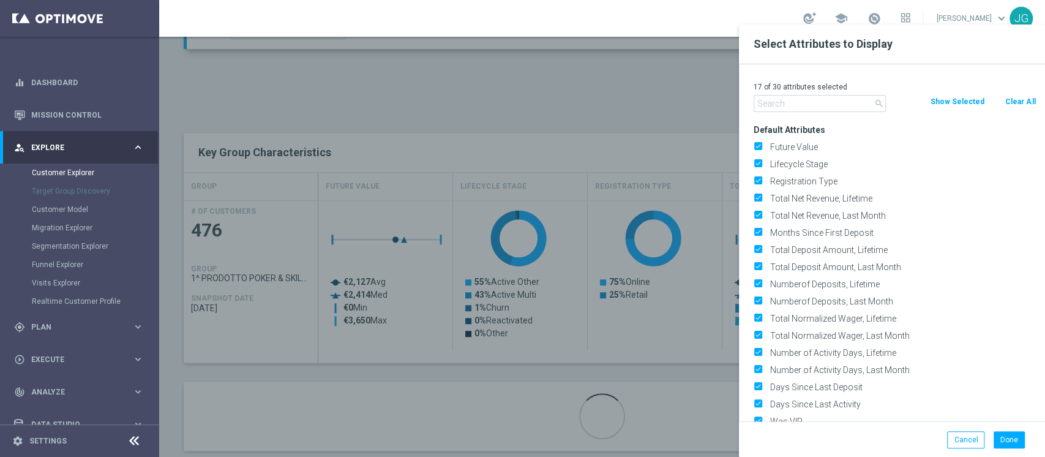
click at [1023, 100] on button "Clear All" at bounding box center [1020, 101] width 32 height 13
checkbox input "false"
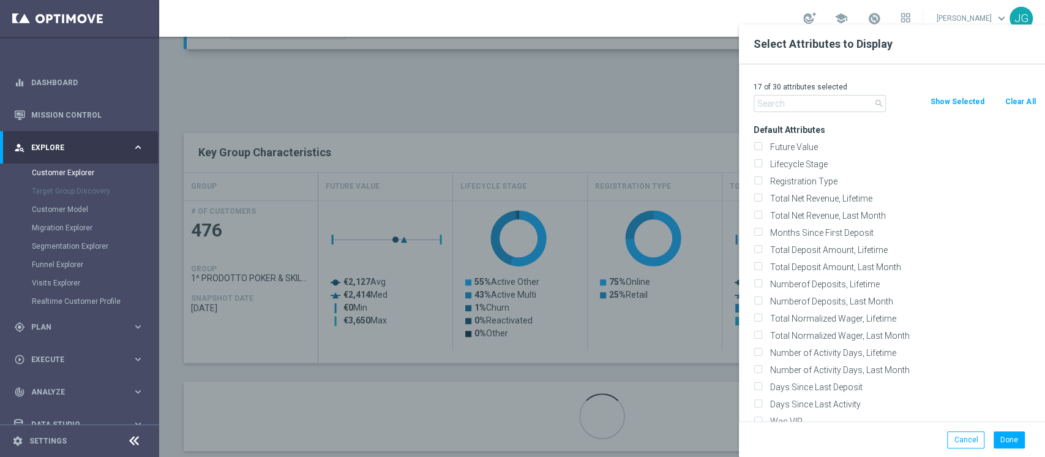
checkbox input "false"
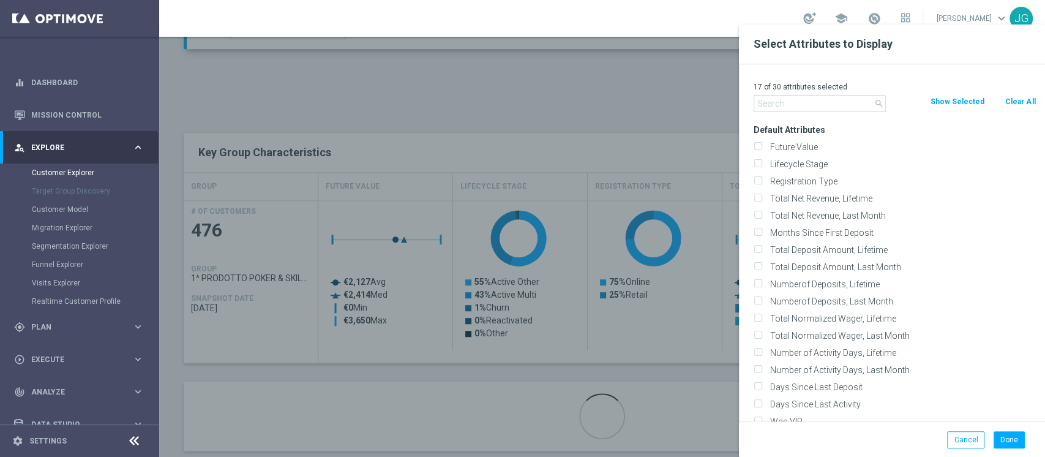
checkbox input "false"
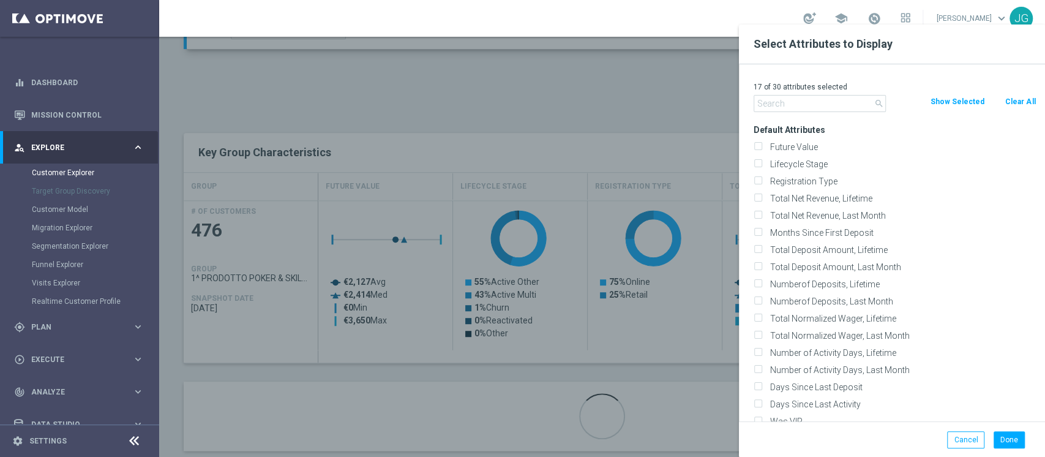
checkbox input "false"
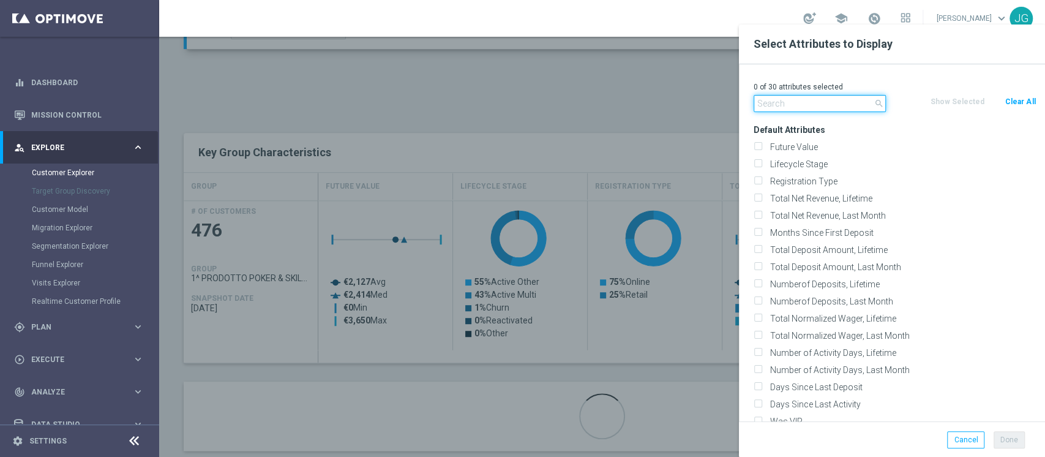
click at [837, 101] on input "text" at bounding box center [819, 103] width 132 height 17
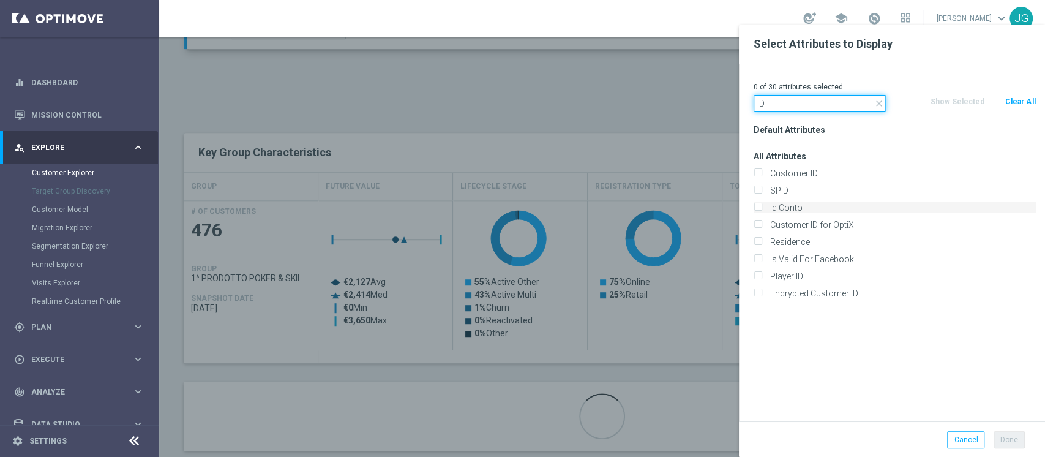
type input "ID"
click at [788, 202] on label "Id Conto" at bounding box center [901, 207] width 270 height 11
click at [761, 205] on input "Id Conto" at bounding box center [757, 209] width 8 height 8
checkbox input "true"
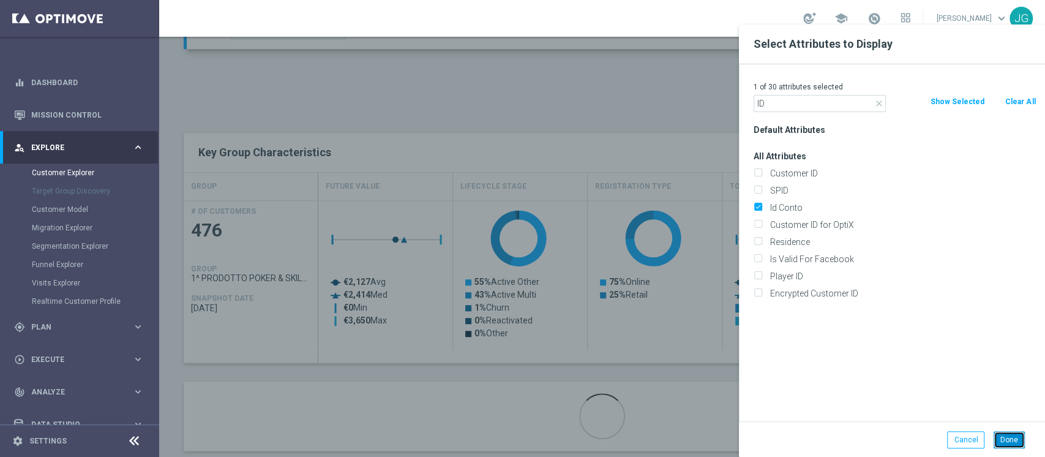
click at [1004, 435] on button "Done" at bounding box center [1008, 439] width 31 height 17
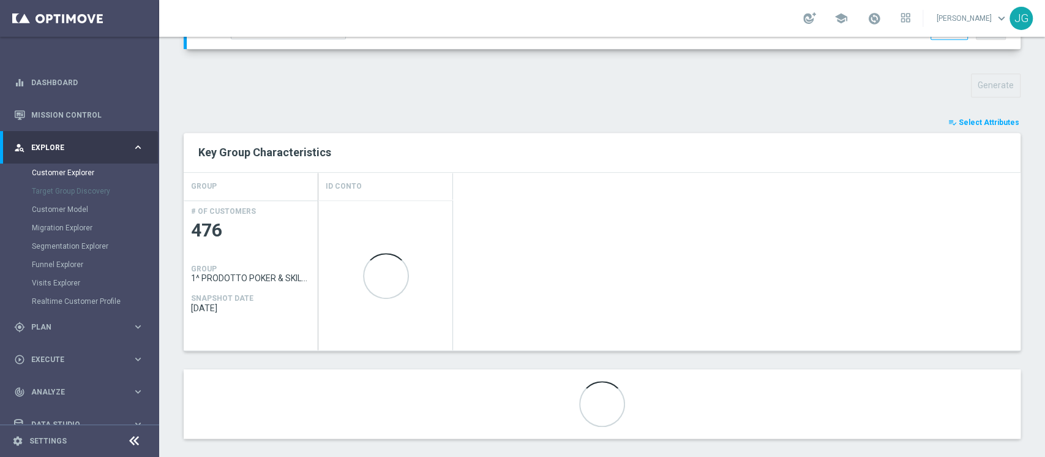
scroll to position [417, 0]
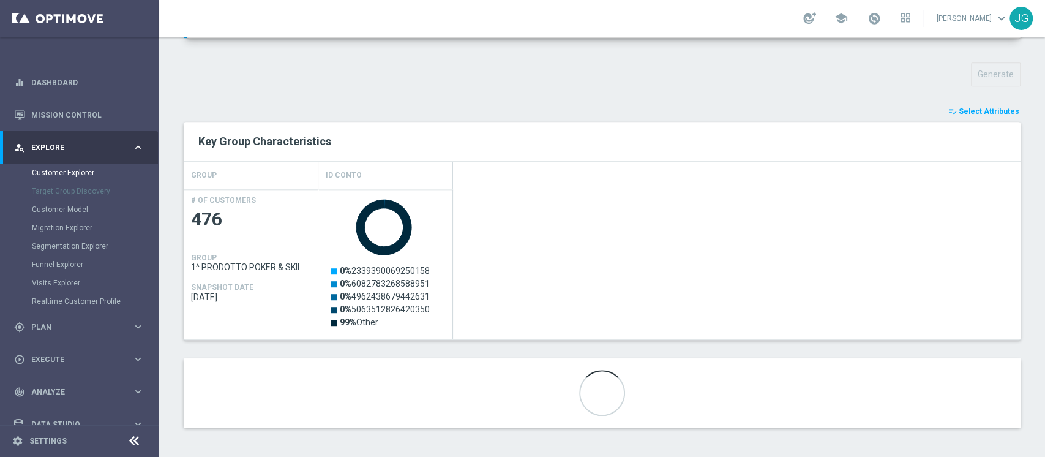
click at [567, 97] on div "TARGET GROUP 1^ PRODOTTO POKER & SKILL M10 - CONTATTABILI E NON 09.10 1^ PRODOT…" at bounding box center [601, 74] width 885 height 743
click at [663, 287] on div "Created with Highcharts 9.3.3 0% 2339390069250158 0% 6082783268588951 0% 496243…" at bounding box center [669, 264] width 702 height 150
click at [959, 110] on span "Select Attributes" at bounding box center [988, 111] width 61 height 9
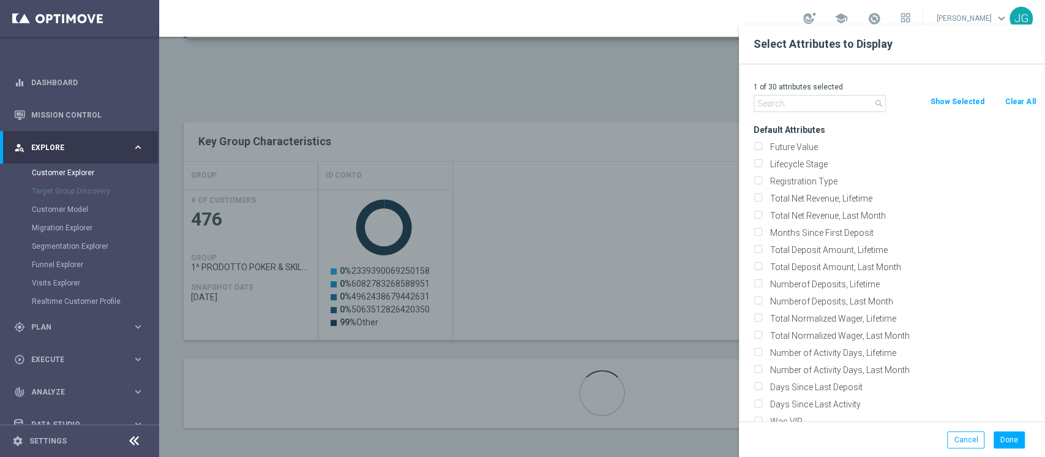
click at [1019, 96] on button "Clear All" at bounding box center [1020, 101] width 32 height 13
checkbox input "false"
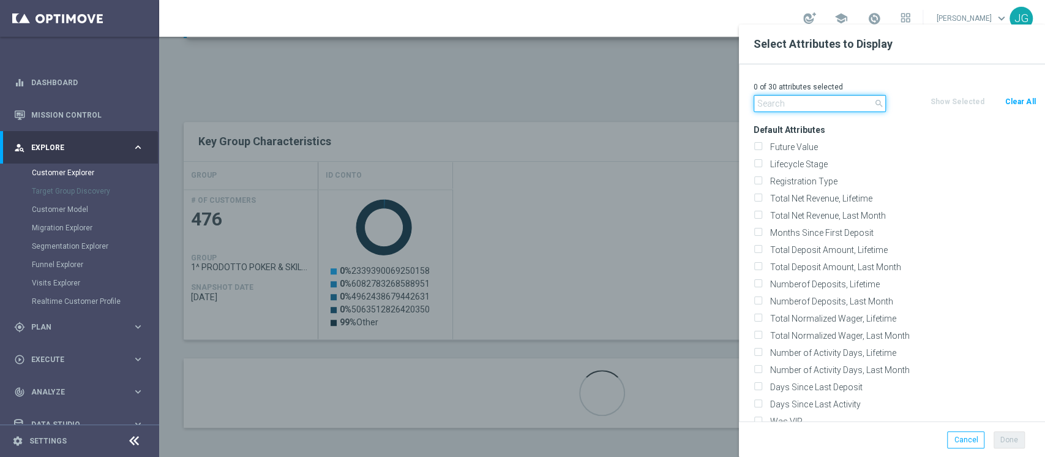
click at [833, 102] on input "text" at bounding box center [819, 103] width 132 height 17
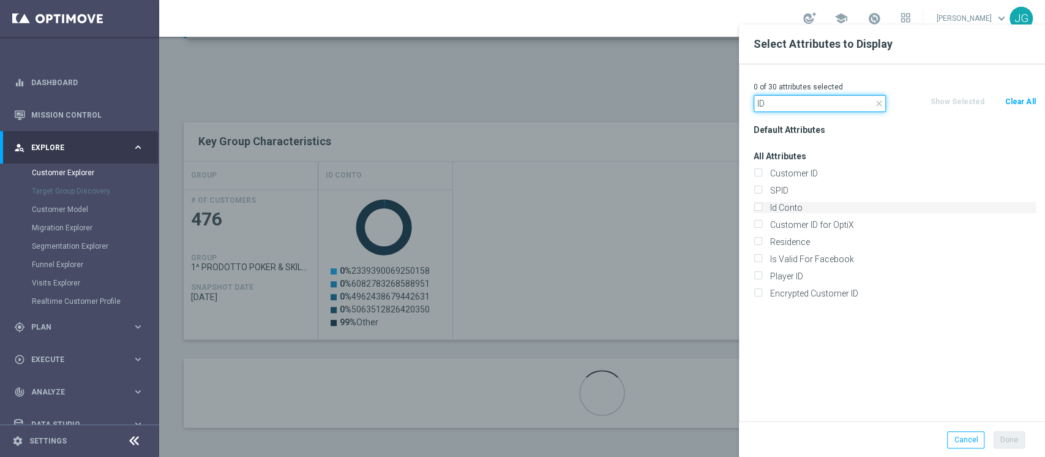
type input "ID"
click at [794, 207] on label "Id Conto" at bounding box center [901, 207] width 270 height 11
click at [761, 207] on input "Id Conto" at bounding box center [757, 209] width 8 height 8
checkbox input "true"
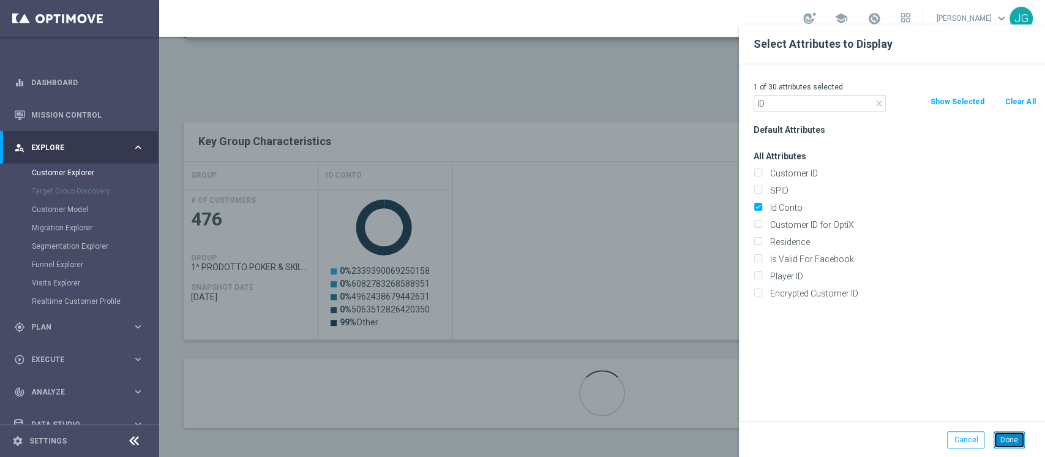
click at [1010, 441] on button "Done" at bounding box center [1008, 439] width 31 height 17
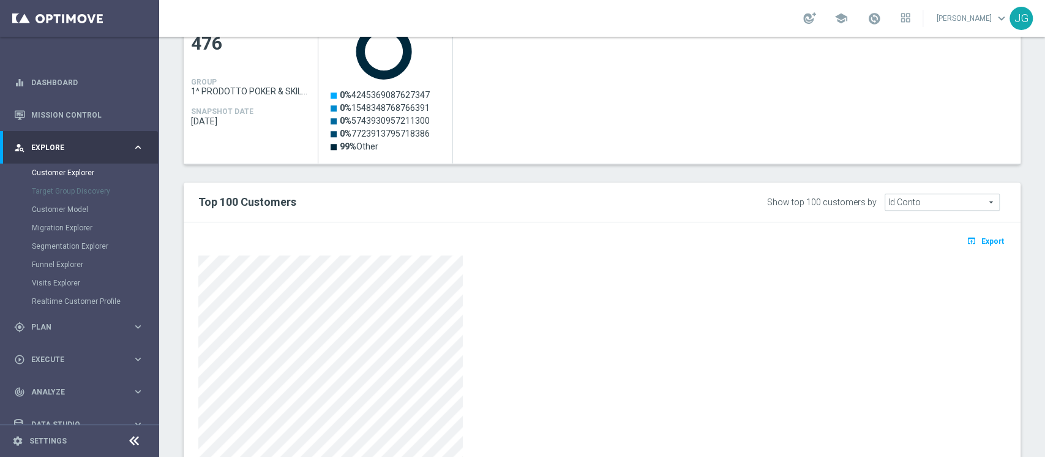
scroll to position [687, 0]
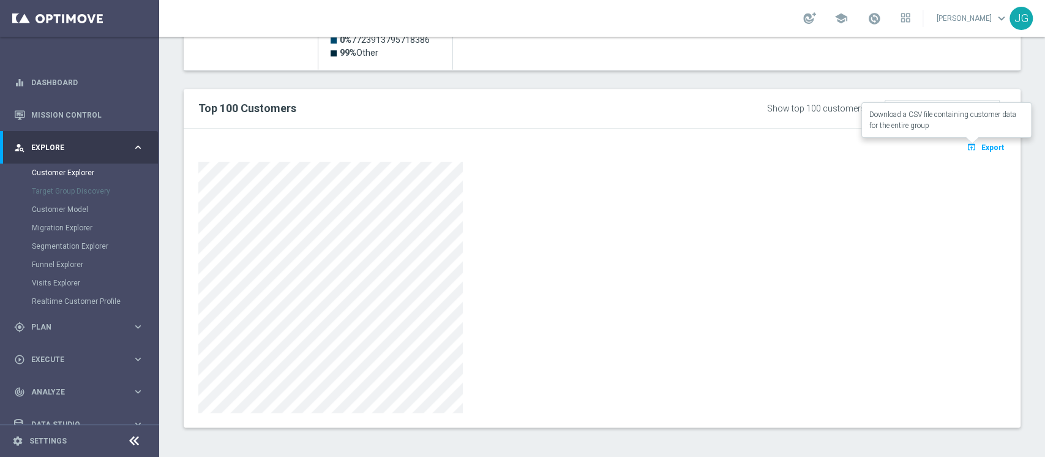
click at [981, 144] on span "Export" at bounding box center [992, 147] width 23 height 9
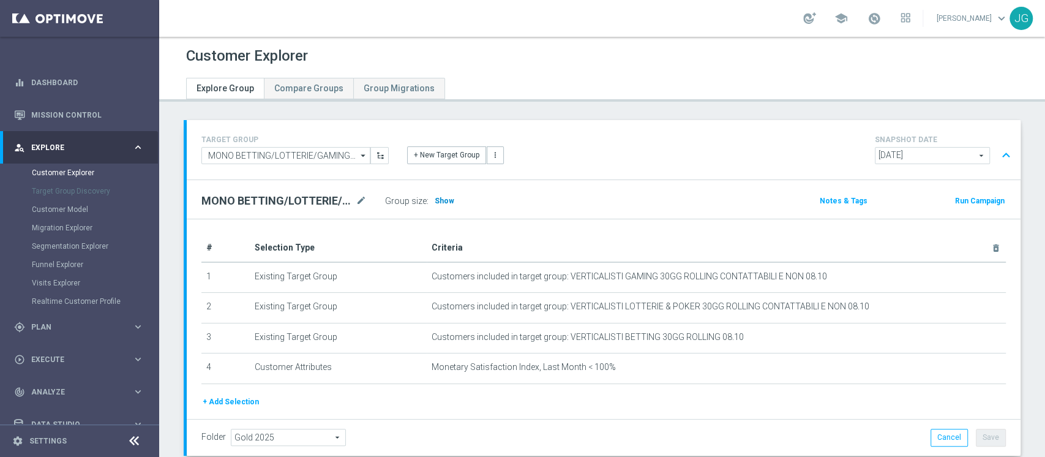
click at [439, 200] on span "Show" at bounding box center [444, 200] width 20 height 9
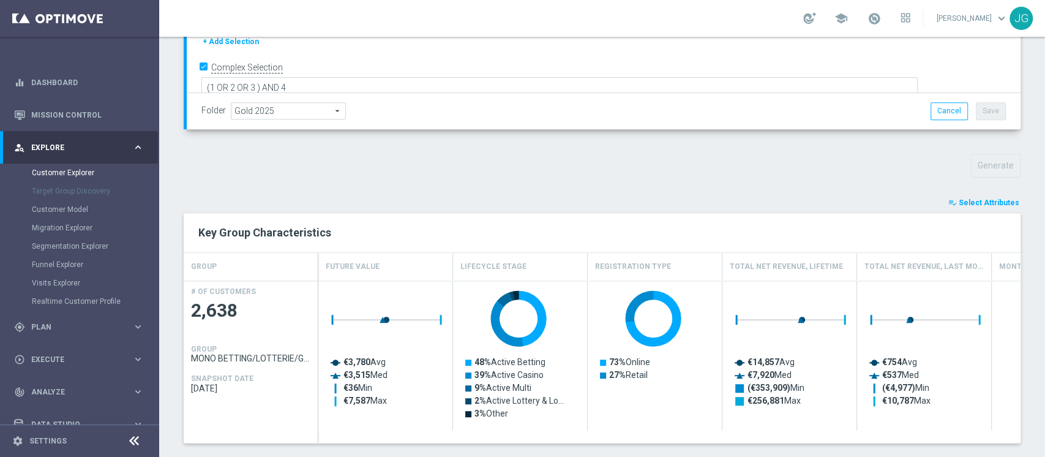
scroll to position [319, 0]
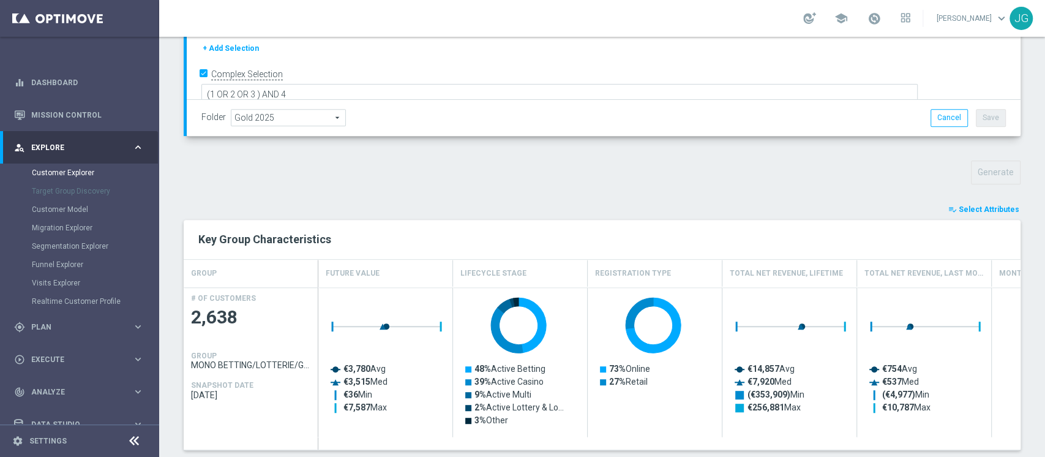
click at [970, 206] on span "Select Attributes" at bounding box center [988, 209] width 61 height 9
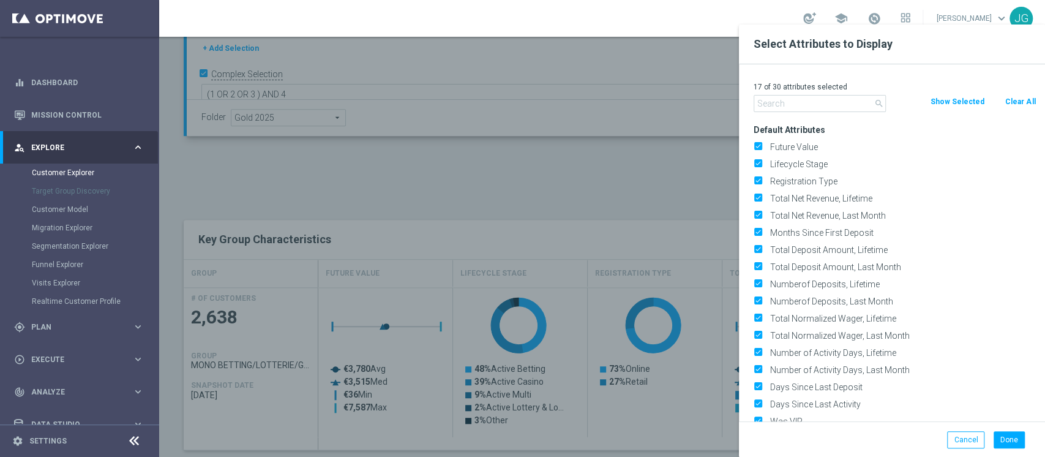
click at [1015, 100] on button "Clear All" at bounding box center [1020, 101] width 32 height 13
checkbox input "false"
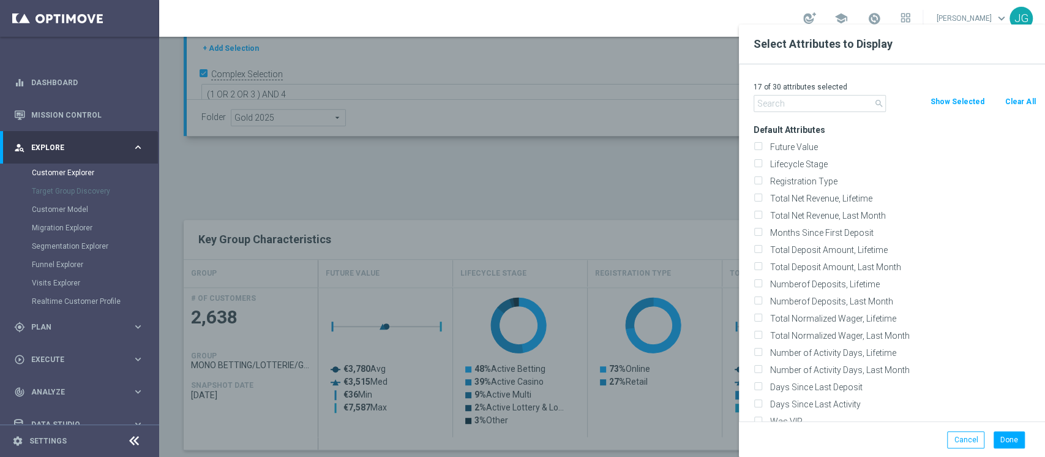
checkbox input "false"
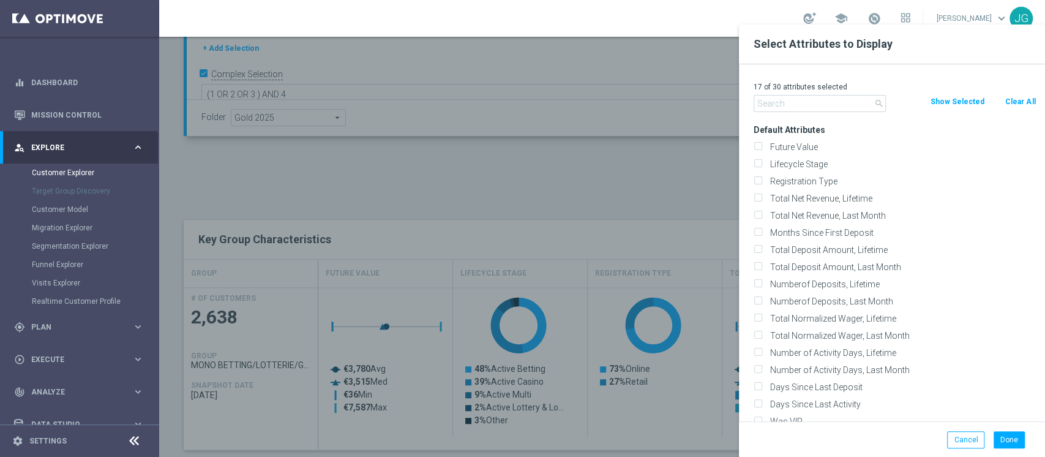
checkbox input "false"
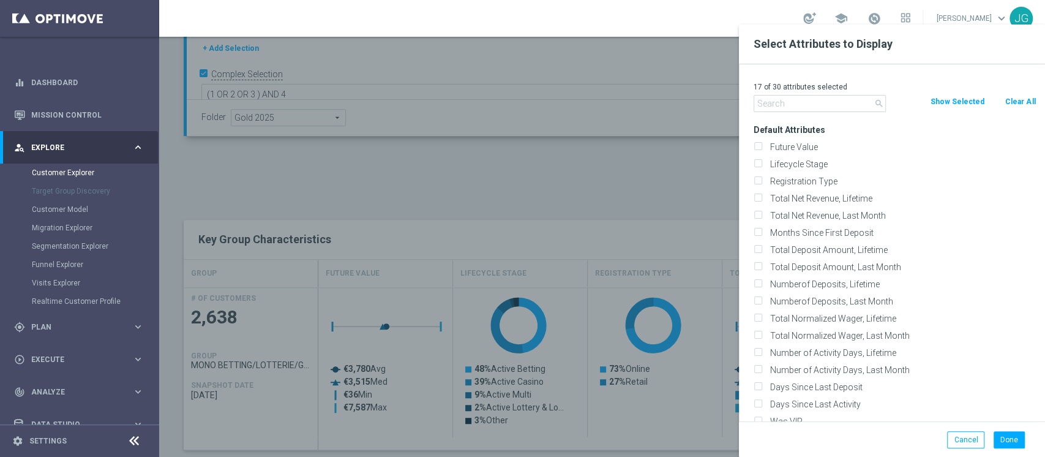
checkbox input "false"
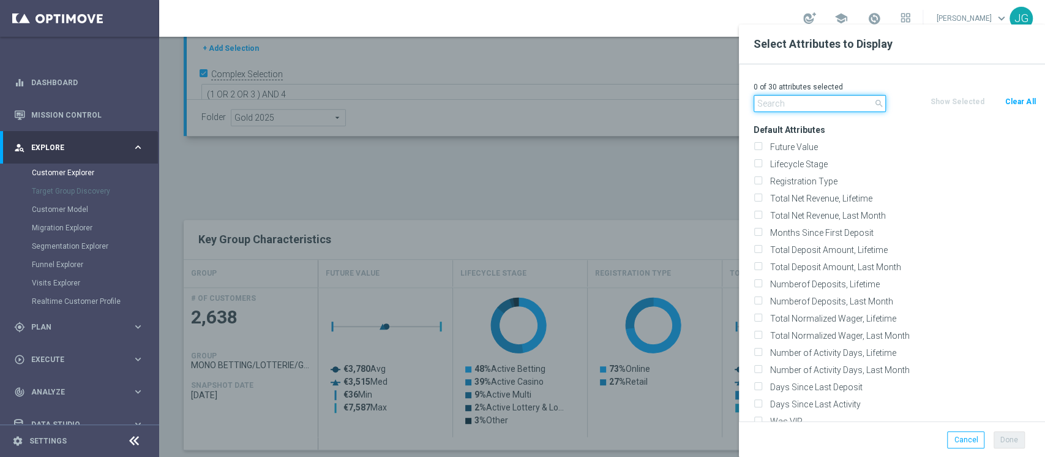
click at [839, 102] on input "text" at bounding box center [819, 103] width 132 height 17
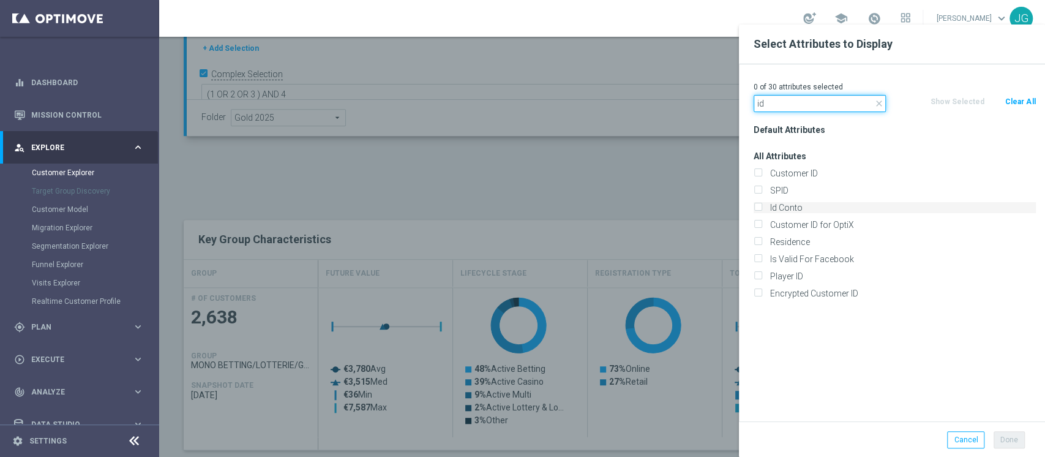
type input "id"
click at [786, 204] on label "Id Conto" at bounding box center [901, 207] width 270 height 11
click at [761, 205] on input "Id Conto" at bounding box center [757, 209] width 8 height 8
checkbox input "true"
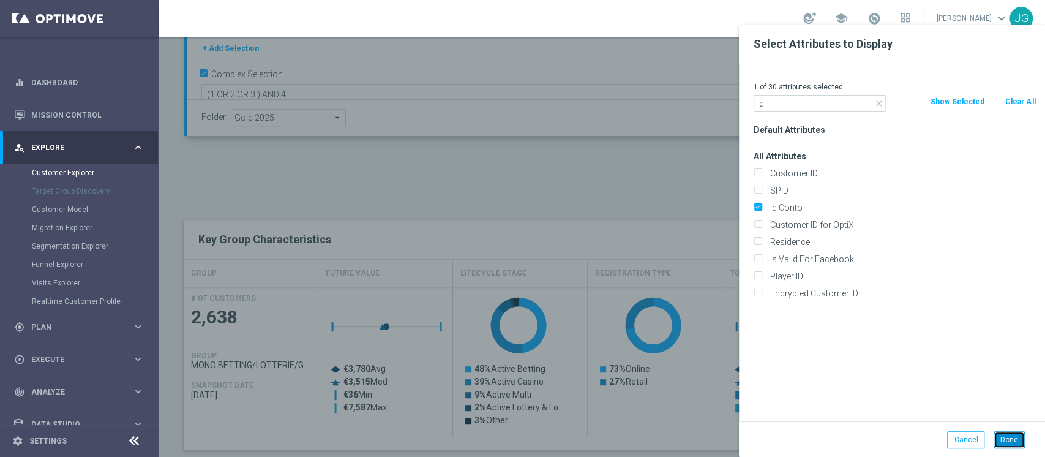
click at [1009, 445] on button "Done" at bounding box center [1008, 439] width 31 height 17
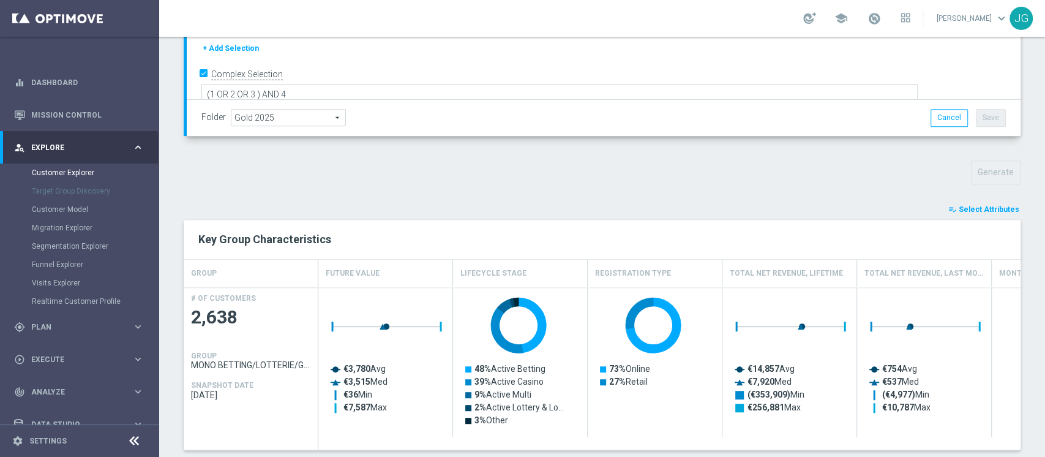
type input "Search"
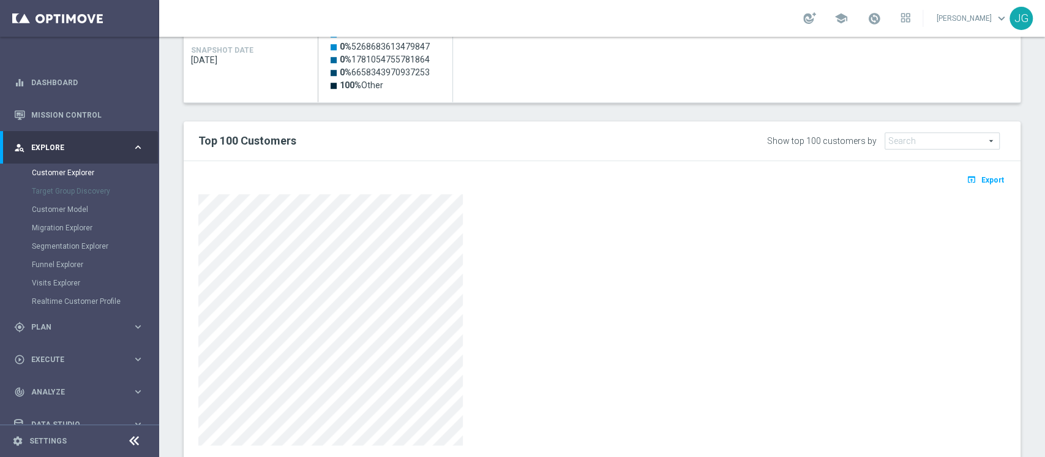
scroll to position [687, 0]
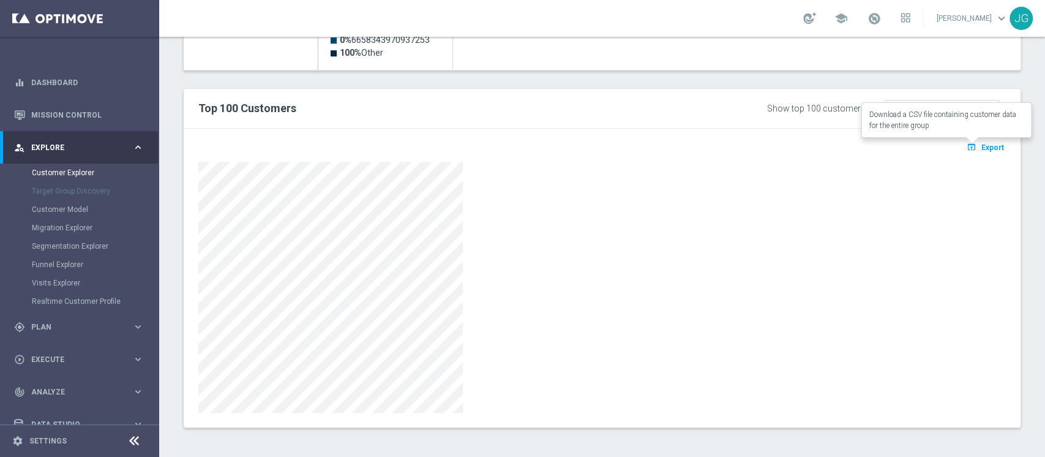
click at [981, 143] on span "Export" at bounding box center [992, 147] width 23 height 9
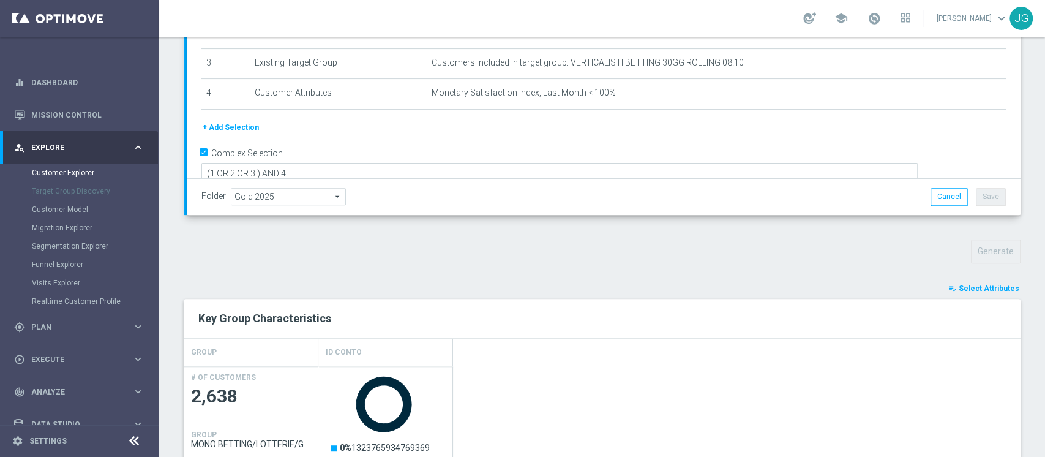
scroll to position [0, 0]
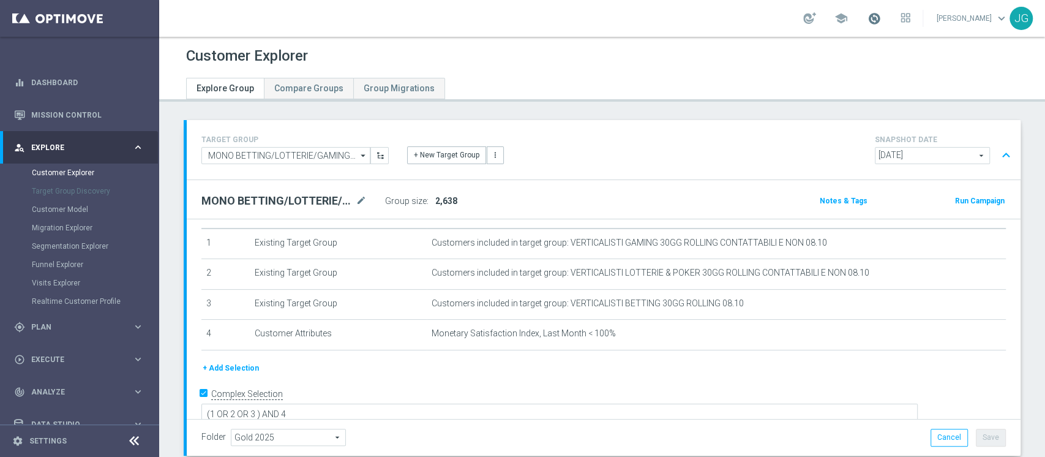
click at [870, 19] on span at bounding box center [873, 18] width 13 height 13
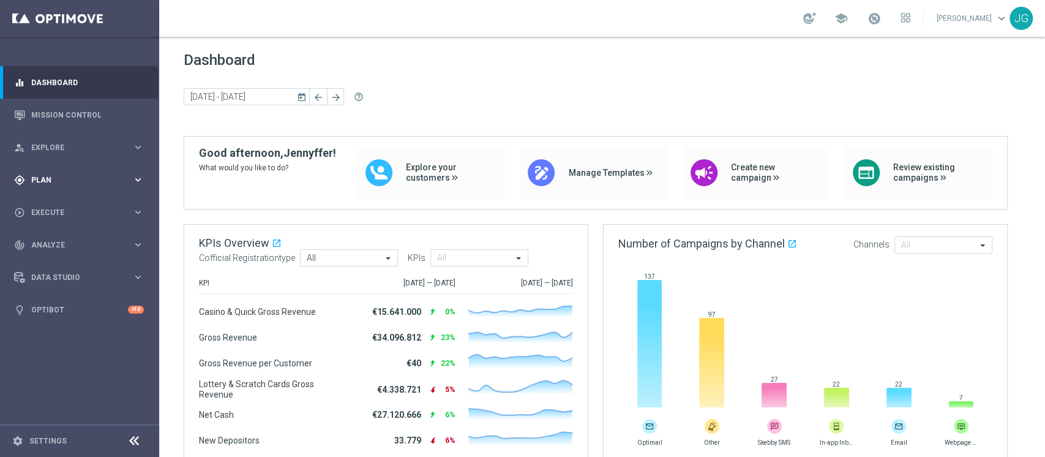
click at [78, 193] on div "gps_fixed Plan keyboard_arrow_right" at bounding box center [79, 179] width 158 height 32
click at [52, 203] on link "Target Groups" at bounding box center [79, 205] width 95 height 10
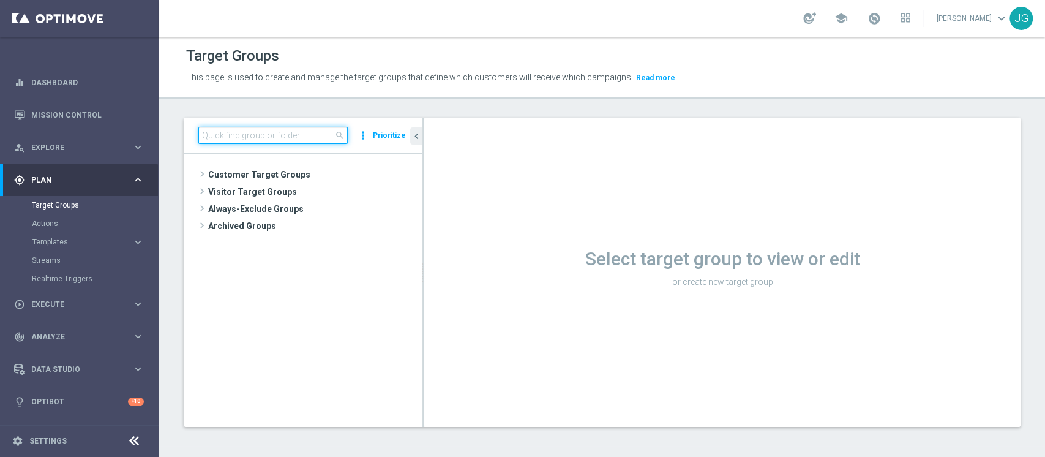
click at [273, 135] on input at bounding box center [272, 135] width 149 height 17
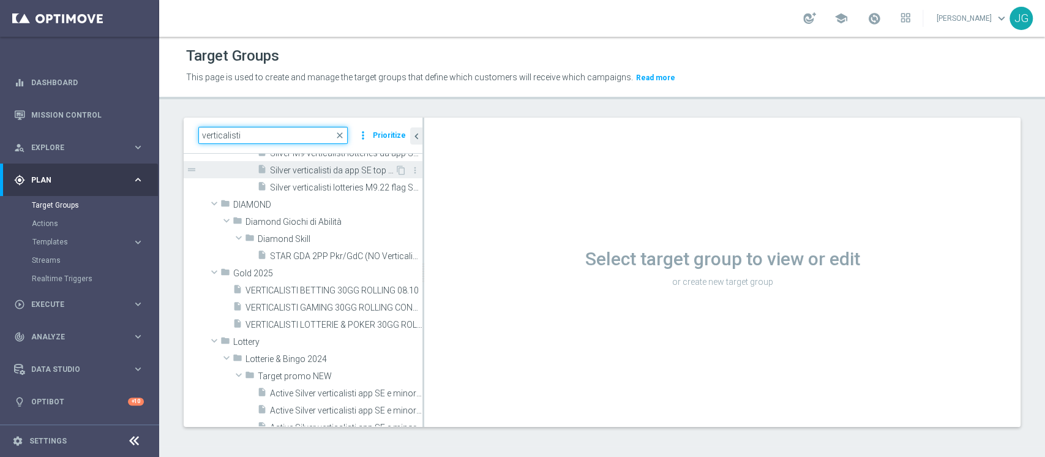
scroll to position [91, 0]
type input "verticalisti"
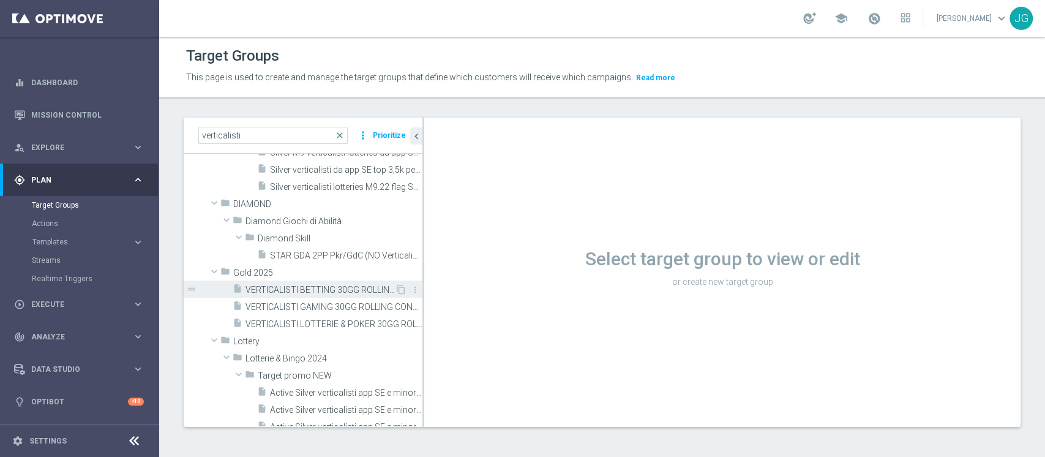
click at [287, 288] on span "VERTICALISTI BETTING 30GG ROLLING 08.10" at bounding box center [319, 290] width 149 height 10
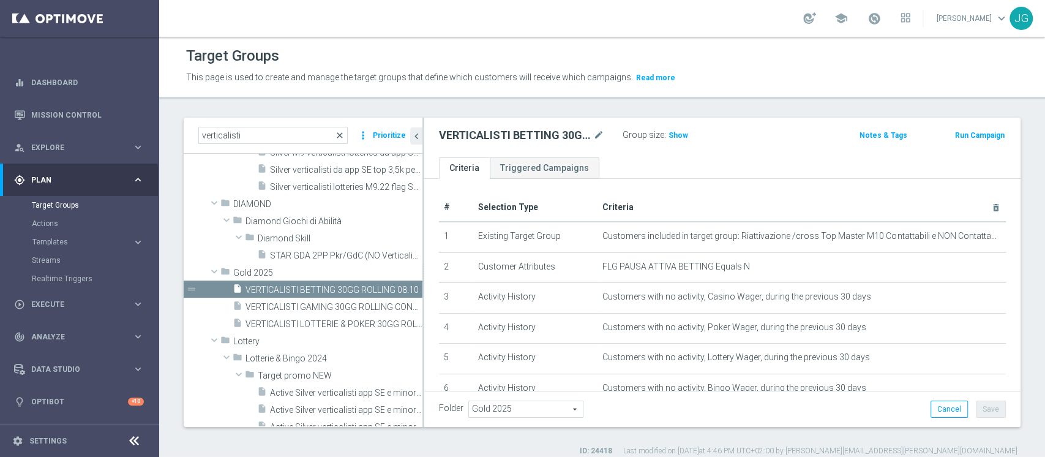
click at [341, 136] on span "close" at bounding box center [340, 135] width 10 height 10
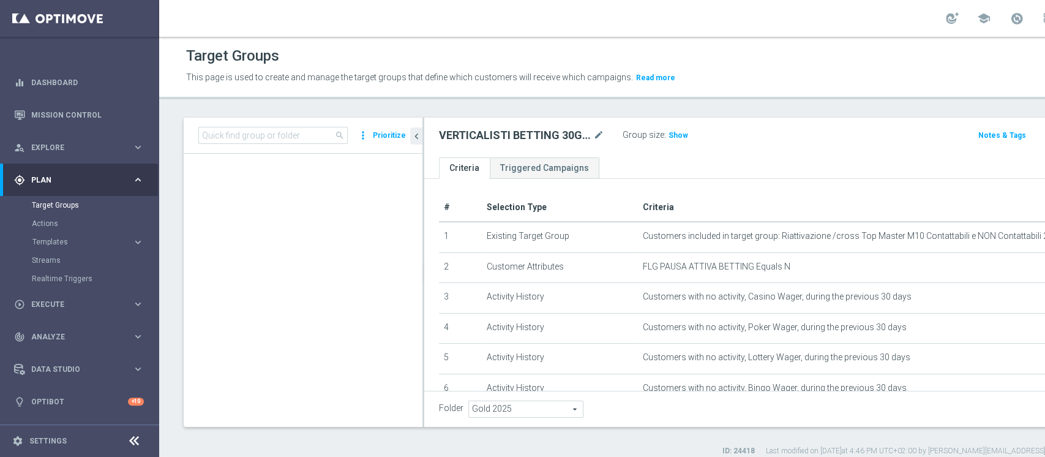
scroll to position [13865, 0]
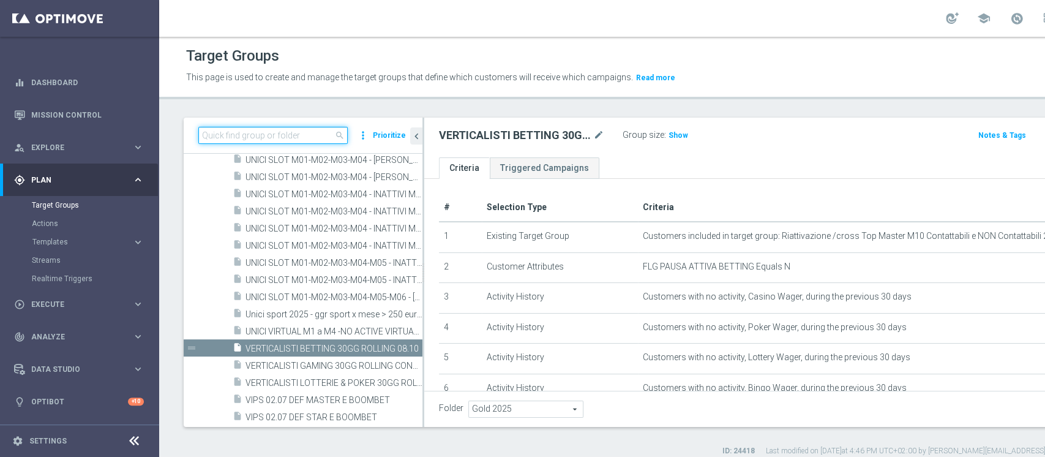
click at [316, 137] on input at bounding box center [272, 135] width 149 height 17
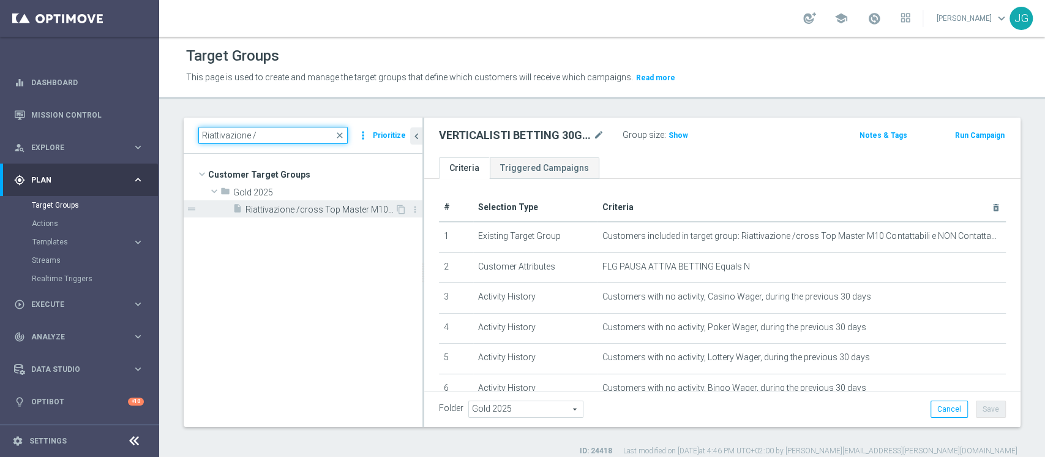
type input "Riattivazione /"
click at [302, 206] on span "Riattivazione /cross Top Master M10 Contattabili e NON Contattabili 2025" at bounding box center [319, 209] width 149 height 10
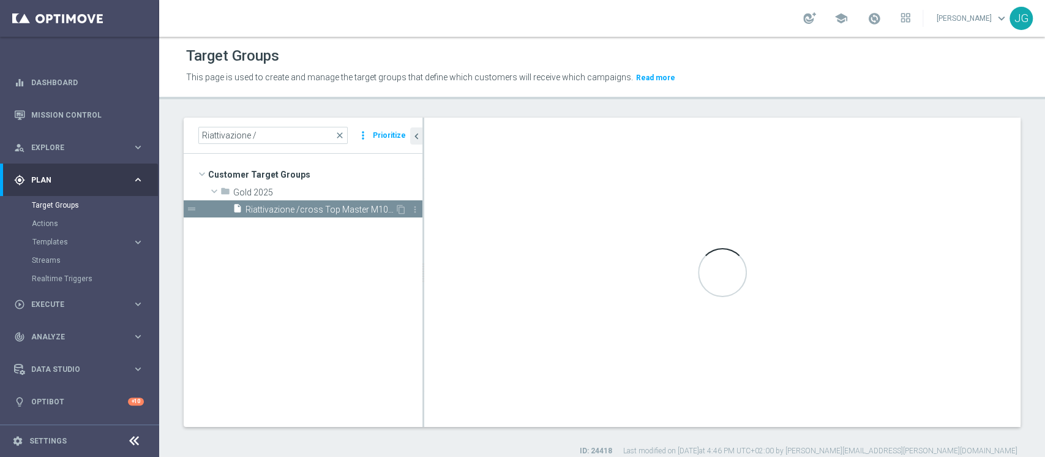
type textarea "(1 and 2 and 3 and 4 and 5 and 6 and 7 and 8 and 9 )"
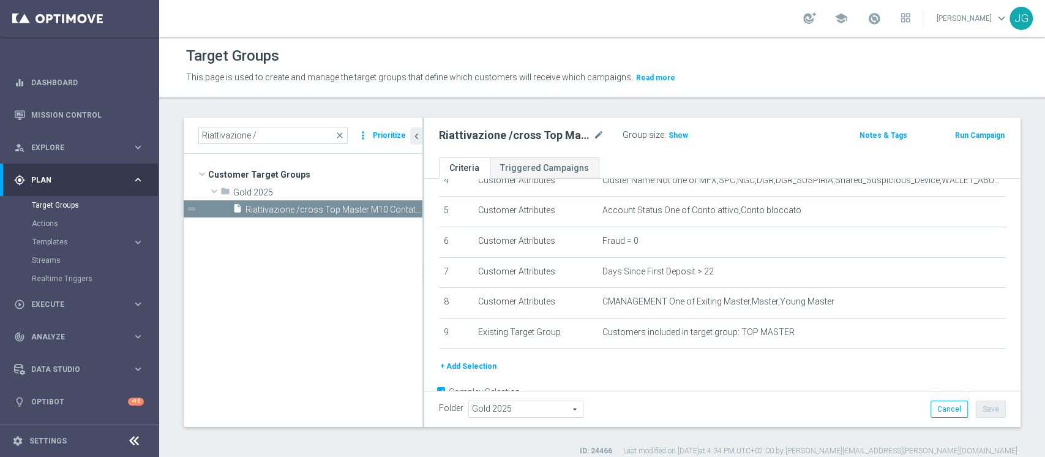
scroll to position [177, 0]
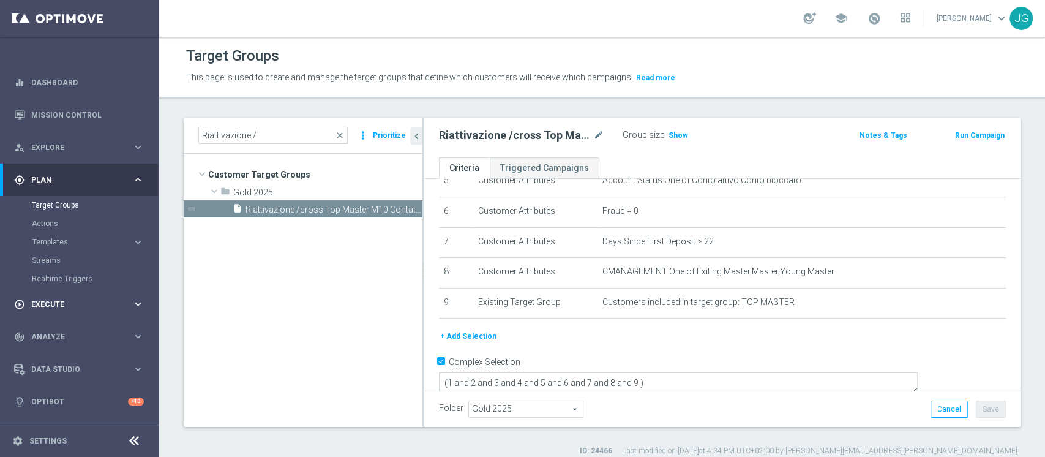
click at [64, 310] on div "play_circle_outline Execute keyboard_arrow_right" at bounding box center [79, 304] width 158 height 32
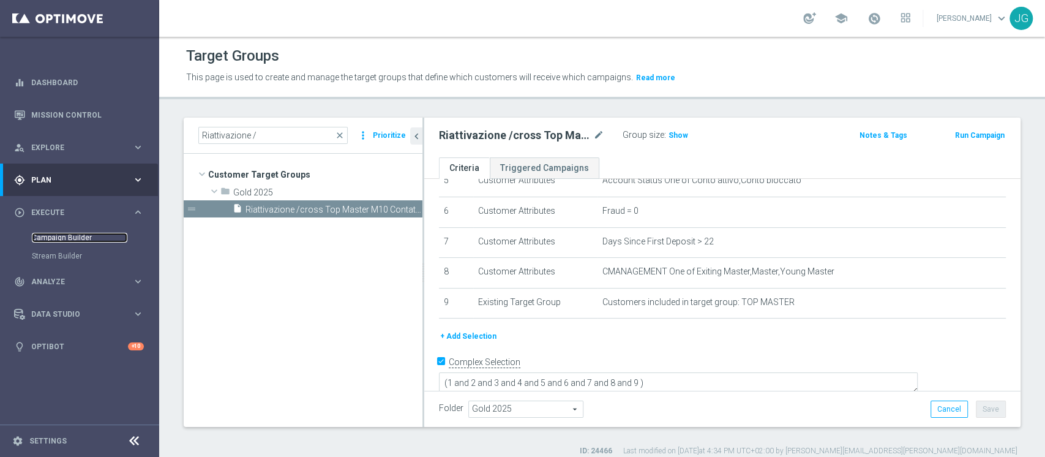
click at [78, 237] on link "Campaign Builder" at bounding box center [79, 238] width 95 height 10
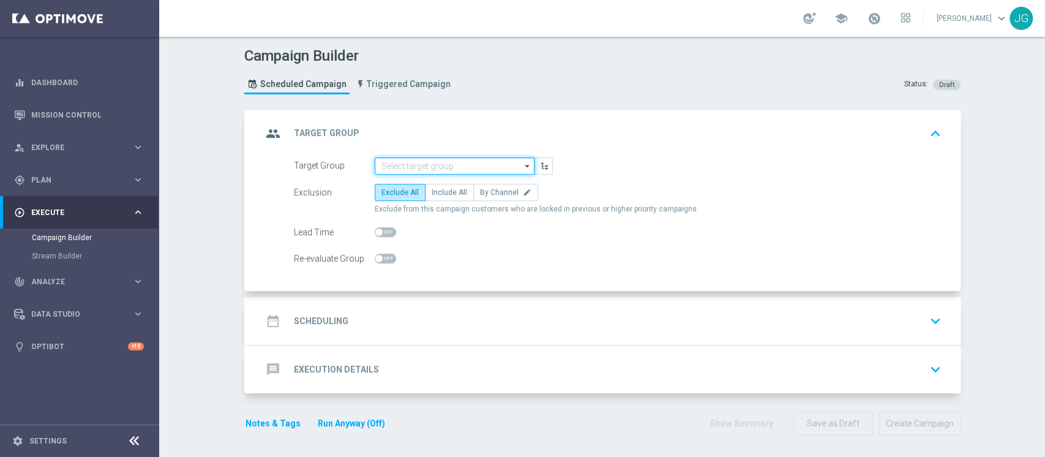
click at [409, 159] on input at bounding box center [455, 165] width 160 height 17
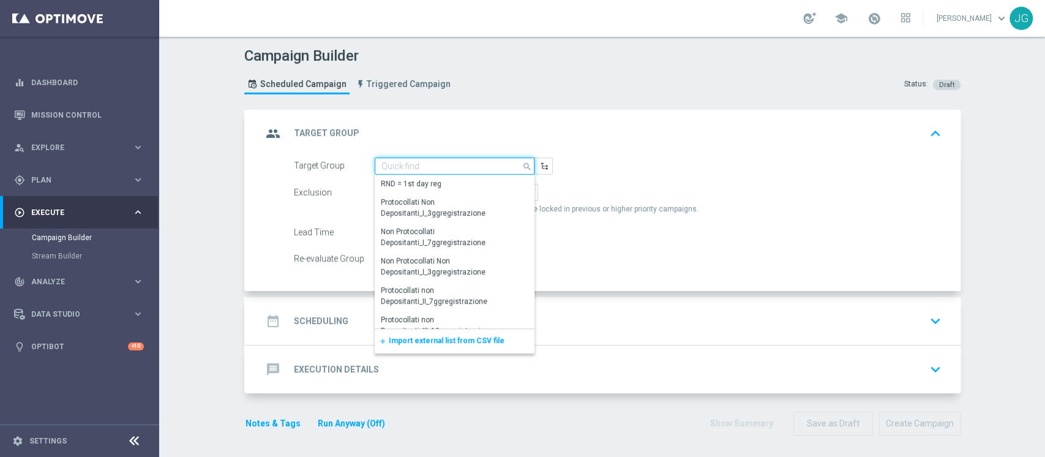
paste input "MONO BETTING/LOTTERIE/GAMING/POKER&SKILL 30GG ROLLING CONTATTABILI E NON"
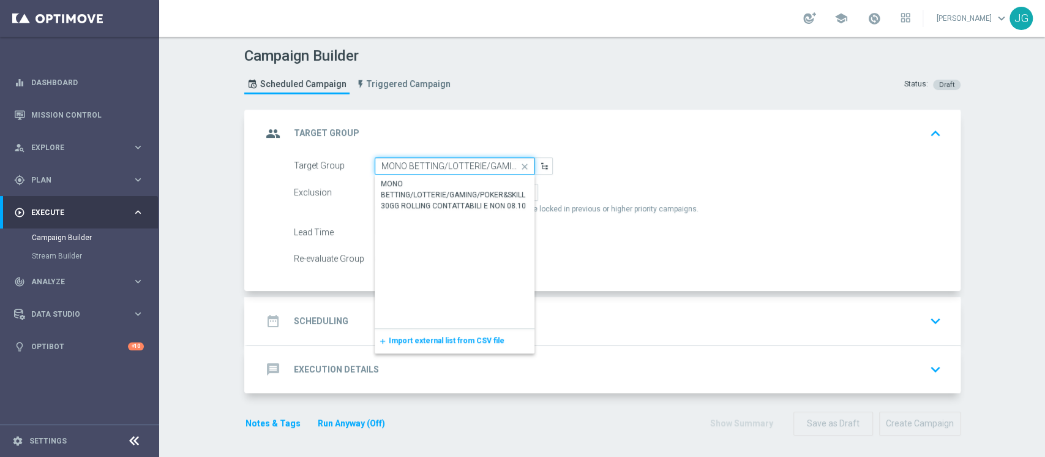
scroll to position [0, 203]
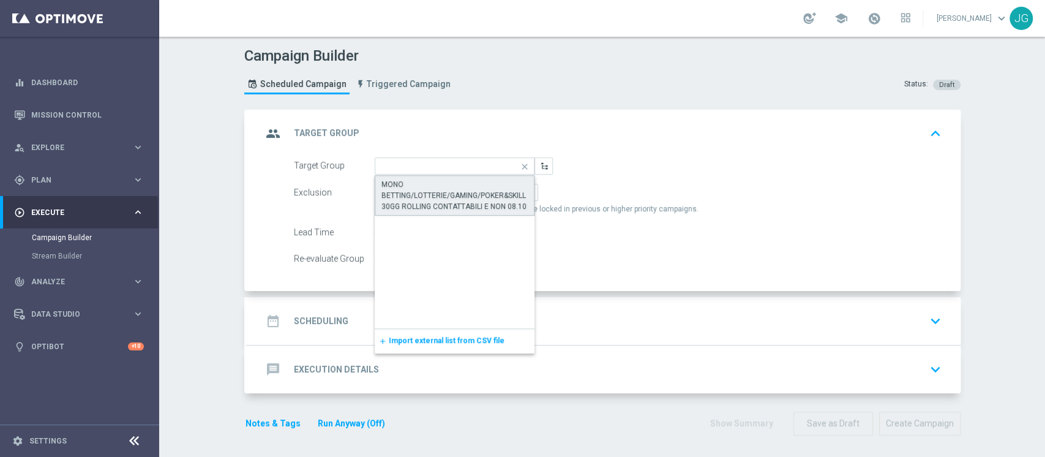
click at [421, 193] on div "MONO BETTING/LOTTERIE/GAMING/POKER&SKILL 30GG ROLLING CONTATTABILI E NON 08.10" at bounding box center [454, 195] width 147 height 33
type input "MONO BETTING/LOTTERIE/GAMING/POKER&SKILL 30GG ROLLING CONTATTABILI E NON 08.10"
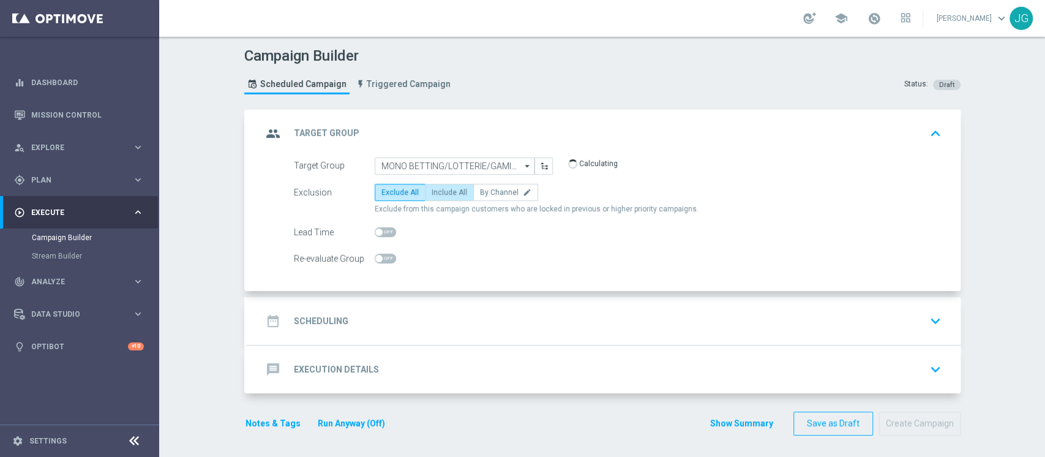
click at [445, 197] on label "Include All" at bounding box center [449, 192] width 49 height 17
click at [439, 197] on input "Include All" at bounding box center [435, 194] width 8 height 8
radio input "true"
click at [486, 320] on div "date_range Scheduling keyboard_arrow_down" at bounding box center [604, 320] width 684 height 23
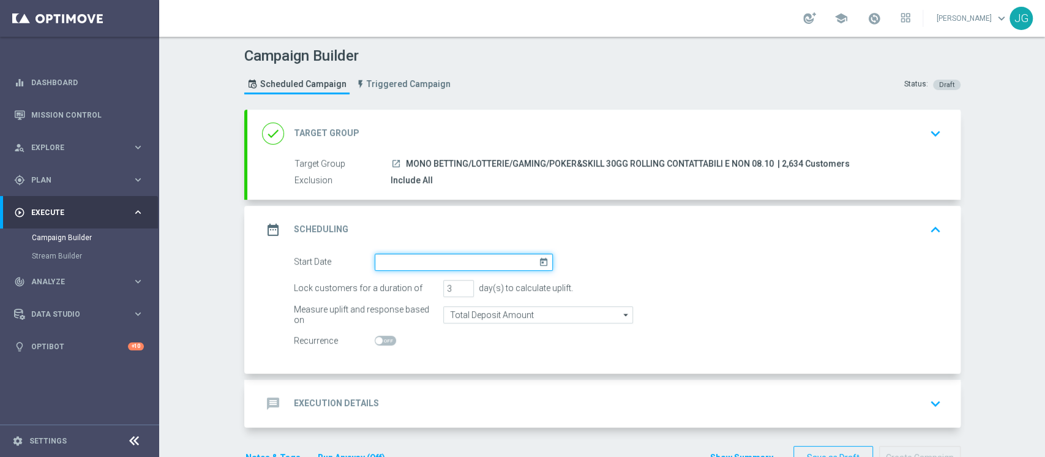
click at [476, 255] on input at bounding box center [464, 261] width 178 height 17
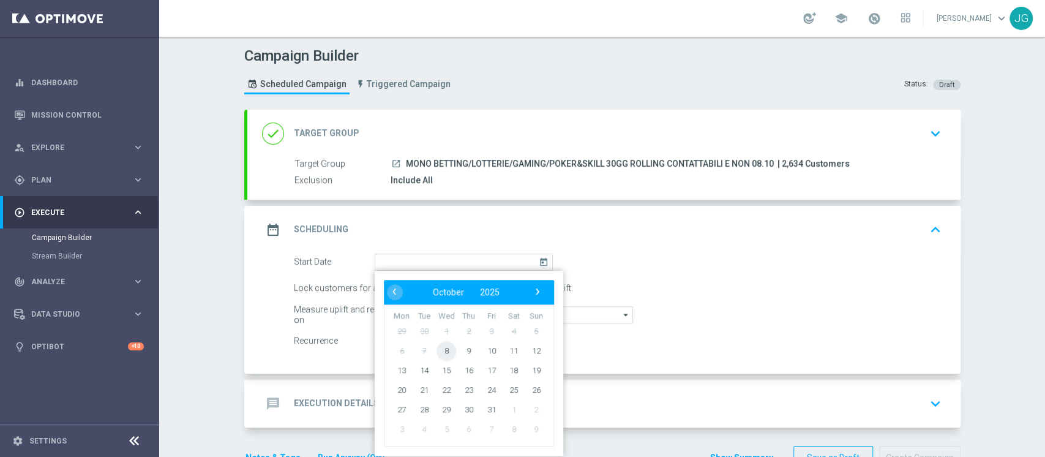
click at [438, 351] on span "8" at bounding box center [446, 350] width 20 height 20
type input "[DATE]"
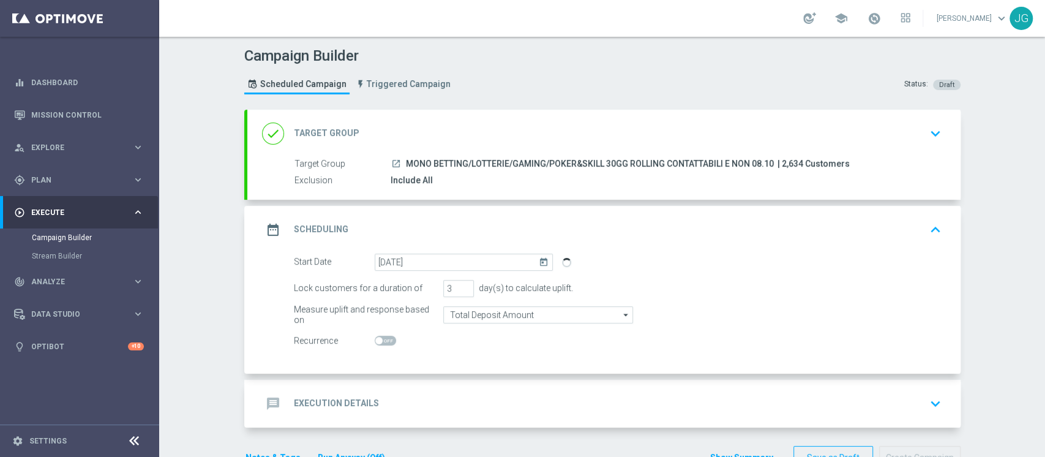
scroll to position [35, 0]
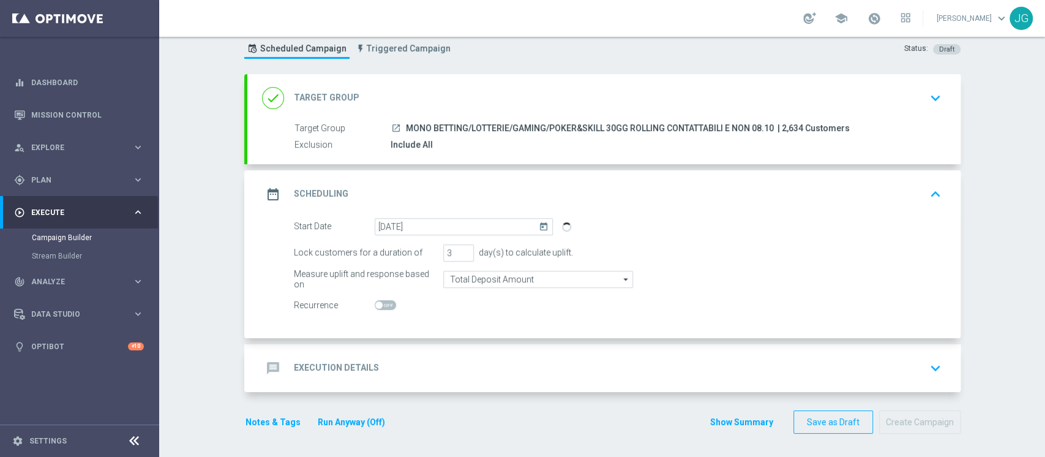
click at [465, 348] on div "message Execution Details keyboard_arrow_down" at bounding box center [603, 368] width 713 height 48
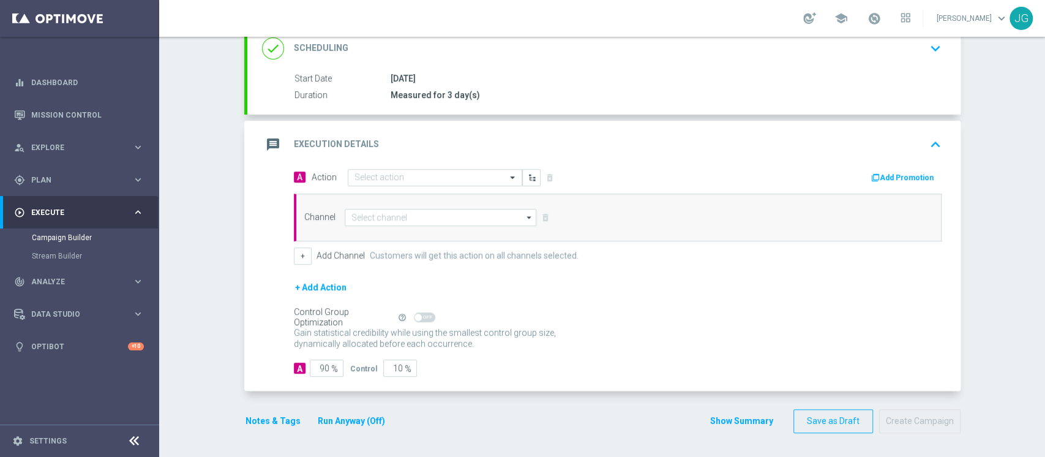
scroll to position [175, 0]
click at [393, 176] on input "text" at bounding box center [422, 178] width 136 height 10
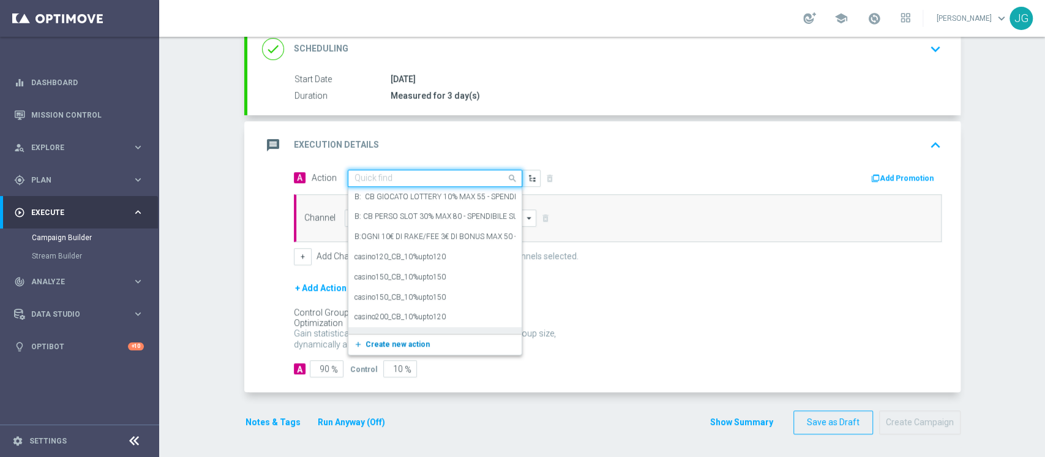
click at [374, 347] on button "add_new Create new action" at bounding box center [432, 344] width 169 height 14
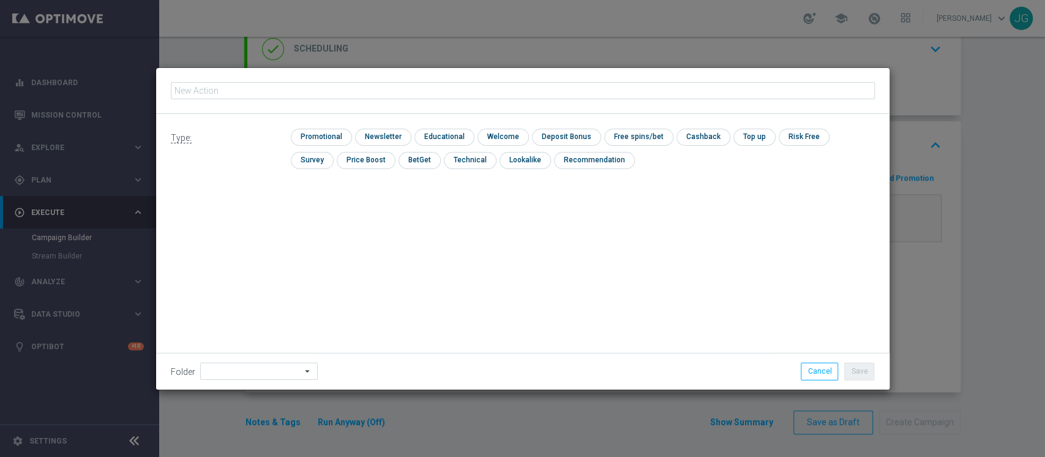
type input "[PERSON_NAME] TUTTI I GIOCHI 25% MAX 200 (ESCLUSE SINGOLE) - 25% BETTING (QUOTA…"
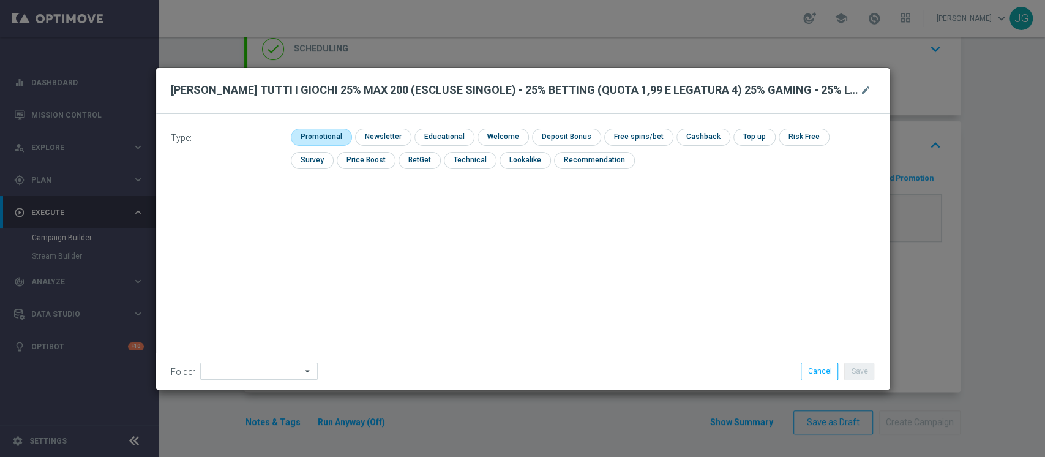
click at [319, 136] on input "checkbox" at bounding box center [320, 137] width 58 height 17
checkbox input "true"
click at [710, 135] on input "checkbox" at bounding box center [713, 137] width 51 height 17
checkbox input "true"
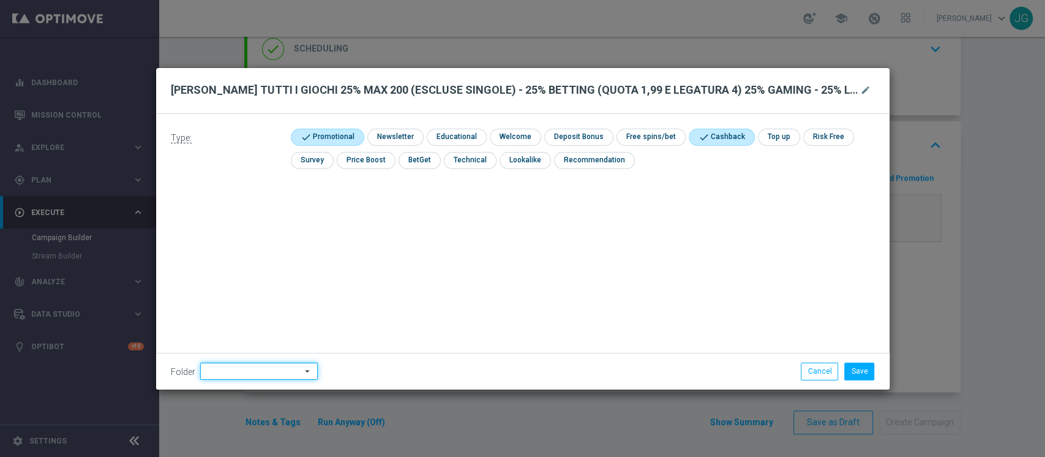
click at [245, 367] on input at bounding box center [258, 370] width 117 height 17
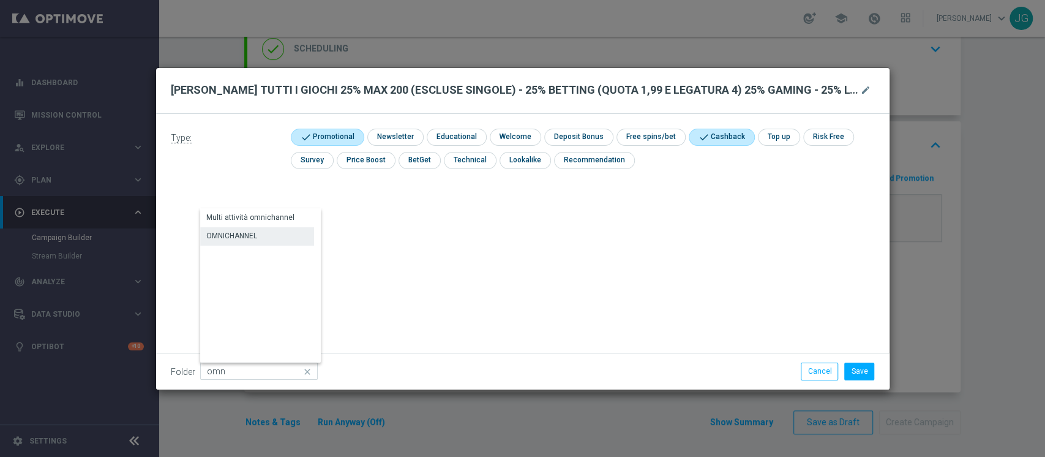
click at [270, 228] on div "OMNICHANNEL" at bounding box center [257, 235] width 114 height 17
type input "OMNICHANNEL"
click at [870, 367] on button "Save" at bounding box center [859, 370] width 30 height 17
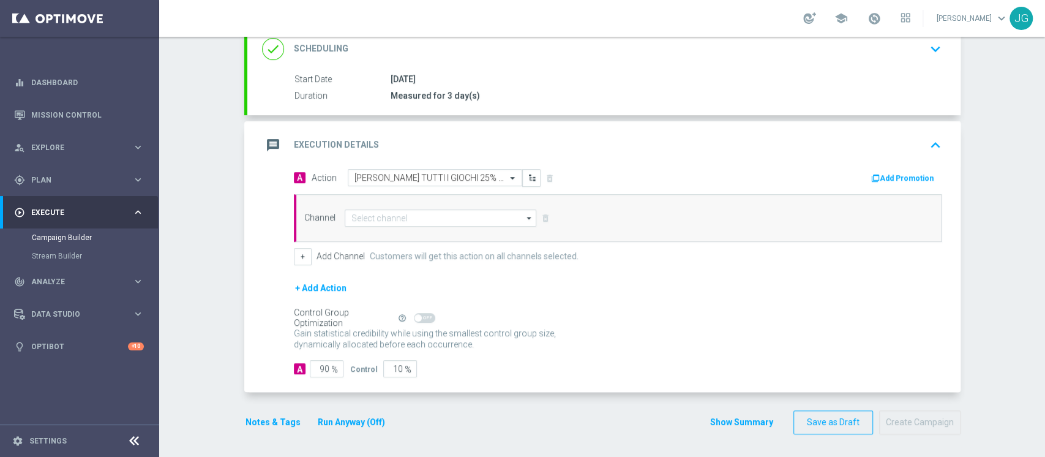
click at [891, 175] on button "Add Promotion" at bounding box center [904, 177] width 68 height 13
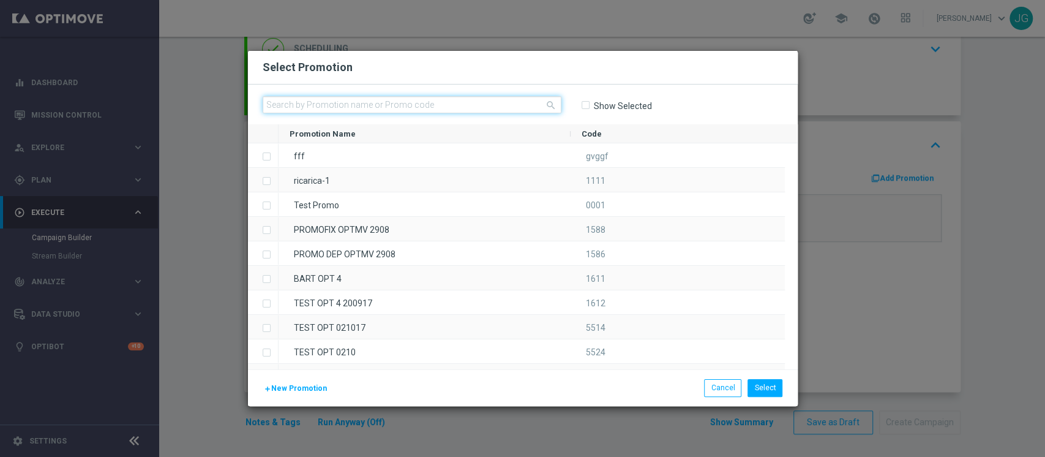
click at [453, 107] on input "text" at bounding box center [412, 104] width 299 height 17
paste input "336271"
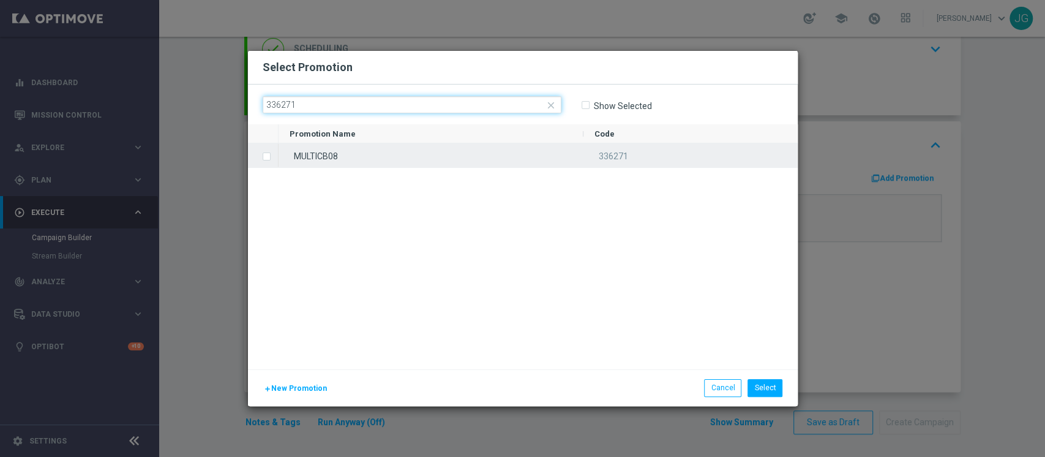
type input "336271"
click at [432, 160] on div "MULTICB08" at bounding box center [430, 155] width 305 height 24
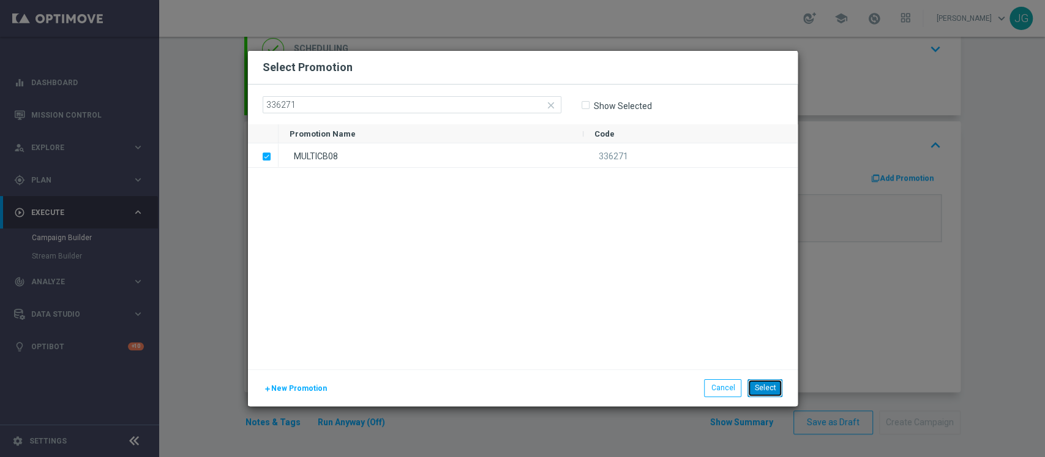
click at [772, 389] on button "Select" at bounding box center [764, 387] width 35 height 17
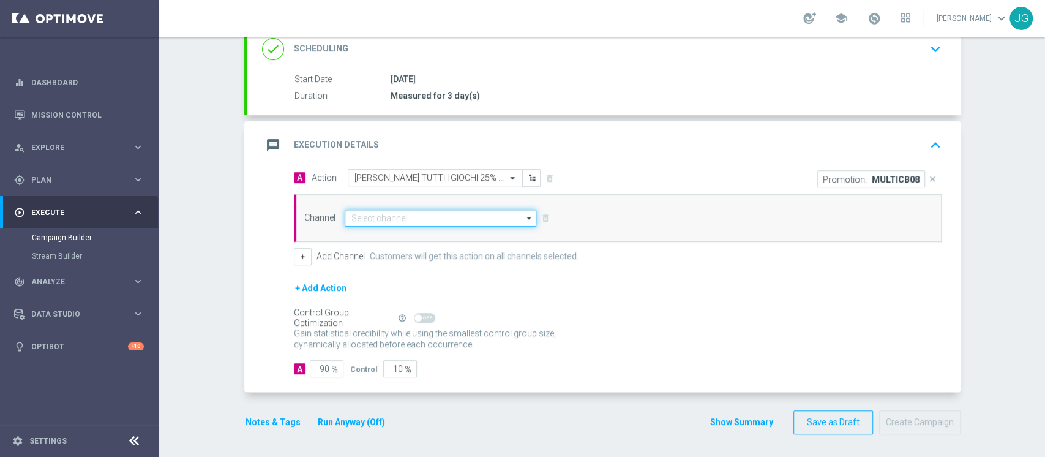
click at [431, 218] on input at bounding box center [441, 217] width 192 height 17
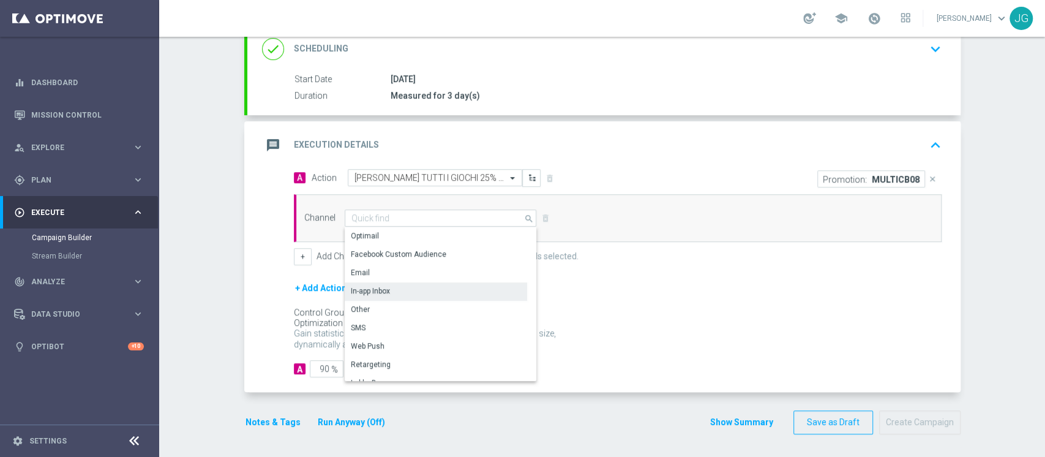
click at [411, 286] on div "In-app Inbox" at bounding box center [436, 290] width 182 height 17
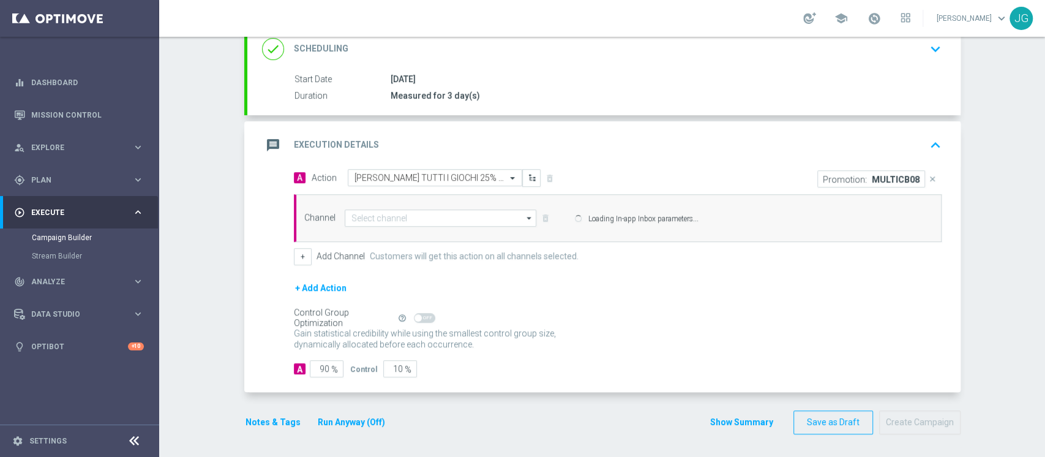
type input "In-app Inbox"
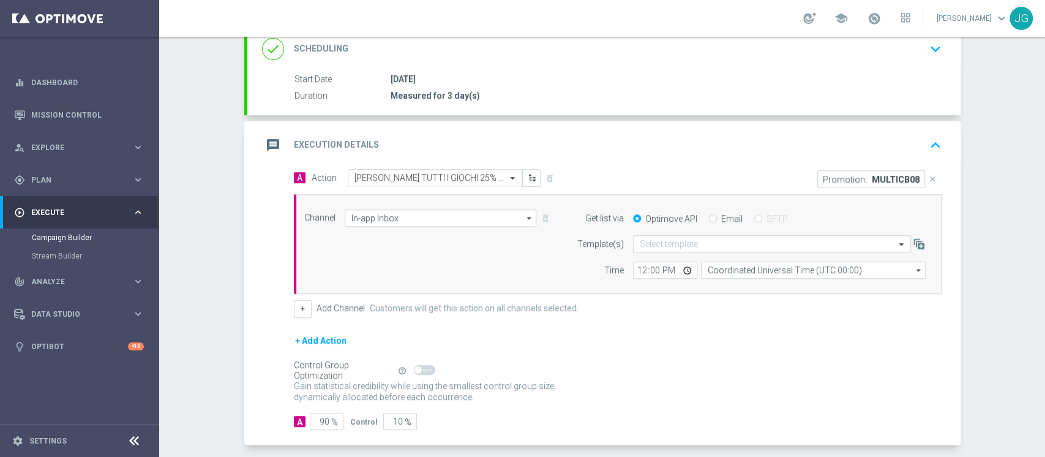
click at [709, 217] on input "Email" at bounding box center [713, 219] width 8 height 8
radio input "true"
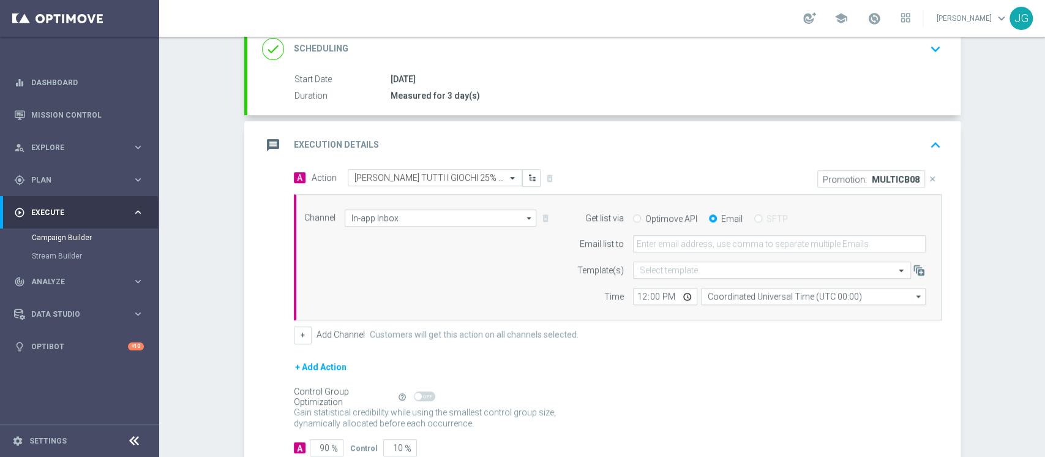
click at [710, 252] on form "Get list via Optimove API Email SFTP Email list to Template(s) Select template …" at bounding box center [747, 257] width 355 height 96
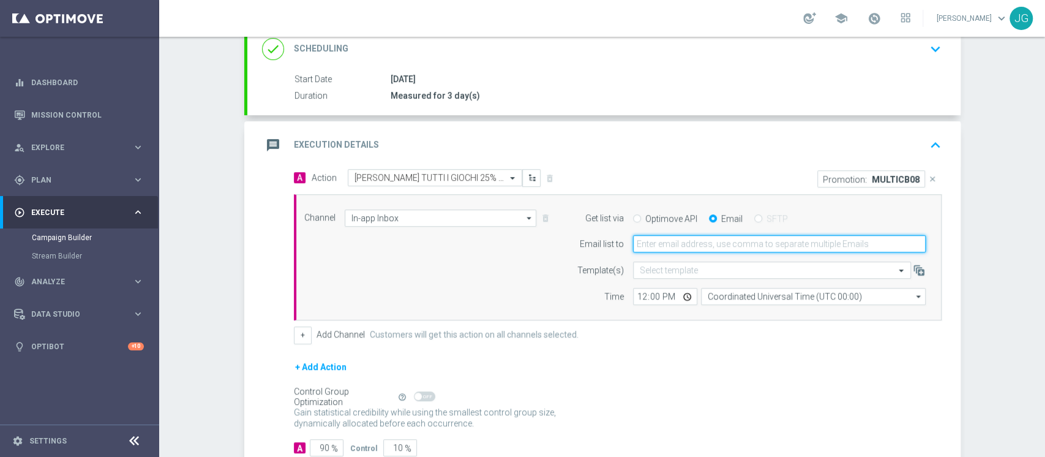
click at [714, 242] on input "email" at bounding box center [779, 243] width 293 height 17
type input "[PERSON_NAME][EMAIL_ADDRESS][PERSON_NAME][DOMAIN_NAME]"
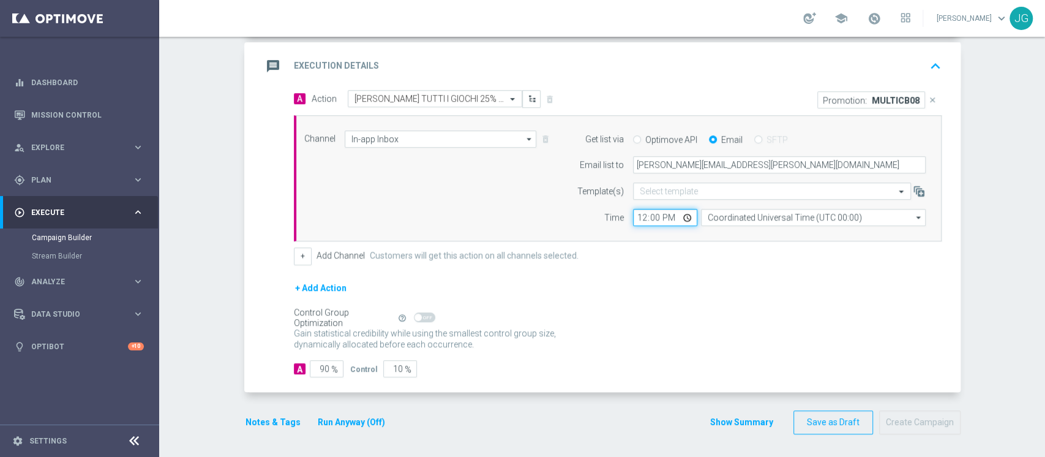
click at [685, 212] on input "12:00" at bounding box center [665, 217] width 64 height 17
type input "14:00"
click at [598, 64] on div "message Execution Details keyboard_arrow_up" at bounding box center [604, 65] width 684 height 23
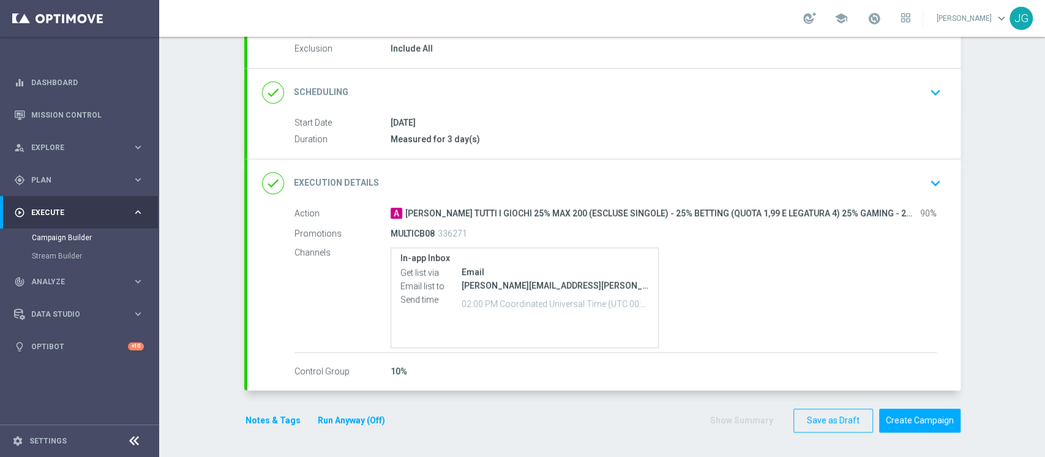
scroll to position [130, 0]
click at [252, 416] on button "Notes & Tags" at bounding box center [273, 421] width 58 height 15
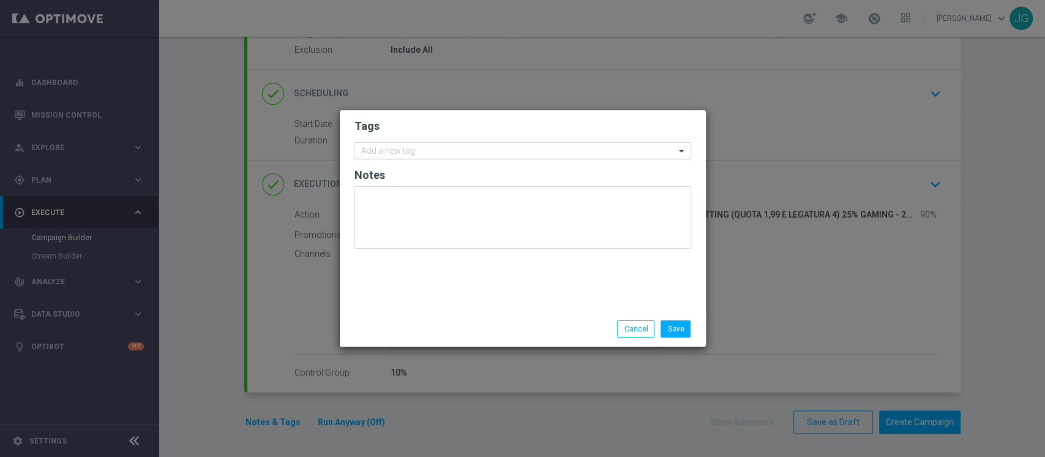
click at [422, 146] on input "text" at bounding box center [518, 151] width 314 height 10
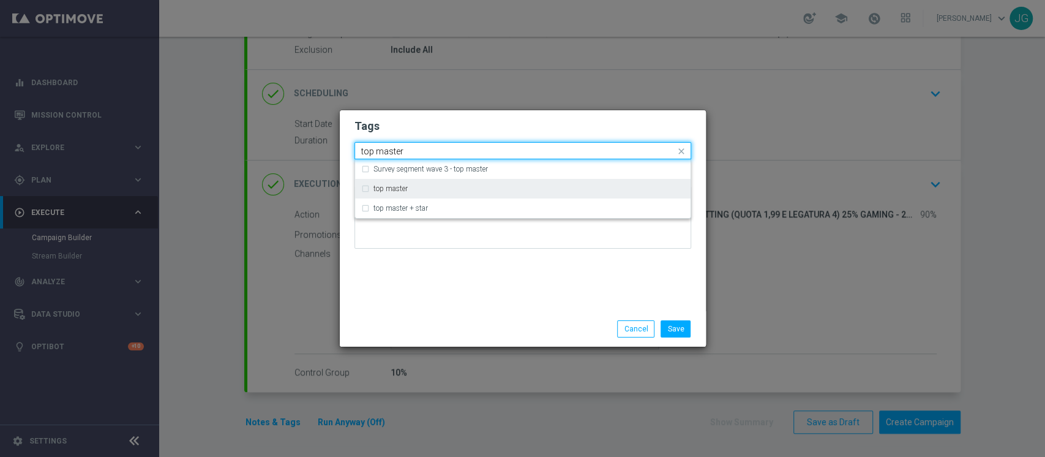
click at [387, 193] on div "top master" at bounding box center [522, 189] width 323 height 20
type input "top master"
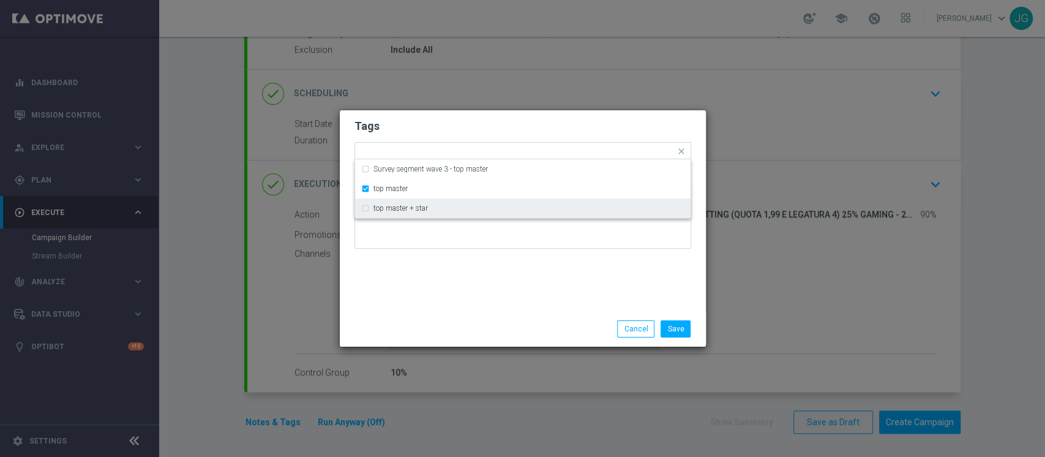
click at [454, 299] on div "Tags Quick find × top master Survey segment wave 3 - top master top master top …" at bounding box center [523, 210] width 366 height 201
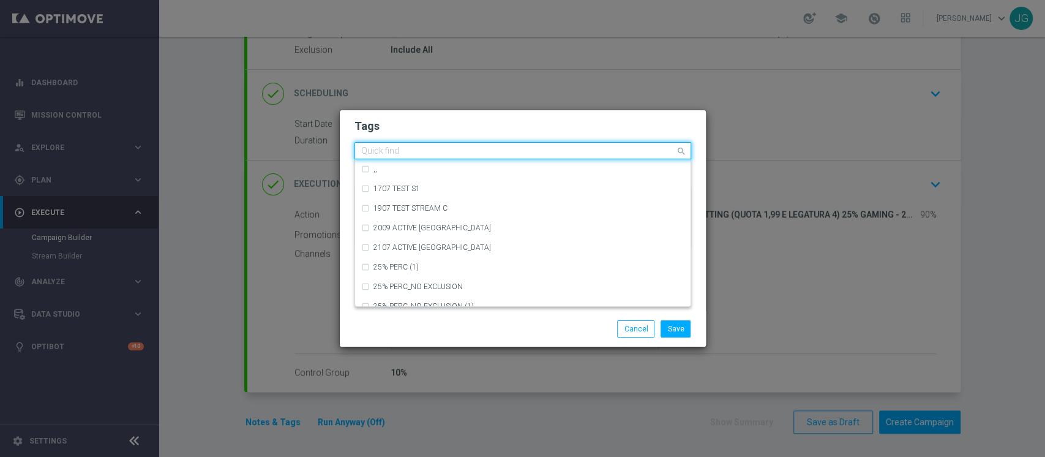
click at [478, 155] on input "text" at bounding box center [518, 151] width 314 height 10
type input "u"
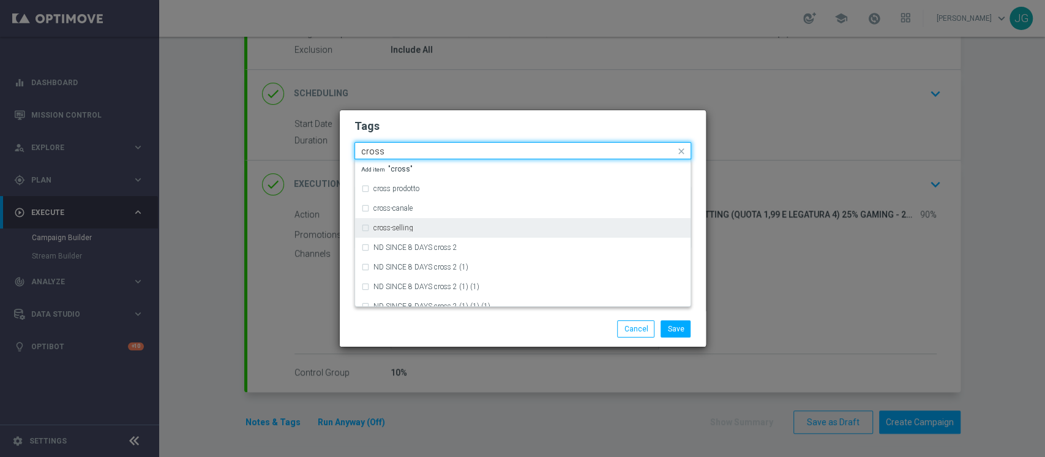
click at [418, 225] on div "cross-selling" at bounding box center [528, 227] width 311 height 7
type input "cross"
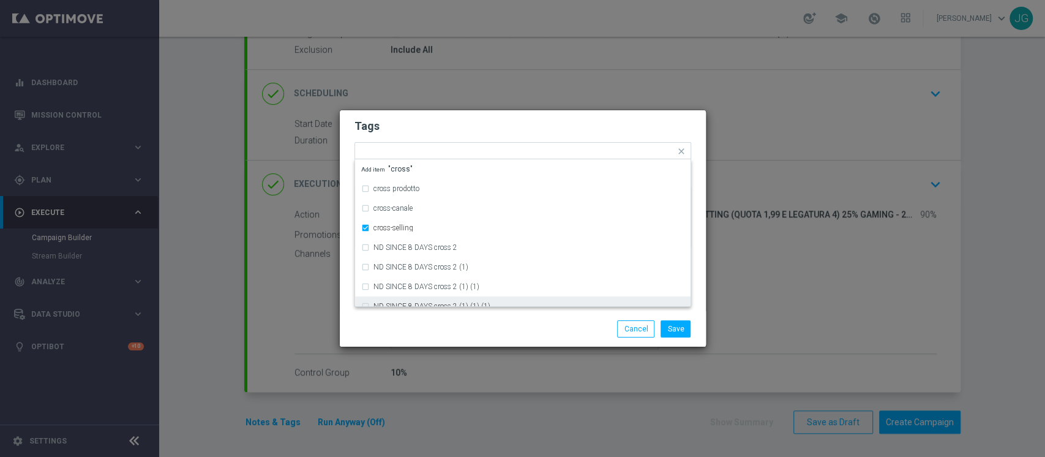
click at [448, 324] on div "Save Cancel" at bounding box center [522, 328] width 355 height 17
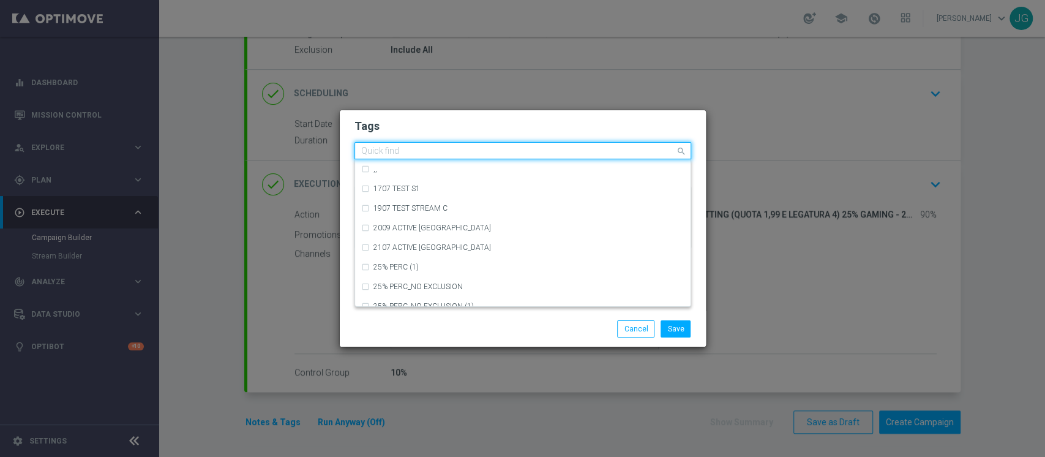
click at [518, 153] on input "text" at bounding box center [518, 151] width 314 height 10
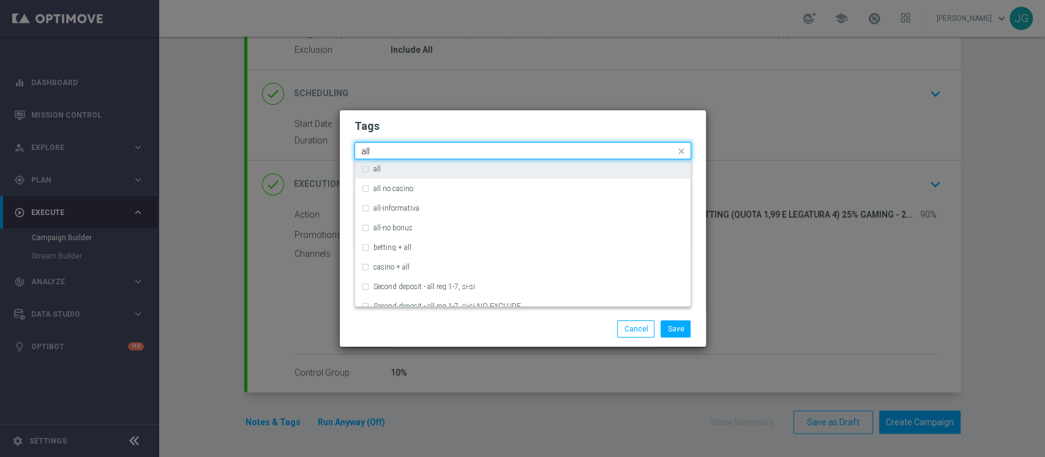
click at [445, 169] on div "all" at bounding box center [528, 168] width 311 height 7
type input "all"
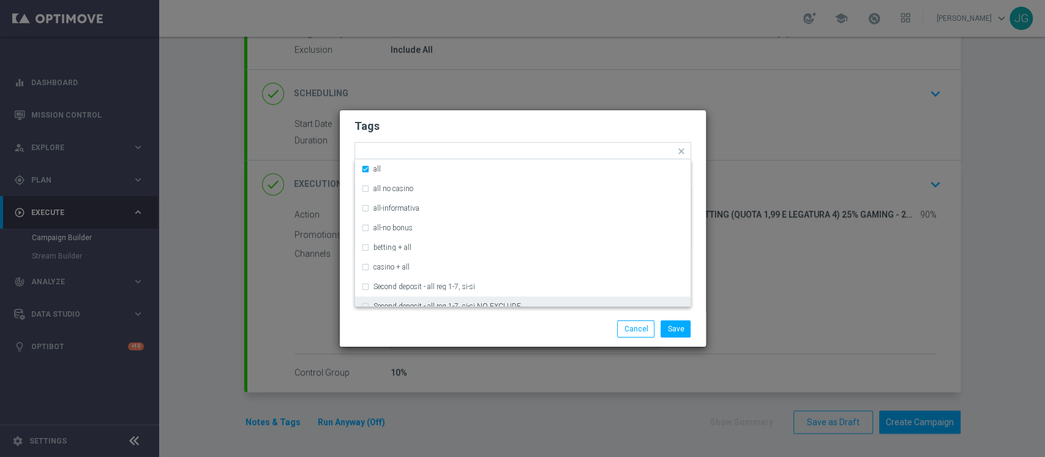
click at [491, 330] on div "Save Cancel" at bounding box center [581, 328] width 237 height 17
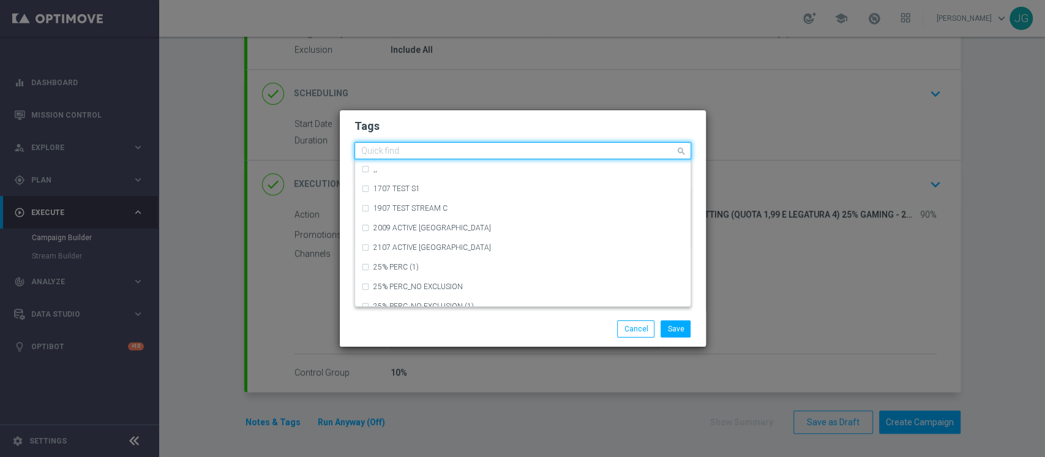
click at [548, 153] on input "text" at bounding box center [518, 151] width 314 height 10
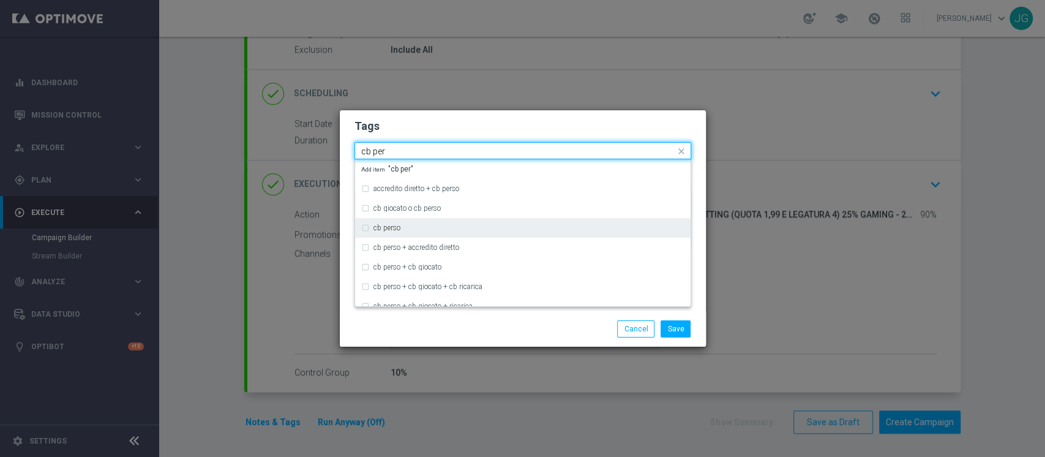
click at [457, 226] on div "cb perso" at bounding box center [528, 227] width 311 height 7
type input "cb per"
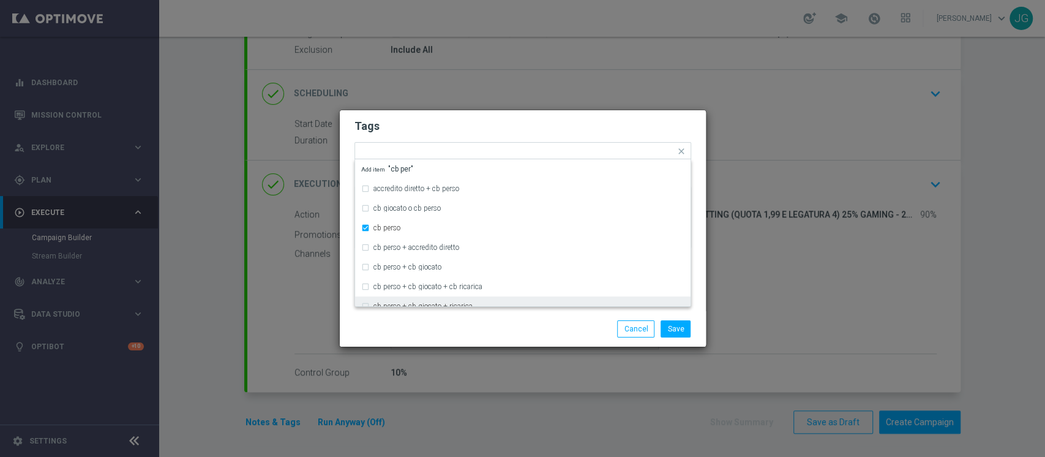
click at [512, 329] on div "Save Cancel" at bounding box center [581, 328] width 237 height 17
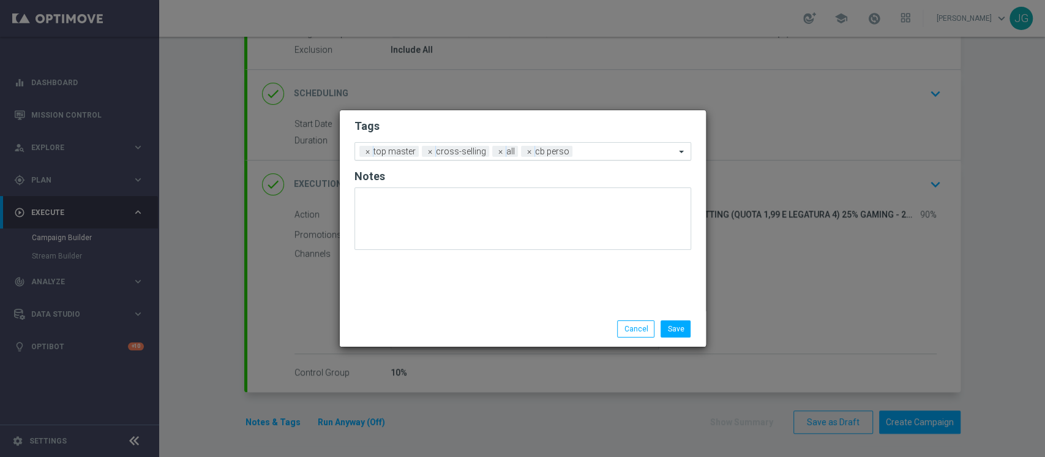
click at [594, 154] on input "text" at bounding box center [626, 152] width 98 height 10
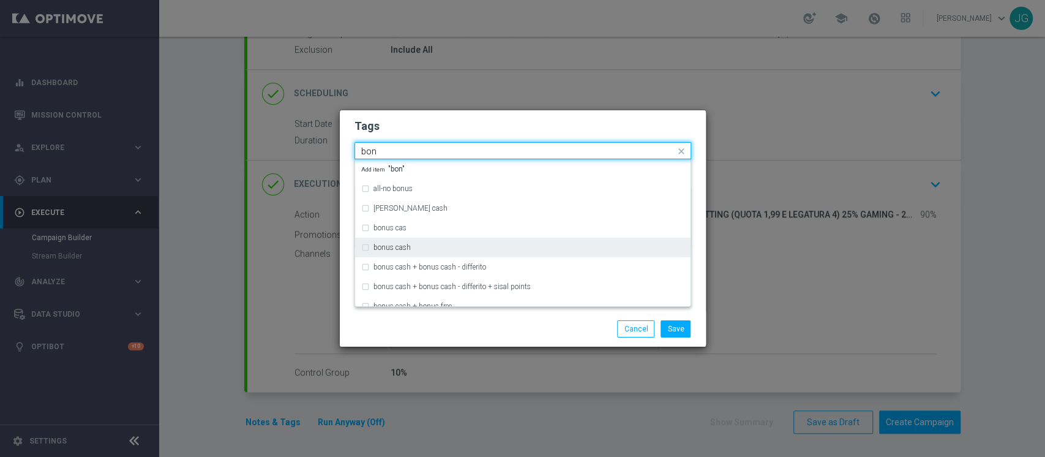
click at [393, 250] on label "bonus cash" at bounding box center [391, 247] width 37 height 7
type input "bon"
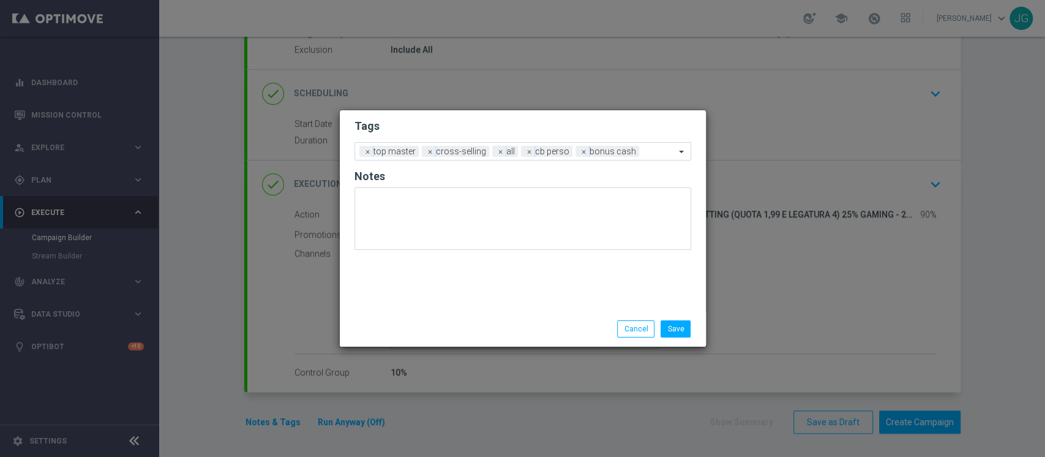
click at [500, 327] on div "Save Cancel" at bounding box center [581, 328] width 237 height 17
click at [681, 327] on button "Save" at bounding box center [675, 328] width 30 height 17
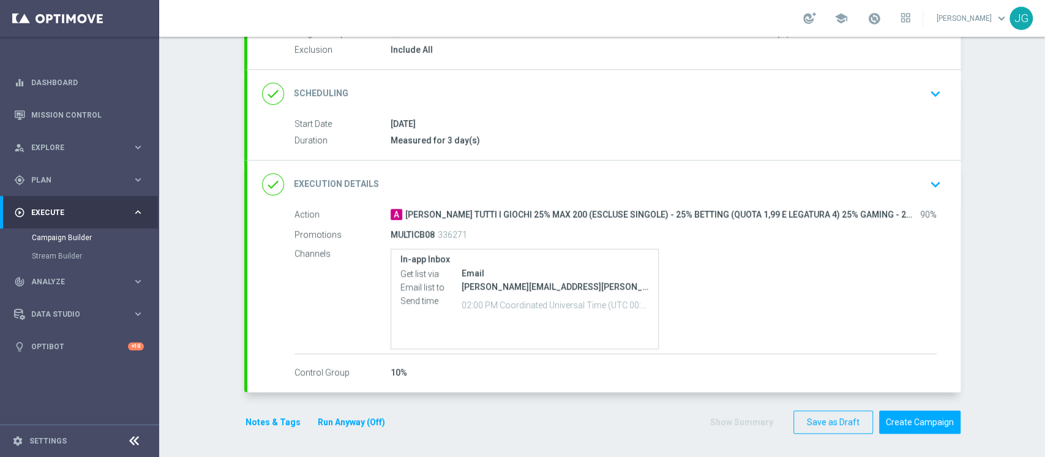
click at [354, 417] on button "Run Anyway (Off)" at bounding box center [351, 421] width 70 height 15
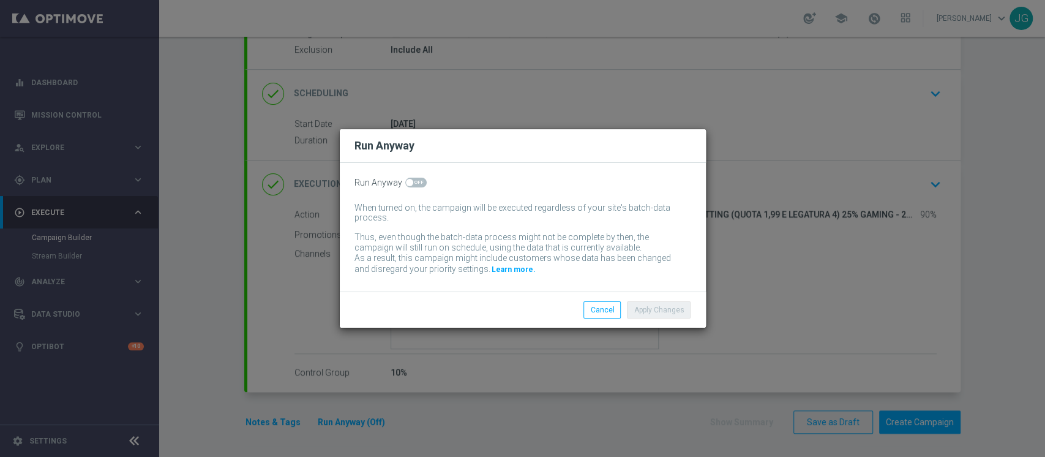
click at [417, 184] on span at bounding box center [415, 182] width 21 height 10
click at [417, 184] on input "checkbox" at bounding box center [415, 182] width 21 height 10
checkbox input "true"
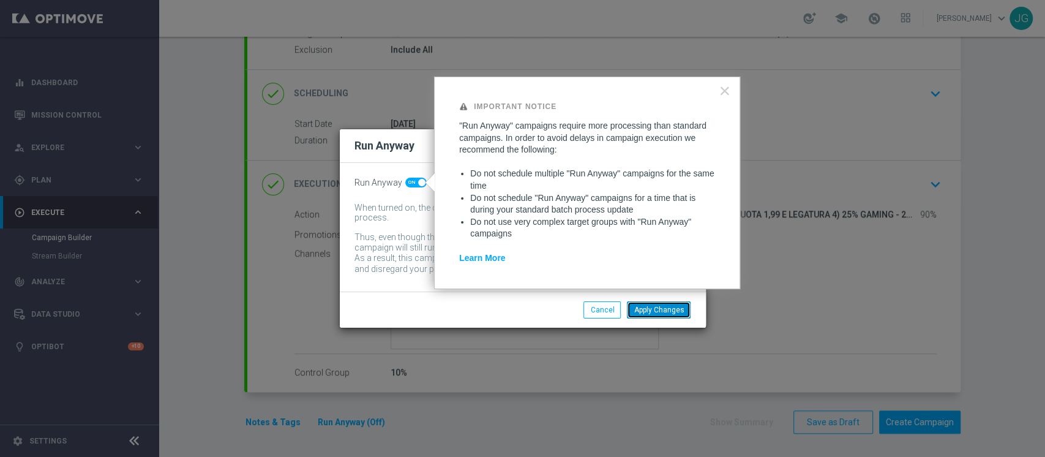
click at [684, 311] on button "Apply Changes" at bounding box center [659, 309] width 64 height 17
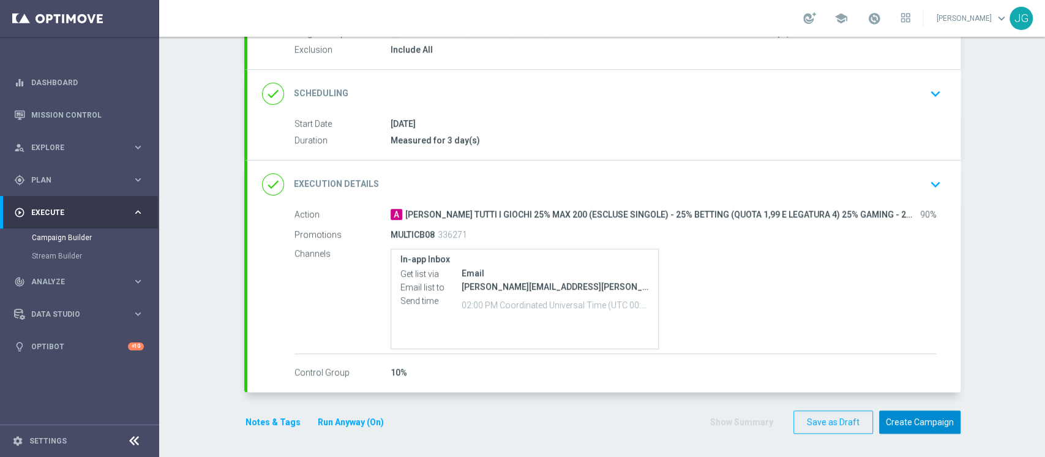
click at [920, 419] on button "Create Campaign" at bounding box center [919, 422] width 81 height 24
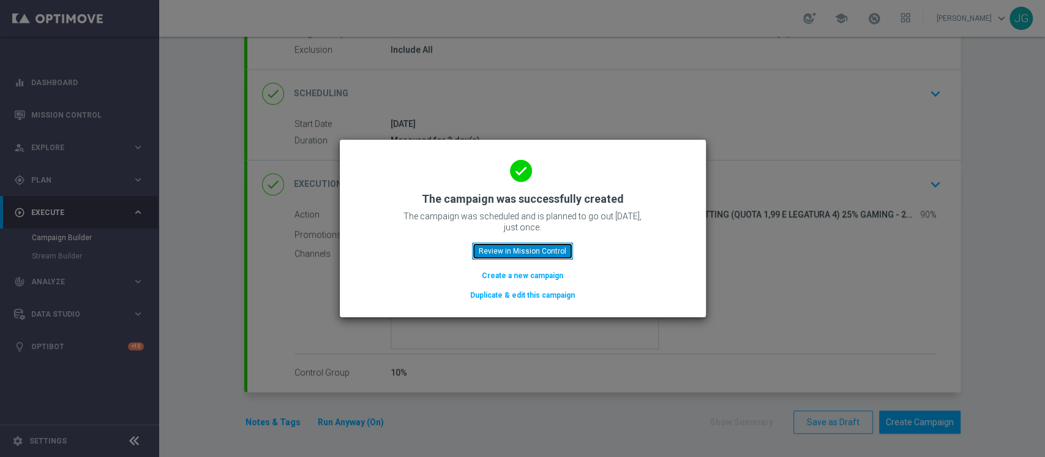
click at [529, 254] on button "Review in Mission Control" at bounding box center [522, 250] width 101 height 17
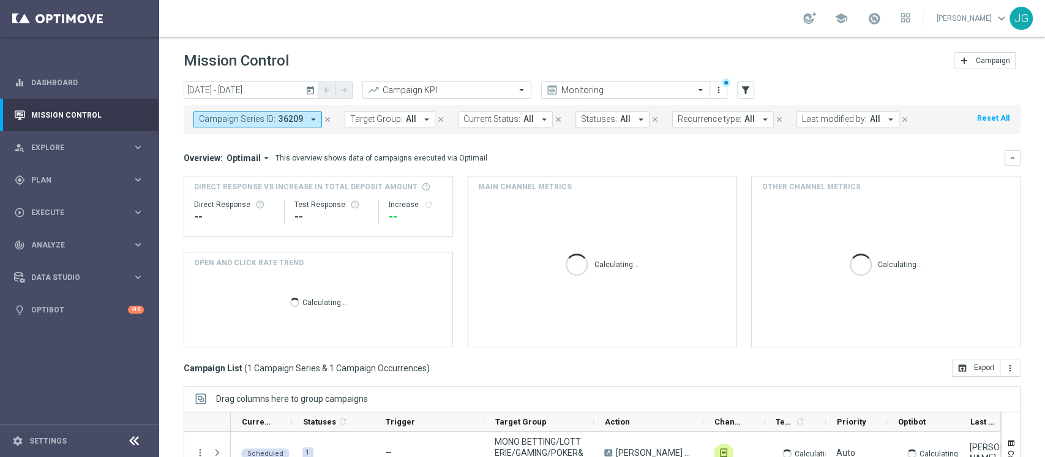
scroll to position [155, 0]
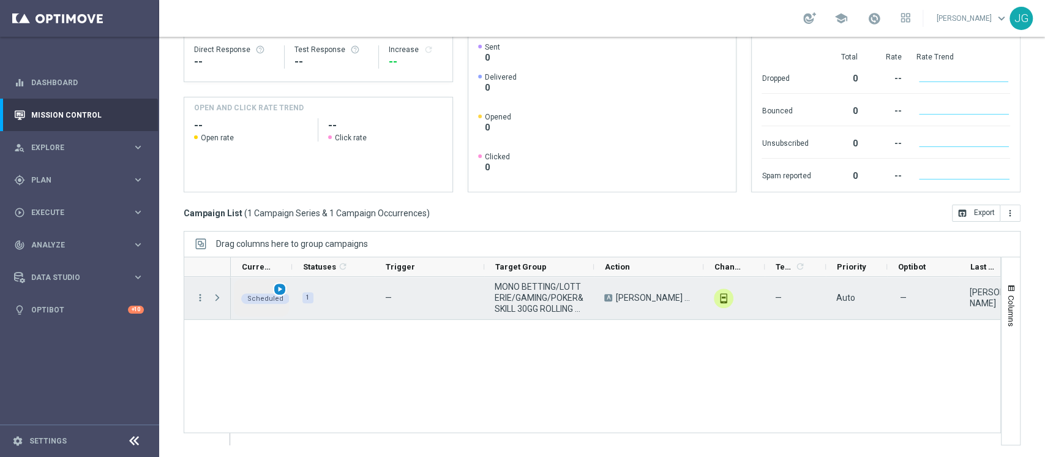
click at [279, 292] on span "play_arrow" at bounding box center [279, 289] width 9 height 9
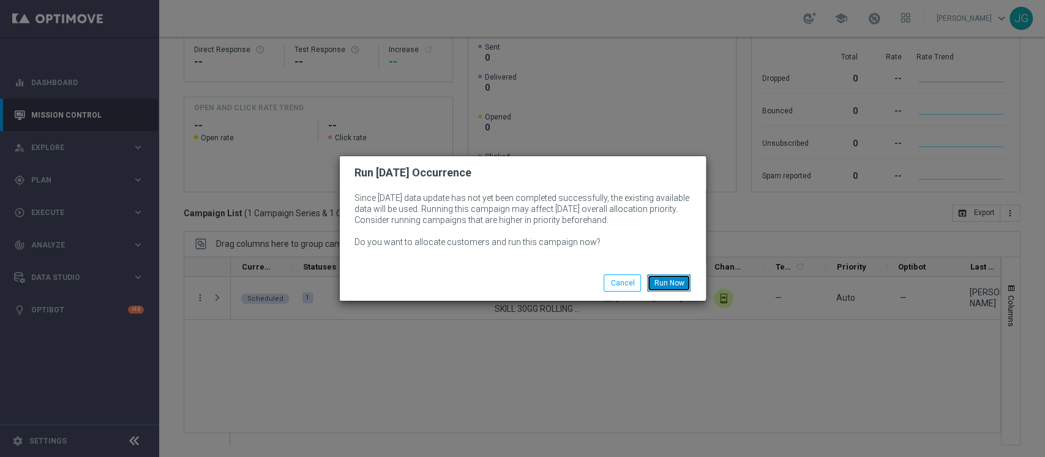
click at [667, 281] on button "Run Now" at bounding box center [668, 282] width 43 height 17
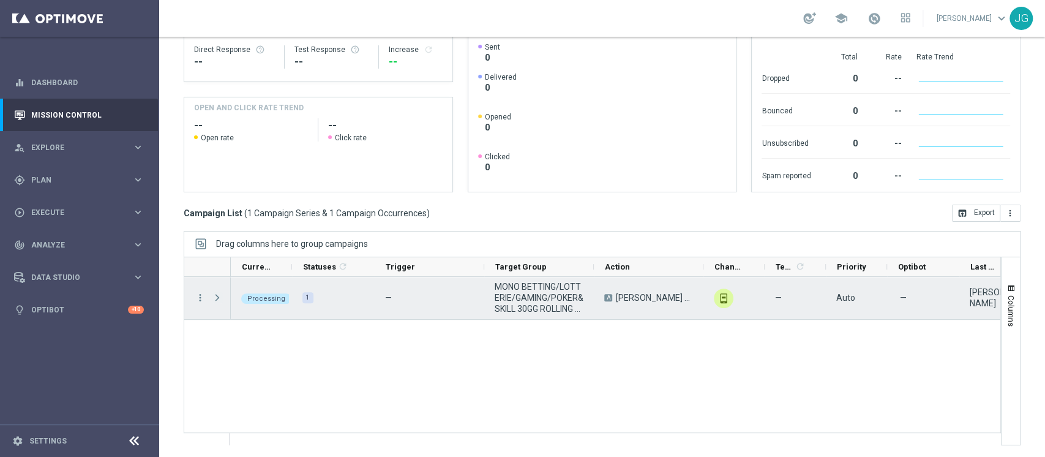
click at [218, 297] on span "Press SPACE to select this row." at bounding box center [217, 298] width 11 height 10
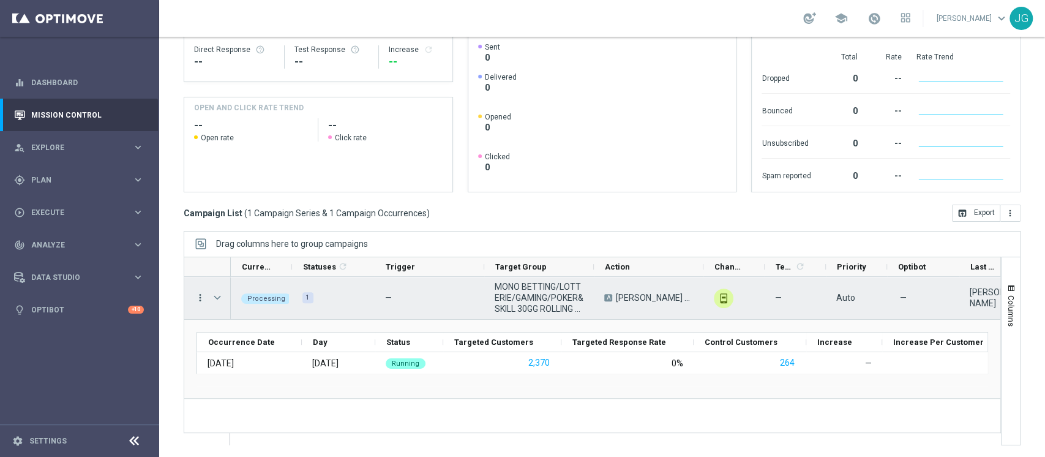
click at [197, 293] on icon "more_vert" at bounding box center [200, 297] width 11 height 11
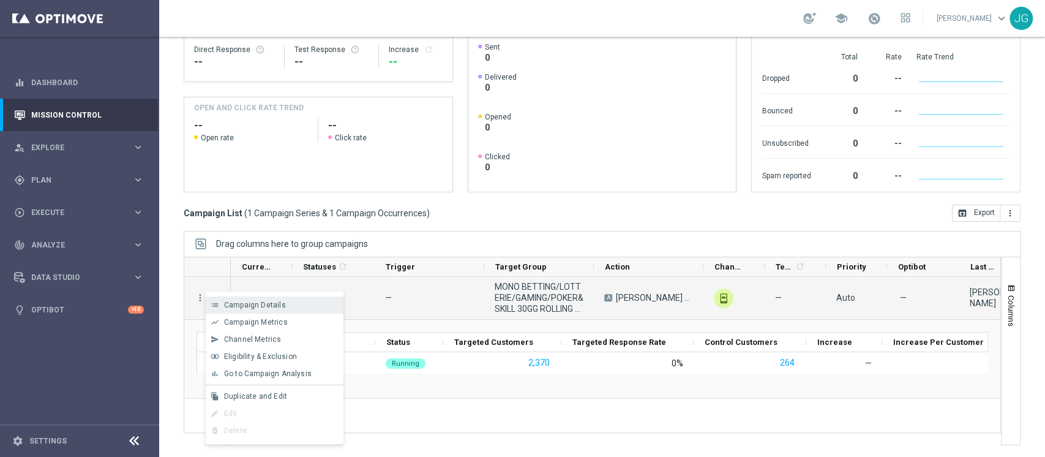
click at [235, 300] on span "Campaign Details" at bounding box center [255, 304] width 62 height 9
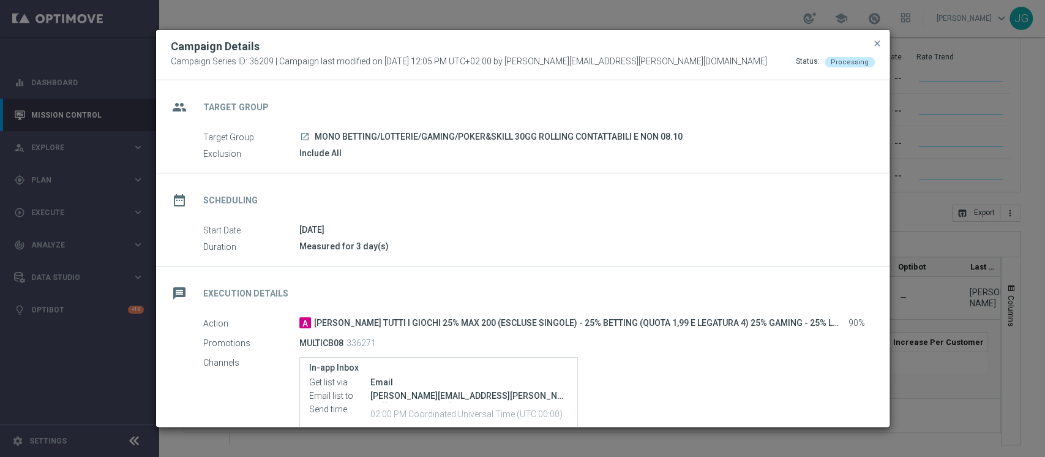
scroll to position [166, 0]
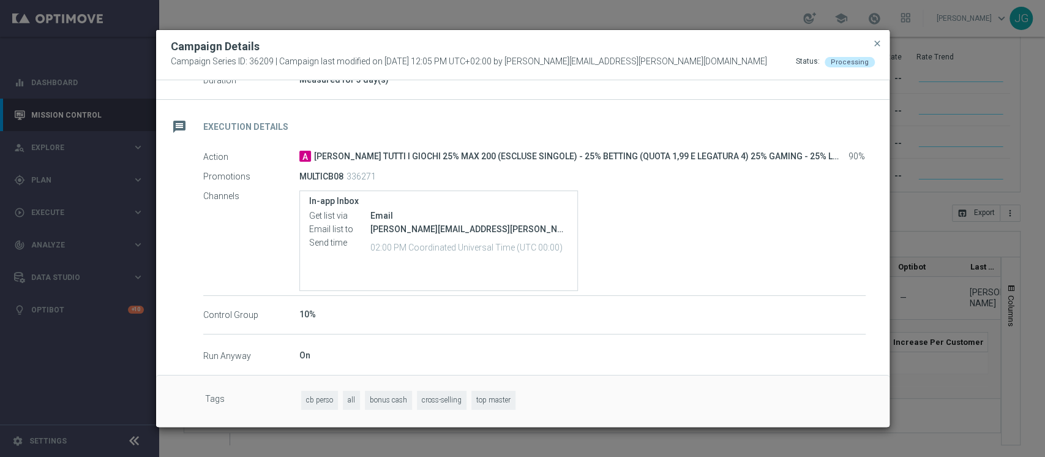
click at [881, 43] on span "close" at bounding box center [877, 44] width 10 height 10
